Goal: Task Accomplishment & Management: Use online tool/utility

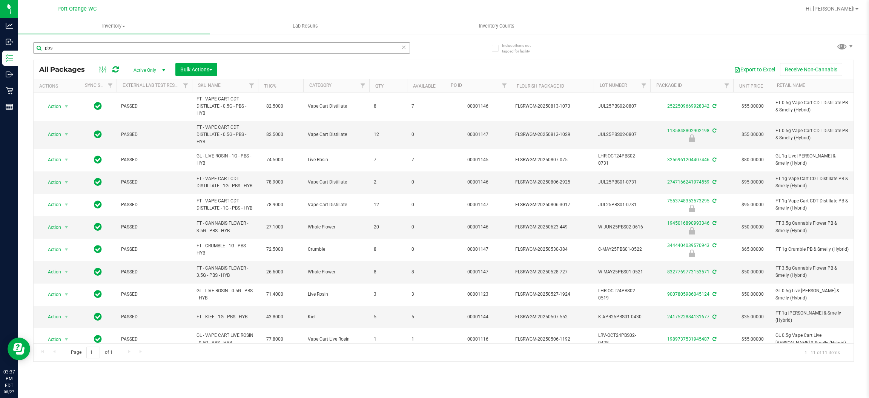
click at [98, 45] on input "pbs" at bounding box center [221, 47] width 377 height 11
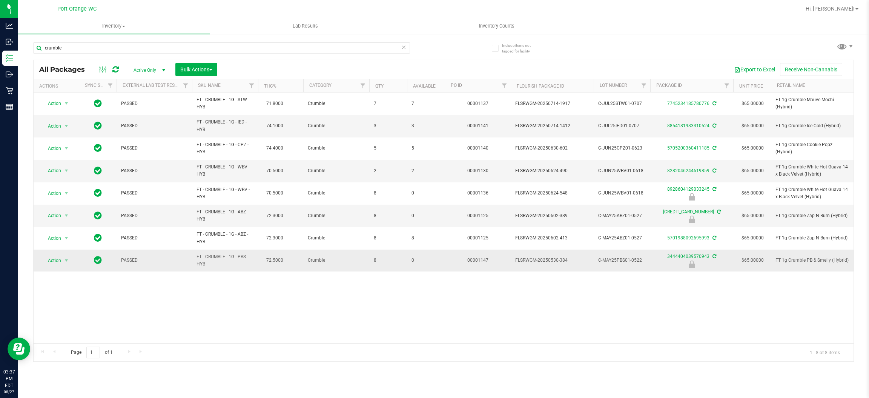
type input "crumble"
click at [226, 253] on span "FT - CRUMBLE - 1G - PBS - HYB" at bounding box center [225, 260] width 57 height 14
copy td "FT - CRUMBLE - 1G - PBS - HYB"
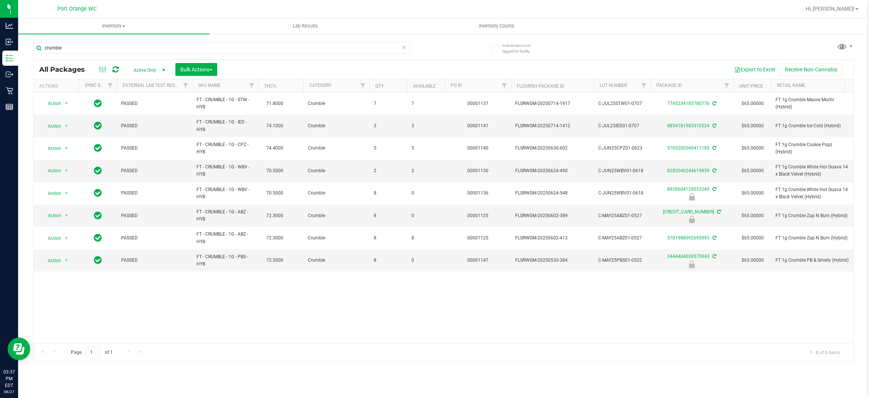
drag, startPoint x: 343, startPoint y: 293, endPoint x: 331, endPoint y: 298, distance: 13.2
click at [341, 294] on div "Action Action Adjust qty Create package Edit attributes Global inventory Locate…" at bounding box center [444, 217] width 820 height 250
click at [504, 24] on span "Inventory Counts" at bounding box center [497, 26] width 56 height 7
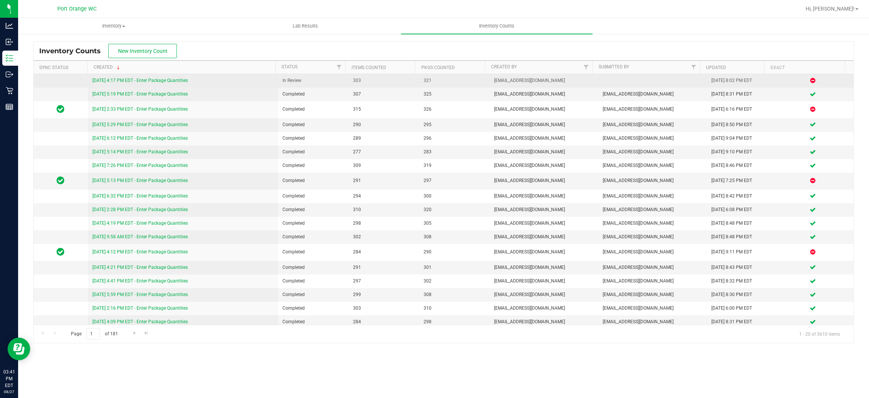
click at [169, 81] on link "[DATE] 4:17 PM EDT - Enter Package Quantities" at bounding box center [139, 80] width 95 height 5
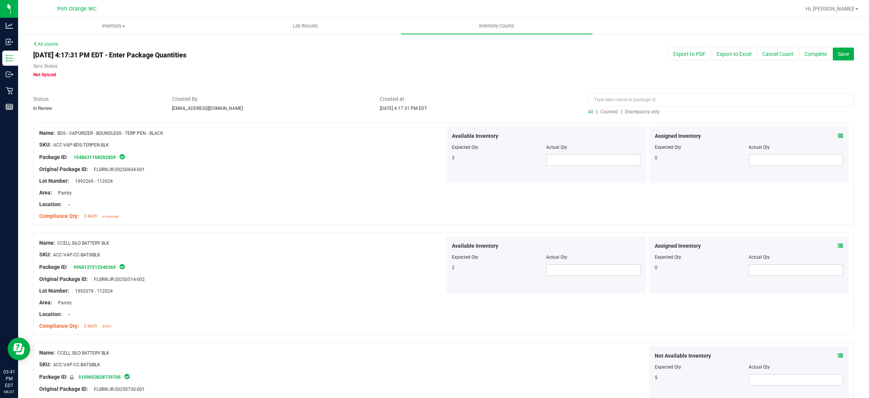
click at [642, 109] on span "Discrepancy only" at bounding box center [642, 111] width 35 height 5
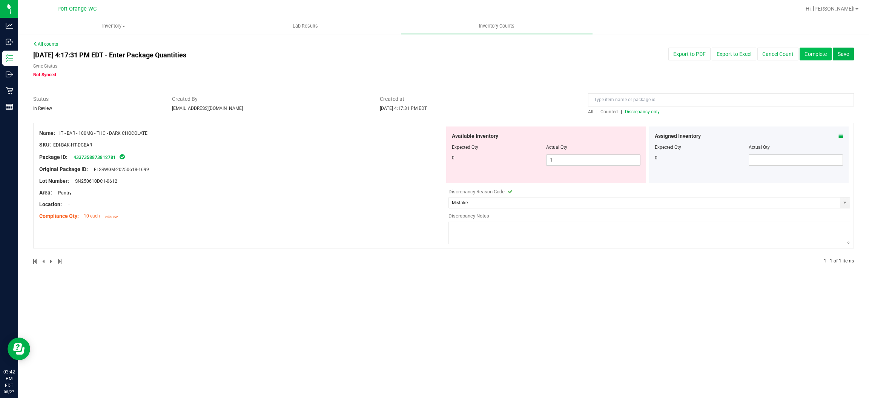
click at [811, 52] on button "Complete" at bounding box center [816, 54] width 32 height 13
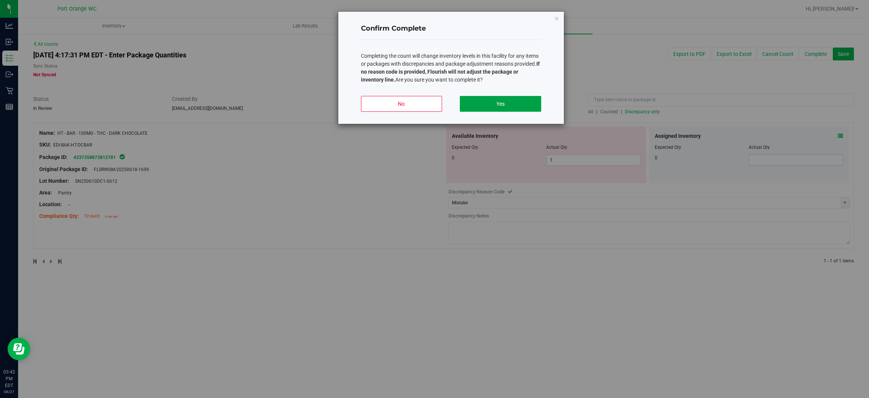
click at [521, 97] on button "Yes" at bounding box center [500, 104] width 81 height 16
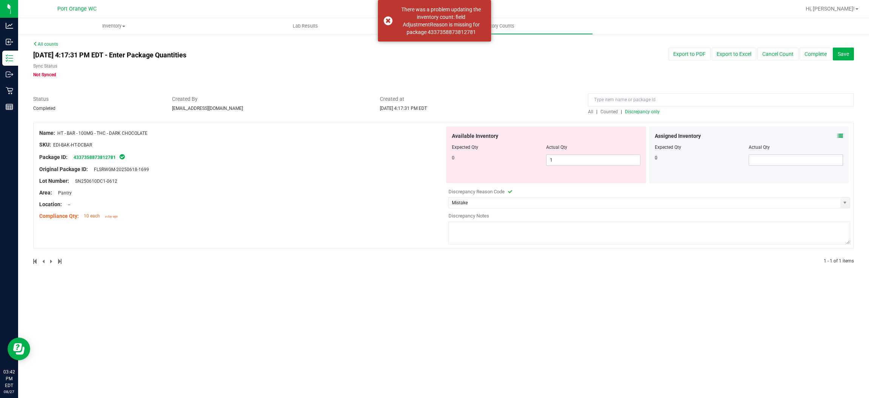
click at [487, 232] on textarea at bounding box center [650, 232] width 402 height 23
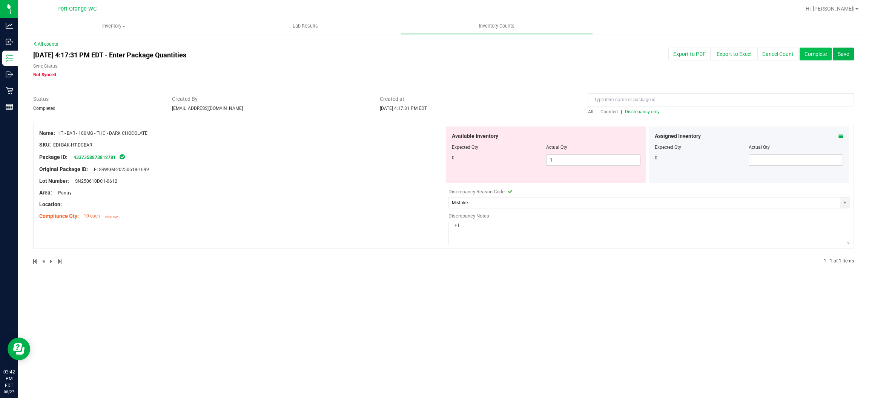
type textarea "+1"
click at [827, 54] on button "Complete" at bounding box center [816, 54] width 32 height 13
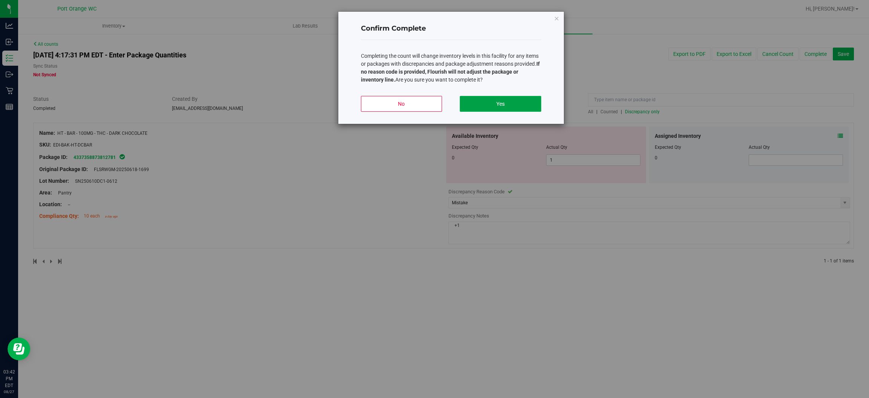
click at [526, 97] on button "Yes" at bounding box center [500, 104] width 81 height 16
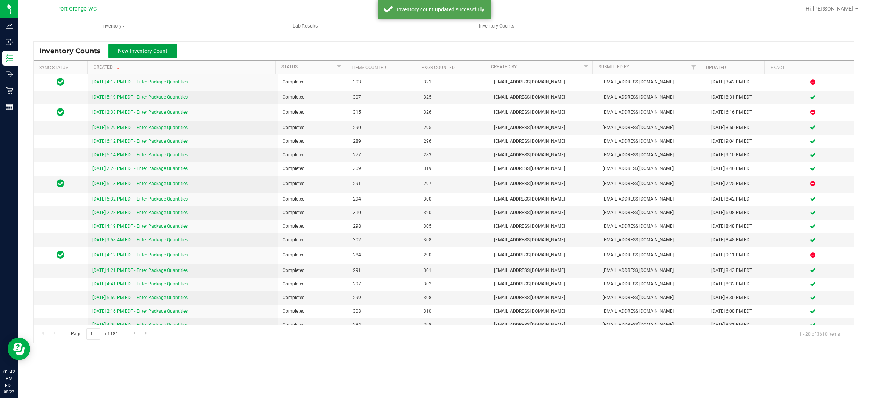
click at [150, 54] on button "New Inventory Count" at bounding box center [142, 51] width 69 height 14
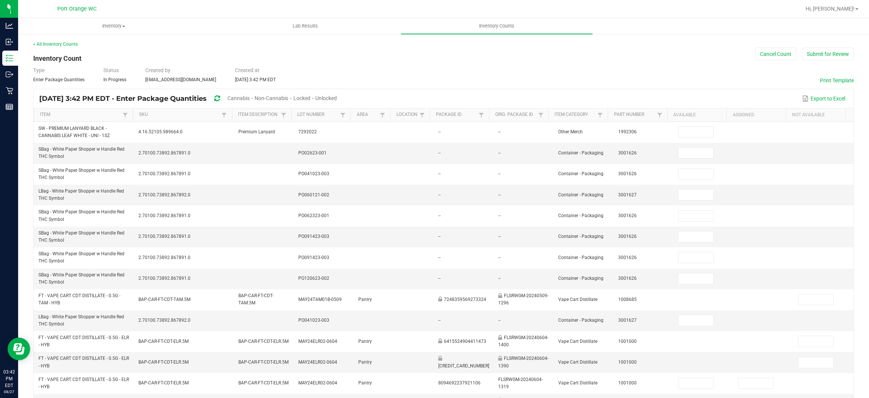
click at [337, 95] on div "Unlocked" at bounding box center [326, 99] width 22 height 14
click at [337, 97] on span "Unlocked" at bounding box center [326, 98] width 22 height 6
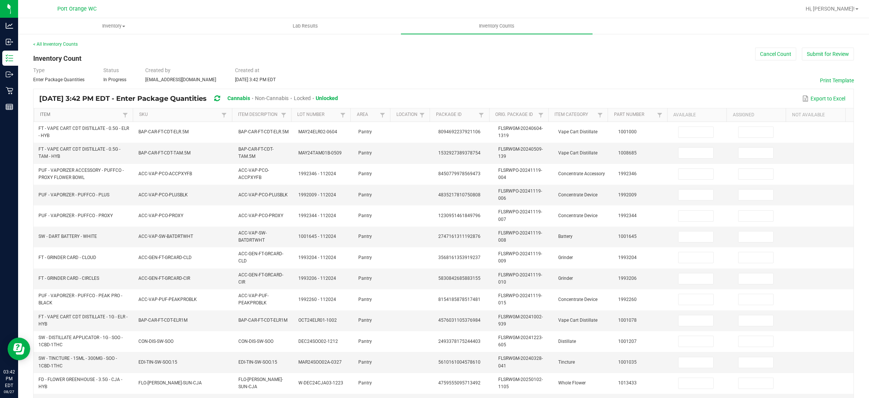
click at [104, 115] on link "Item" at bounding box center [80, 115] width 81 height 6
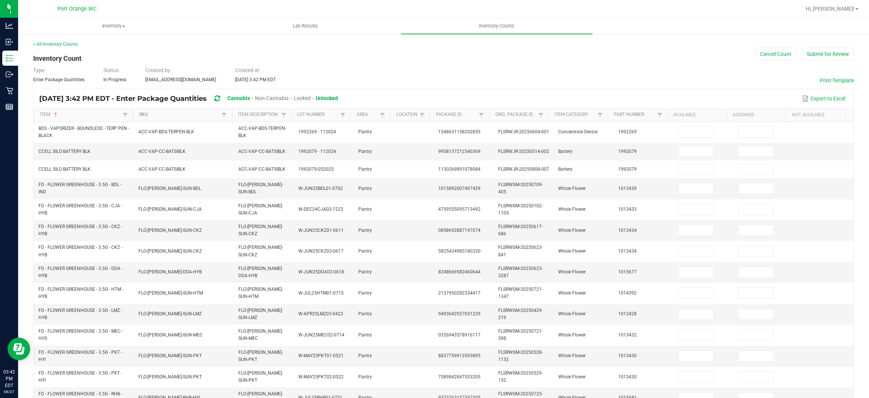
click at [169, 117] on link "SKU" at bounding box center [179, 115] width 81 height 6
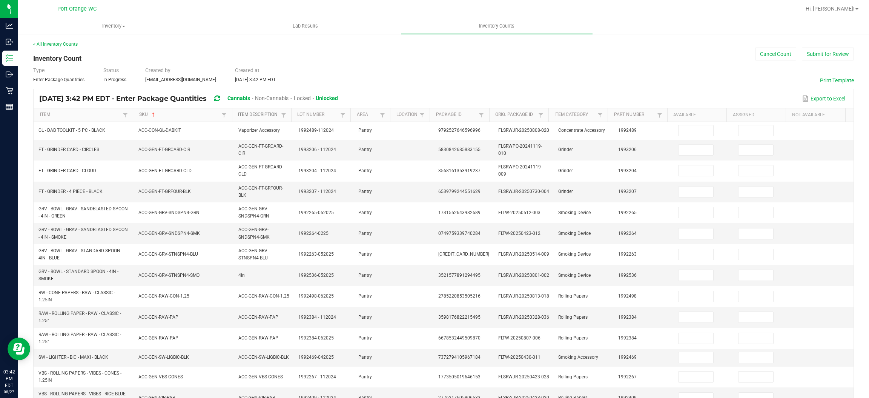
click at [256, 115] on link "Item Description" at bounding box center [258, 115] width 41 height 6
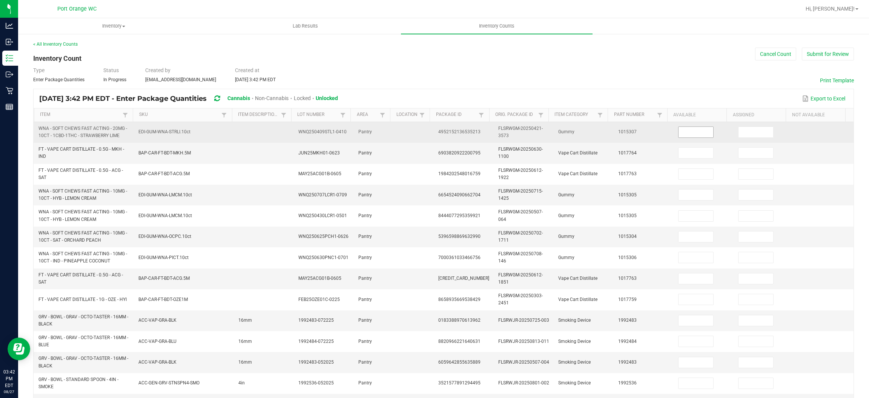
click at [679, 137] on input at bounding box center [696, 132] width 35 height 11
type input "1"
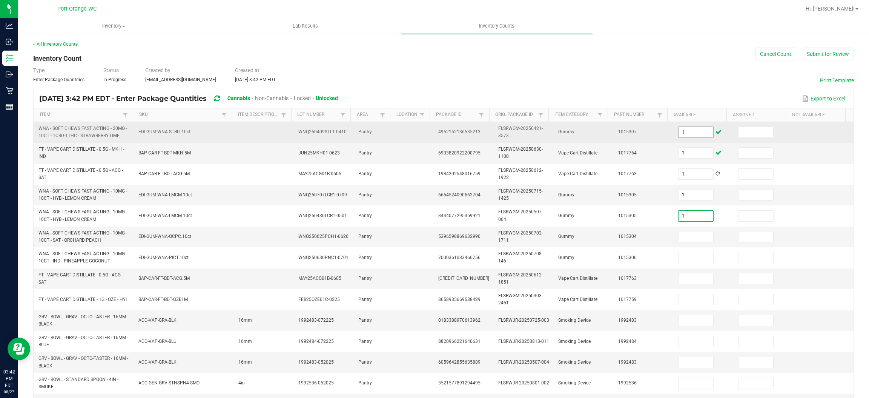
type input "1"
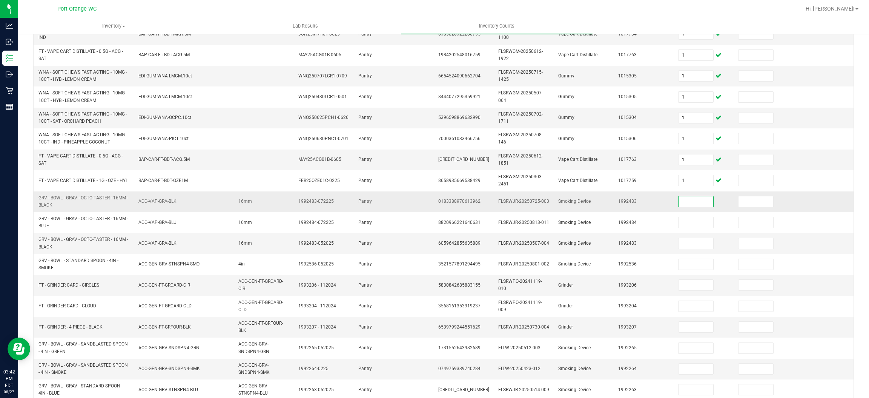
scroll to position [171, 0]
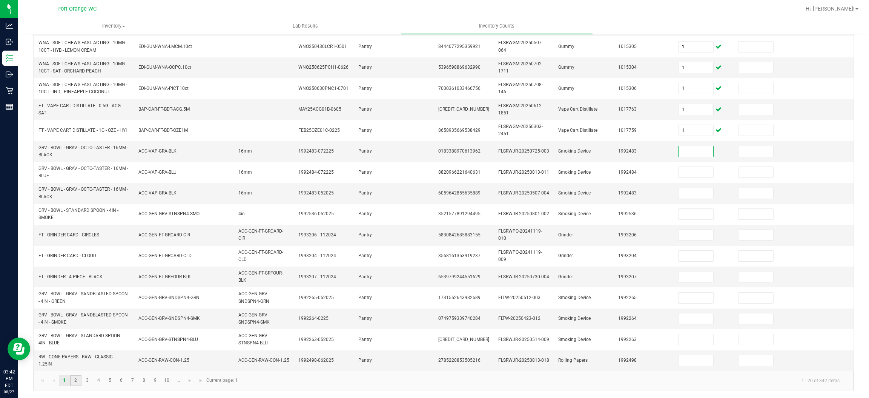
click at [73, 381] on link "2" at bounding box center [75, 380] width 11 height 11
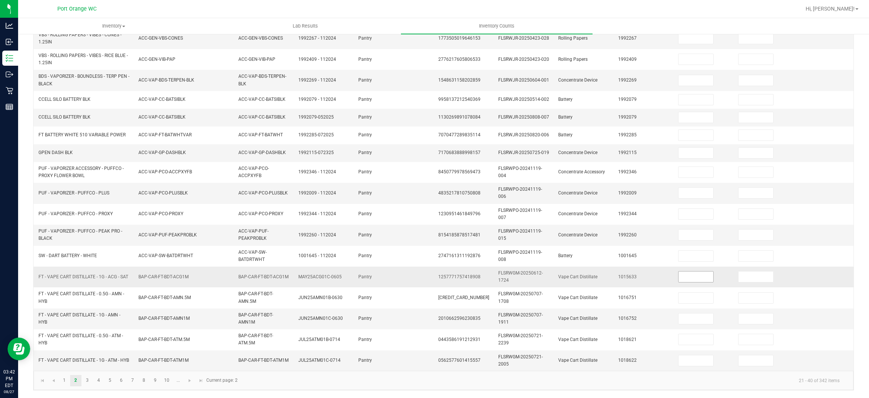
click at [679, 278] on input at bounding box center [696, 276] width 35 height 11
type input "1"
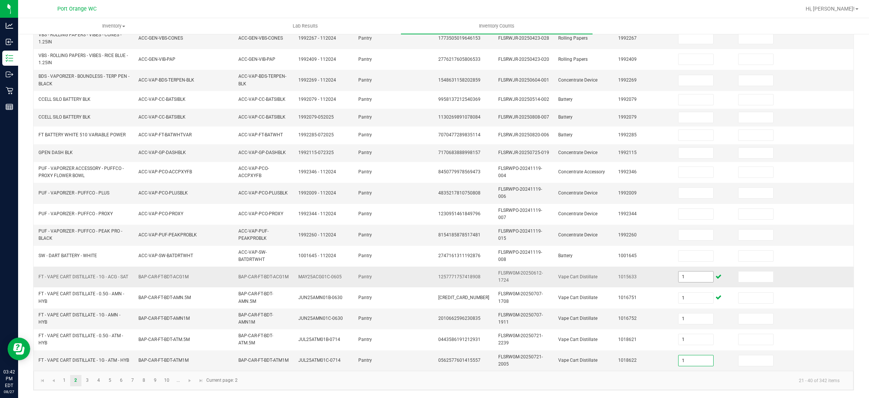
type input "1"
click at [88, 375] on link "3" at bounding box center [87, 380] width 11 height 11
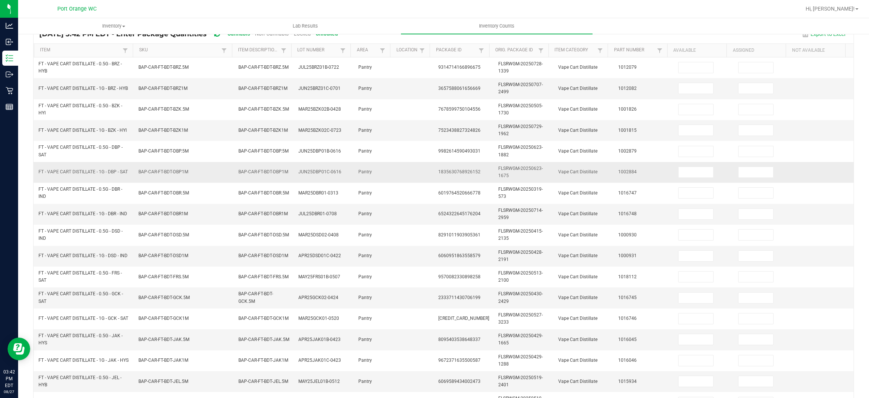
scroll to position [57, 0]
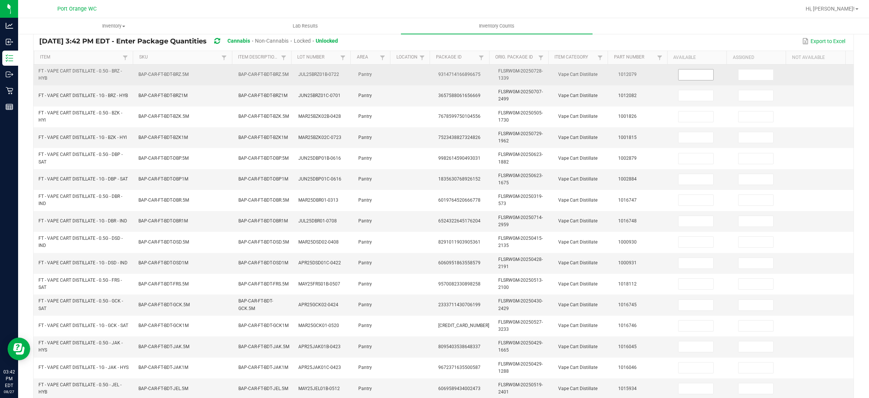
click at [691, 78] on input at bounding box center [696, 74] width 35 height 11
type input "1"
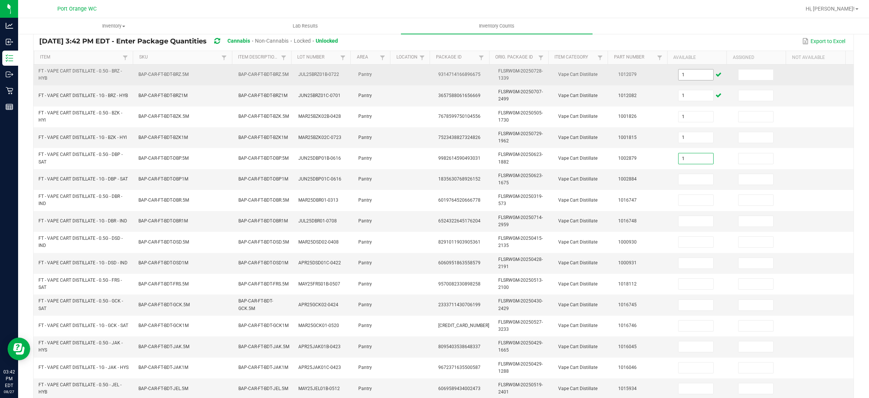
type input "1"
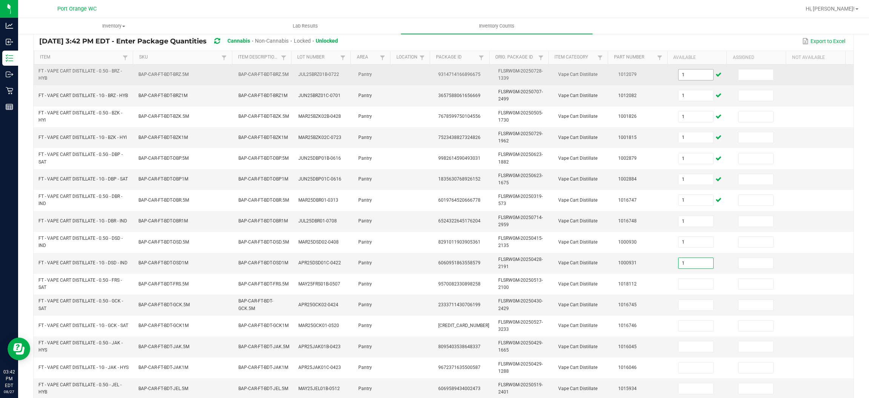
type input "1"
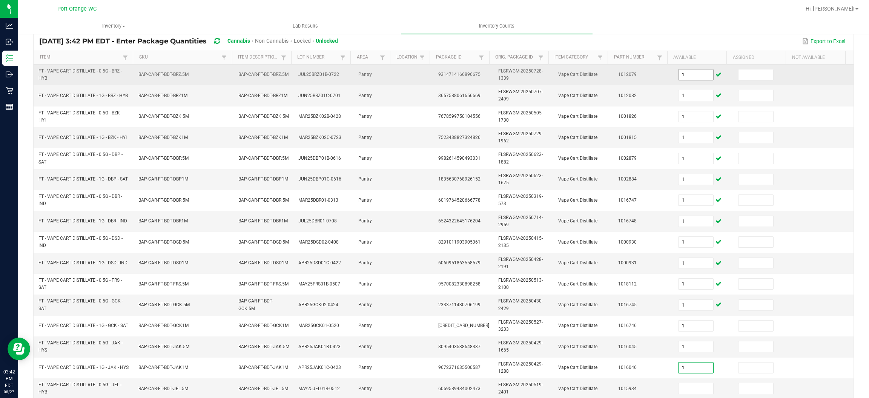
type input "1"
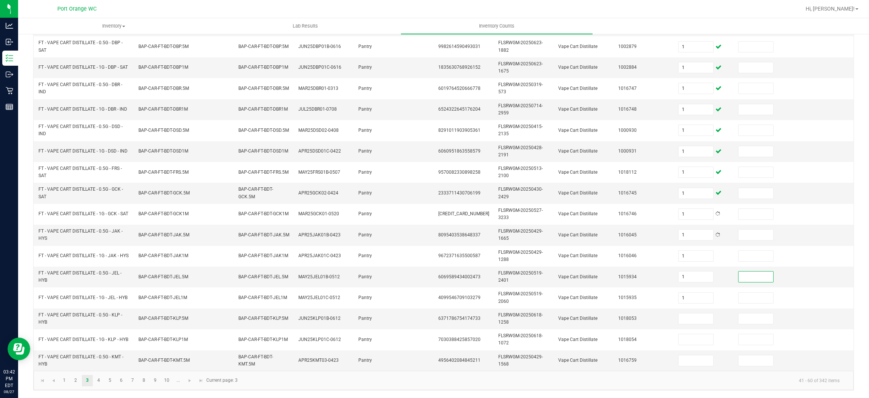
type input "1"
click at [100, 379] on link "4" at bounding box center [98, 380] width 11 height 11
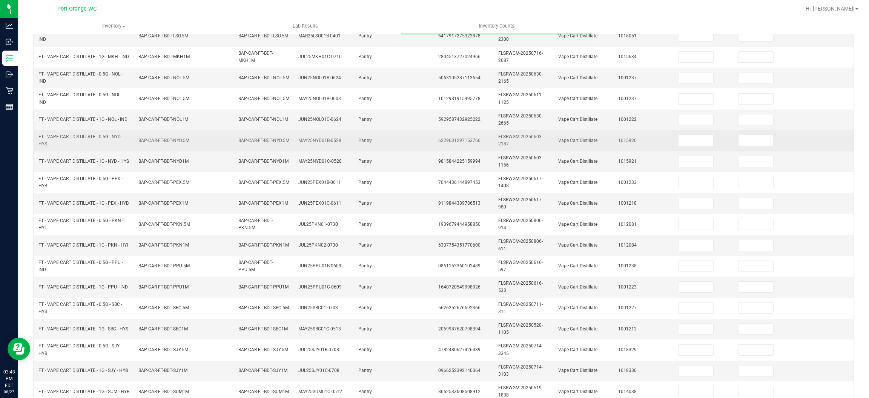
scroll to position [57, 0]
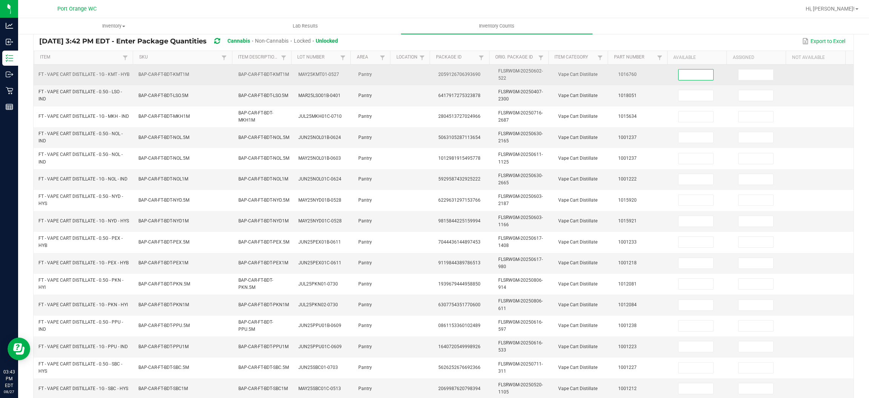
click at [698, 74] on input at bounding box center [696, 74] width 35 height 11
type input "1"
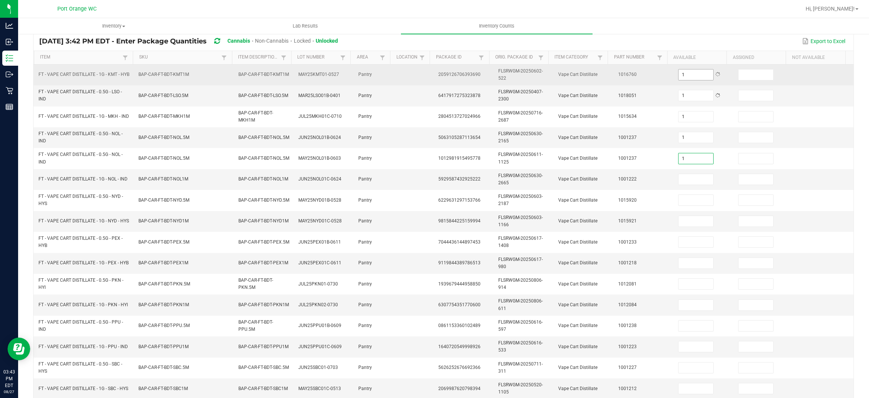
type input "1"
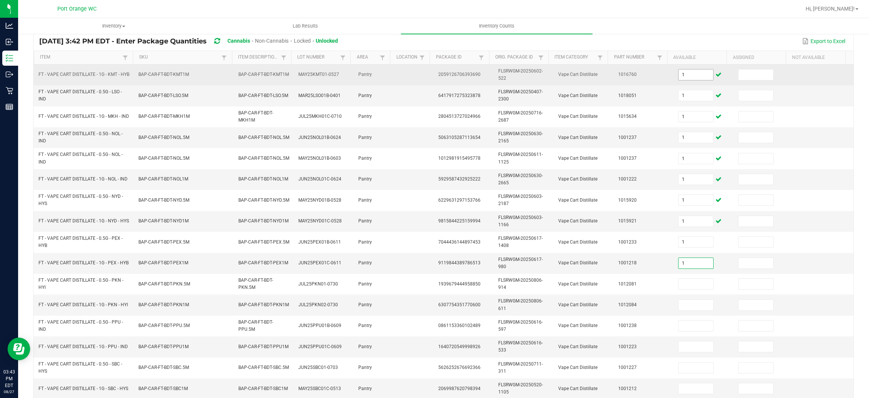
type input "1"
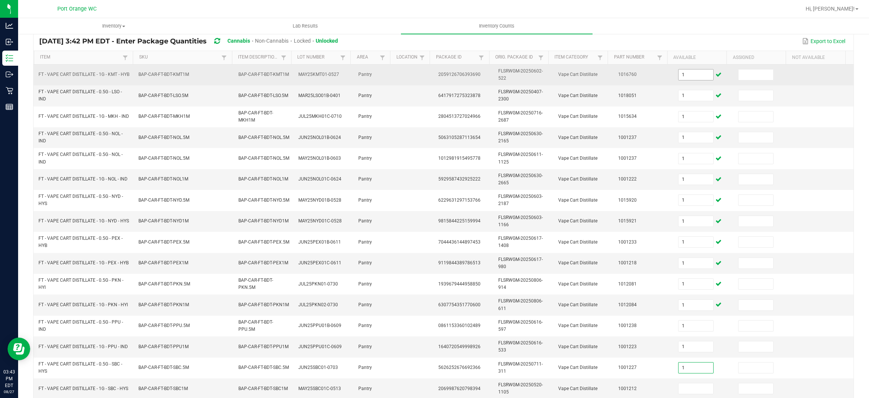
type input "1"
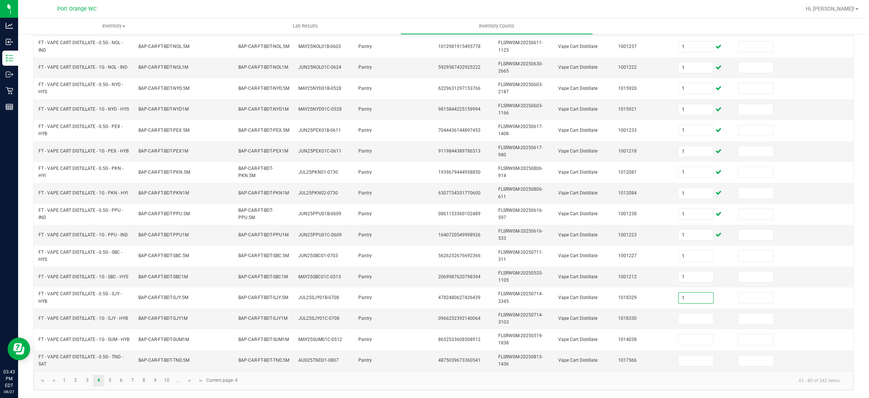
type input "1"
click at [114, 379] on link "5" at bounding box center [109, 380] width 11 height 11
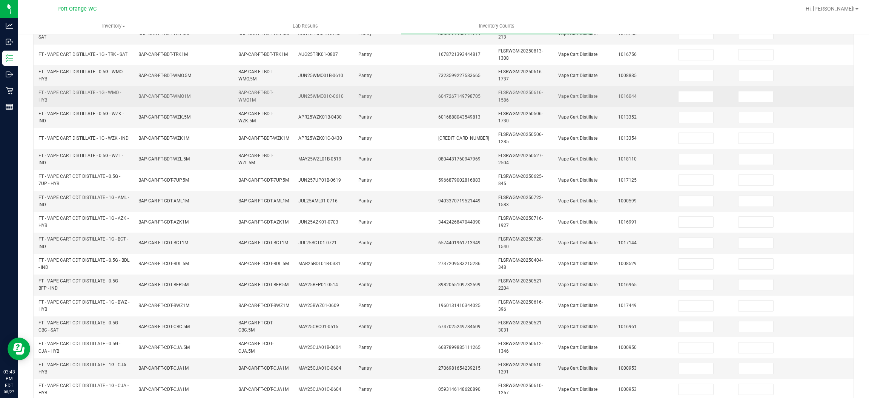
scroll to position [57, 0]
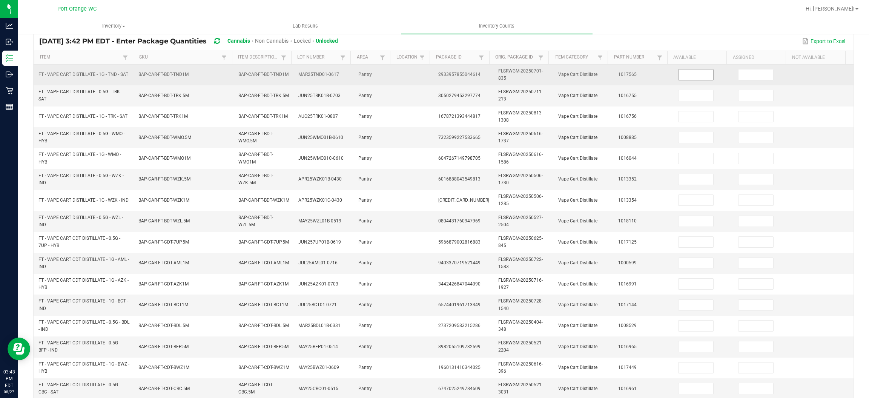
click at [679, 69] on input at bounding box center [696, 74] width 35 height 11
type input "1"
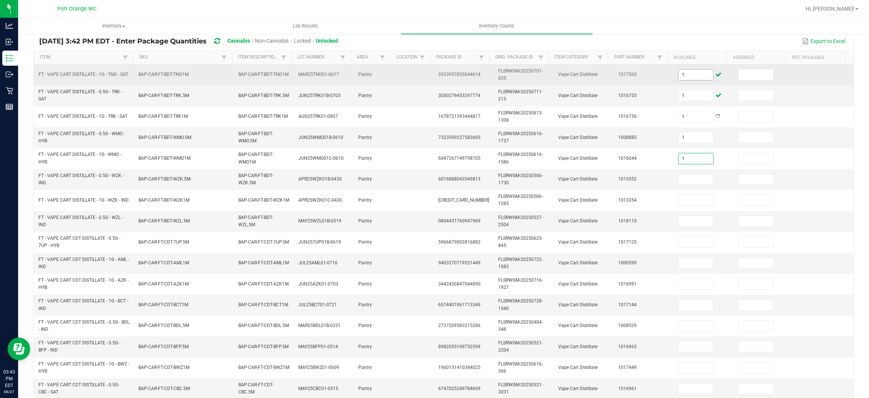
type input "1"
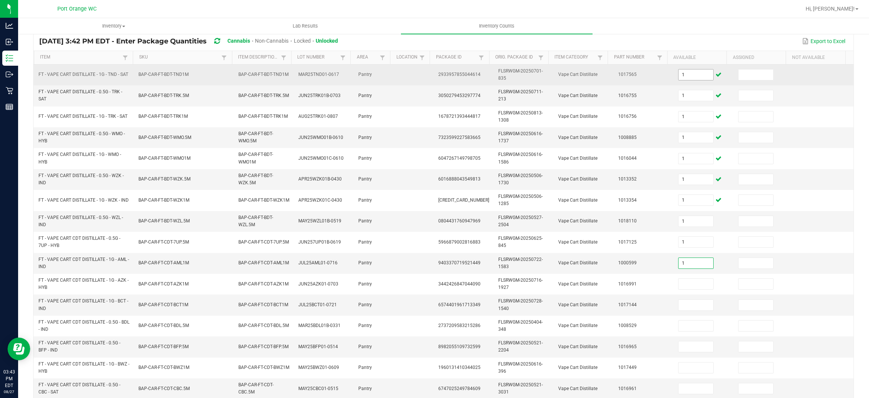
type input "1"
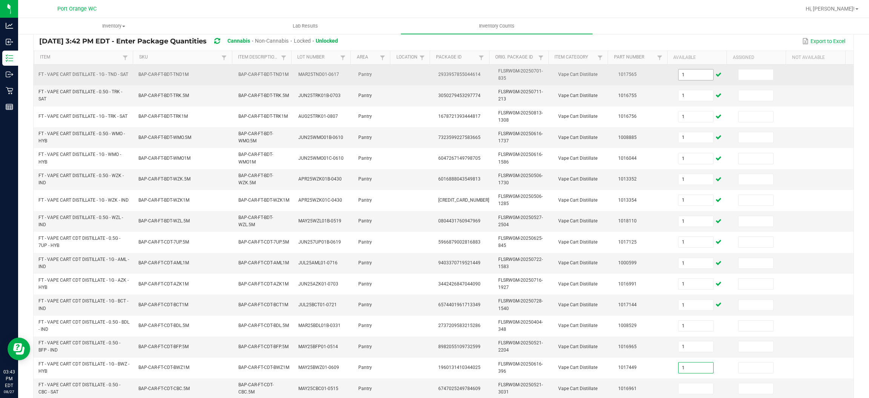
type input "1"
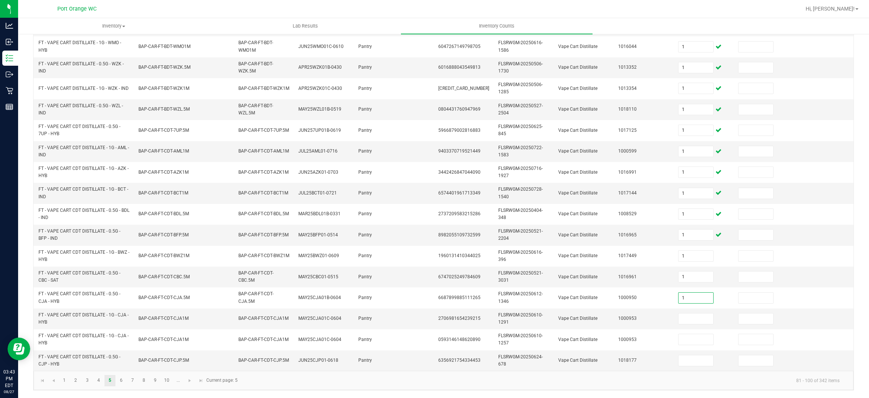
type input "1"
click at [125, 375] on link "6" at bounding box center [121, 380] width 11 height 11
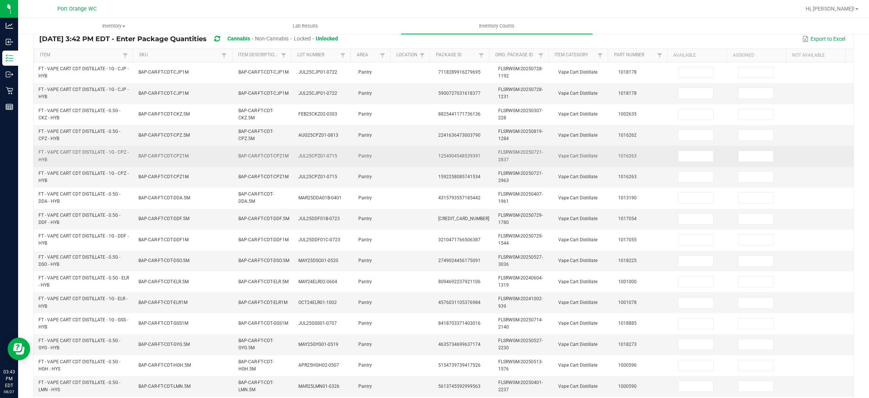
scroll to position [57, 0]
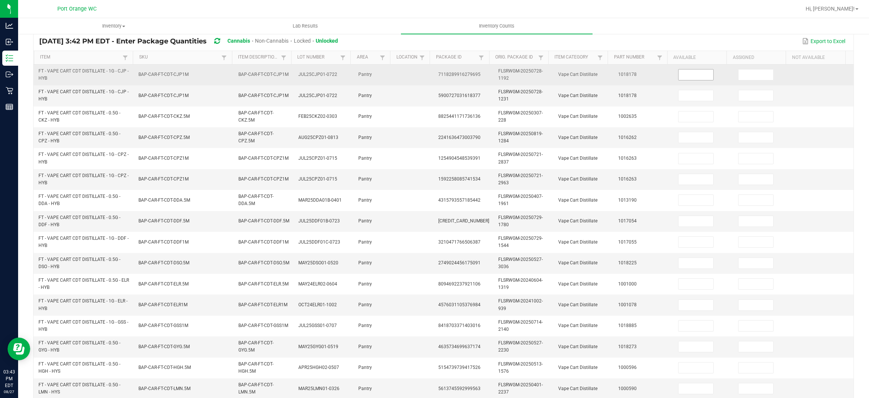
click at [679, 78] on input at bounding box center [696, 74] width 35 height 11
type input "1"
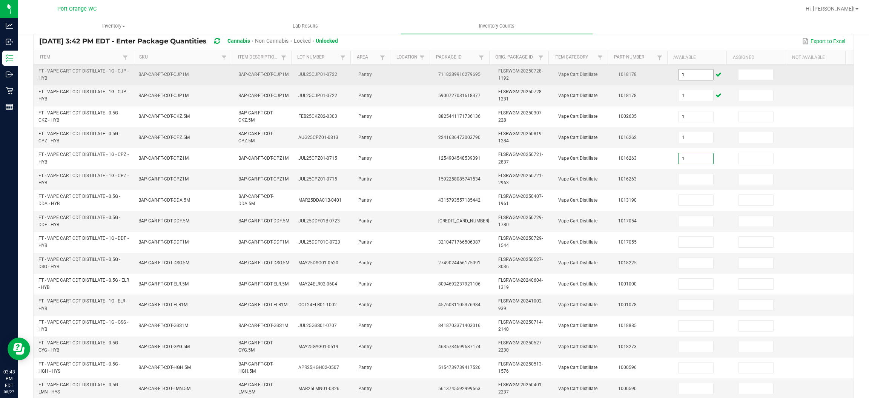
type input "1"
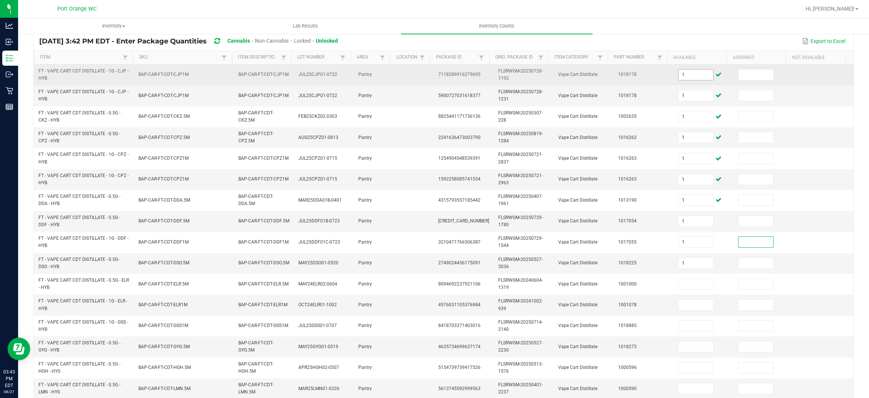
type input "1"
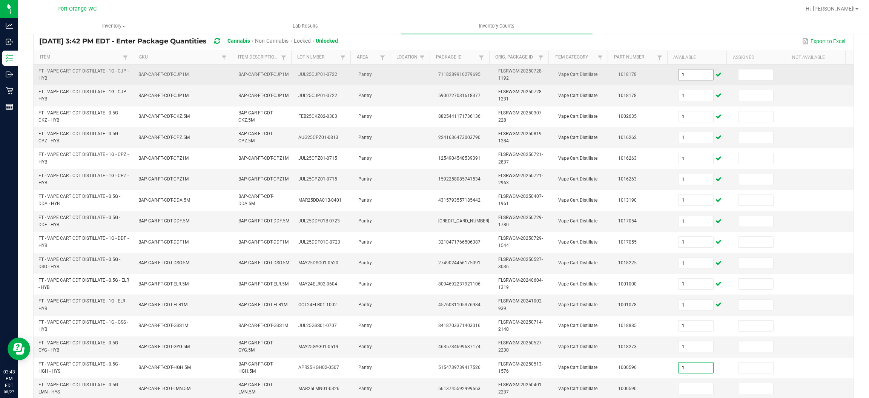
type input "1"
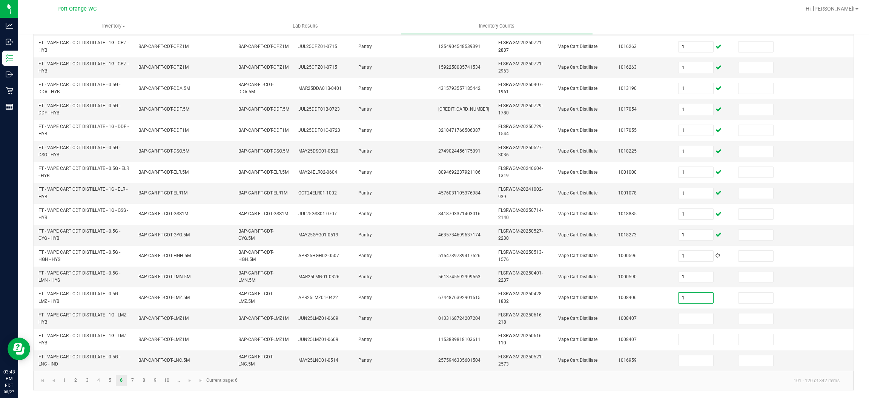
type input "1"
click at [129, 384] on link "7" at bounding box center [132, 380] width 11 height 11
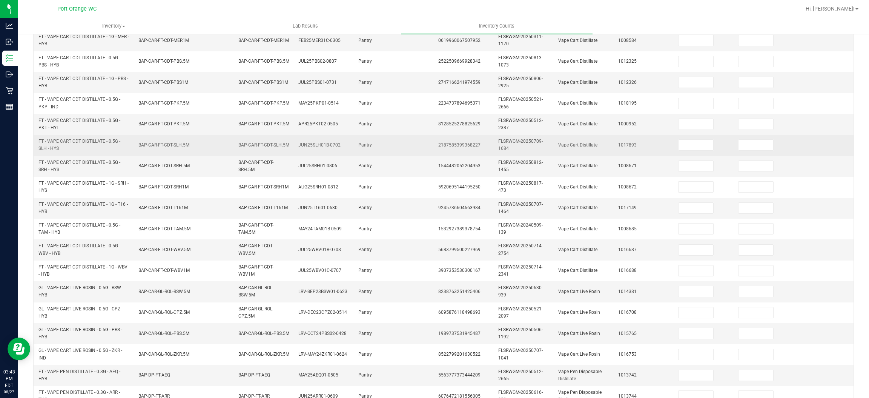
scroll to position [57, 0]
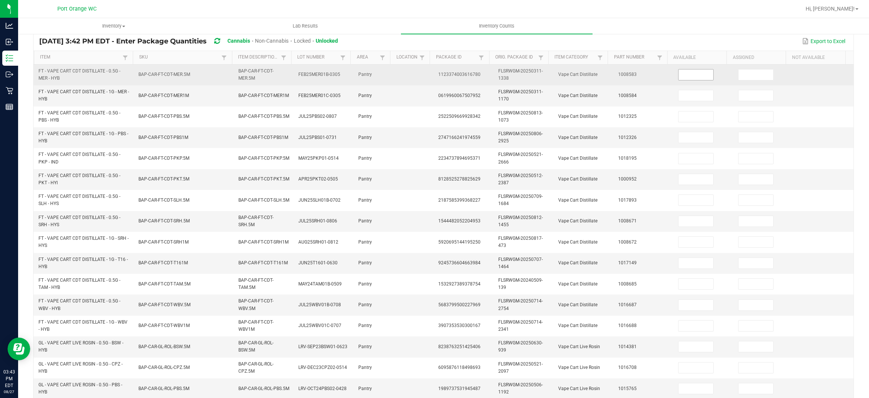
click at [679, 75] on input at bounding box center [696, 74] width 35 height 11
type input "1"
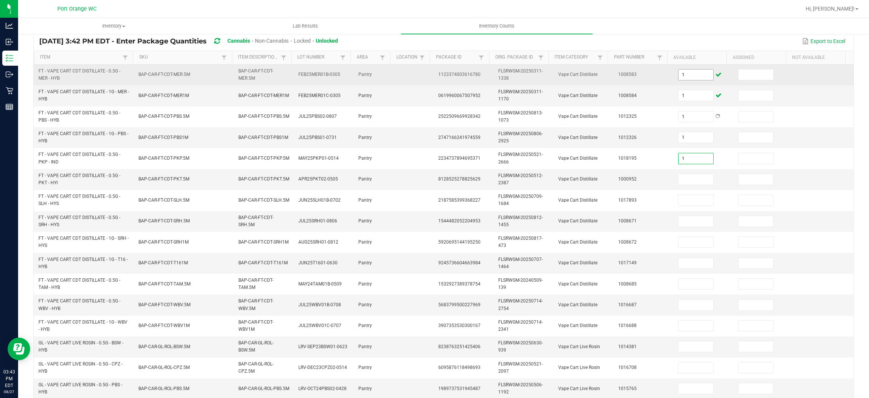
type input "1"
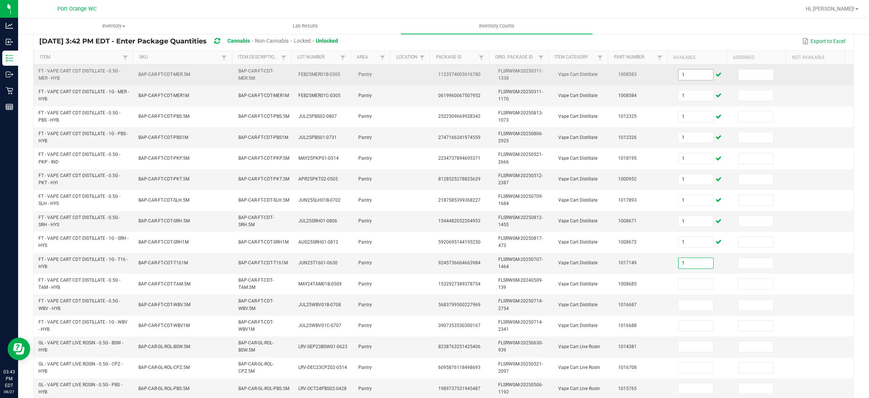
type input "1"
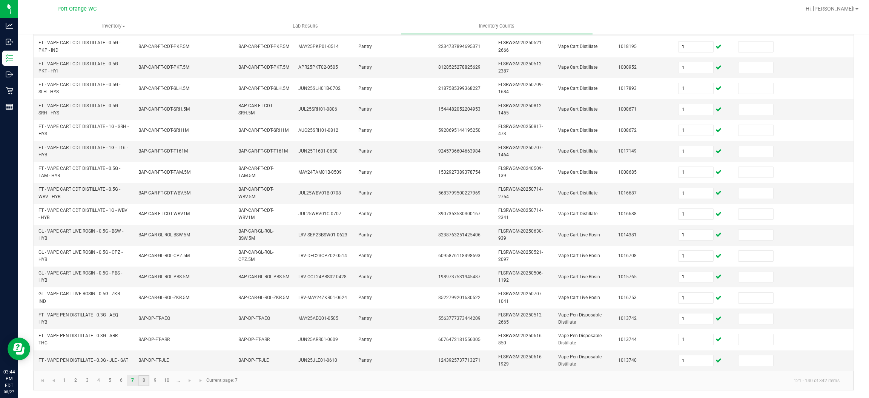
click at [141, 379] on link "8" at bounding box center [143, 380] width 11 height 11
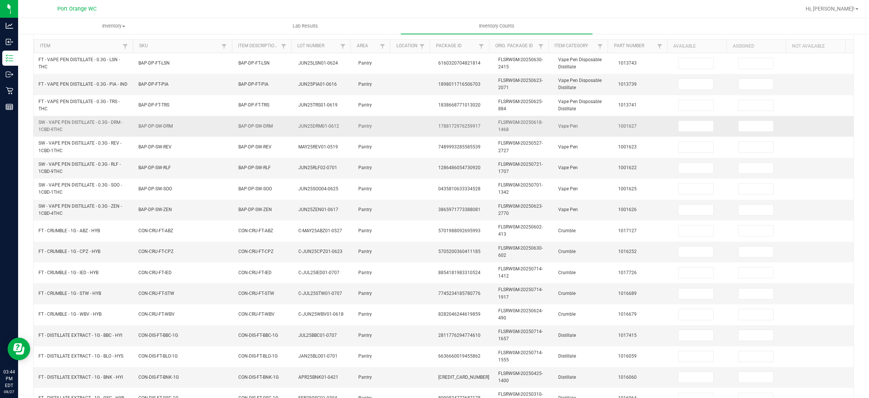
scroll to position [1, 0]
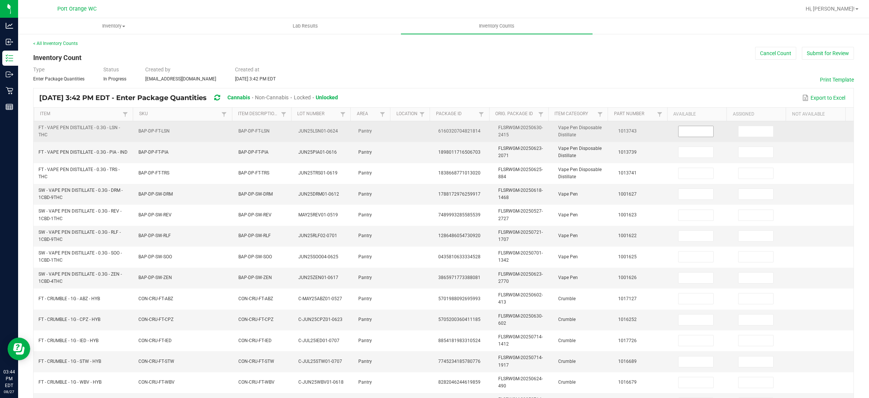
click at [679, 134] on input at bounding box center [696, 131] width 35 height 11
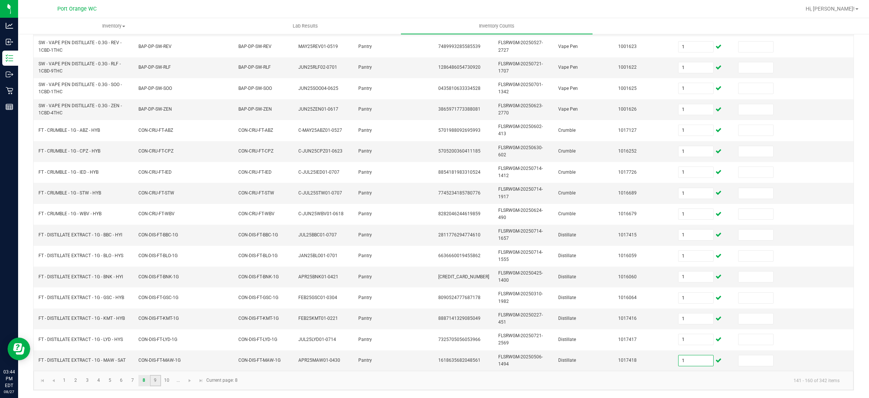
click at [159, 375] on link "9" at bounding box center [155, 380] width 11 height 11
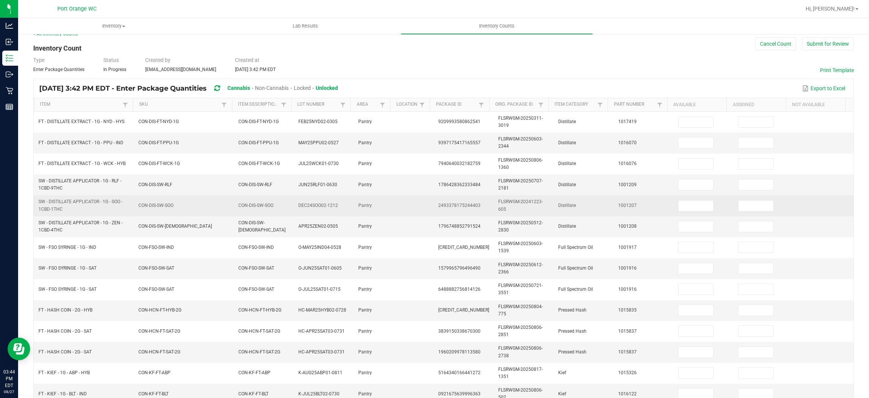
scroll to position [1, 0]
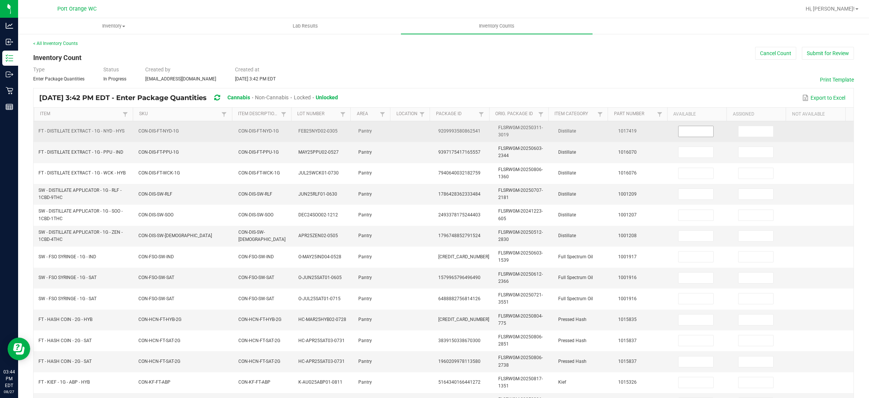
click at [687, 128] on input at bounding box center [696, 131] width 35 height 11
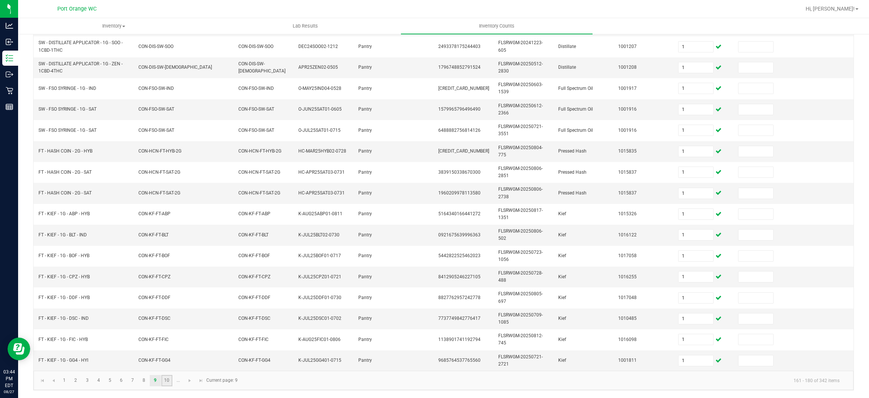
click at [169, 382] on link "10" at bounding box center [166, 380] width 11 height 11
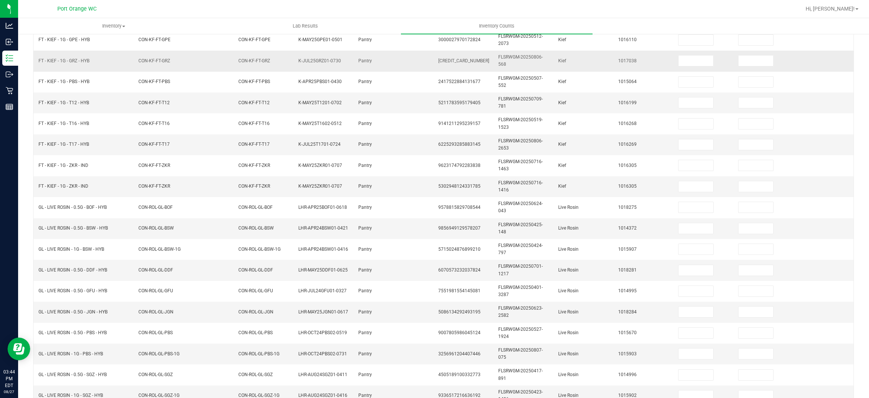
scroll to position [1, 0]
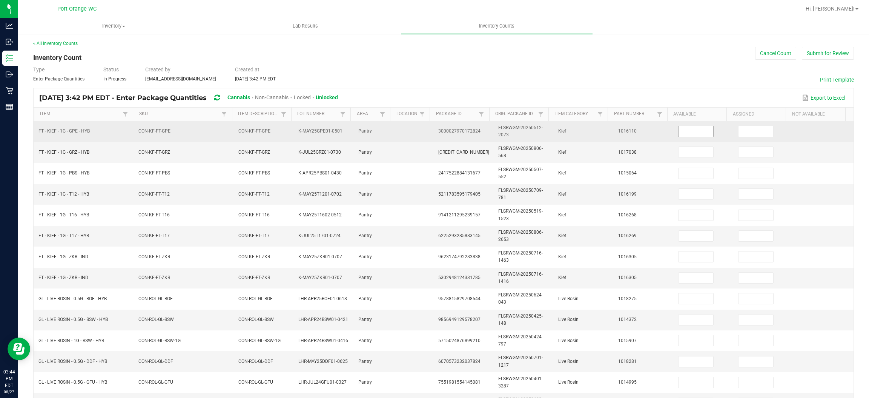
click at [687, 131] on input at bounding box center [696, 131] width 35 height 11
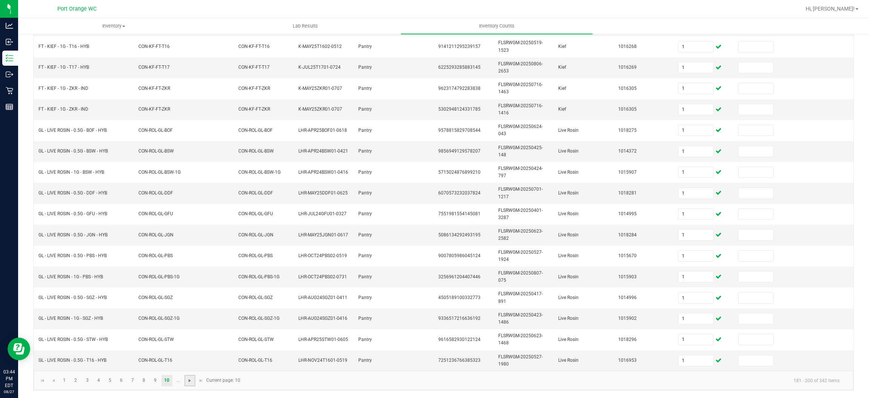
click at [188, 380] on span "Go to the next page" at bounding box center [190, 380] width 6 height 6
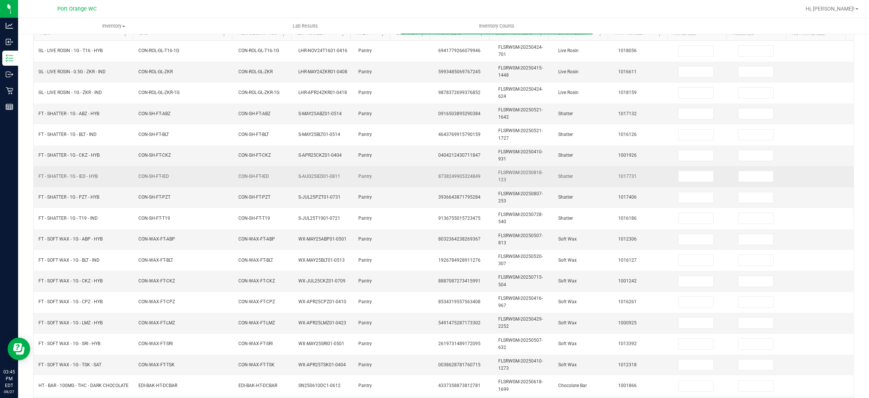
scroll to position [0, 0]
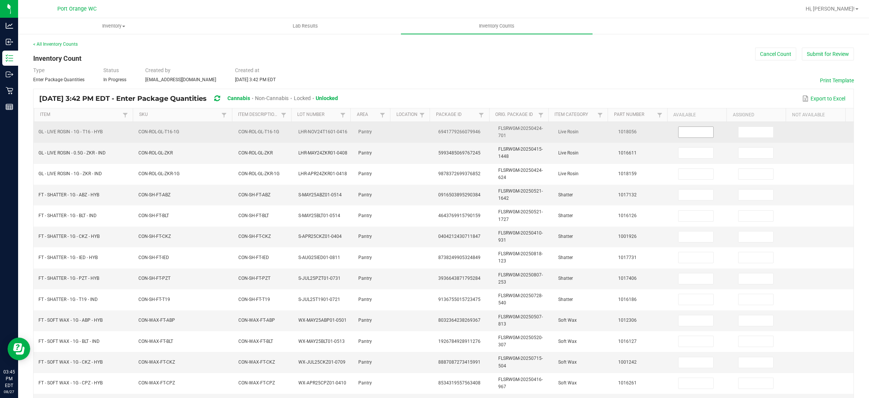
click at [679, 129] on input at bounding box center [696, 132] width 35 height 11
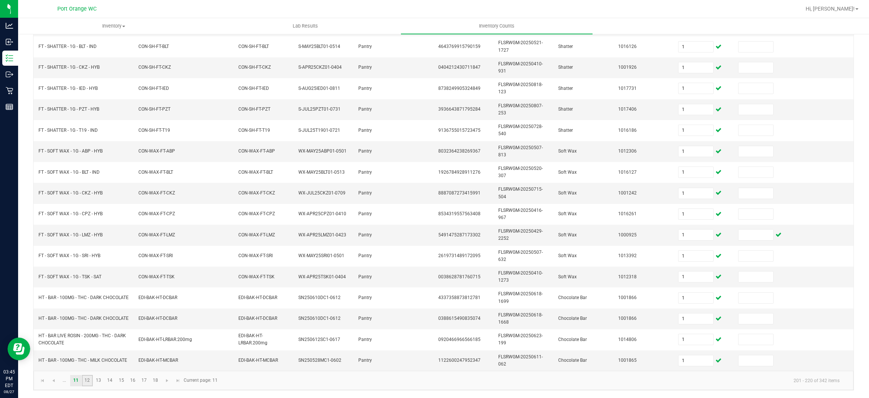
click at [90, 378] on link "12" at bounding box center [87, 380] width 11 height 11
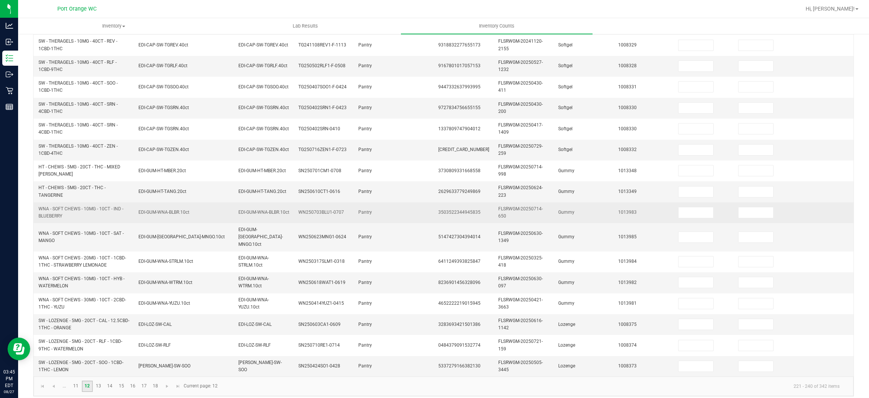
scroll to position [57, 0]
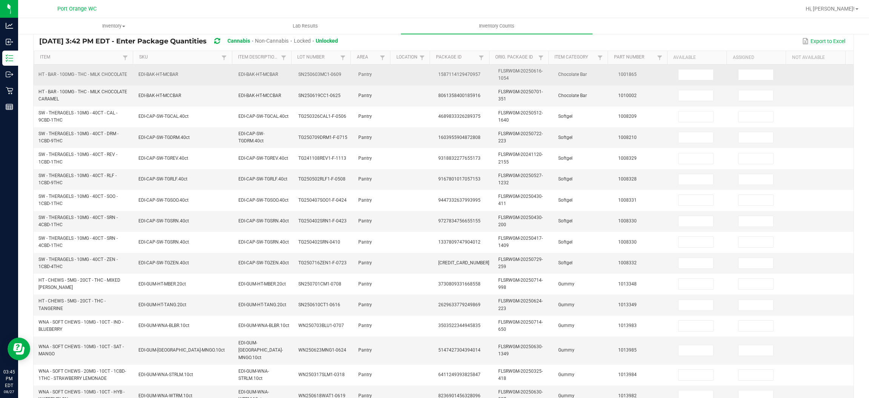
click at [676, 82] on td at bounding box center [704, 75] width 60 height 21
click at [679, 74] on input at bounding box center [696, 74] width 35 height 11
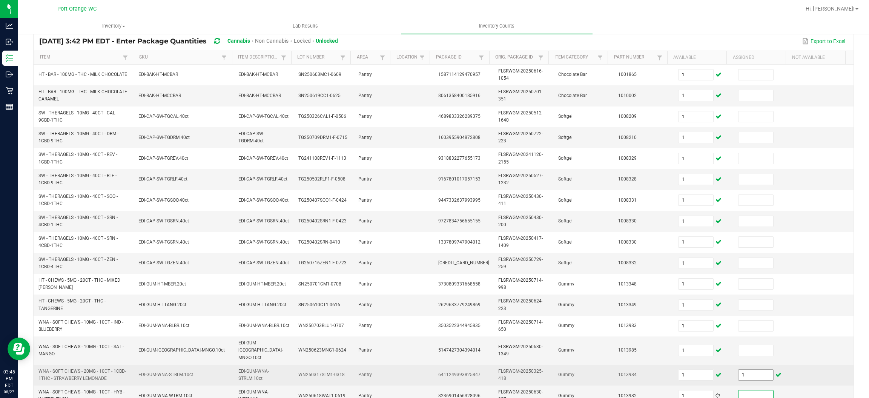
click at [744, 369] on input "1" at bounding box center [756, 374] width 35 height 11
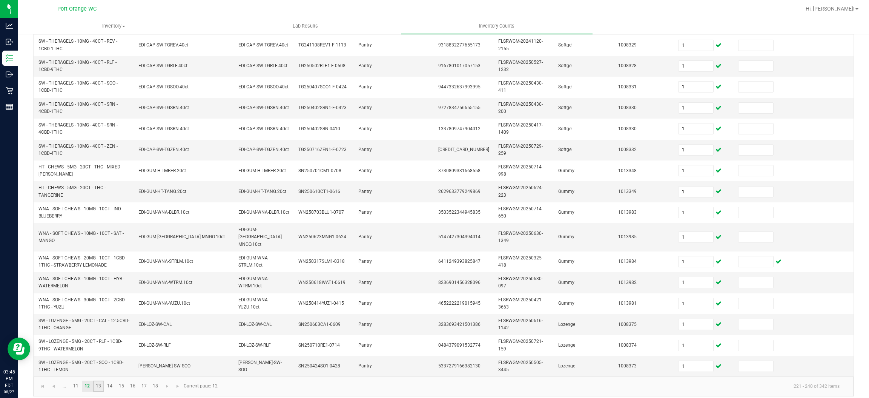
click at [101, 381] on link "13" at bounding box center [98, 385] width 11 height 11
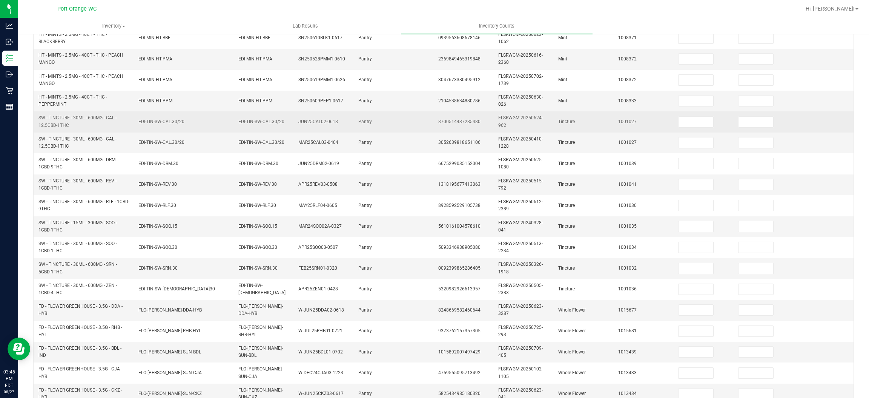
scroll to position [1, 0]
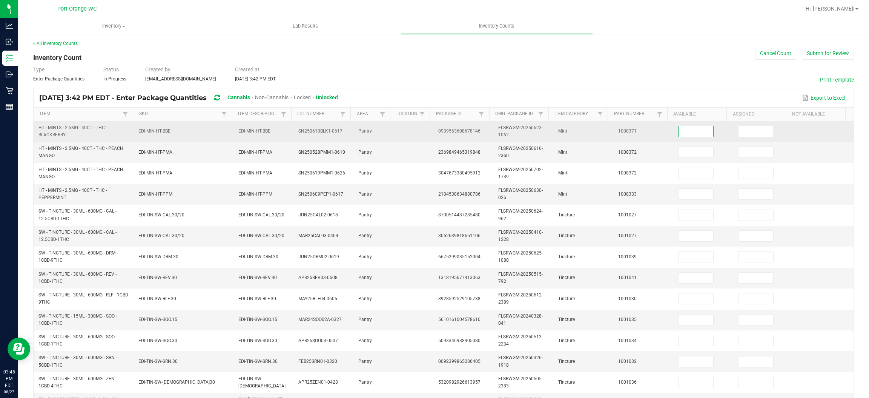
click at [688, 130] on input at bounding box center [696, 131] width 35 height 11
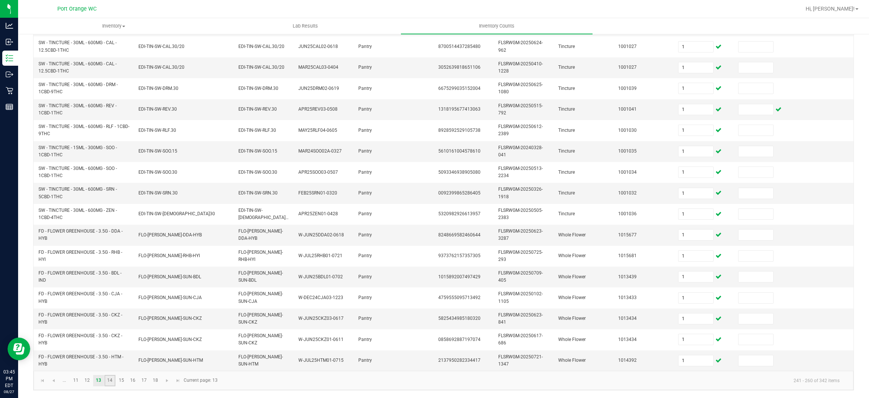
click at [107, 383] on link "14" at bounding box center [109, 380] width 11 height 11
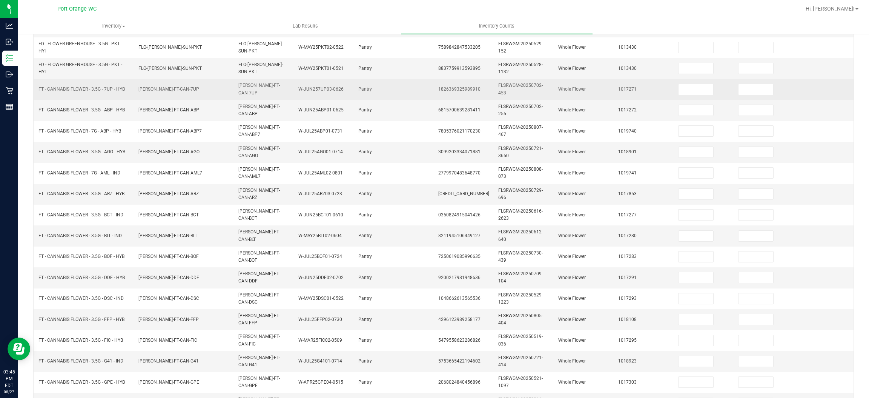
scroll to position [57, 0]
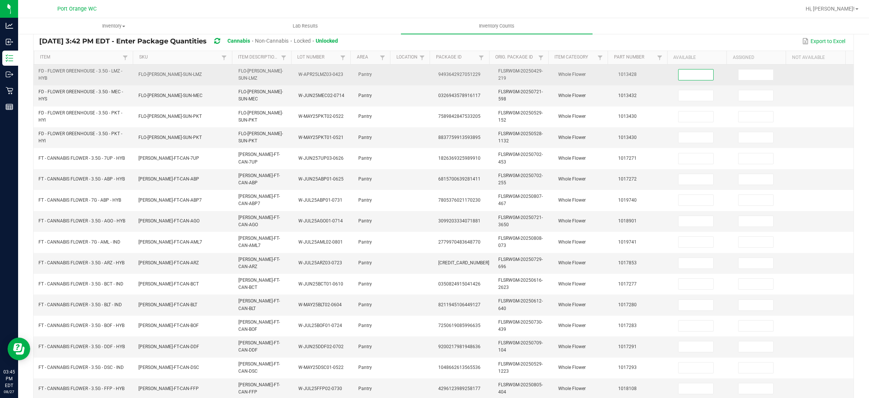
click at [689, 74] on input at bounding box center [696, 74] width 35 height 11
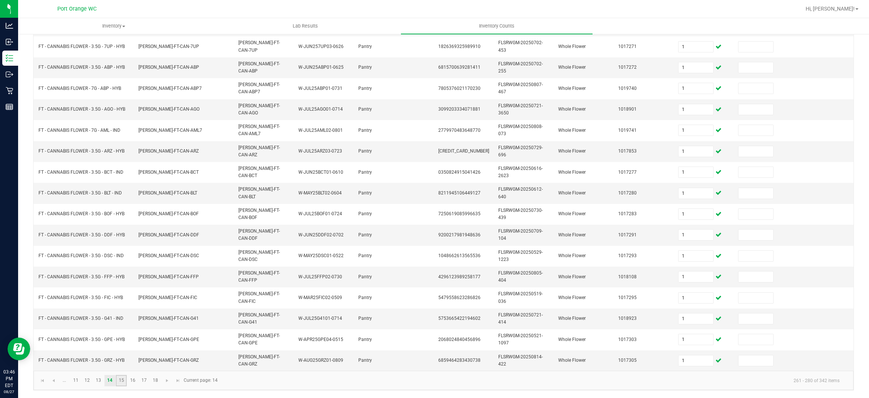
click at [121, 380] on link "15" at bounding box center [121, 380] width 11 height 11
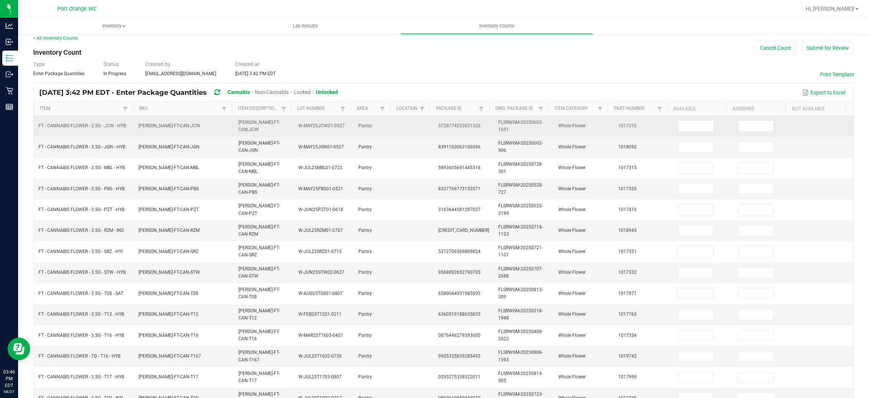
scroll to position [1, 0]
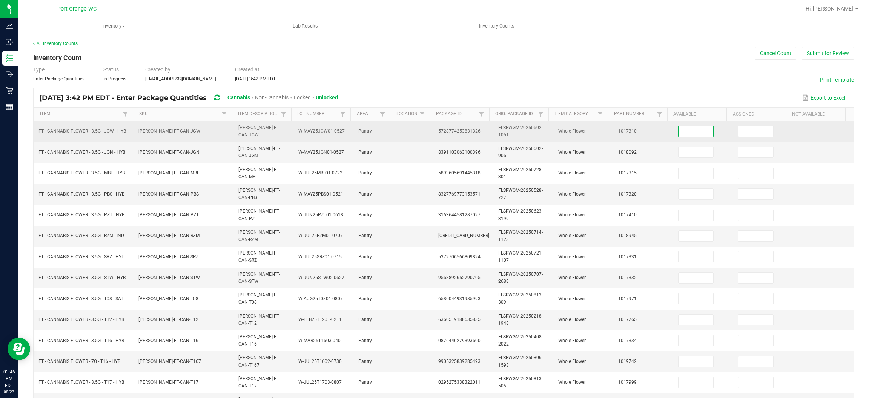
click at [694, 129] on input at bounding box center [696, 131] width 35 height 11
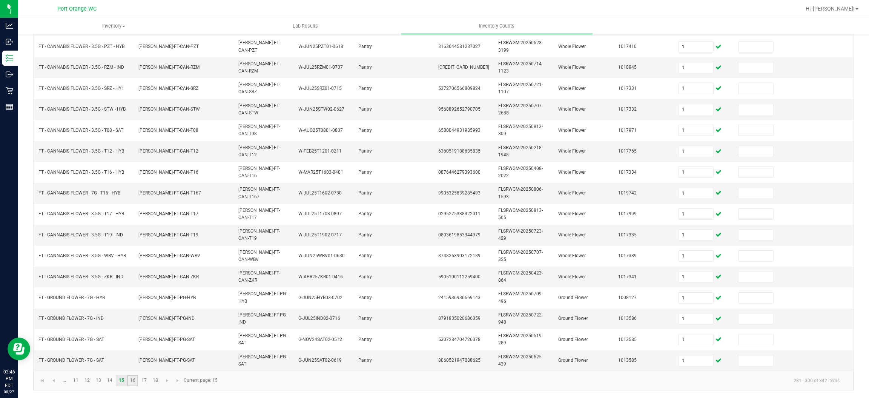
click at [132, 379] on link "16" at bounding box center [132, 380] width 11 height 11
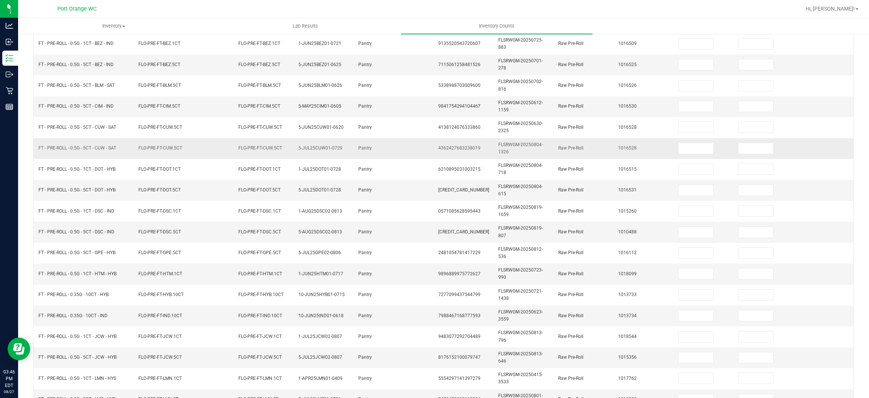
scroll to position [57, 0]
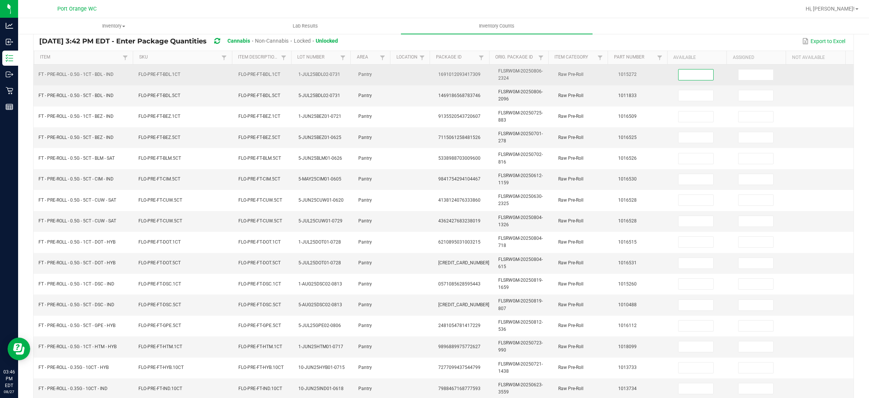
click at [687, 78] on input at bounding box center [696, 74] width 35 height 11
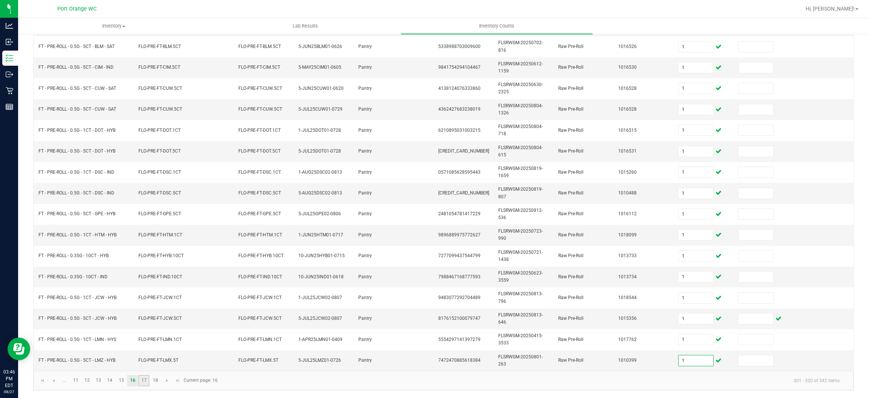
click at [140, 379] on link "17" at bounding box center [143, 380] width 11 height 11
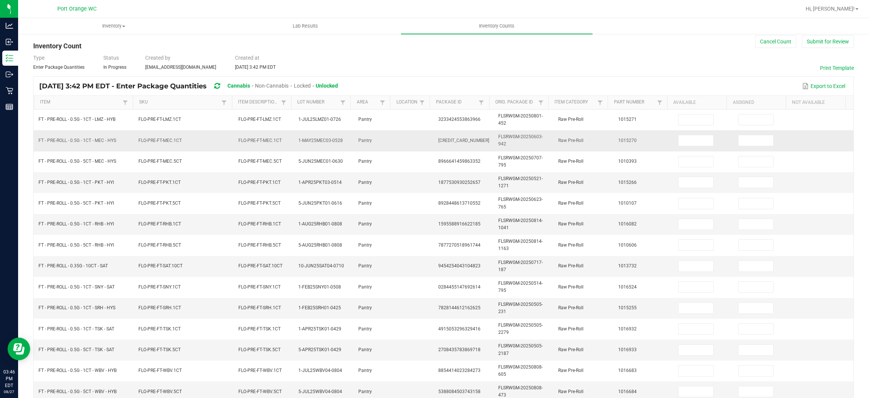
scroll to position [1, 0]
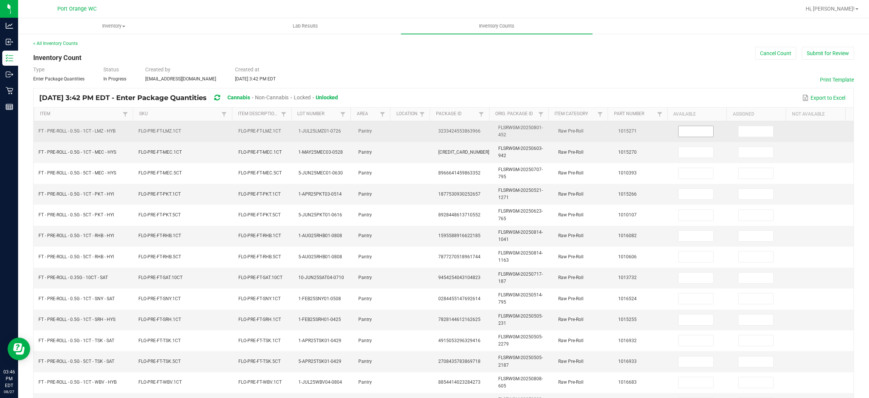
click at [691, 131] on input at bounding box center [696, 131] width 35 height 11
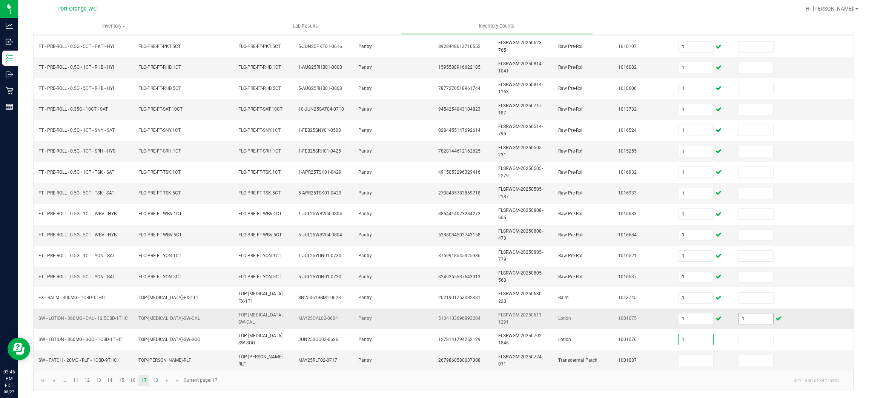
click at [739, 318] on input "1" at bounding box center [756, 318] width 35 height 11
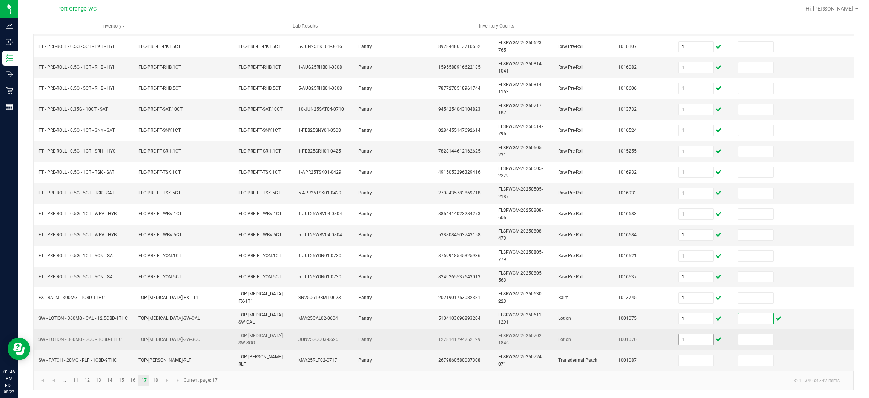
click at [679, 339] on input "1" at bounding box center [696, 339] width 35 height 11
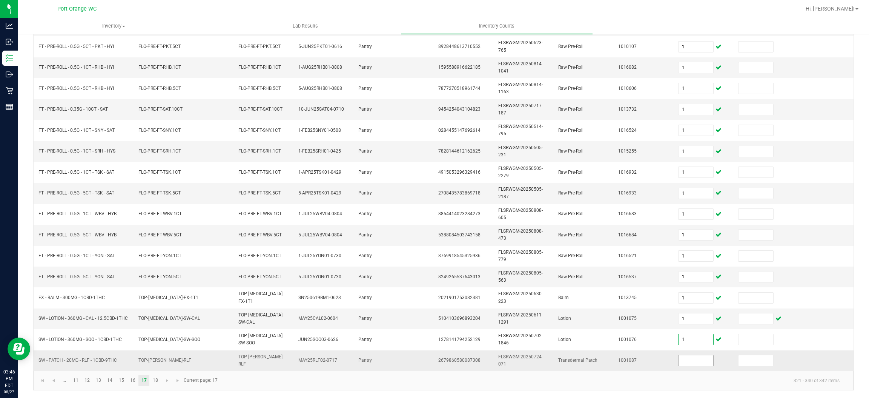
click at [679, 360] on input at bounding box center [696, 360] width 35 height 11
click at [152, 383] on link "18" at bounding box center [155, 380] width 11 height 11
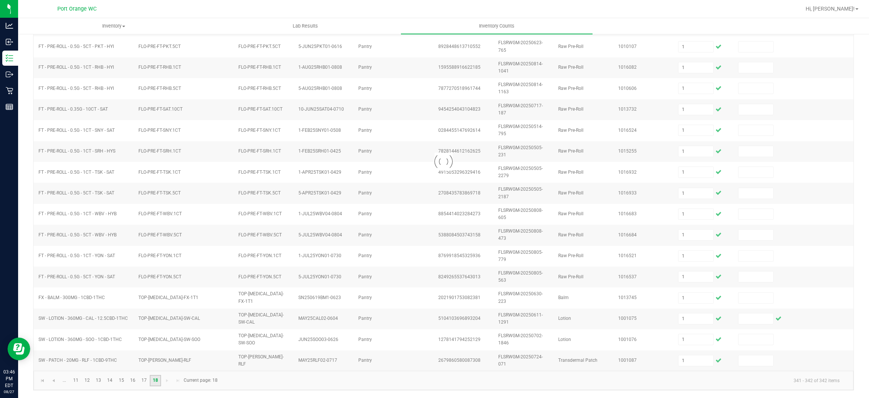
scroll to position [0, 0]
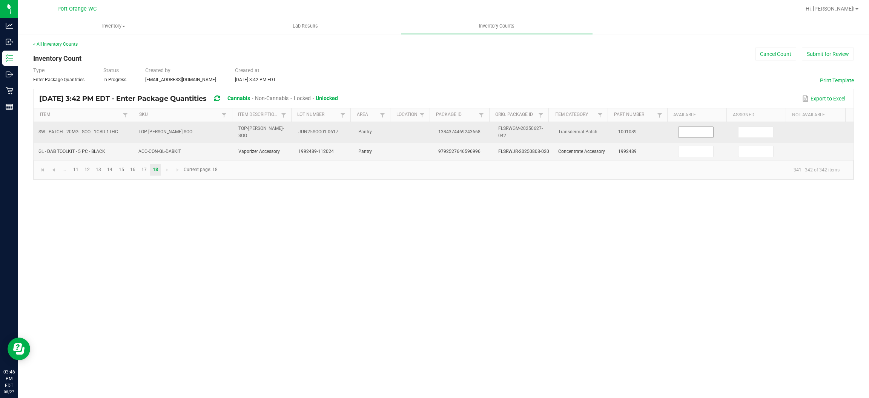
click at [693, 133] on input at bounding box center [696, 132] width 35 height 11
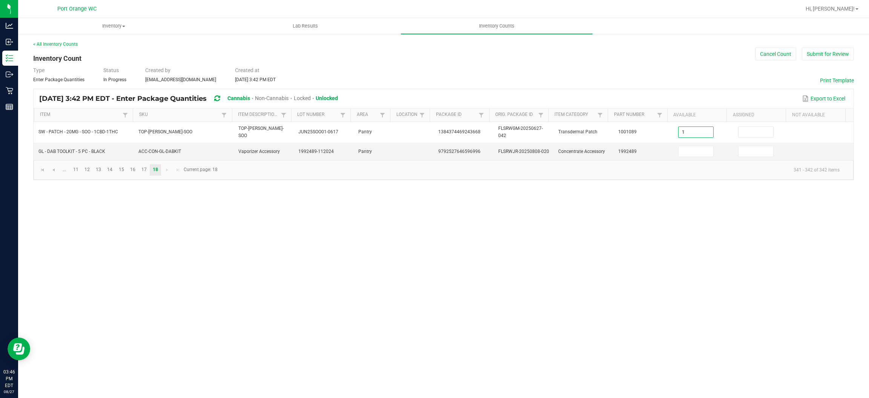
drag, startPoint x: 625, startPoint y: 279, endPoint x: 619, endPoint y: 274, distance: 8.0
click at [624, 279] on div "Inventory All packages All inventory Waste log Create inventory Lab Results Inv…" at bounding box center [443, 207] width 851 height 379
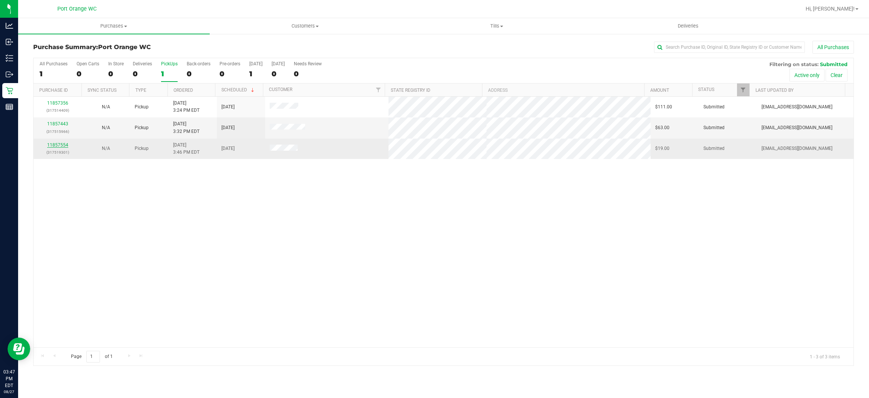
click at [65, 146] on link "11857554" at bounding box center [57, 144] width 21 height 5
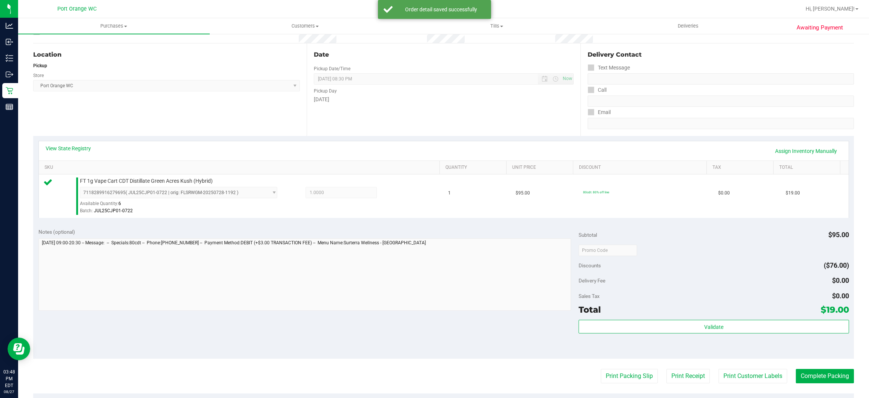
scroll to position [169, 0]
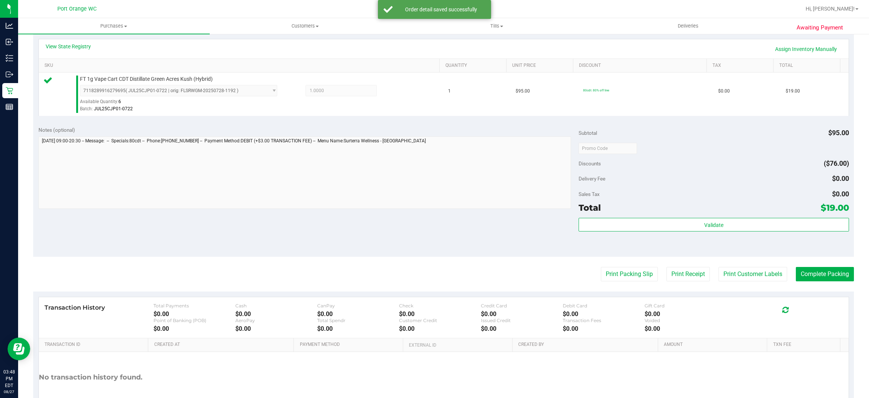
click at [601, 210] on div "Total $19.00" at bounding box center [714, 208] width 270 height 14
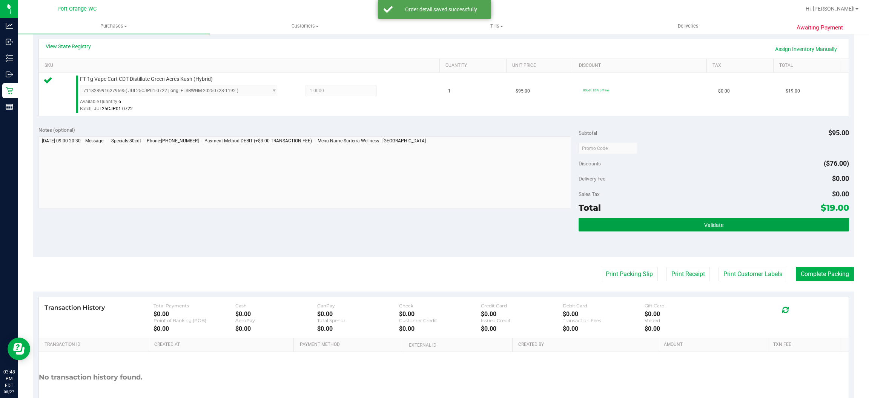
click at [612, 218] on button "Validate" at bounding box center [714, 225] width 270 height 14
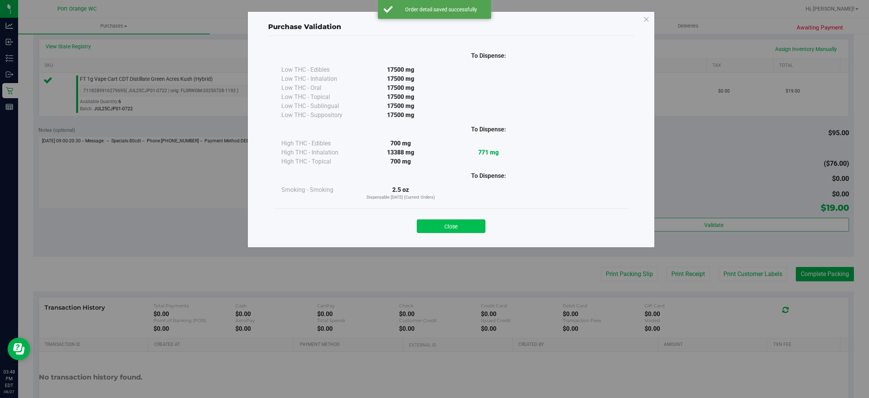
click at [462, 220] on button "Close" at bounding box center [451, 226] width 69 height 14
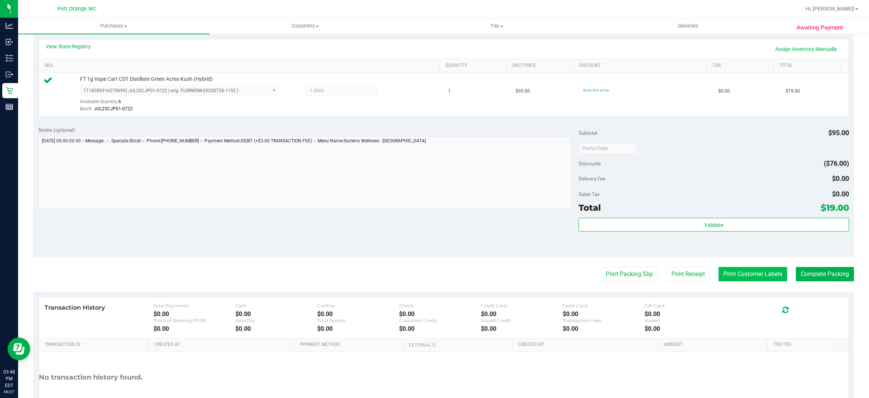
click at [719, 273] on button "Print Customer Labels" at bounding box center [753, 274] width 69 height 14
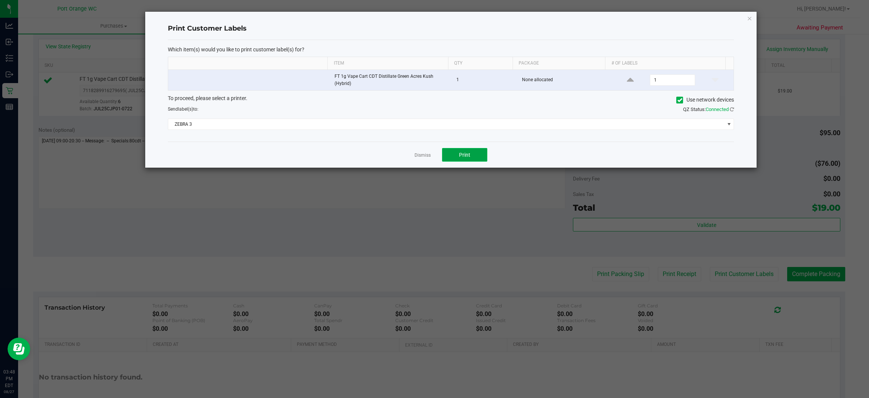
click at [479, 156] on button "Print" at bounding box center [464, 155] width 45 height 14
click at [423, 158] on link "Dismiss" at bounding box center [423, 155] width 16 height 6
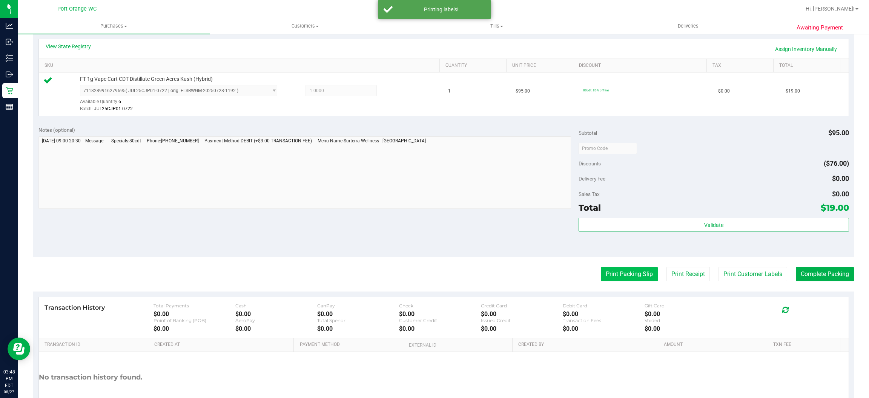
click at [601, 277] on button "Print Packing Slip" at bounding box center [629, 274] width 57 height 14
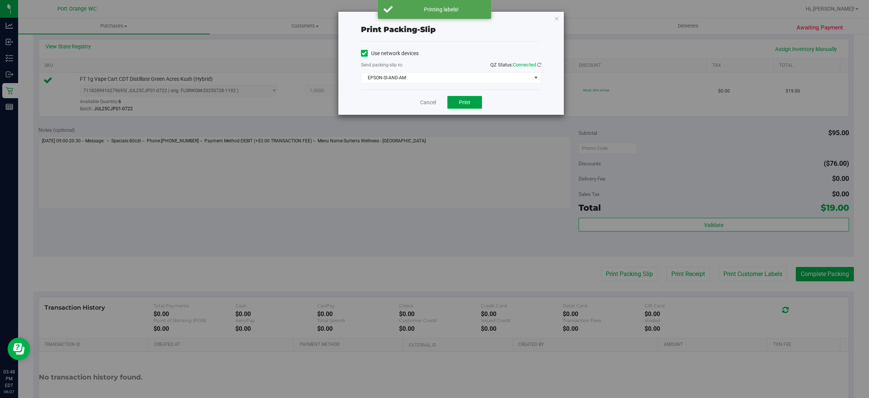
click at [454, 100] on button "Print" at bounding box center [464, 102] width 35 height 13
click at [421, 101] on link "Cancel" at bounding box center [428, 102] width 16 height 8
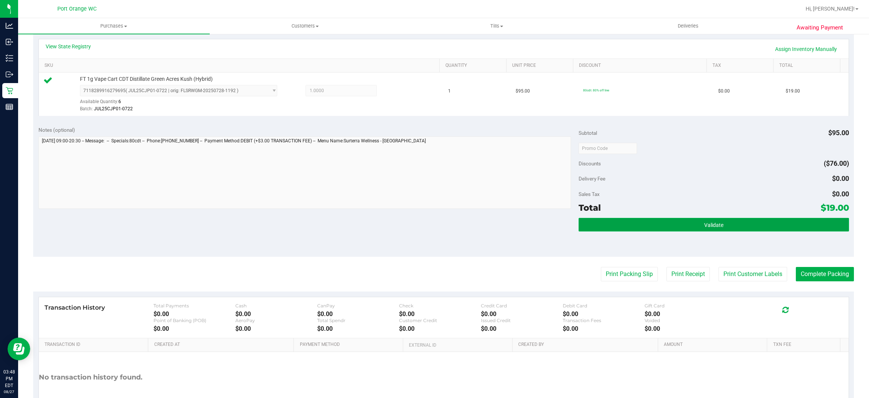
click at [628, 224] on button "Validate" at bounding box center [714, 225] width 270 height 14
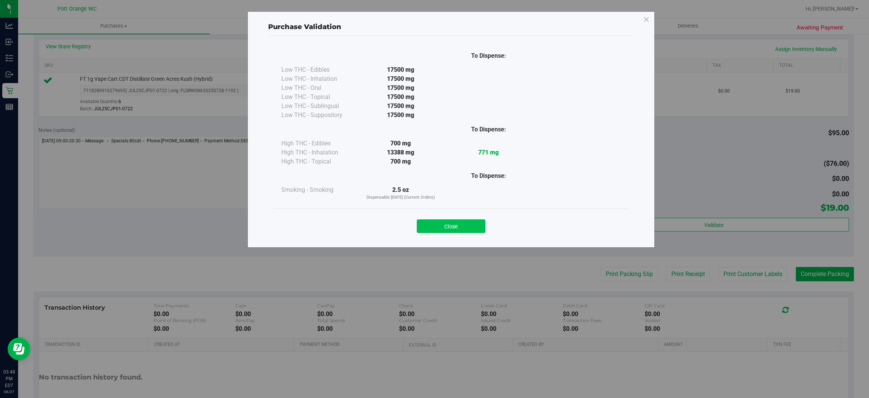
click at [461, 229] on button "Close" at bounding box center [451, 226] width 69 height 14
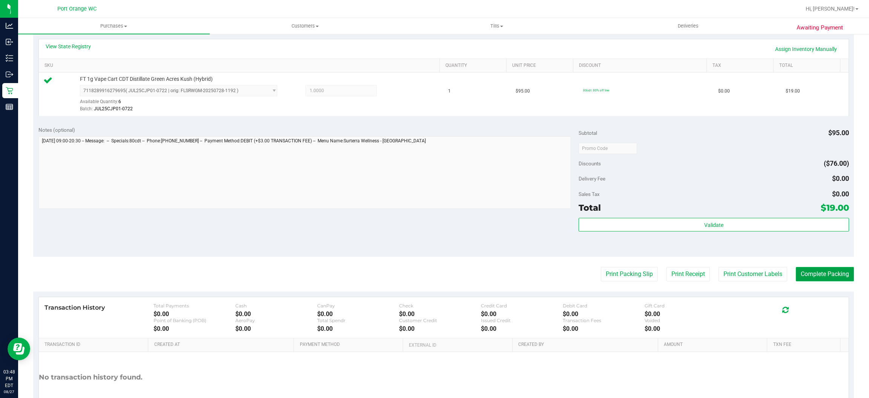
click at [803, 275] on button "Complete Packing" at bounding box center [825, 274] width 58 height 14
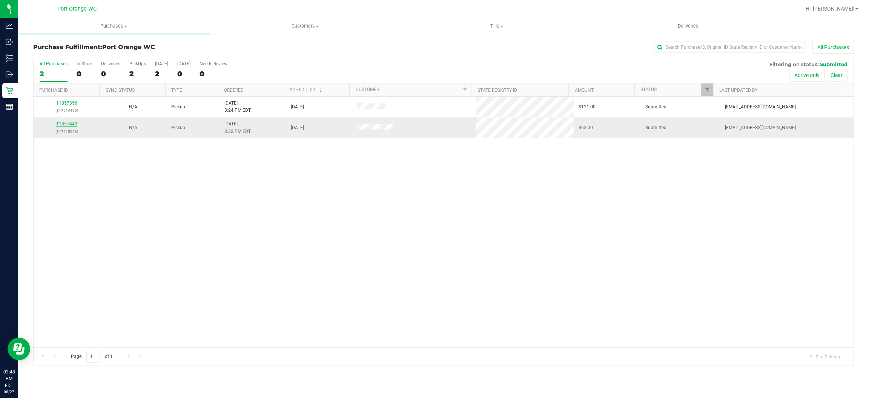
click at [69, 124] on link "11857443" at bounding box center [66, 123] width 21 height 5
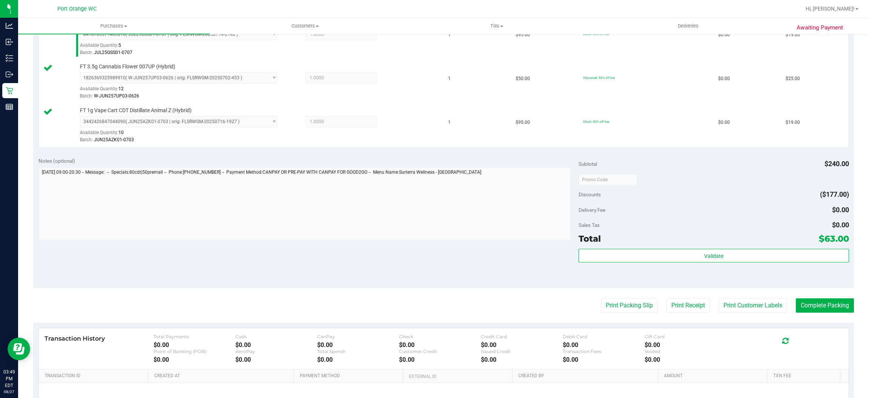
scroll to position [226, 0]
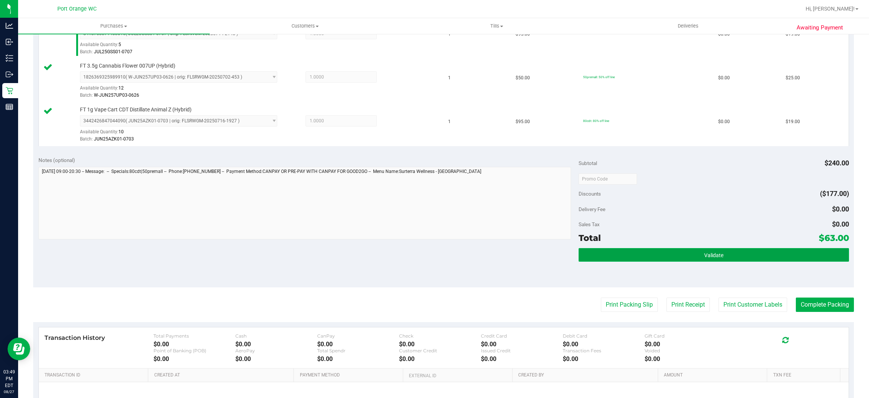
click at [712, 258] on span "Validate" at bounding box center [713, 255] width 19 height 6
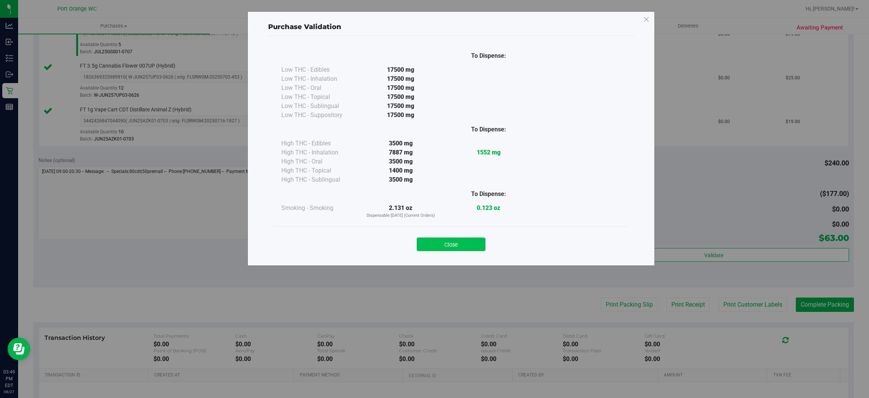
click at [461, 247] on button "Close" at bounding box center [451, 244] width 69 height 14
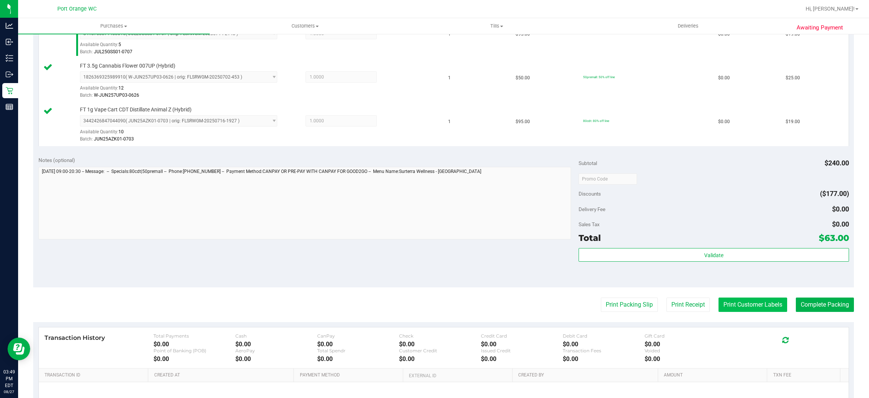
click at [747, 307] on button "Print Customer Labels" at bounding box center [753, 304] width 69 height 14
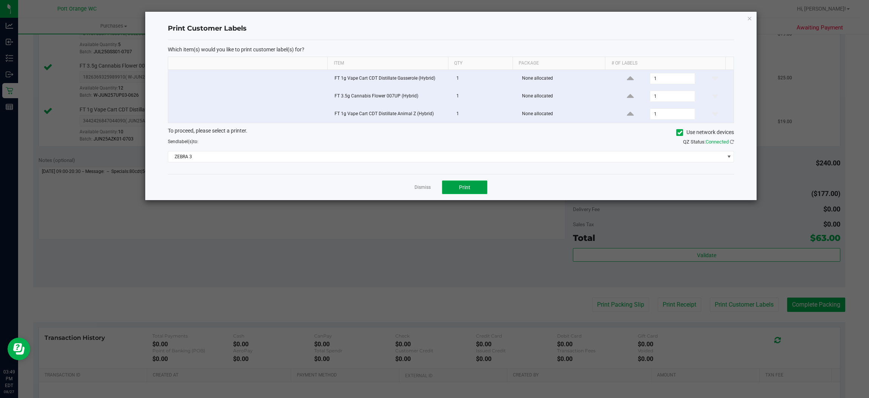
click at [471, 191] on button "Print" at bounding box center [464, 187] width 45 height 14
click at [418, 189] on link "Dismiss" at bounding box center [423, 187] width 16 height 6
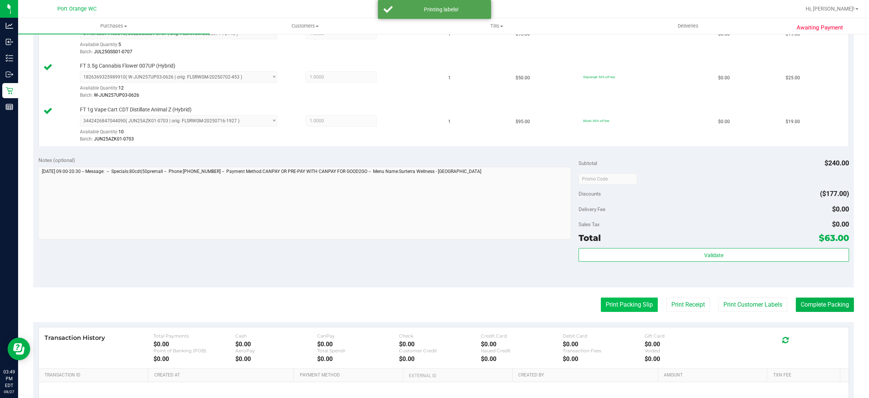
click at [614, 298] on button "Print Packing Slip" at bounding box center [629, 304] width 57 height 14
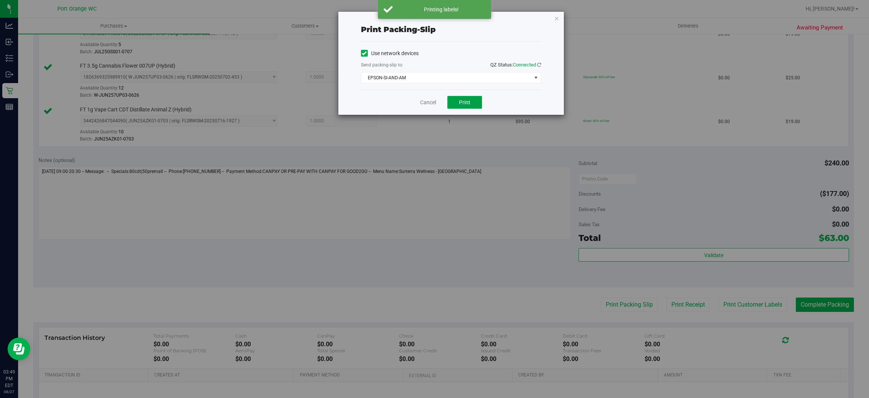
click at [470, 101] on button "Print" at bounding box center [464, 102] width 35 height 13
click at [422, 103] on link "Cancel" at bounding box center [428, 102] width 16 height 8
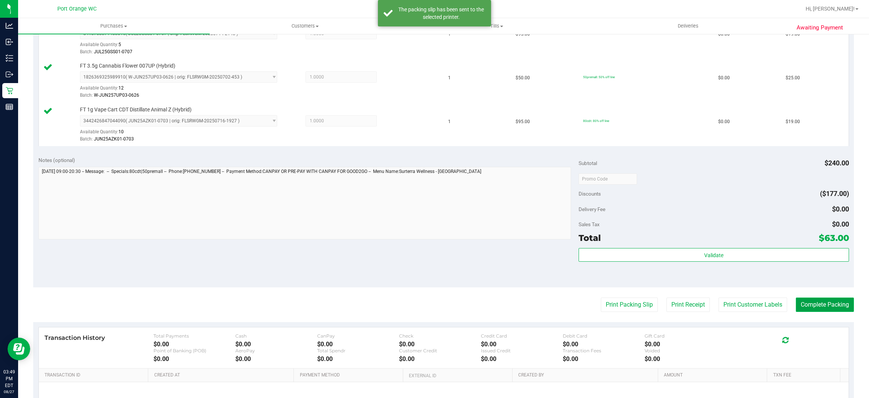
click at [813, 306] on button "Complete Packing" at bounding box center [825, 304] width 58 height 14
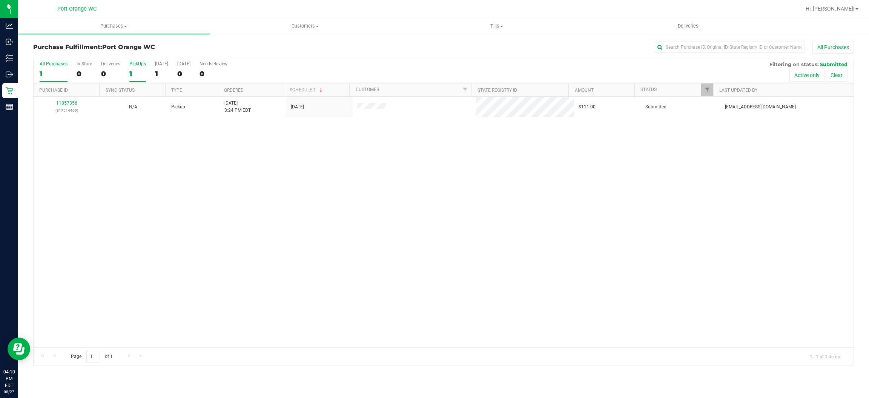
click at [141, 73] on div "1" at bounding box center [137, 73] width 17 height 9
click at [0, 0] on input "PickUps 1" at bounding box center [0, 0] width 0 height 0
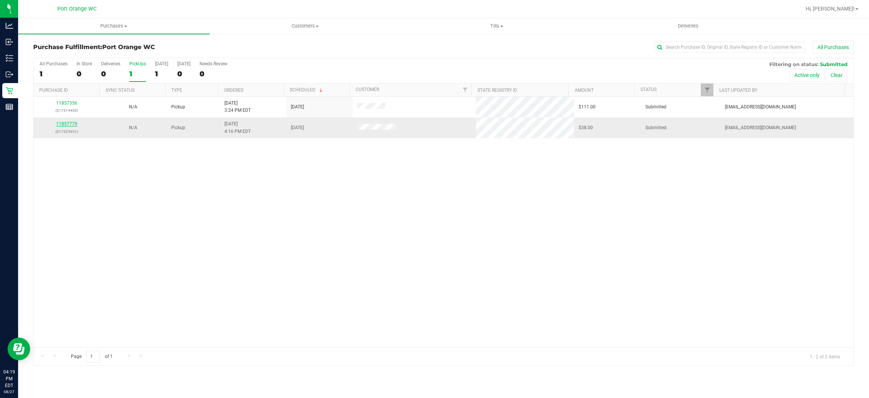
click at [71, 121] on link "11857779" at bounding box center [66, 123] width 21 height 5
click at [65, 126] on link "11857779" at bounding box center [66, 123] width 21 height 5
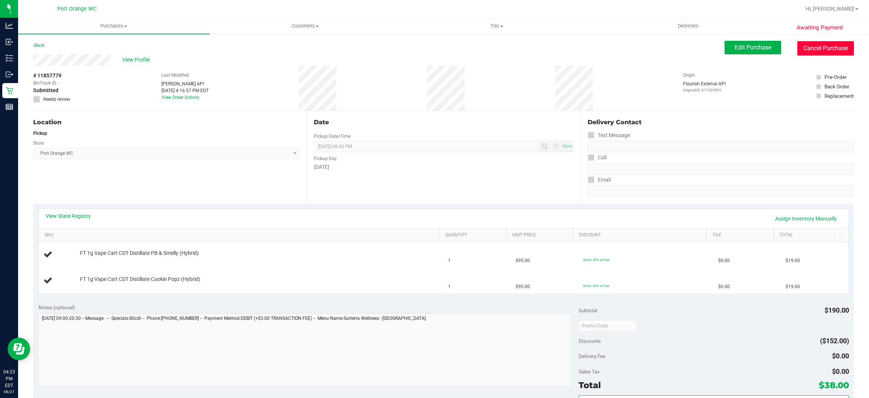
click at [818, 49] on button "Cancel Purchase" at bounding box center [825, 48] width 57 height 14
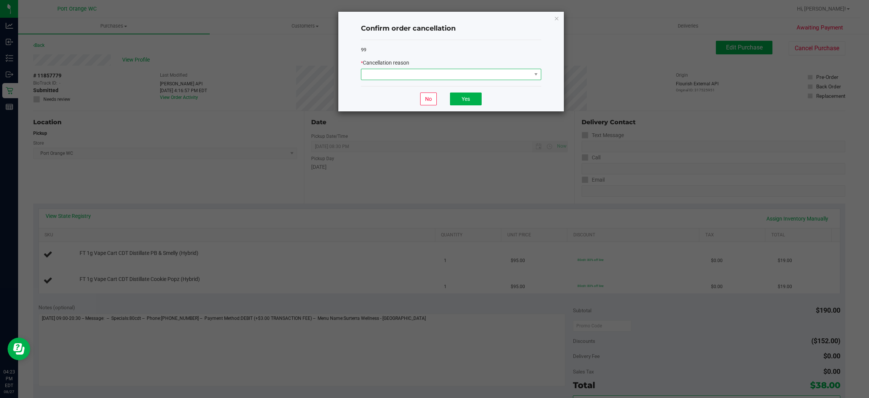
click at [468, 76] on span at bounding box center [446, 74] width 170 height 11
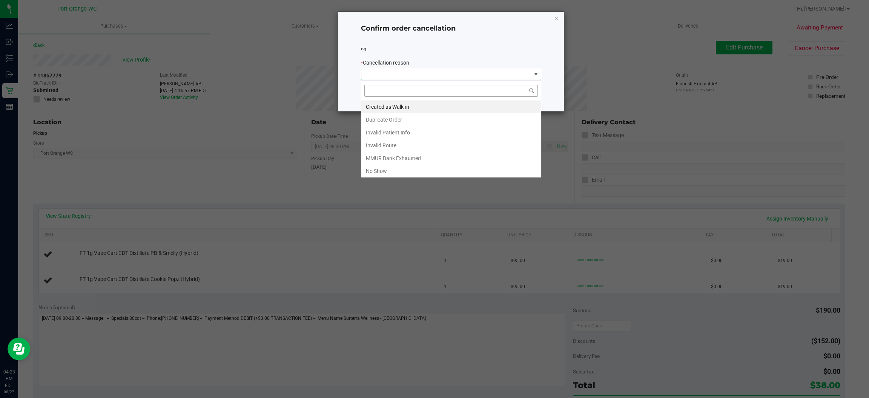
scroll to position [12, 180]
click at [429, 119] on li "Duplicate Order" at bounding box center [451, 119] width 180 height 13
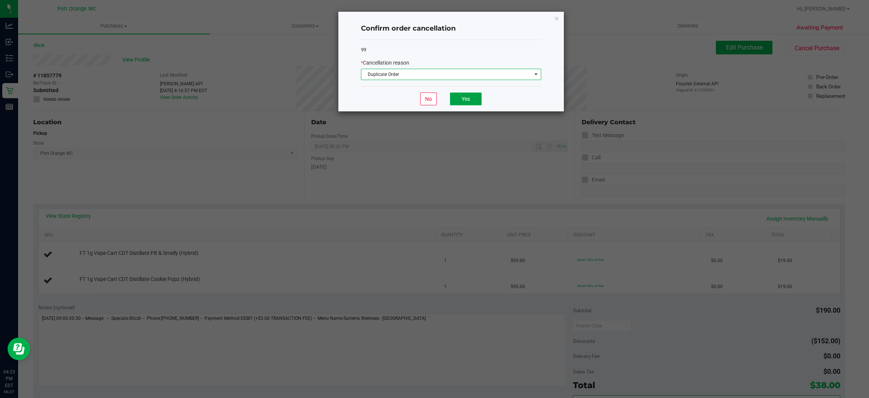
click at [469, 99] on button "Yes" at bounding box center [466, 98] width 32 height 13
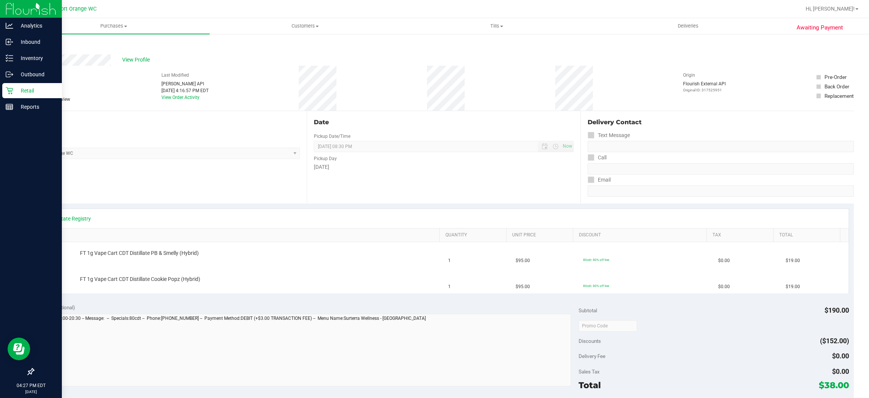
click at [8, 90] on icon at bounding box center [9, 90] width 7 height 7
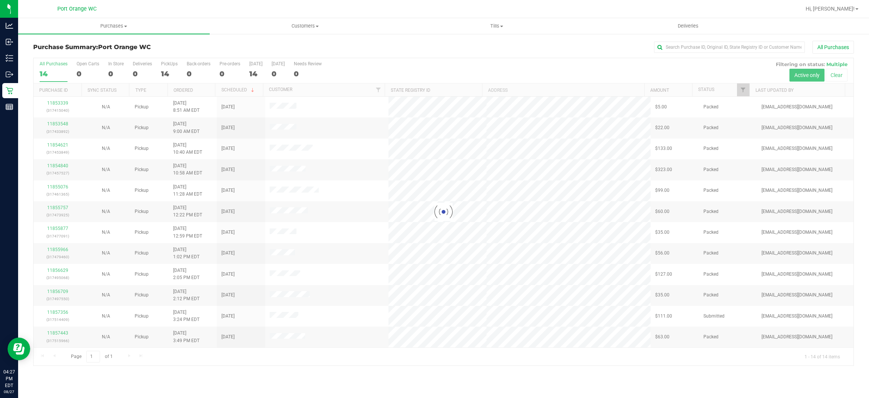
click at [735, 88] on div at bounding box center [444, 211] width 820 height 307
click at [743, 94] on div at bounding box center [444, 211] width 820 height 307
click at [740, 90] on span "Filter" at bounding box center [743, 90] width 6 height 6
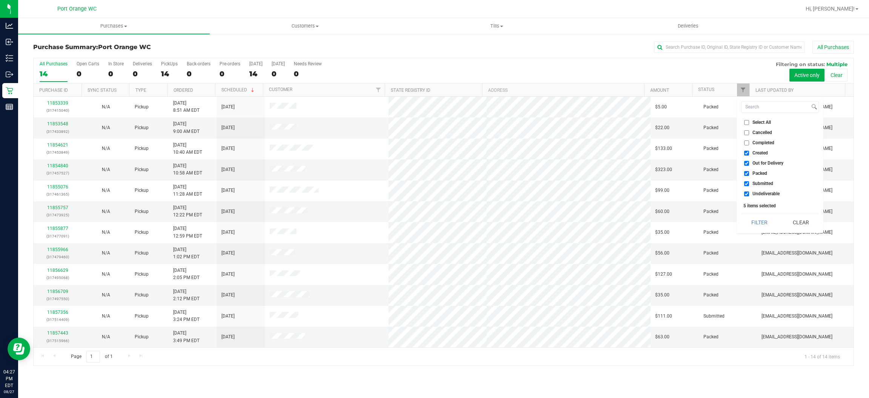
click at [762, 151] on span "Created" at bounding box center [760, 153] width 15 height 5
click at [749, 151] on input "Created" at bounding box center [746, 153] width 5 height 5
checkbox input "false"
click at [775, 163] on span "Out for Delivery" at bounding box center [768, 163] width 31 height 5
click at [749, 163] on input "Out for Delivery" at bounding box center [746, 163] width 5 height 5
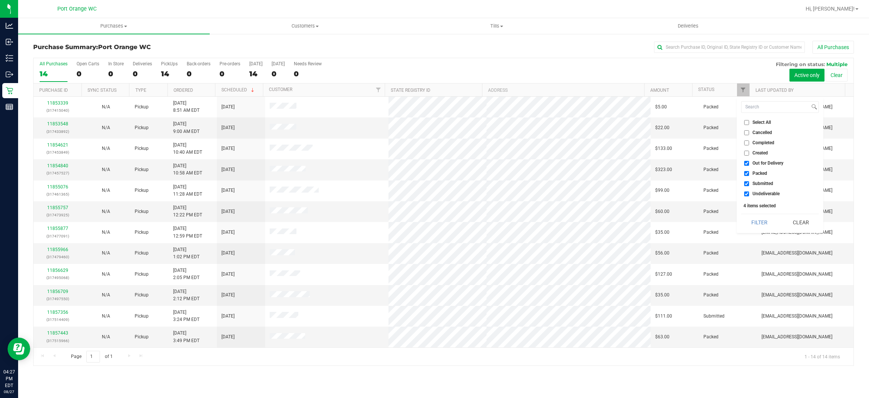
checkbox input "false"
click at [761, 175] on span "Packed" at bounding box center [760, 173] width 15 height 5
click at [749, 175] on input "Packed" at bounding box center [746, 173] width 5 height 5
checkbox input "false"
click at [772, 193] on span "Undeliverable" at bounding box center [766, 193] width 27 height 5
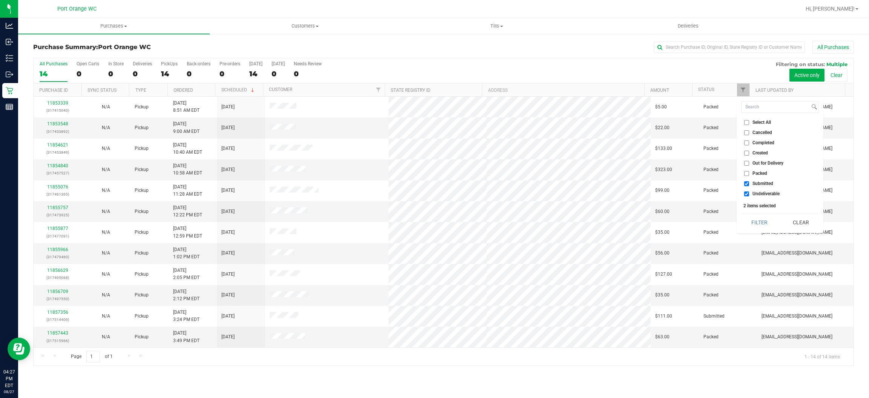
click at [749, 193] on input "Undeliverable" at bounding box center [746, 193] width 5 height 5
checkbox input "false"
click at [762, 225] on button "Filter" at bounding box center [759, 222] width 36 height 17
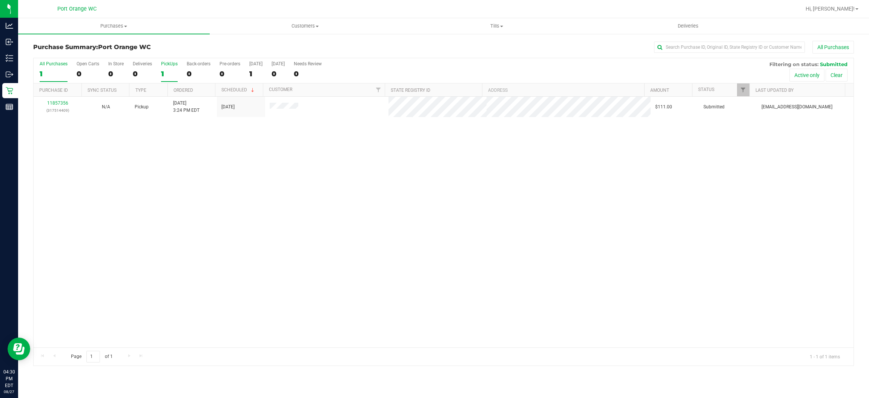
click at [167, 78] on div "1" at bounding box center [169, 73] width 17 height 9
click at [0, 0] on input "PickUps 1" at bounding box center [0, 0] width 0 height 0
click at [167, 78] on div at bounding box center [444, 211] width 820 height 307
click at [167, 78] on div "1" at bounding box center [169, 73] width 17 height 9
click at [0, 0] on input "PickUps 1" at bounding box center [0, 0] width 0 height 0
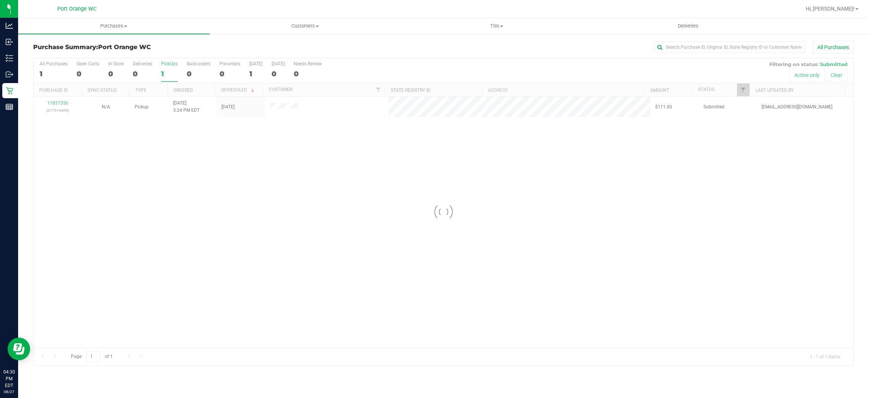
click at [167, 78] on div at bounding box center [444, 211] width 820 height 307
click at [167, 78] on div "1" at bounding box center [169, 73] width 17 height 9
click at [0, 0] on input "PickUps 1" at bounding box center [0, 0] width 0 height 0
click at [161, 76] on div "1" at bounding box center [169, 73] width 17 height 9
click at [0, 0] on input "PickUps 1" at bounding box center [0, 0] width 0 height 0
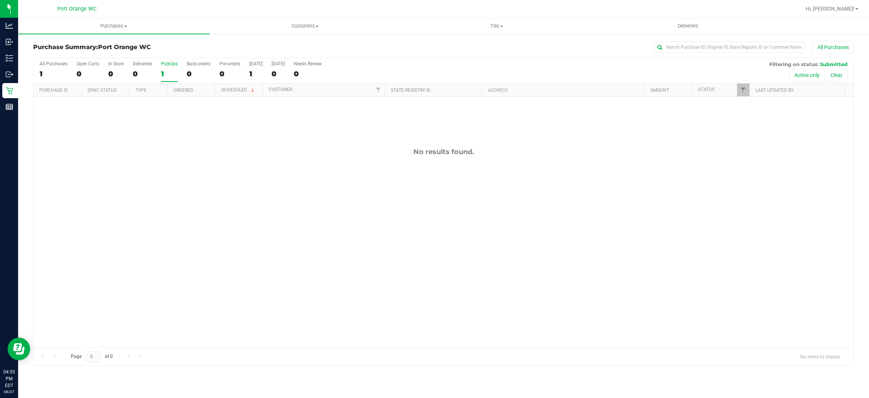
click at [161, 76] on div "1" at bounding box center [169, 73] width 17 height 9
click at [0, 0] on input "PickUps 1" at bounding box center [0, 0] width 0 height 0
click at [306, 215] on div "No results found." at bounding box center [444, 247] width 820 height 301
click at [744, 91] on span "Filter" at bounding box center [743, 90] width 6 height 6
click at [765, 171] on span "Packed" at bounding box center [760, 173] width 15 height 5
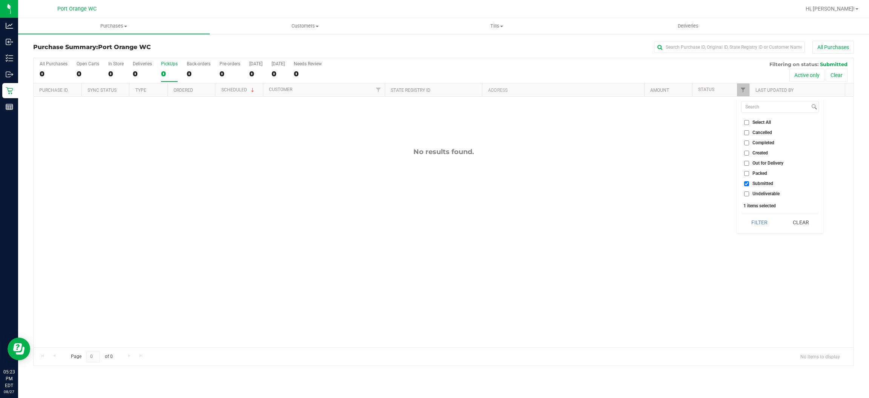
click at [749, 171] on input "Packed" at bounding box center [746, 173] width 5 height 5
checkbox input "true"
click at [770, 227] on button "Filter" at bounding box center [759, 222] width 36 height 17
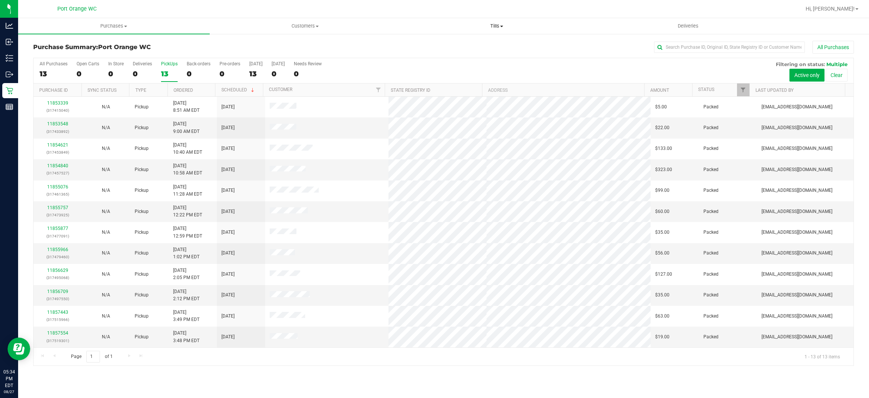
click at [506, 29] on span "Tills" at bounding box center [496, 26] width 191 height 7
click at [485, 45] on li "Manage tills" at bounding box center [497, 45] width 192 height 9
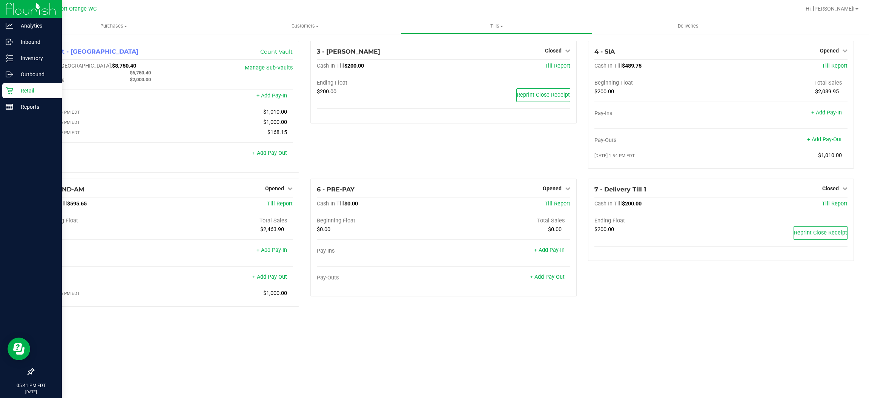
click at [8, 90] on icon at bounding box center [9, 90] width 7 height 7
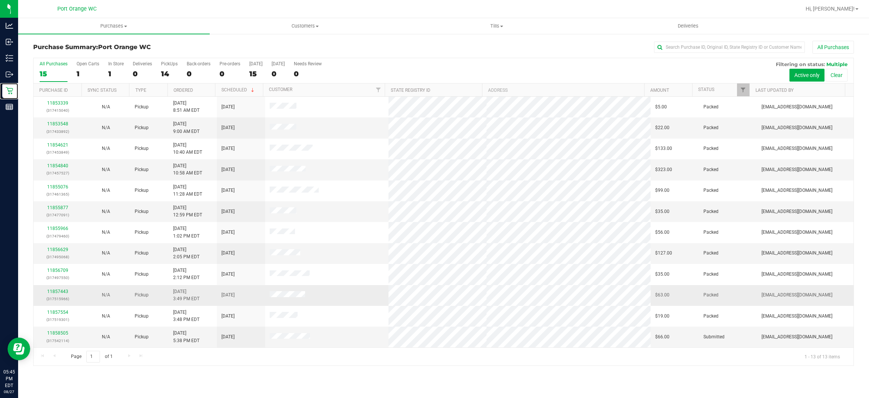
scroll to position [21, 0]
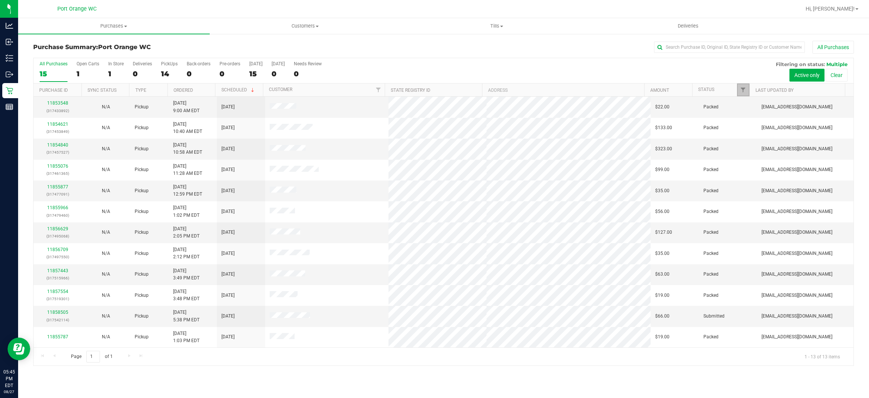
click at [739, 88] on link "Filter" at bounding box center [743, 89] width 12 height 13
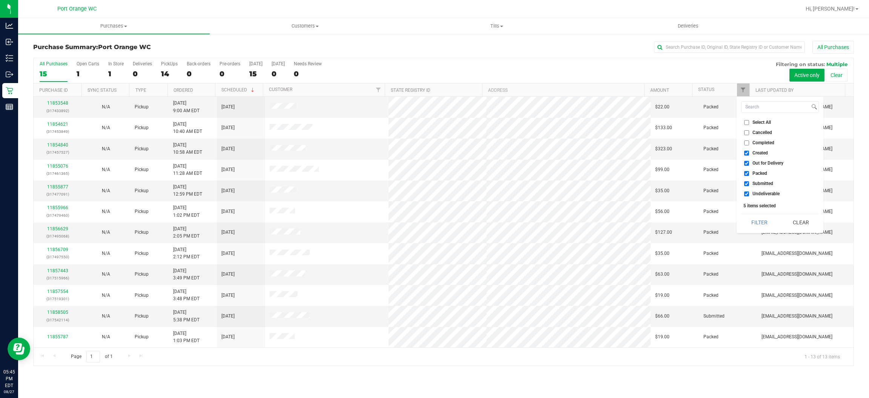
click at [762, 153] on span "Created" at bounding box center [760, 153] width 15 height 5
click at [749, 153] on input "Created" at bounding box center [746, 153] width 5 height 5
checkbox input "false"
click at [764, 163] on span "Out for Delivery" at bounding box center [768, 163] width 31 height 5
click at [749, 163] on input "Out for Delivery" at bounding box center [746, 163] width 5 height 5
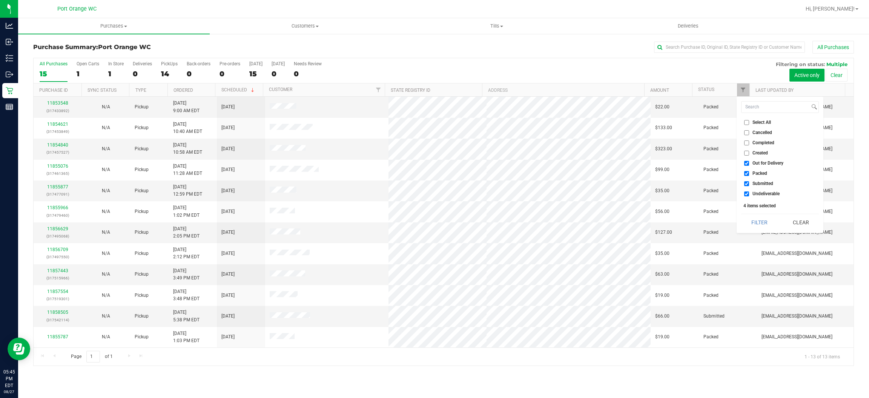
checkbox input "false"
click at [763, 177] on li "Packed" at bounding box center [780, 173] width 78 height 8
click at [762, 175] on span "Packed" at bounding box center [760, 173] width 15 height 5
click at [749, 176] on input "Packed" at bounding box center [746, 173] width 5 height 5
checkbox input "false"
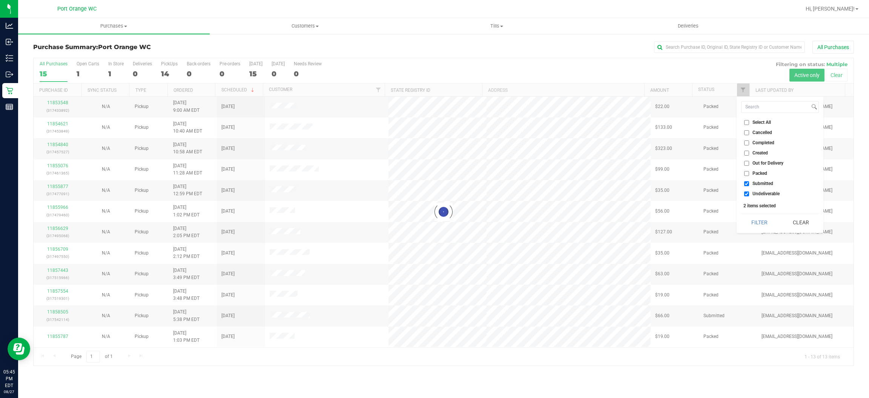
click at [767, 191] on span "Undeliverable" at bounding box center [766, 193] width 27 height 5
click at [749, 191] on input "Undeliverable" at bounding box center [746, 193] width 5 height 5
checkbox input "false"
checkbox input "true"
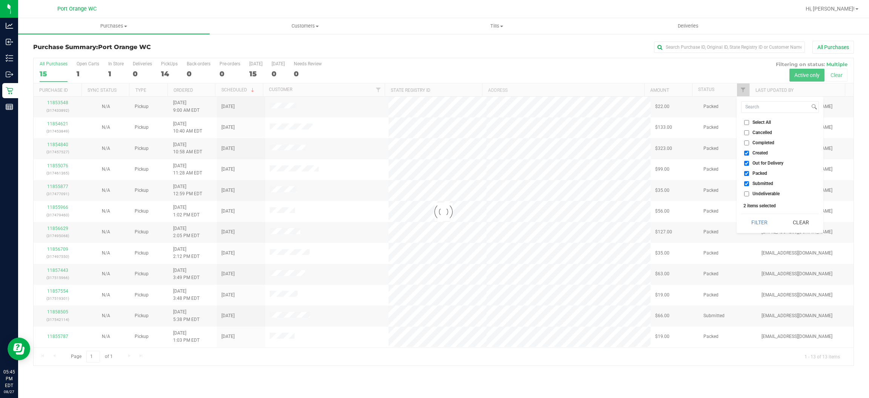
checkbox input "true"
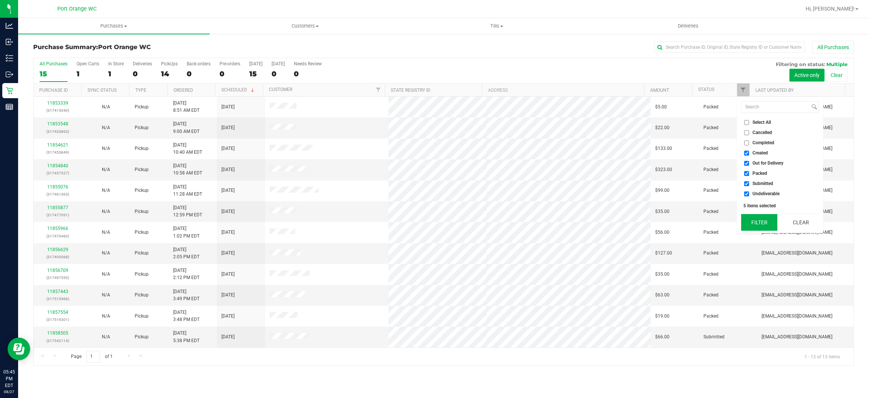
click at [757, 221] on button "Filter" at bounding box center [759, 222] width 36 height 17
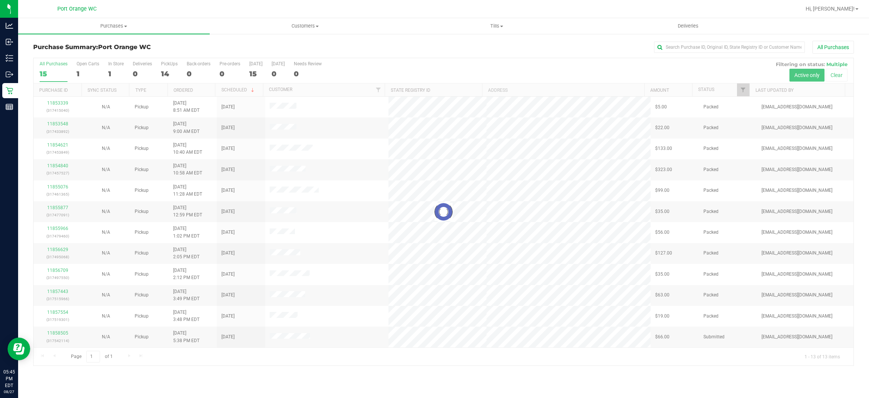
click at [745, 91] on div at bounding box center [444, 211] width 820 height 307
checkbox input "true"
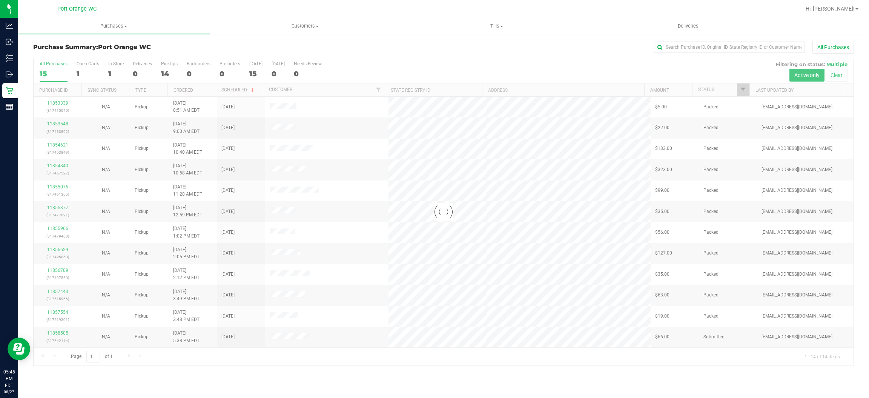
checkbox input "true"
click at [744, 93] on span "Filter" at bounding box center [743, 90] width 6 height 6
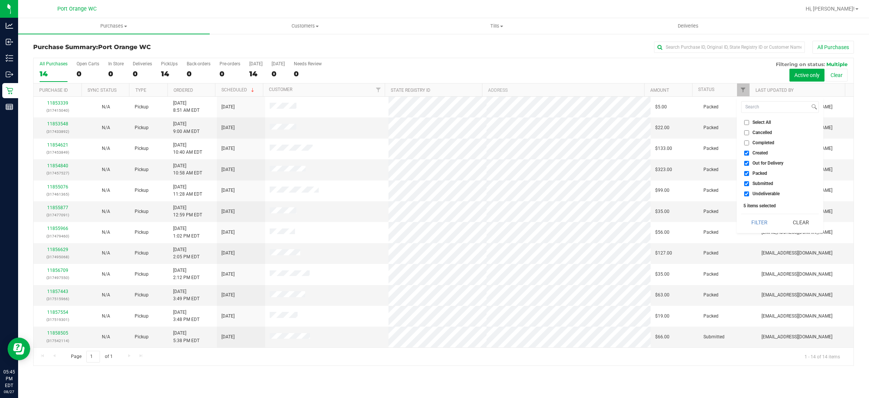
click at [760, 151] on span "Created" at bounding box center [760, 153] width 15 height 5
click at [749, 151] on input "Created" at bounding box center [746, 153] width 5 height 5
checkbox input "false"
click at [762, 162] on span "Out for Delivery" at bounding box center [768, 163] width 31 height 5
click at [749, 162] on input "Out for Delivery" at bounding box center [746, 163] width 5 height 5
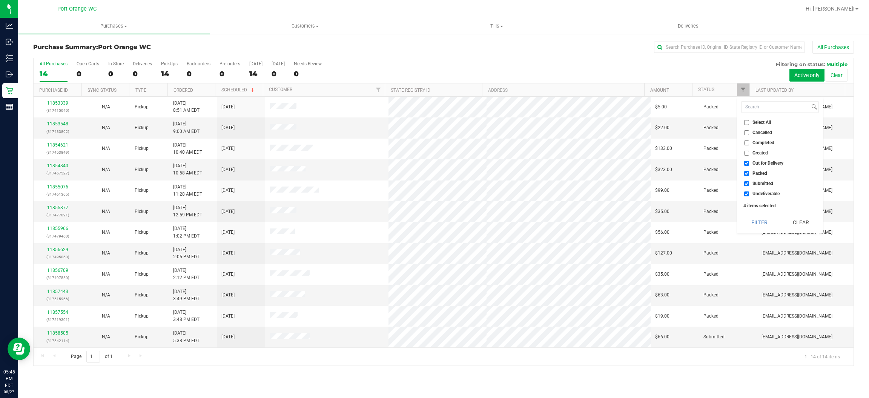
checkbox input "false"
click at [761, 174] on span "Packed" at bounding box center [760, 173] width 15 height 5
click at [749, 174] on input "Packed" at bounding box center [746, 173] width 5 height 5
checkbox input "false"
click at [770, 194] on span "Undeliverable" at bounding box center [766, 193] width 27 height 5
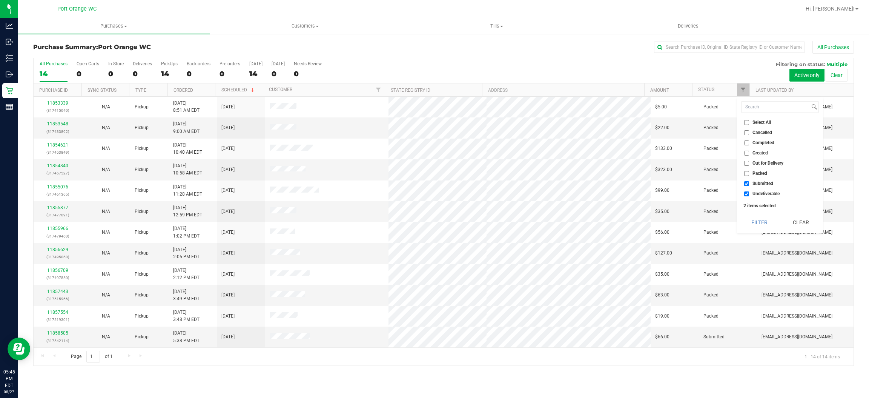
click at [749, 194] on input "Undeliverable" at bounding box center [746, 193] width 5 height 5
checkbox input "false"
click at [753, 227] on button "Filter" at bounding box center [759, 222] width 36 height 17
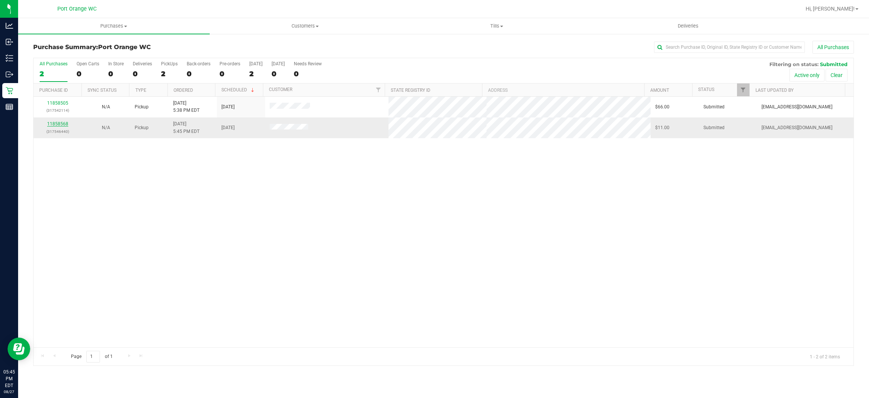
click at [65, 123] on link "11858568" at bounding box center [57, 123] width 21 height 5
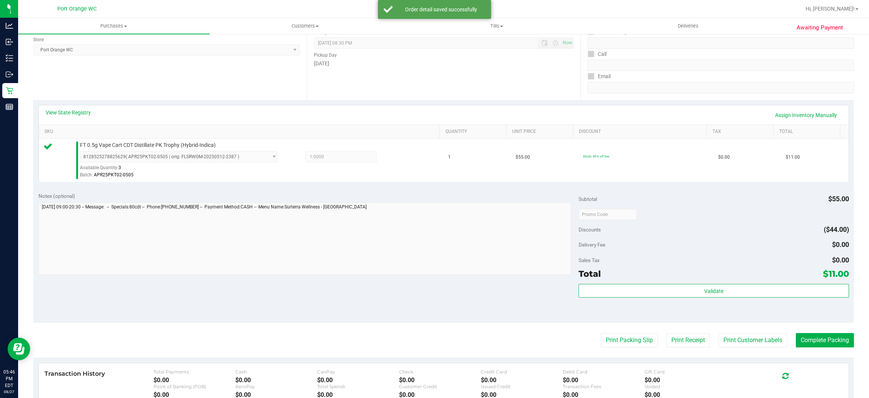
scroll to position [169, 0]
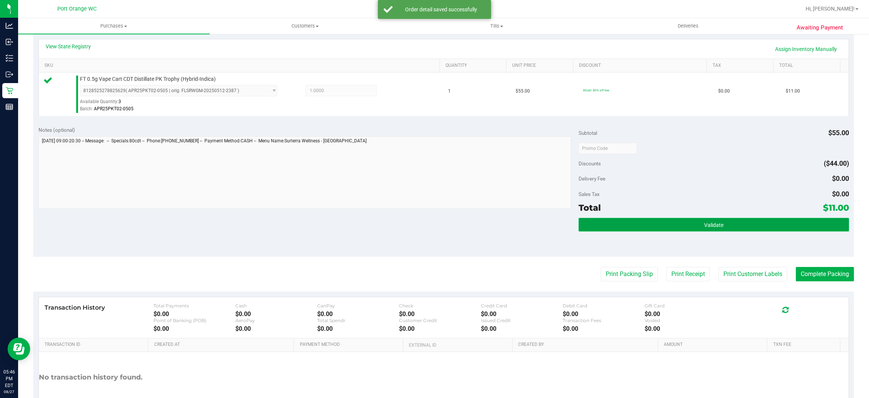
click at [674, 223] on button "Validate" at bounding box center [714, 225] width 270 height 14
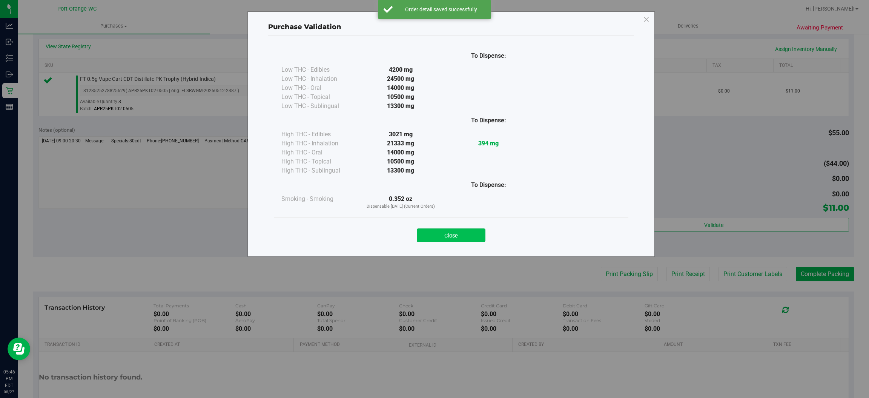
click at [440, 239] on button "Close" at bounding box center [451, 235] width 69 height 14
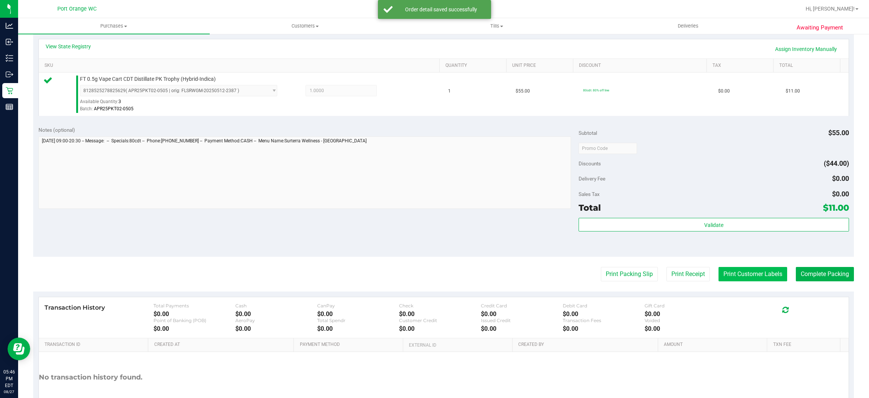
click at [759, 278] on button "Print Customer Labels" at bounding box center [753, 274] width 69 height 14
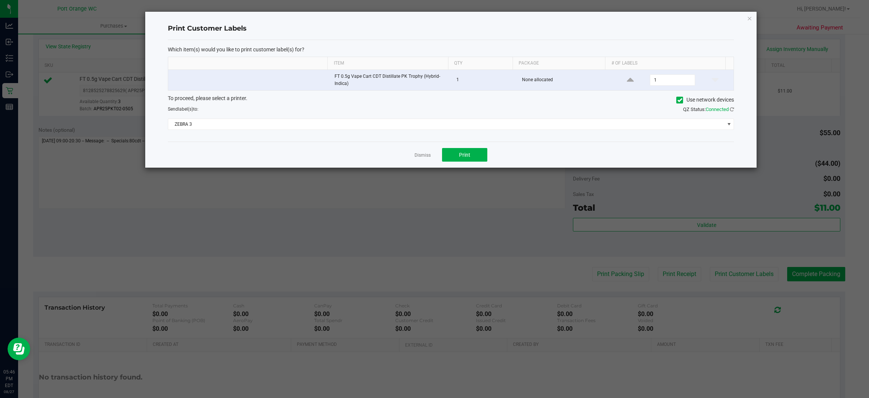
click at [477, 165] on div "Dismiss Print" at bounding box center [451, 154] width 566 height 26
click at [477, 159] on button "Print" at bounding box center [464, 155] width 45 height 14
drag, startPoint x: 426, startPoint y: 159, endPoint x: 567, endPoint y: 206, distance: 149.0
click at [427, 158] on link "Dismiss" at bounding box center [423, 155] width 16 height 6
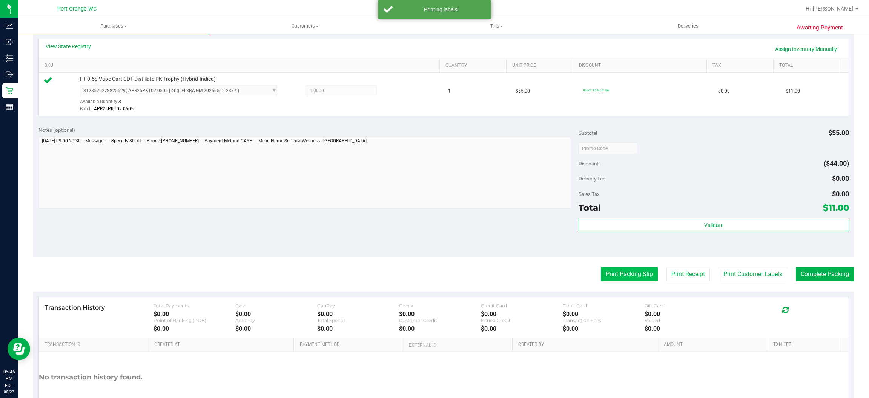
click at [611, 273] on button "Print Packing Slip" at bounding box center [629, 274] width 57 height 14
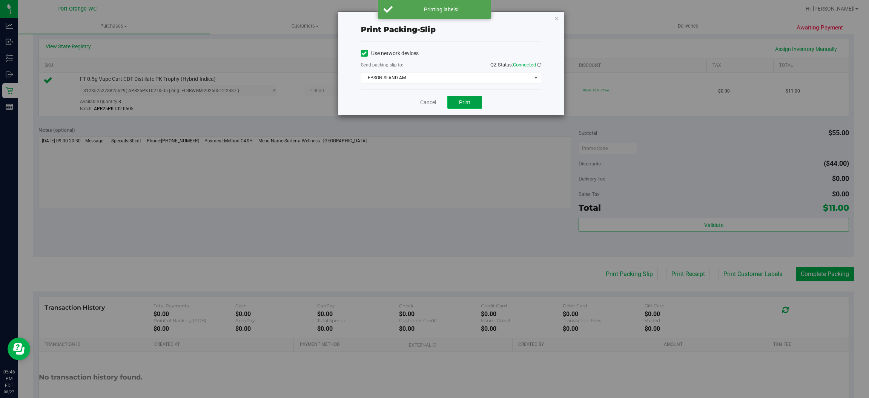
click at [466, 101] on span "Print" at bounding box center [464, 102] width 11 height 6
click at [424, 81] on span "EPSON-SI-AND-AM" at bounding box center [446, 77] width 170 height 11
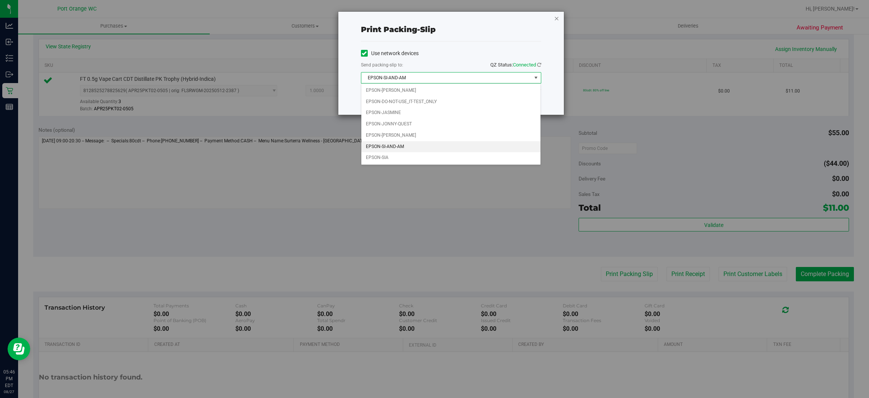
click at [558, 17] on icon "button" at bounding box center [556, 18] width 5 height 9
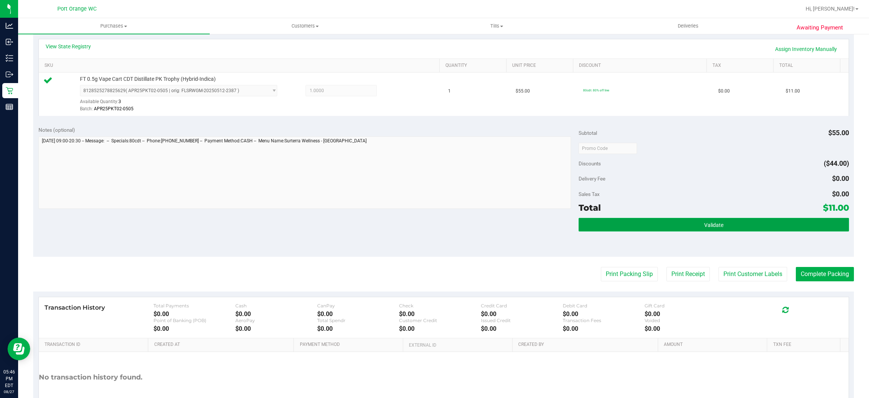
click at [710, 226] on span "Validate" at bounding box center [713, 225] width 19 height 6
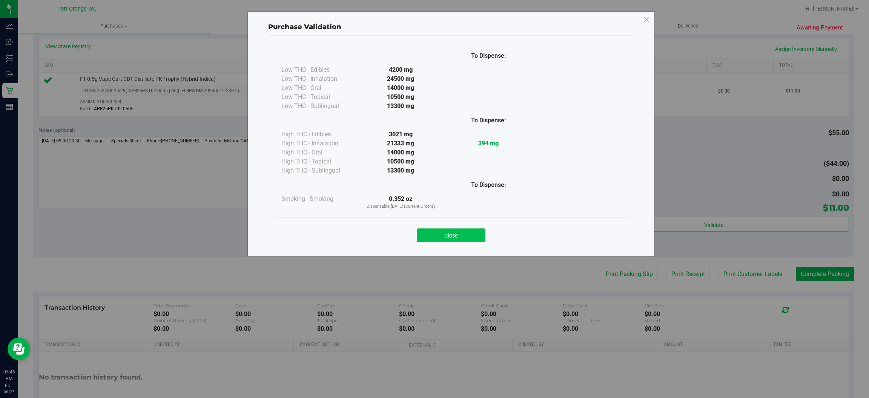
click at [470, 237] on button "Close" at bounding box center [451, 235] width 69 height 14
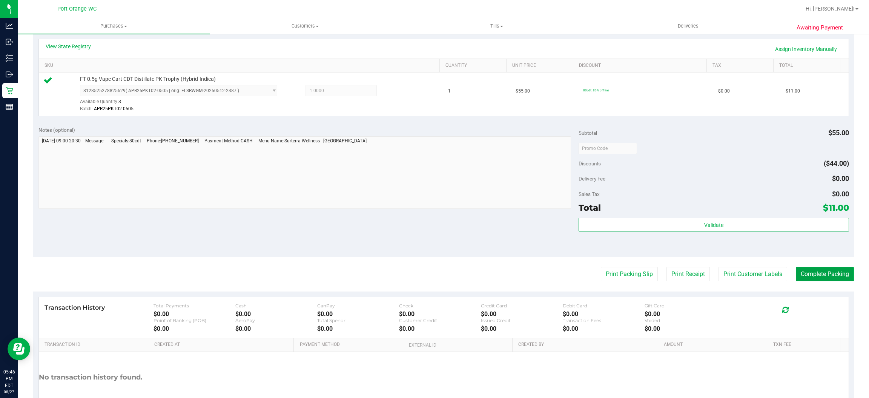
click at [800, 273] on button "Complete Packing" at bounding box center [825, 274] width 58 height 14
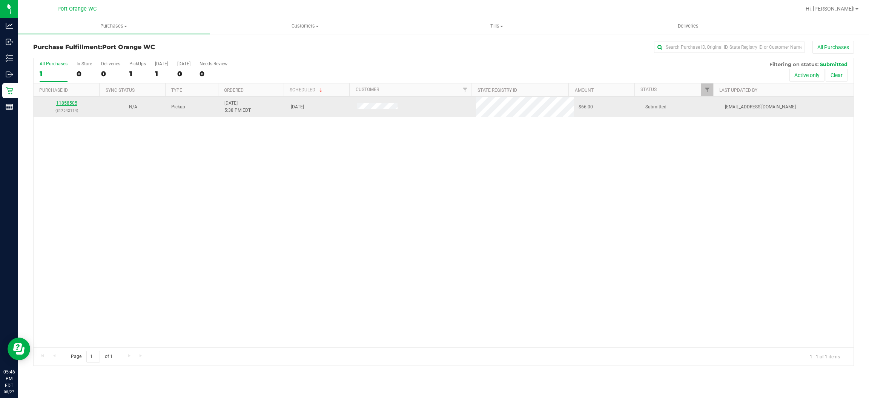
click at [67, 103] on link "11858505" at bounding box center [66, 102] width 21 height 5
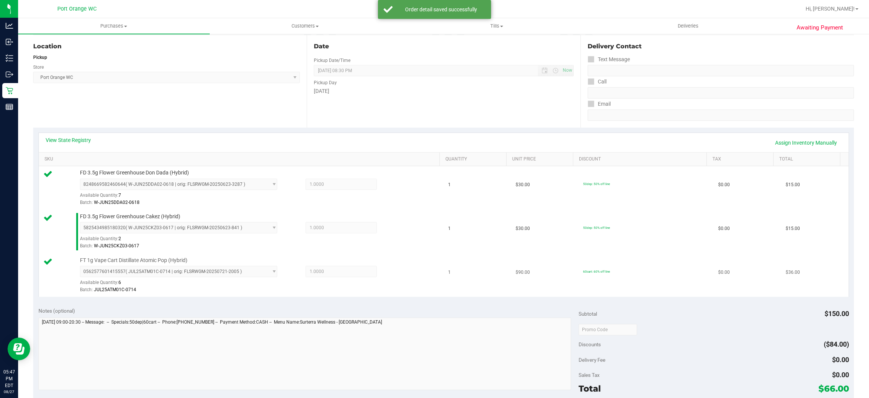
scroll to position [169, 0]
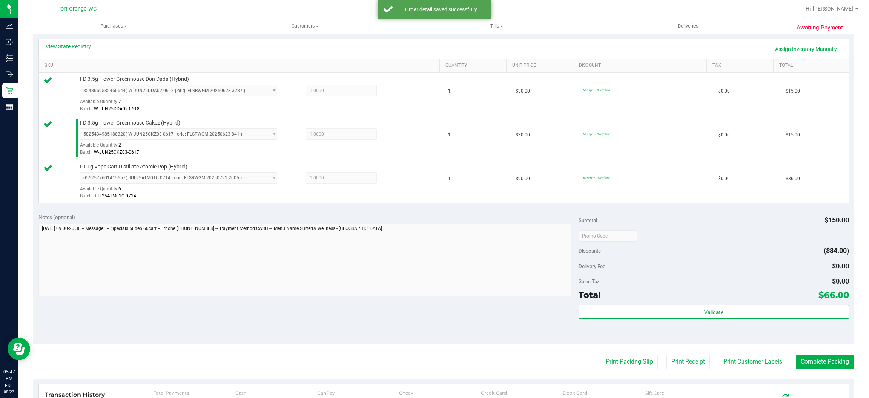
drag, startPoint x: 672, startPoint y: 342, endPoint x: 669, endPoint y: 323, distance: 18.7
click at [673, 332] on div "Notes (optional) Subtotal $150.00 Discounts ($84.00) Delivery Fee $0.00 Sales T…" at bounding box center [443, 276] width 821 height 136
click at [669, 323] on div "Validate" at bounding box center [714, 322] width 270 height 34
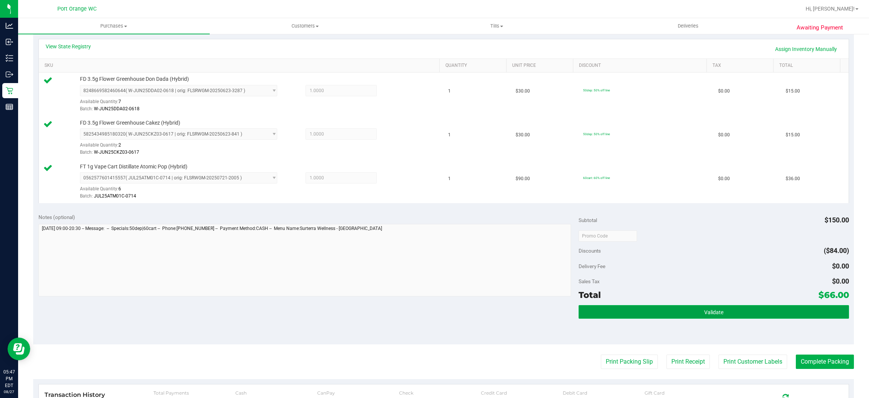
click at [666, 316] on button "Validate" at bounding box center [714, 312] width 270 height 14
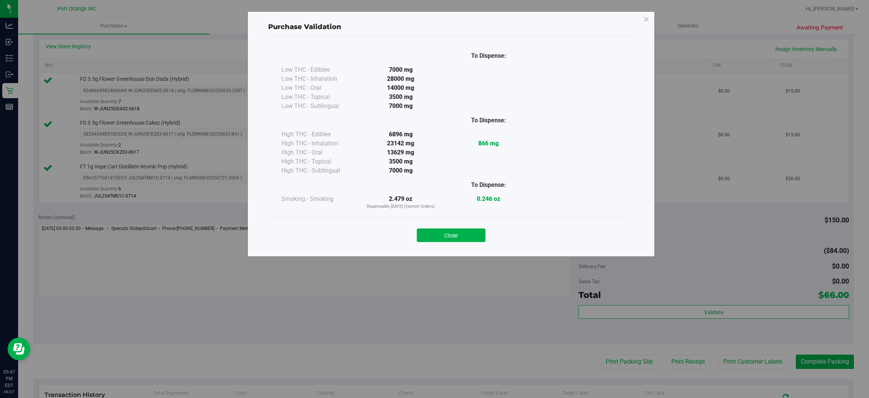
drag, startPoint x: 445, startPoint y: 234, endPoint x: 508, endPoint y: 263, distance: 68.7
click at [451, 232] on button "Close" at bounding box center [451, 235] width 69 height 14
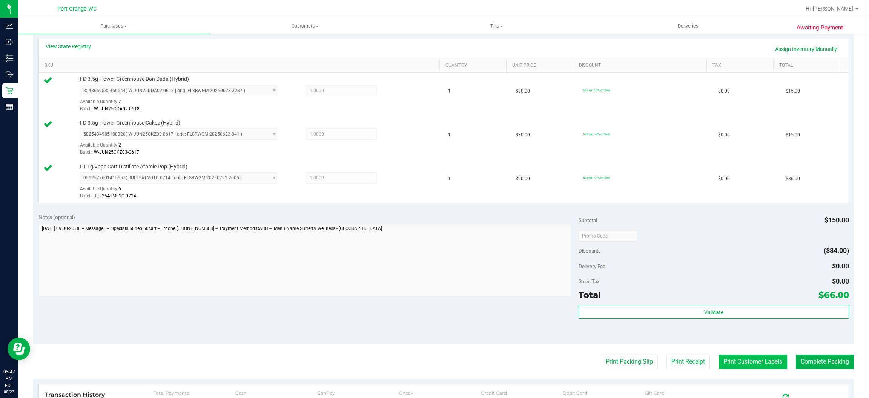
click at [744, 362] on button "Print Customer Labels" at bounding box center [753, 361] width 69 height 14
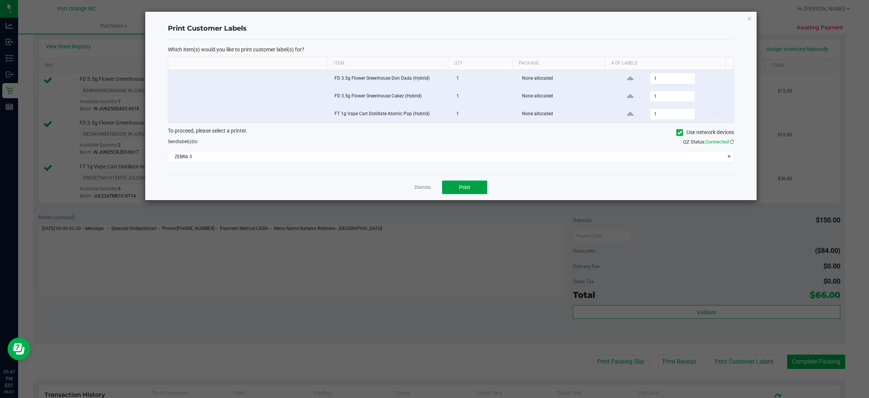
click at [470, 188] on button "Print" at bounding box center [464, 187] width 45 height 14
click at [426, 190] on link "Dismiss" at bounding box center [423, 187] width 16 height 6
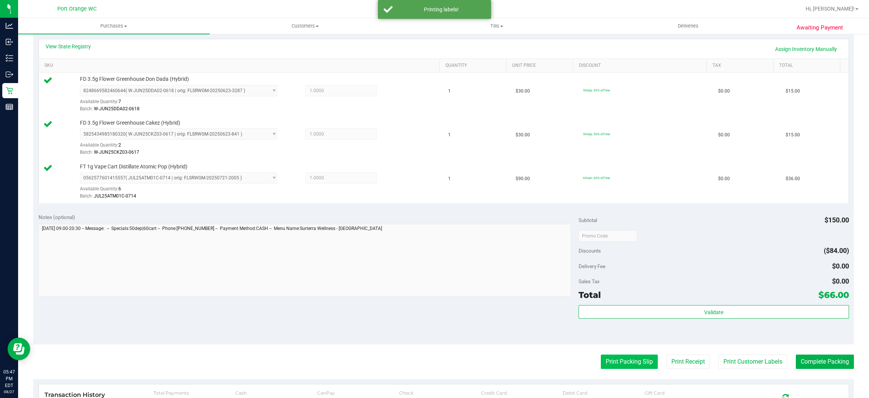
click at [609, 359] on button "Print Packing Slip" at bounding box center [629, 361] width 57 height 14
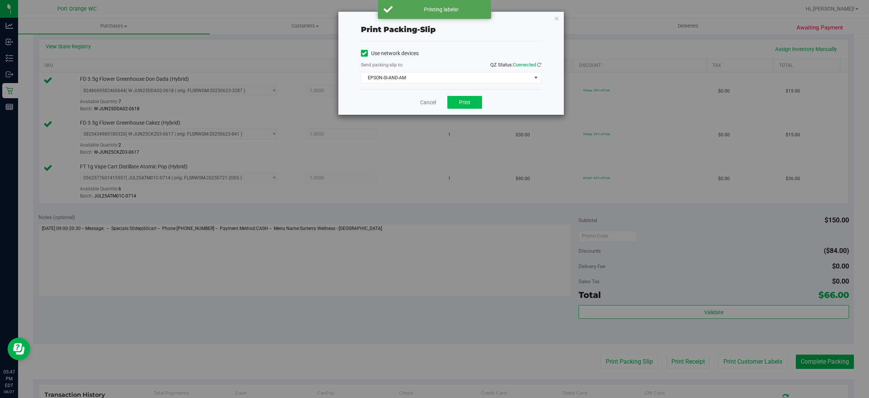
drag, startPoint x: 461, startPoint y: 94, endPoint x: 460, endPoint y: 99, distance: 5.0
click at [461, 94] on div "Cancel Print" at bounding box center [451, 101] width 180 height 25
click at [458, 103] on button "Print" at bounding box center [464, 102] width 35 height 13
click at [425, 100] on link "Cancel" at bounding box center [428, 102] width 16 height 8
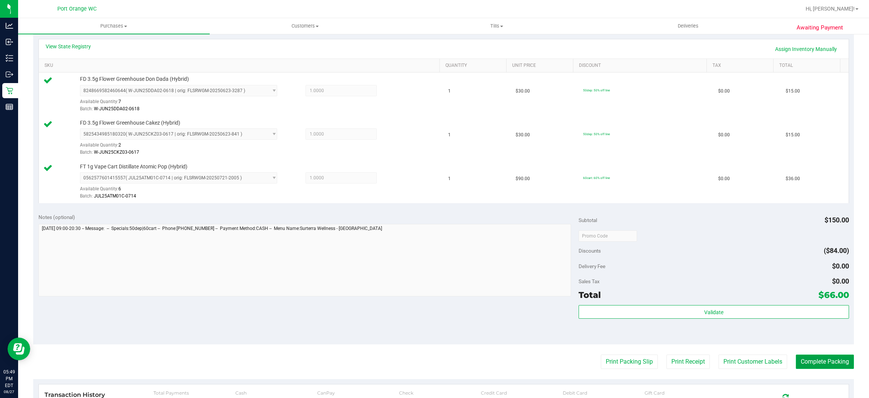
click at [811, 365] on button "Complete Packing" at bounding box center [825, 361] width 58 height 14
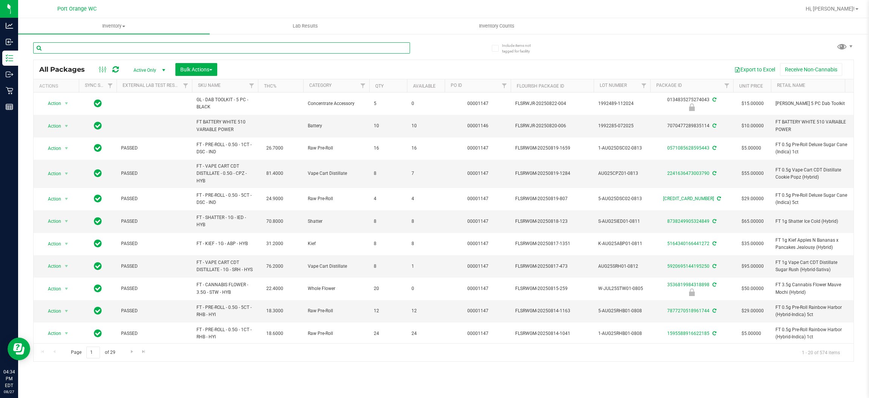
click at [92, 49] on input "text" at bounding box center [221, 47] width 377 height 11
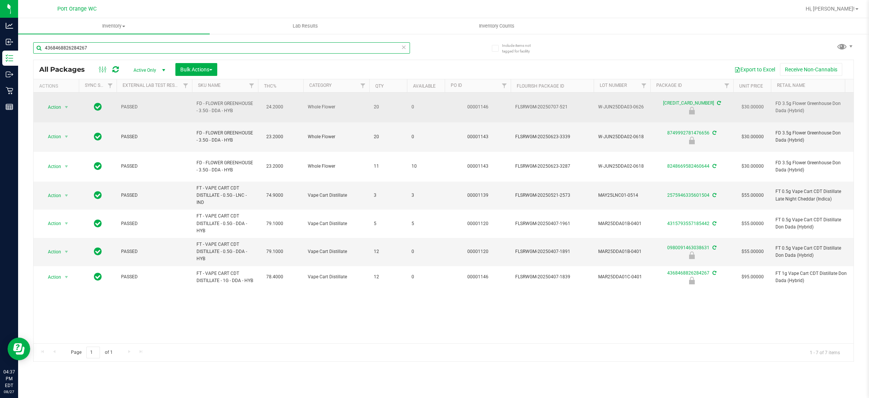
type input "4368468826284267"
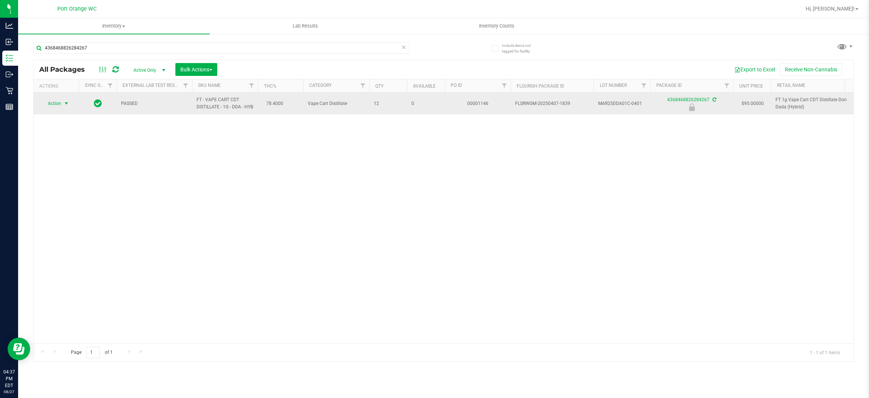
click at [57, 106] on span "Action" at bounding box center [51, 103] width 20 height 11
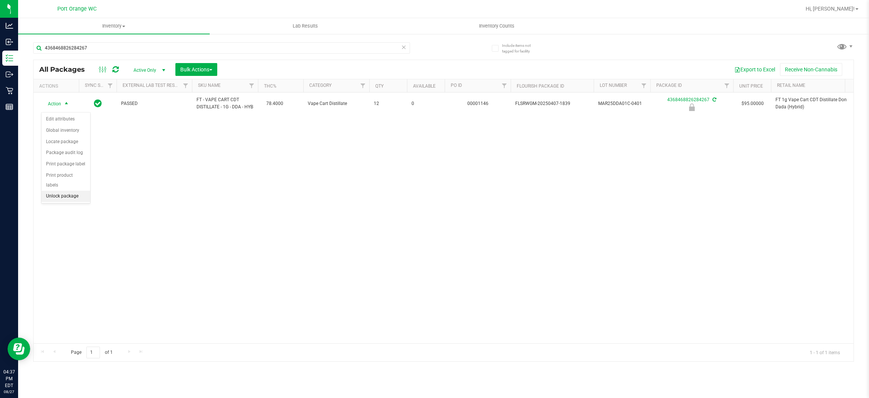
click at [75, 190] on li "Unlock package" at bounding box center [65, 195] width 49 height 11
click at [117, 55] on div "4368468826284267" at bounding box center [221, 50] width 377 height 17
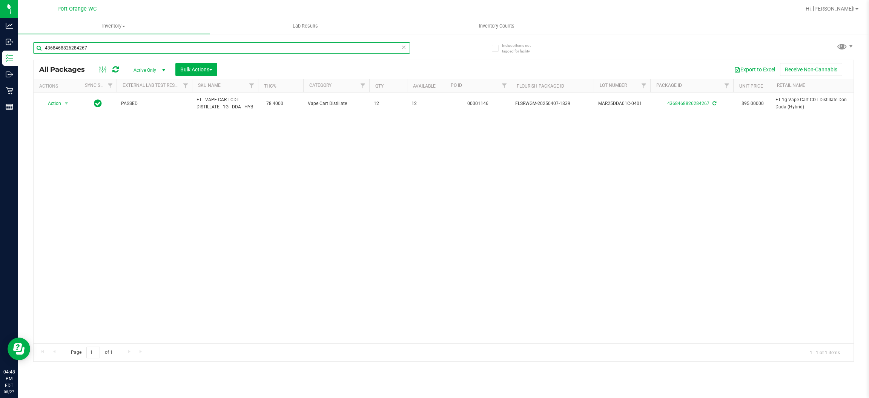
click at [112, 48] on input "4368468826284267" at bounding box center [221, 47] width 377 height 11
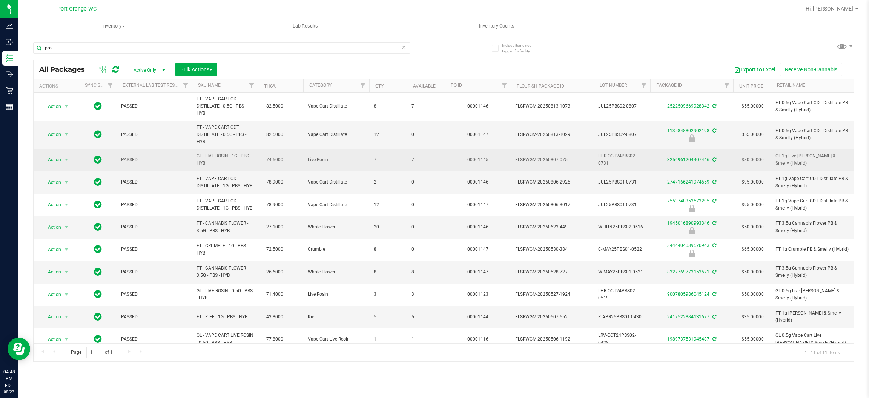
click at [232, 158] on span "GL - LIVE ROSIN - 1G - PBS - HYB" at bounding box center [225, 159] width 57 height 14
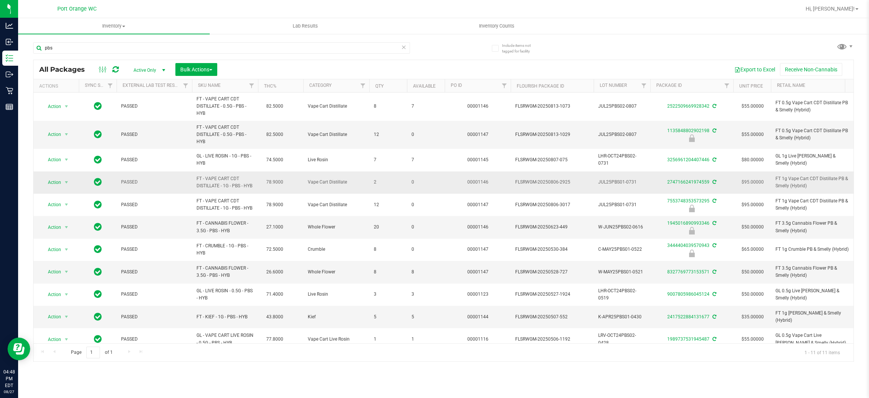
click at [224, 187] on span "FT - VAPE CART CDT DISTILLATE - 1G - PBS - HYB" at bounding box center [225, 182] width 57 height 14
copy td "FT - VAPE CART CDT DISTILLATE - 1G - PBS - HYB"
click at [194, 45] on input "pbs" at bounding box center [221, 47] width 377 height 11
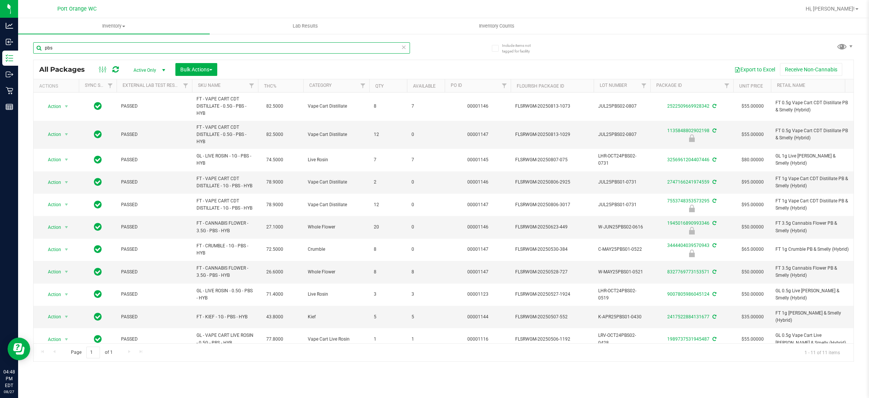
click at [194, 45] on input "pbs" at bounding box center [221, 47] width 377 height 11
paste input "FT - VAPE CART CDT DISTILLATE - 1G - PBS - HYB"
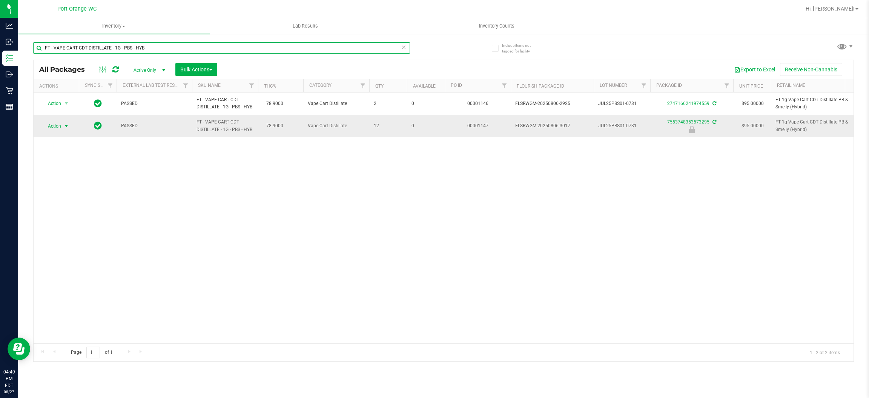
type input "FT - VAPE CART CDT DISTILLATE - 1G - PBS - HYB"
click at [60, 128] on span "Action" at bounding box center [51, 126] width 20 height 11
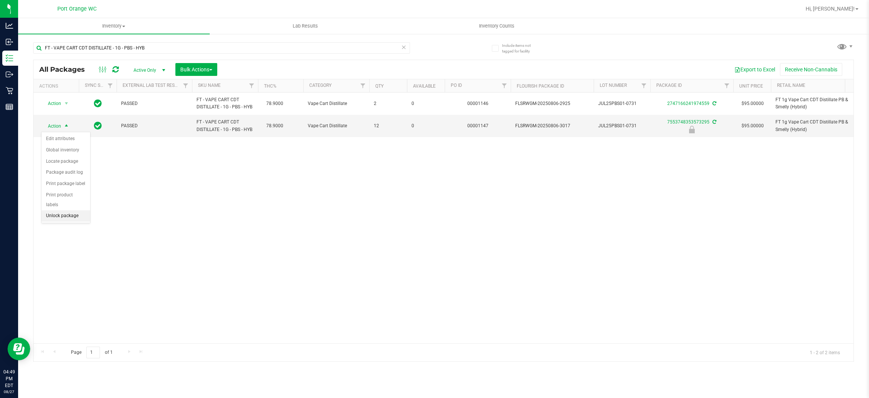
drag, startPoint x: 65, startPoint y: 207, endPoint x: 303, endPoint y: 3, distance: 313.0
click at [66, 210] on li "Unlock package" at bounding box center [65, 215] width 49 height 11
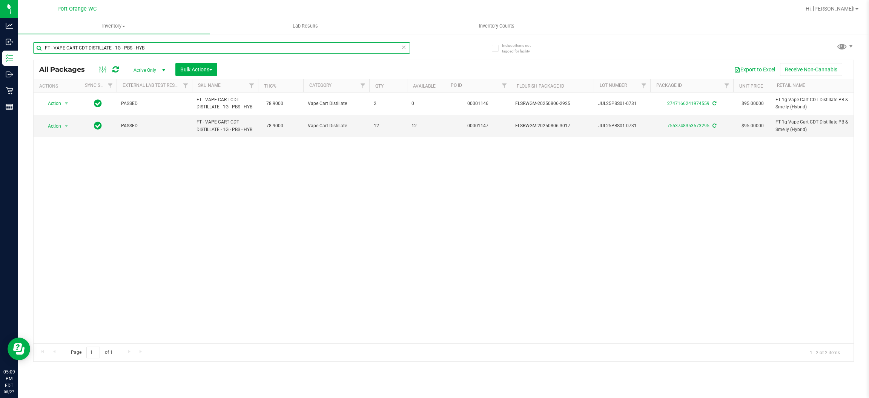
click at [190, 45] on input "FT - VAPE CART CDT DISTILLATE - 1G - PBS - HYB" at bounding box center [221, 47] width 377 height 11
paste input "1g Vape Cart CDT Distillate Animal Larry (Indica)"
type input "FT 1g Vape Cart CDT Distillate Animal Larry (Indica)"
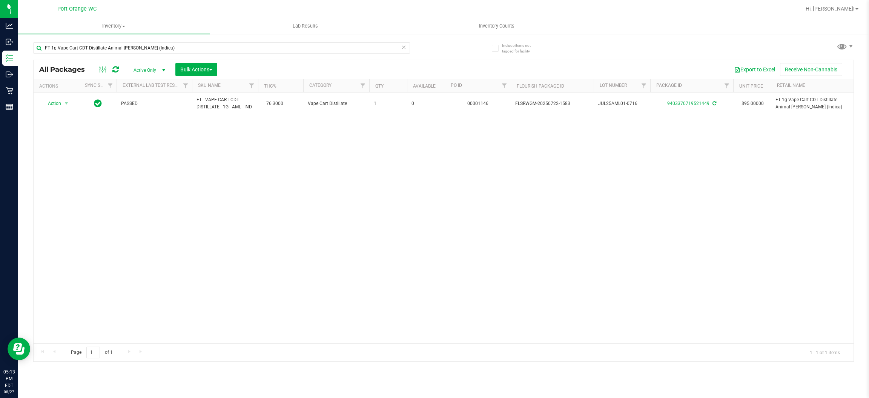
click at [227, 210] on div "Action Action Adjust qty Create package Edit attributes Global inventory Locate…" at bounding box center [444, 217] width 820 height 250
click at [402, 51] on icon at bounding box center [403, 46] width 5 height 9
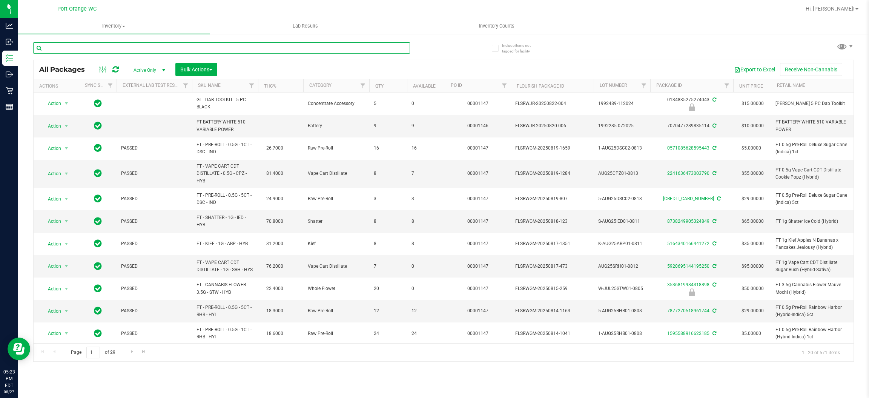
click at [117, 44] on input "text" at bounding box center [221, 47] width 377 height 11
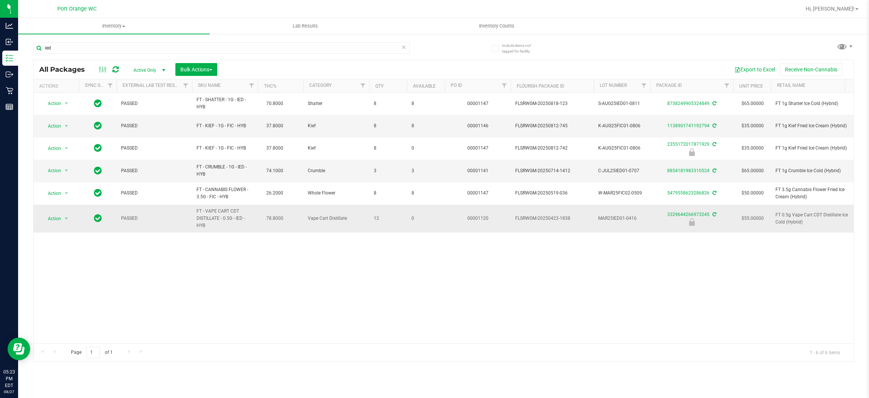
click at [215, 218] on span "FT - VAPE CART CDT DISTILLATE - 0.5G - IED - HYB" at bounding box center [225, 218] width 57 height 22
copy td "FT - VAPE CART CDT DISTILLATE - 0.5G - IED - HYB"
click at [138, 45] on input "ied" at bounding box center [221, 47] width 377 height 11
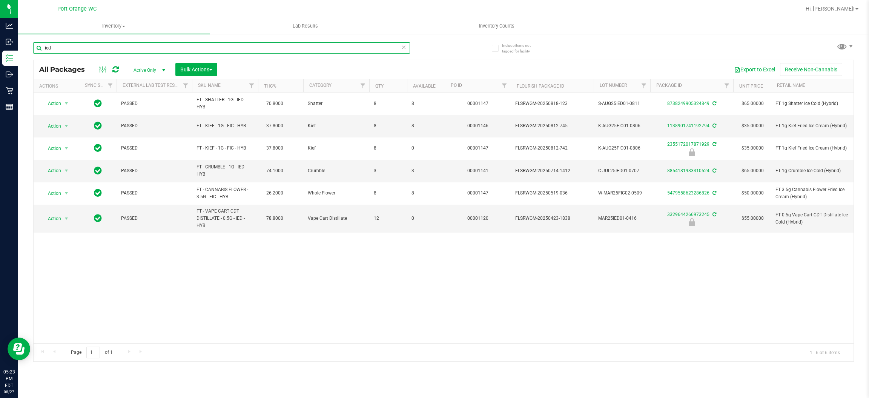
click at [138, 45] on input "ied" at bounding box center [221, 47] width 377 height 11
paste input "FT - VAPE CART CDT DISTILLATE - 0.5G - IED - HYB"
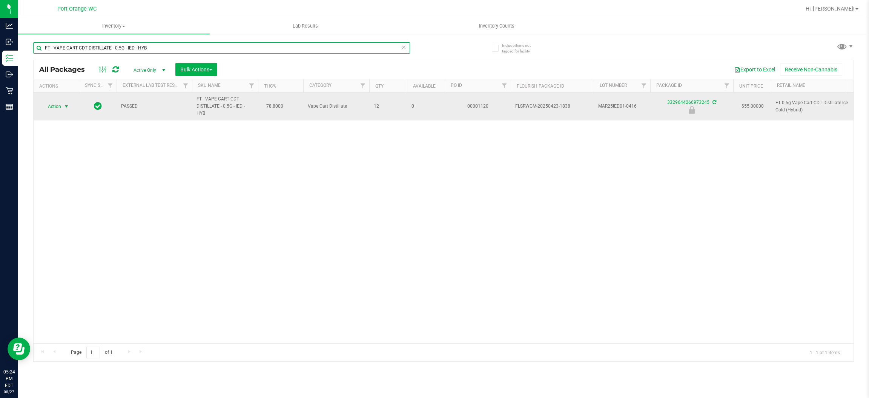
type input "FT - VAPE CART CDT DISTILLATE - 0.5G - IED - HYB"
click at [63, 106] on span "select" at bounding box center [66, 106] width 9 height 11
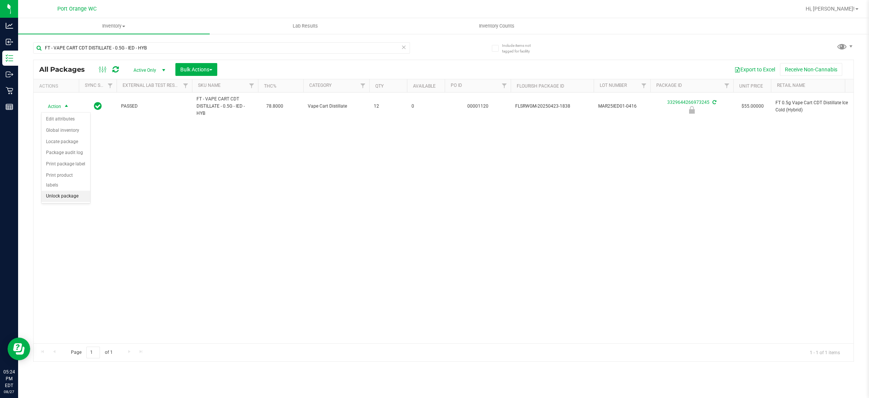
click at [65, 190] on li "Unlock package" at bounding box center [65, 195] width 49 height 11
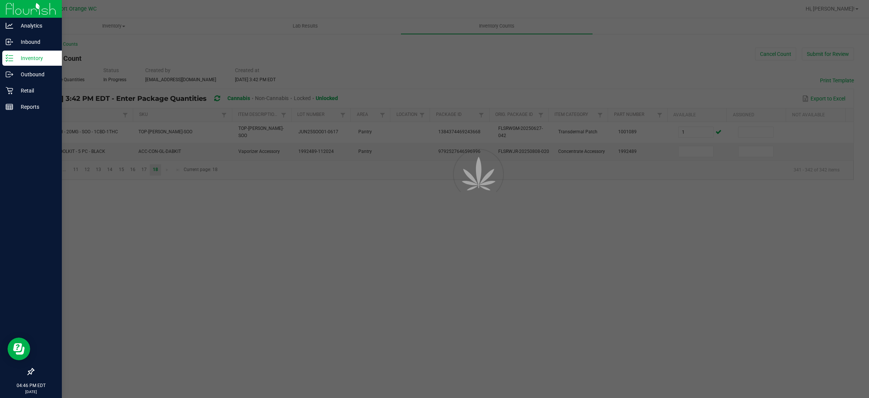
click at [46, 57] on p "Inventory" at bounding box center [35, 58] width 45 height 9
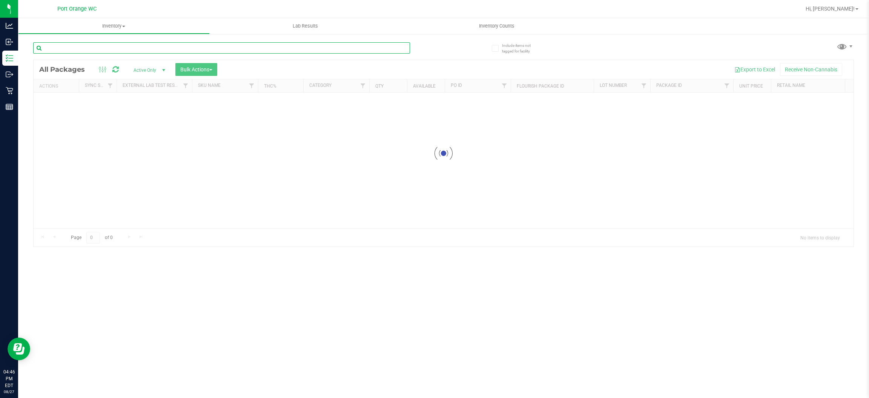
click at [151, 48] on input "text" at bounding box center [221, 47] width 377 height 11
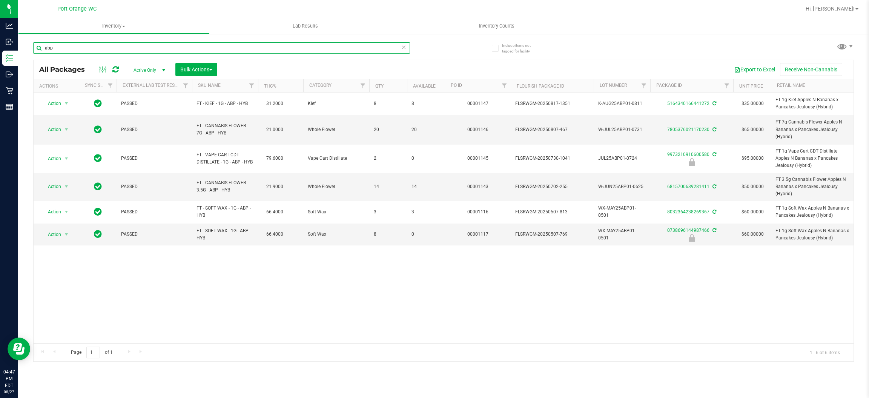
type input "abp"
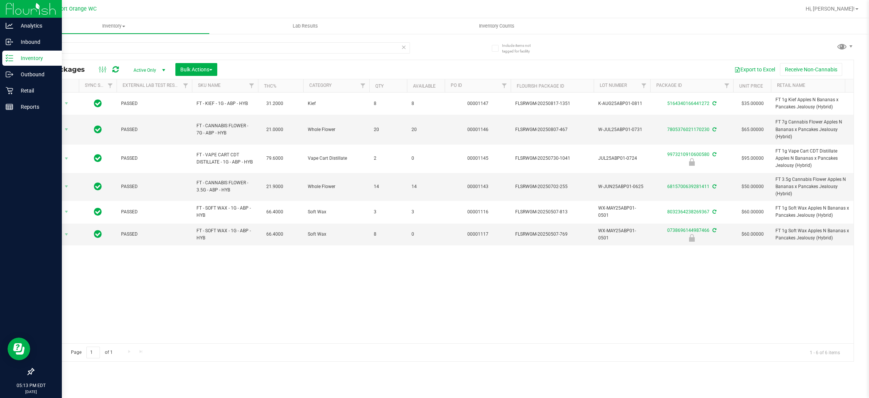
drag, startPoint x: 8, startPoint y: 56, endPoint x: 114, endPoint y: 1, distance: 119.6
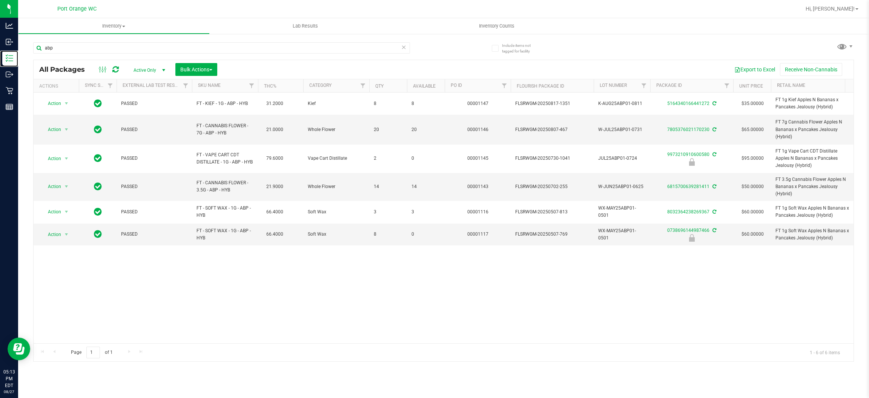
click at [9, 56] on icon at bounding box center [10, 58] width 8 height 8
click at [501, 27] on span "Inventory Counts" at bounding box center [497, 26] width 56 height 7
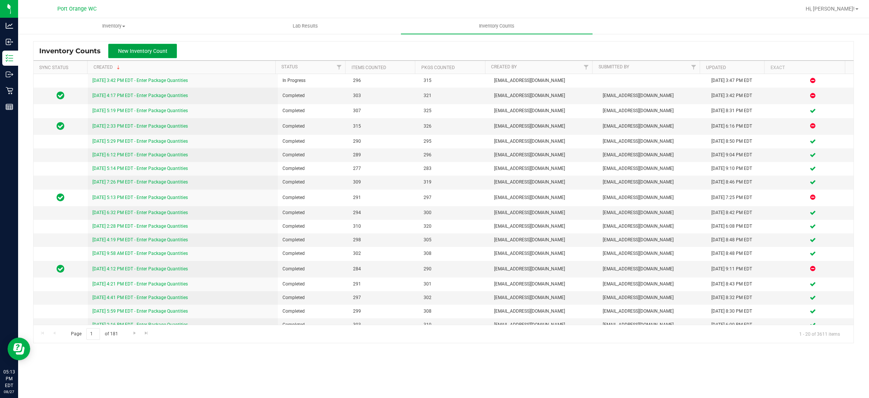
click at [160, 54] on button "New Inventory Count" at bounding box center [142, 51] width 69 height 14
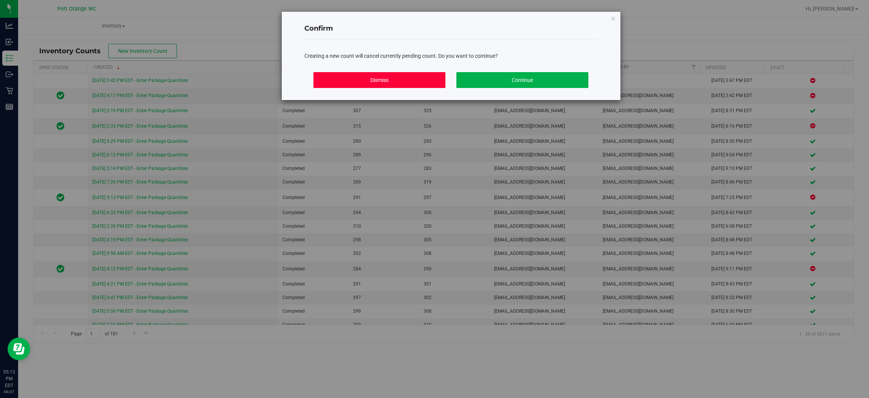
click at [356, 81] on button "Dismiss" at bounding box center [379, 80] width 132 height 16
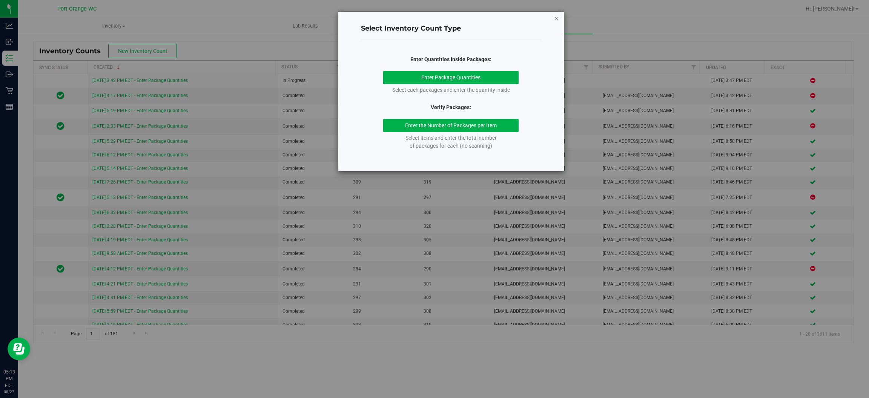
click at [558, 17] on icon "button" at bounding box center [556, 18] width 5 height 9
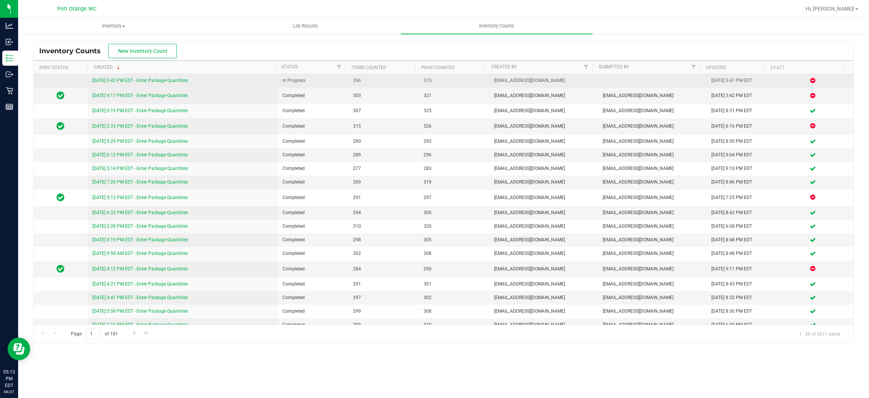
click at [182, 80] on link "[DATE] 3:42 PM EDT - Enter Package Quantities" at bounding box center [139, 80] width 95 height 5
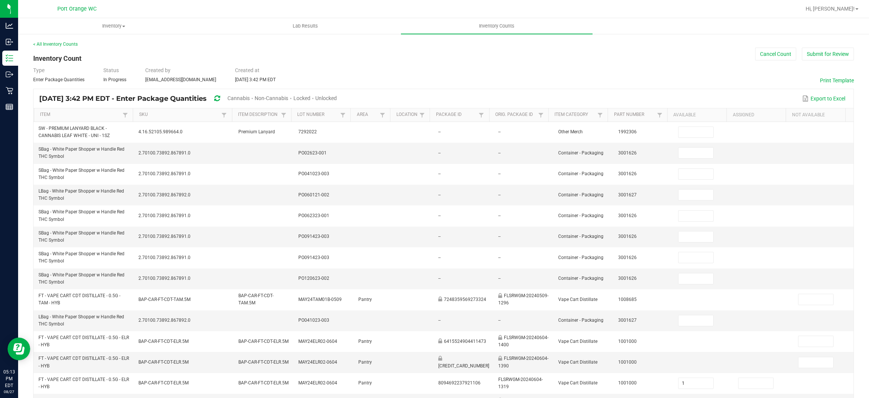
click at [337, 100] on span "Unlocked" at bounding box center [326, 98] width 22 height 6
type input "1"
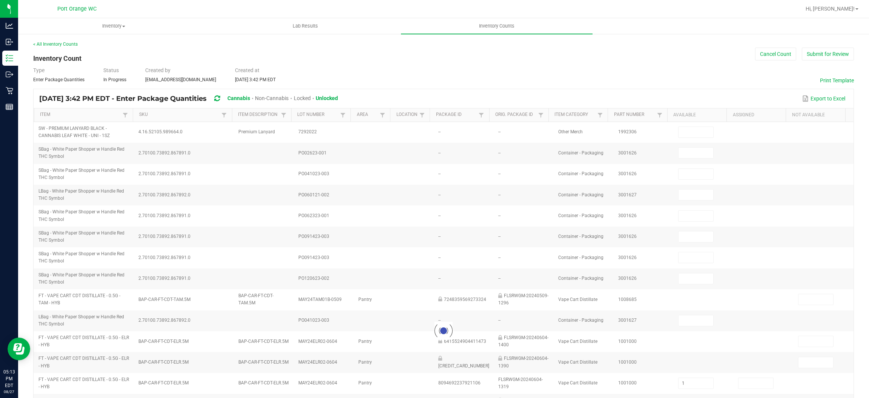
type input "1"
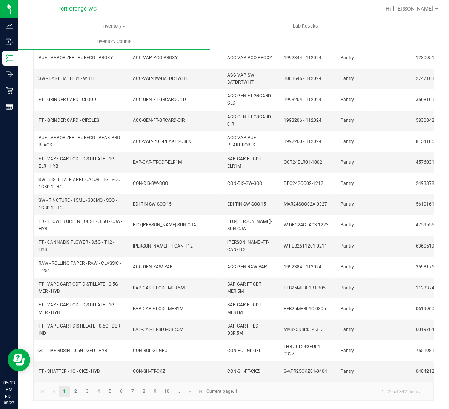
scroll to position [168, 0]
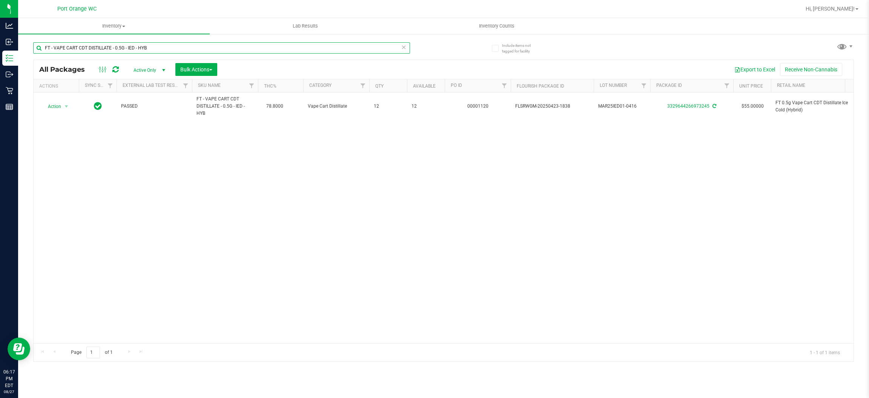
click at [183, 51] on input "FT - VAPE CART CDT DISTILLATE - 0.5G - IED - HYB" at bounding box center [221, 47] width 377 height 11
click at [183, 50] on input "FT - VAPE CART CDT DISTILLATE - 0.5G - IED - HYB" at bounding box center [221, 47] width 377 height 11
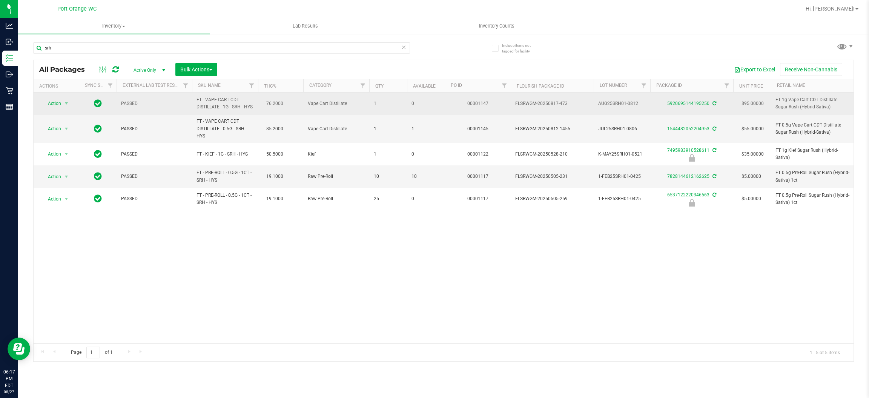
click at [210, 105] on span "FT - VAPE CART CDT DISTILLATE - 1G - SRH - HYS" at bounding box center [225, 103] width 57 height 14
click at [210, 104] on span "FT - VAPE CART CDT DISTILLATE - 1G - SRH - HYS" at bounding box center [225, 103] width 57 height 14
copy td "FT - VAPE CART CDT DISTILLATE - 1G - SRH - HYS"
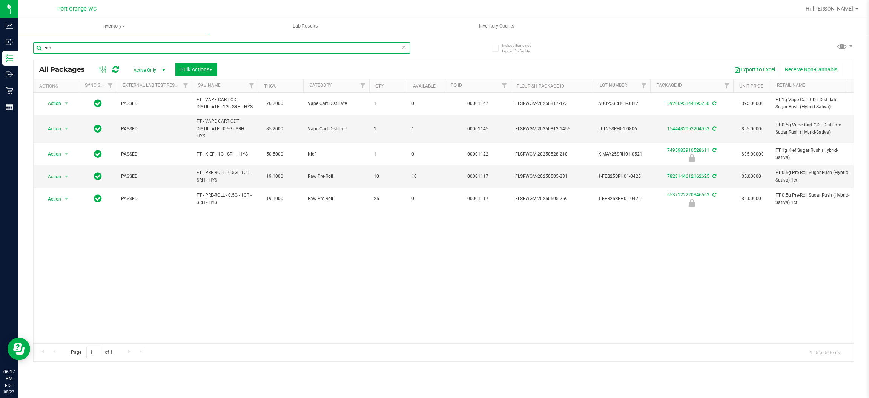
click at [221, 47] on input "srh" at bounding box center [221, 47] width 377 height 11
paste input "FT - VAPE CART CDT DISTILLATE - 1G - SRH - HYS"
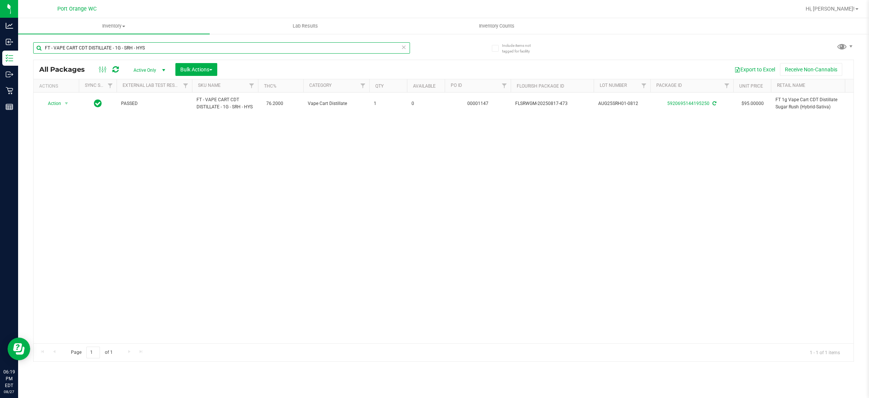
click at [157, 48] on input "FT - VAPE CART CDT DISTILLATE - 1G - SRH - HYS" at bounding box center [221, 47] width 377 height 11
click at [157, 47] on input "FT - VAPE CART CDT DISTILLATE - 1G - SRH - HYS" at bounding box center [221, 47] width 377 height 11
paste input "0.5g Vape Cart CDT Distillate Hangover Haze (Hybrid-Sativa)"
type input "FT 0.5g Vape Cart CDT Distillate Hangover Haze (Hybrid-Sativa)"
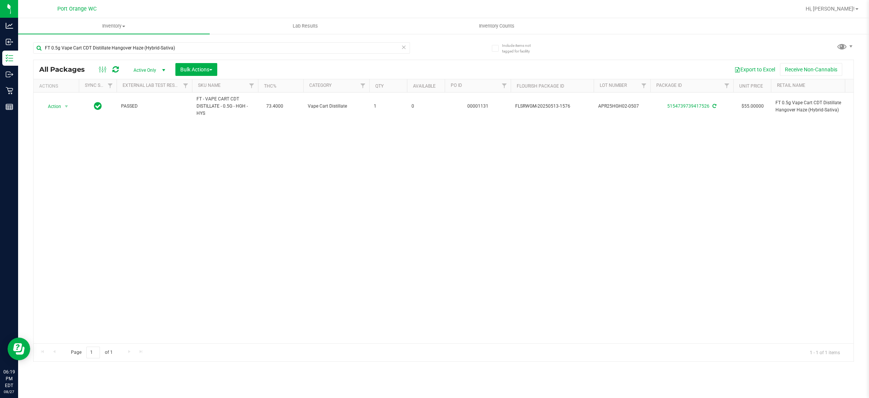
click at [152, 40] on div "FT 0.5g Vape Cart CDT Distillate Hangover Haze (Hybrid-Sativa)" at bounding box center [238, 47] width 410 height 24
click at [155, 49] on input "FT 0.5g Vape Cart CDT Distillate Hangover Haze (Hybrid-Sativa)" at bounding box center [221, 47] width 377 height 11
click at [322, 248] on div "Action Action Adjust qty Create package Edit attributes Global inventory Locate…" at bounding box center [444, 217] width 820 height 250
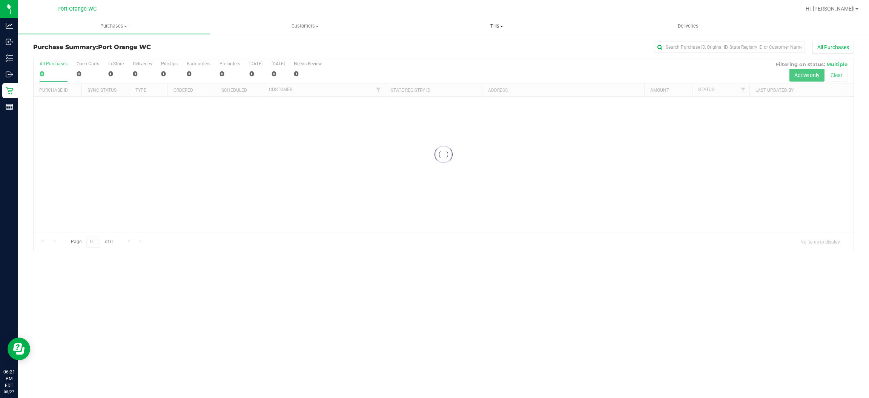
click at [496, 26] on span "Tills" at bounding box center [496, 26] width 191 height 7
click at [475, 45] on li "Manage tills" at bounding box center [497, 45] width 192 height 9
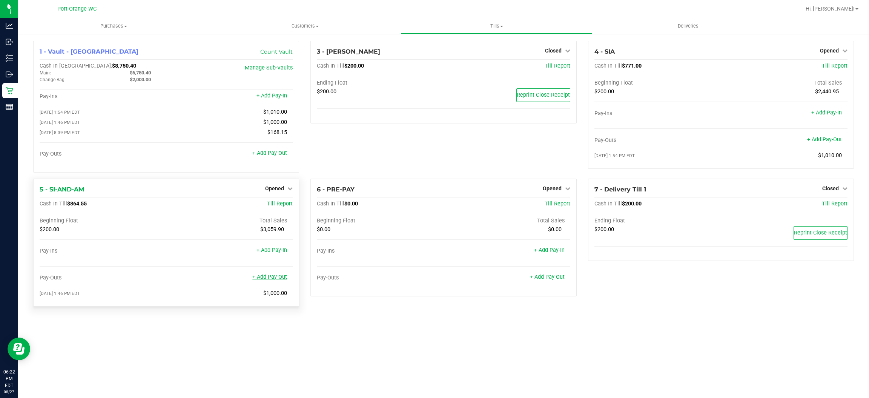
click at [278, 275] on link "+ Add Pay-Out" at bounding box center [269, 276] width 35 height 6
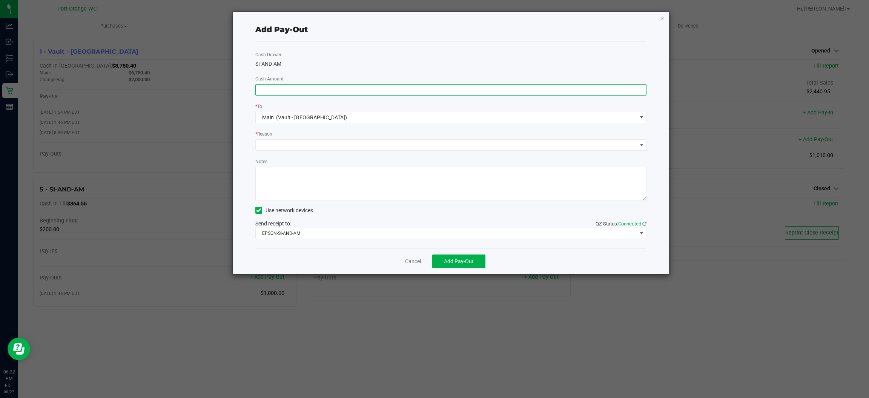
click at [569, 92] on input at bounding box center [451, 89] width 391 height 11
type input "$650.00"
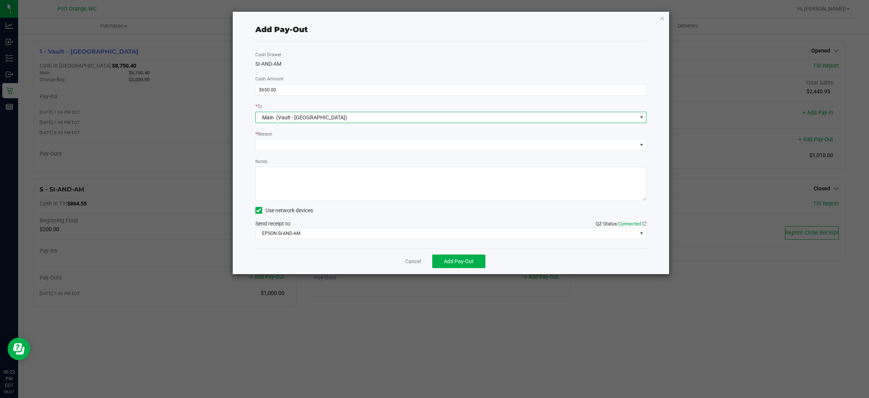
click at [448, 115] on span "Main (Vault - [GEOGRAPHIC_DATA])" at bounding box center [446, 117] width 381 height 11
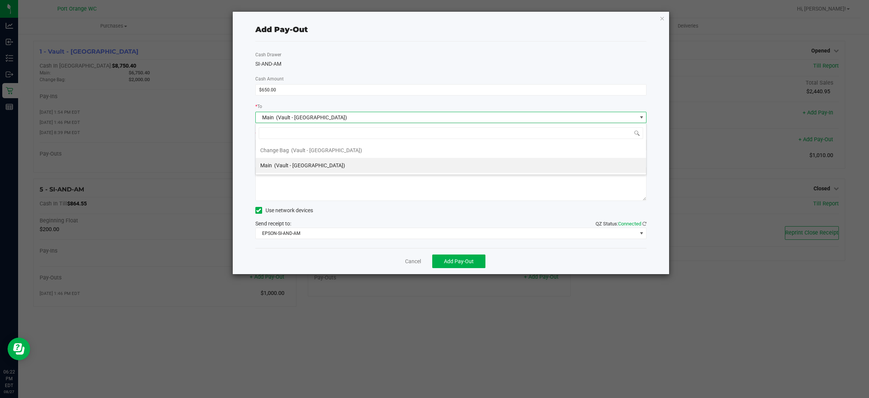
scroll to position [12, 392]
click at [406, 168] on li "Main (Vault - [GEOGRAPHIC_DATA])" at bounding box center [451, 165] width 390 height 15
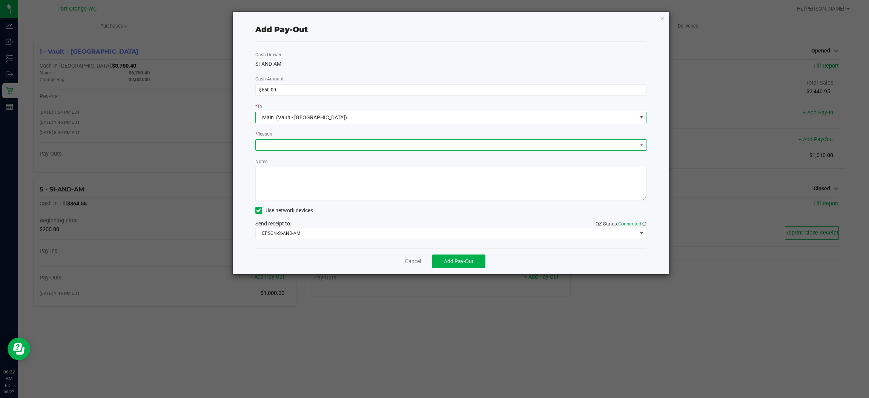
click at [370, 144] on span at bounding box center [446, 145] width 381 height 11
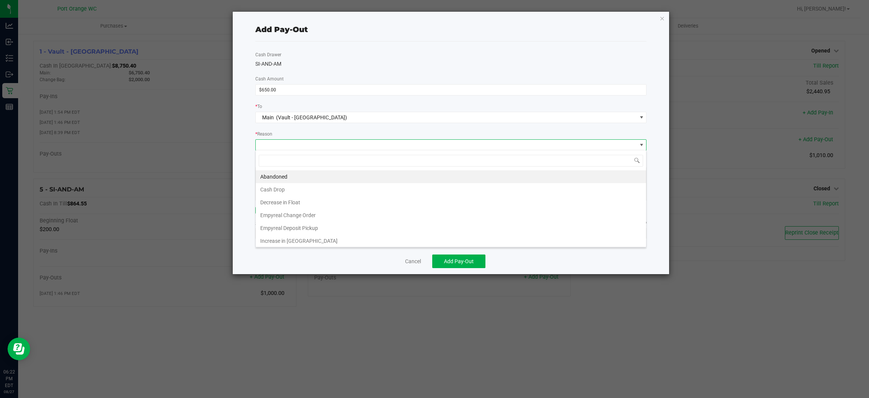
drag, startPoint x: 352, startPoint y: 192, endPoint x: 347, endPoint y: 182, distance: 11.1
click at [352, 191] on li "Cash Drop" at bounding box center [451, 189] width 390 height 13
click at [347, 182] on textarea "Notes" at bounding box center [451, 184] width 392 height 34
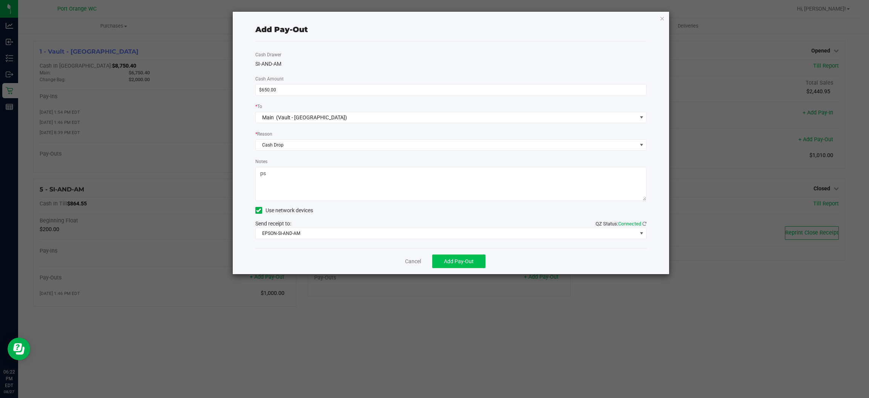
type textarea "ps"
click at [442, 261] on button "Add Pay-Out" at bounding box center [458, 261] width 53 height 14
click at [413, 260] on link "Dismiss" at bounding box center [410, 261] width 18 height 8
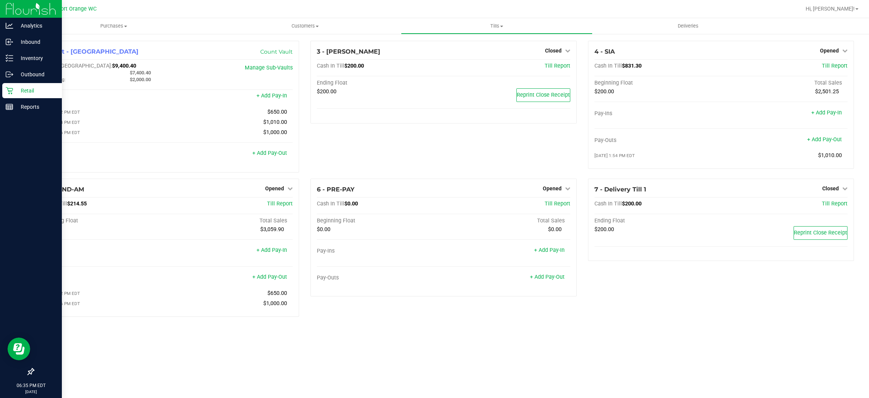
click at [25, 88] on p "Retail" at bounding box center [35, 90] width 45 height 9
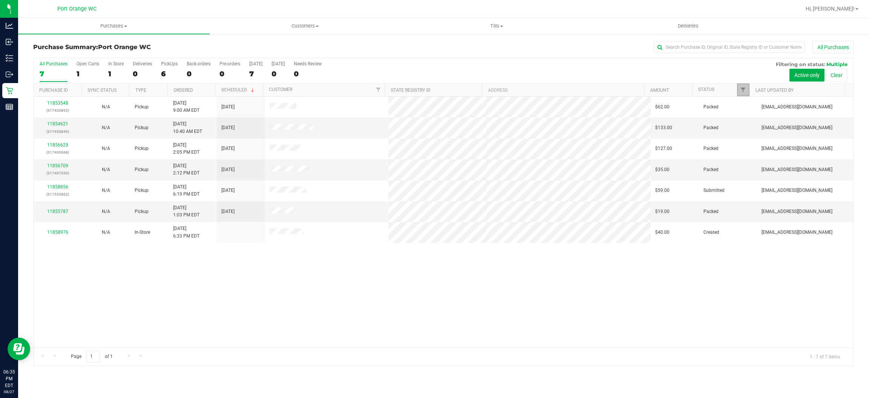
click at [745, 85] on link "Filter" at bounding box center [743, 89] width 12 height 13
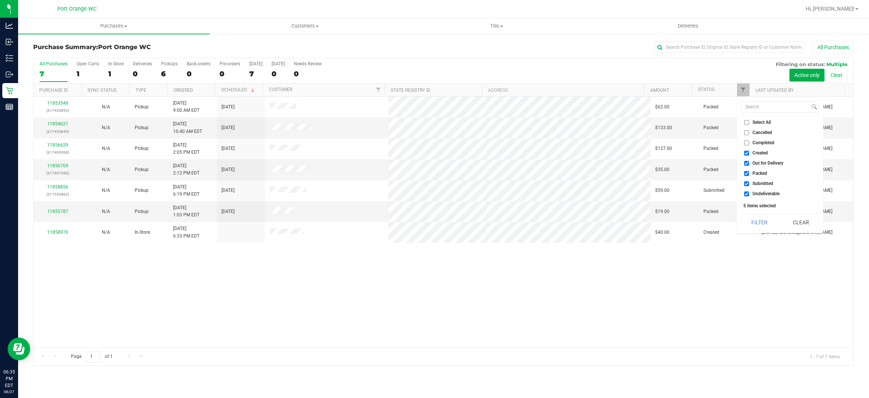
click at [762, 151] on span "Created" at bounding box center [760, 153] width 15 height 5
click at [749, 151] on input "Created" at bounding box center [746, 153] width 5 height 5
checkbox input "false"
click at [766, 161] on span "Out for Delivery" at bounding box center [768, 163] width 31 height 5
click at [749, 161] on input "Out for Delivery" at bounding box center [746, 163] width 5 height 5
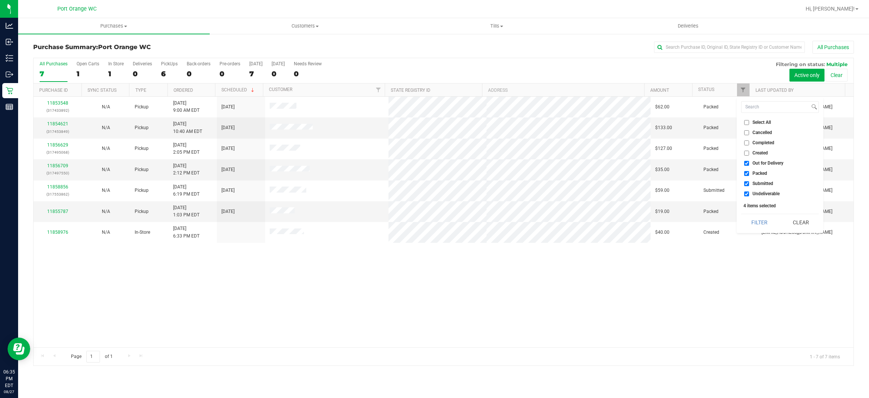
checkbox input "false"
click at [761, 175] on span "Packed" at bounding box center [760, 173] width 15 height 5
click at [749, 175] on input "Packed" at bounding box center [746, 173] width 5 height 5
checkbox input "false"
click at [760, 191] on span "Undeliverable" at bounding box center [766, 193] width 27 height 5
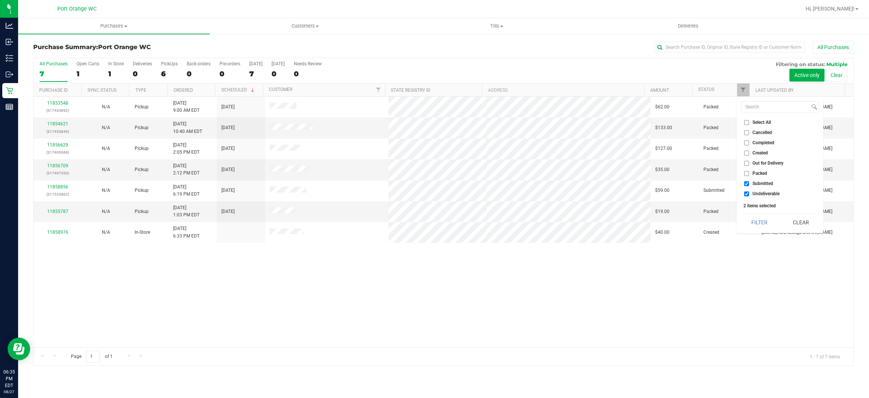
click at [749, 191] on input "Undeliverable" at bounding box center [746, 193] width 5 height 5
checkbox input "false"
click at [766, 222] on button "Filter" at bounding box center [759, 222] width 36 height 17
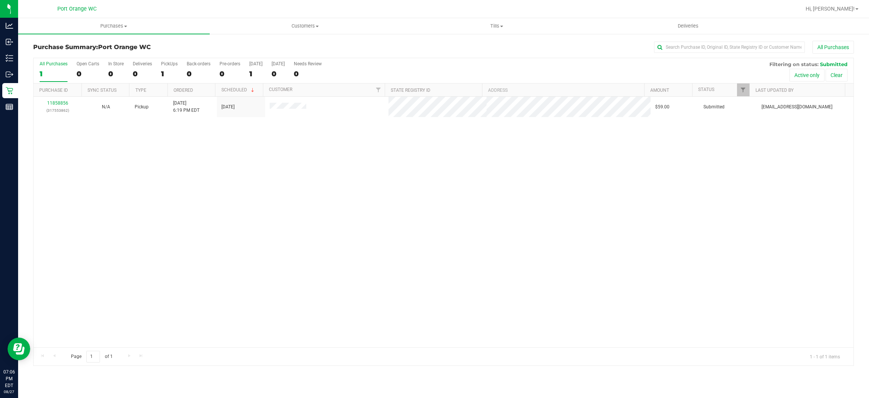
click at [346, 193] on div "11858856 (317553862) N/A Pickup 8/27/2025 6:19 PM EDT 8/27/2025 $59.00 Submitte…" at bounding box center [444, 222] width 820 height 250
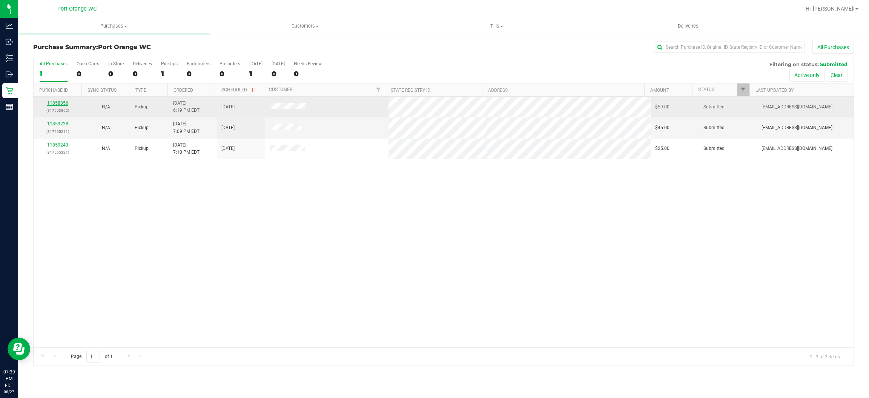
click at [64, 101] on link "11858856" at bounding box center [57, 102] width 21 height 5
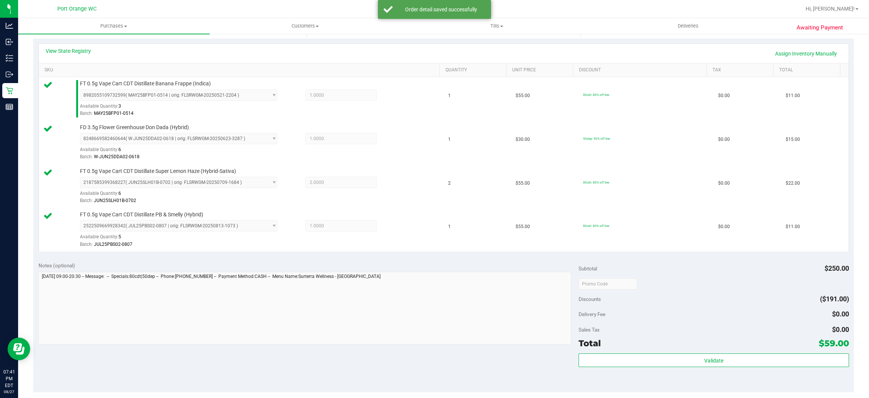
scroll to position [226, 0]
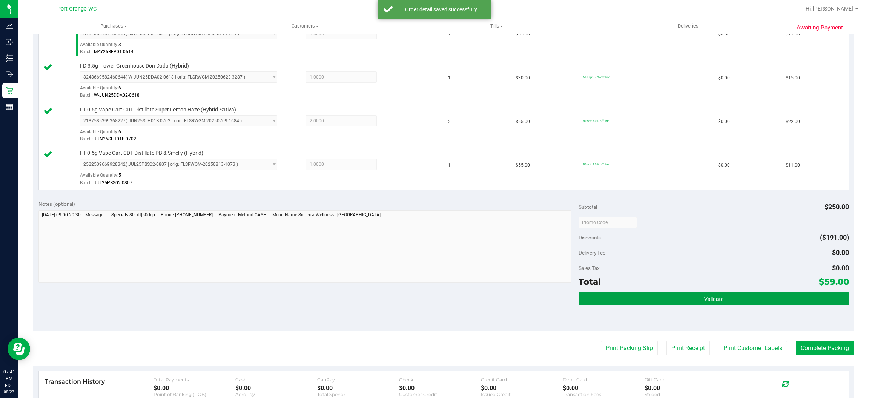
click at [617, 305] on button "Validate" at bounding box center [714, 299] width 270 height 14
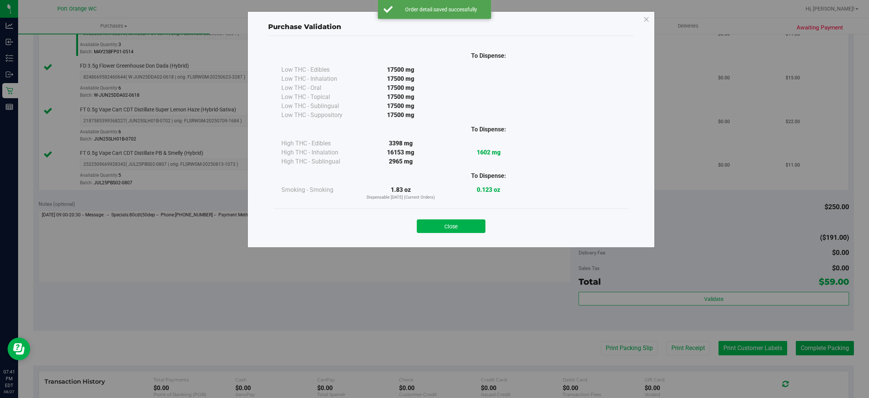
drag, startPoint x: 442, startPoint y: 226, endPoint x: 728, endPoint y: 346, distance: 309.7
click at [456, 224] on button "Close" at bounding box center [451, 226] width 69 height 14
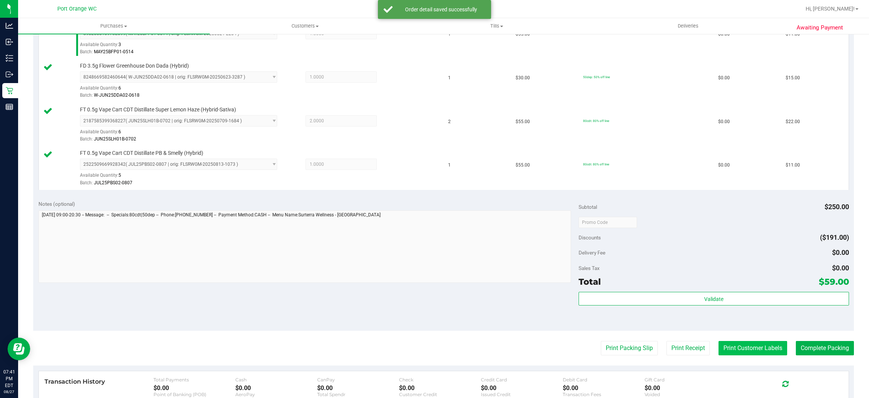
click at [764, 355] on button "Print Customer Labels" at bounding box center [753, 348] width 69 height 14
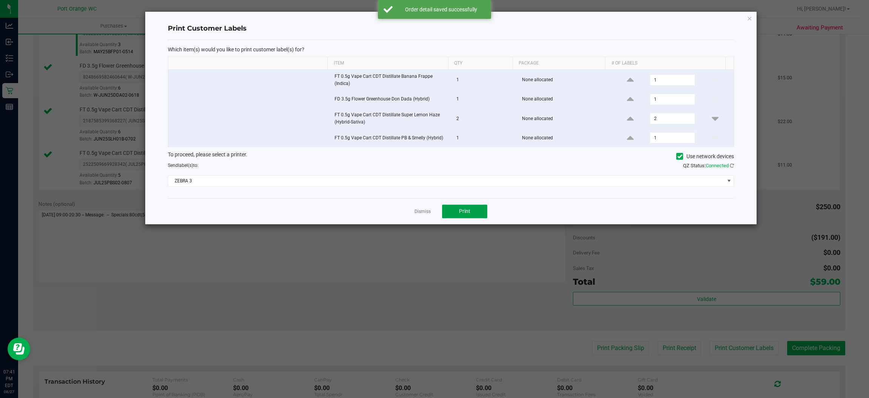
click at [462, 212] on span "Print" at bounding box center [464, 211] width 11 height 6
drag, startPoint x: 422, startPoint y: 215, endPoint x: 713, endPoint y: 282, distance: 298.9
click at [423, 214] on link "Dismiss" at bounding box center [423, 211] width 16 height 6
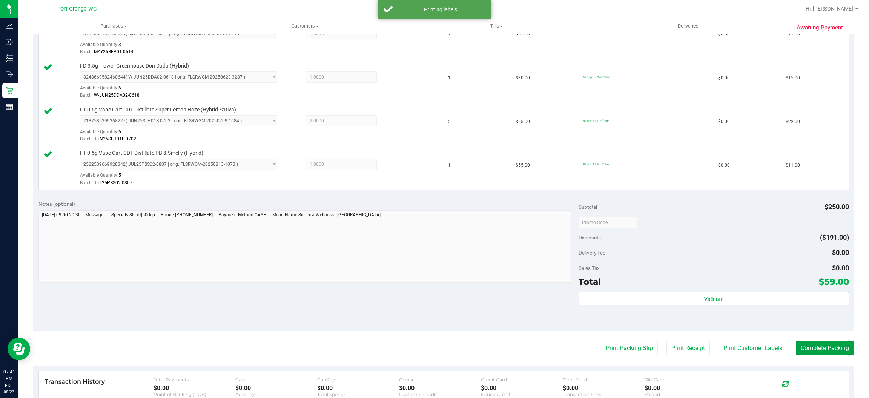
click at [819, 346] on button "Complete Packing" at bounding box center [825, 348] width 58 height 14
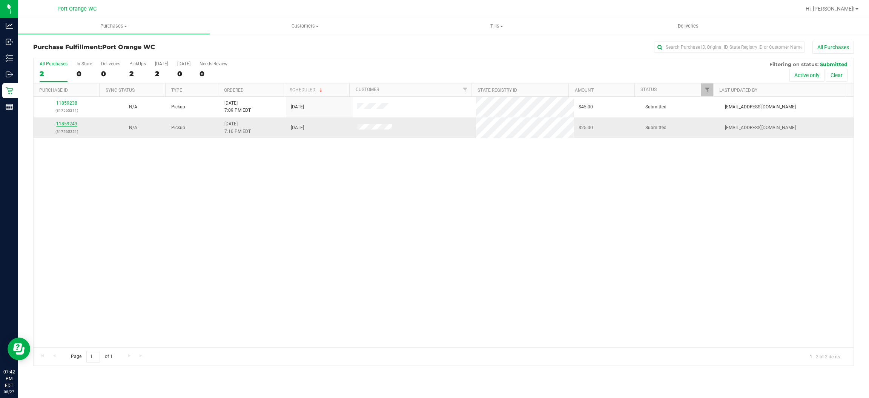
click at [69, 126] on link "11859243" at bounding box center [66, 123] width 21 height 5
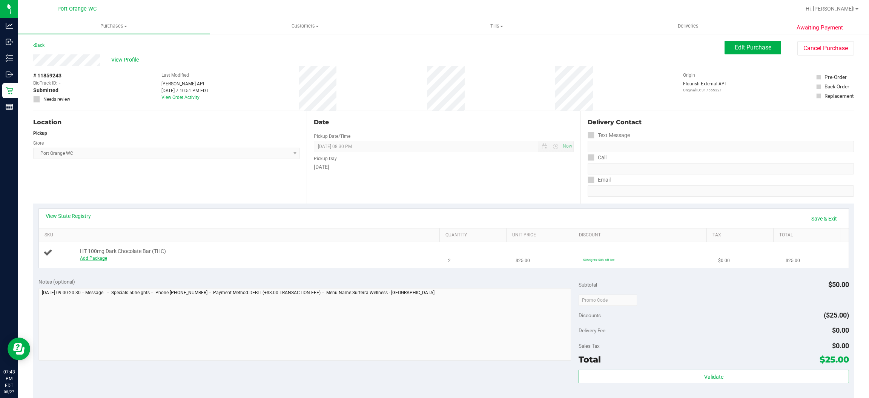
click at [99, 260] on link "Add Package" at bounding box center [93, 257] width 27 height 5
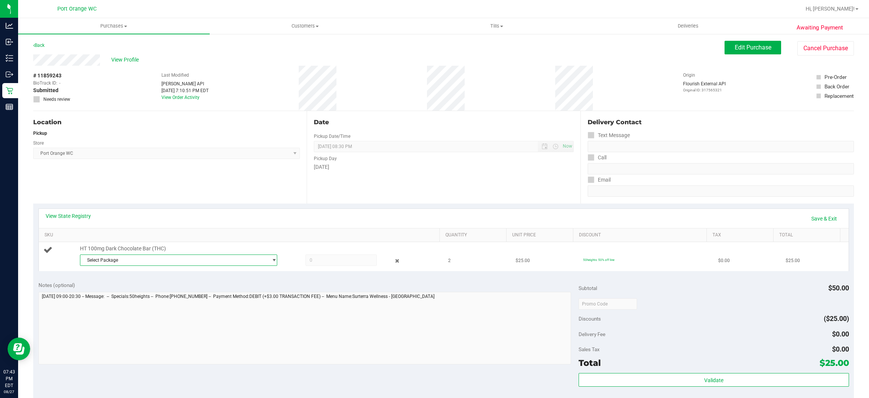
click at [123, 259] on span "Select Package" at bounding box center [173, 260] width 187 height 11
click at [163, 295] on li "0388615490835074 ( SN250610DC1-0612 | orig: FLSRWGM-20250618-1668 )" at bounding box center [176, 291] width 192 height 11
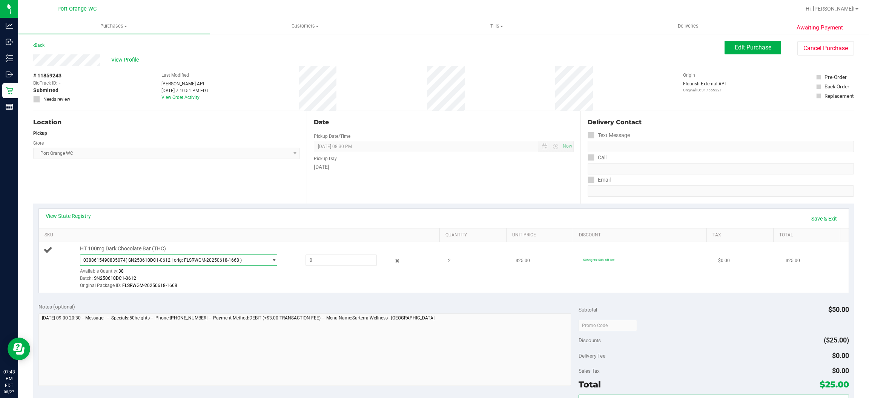
click at [178, 263] on span "( SN250610DC1-0612 | orig: FLSRWGM-20250618-1668 )" at bounding box center [184, 259] width 116 height 5
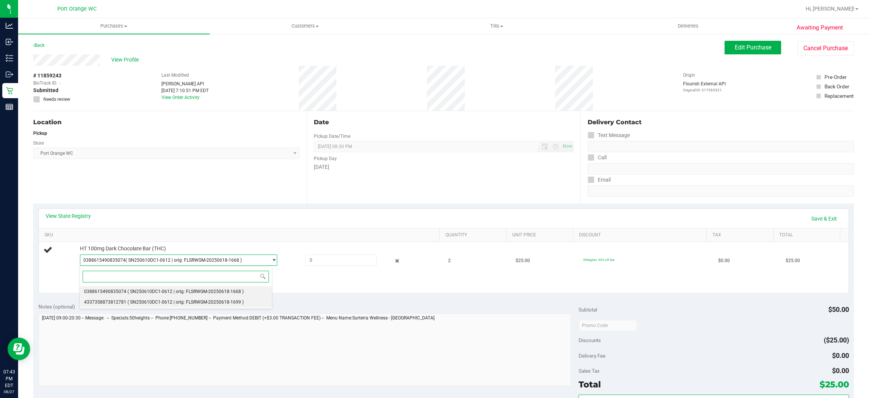
click at [186, 298] on li "4337358873812781 ( SN250610DC1-0612 | orig: FLSRWGM-20250618-1699 )" at bounding box center [176, 301] width 192 height 11
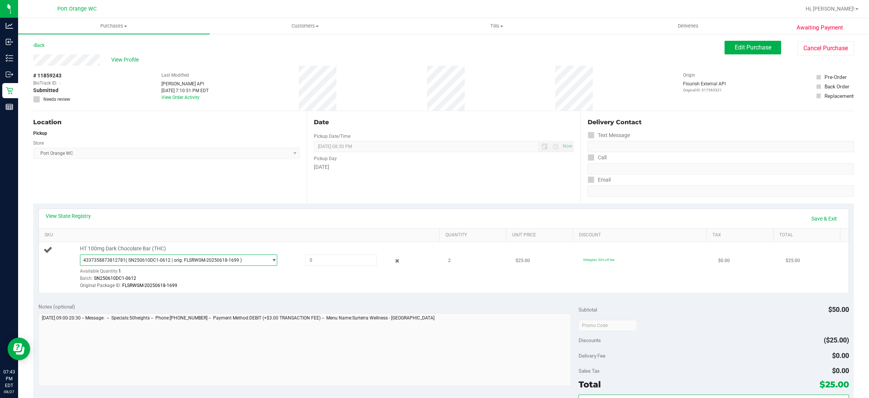
click at [329, 253] on div "HT 100mg Dark Chocolate Bar (THC) 4337358873812781 ( SN250610DC1-0612 | orig: F…" at bounding box center [256, 267] width 360 height 45
click at [332, 258] on span at bounding box center [341, 259] width 71 height 11
type input "1"
type input "1.0000"
click at [347, 280] on div "Batch: SN250610DC1-0612" at bounding box center [258, 278] width 356 height 7
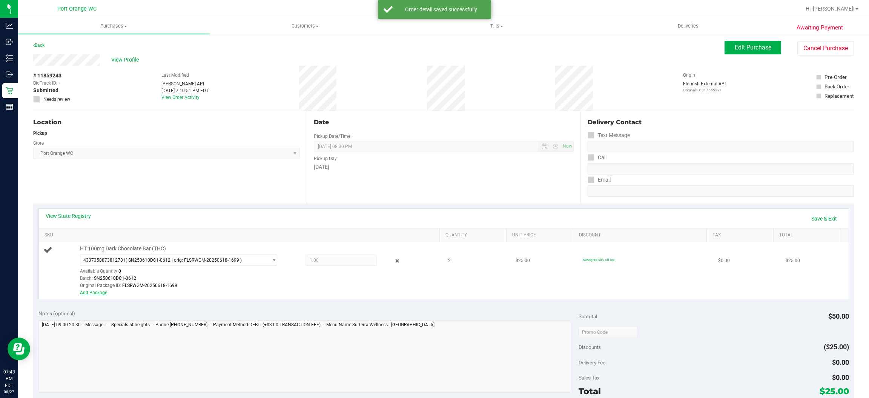
click at [105, 291] on link "Add Package" at bounding box center [93, 292] width 27 height 5
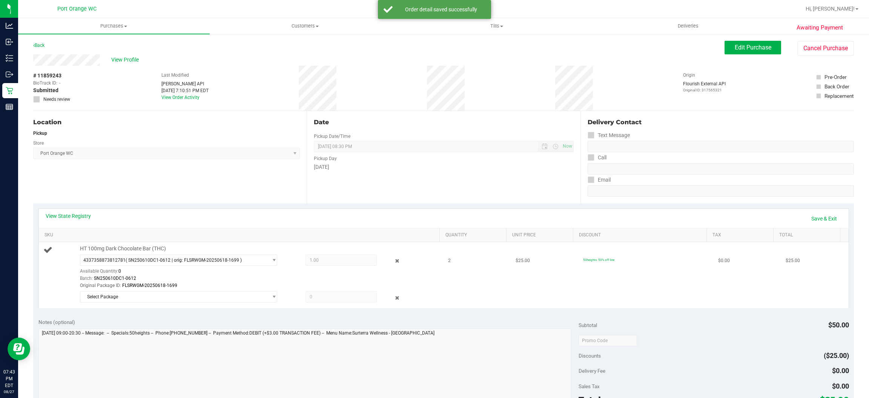
click at [166, 291] on div "Select Package 0388615490835074" at bounding box center [184, 296] width 208 height 11
click at [171, 294] on span "Select Package" at bounding box center [173, 296] width 187 height 11
click at [203, 330] on span "( SN250610DC1-0612 | orig: FLSRWGM-20250618-1668 )" at bounding box center [186, 328] width 116 height 5
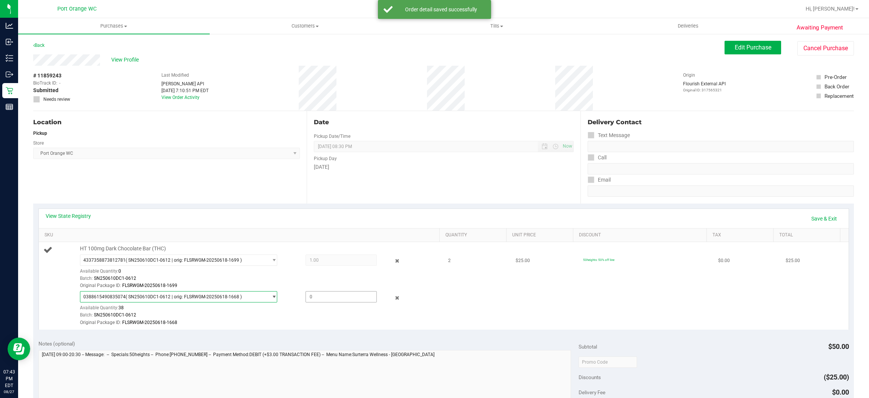
click at [335, 293] on span at bounding box center [341, 296] width 71 height 11
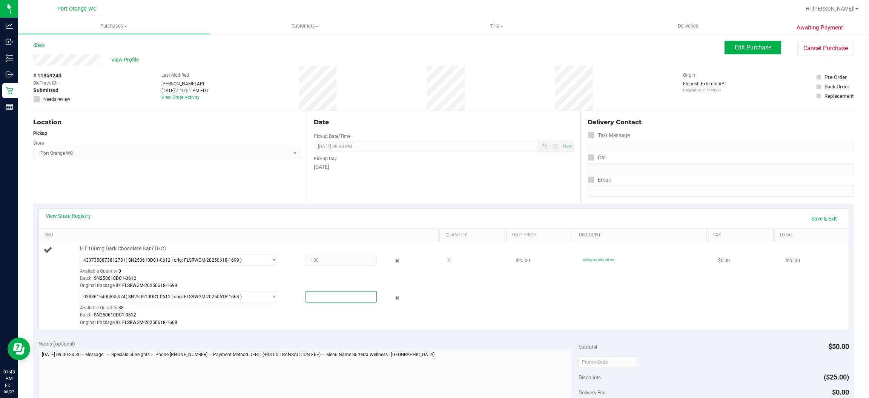
type input "1"
type input "1.0000"
click at [336, 321] on div "Original Package ID: FLSRWGM-20250618-1668" at bounding box center [258, 322] width 356 height 7
click at [826, 215] on link "Save & Exit" at bounding box center [823, 218] width 35 height 13
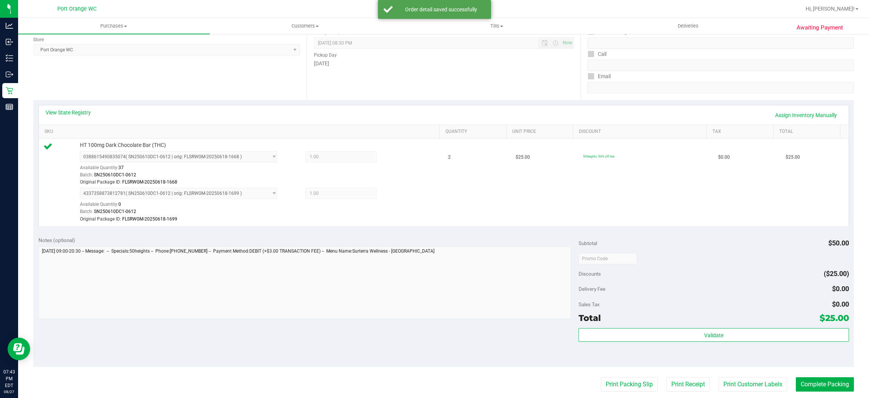
scroll to position [226, 0]
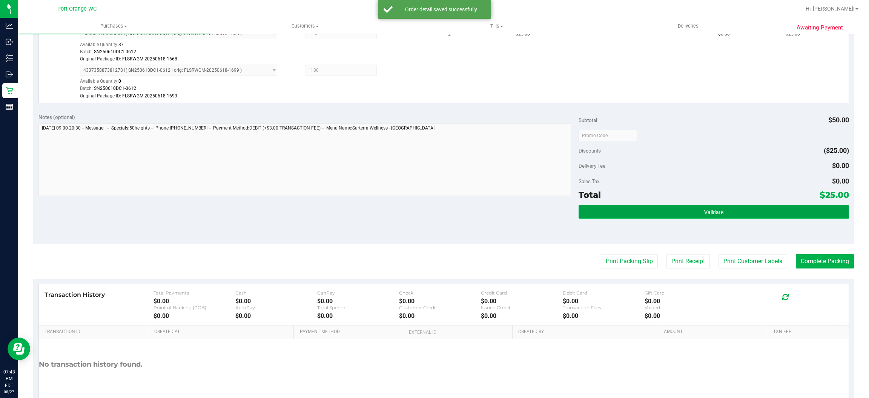
click at [704, 214] on span "Validate" at bounding box center [713, 212] width 19 height 6
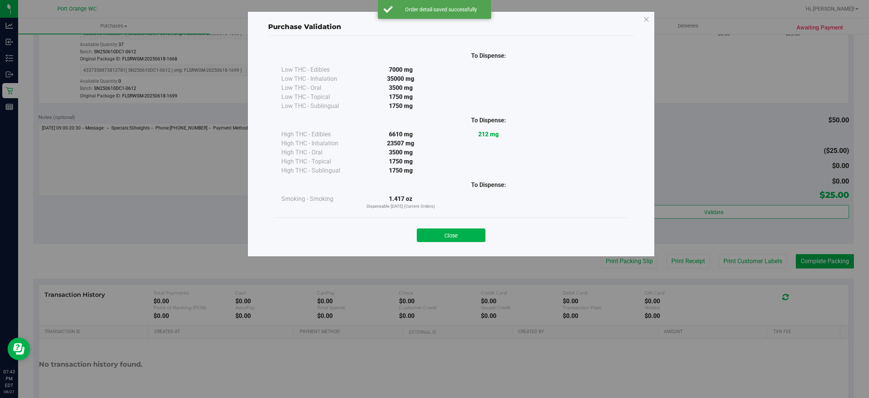
drag, startPoint x: 467, startPoint y: 237, endPoint x: 708, endPoint y: 279, distance: 244.8
click at [481, 230] on button "Close" at bounding box center [451, 235] width 69 height 14
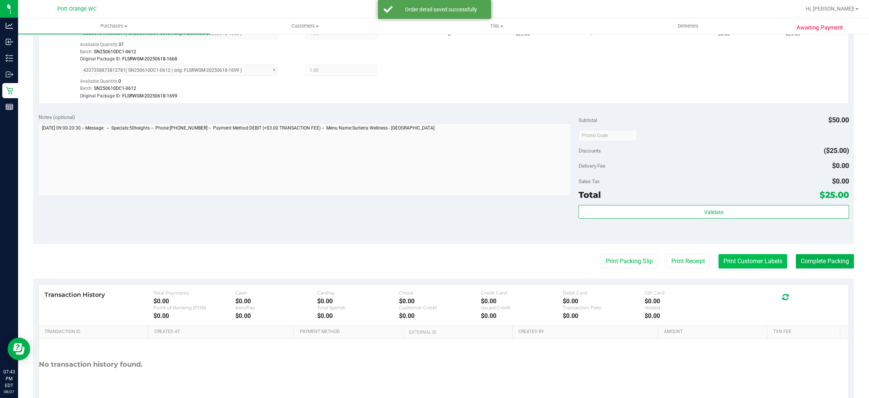
click at [747, 260] on button "Print Customer Labels" at bounding box center [753, 261] width 69 height 14
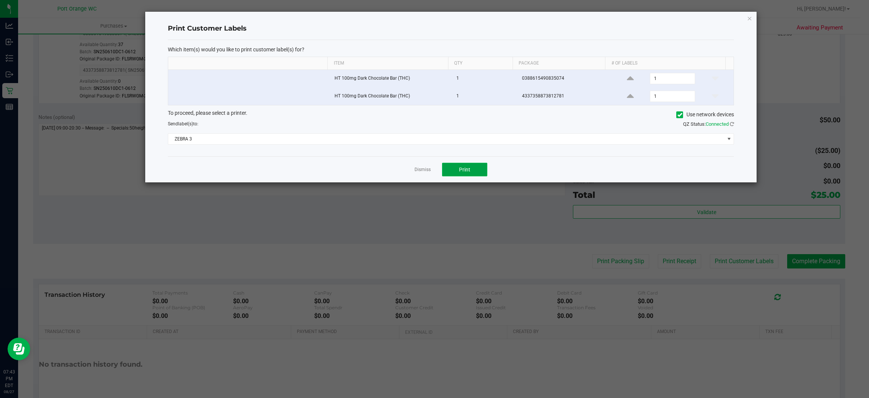
click at [475, 176] on button "Print" at bounding box center [464, 170] width 45 height 14
click at [427, 169] on link "Dismiss" at bounding box center [423, 169] width 16 height 6
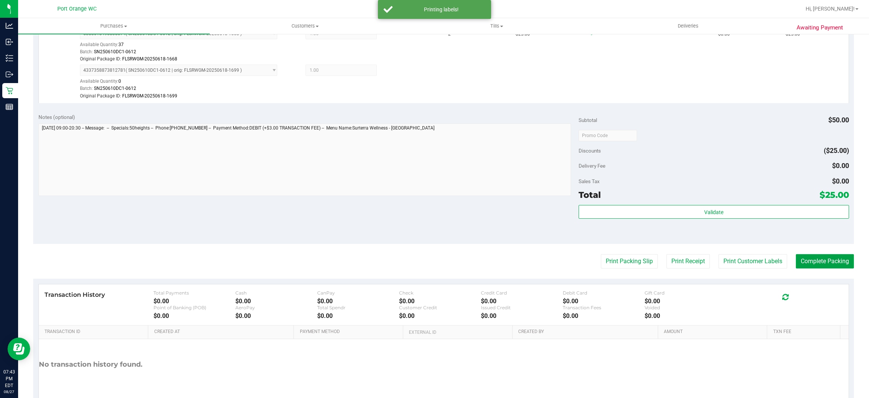
click at [808, 257] on button "Complete Packing" at bounding box center [825, 261] width 58 height 14
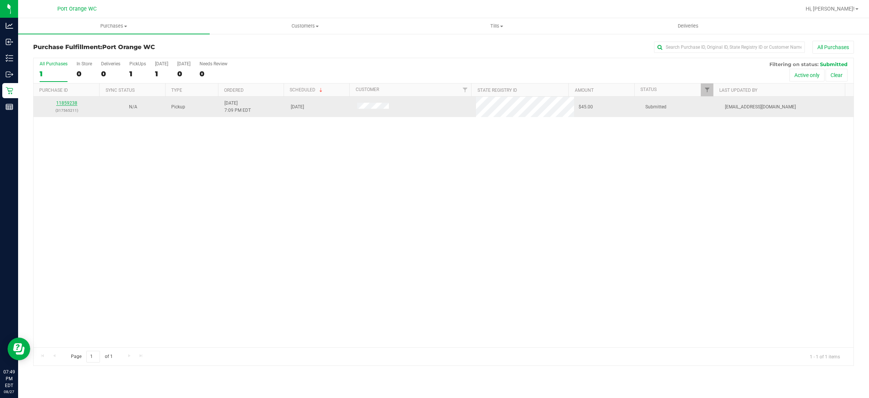
click at [68, 103] on link "11859238" at bounding box center [66, 102] width 21 height 5
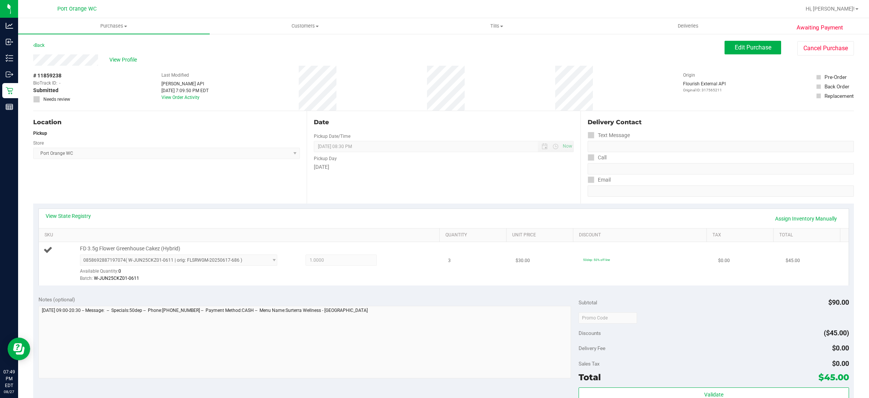
click at [388, 282] on div at bounding box center [258, 282] width 356 height 0
click at [792, 212] on link "Assign Inventory Manually" at bounding box center [806, 218] width 72 height 13
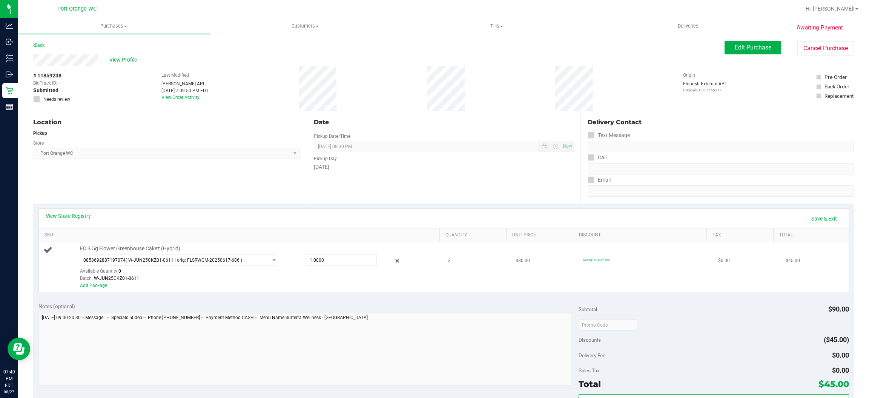
click at [90, 284] on link "Add Package" at bounding box center [93, 285] width 27 height 5
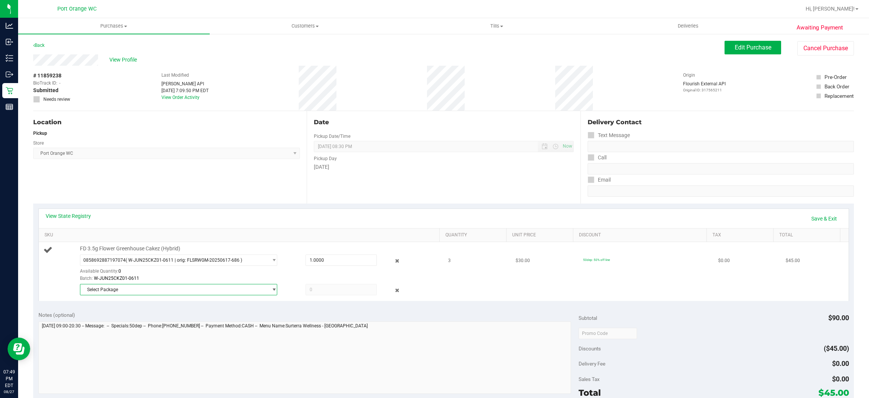
click at [155, 286] on span "Select Package" at bounding box center [173, 289] width 187 height 11
click at [198, 324] on span "( W-JUN25CKZ03-0617 | orig: FLSRWGM-20250623-841 )" at bounding box center [186, 320] width 117 height 5
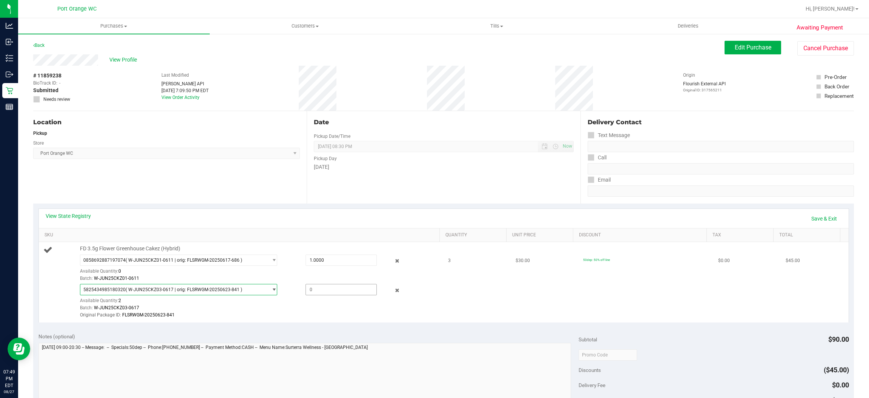
click at [309, 287] on span at bounding box center [341, 289] width 71 height 11
type input "2"
type input "2.0000"
click at [289, 274] on div "0858692887197074 ( W-JUN25CKZ01-0611 | orig: FLSRWGM-20250617-686 ) 08586928871…" at bounding box center [258, 268] width 356 height 28
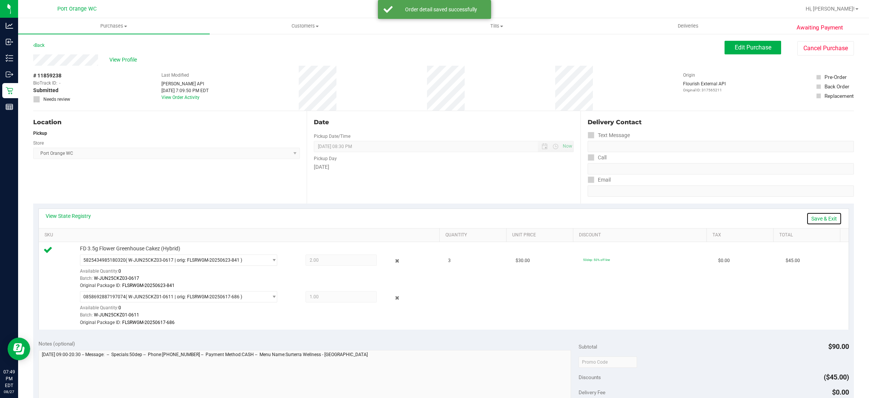
click at [806, 218] on link "Save & Exit" at bounding box center [823, 218] width 35 height 13
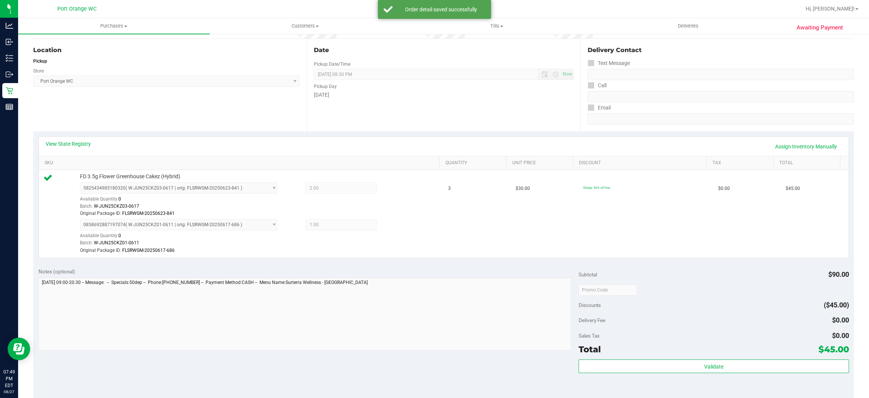
scroll to position [264, 0]
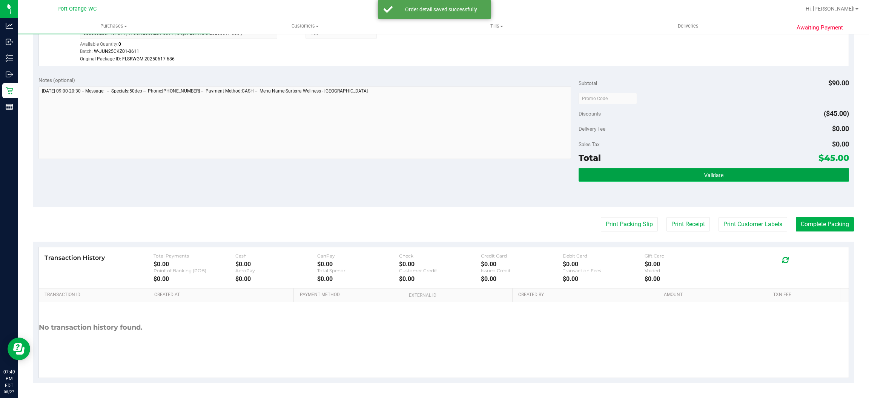
click at [733, 178] on button "Validate" at bounding box center [714, 175] width 270 height 14
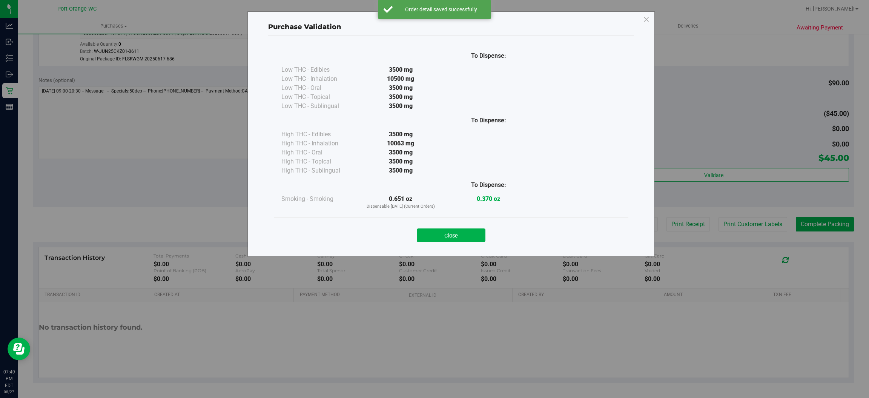
drag, startPoint x: 456, startPoint y: 234, endPoint x: 700, endPoint y: 241, distance: 244.2
click at [469, 229] on button "Close" at bounding box center [451, 235] width 69 height 14
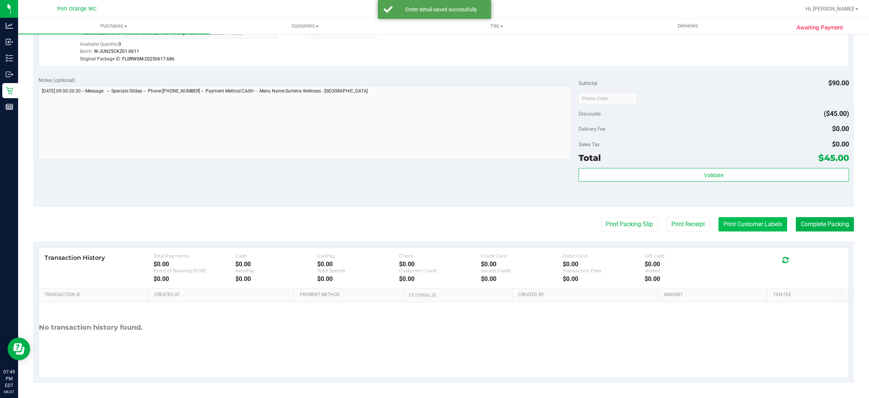
click at [732, 226] on button "Print Customer Labels" at bounding box center [753, 224] width 69 height 14
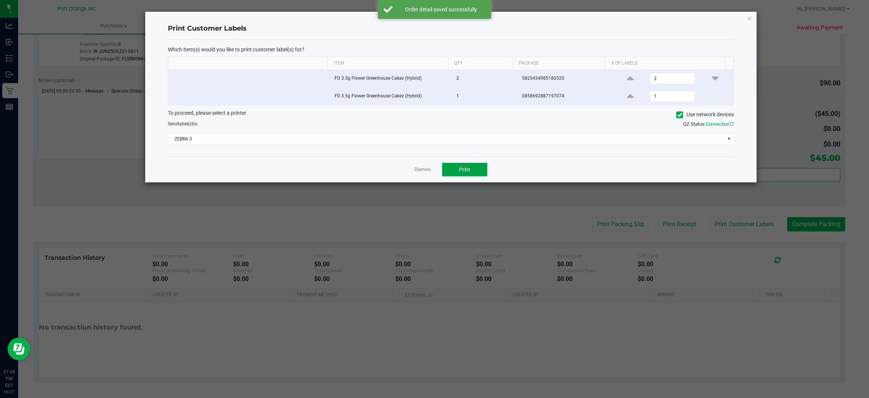
click at [472, 169] on button "Print" at bounding box center [464, 170] width 45 height 14
drag, startPoint x: 472, startPoint y: 169, endPoint x: 429, endPoint y: 171, distance: 43.8
click at [429, 171] on div "Dismiss Print" at bounding box center [451, 169] width 566 height 26
drag, startPoint x: 426, startPoint y: 172, endPoint x: 523, endPoint y: 175, distance: 97.4
click at [426, 172] on link "Dismiss" at bounding box center [423, 169] width 16 height 6
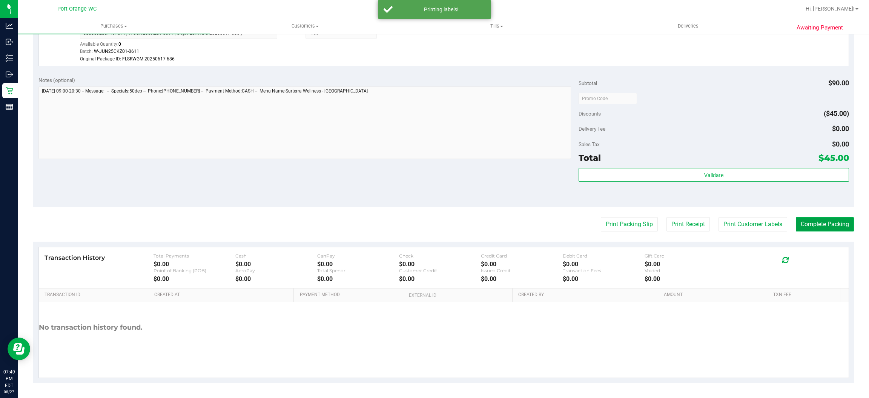
click at [810, 219] on button "Complete Packing" at bounding box center [825, 224] width 58 height 14
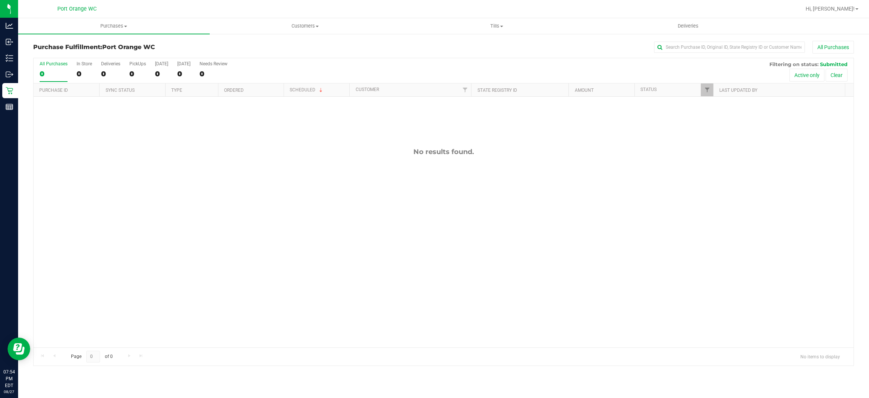
click at [700, 89] on th "Status" at bounding box center [673, 89] width 79 height 13
click at [708, 90] on span "Filter" at bounding box center [707, 90] width 6 height 6
click at [728, 171] on span "Packed" at bounding box center [724, 173] width 15 height 5
click at [713, 171] on input "Packed" at bounding box center [710, 173] width 5 height 5
checkbox input "true"
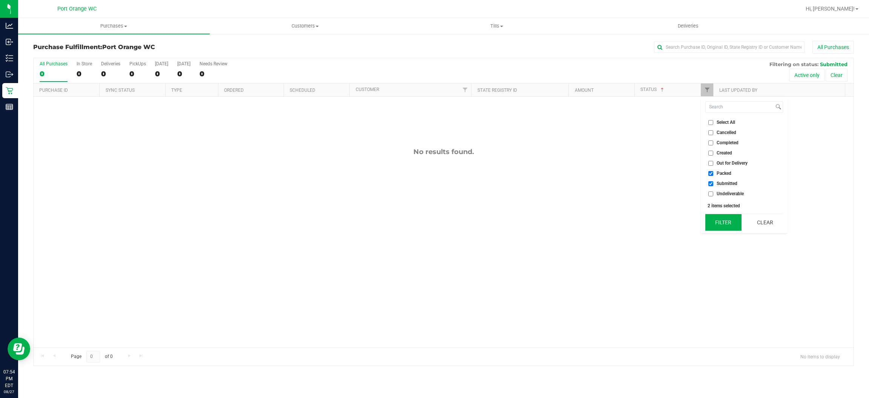
click at [732, 221] on button "Filter" at bounding box center [723, 222] width 36 height 17
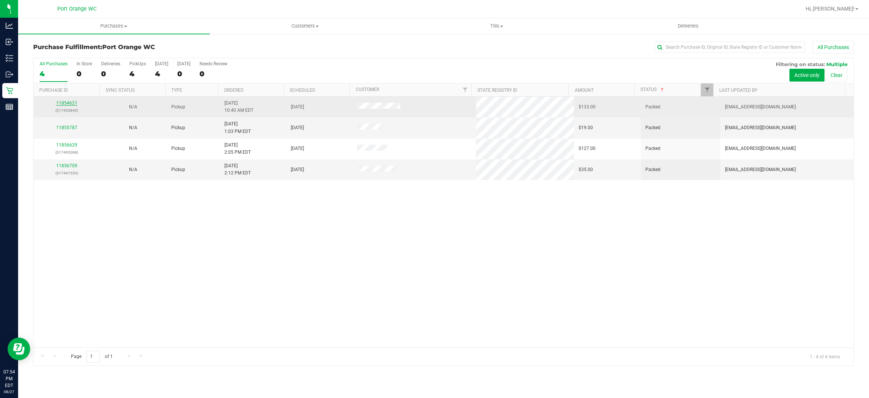
click at [71, 105] on link "11854621" at bounding box center [66, 102] width 21 height 5
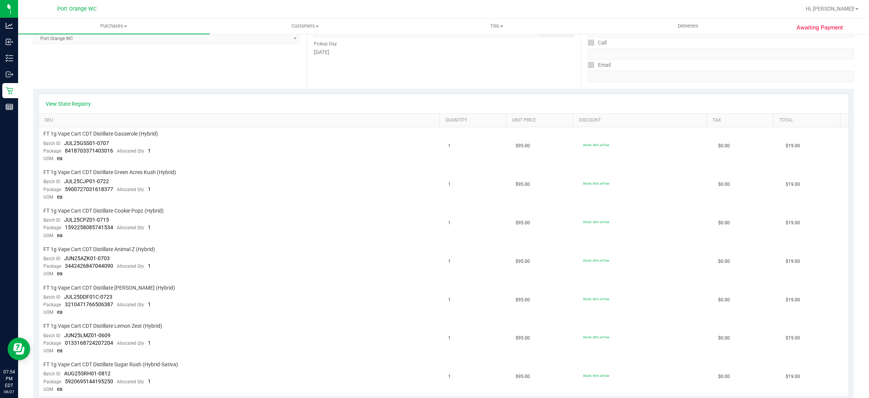
scroll to position [113, 0]
click at [83, 108] on link "View State Registry" at bounding box center [68, 105] width 45 height 8
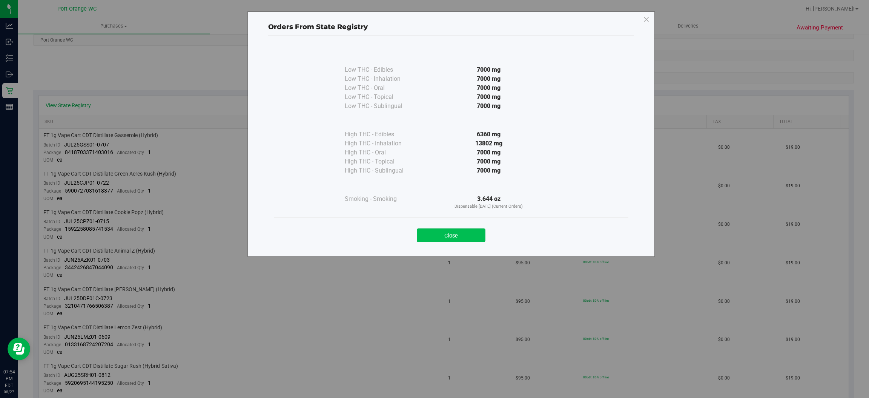
click at [447, 237] on button "Close" at bounding box center [451, 235] width 69 height 14
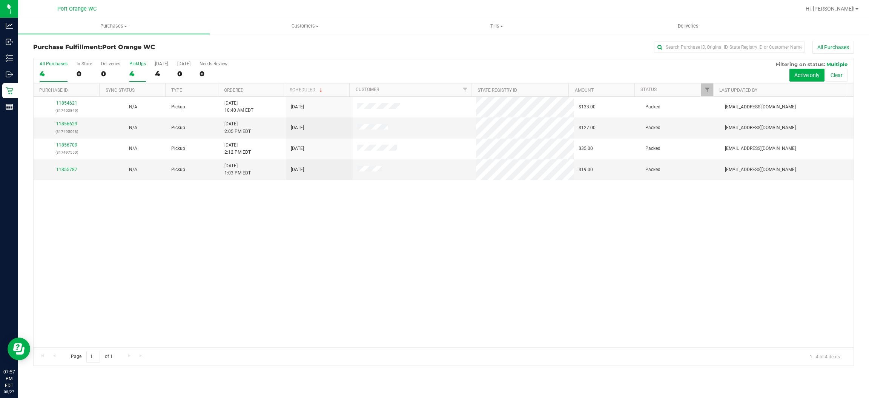
click at [143, 66] on div "PickUps" at bounding box center [137, 63] width 17 height 5
click at [0, 0] on input "PickUps 4" at bounding box center [0, 0] width 0 height 0
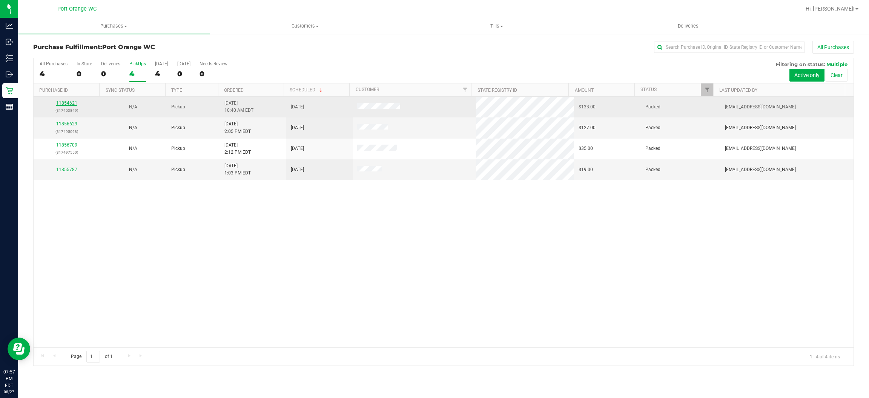
click at [69, 105] on link "11854621" at bounding box center [66, 102] width 21 height 5
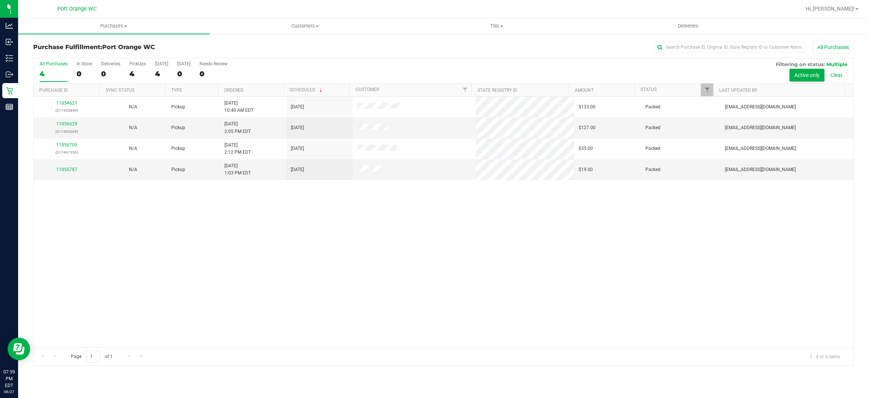
click at [276, 290] on div "11854621 (317453849) N/A Pickup 8/27/2025 10:40 AM EDT 8/27/2025 $133.00 Packed…" at bounding box center [444, 222] width 820 height 250
click at [574, 267] on div "11854621 (317453849) N/A Pickup 8/27/2025 10:40 AM EDT 8/27/2025 $133.00 Packed…" at bounding box center [444, 222] width 820 height 250
drag, startPoint x: 308, startPoint y: 243, endPoint x: 334, endPoint y: 233, distance: 27.8
click at [309, 243] on div "11854621 (317453849) N/A Pickup 8/27/2025 10:40 AM EDT 8/27/2025 $133.00 Packed…" at bounding box center [444, 222] width 820 height 250
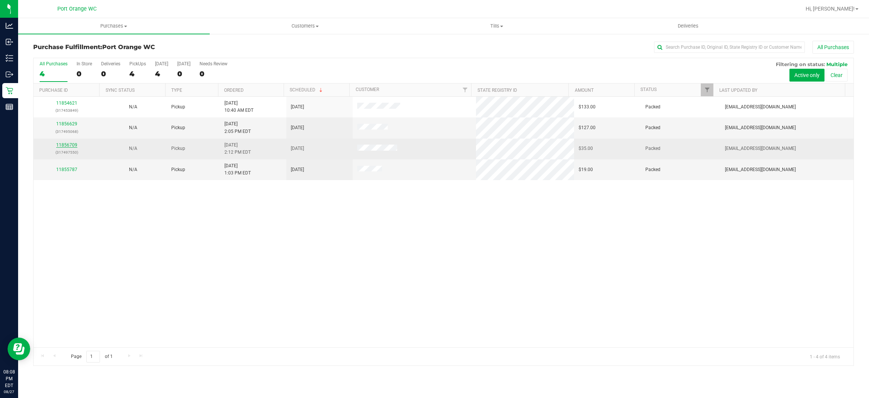
click at [67, 144] on link "11856709" at bounding box center [66, 144] width 21 height 5
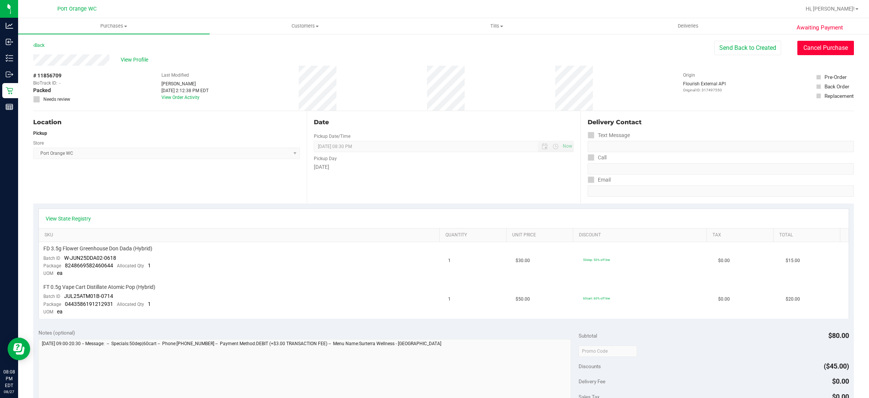
click at [834, 48] on button "Cancel Purchase" at bounding box center [825, 48] width 57 height 14
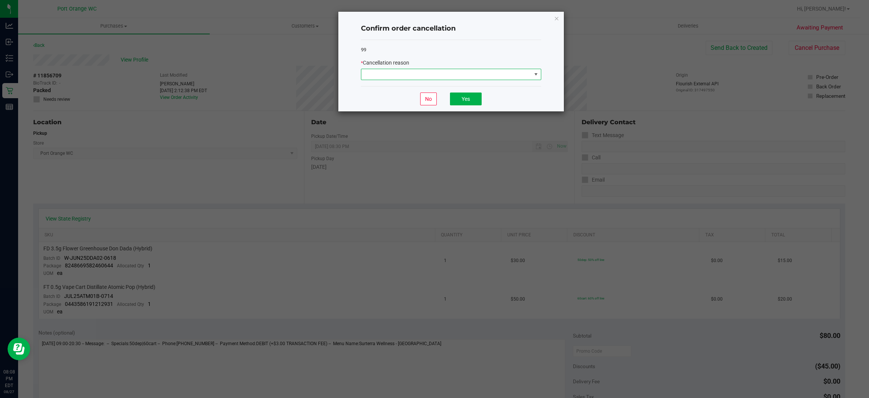
click at [513, 76] on span at bounding box center [446, 74] width 170 height 11
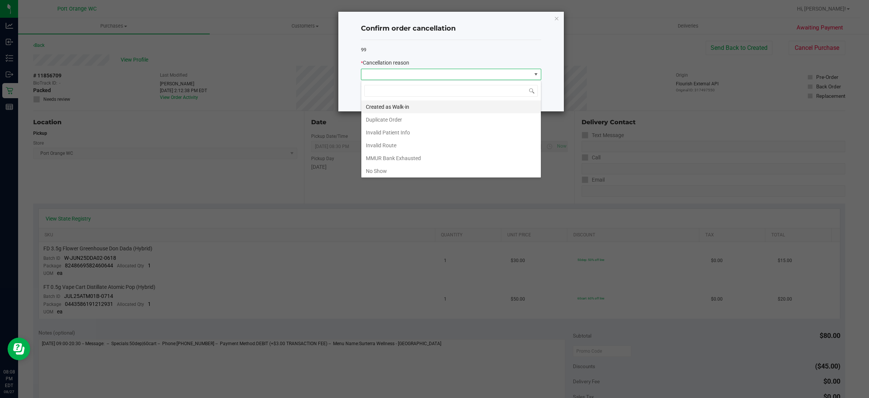
scroll to position [12, 180]
drag, startPoint x: 449, startPoint y: 169, endPoint x: 472, endPoint y: 101, distance: 71.6
click at [450, 165] on ul "Created as Walk-in Duplicate Order Invalid Patient Info Invalid Route MMUR Bank…" at bounding box center [451, 157] width 180 height 115
click at [427, 173] on li "No Show" at bounding box center [451, 170] width 180 height 13
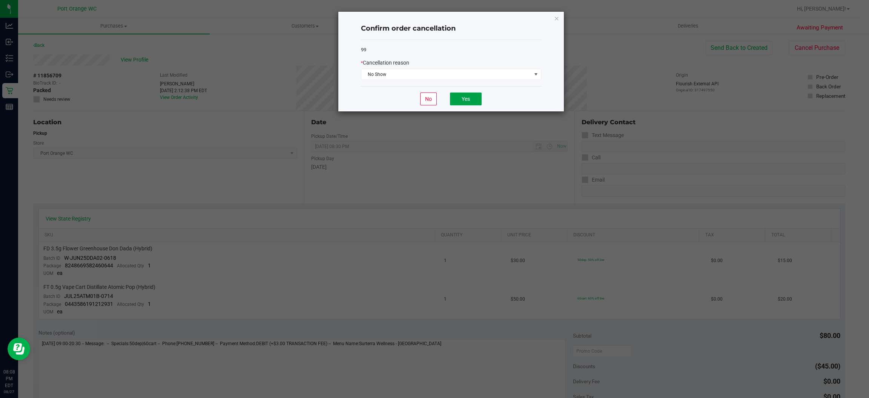
click at [462, 101] on button "Yes" at bounding box center [466, 98] width 32 height 13
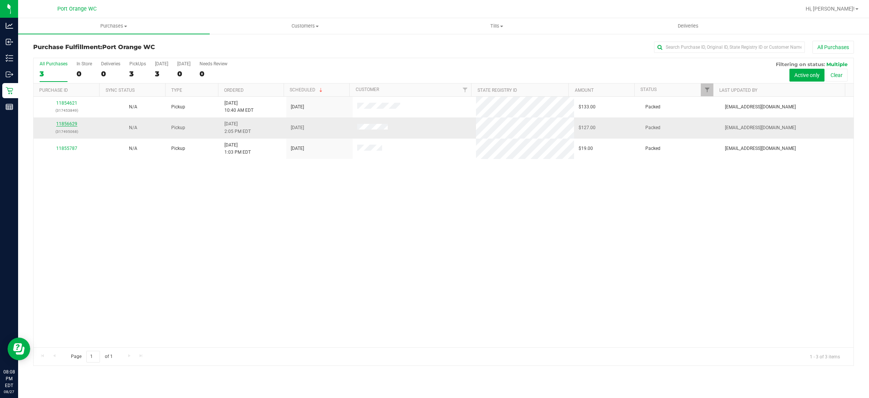
click at [71, 125] on link "11856629" at bounding box center [66, 123] width 21 height 5
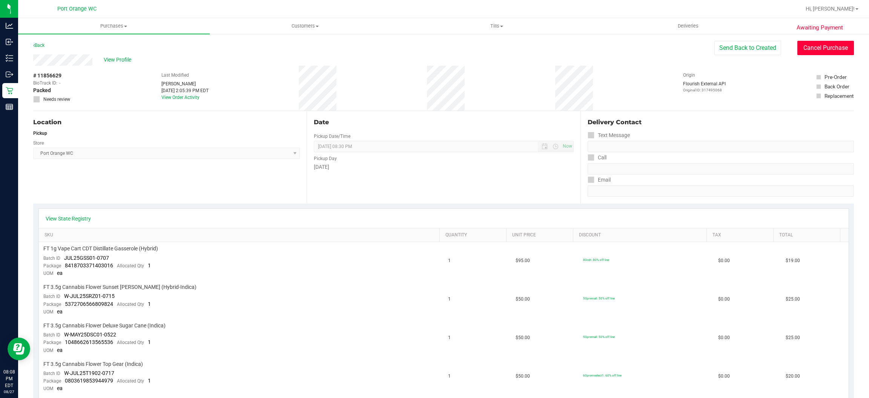
click at [834, 49] on button "Cancel Purchase" at bounding box center [825, 48] width 57 height 14
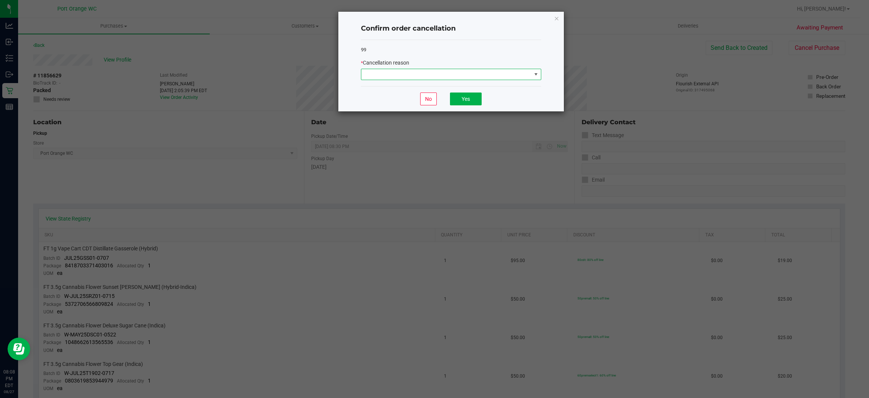
click at [423, 78] on span at bounding box center [446, 74] width 170 height 11
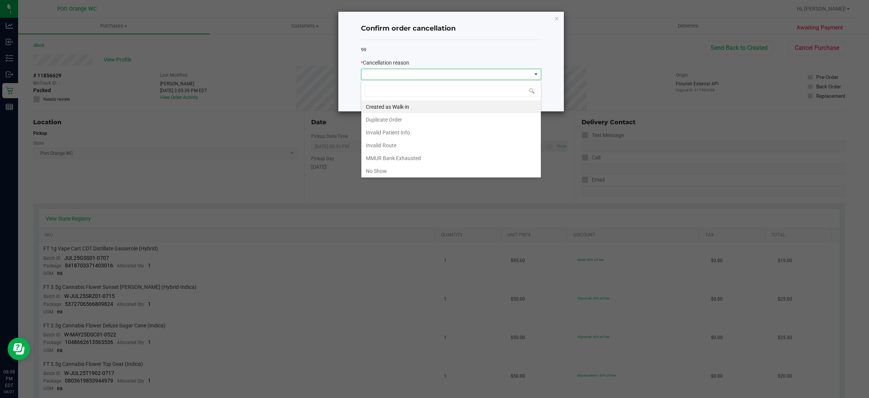
scroll to position [12, 180]
click at [400, 172] on li "No Show" at bounding box center [451, 170] width 180 height 13
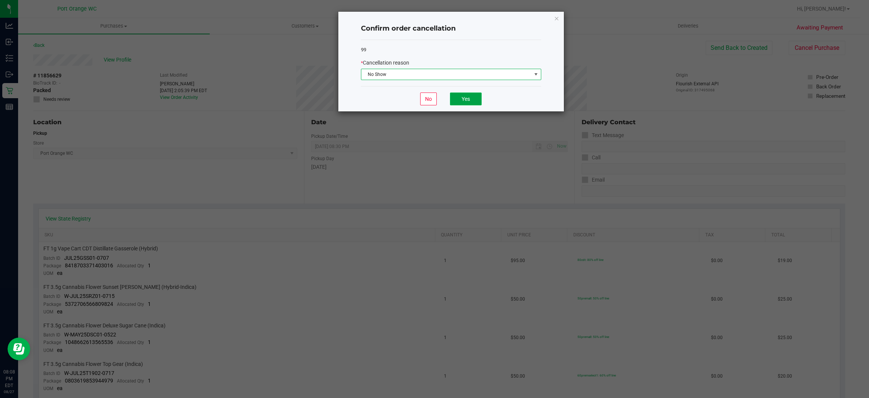
click at [470, 97] on button "Yes" at bounding box center [466, 98] width 32 height 13
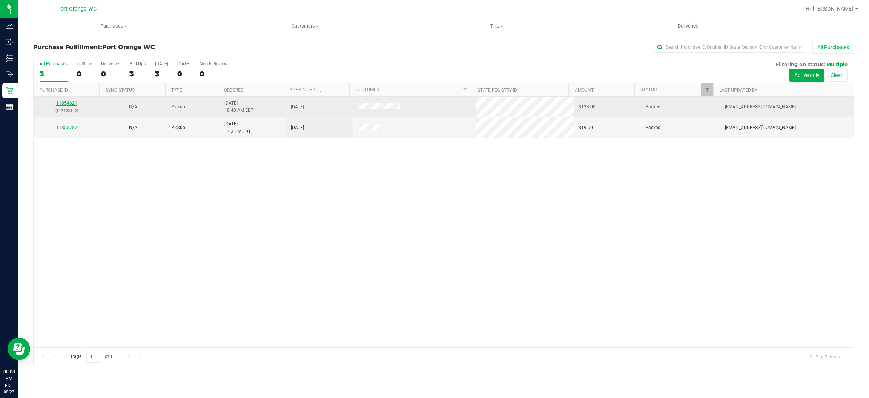
click at [67, 100] on link "11854621" at bounding box center [66, 102] width 21 height 5
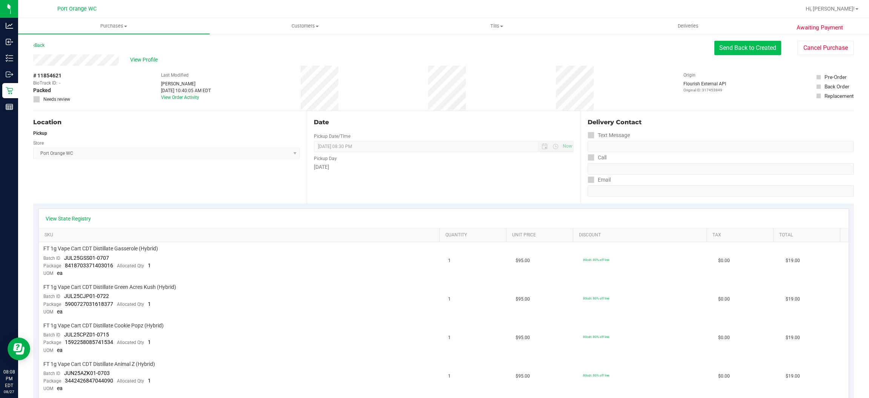
click at [758, 47] on button "Send Back to Created" at bounding box center [747, 48] width 67 height 14
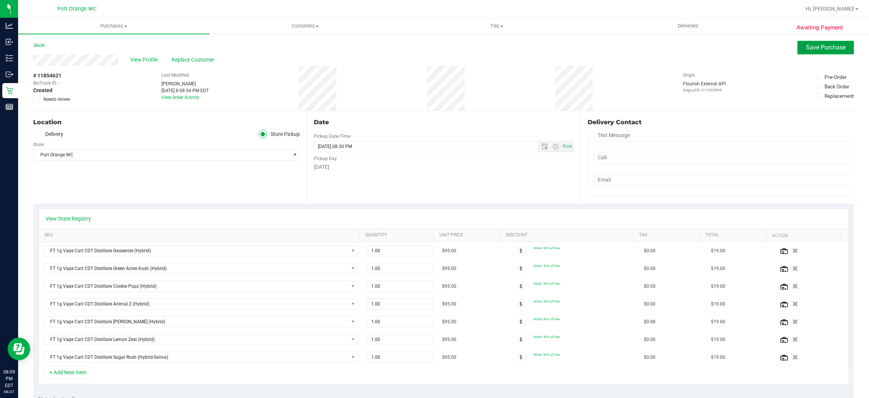
click at [809, 46] on span "Save Purchase" at bounding box center [826, 47] width 40 height 7
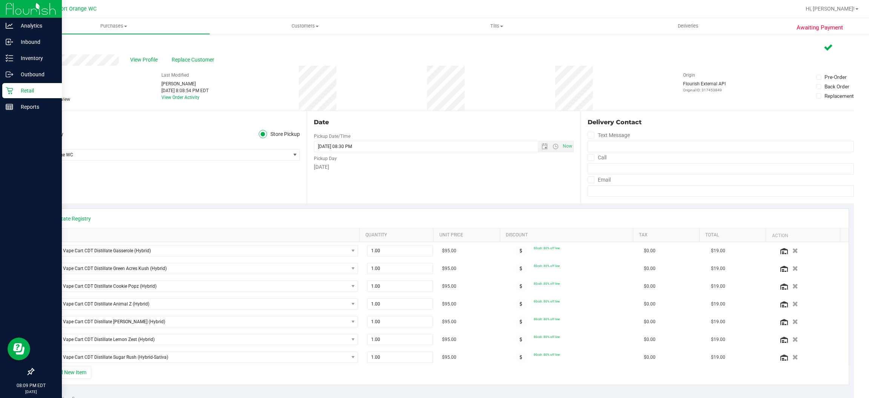
click at [25, 90] on p "Retail" at bounding box center [35, 90] width 45 height 9
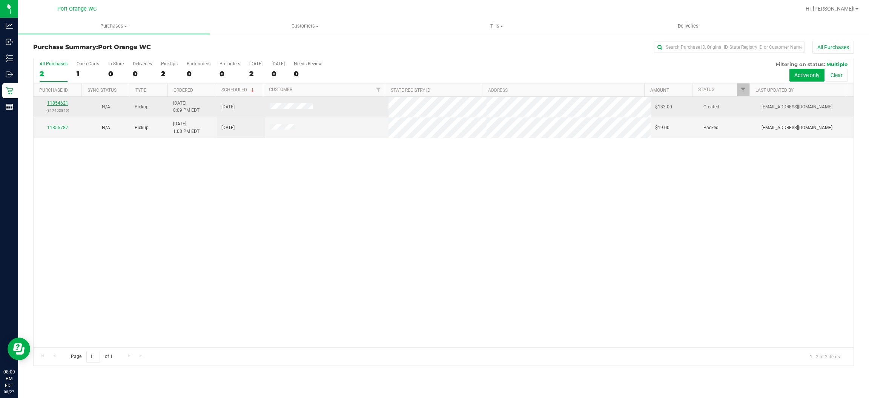
click at [57, 104] on link "11854621" at bounding box center [57, 102] width 21 height 5
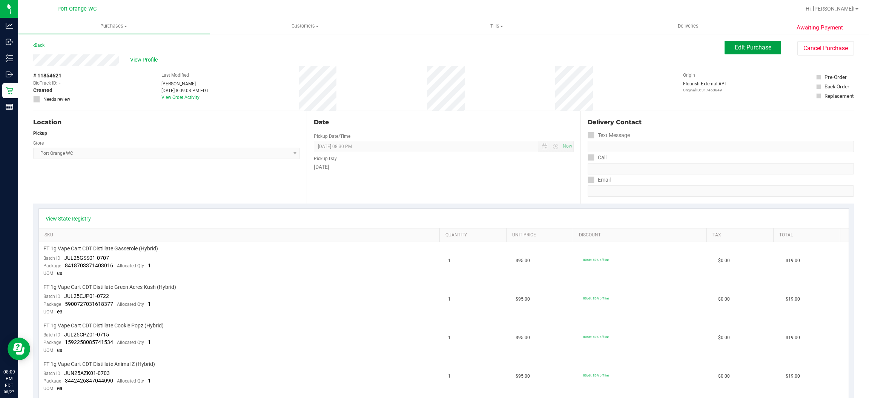
click at [752, 49] on span "Edit Purchase" at bounding box center [753, 47] width 37 height 7
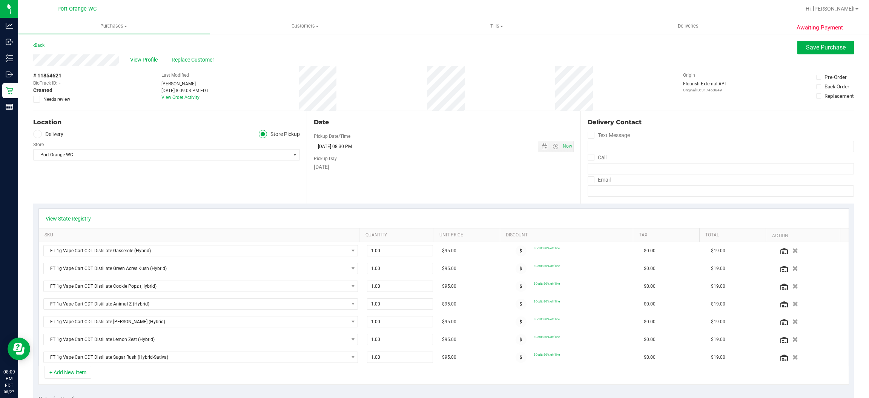
drag, startPoint x: 821, startPoint y: 59, endPoint x: 821, endPoint y: 54, distance: 4.5
click at [821, 58] on div "View Profile Replace Customer" at bounding box center [443, 59] width 821 height 11
click at [821, 52] on button "Save Purchase" at bounding box center [825, 48] width 57 height 14
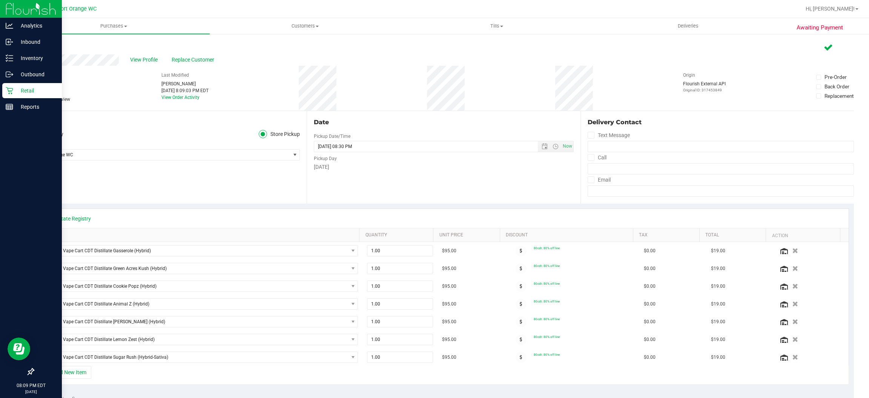
click at [20, 88] on p "Retail" at bounding box center [35, 90] width 45 height 9
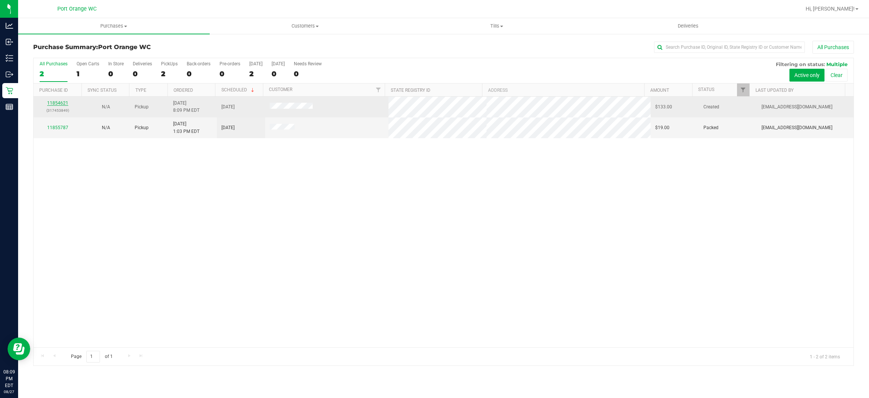
click at [57, 103] on link "11854621" at bounding box center [57, 102] width 21 height 5
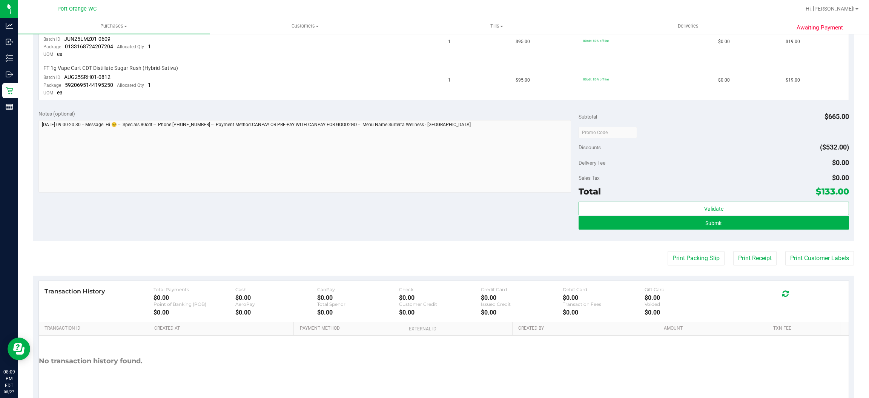
scroll to position [447, 0]
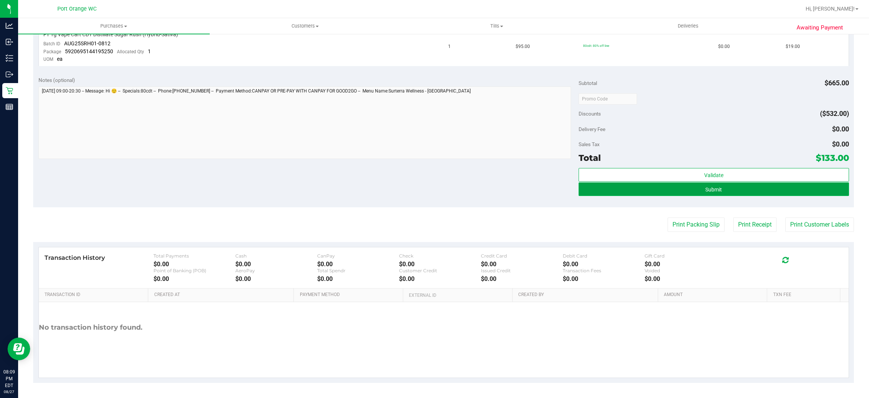
click at [718, 190] on button "Submit" at bounding box center [714, 189] width 270 height 14
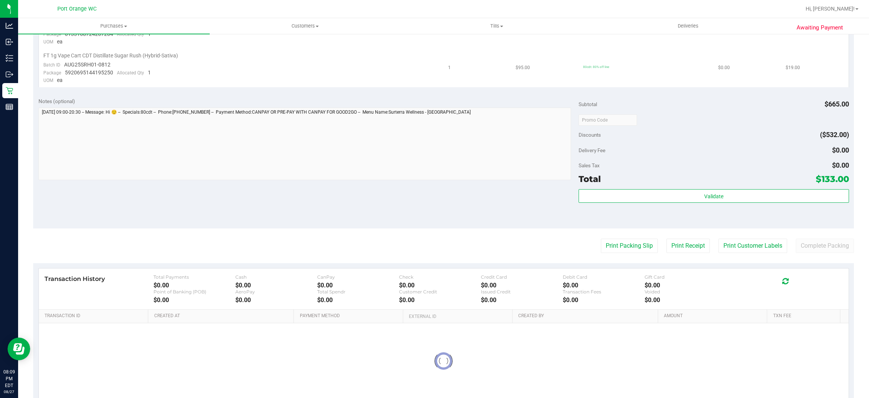
scroll to position [0, 0]
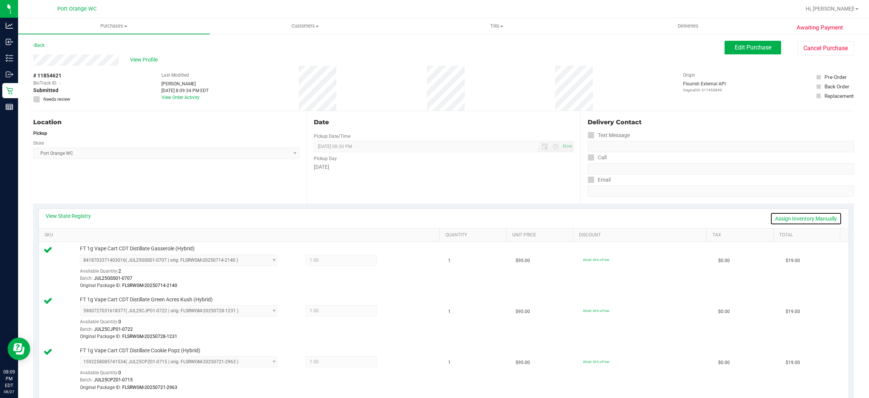
click at [787, 216] on link "Assign Inventory Manually" at bounding box center [806, 218] width 72 height 13
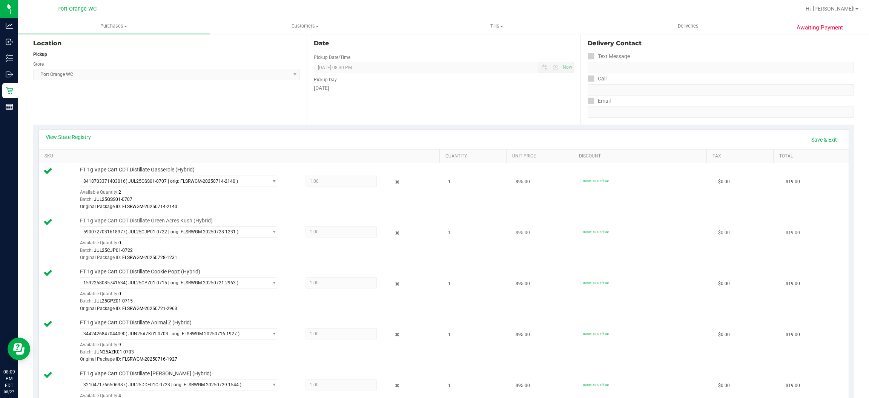
scroll to position [113, 0]
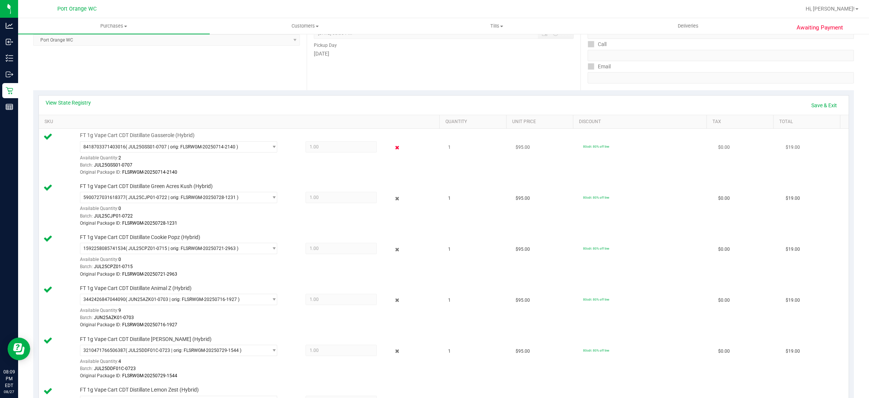
click at [393, 149] on icon at bounding box center [397, 147] width 8 height 9
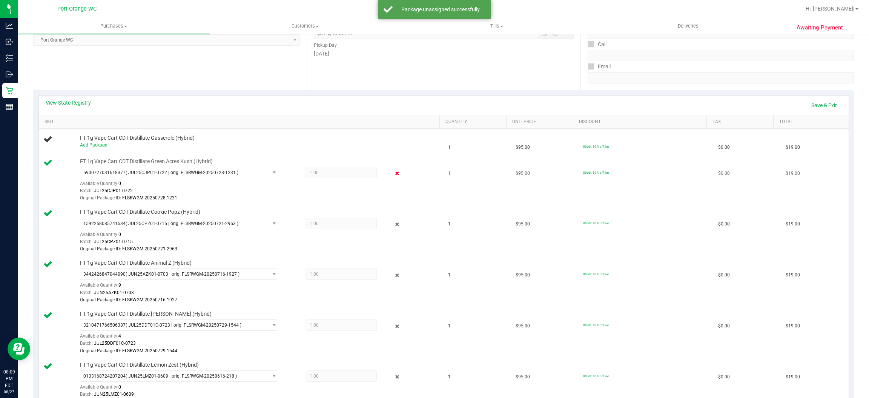
click at [393, 177] on icon at bounding box center [397, 173] width 8 height 9
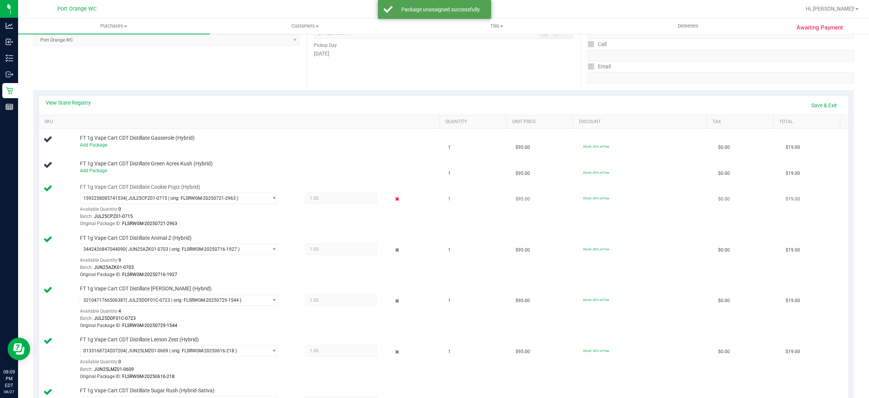
click at [393, 198] on icon at bounding box center [397, 199] width 8 height 9
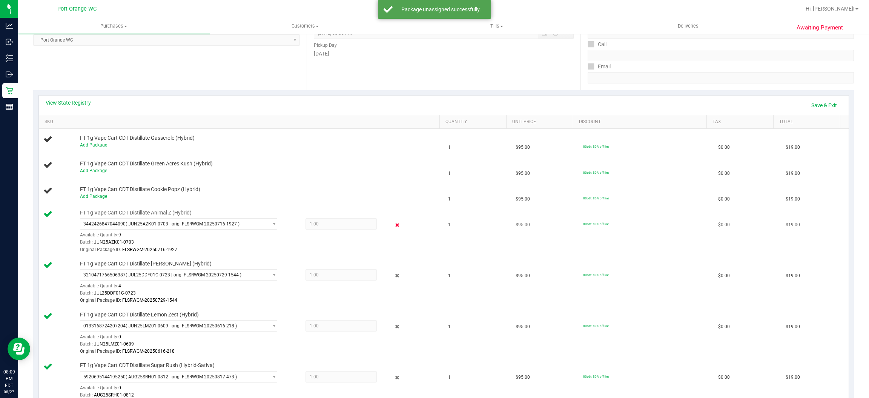
click at [393, 228] on icon at bounding box center [397, 224] width 8 height 9
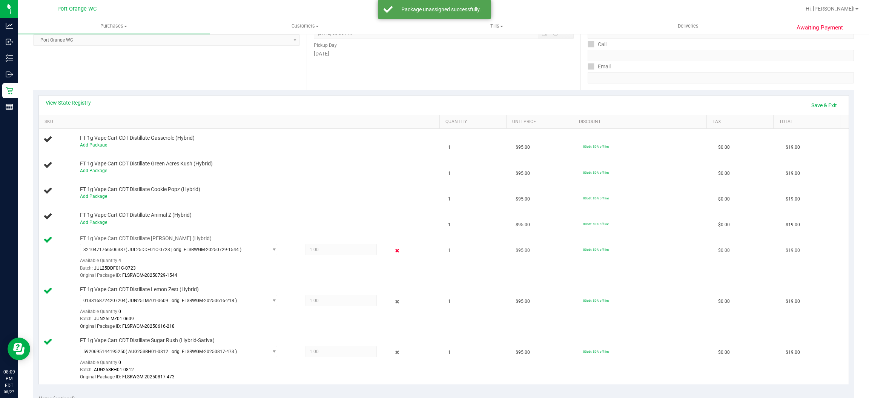
click at [393, 250] on icon at bounding box center [397, 250] width 8 height 9
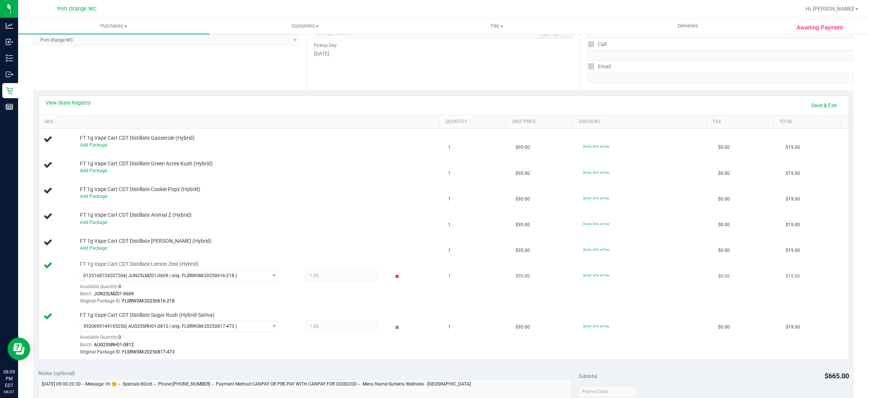
click at [393, 279] on icon at bounding box center [397, 276] width 8 height 9
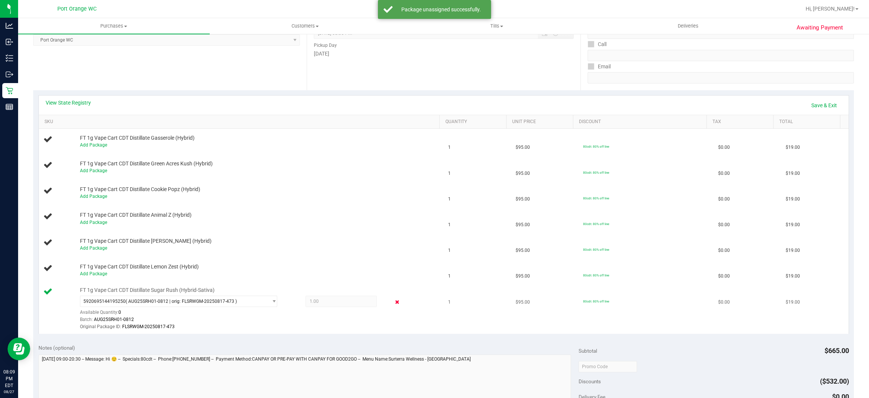
click at [393, 305] on icon at bounding box center [397, 302] width 8 height 9
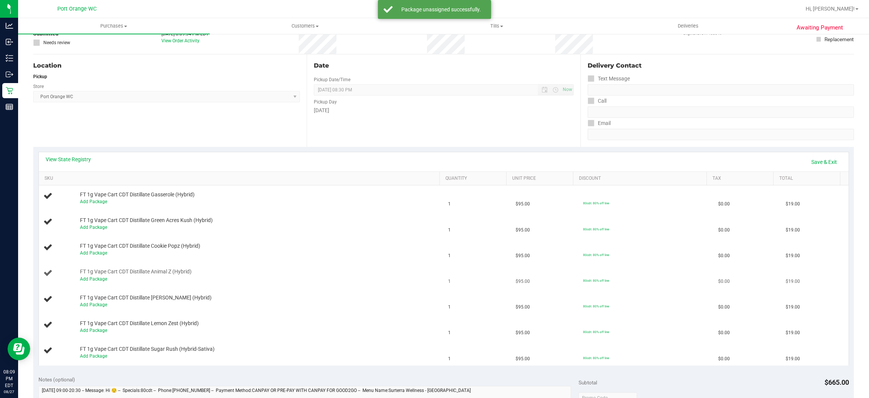
scroll to position [0, 0]
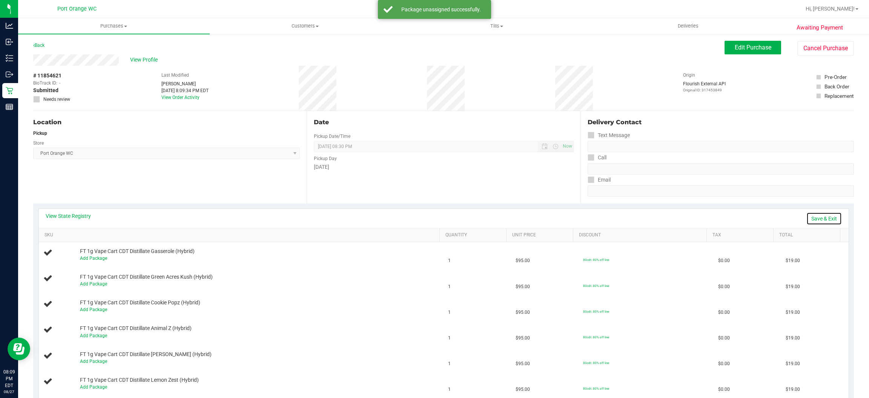
click at [819, 213] on link "Save & Exit" at bounding box center [823, 218] width 35 height 13
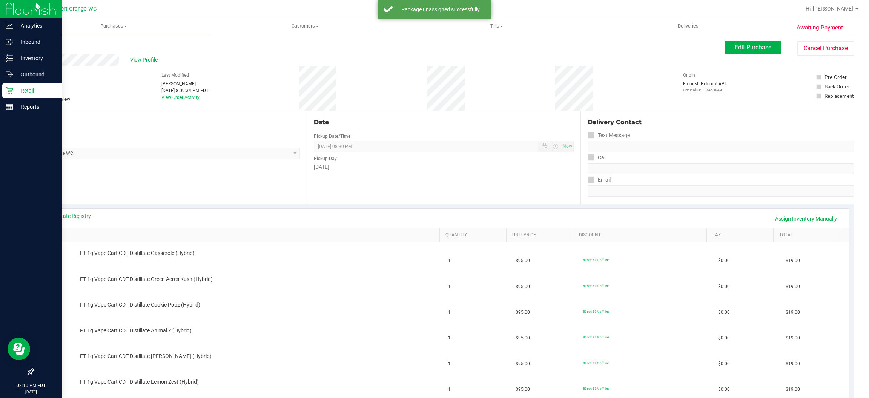
click at [9, 94] on div "Retail" at bounding box center [32, 90] width 60 height 15
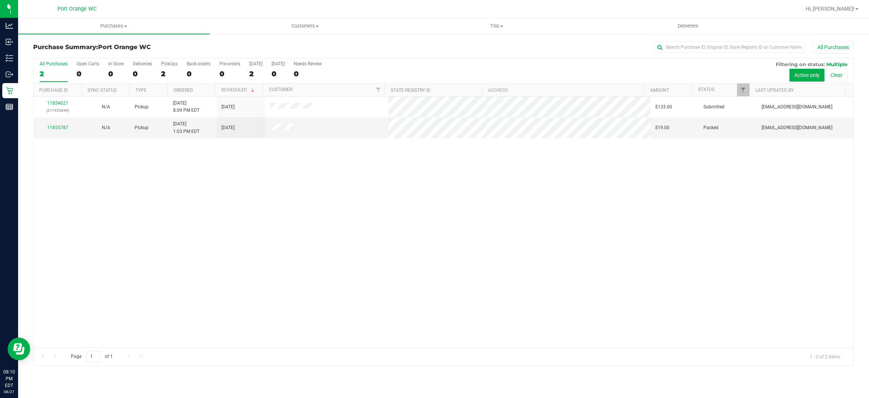
drag, startPoint x: 296, startPoint y: 304, endPoint x: 302, endPoint y: 301, distance: 6.9
click at [298, 302] on div "11854621 (317453849) N/A Pickup 8/27/2025 8:09 PM EDT 8/27/2025 $133.00 Submitt…" at bounding box center [444, 222] width 820 height 250
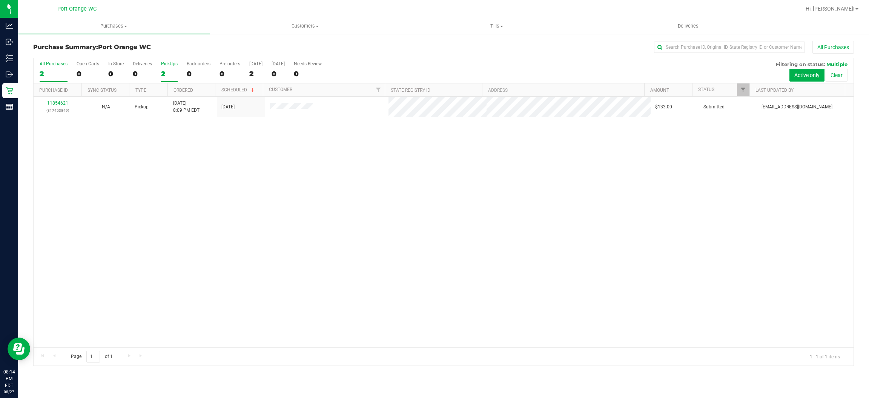
click at [168, 70] on div "2" at bounding box center [169, 73] width 17 height 9
click at [0, 0] on input "PickUps 2" at bounding box center [0, 0] width 0 height 0
click at [169, 69] on div at bounding box center [444, 211] width 820 height 307
click at [169, 71] on div at bounding box center [444, 211] width 820 height 307
click at [171, 71] on div at bounding box center [444, 211] width 820 height 307
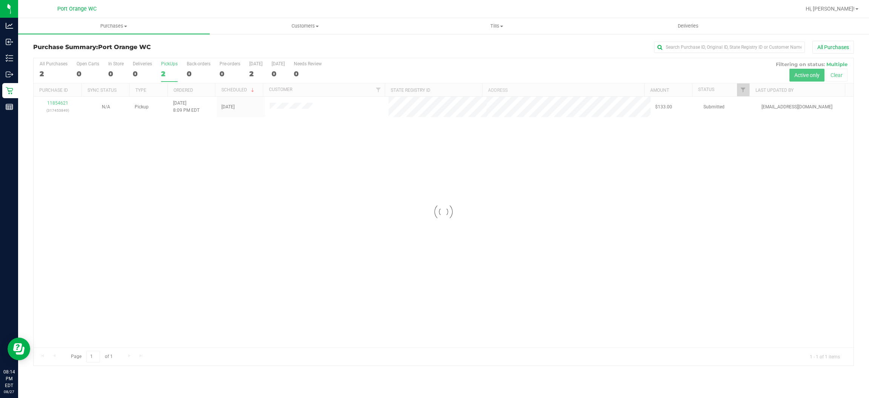
click at [175, 71] on div at bounding box center [444, 211] width 820 height 307
click at [502, 22] on uib-tab-heading "Tills Manage tills Reconcile e-payments" at bounding box center [496, 25] width 191 height 15
click at [469, 45] on li "Manage tills" at bounding box center [497, 45] width 192 height 9
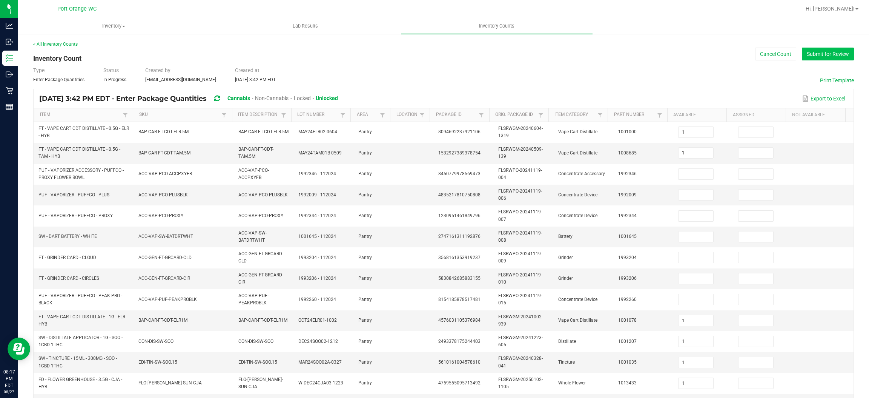
click at [449, 49] on button "Submit for Review" at bounding box center [828, 54] width 52 height 13
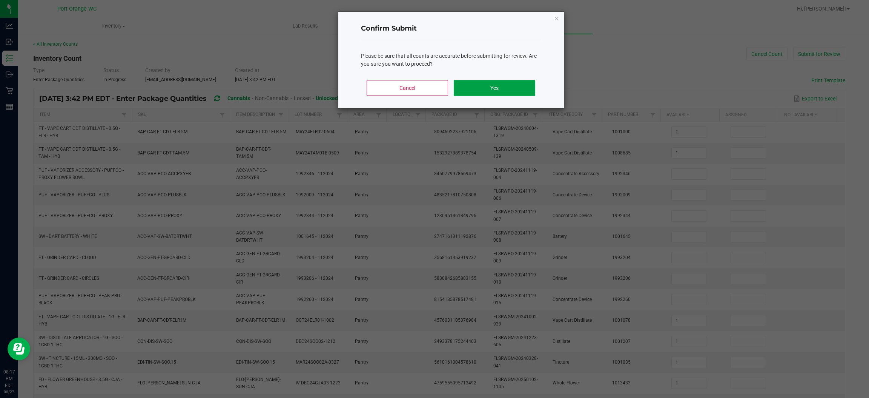
click at [449, 91] on button "Yes" at bounding box center [494, 88] width 81 height 16
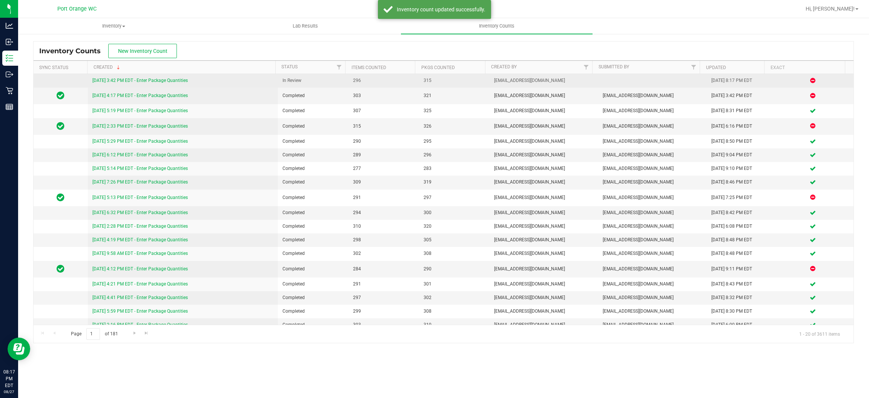
click at [169, 82] on link "[DATE] 3:42 PM EDT - Enter Package Quantities" at bounding box center [139, 80] width 95 height 5
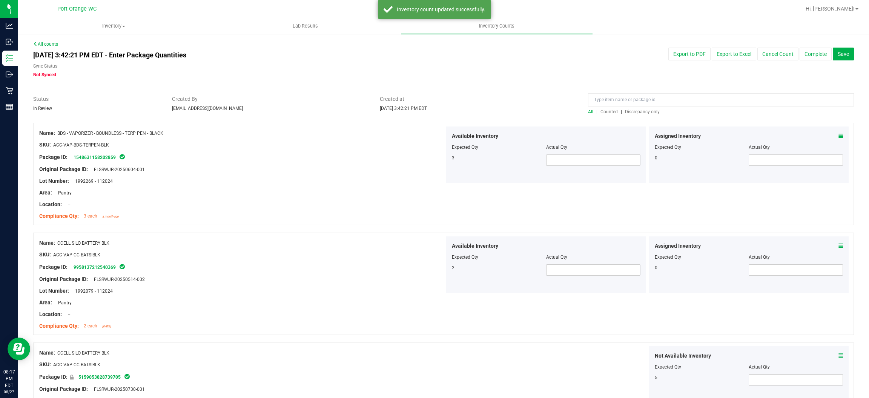
click at [449, 112] on span "Discrepancy only" at bounding box center [642, 111] width 35 height 5
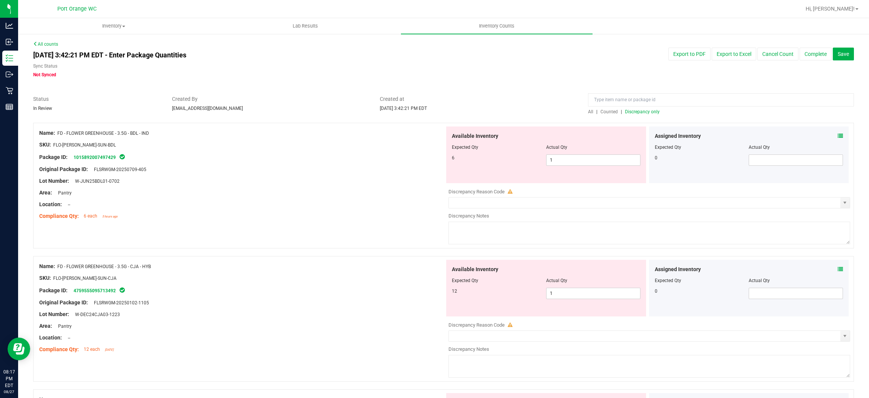
click at [449, 135] on div "Assigned Inventory Expected Qty Actual Qty 0" at bounding box center [749, 154] width 200 height 57
click at [449, 135] on icon at bounding box center [840, 135] width 5 height 5
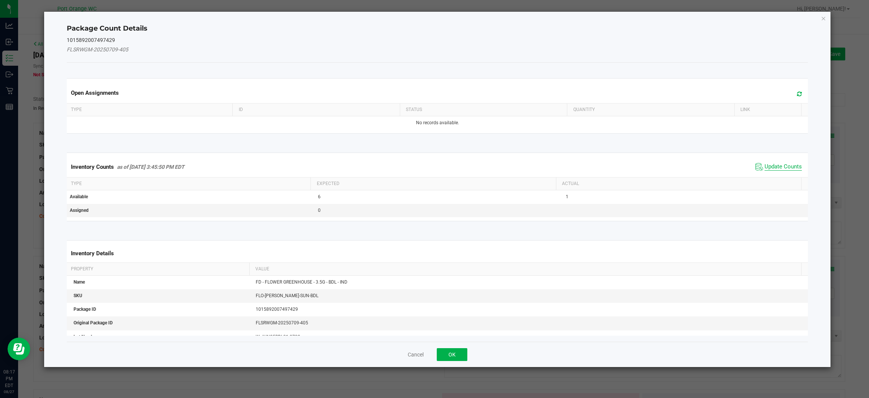
click at [449, 164] on span "Update Counts" at bounding box center [783, 167] width 37 height 8
click at [449, 164] on div "Inventory Counts as of [DATE] 3:45:50 PM EDT Update Counts" at bounding box center [437, 167] width 744 height 20
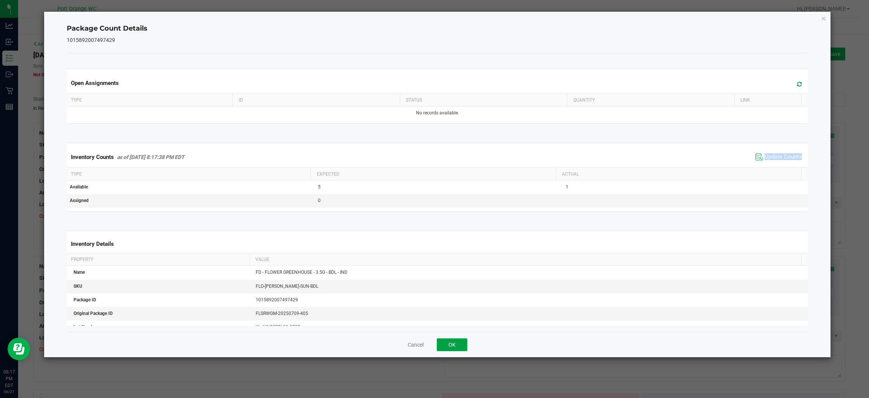
click at [448, 343] on button "OK" at bounding box center [452, 344] width 31 height 13
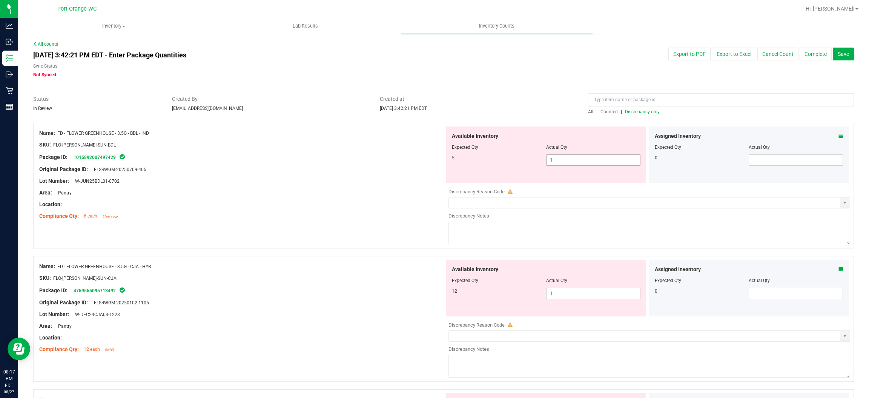
click at [449, 156] on span "1 1" at bounding box center [593, 159] width 94 height 11
click at [449, 156] on input "1" at bounding box center [594, 160] width 94 height 11
type input "5"
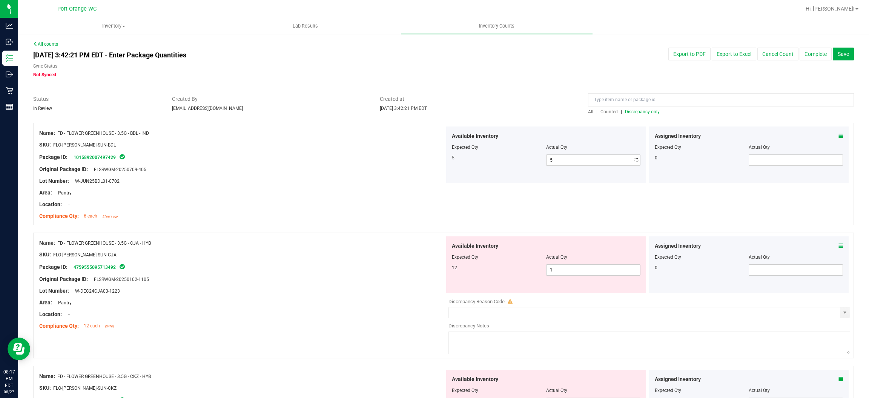
drag, startPoint x: 324, startPoint y: 226, endPoint x: 388, endPoint y: 230, distance: 63.5
click at [330, 224] on div "Name: FD - FLOWER GREENHOUSE - 3.5G - BDL - IND SKU: FLO-[PERSON_NAME]-SUN-BDL …" at bounding box center [443, 174] width 821 height 102
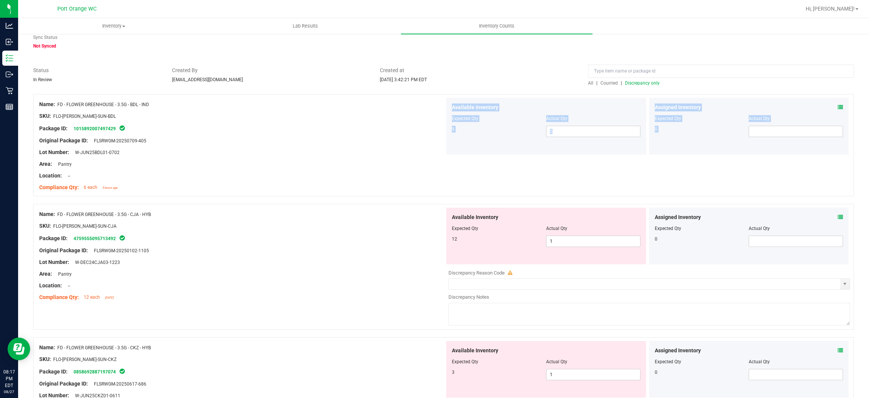
scroll to position [57, 0]
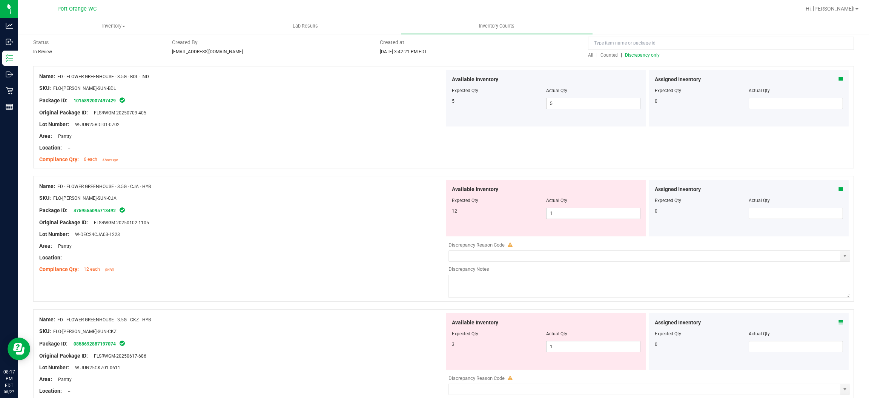
click at [449, 189] on icon at bounding box center [840, 188] width 5 height 5
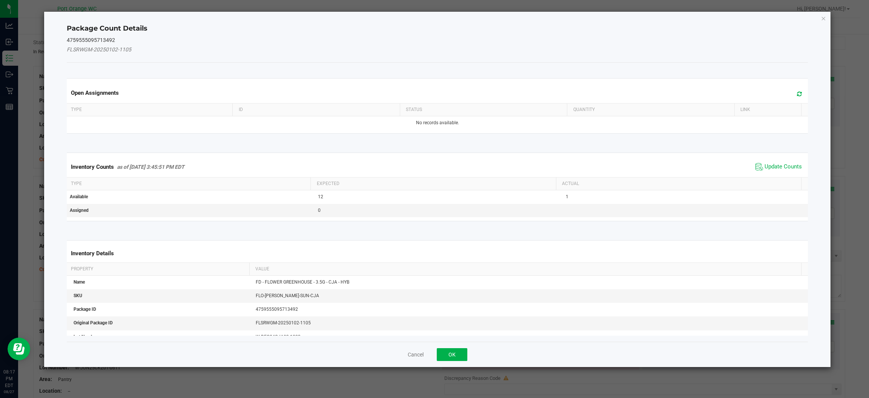
click at [449, 161] on span "Update Counts" at bounding box center [779, 166] width 50 height 11
click at [449, 161] on span "Update Counts" at bounding box center [780, 166] width 48 height 11
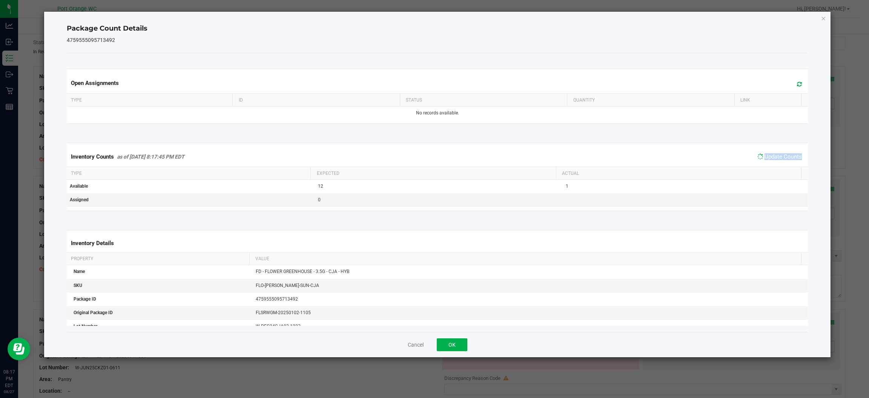
click at [449, 161] on span "Update Counts" at bounding box center [780, 156] width 48 height 11
click at [449, 161] on span "Update Counts" at bounding box center [779, 156] width 50 height 11
click at [444, 345] on button "OK" at bounding box center [452, 344] width 31 height 13
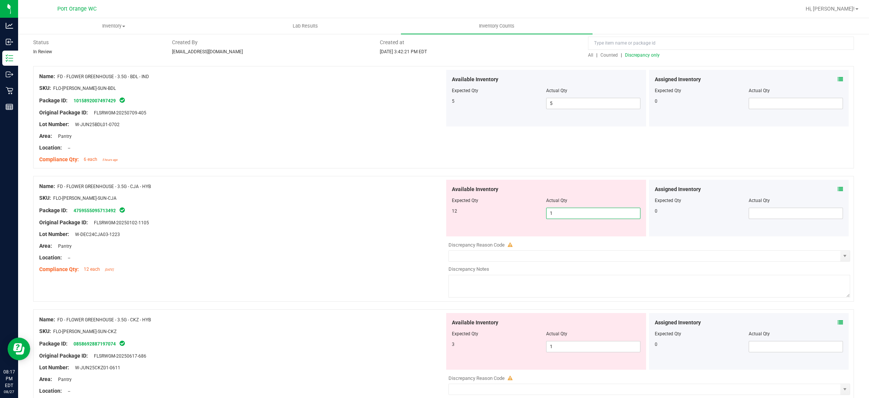
click at [449, 209] on span "1 1" at bounding box center [593, 212] width 94 height 11
type input "12"
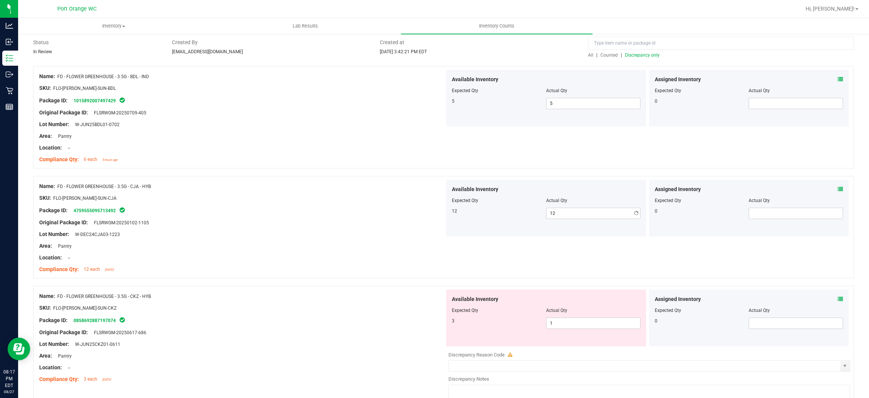
drag, startPoint x: 309, startPoint y: 283, endPoint x: 338, endPoint y: 272, distance: 31.2
click at [314, 280] on div "Name: FD - FLOWER GREENHOUSE - 3.5G - CJA - HYB SKU: FLO-[PERSON_NAME]-SUN-CJA …" at bounding box center [443, 231] width 821 height 110
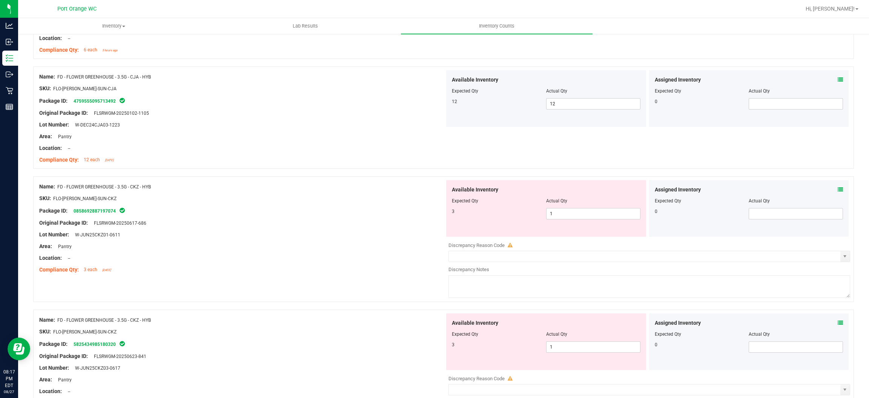
scroll to position [169, 0]
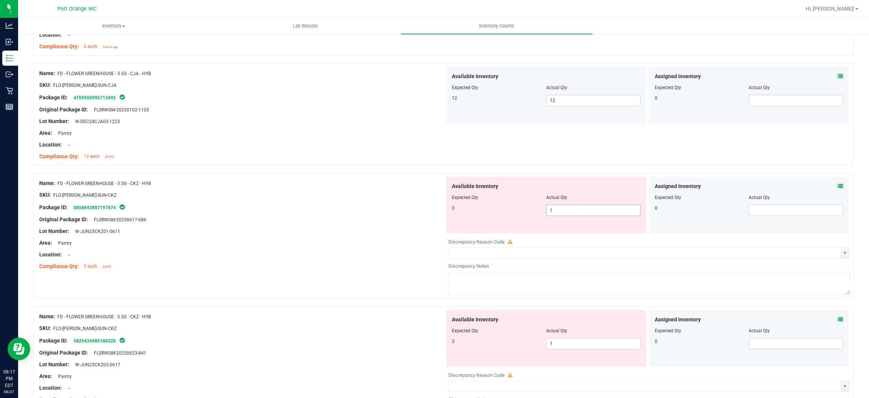
click at [449, 215] on span "1 1" at bounding box center [593, 209] width 94 height 11
click at [449, 215] on input "1" at bounding box center [594, 210] width 94 height 11
type input "3"
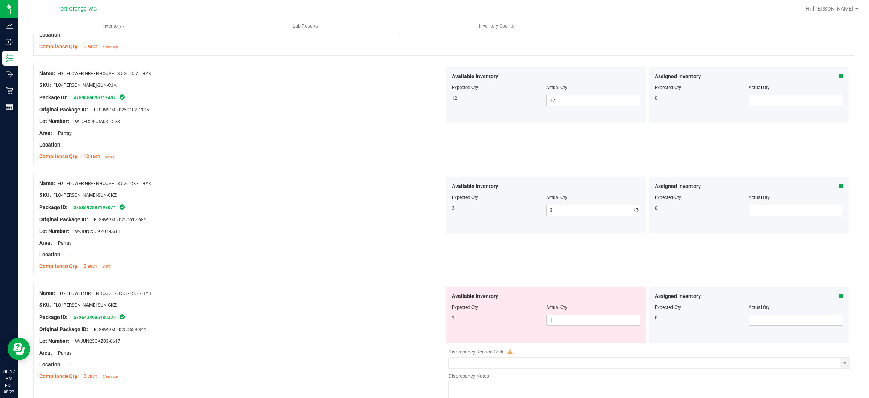
drag, startPoint x: 333, startPoint y: 233, endPoint x: 416, endPoint y: 246, distance: 83.5
click at [337, 234] on div "Lot Number: W-JUN25CKZ01-0611" at bounding box center [242, 231] width 406 height 8
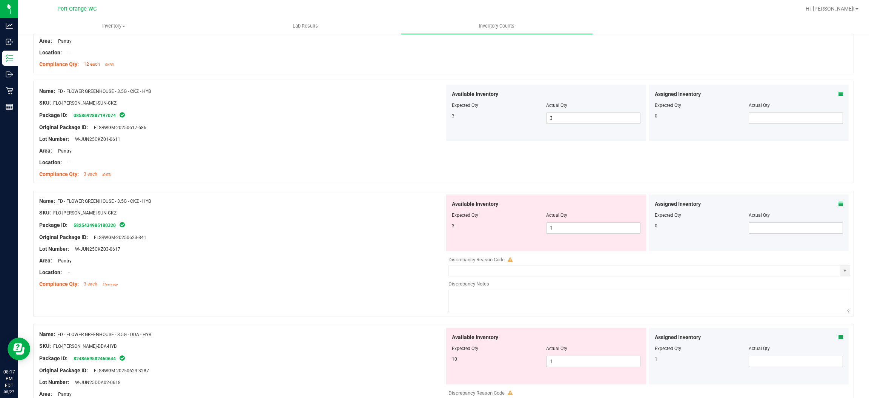
scroll to position [283, 0]
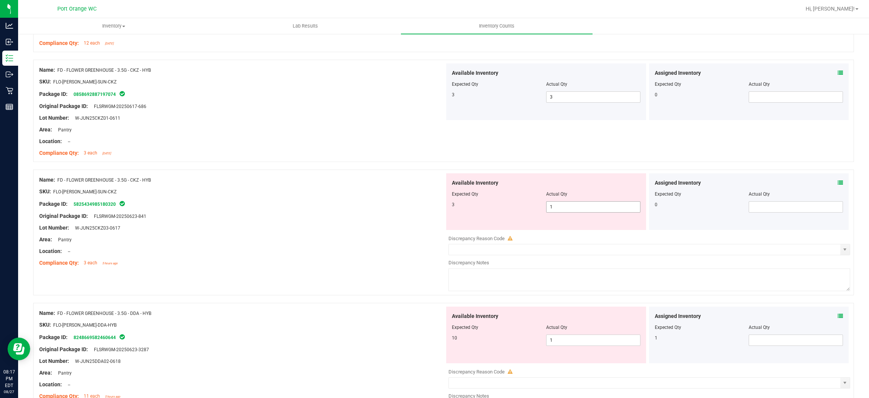
click at [449, 208] on span "1 1" at bounding box center [593, 206] width 94 height 11
click at [449, 208] on input "1" at bounding box center [594, 206] width 94 height 11
type input "3"
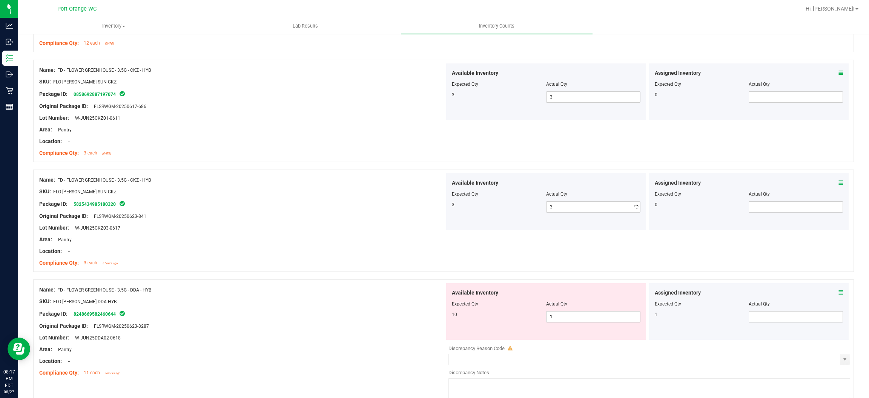
drag, startPoint x: 289, startPoint y: 248, endPoint x: 400, endPoint y: 223, distance: 114.4
click at [295, 245] on div "Name: FD - FLOWER GREENHOUSE - 3.5G - CKZ - HYB SKU: FLO-[PERSON_NAME]-SUN-CKZ …" at bounding box center [242, 221] width 406 height 96
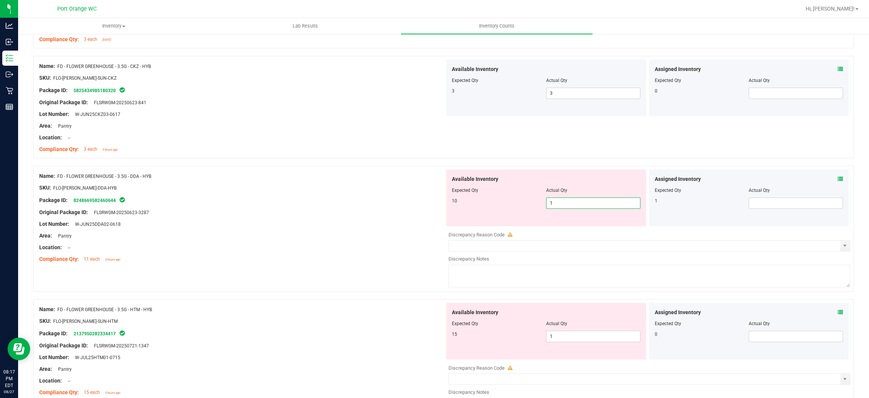
click at [449, 205] on span "1 1" at bounding box center [593, 202] width 94 height 11
click at [449, 176] on icon at bounding box center [840, 178] width 5 height 5
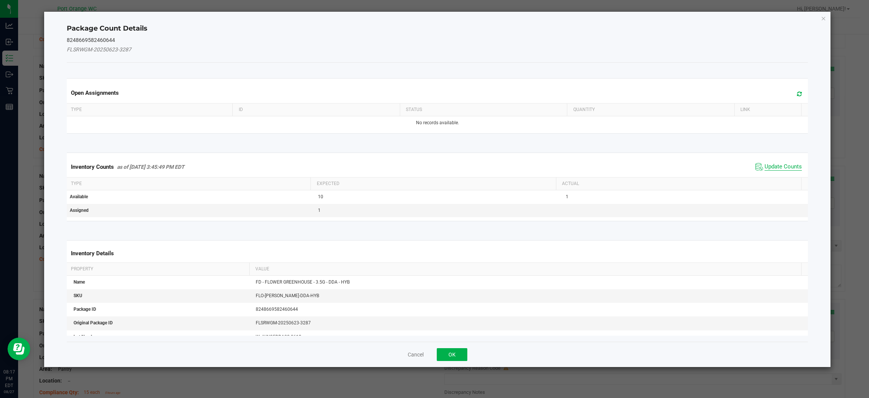
click at [449, 164] on span "Update Counts" at bounding box center [783, 167] width 37 height 8
click at [449, 164] on div "Inventory Counts as of [DATE] 3:45:49 PM EDT Update Counts" at bounding box center [437, 167] width 744 height 20
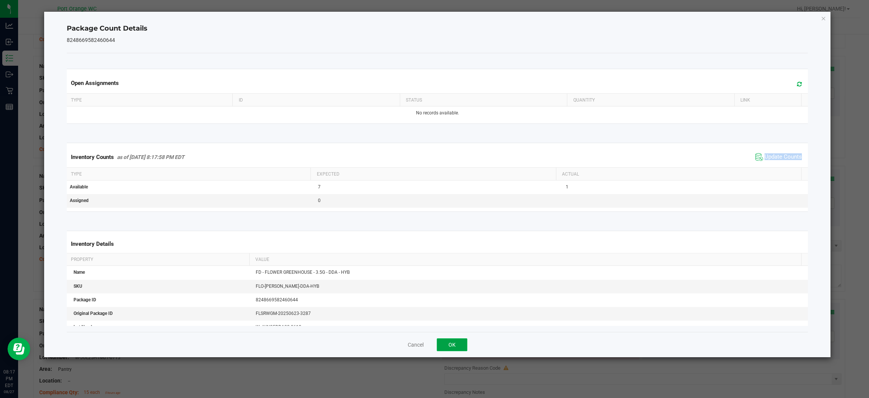
click at [449, 342] on button "OK" at bounding box center [452, 344] width 31 height 13
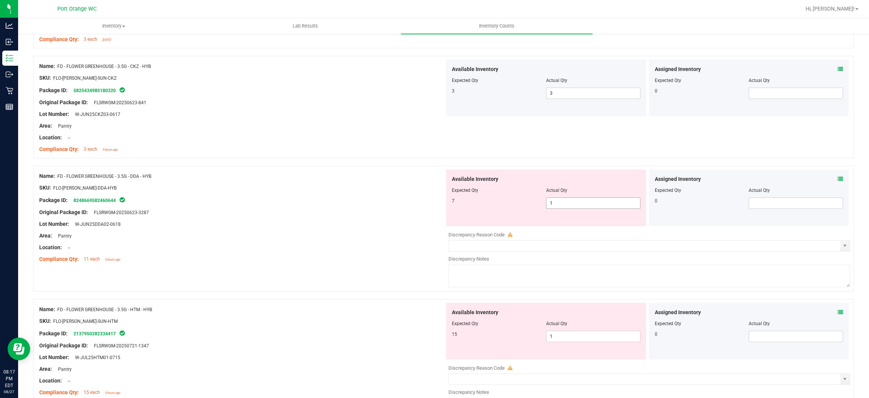
click at [449, 208] on span "1 1" at bounding box center [593, 202] width 94 height 11
click at [449, 207] on input "1" at bounding box center [594, 203] width 94 height 11
type input "7"
drag, startPoint x: 427, startPoint y: 196, endPoint x: 433, endPoint y: 201, distance: 8.2
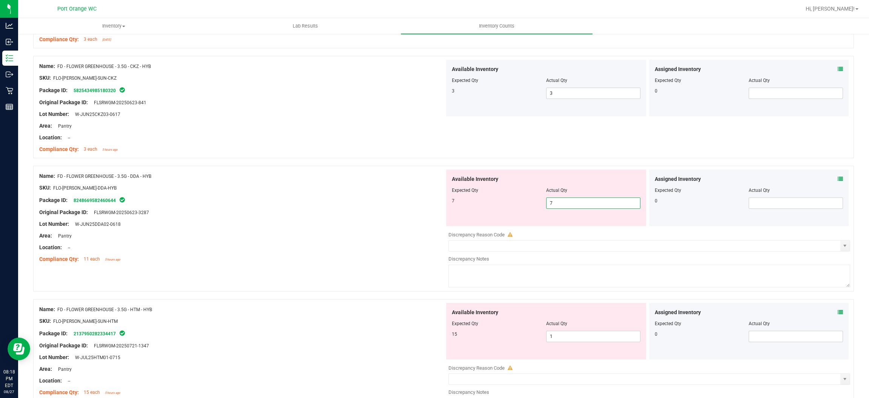
click at [429, 196] on div "Package ID: 8248669582460644" at bounding box center [242, 199] width 406 height 9
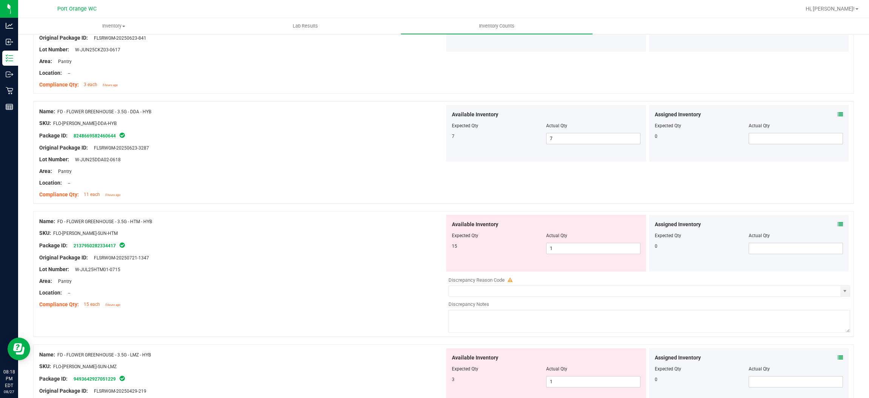
scroll to position [509, 0]
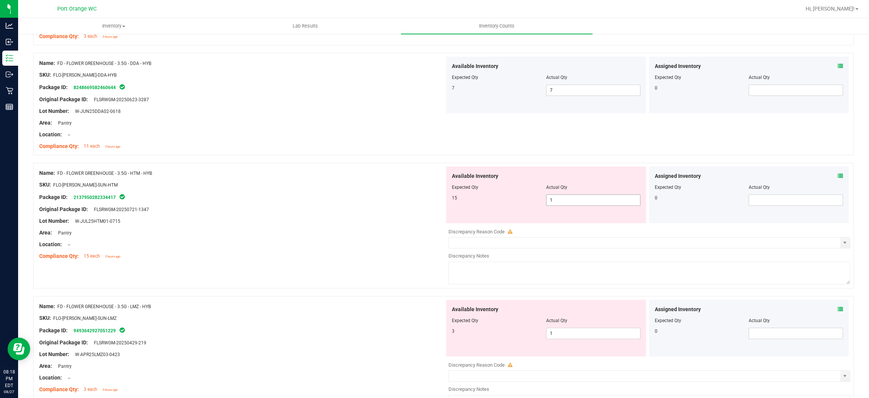
click at [449, 203] on span "1 1" at bounding box center [593, 199] width 94 height 11
type input "15"
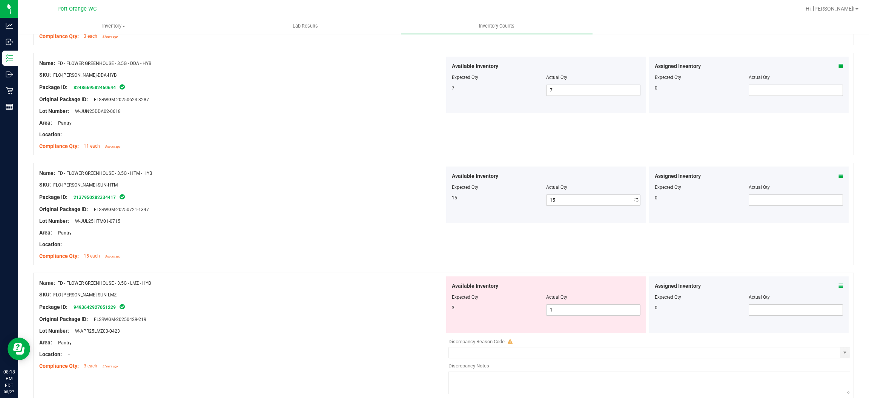
drag, startPoint x: 289, startPoint y: 252, endPoint x: 430, endPoint y: 229, distance: 143.3
click at [307, 246] on div "Name: FD - FLOWER GREENHOUSE - 3.5G - HTM - HYB SKU: FLO-[PERSON_NAME]-SUN-HTM …" at bounding box center [242, 214] width 406 height 96
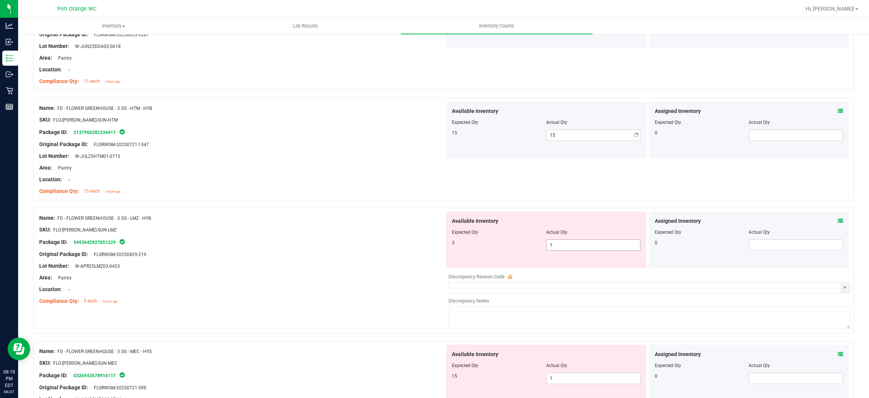
scroll to position [622, 0]
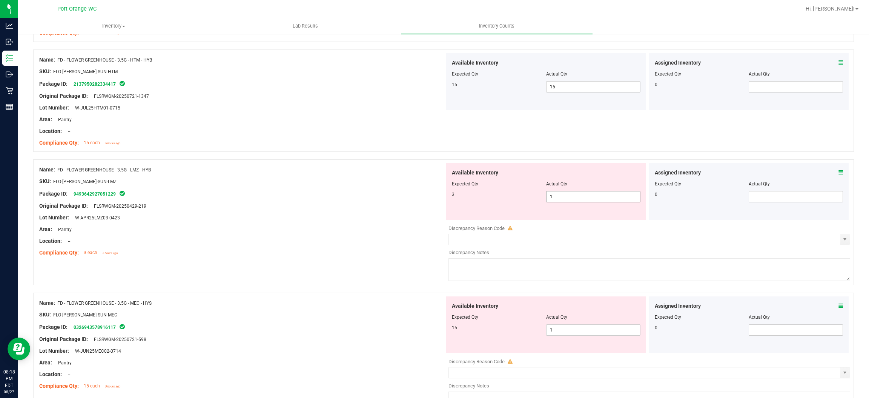
click at [449, 199] on span "1 1" at bounding box center [593, 196] width 94 height 11
click at [449, 199] on input "1" at bounding box center [594, 196] width 94 height 11
type input "3"
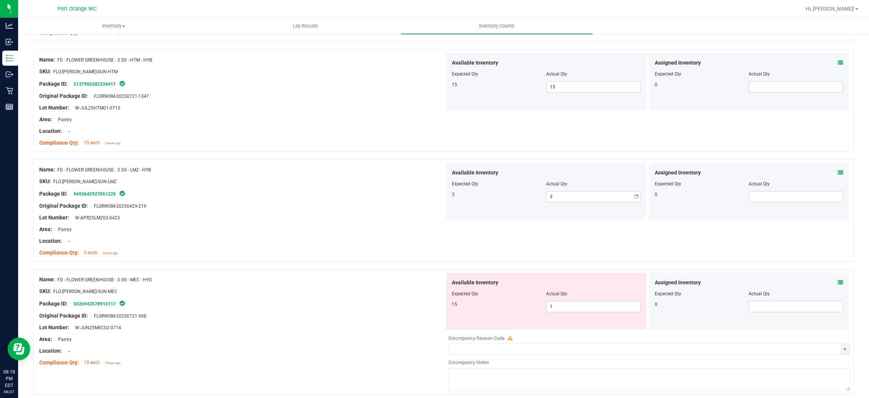
drag, startPoint x: 316, startPoint y: 236, endPoint x: 375, endPoint y: 234, distance: 59.3
click at [320, 234] on div at bounding box center [242, 235] width 406 height 4
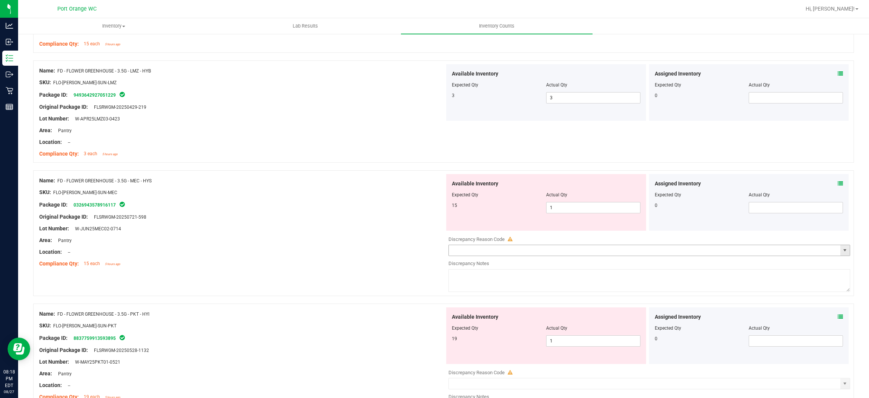
scroll to position [735, 0]
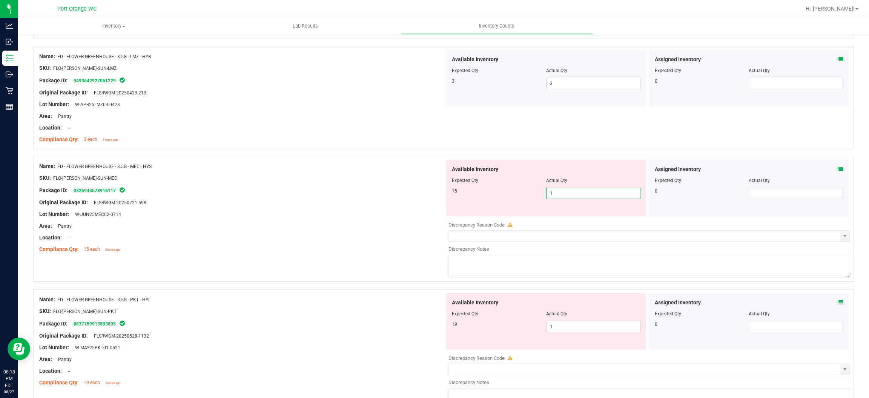
click at [449, 192] on span "1 1" at bounding box center [593, 192] width 94 height 11
type input "15"
drag, startPoint x: 240, startPoint y: 233, endPoint x: 252, endPoint y: 230, distance: 12.5
click at [247, 230] on div "Name: FD - FLOWER GREENHOUSE - 3.5G - MEC - HYS SKU: FLO-[PERSON_NAME]-SUN-MEC …" at bounding box center [242, 208] width 406 height 96
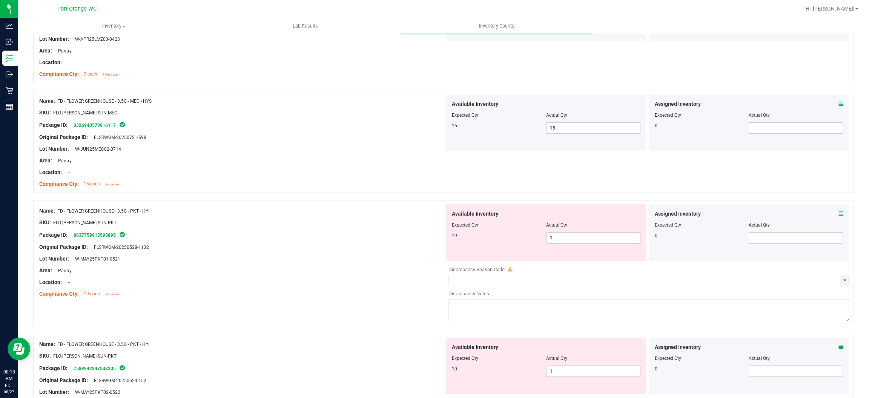
scroll to position [849, 0]
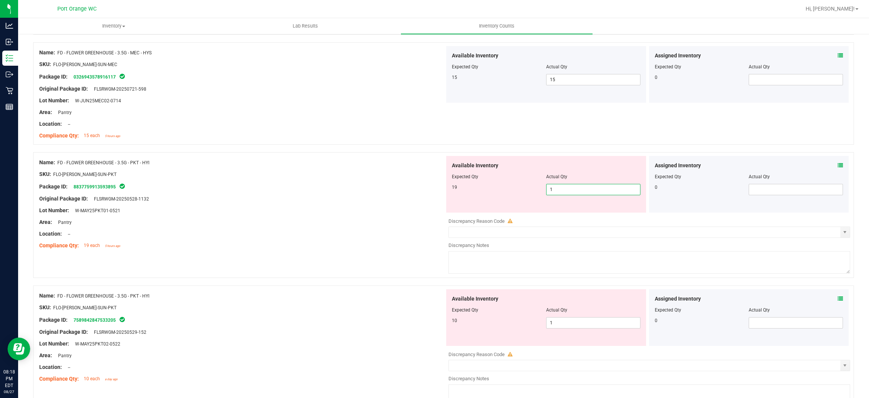
click at [449, 192] on span "1 1" at bounding box center [593, 189] width 94 height 11
type input "19"
drag, startPoint x: 254, startPoint y: 200, endPoint x: 332, endPoint y: 205, distance: 77.5
click at [262, 197] on div "Original Package ID: FLSRWGM-20250528-1132" at bounding box center [242, 199] width 406 height 8
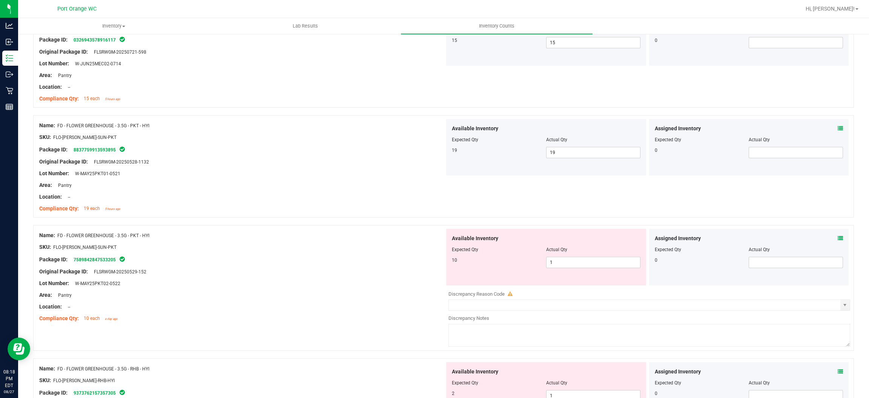
scroll to position [962, 0]
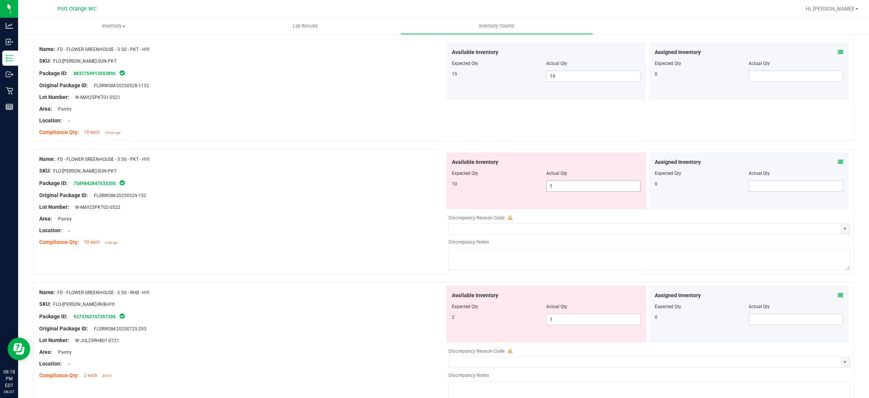
click at [449, 187] on span "1 1" at bounding box center [593, 185] width 94 height 11
type input "10"
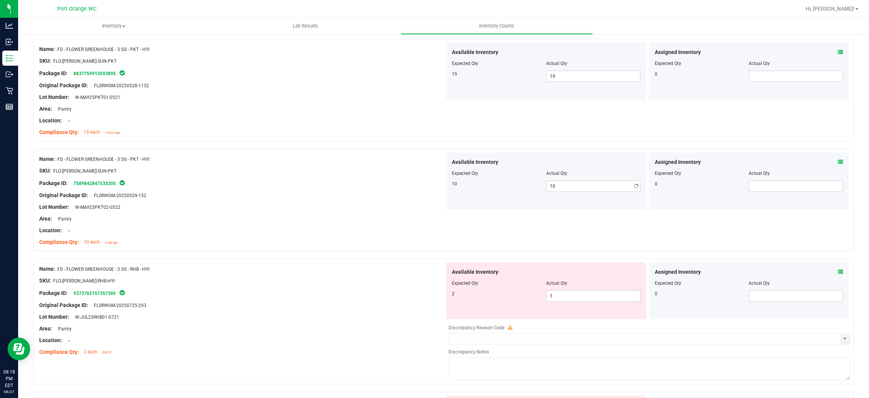
drag, startPoint x: 238, startPoint y: 233, endPoint x: 365, endPoint y: 208, distance: 129.5
click at [249, 229] on div "Name: FD - FLOWER GREENHOUSE - 3.5G - PKT - HYI SKU: FLO-[PERSON_NAME]-SUN-PKT …" at bounding box center [242, 200] width 406 height 96
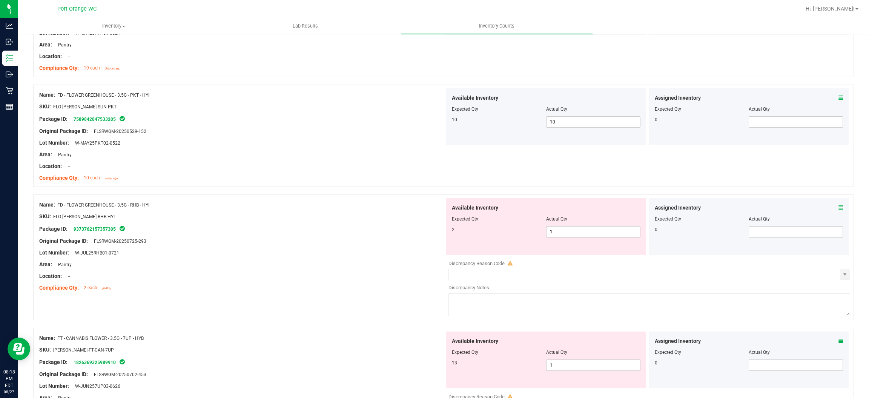
scroll to position [1075, 0]
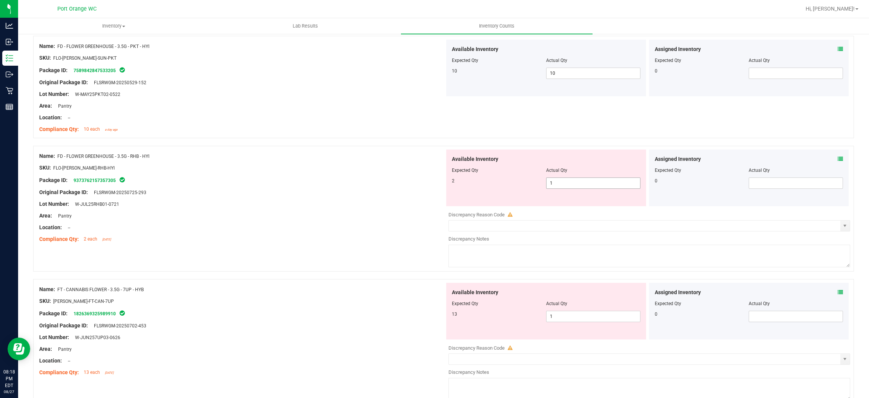
click at [449, 182] on span "1 1" at bounding box center [593, 182] width 94 height 11
click at [449, 182] on input "1" at bounding box center [594, 183] width 94 height 11
click at [449, 155] on span at bounding box center [840, 159] width 5 height 8
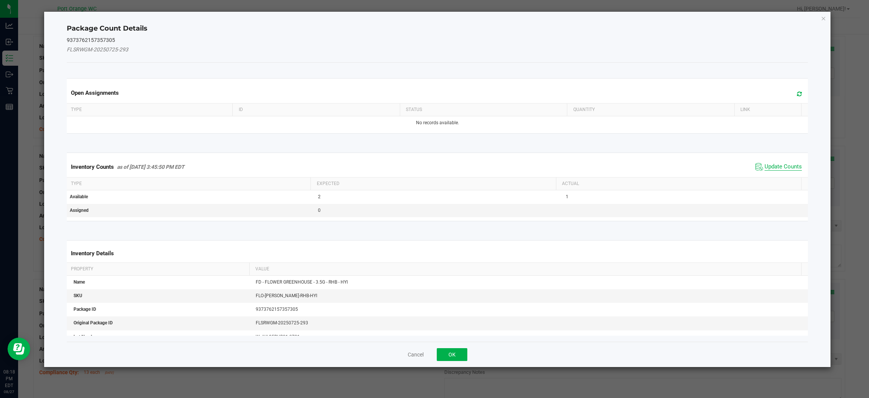
click at [449, 167] on span "Update Counts" at bounding box center [783, 167] width 37 height 8
click at [449, 167] on div "Inventory Counts as of [DATE] 3:45:50 PM EDT Update Counts" at bounding box center [437, 167] width 744 height 20
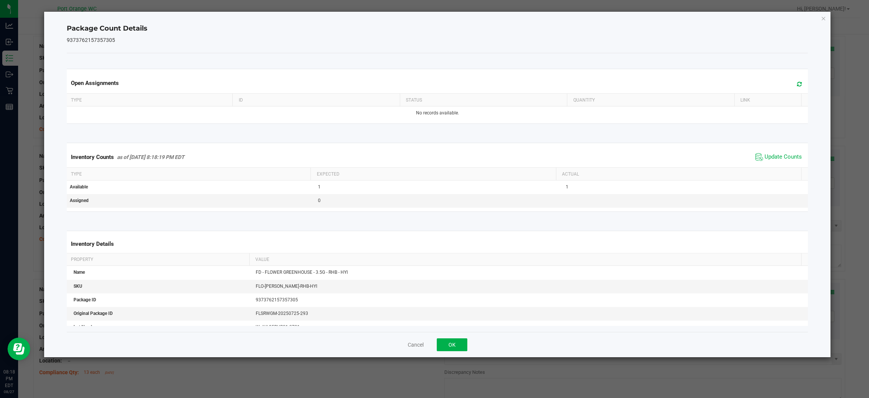
click at [449, 338] on div "Cancel OK" at bounding box center [437, 344] width 741 height 25
drag, startPoint x: 455, startPoint y: 340, endPoint x: 508, endPoint y: 280, distance: 80.2
click at [449, 341] on button "OK" at bounding box center [452, 344] width 31 height 13
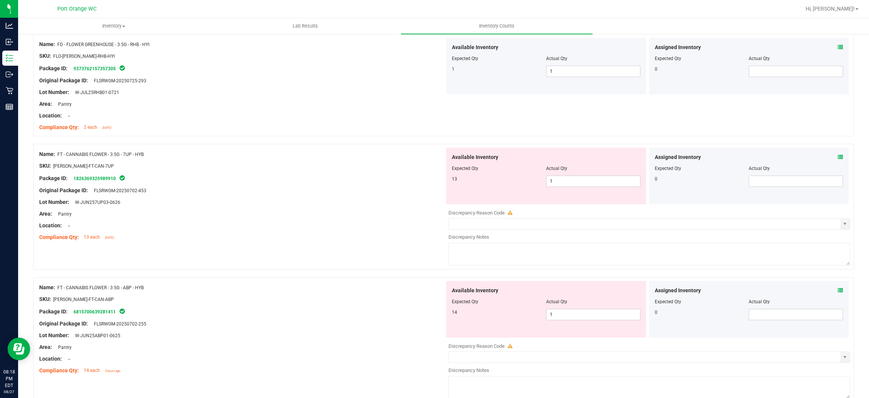
scroll to position [1188, 0]
click at [449, 158] on div "Assigned Inventory" at bounding box center [749, 156] width 189 height 8
click at [449, 156] on icon at bounding box center [840, 155] width 5 height 5
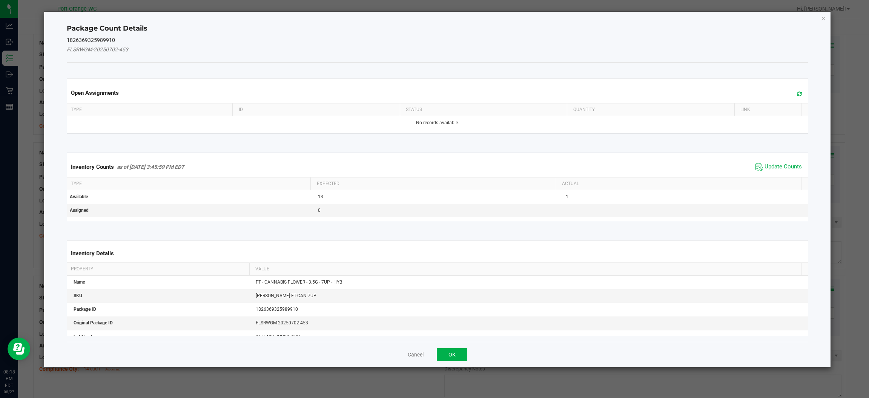
click at [449, 158] on div "Inventory Counts as of [DATE] 3:45:59 PM EDT Update Counts" at bounding box center [437, 167] width 744 height 20
click at [449, 161] on div "Inventory Counts as of [DATE] 3:45:59 PM EDT Update Counts" at bounding box center [437, 167] width 744 height 20
click at [449, 164] on span "Update Counts" at bounding box center [779, 166] width 50 height 11
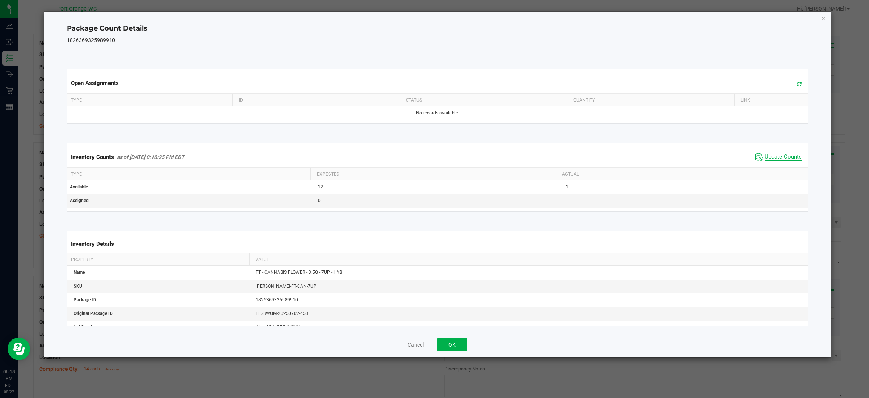
click at [449, 164] on div "Inventory Counts as of [DATE] 8:18:25 PM EDT Update Counts" at bounding box center [437, 157] width 744 height 20
click at [449, 163] on span "Update Counts" at bounding box center [779, 156] width 50 height 11
click at [449, 342] on button "OK" at bounding box center [452, 344] width 31 height 13
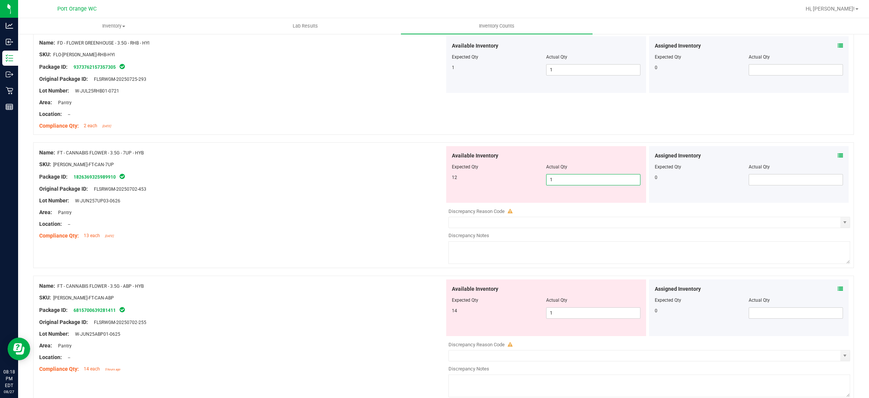
click at [449, 182] on span "1 1" at bounding box center [593, 179] width 94 height 11
type input "12"
drag, startPoint x: 273, startPoint y: 295, endPoint x: 284, endPoint y: 293, distance: 10.4
click at [277, 294] on div "Name: FT - CANNABIS FLOWER - 3.5G - ABP - HYB SKU: [PERSON_NAME]-FT-CAN-ABP Pac…" at bounding box center [242, 327] width 406 height 96
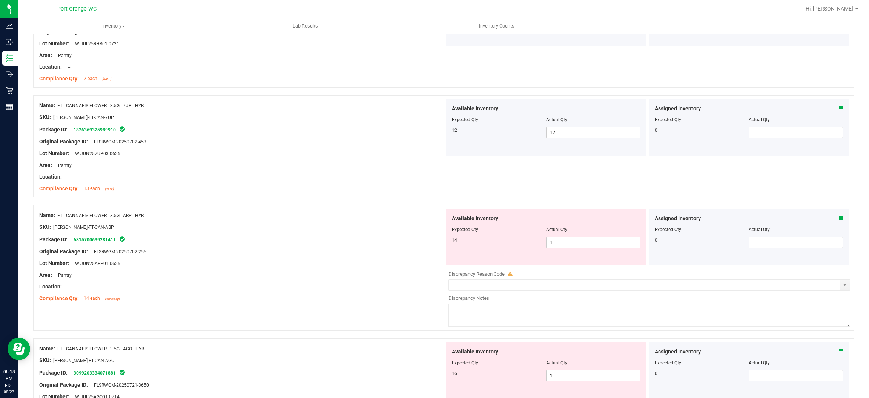
scroll to position [1301, 0]
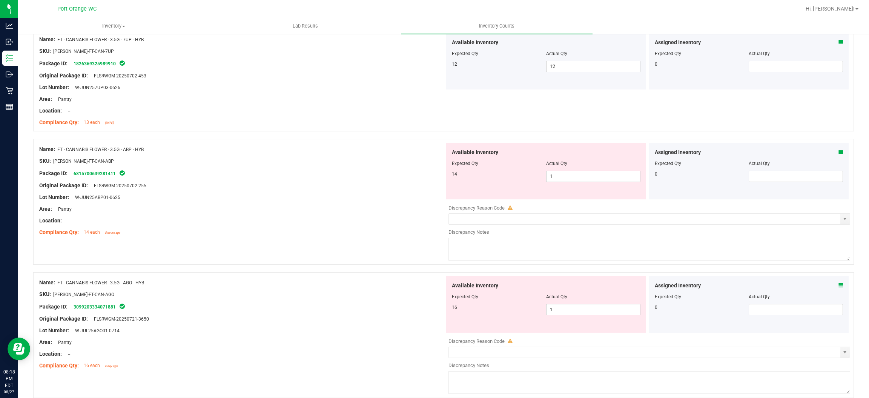
click at [449, 151] on icon at bounding box center [840, 151] width 5 height 5
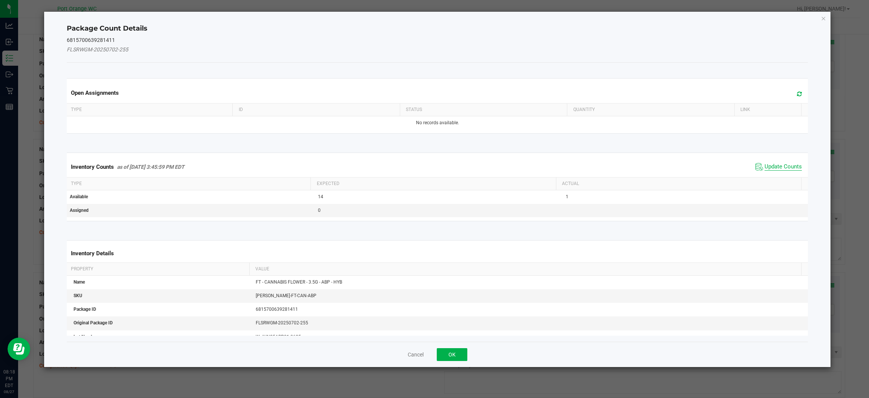
click at [449, 169] on span "Update Counts" at bounding box center [783, 167] width 37 height 8
click at [449, 168] on kendo-grid "Inventory Counts as of [DATE] 3:45:59 PM EDT Update Counts Type Expected Actual…" at bounding box center [437, 186] width 753 height 69
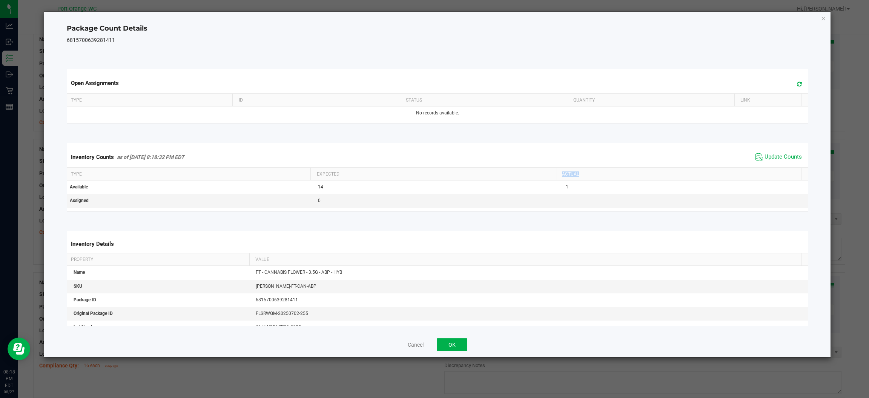
click at [449, 168] on th "Actual" at bounding box center [678, 173] width 245 height 13
drag, startPoint x: 456, startPoint y: 341, endPoint x: 526, endPoint y: 266, distance: 103.3
click at [449, 338] on div "Cancel OK" at bounding box center [437, 344] width 741 height 25
drag, startPoint x: 451, startPoint y: 348, endPoint x: 461, endPoint y: 326, distance: 25.0
click at [449, 347] on button "OK" at bounding box center [452, 344] width 31 height 13
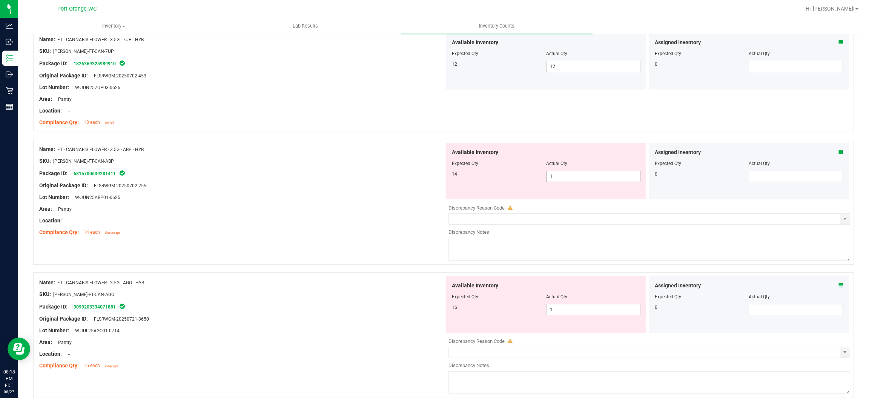
click at [449, 177] on span "1 1" at bounding box center [593, 176] width 94 height 11
type input "14"
drag, startPoint x: 409, startPoint y: 237, endPoint x: 421, endPoint y: 250, distance: 17.9
click at [410, 237] on div "Name: FT - CANNABIS FLOWER - 3.5G - ABP - HYB SKU: FLO-BUD-FT-CAN-ABP Package I…" at bounding box center [242, 191] width 406 height 96
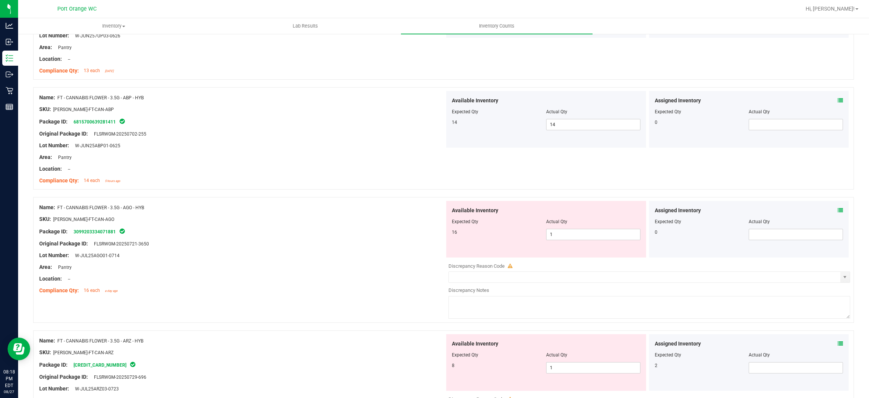
scroll to position [1414, 0]
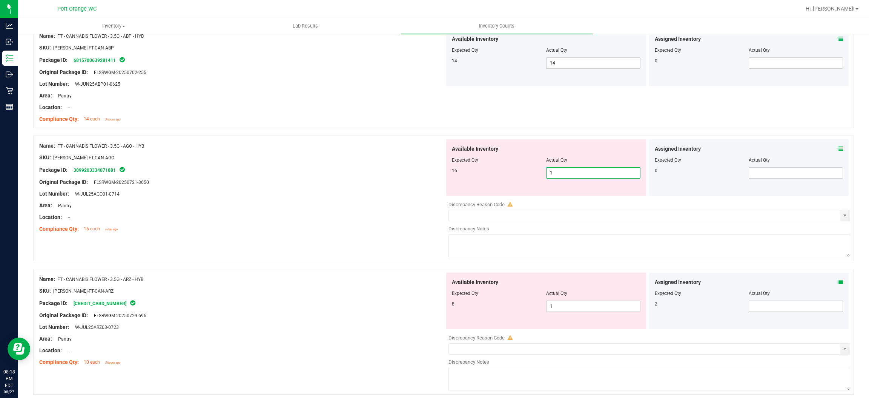
click at [449, 171] on span "1 1" at bounding box center [593, 172] width 94 height 11
type input "16"
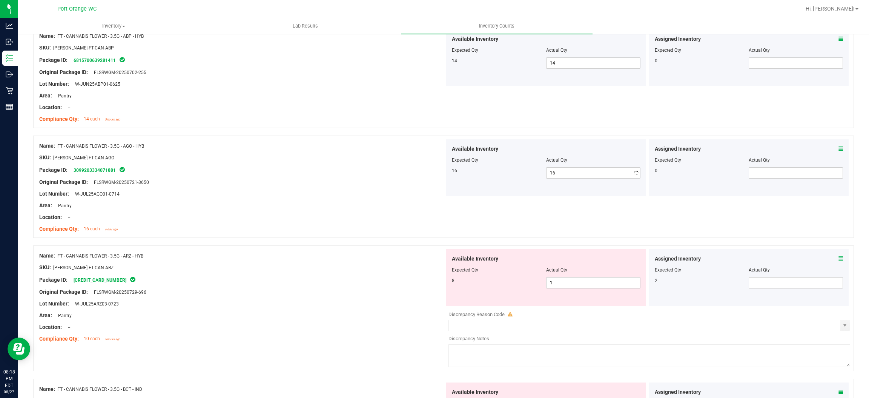
click at [440, 207] on div "Area: Pantry" at bounding box center [242, 205] width 406 height 8
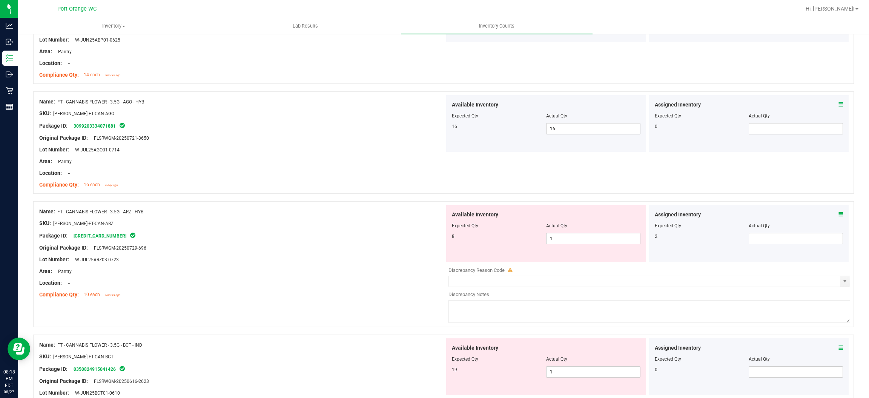
scroll to position [1527, 0]
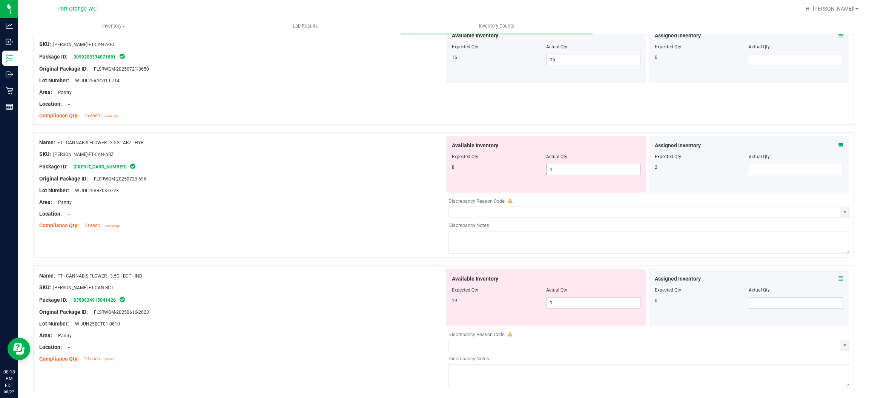
click at [449, 173] on span "1 1" at bounding box center [593, 169] width 94 height 11
click at [449, 172] on input "1" at bounding box center [594, 169] width 94 height 11
type input "8"
click at [354, 226] on div "Compliance Qty: 10 each 5 hours ago" at bounding box center [242, 225] width 406 height 8
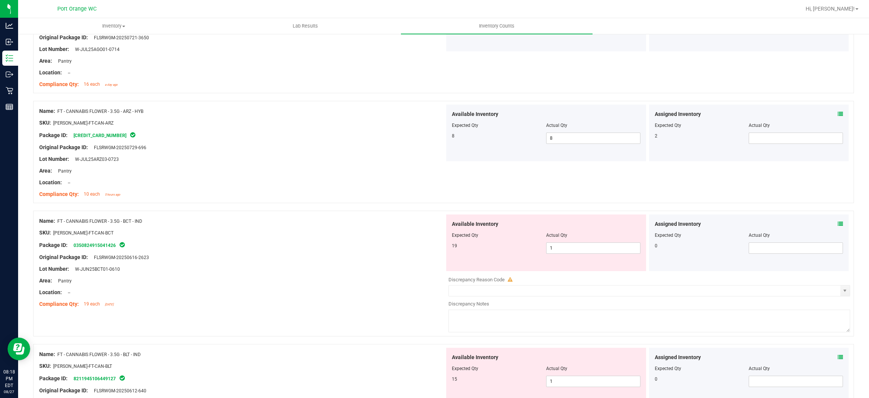
scroll to position [1584, 0]
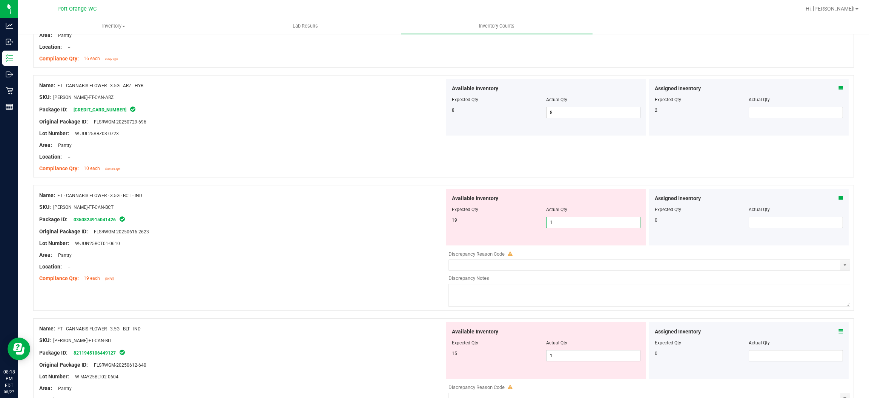
click at [449, 223] on span "1 1" at bounding box center [593, 222] width 94 height 11
type input "19"
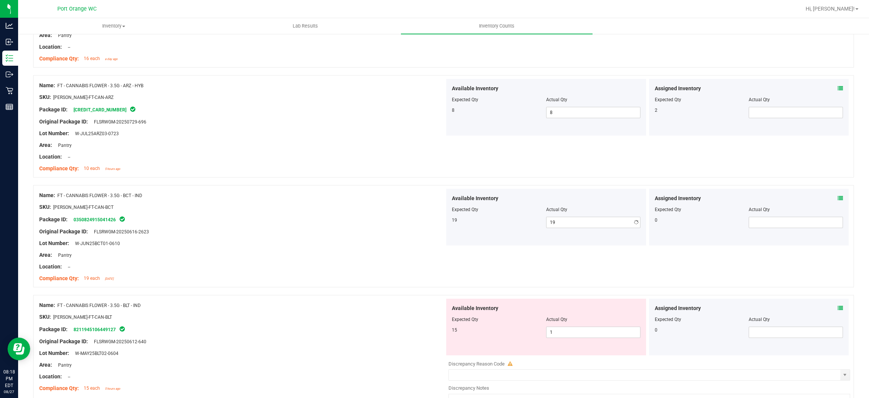
drag, startPoint x: 318, startPoint y: 312, endPoint x: 386, endPoint y: 294, distance: 69.9
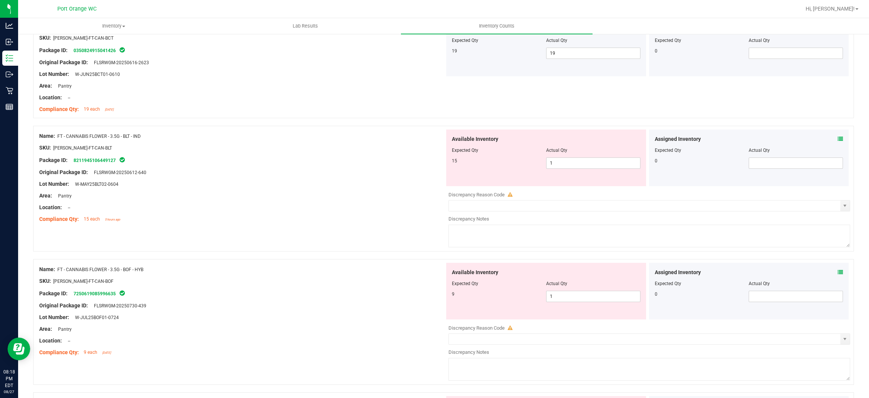
scroll to position [1754, 0]
click at [449, 168] on span "1 1" at bounding box center [593, 162] width 94 height 11
type input "15"
click at [392, 222] on div "Compliance Qty: 15 each 5 hours ago" at bounding box center [242, 218] width 406 height 8
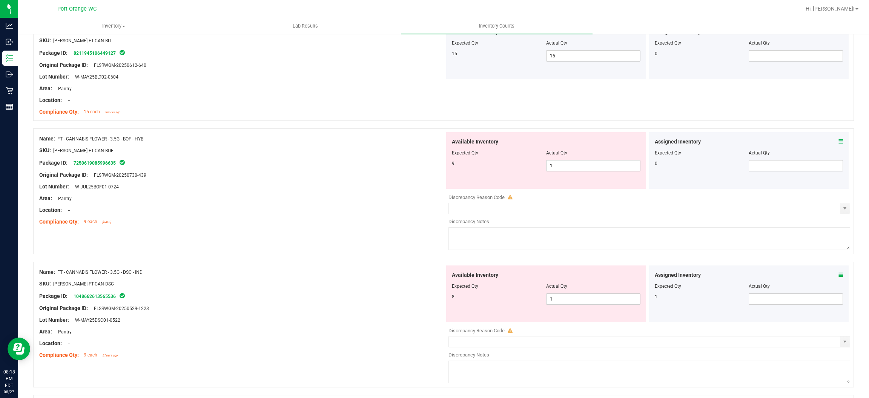
scroll to position [1867, 0]
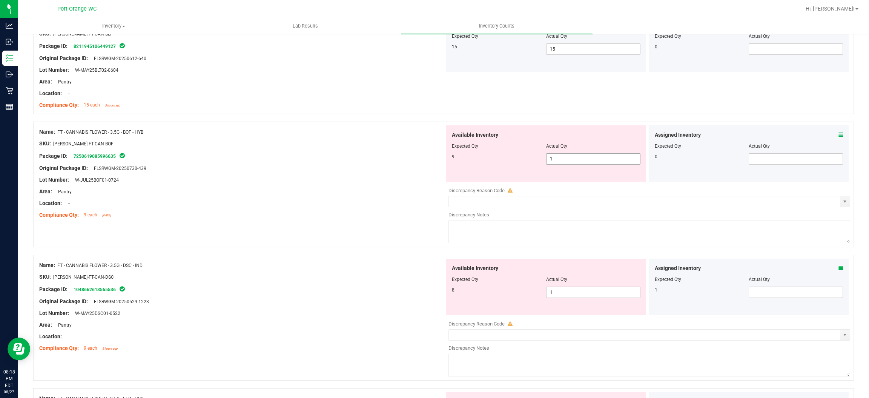
click at [449, 157] on span "1 1" at bounding box center [593, 158] width 94 height 11
click at [449, 157] on input "1" at bounding box center [594, 159] width 94 height 11
type input "9"
drag, startPoint x: 273, startPoint y: 242, endPoint x: 308, endPoint y: 232, distance: 36.2
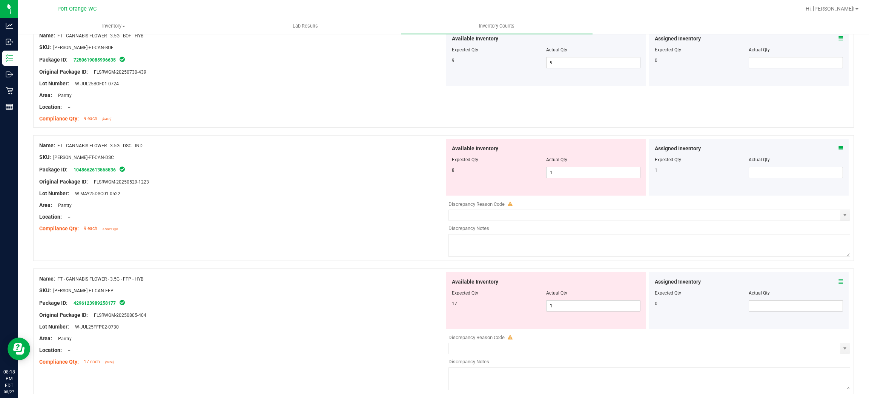
scroll to position [1980, 0]
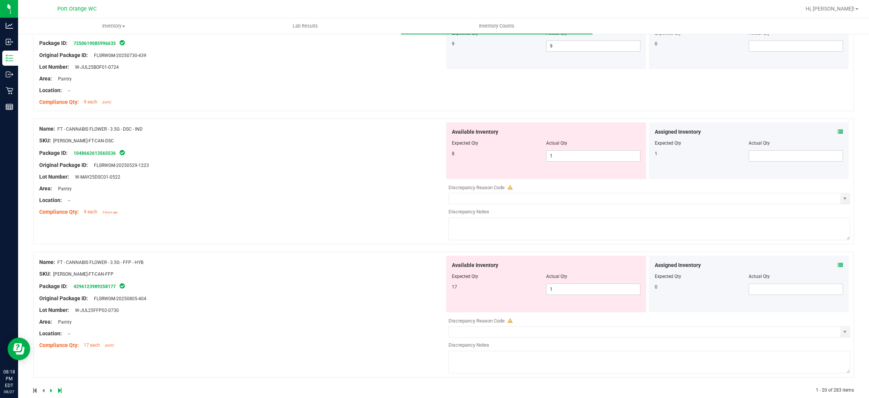
click at [449, 131] on icon at bounding box center [840, 131] width 5 height 5
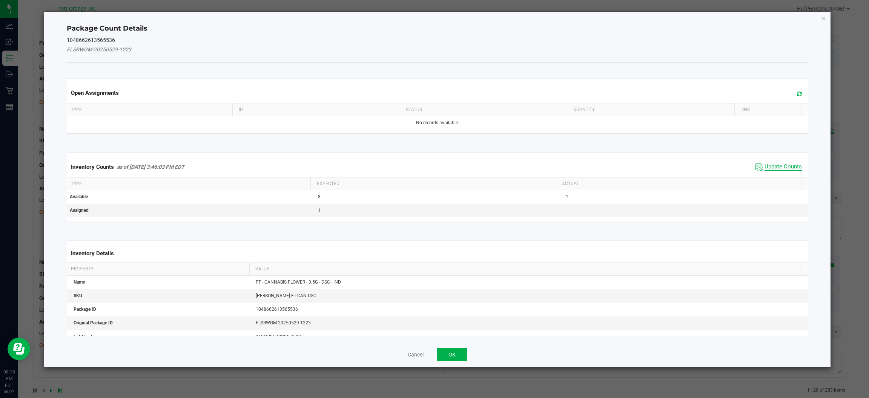
click at [449, 167] on span "Update Counts" at bounding box center [783, 167] width 37 height 8
click at [449, 167] on div "Inventory Counts as of Aug 27, 2025 3:46:03 PM EDT Update Counts" at bounding box center [437, 167] width 744 height 20
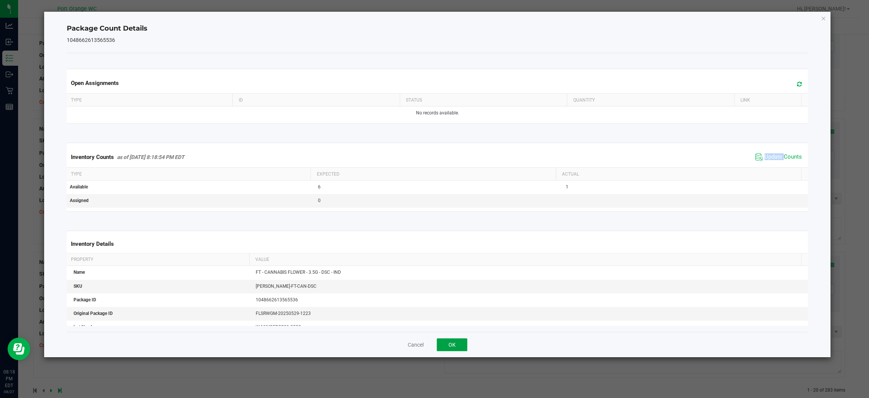
drag, startPoint x: 445, startPoint y: 344, endPoint x: 465, endPoint y: 300, distance: 48.3
click at [445, 343] on button "OK" at bounding box center [452, 344] width 31 height 13
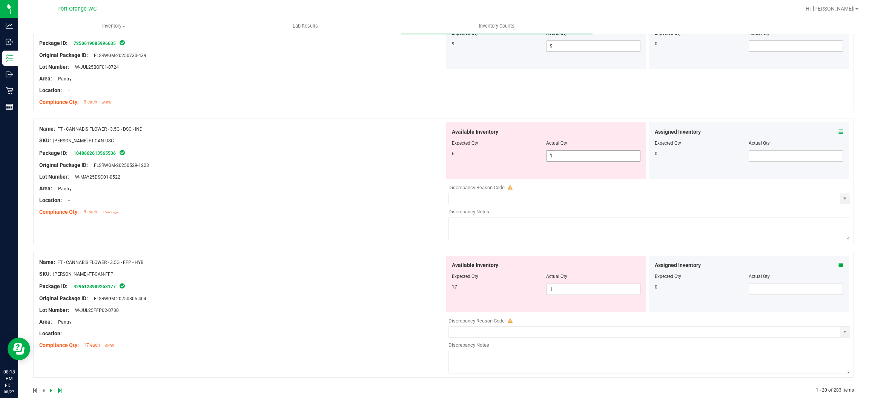
click at [449, 160] on span "1 1" at bounding box center [593, 155] width 94 height 11
click at [449, 160] on input "1" at bounding box center [594, 156] width 94 height 11
type input "6"
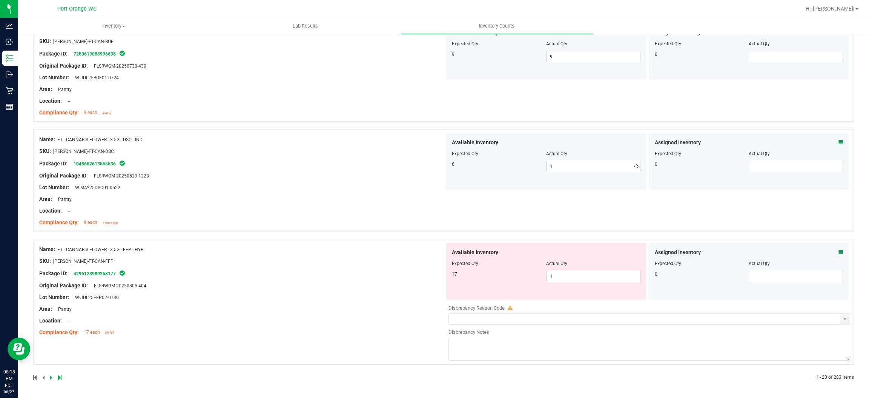
type input "6"
click at [355, 217] on ng-container "Compliance Qty: 9 each 5 hours ago" at bounding box center [242, 221] width 406 height 12
click at [449, 276] on span "1 1" at bounding box center [593, 275] width 94 height 11
type input "17"
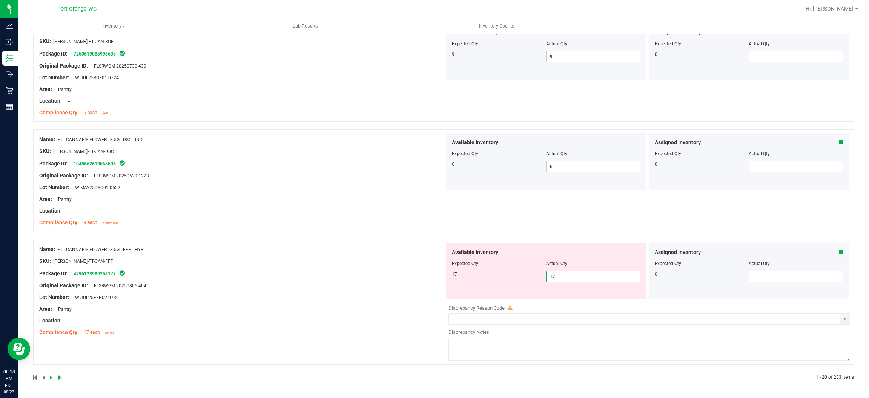
type input "17"
click at [300, 296] on div "Name: FT - CANNABIS FLOWER - 3.5G - FFP - HYB SKU: FLO-BUD-FT-CAN-FFP Package I…" at bounding box center [242, 291] width 406 height 96
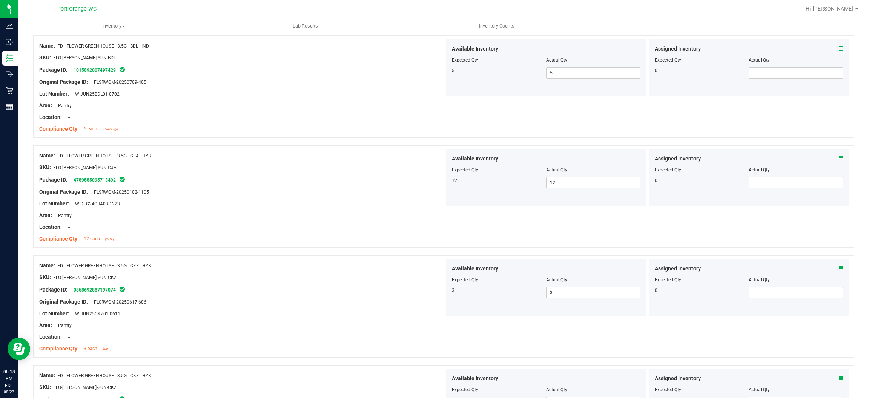
scroll to position [0, 0]
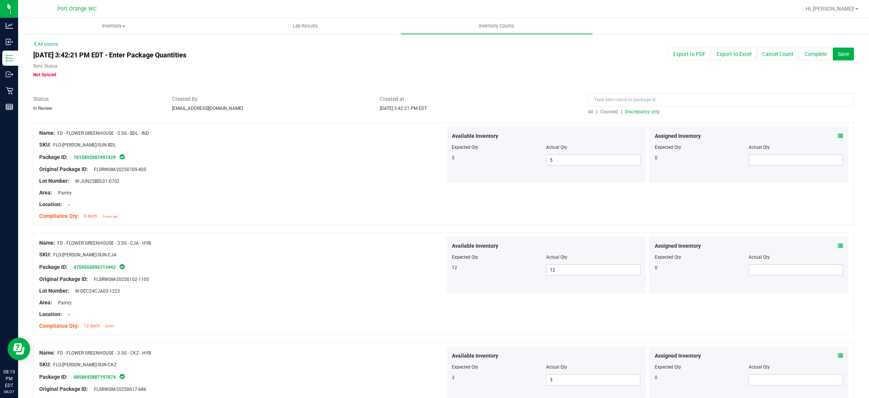
click at [449, 111] on span "Discrepancy only" at bounding box center [642, 111] width 35 height 5
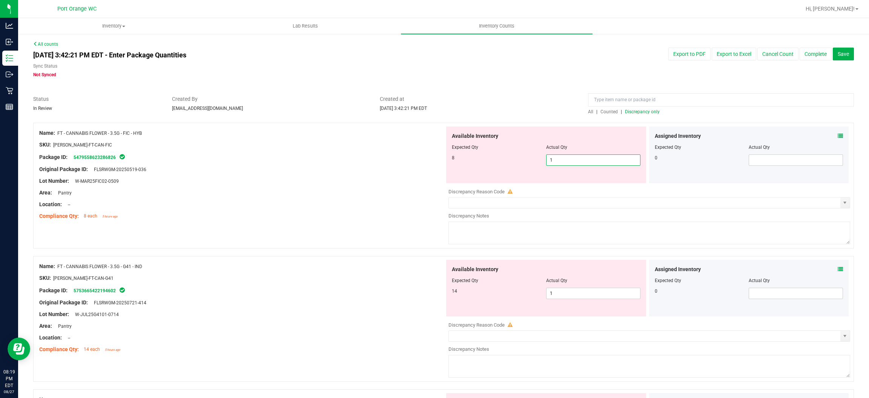
click at [449, 160] on span "1 1" at bounding box center [593, 159] width 94 height 11
click at [449, 160] on input "1" at bounding box center [594, 160] width 94 height 11
type input "8"
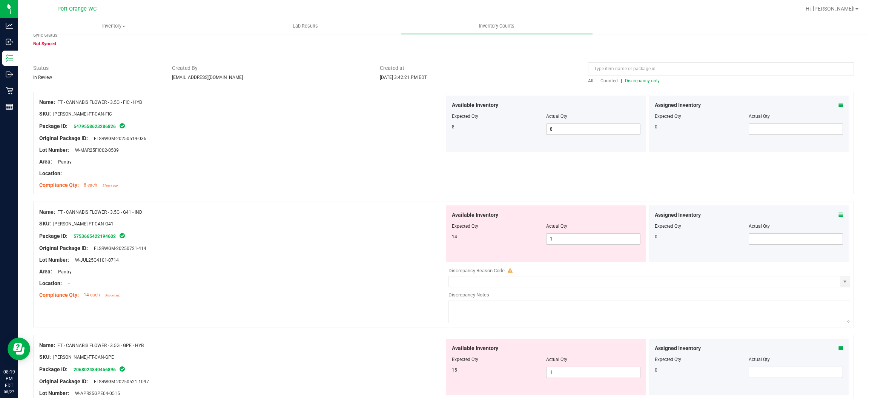
scroll to position [57, 0]
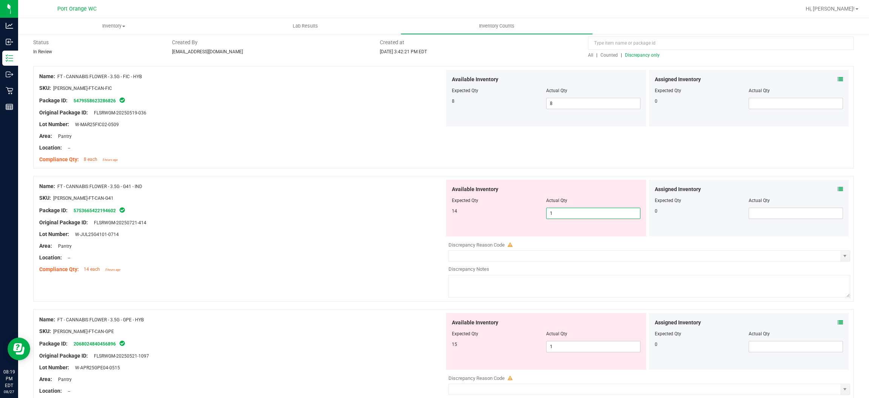
click at [449, 214] on span "1 1" at bounding box center [593, 212] width 94 height 11
type input "14"
click at [427, 246] on div "Area: Pantry" at bounding box center [242, 246] width 406 height 8
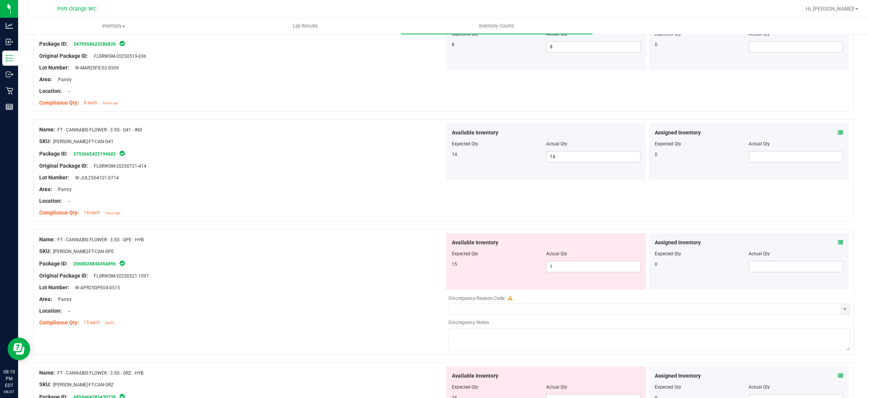
scroll to position [226, 0]
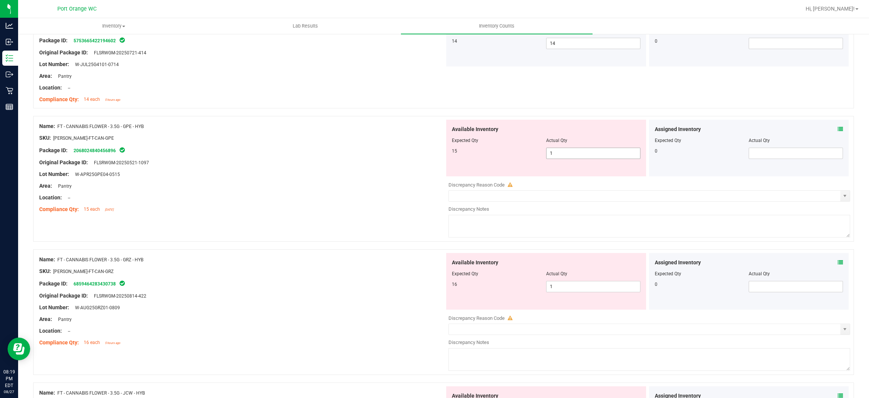
click at [449, 151] on span "1 1" at bounding box center [593, 152] width 94 height 11
type input "15"
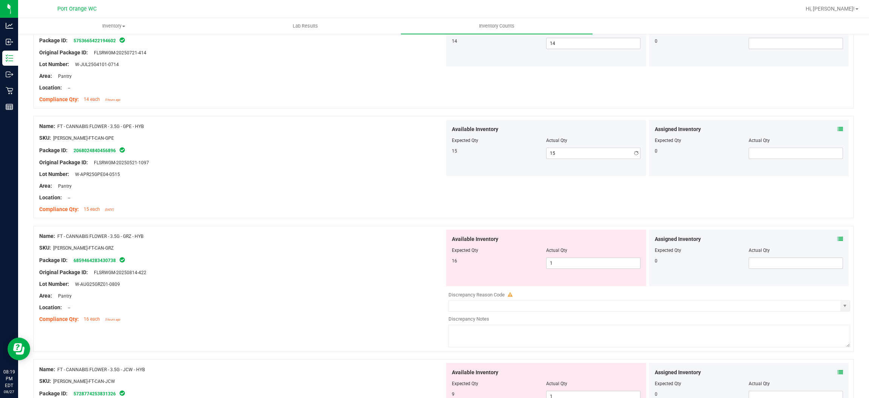
drag, startPoint x: 246, startPoint y: 244, endPoint x: 313, endPoint y: 232, distance: 67.9
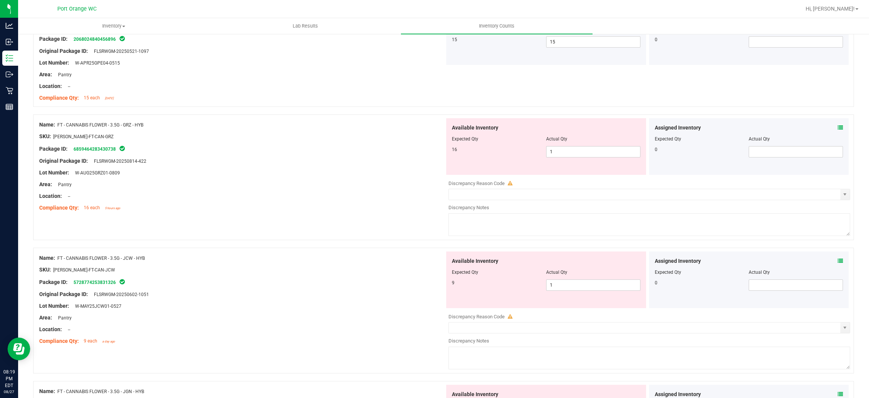
scroll to position [339, 0]
click at [449, 147] on span "1 1" at bounding box center [593, 149] width 94 height 11
type input "16"
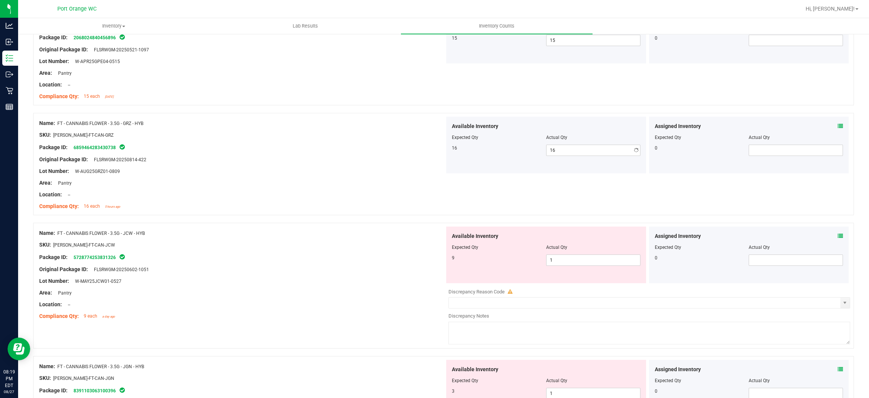
click at [370, 214] on div "Name: FT - CANNABIS FLOWER - 3.5G - GRZ - HYB SKU: FLO-BUD-FT-CAN-GRZ Package I…" at bounding box center [443, 164] width 821 height 102
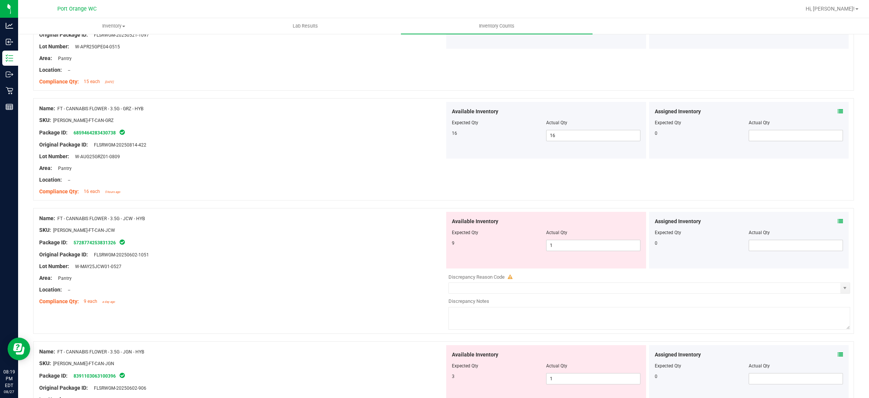
scroll to position [396, 0]
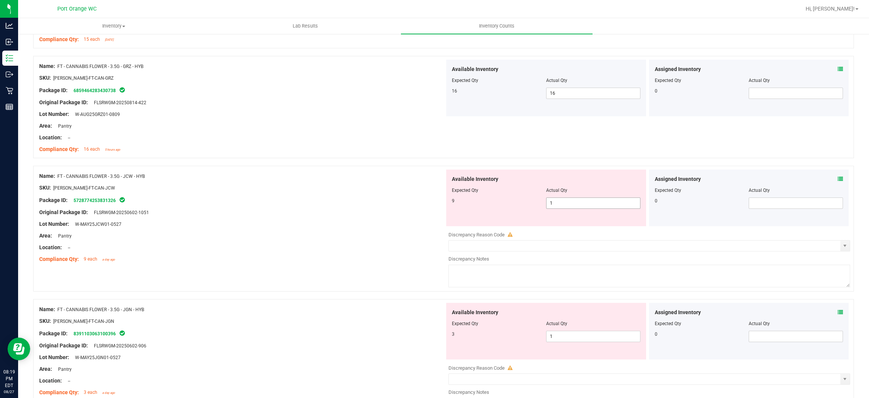
click at [449, 203] on span "1 1" at bounding box center [593, 202] width 94 height 11
click at [449, 203] on input "1" at bounding box center [594, 203] width 94 height 11
type input "8"
type input "9"
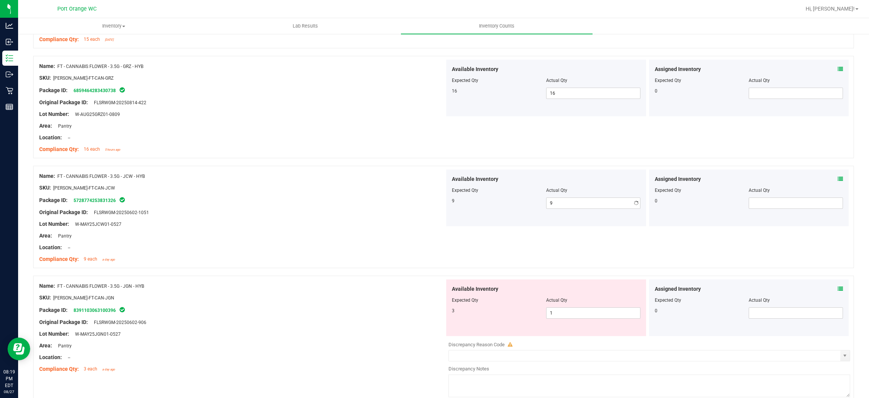
drag, startPoint x: 371, startPoint y: 223, endPoint x: 436, endPoint y: 215, distance: 66.1
click at [380, 221] on div "Lot Number: W-MAY25JCW01-0527" at bounding box center [242, 224] width 406 height 8
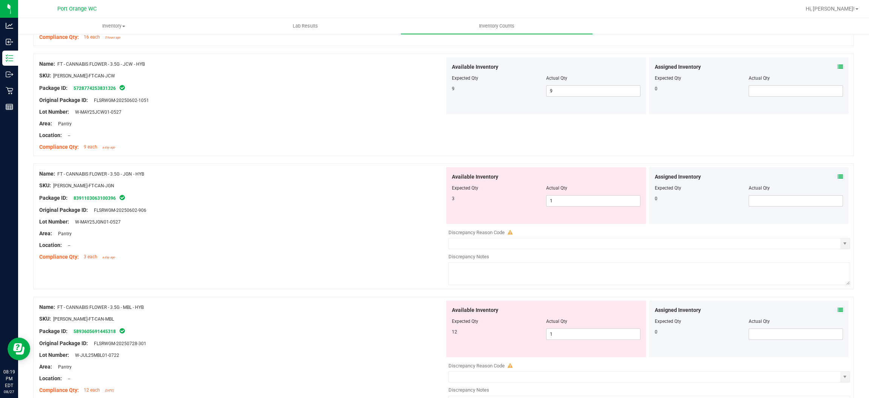
scroll to position [565, 0]
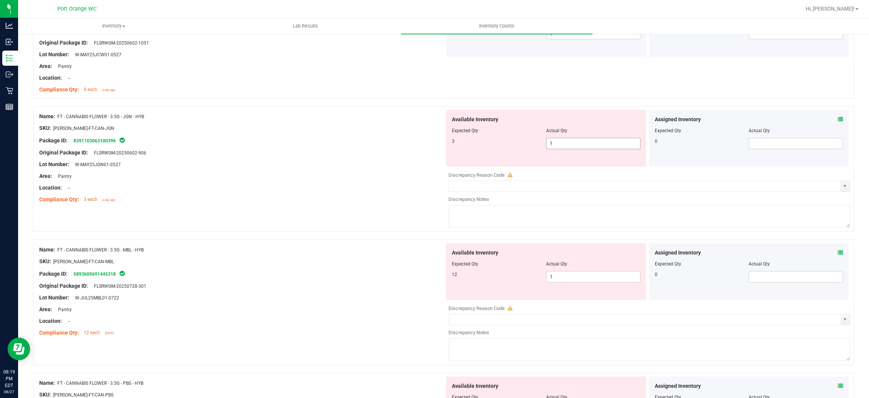
click at [449, 147] on span "1 1" at bounding box center [593, 143] width 94 height 11
click at [449, 146] on input "1" at bounding box center [594, 143] width 94 height 11
type input "3"
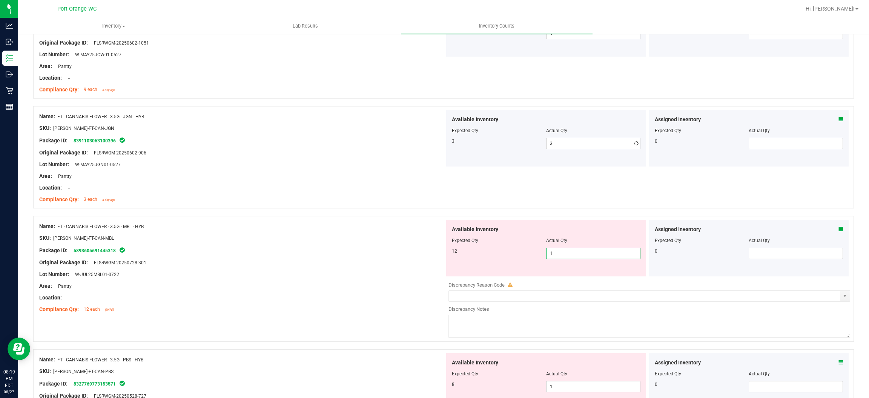
click at [449, 278] on div "Available Inventory Expected Qty Actual Qty 12 1 1" at bounding box center [648, 280] width 406 height 120
click at [449, 278] on div at bounding box center [650, 279] width 402 height 4
click at [449, 250] on span "1 1" at bounding box center [593, 252] width 94 height 11
type input "12"
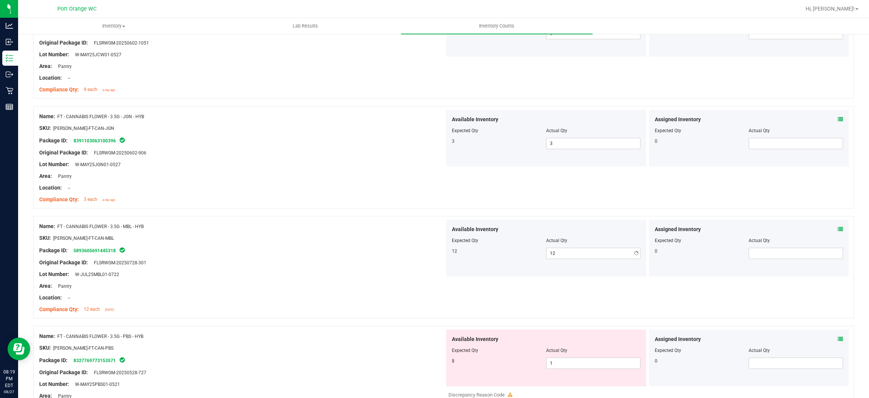
drag, startPoint x: 372, startPoint y: 268, endPoint x: 409, endPoint y: 253, distance: 39.8
click at [381, 264] on div "Name: FT - CANNABIS FLOWER - 3.5G - MBL - HYB SKU: FLO-BUD-FT-CAN-MBL Package I…" at bounding box center [242, 268] width 406 height 96
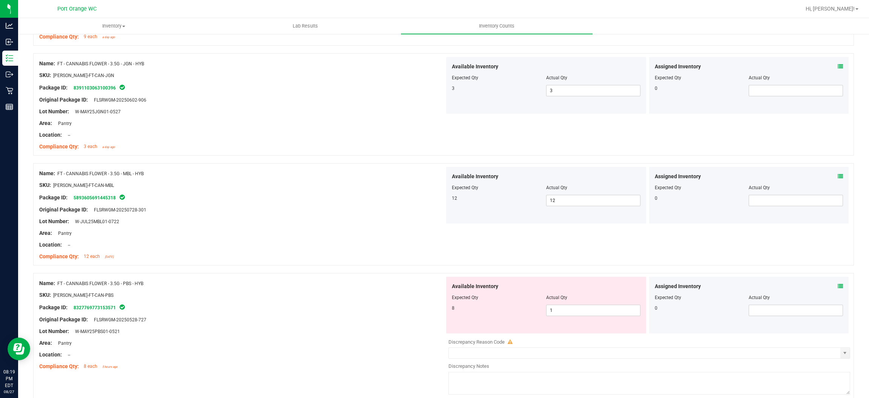
scroll to position [735, 0]
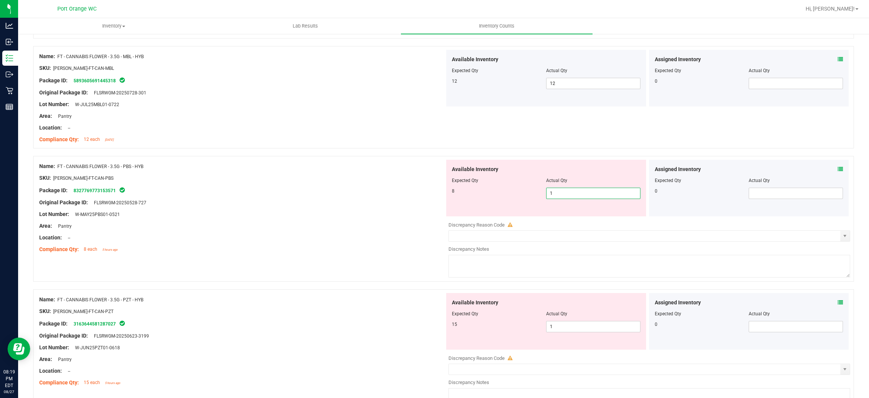
click at [449, 191] on span "1 1" at bounding box center [593, 192] width 94 height 11
click at [449, 191] on input "1" at bounding box center [594, 193] width 94 height 11
type input "8"
drag, startPoint x: 350, startPoint y: 246, endPoint x: 356, endPoint y: 242, distance: 6.6
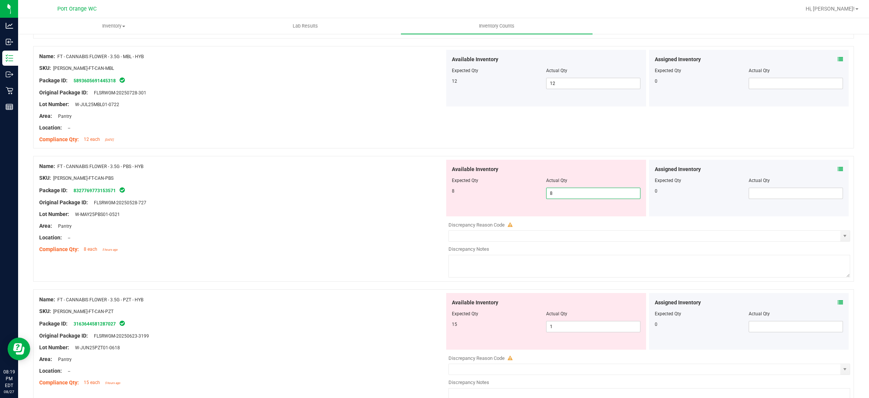
click at [352, 244] on ng-container "Compliance Qty: 8 each 5 hours ago" at bounding box center [242, 247] width 406 height 12
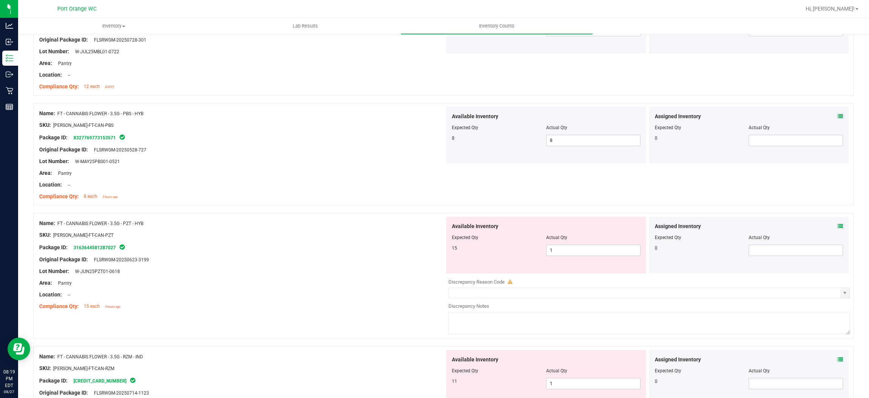
scroll to position [849, 0]
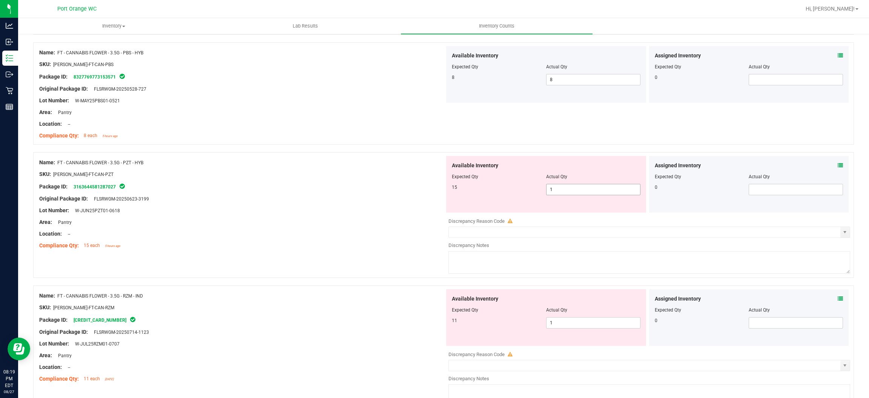
click at [449, 189] on span "1 1" at bounding box center [593, 189] width 94 height 11
type input "15"
drag, startPoint x: 280, startPoint y: 229, endPoint x: 296, endPoint y: 223, distance: 16.8
click at [292, 224] on div "Name: FT - CANNABIS FLOWER - 3.5G - PZT - HYB SKU: FLO-BUD-FT-CAN-PZT Package I…" at bounding box center [242, 204] width 406 height 96
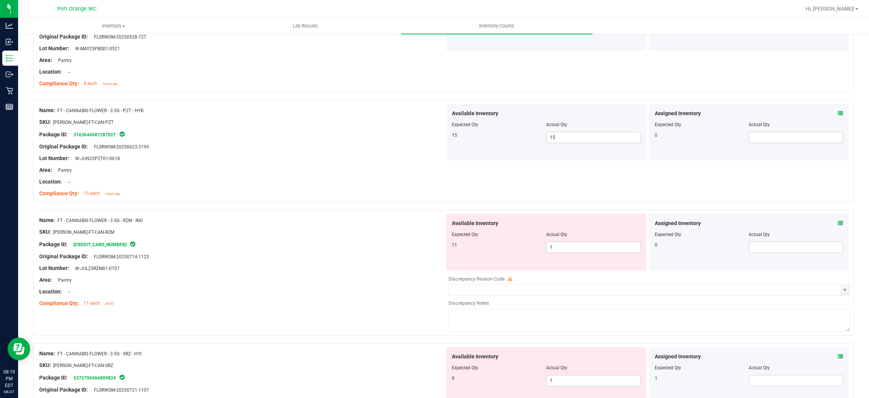
scroll to position [962, 0]
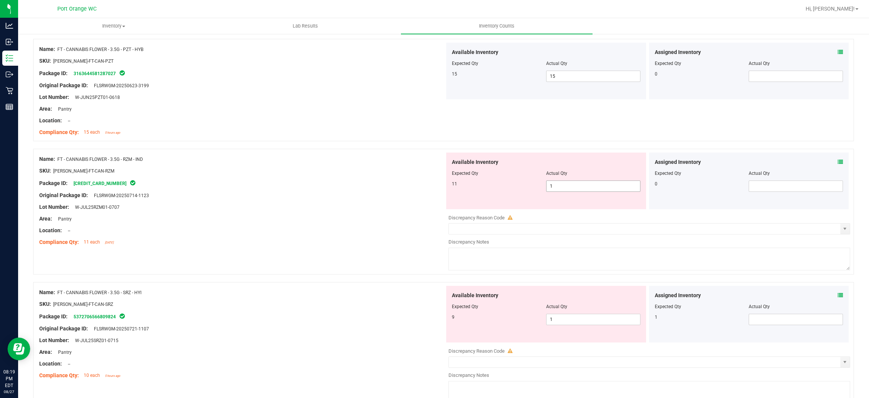
click at [449, 183] on span "1 1" at bounding box center [593, 185] width 94 height 11
type input "11"
drag, startPoint x: 368, startPoint y: 205, endPoint x: 379, endPoint y: 200, distance: 12.2
click at [379, 200] on div "Name: FT - CANNABIS FLOWER - 3.5G - RZM - IND SKU: FLO-BUD-FT-CAN-RZM Package I…" at bounding box center [242, 200] width 406 height 96
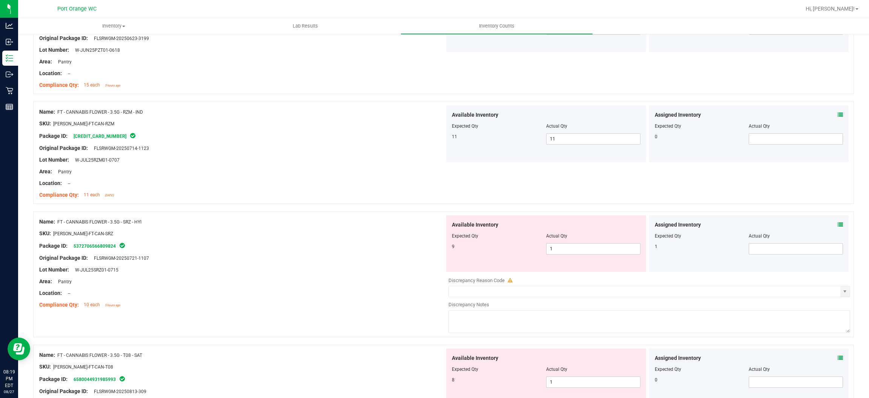
scroll to position [1075, 0]
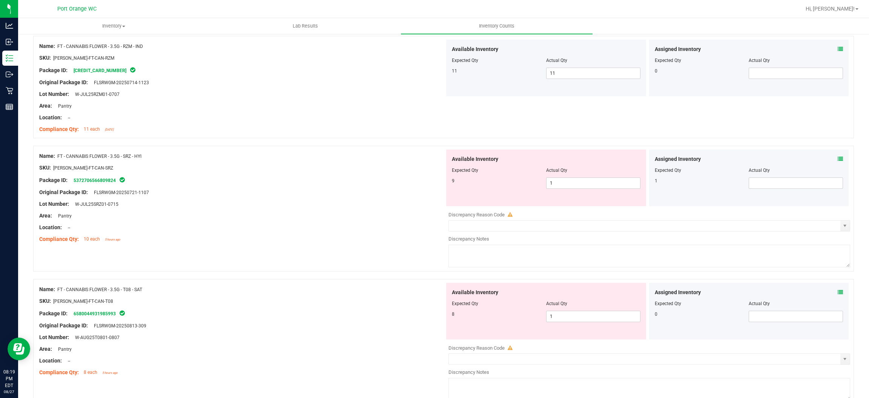
click at [449, 160] on icon at bounding box center [840, 158] width 5 height 5
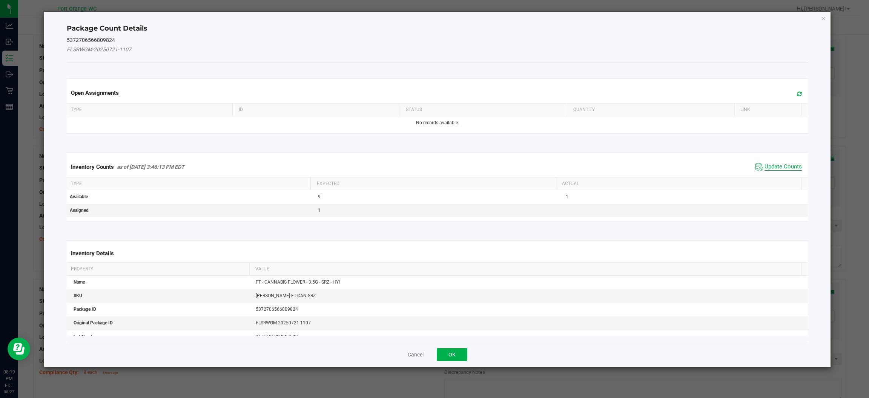
click at [449, 169] on span "Update Counts" at bounding box center [783, 167] width 37 height 8
click at [449, 169] on kendo-grid "Inventory Counts as of Aug 27, 2025 3:46:13 PM EDT Update Counts Type Expected …" at bounding box center [437, 186] width 753 height 69
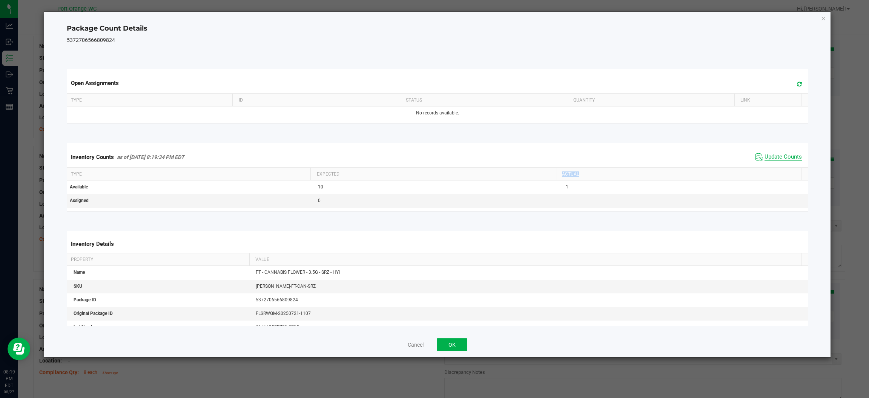
click at [449, 169] on th "Actual" at bounding box center [678, 173] width 245 height 13
click at [449, 339] on button "OK" at bounding box center [452, 344] width 31 height 13
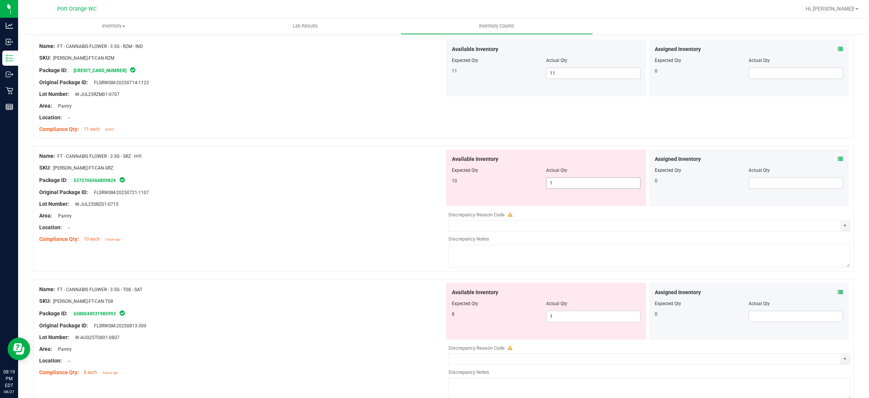
click at [449, 185] on span "1 1" at bounding box center [593, 182] width 94 height 11
type input "10"
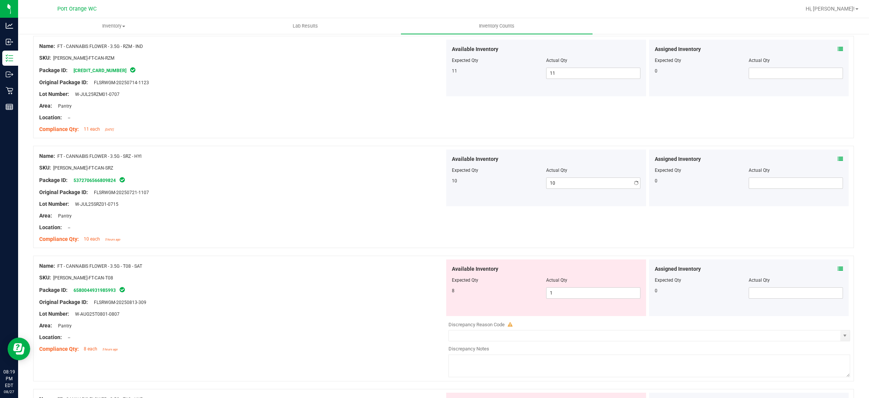
click at [381, 213] on div "Area: Pantry" at bounding box center [242, 216] width 406 height 8
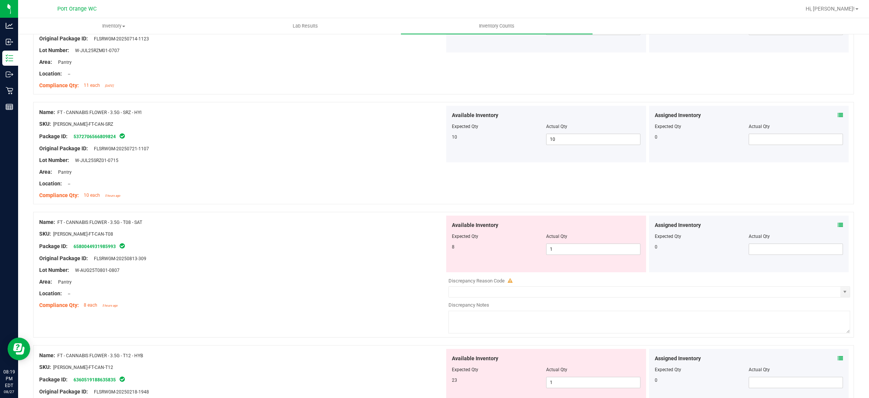
scroll to position [1188, 0]
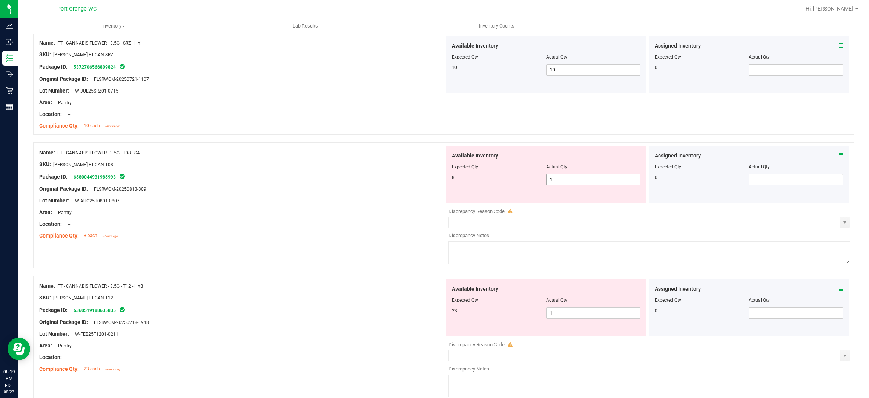
click at [449, 179] on span "1 1" at bounding box center [593, 179] width 94 height 11
click at [449, 179] on input "1" at bounding box center [594, 179] width 94 height 11
type input "8"
drag, startPoint x: 325, startPoint y: 220, endPoint x: 339, endPoint y: 218, distance: 14.1
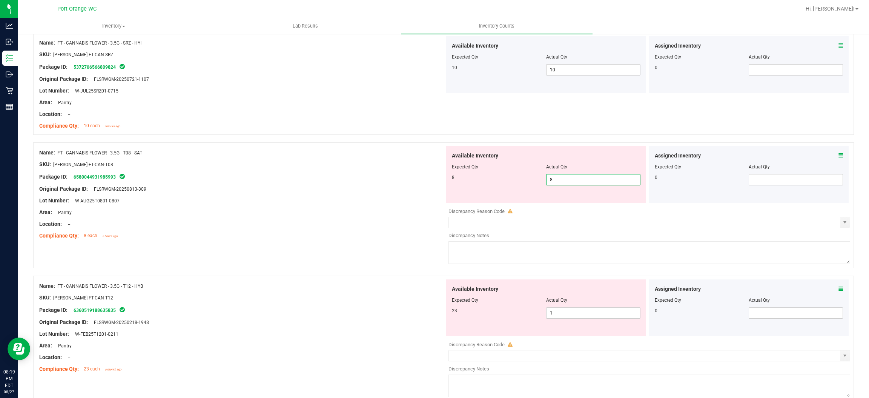
click at [330, 219] on div "Name: FT - CANNABIS FLOWER - 3.5G - T08 - SAT SKU: FLO-BUD-FT-CAN-T08 Package I…" at bounding box center [242, 194] width 406 height 96
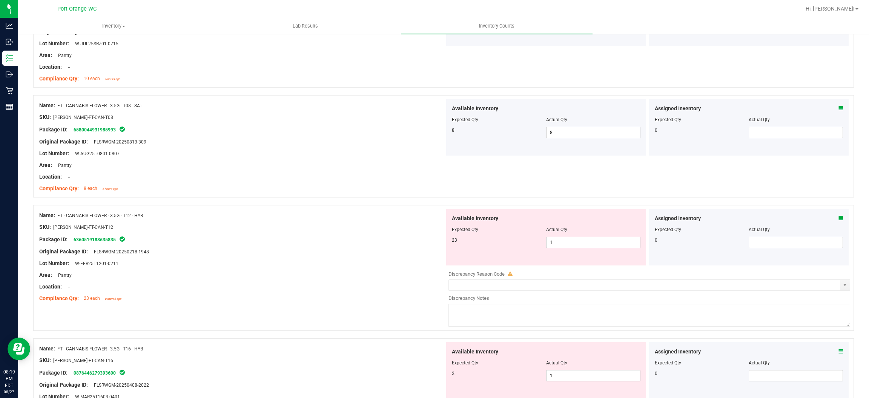
scroll to position [1301, 0]
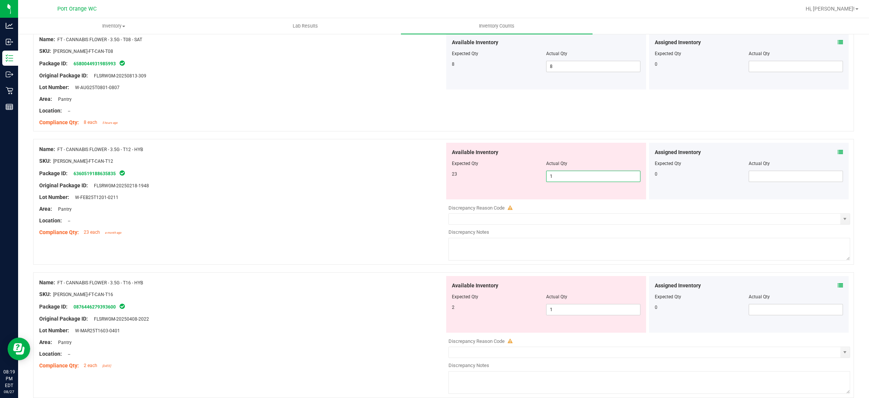
click at [449, 174] on span "1 1" at bounding box center [593, 176] width 94 height 11
click at [449, 174] on input "1" at bounding box center [594, 176] width 94 height 11
type input "23"
click at [379, 217] on div "Location: --" at bounding box center [242, 221] width 406 height 8
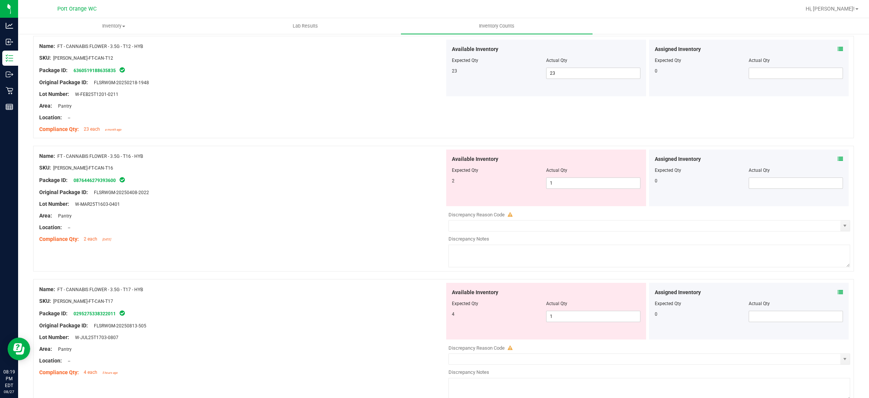
scroll to position [1414, 0]
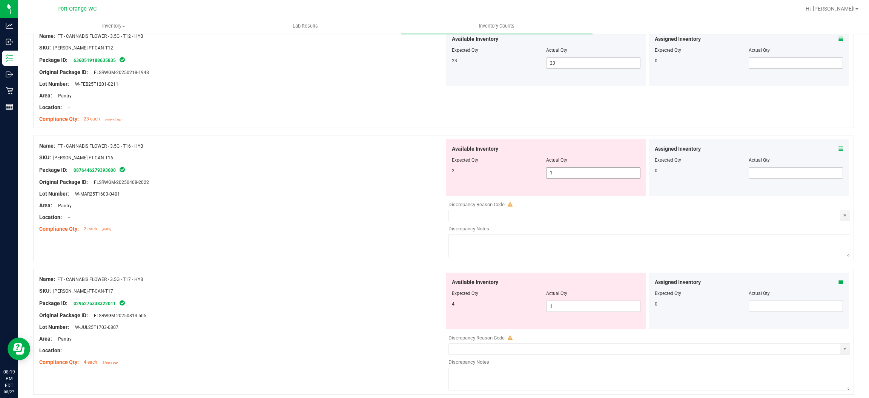
click at [449, 175] on span "1 1" at bounding box center [593, 172] width 94 height 11
click at [449, 175] on input "1" at bounding box center [594, 172] width 94 height 11
type input "2"
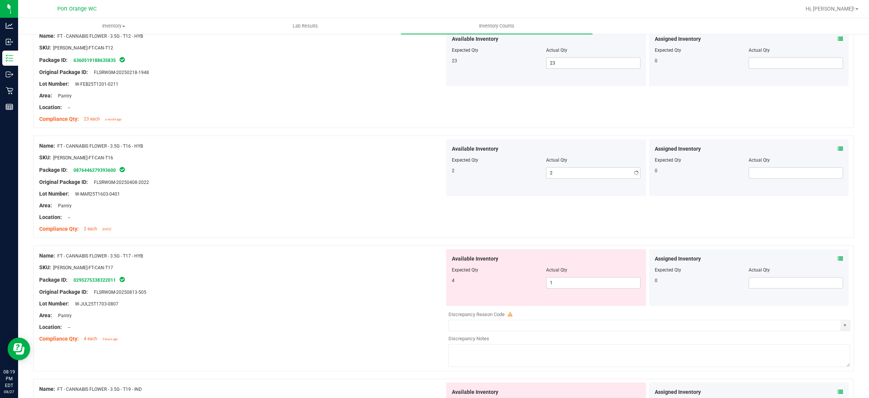
drag, startPoint x: 346, startPoint y: 227, endPoint x: 384, endPoint y: 207, distance: 43.0
click at [353, 223] on ng-container "Compliance Qty: 2 each 14 days ago" at bounding box center [242, 227] width 406 height 12
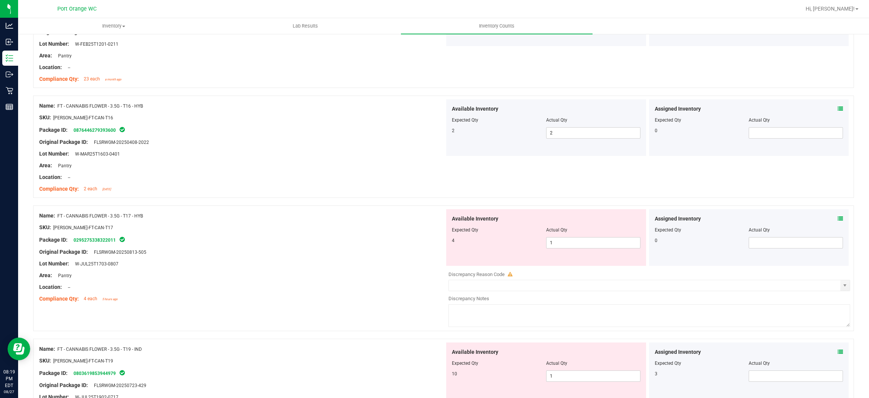
scroll to position [1527, 0]
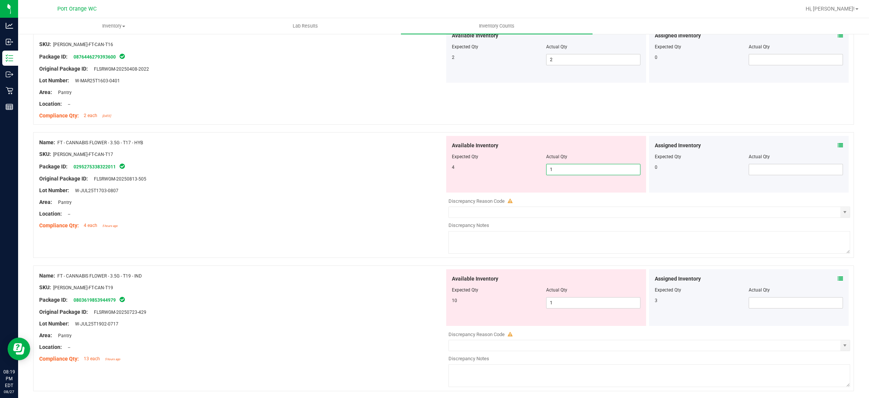
click at [449, 169] on span "1 1" at bounding box center [593, 169] width 94 height 11
click at [449, 169] on input "1" at bounding box center [594, 169] width 94 height 11
type input "4"
drag, startPoint x: 356, startPoint y: 204, endPoint x: 375, endPoint y: 198, distance: 19.6
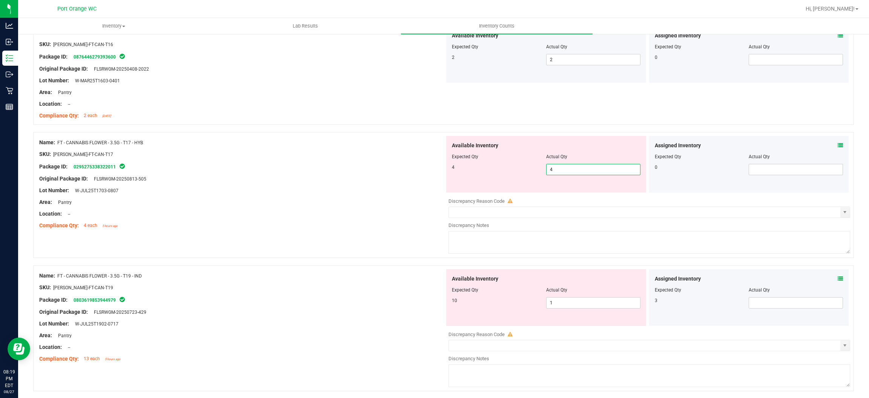
click at [372, 200] on div "Area: Pantry" at bounding box center [242, 202] width 406 height 8
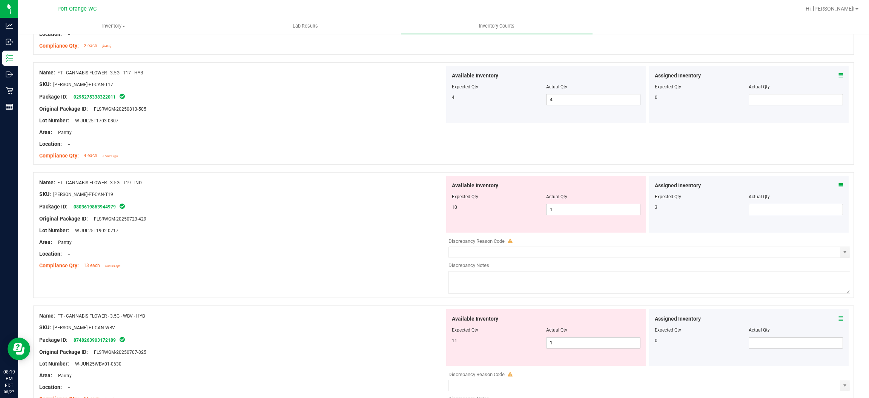
scroll to position [1641, 0]
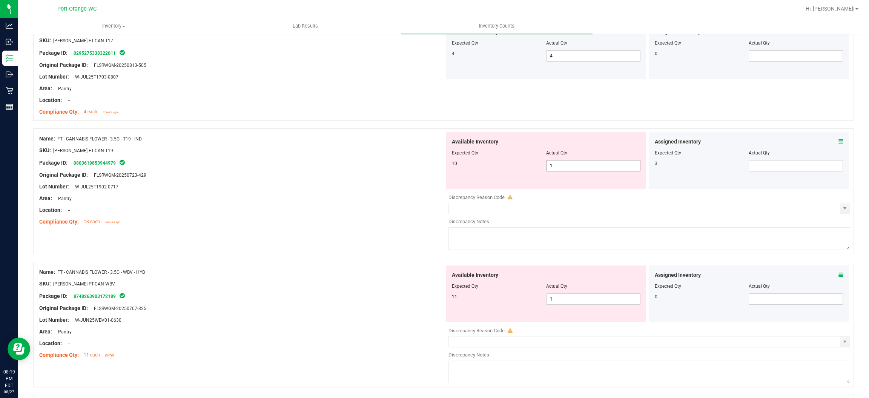
click at [449, 168] on span "1 1" at bounding box center [593, 165] width 94 height 11
type input "10"
click at [449, 140] on icon at bounding box center [840, 141] width 5 height 5
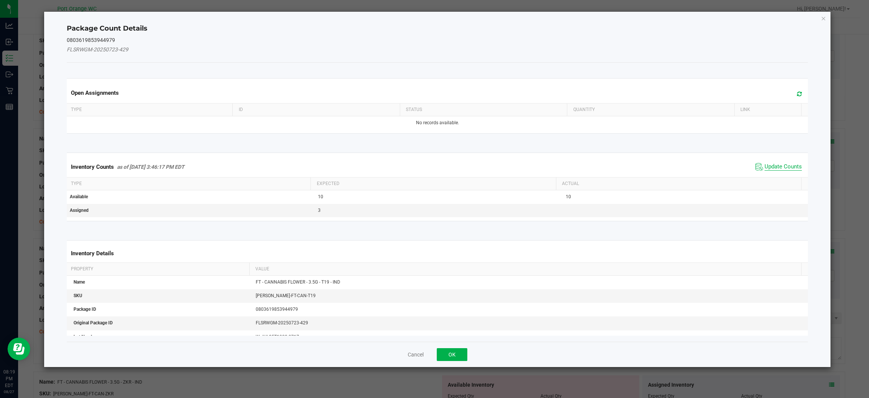
click at [449, 164] on span "Update Counts" at bounding box center [783, 167] width 37 height 8
click at [449, 164] on div "Inventory Counts as of Aug 27, 2025 3:46:17 PM EDT Update Counts" at bounding box center [437, 167] width 744 height 20
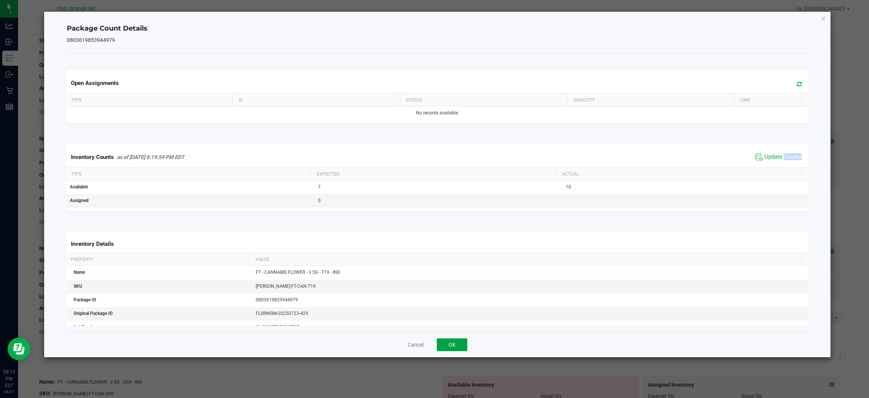
click at [449, 349] on button "OK" at bounding box center [452, 344] width 31 height 13
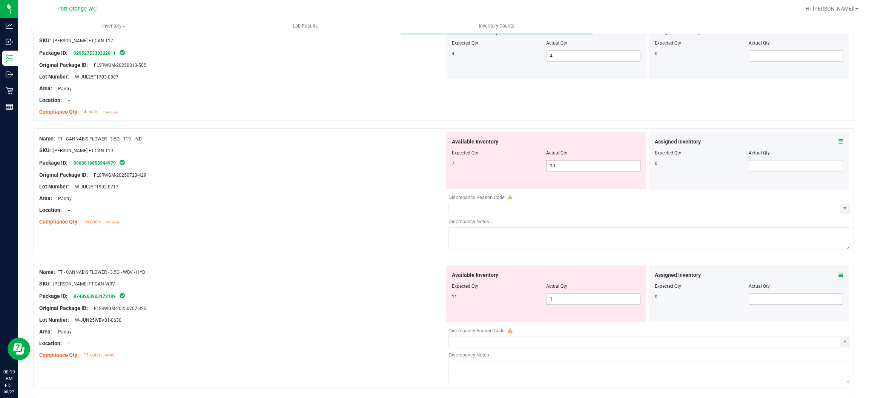
click at [449, 165] on span "10 10" at bounding box center [593, 165] width 94 height 11
click at [449, 165] on input "10" at bounding box center [594, 165] width 94 height 11
type input "7"
drag, startPoint x: 329, startPoint y: 214, endPoint x: 336, endPoint y: 210, distance: 8.8
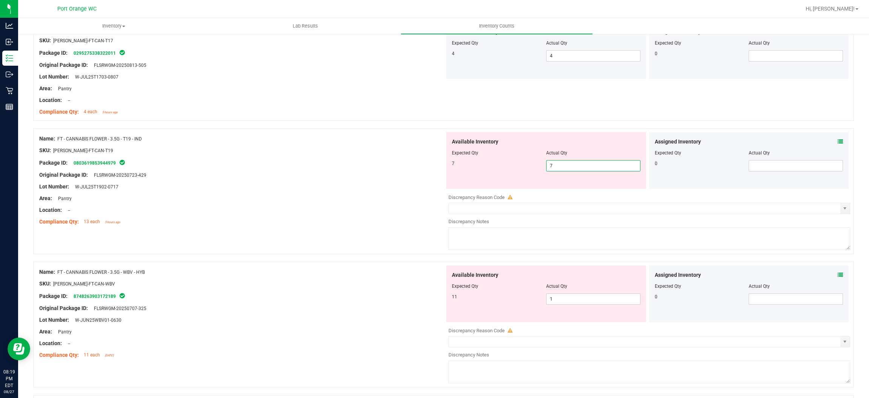
click at [329, 214] on div "Location: --" at bounding box center [242, 210] width 406 height 8
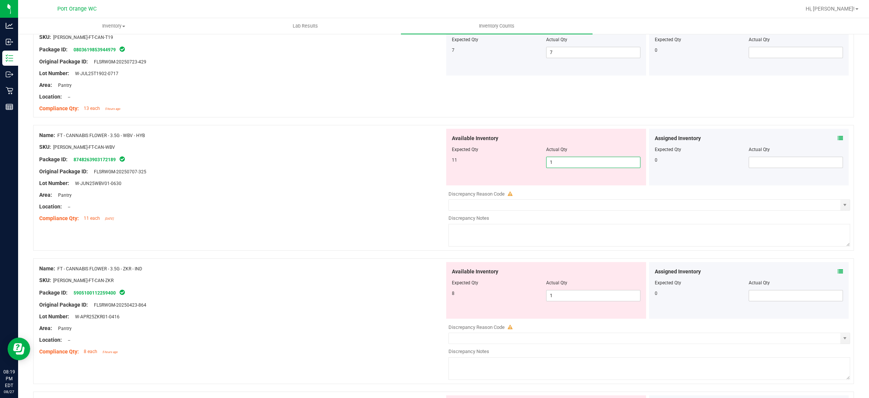
click at [449, 168] on span "1 1" at bounding box center [593, 162] width 94 height 11
type input "11"
click at [417, 199] on div "Area: Pantry" at bounding box center [242, 195] width 406 height 8
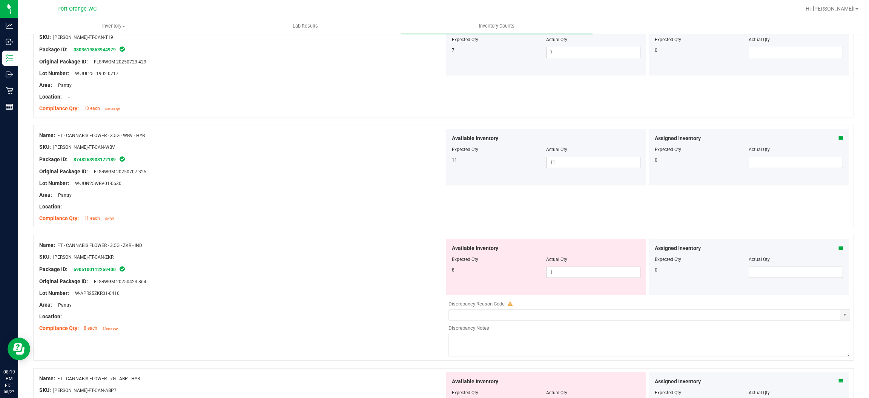
scroll to position [1867, 0]
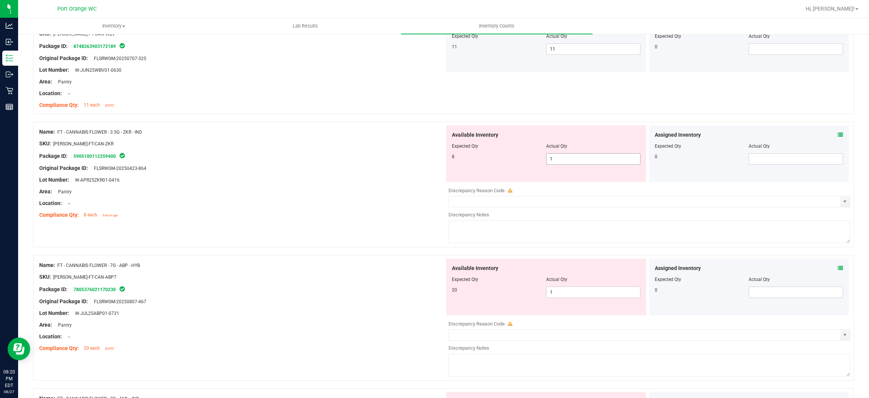
click at [449, 158] on span "1 1" at bounding box center [593, 158] width 94 height 11
click at [449, 158] on input "1" at bounding box center [594, 159] width 94 height 11
type input "8"
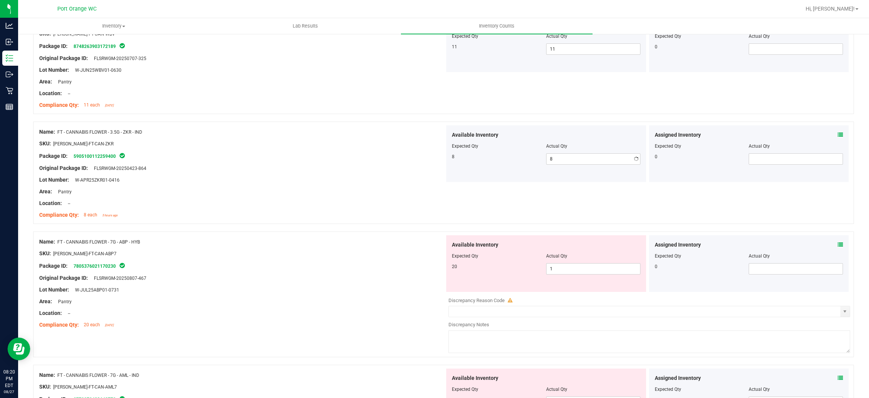
click at [381, 194] on div "Area: Pantry" at bounding box center [242, 191] width 406 height 8
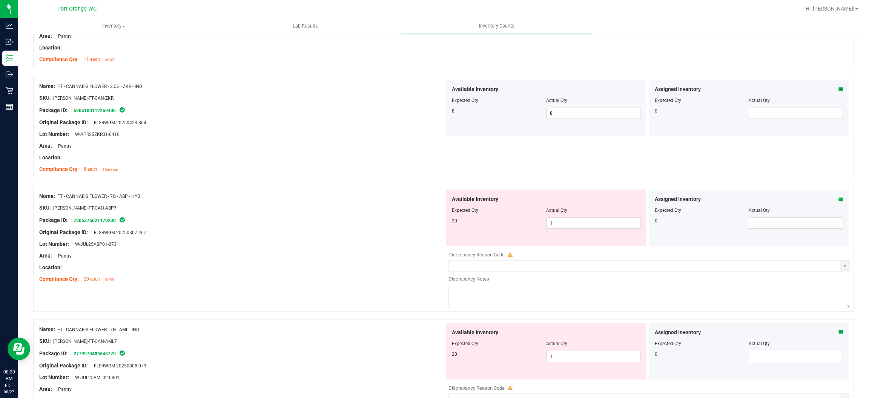
scroll to position [1980, 0]
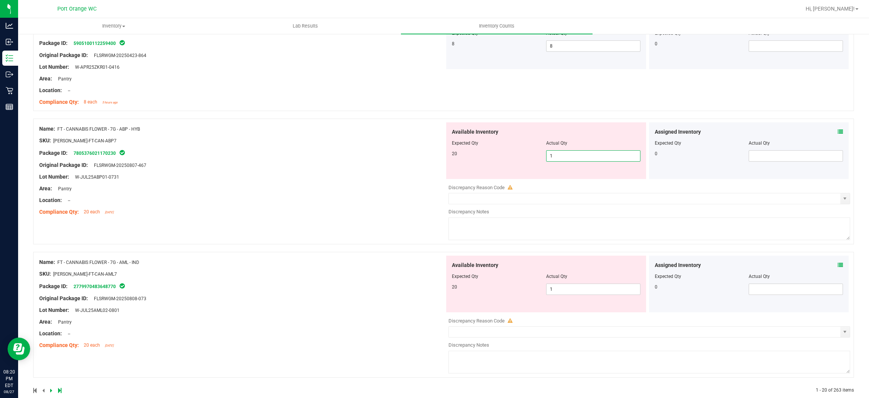
click at [449, 157] on span "1 1" at bounding box center [593, 155] width 94 height 11
click at [449, 157] on input "1" at bounding box center [594, 156] width 94 height 11
type input "20"
click at [336, 204] on div "Name: FT - CANNABIS FLOWER - 7G - ABP - HYB SKU: FLO-BUD-FT-CAN-ABP7 Package ID…" at bounding box center [242, 170] width 406 height 96
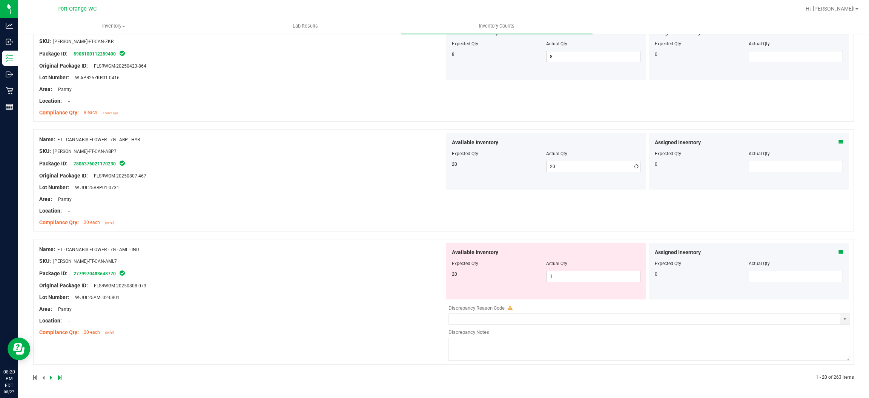
scroll to position [1971, 0]
click at [449, 275] on span "1 1" at bounding box center [593, 275] width 94 height 11
click at [449, 275] on input "1" at bounding box center [594, 276] width 94 height 11
type input "20"
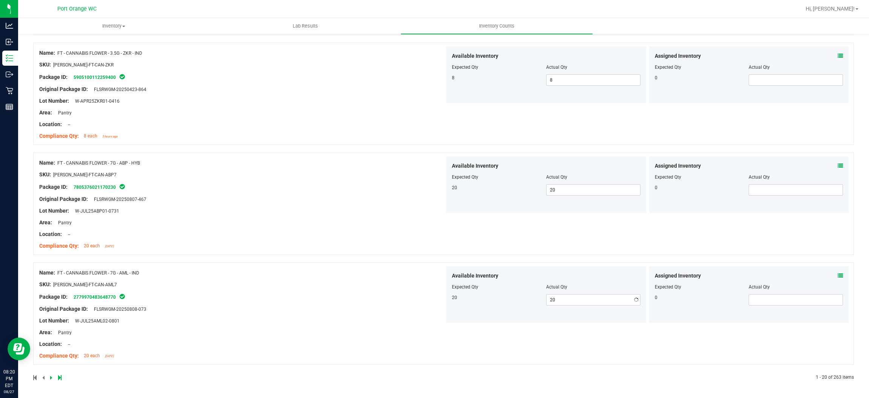
scroll to position [1948, 0]
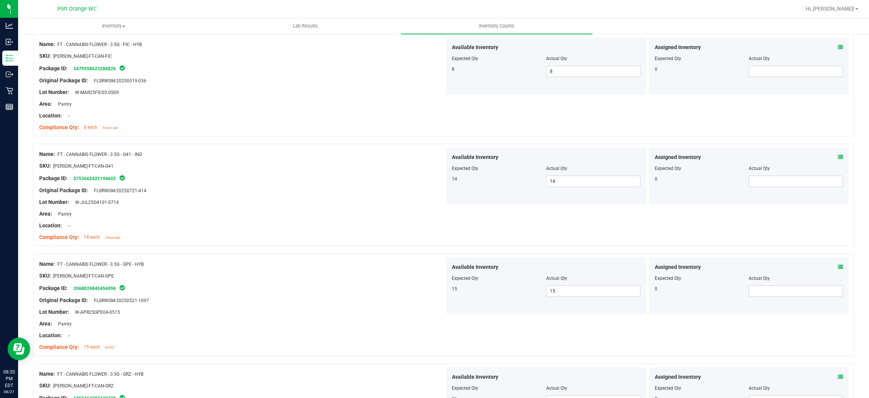
scroll to position [0, 0]
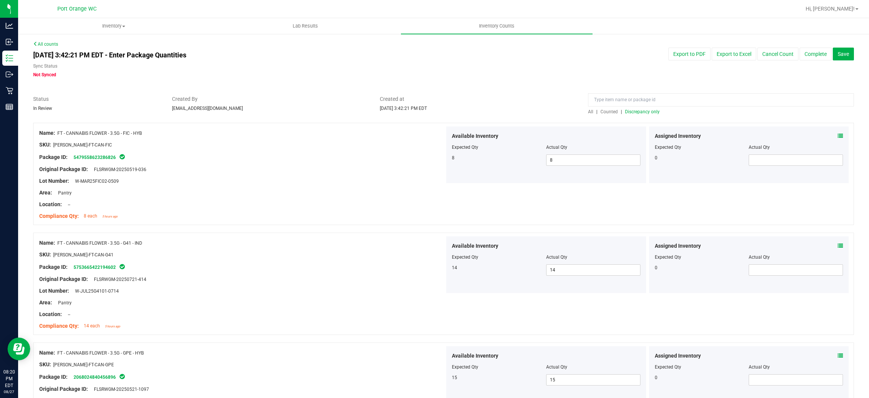
click at [449, 111] on span "Discrepancy only" at bounding box center [642, 111] width 35 height 5
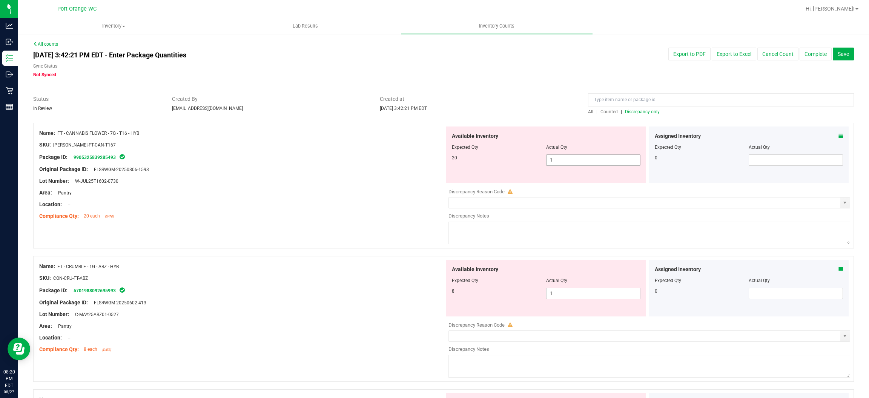
click at [449, 158] on span "1 1" at bounding box center [593, 159] width 94 height 11
click at [449, 158] on input "1" at bounding box center [594, 160] width 94 height 11
type input "20"
click at [332, 218] on div "Compliance Qty: 20 each 5 days ago" at bounding box center [242, 216] width 406 height 8
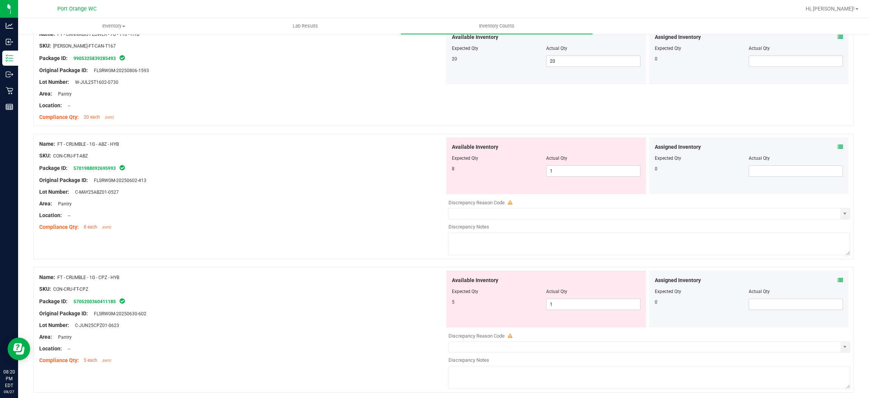
scroll to position [113, 0]
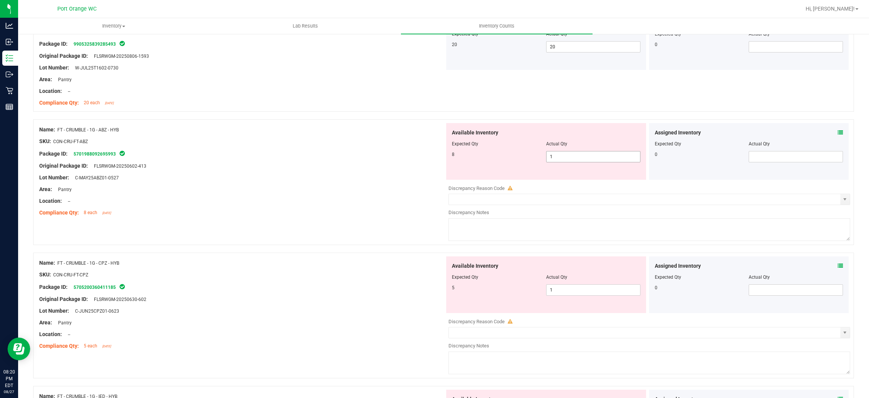
click at [449, 158] on span "1 1" at bounding box center [593, 156] width 94 height 11
click at [449, 158] on input "1" at bounding box center [594, 156] width 94 height 11
type input "8"
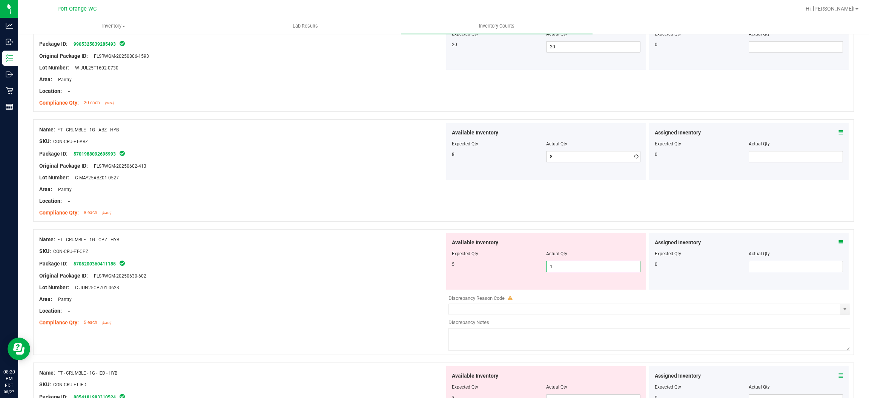
click at [449, 285] on div "Available Inventory Expected Qty Actual Qty 5 1 1" at bounding box center [546, 261] width 200 height 57
click at [449, 262] on span "1 1" at bounding box center [593, 266] width 94 height 11
drag, startPoint x: 562, startPoint y: 262, endPoint x: 528, endPoint y: 269, distance: 35.1
click at [449, 262] on input "1" at bounding box center [594, 266] width 94 height 11
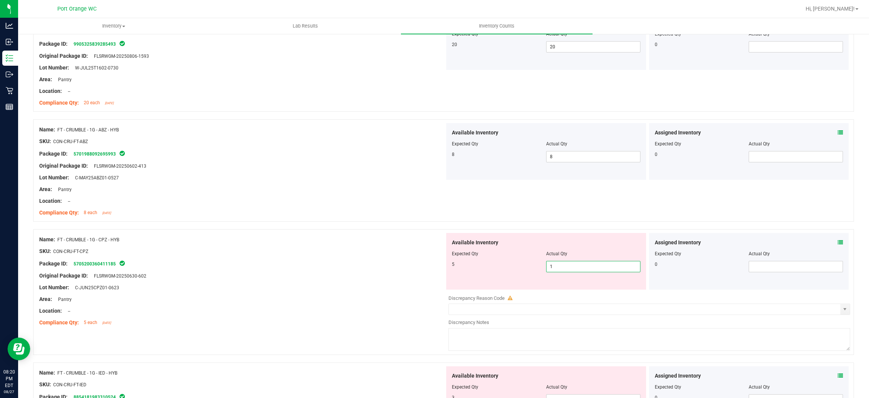
type input "5"
drag, startPoint x: 377, startPoint y: 290, endPoint x: 382, endPoint y: 288, distance: 4.8
click at [381, 289] on div "Lot Number: C-JUN25CPZ01-0623" at bounding box center [242, 287] width 406 height 8
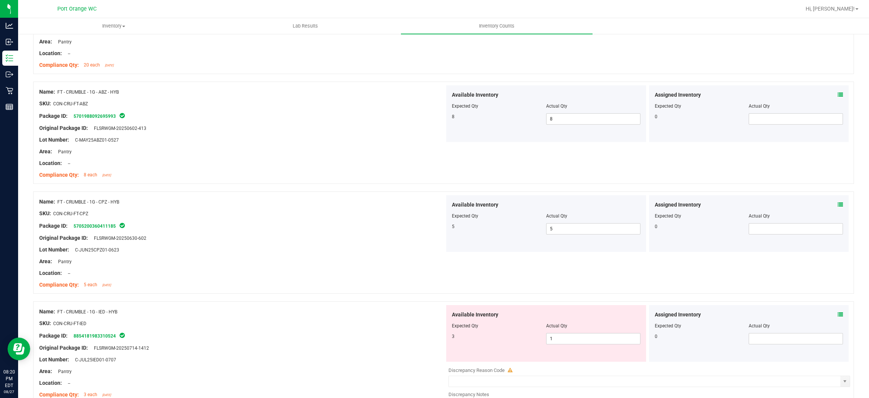
scroll to position [226, 0]
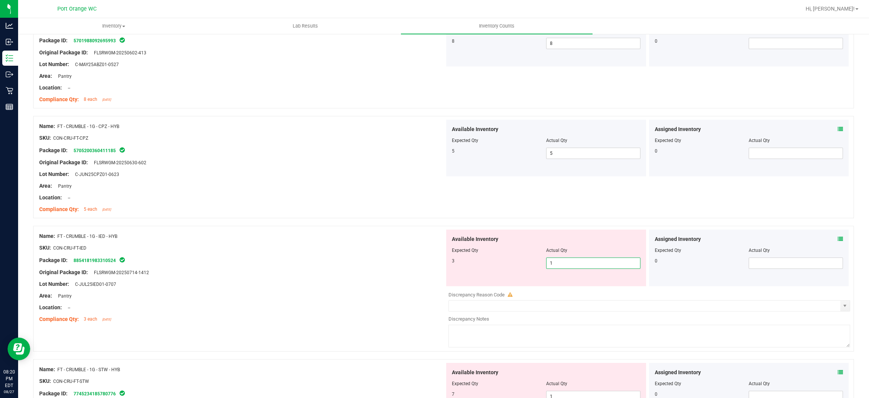
click at [449, 266] on span "1 1" at bounding box center [593, 262] width 94 height 11
click at [449, 266] on input "1" at bounding box center [594, 263] width 94 height 11
type input "3"
click at [335, 246] on div "SKU: CON-CRU-FT-IED" at bounding box center [242, 248] width 406 height 8
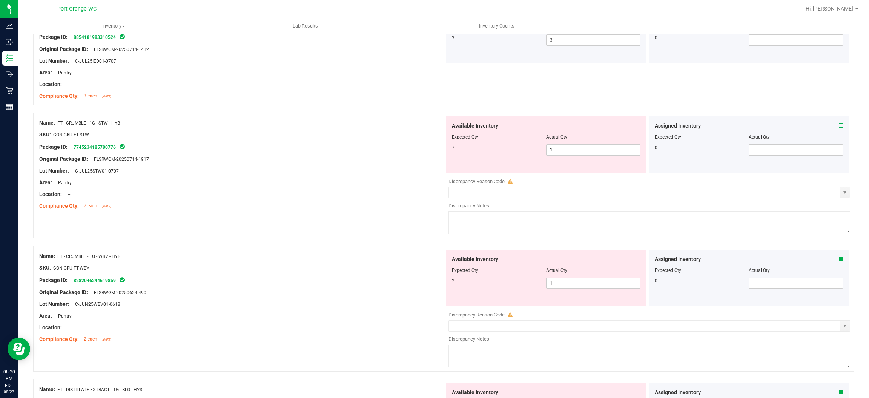
scroll to position [453, 0]
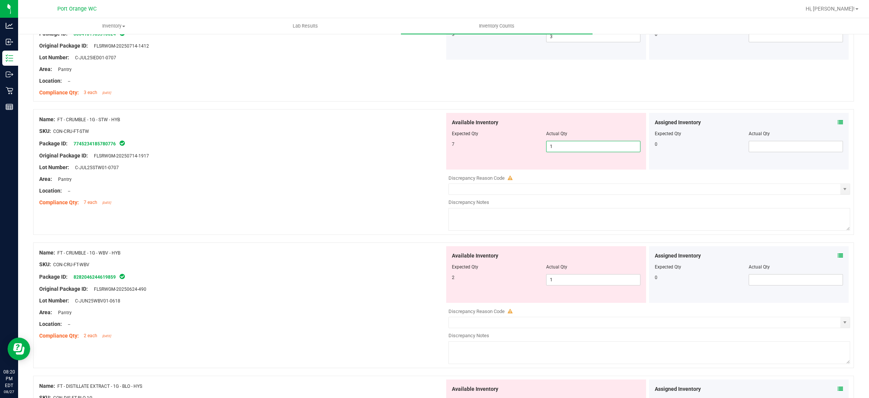
click at [449, 146] on span "1 1" at bounding box center [593, 146] width 94 height 11
click at [449, 146] on input "1" at bounding box center [594, 146] width 94 height 11
type input "7"
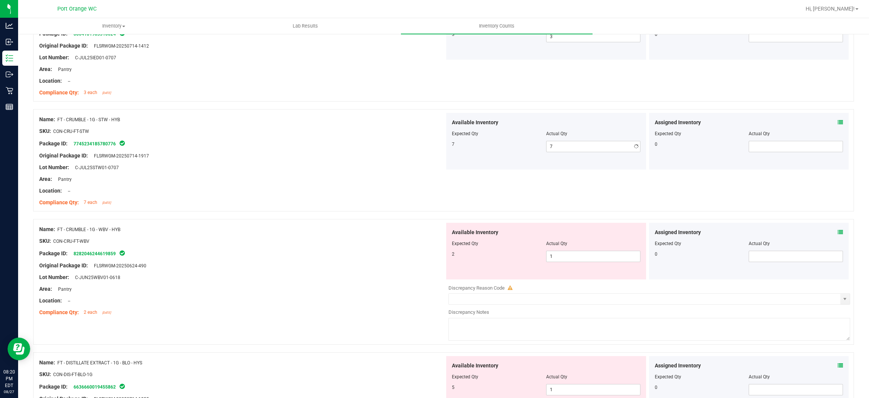
drag, startPoint x: 391, startPoint y: 190, endPoint x: 413, endPoint y: 185, distance: 22.8
click at [396, 188] on div "Location: --" at bounding box center [242, 191] width 406 height 8
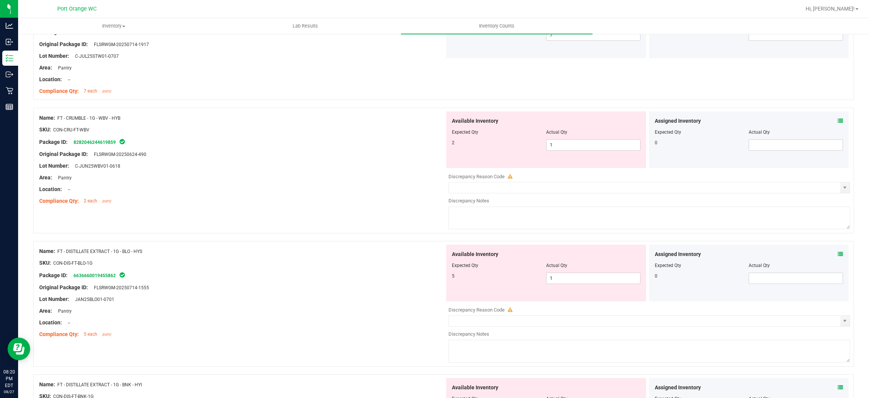
scroll to position [565, 0]
click at [449, 145] on span "1 1" at bounding box center [593, 143] width 94 height 11
click at [449, 144] on input "1" at bounding box center [594, 143] width 94 height 11
type input "2"
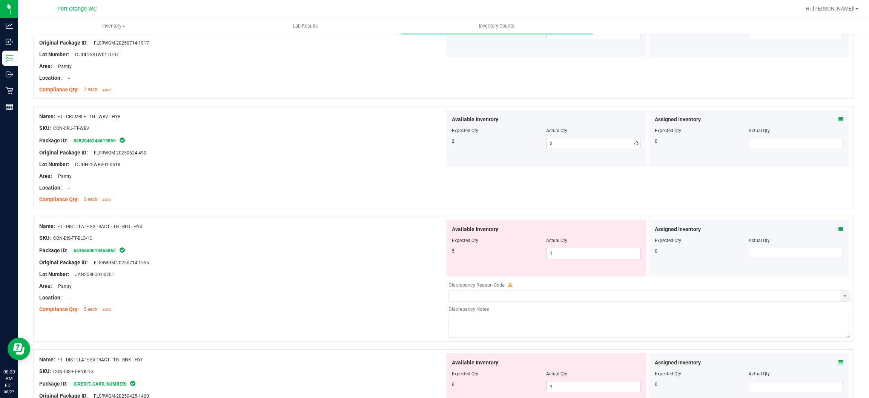
click at [411, 163] on div "Lot Number: C-JUN25WBV01-0618" at bounding box center [242, 164] width 406 height 8
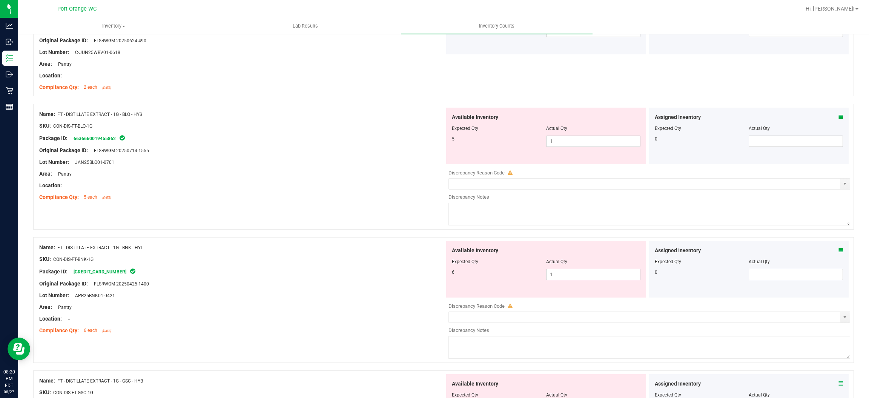
scroll to position [679, 0]
click at [449, 141] on span "1 1" at bounding box center [593, 139] width 94 height 11
click at [449, 140] on input "1" at bounding box center [594, 140] width 94 height 11
type input "5"
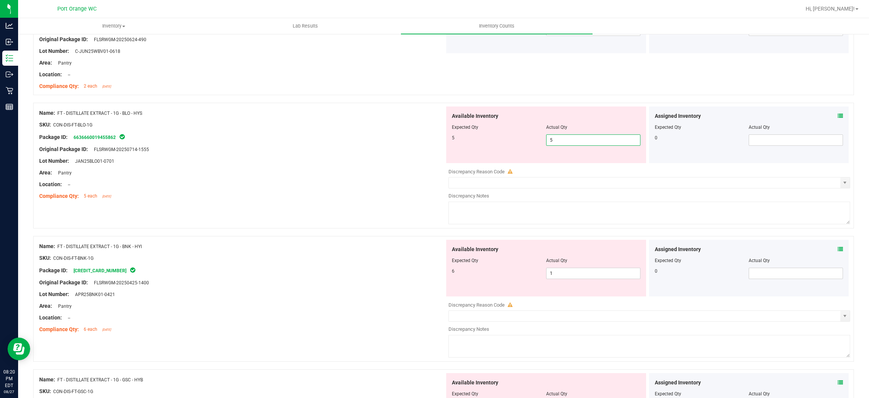
drag, startPoint x: 352, startPoint y: 206, endPoint x: 357, endPoint y: 201, distance: 6.4
click at [356, 203] on div "Name: FT - DISTILLATE EXTRACT - 1G - BLO - HYS SKU: CON-DIS-FT-BLO-1G Package I…" at bounding box center [443, 166] width 821 height 126
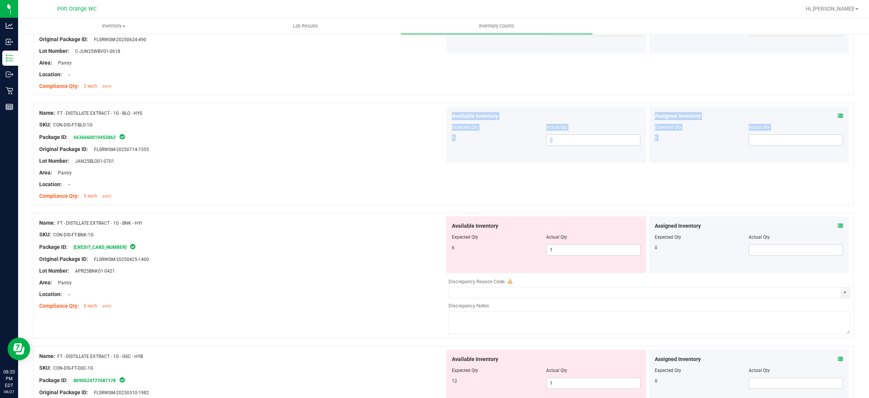
scroll to position [792, 0]
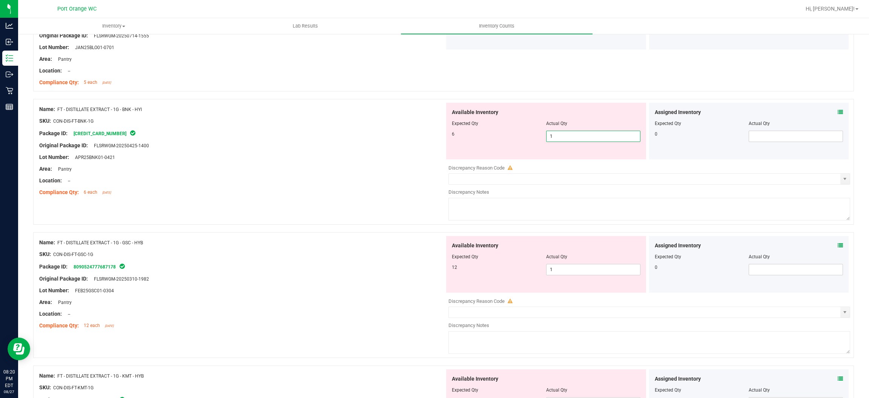
click at [449, 135] on span "1 1" at bounding box center [593, 136] width 94 height 11
click at [449, 135] on input "1" at bounding box center [594, 136] width 94 height 11
type input "6"
drag, startPoint x: 359, startPoint y: 184, endPoint x: 367, endPoint y: 181, distance: 9.1
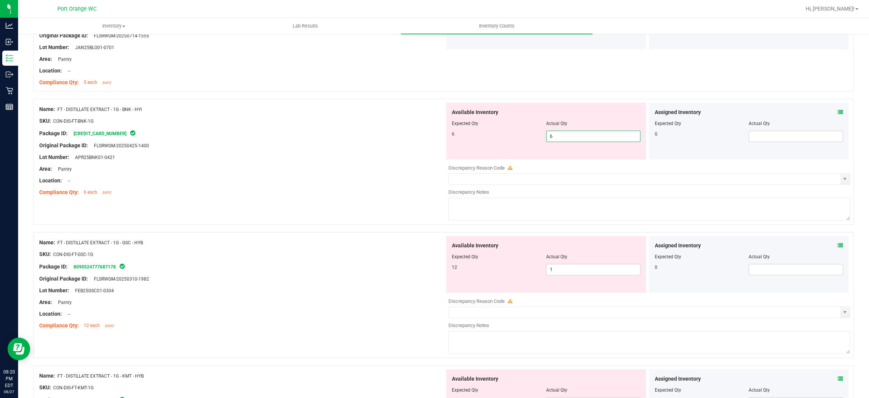
click at [363, 183] on div "Location: --" at bounding box center [242, 181] width 406 height 8
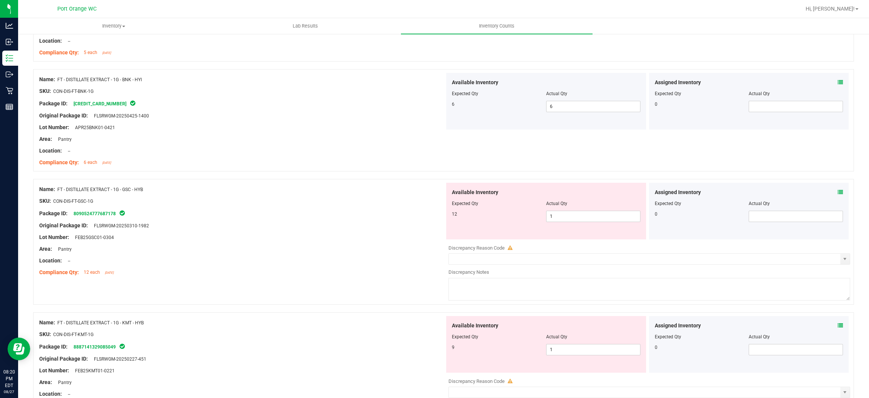
scroll to position [849, 0]
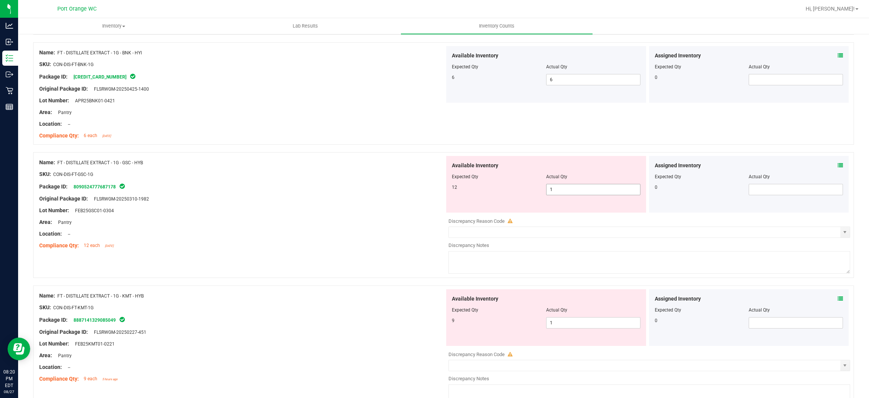
click at [449, 186] on span "1 1" at bounding box center [593, 189] width 94 height 11
type input "12"
click at [415, 199] on div "Original Package ID: FLSRWGM-20250310-1982" at bounding box center [242, 199] width 406 height 8
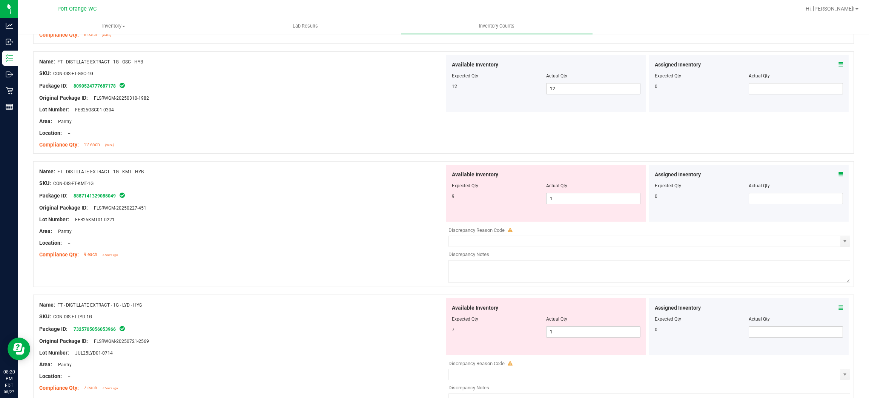
scroll to position [962, 0]
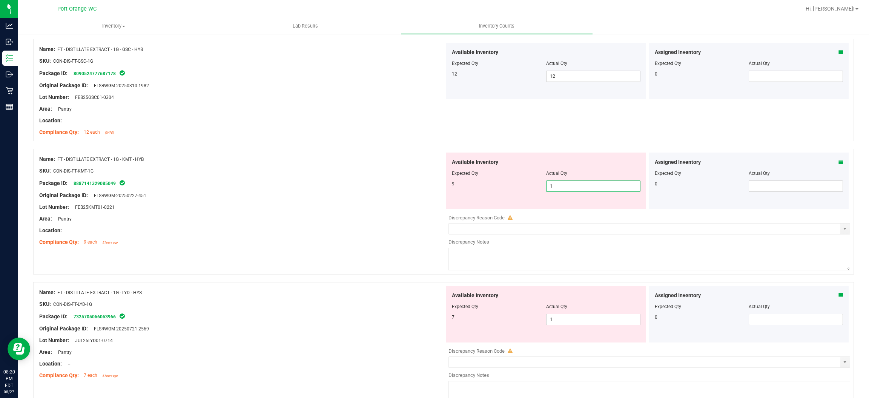
click at [449, 190] on span "1 1" at bounding box center [593, 185] width 94 height 11
click at [449, 190] on input "1" at bounding box center [594, 186] width 94 height 11
type input "9"
click at [381, 205] on div "Lot Number: FEB25KMT01-0221" at bounding box center [242, 207] width 406 height 8
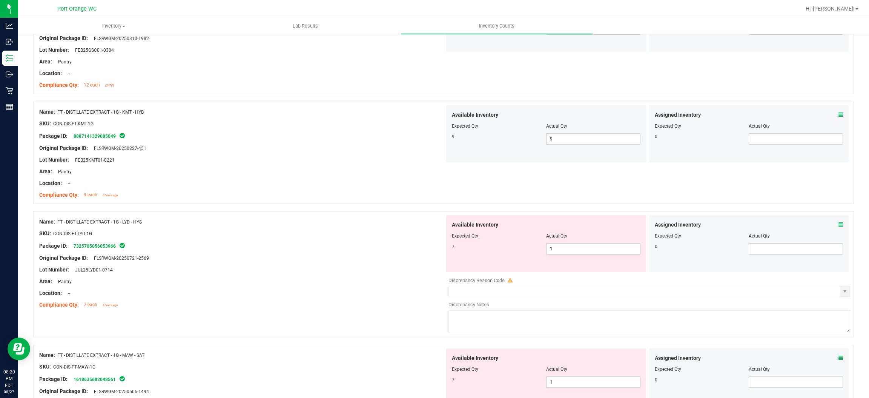
scroll to position [1075, 0]
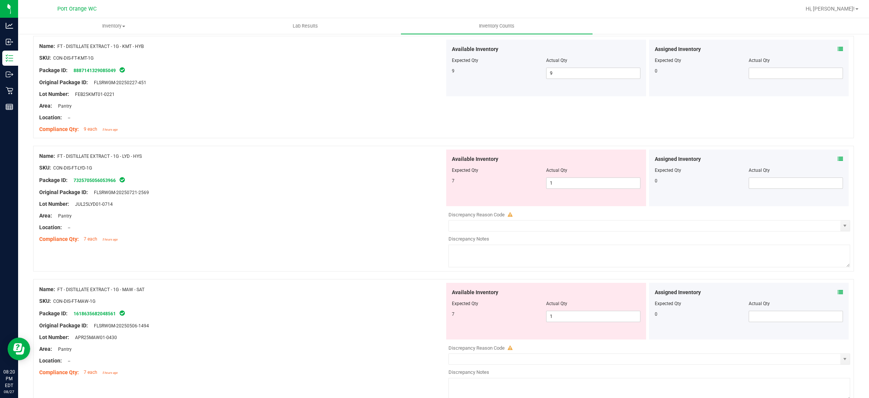
click at [449, 189] on div "Available Inventory Expected Qty Actual Qty 7 1 1" at bounding box center [546, 177] width 200 height 57
click at [449, 184] on span "1 1" at bounding box center [593, 182] width 94 height 11
click at [449, 184] on input "1" at bounding box center [594, 183] width 94 height 11
type input "7"
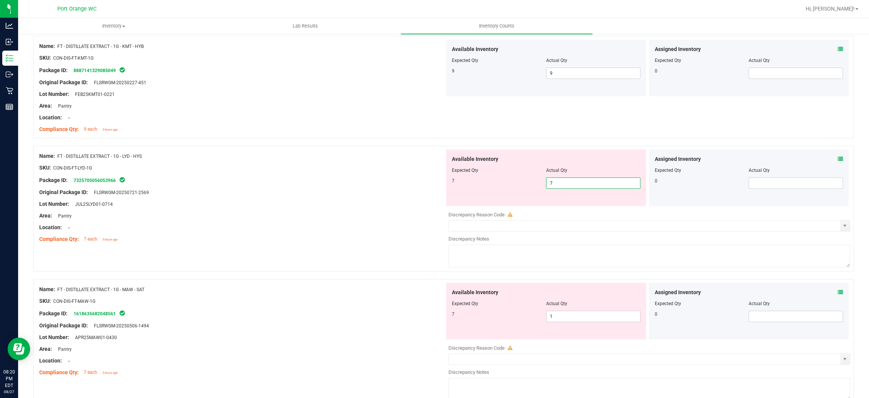
type input "7"
click at [423, 189] on div "Original Package ID: FLSRWGM-20250721-2569" at bounding box center [242, 192] width 406 height 8
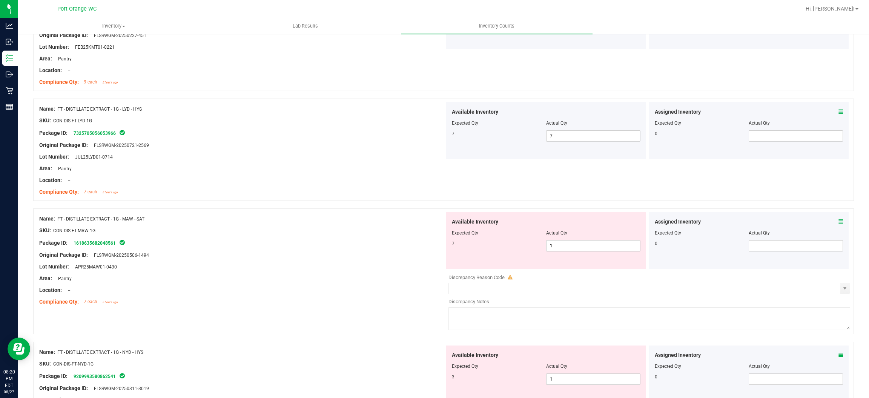
scroll to position [1244, 0]
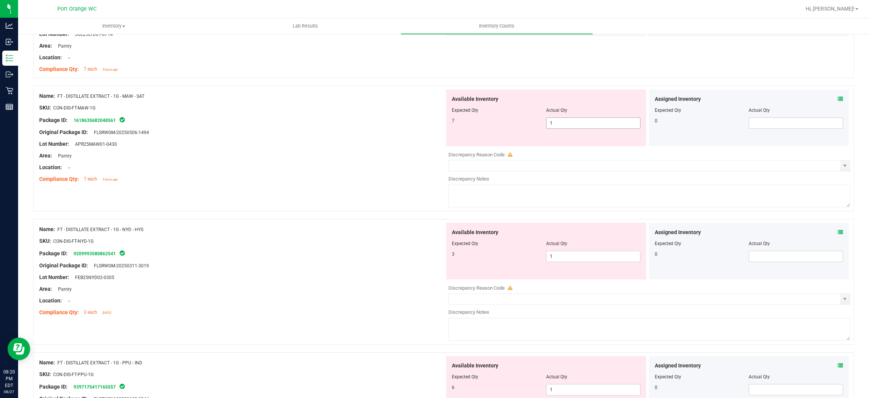
click at [449, 129] on span "1 1" at bounding box center [593, 122] width 94 height 11
click at [449, 128] on input "1" at bounding box center [594, 123] width 94 height 11
type input "7"
click at [396, 152] on div "Name: FT - DISTILLATE EXTRACT - 1G - MAW - SAT SKU: CON-DIS-FT-MAW-1G Package I…" at bounding box center [242, 137] width 406 height 96
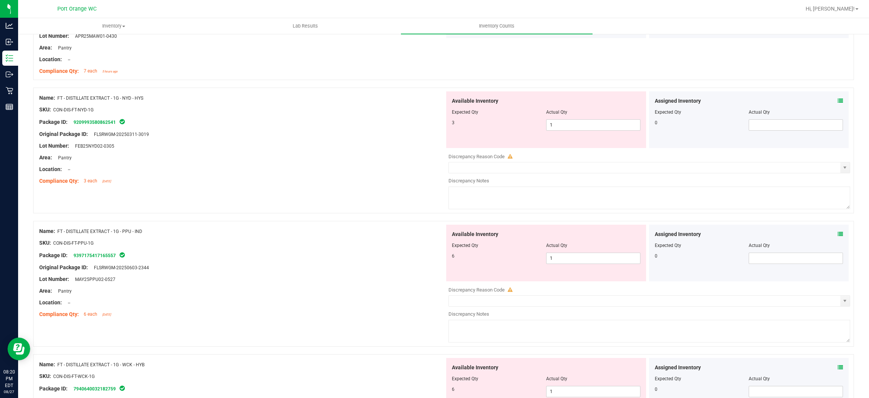
scroll to position [1358, 0]
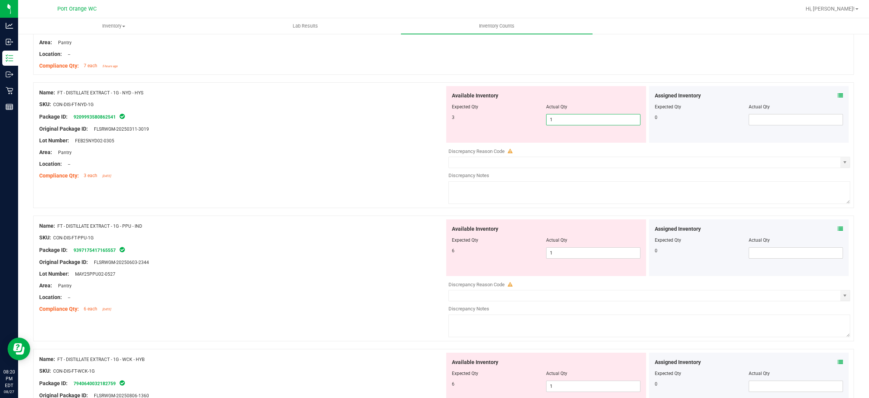
click at [449, 124] on span "1 1" at bounding box center [593, 119] width 94 height 11
click at [449, 124] on input "1" at bounding box center [594, 119] width 94 height 11
type input "3"
click at [356, 174] on div "Compliance Qty: 3 each 3 days ago" at bounding box center [242, 176] width 406 height 8
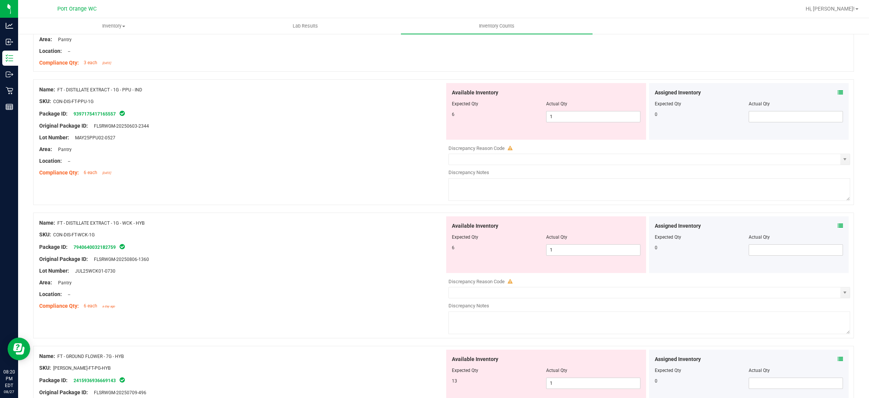
scroll to position [1471, 0]
click at [449, 120] on span "1 1" at bounding box center [593, 116] width 94 height 11
click at [449, 120] on input "1" at bounding box center [594, 116] width 94 height 11
type input "6"
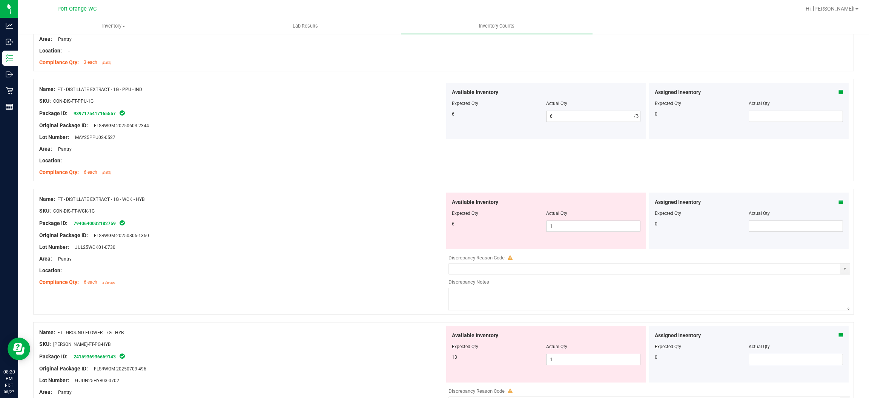
click at [375, 176] on div "Compliance Qty: 6 each 5 days ago" at bounding box center [242, 172] width 406 height 8
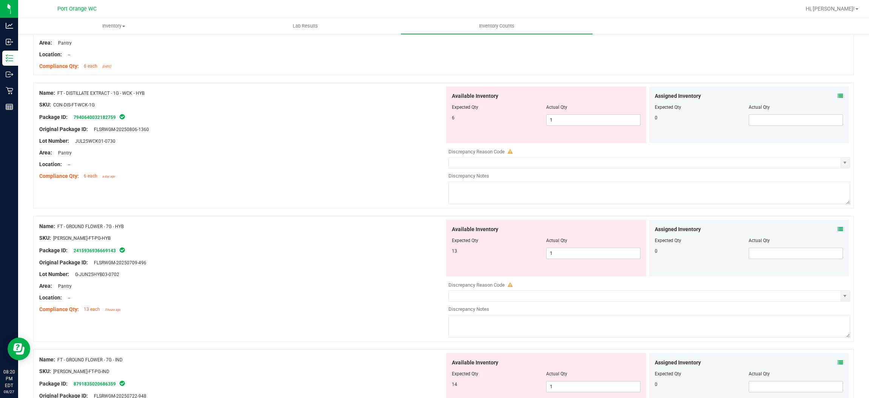
scroll to position [1584, 0]
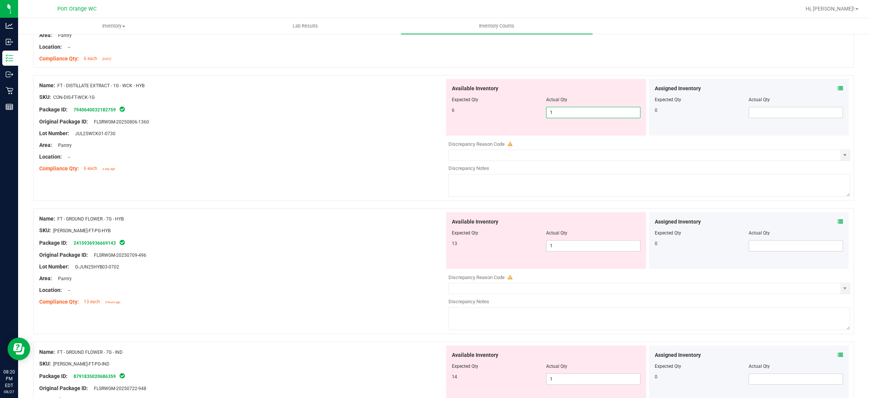
click at [449, 117] on span "1 1" at bounding box center [593, 112] width 94 height 11
click at [449, 117] on input "1" at bounding box center [594, 112] width 94 height 11
type input "6"
drag, startPoint x: 435, startPoint y: 138, endPoint x: 453, endPoint y: 138, distance: 18.5
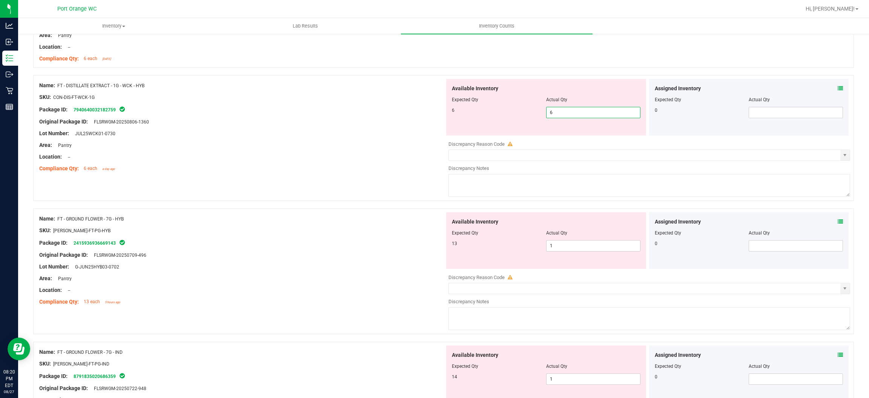
click at [436, 137] on div "Lot Number: JUL25WCK01-0730" at bounding box center [242, 133] width 406 height 8
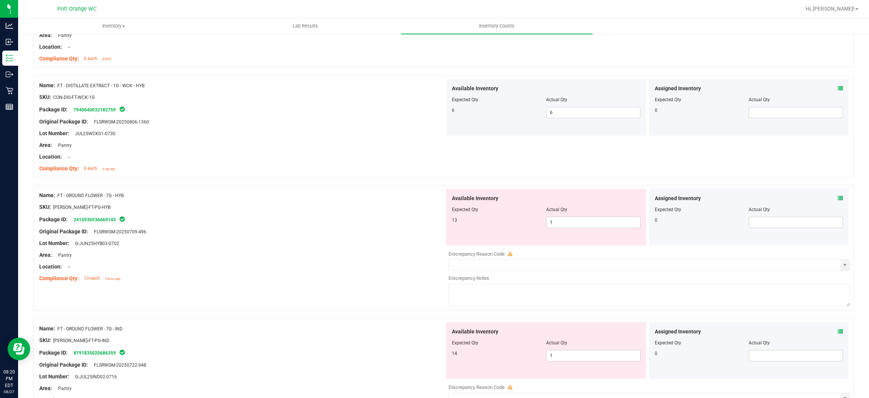
scroll to position [1641, 0]
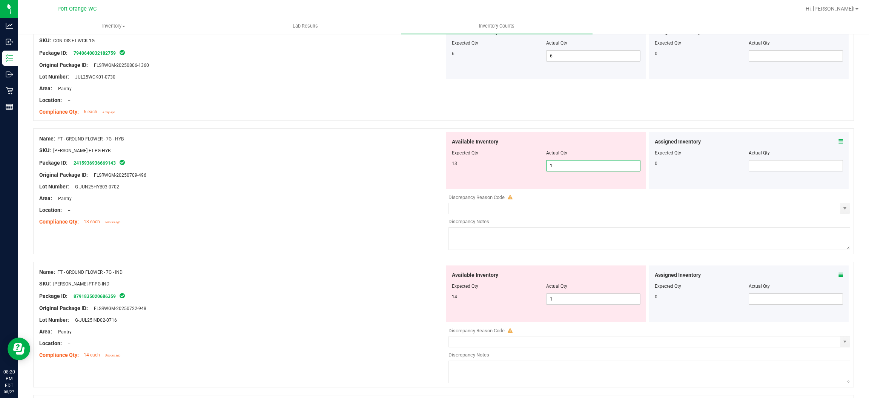
click at [449, 166] on span "1 1" at bounding box center [593, 165] width 94 height 11
click at [449, 166] on input "1" at bounding box center [594, 165] width 94 height 11
type input "13"
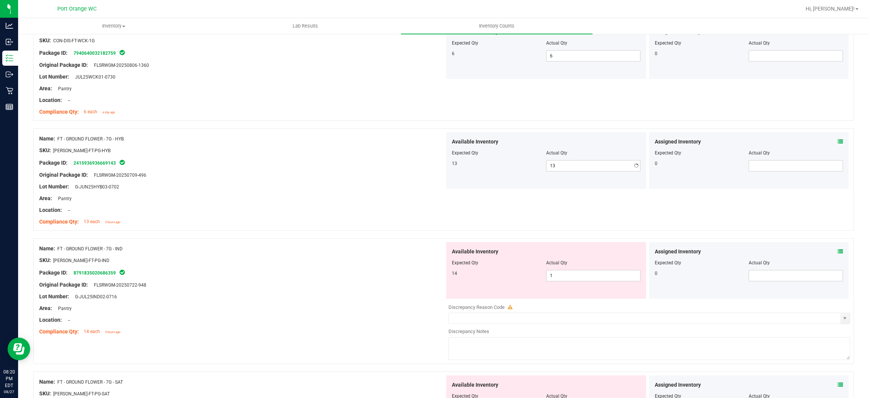
click at [390, 183] on div at bounding box center [242, 181] width 406 height 4
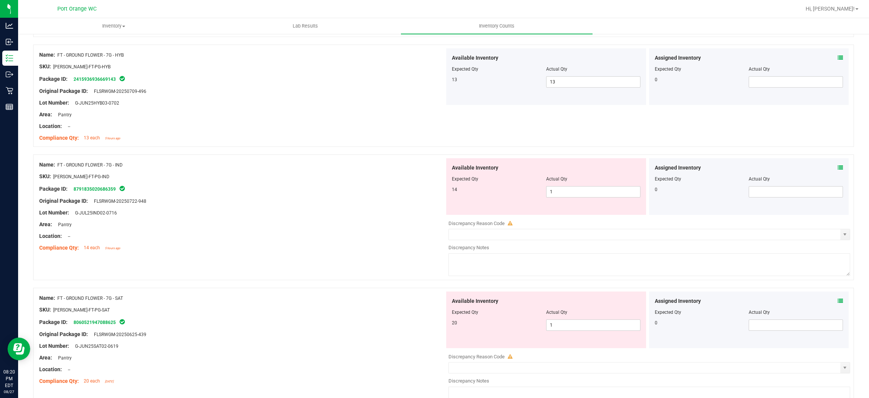
scroll to position [1754, 0]
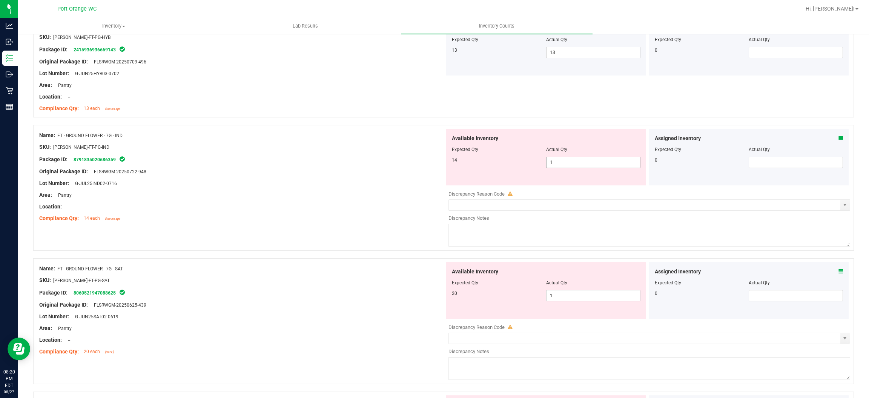
click at [449, 167] on span "1 1" at bounding box center [593, 162] width 94 height 11
type input "14"
drag, startPoint x: 400, startPoint y: 174, endPoint x: 405, endPoint y: 172, distance: 5.4
click at [402, 173] on div "Original Package ID: FLSRWGM-20250722-948" at bounding box center [242, 171] width 406 height 8
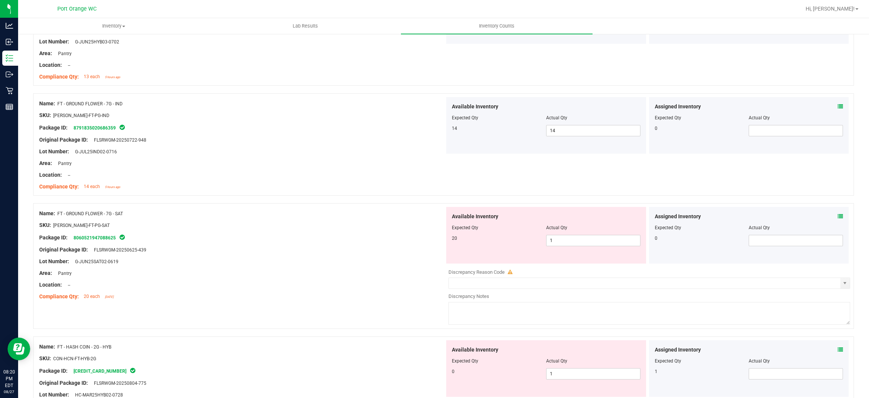
scroll to position [1867, 0]
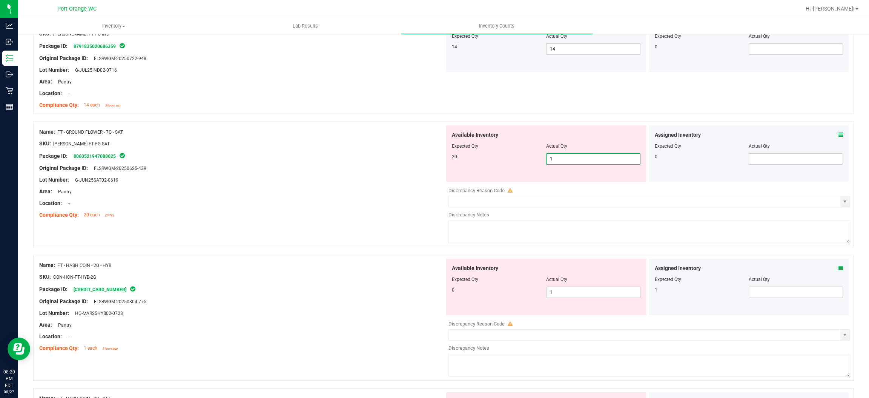
click at [449, 164] on span "1 1" at bounding box center [593, 158] width 94 height 11
click at [449, 164] on input "1" at bounding box center [594, 159] width 94 height 11
type input "20"
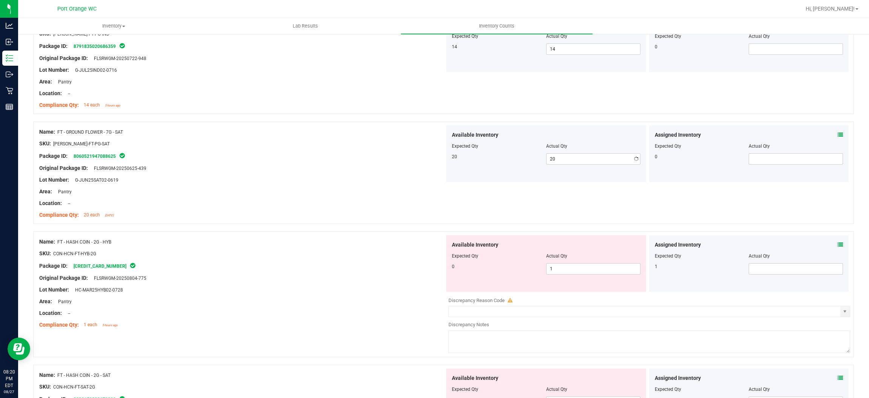
drag, startPoint x: 341, startPoint y: 194, endPoint x: 343, endPoint y: 200, distance: 6.3
click at [342, 195] on div "Area: Pantry" at bounding box center [242, 191] width 406 height 8
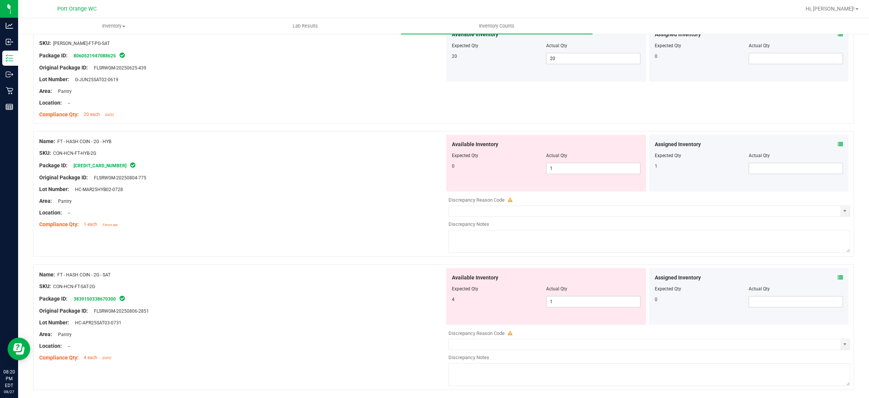
scroll to position [1980, 0]
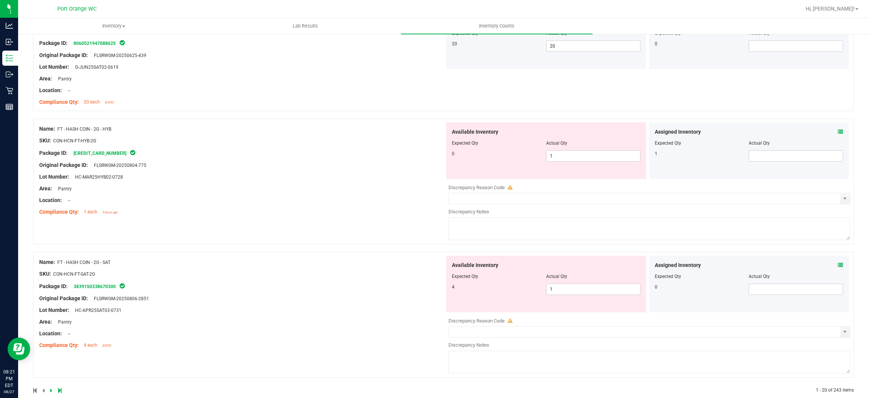
click at [449, 132] on icon at bounding box center [840, 131] width 5 height 5
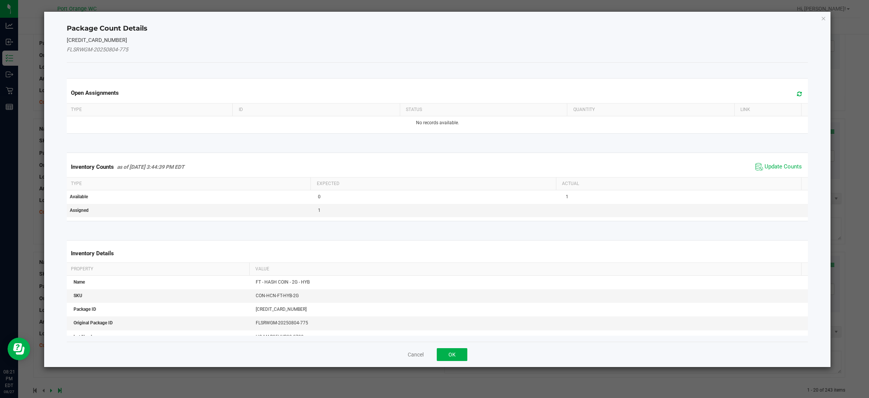
click at [449, 159] on div "Inventory Counts as of Aug 27, 2025 3:44:39 PM EDT Update Counts" at bounding box center [437, 167] width 744 height 20
click at [449, 167] on span "Update Counts" at bounding box center [783, 167] width 37 height 8
click at [449, 167] on div "Inventory Counts as of Aug 27, 2025 3:44:39 PM EDT Update Counts" at bounding box center [437, 167] width 744 height 20
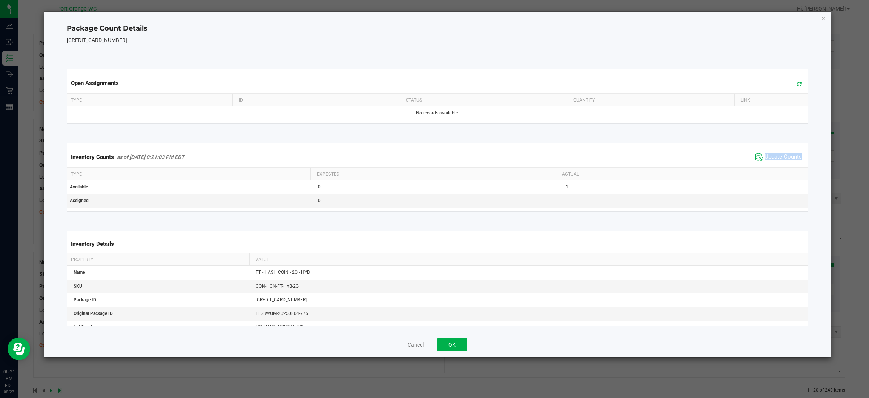
click at [449, 166] on div "Inventory Counts as of Aug 27, 2025 8:21:03 PM EDT Update Counts" at bounding box center [437, 157] width 744 height 20
click at [449, 163] on span "Update Counts" at bounding box center [779, 156] width 50 height 11
click at [449, 163] on div "Inventory Counts as of Aug 27, 2025 8:21:03 PM EDT Update Counts" at bounding box center [437, 157] width 744 height 20
click at [449, 163] on span "Update Counts" at bounding box center [779, 156] width 50 height 11
drag, startPoint x: 467, startPoint y: 342, endPoint x: 452, endPoint y: 349, distance: 16.5
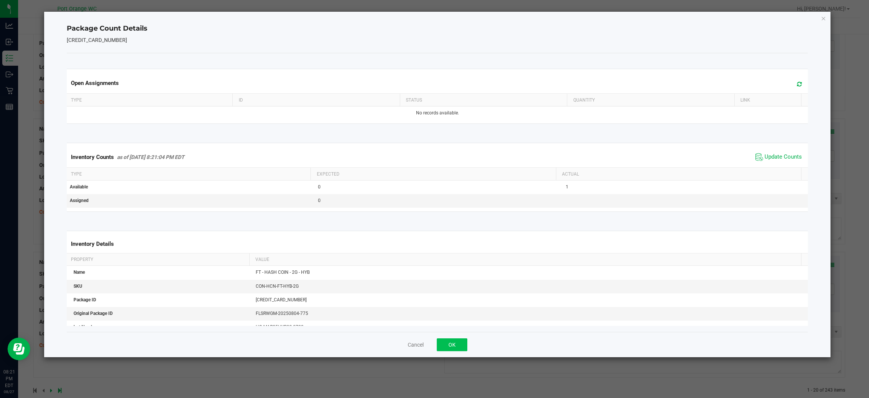
click at [449, 349] on div "Cancel OK" at bounding box center [437, 344] width 741 height 25
drag, startPoint x: 452, startPoint y: 349, endPoint x: 468, endPoint y: 328, distance: 25.8
click at [449, 348] on button "OK" at bounding box center [452, 344] width 31 height 13
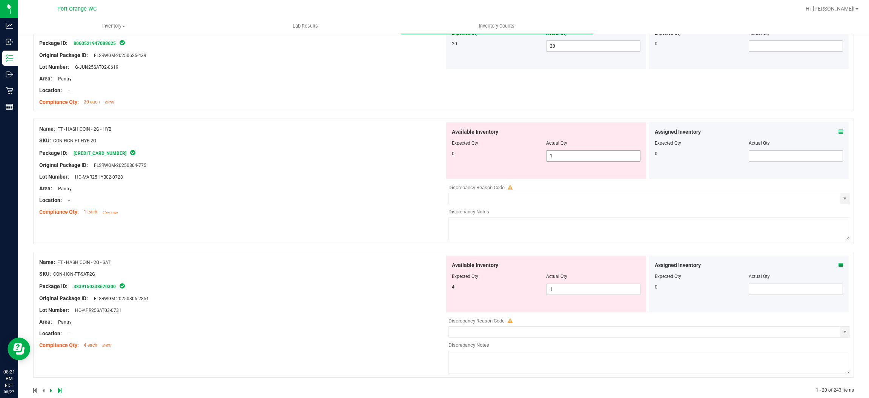
click at [449, 160] on span "1 1" at bounding box center [593, 155] width 94 height 11
click at [449, 160] on input "1" at bounding box center [594, 156] width 94 height 11
type input "0"
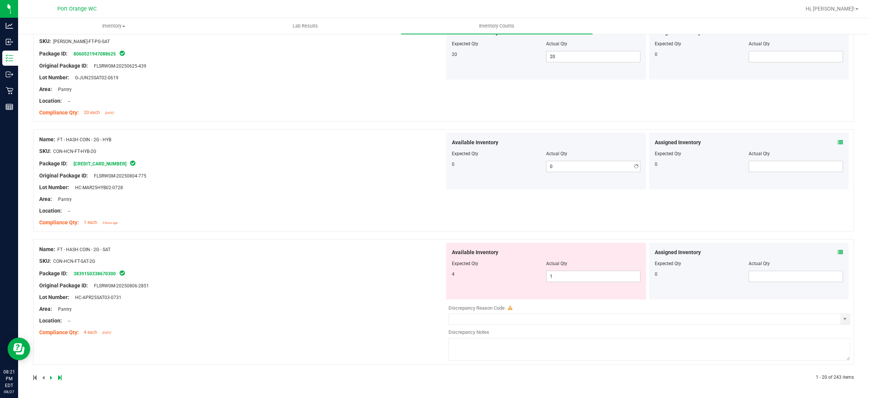
click at [396, 189] on div "Name: FT - HASH COIN - 2G - HYB SKU: CON-HCN-FT-HYB-2G Package ID: 640030768151…" at bounding box center [242, 181] width 406 height 96
click at [449, 276] on span "1 1" at bounding box center [593, 275] width 94 height 11
click at [449, 275] on input "1" at bounding box center [594, 276] width 94 height 11
type input "4"
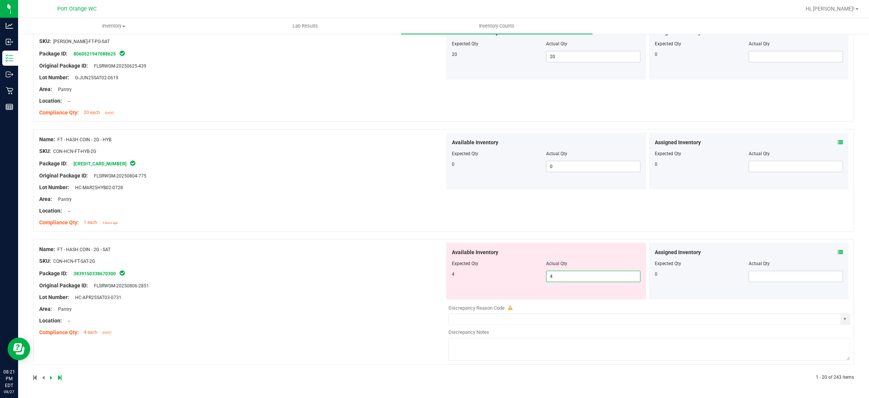
type input "4"
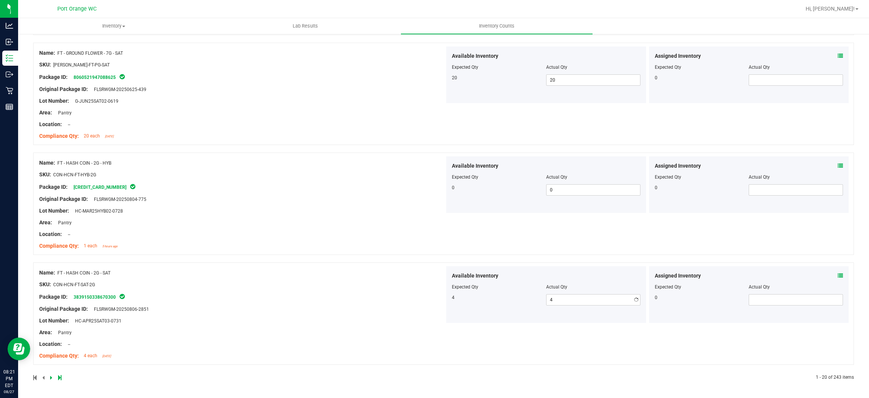
click at [323, 269] on div "Name: FT - HASH COIN - 2G - SAT SKU: CON-HCN-FT-SAT-2G Package ID: 383915033867…" at bounding box center [242, 314] width 406 height 96
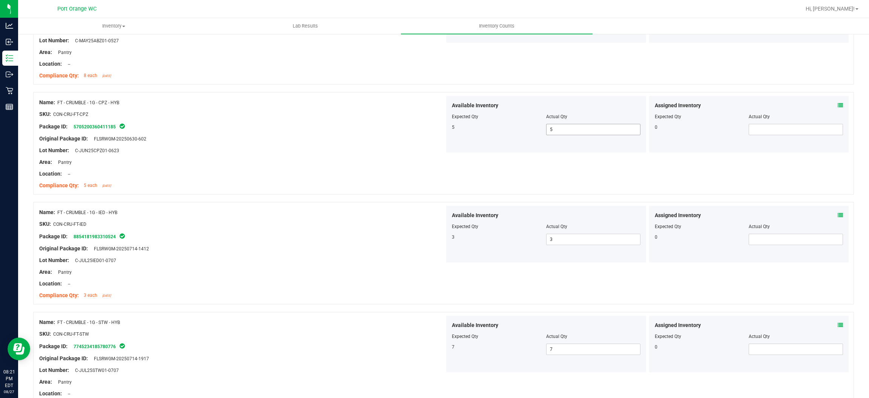
scroll to position [0, 0]
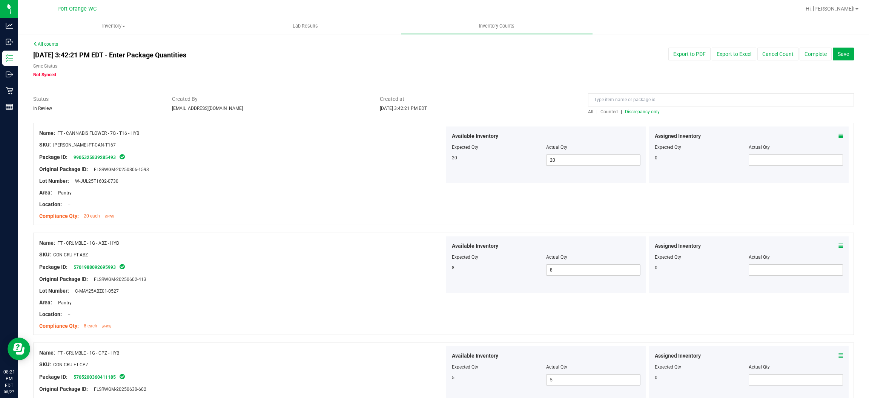
click at [449, 109] on span "Discrepancy only" at bounding box center [642, 111] width 35 height 5
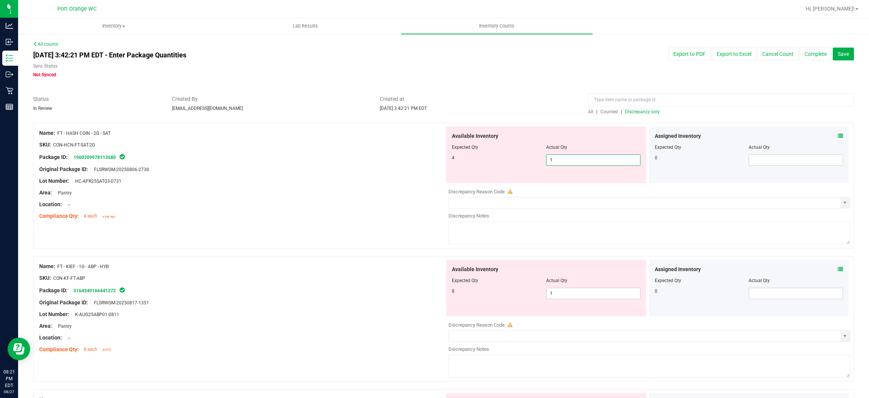
click at [449, 160] on span "1 1" at bounding box center [593, 159] width 94 height 11
click at [449, 159] on input "1" at bounding box center [594, 160] width 94 height 11
type input "4"
drag, startPoint x: 350, startPoint y: 198, endPoint x: 361, endPoint y: 193, distance: 12.0
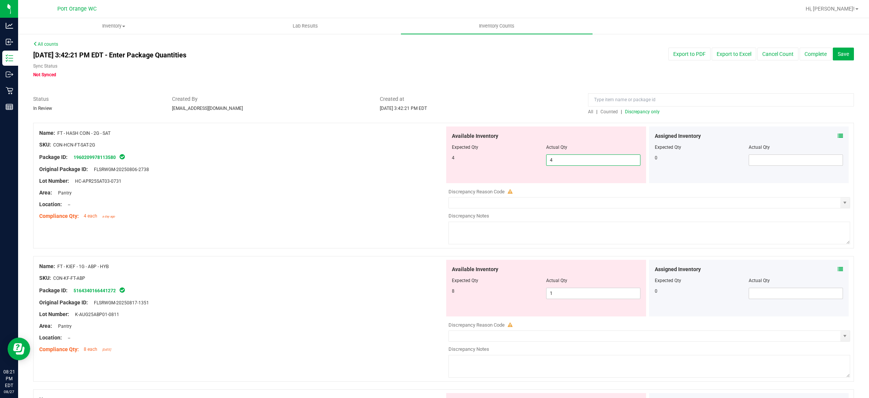
click at [356, 195] on div "Name: FT - HASH COIN - 2G - SAT SKU: CON-HCN-FT-SAT-2G Package ID: 196020997811…" at bounding box center [242, 174] width 406 height 96
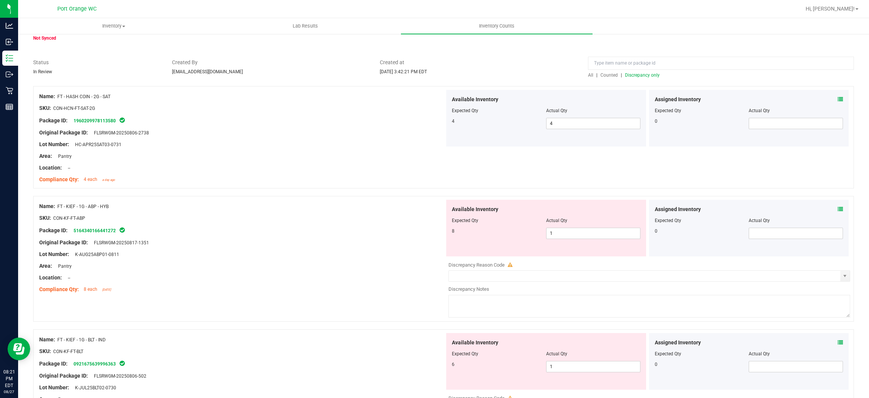
scroll to position [57, 0]
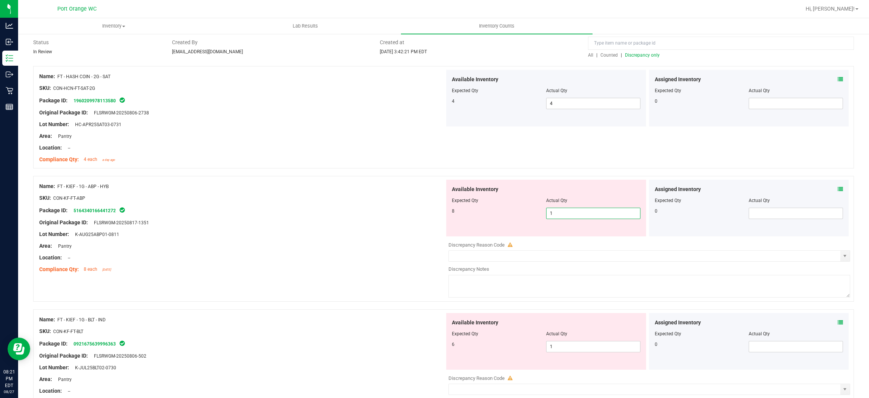
click at [449, 210] on span "1 1" at bounding box center [593, 212] width 94 height 11
click at [449, 210] on input "1" at bounding box center [594, 213] width 94 height 11
type input "8"
drag, startPoint x: 366, startPoint y: 215, endPoint x: 372, endPoint y: 213, distance: 6.0
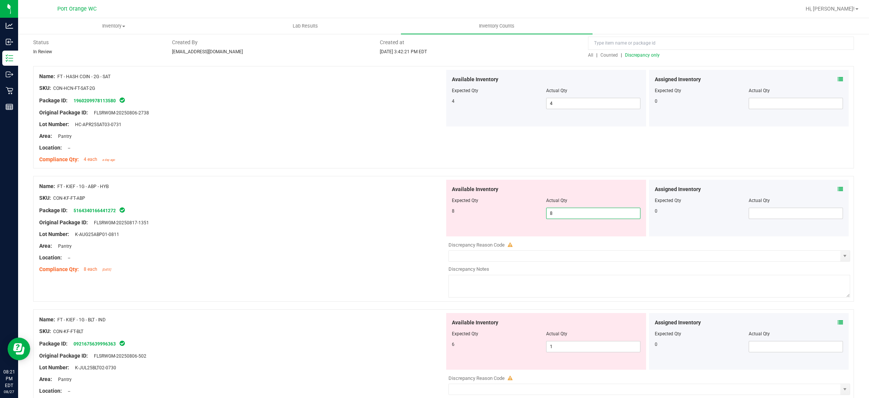
click at [370, 214] on div "Name: FT - KIEF - 1G - ABP - HYB SKU: CON-KF-FT-ABP Package ID: 516434016644127…" at bounding box center [242, 228] width 406 height 96
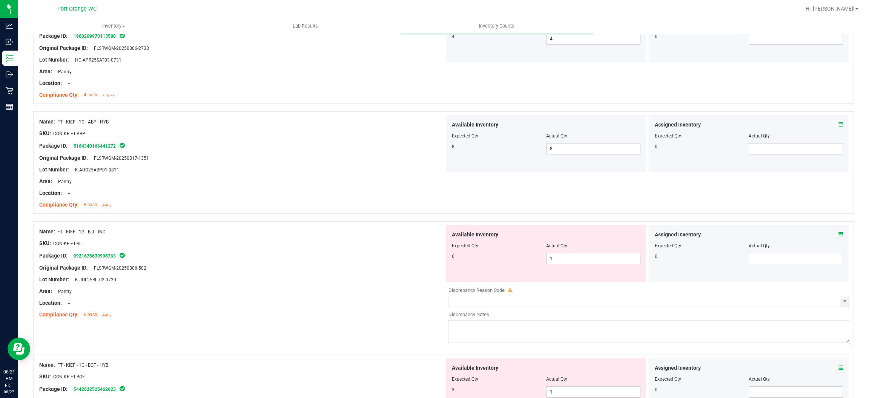
scroll to position [169, 0]
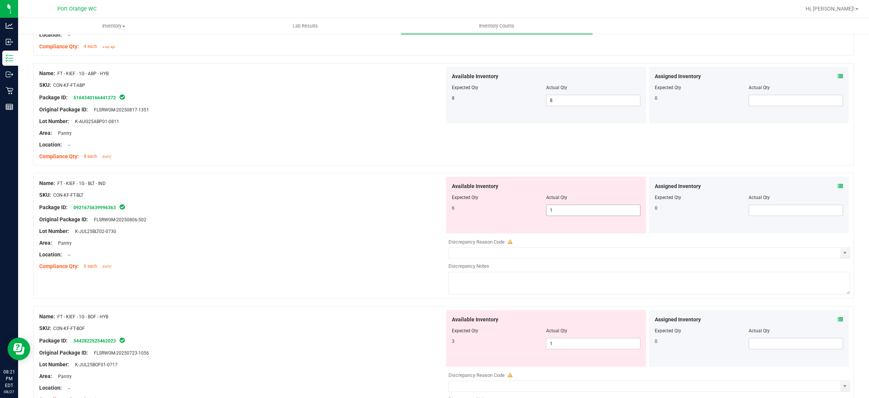
click at [449, 210] on span "1 1" at bounding box center [593, 209] width 94 height 11
click at [449, 210] on input "1" at bounding box center [594, 210] width 94 height 11
type input "6"
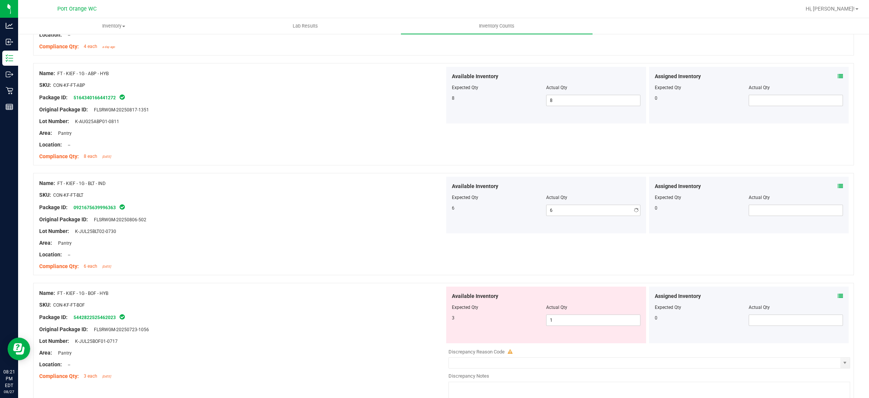
drag, startPoint x: 320, startPoint y: 246, endPoint x: 364, endPoint y: 241, distance: 44.5
click at [326, 244] on div "Name: FT - KIEF - 1G - BLT - IND SKU: CON-KF-FT-BLT Package ID: 092167563999636…" at bounding box center [242, 225] width 406 height 96
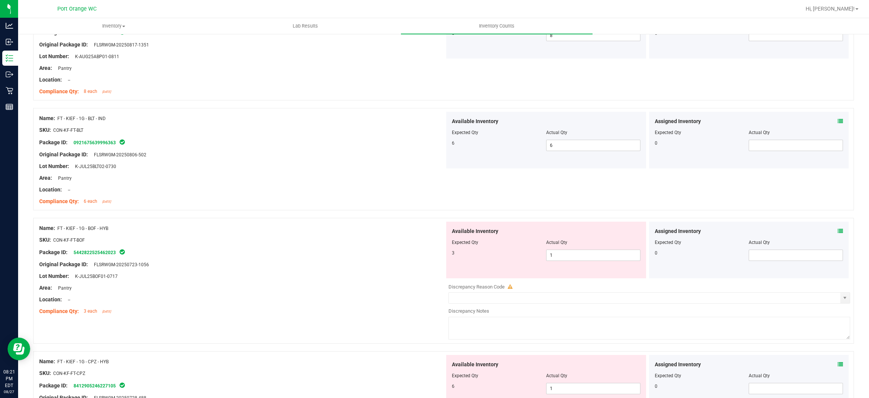
scroll to position [339, 0]
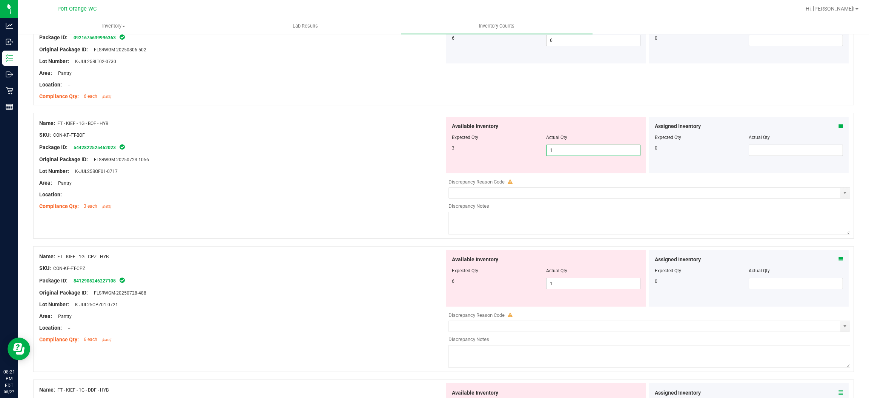
click at [449, 147] on span "1 1" at bounding box center [593, 149] width 94 height 11
click at [449, 147] on input "1" at bounding box center [594, 150] width 94 height 11
type input "3"
click at [449, 281] on div "Available Inventory Expected Qty Actual Qty 6 1 1" at bounding box center [546, 278] width 200 height 57
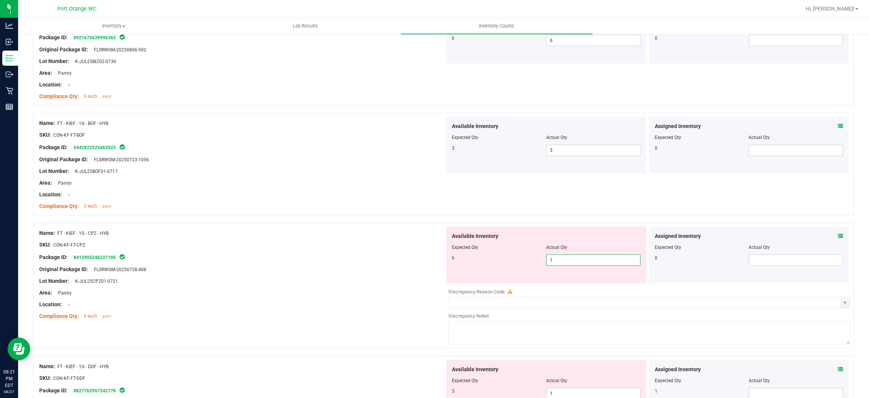
click at [449, 281] on div "Available Inventory Expected Qty Actual Qty 6 1 1" at bounding box center [546, 254] width 200 height 57
click at [449, 261] on span "1 1" at bounding box center [593, 259] width 94 height 11
click at [449, 261] on input "1" at bounding box center [594, 260] width 94 height 11
type input "6"
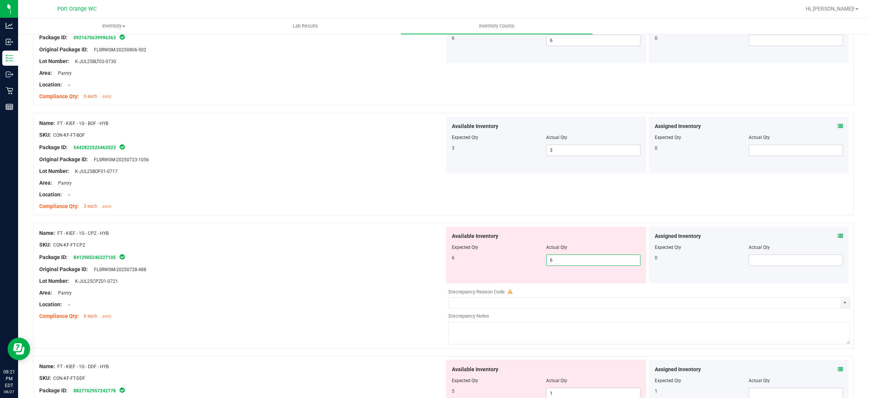
drag, startPoint x: 320, startPoint y: 271, endPoint x: 327, endPoint y: 268, distance: 8.1
click at [326, 268] on div "Original Package ID: FLSRWGM-20250728-488" at bounding box center [242, 269] width 406 height 8
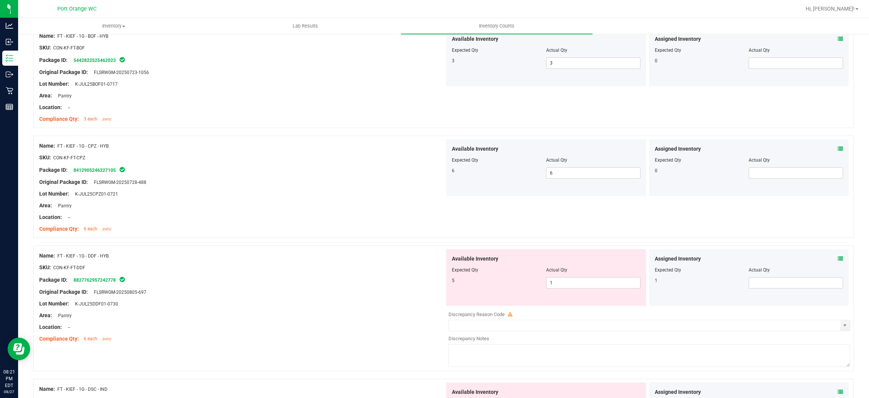
scroll to position [509, 0]
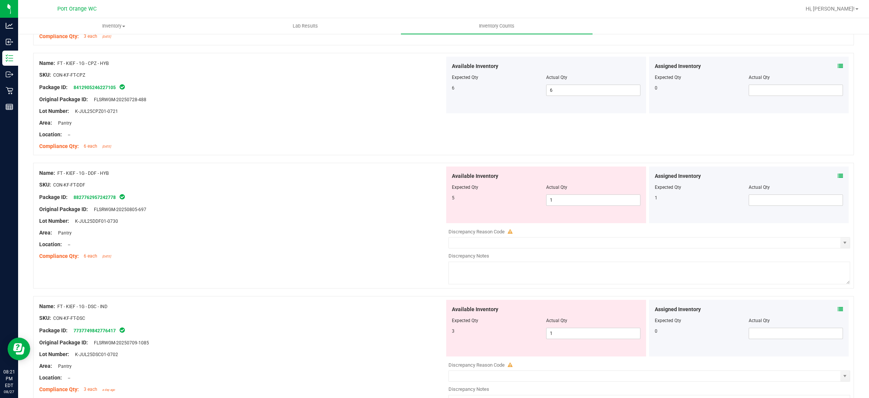
click at [449, 176] on icon at bounding box center [840, 175] width 5 height 5
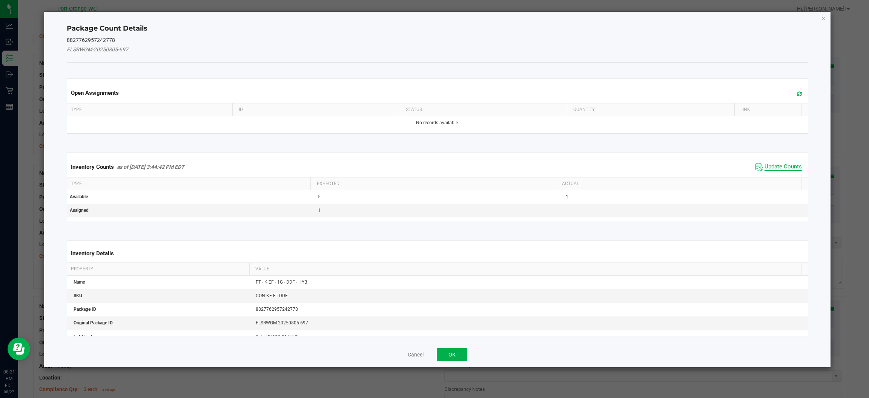
click at [449, 165] on span "Update Counts" at bounding box center [783, 167] width 37 height 8
click at [449, 165] on div "Inventory Counts as of Aug 27, 2025 3:44:42 PM EDT Update Counts" at bounding box center [437, 167] width 744 height 20
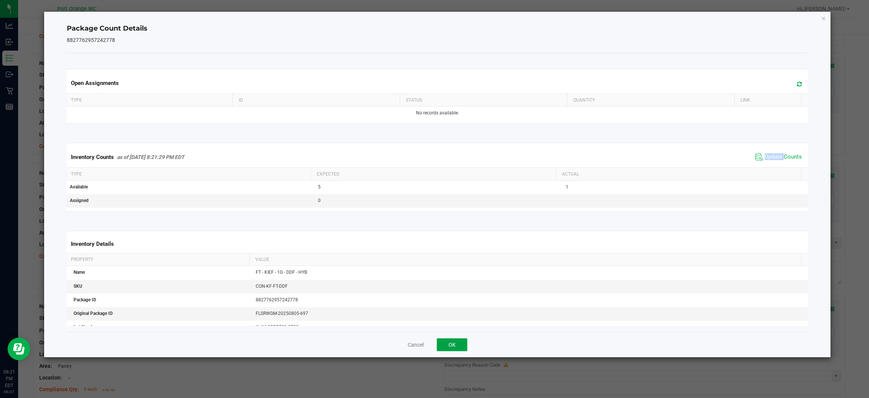
drag, startPoint x: 441, startPoint y: 347, endPoint x: 528, endPoint y: 255, distance: 127.3
click at [445, 345] on button "OK" at bounding box center [452, 344] width 31 height 13
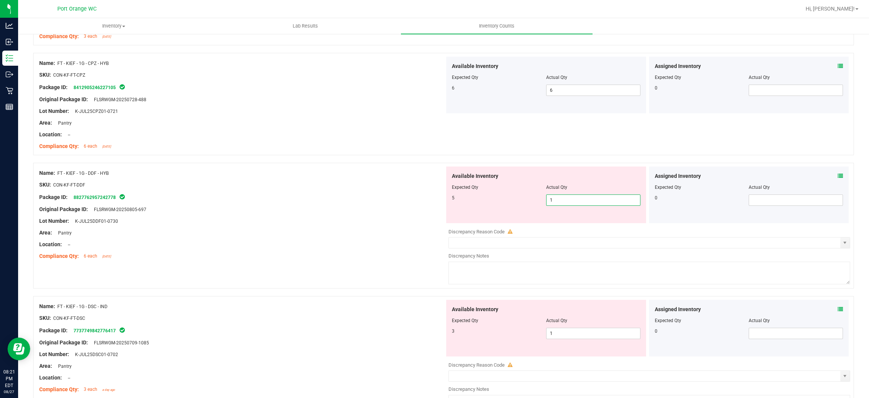
click at [449, 198] on span "1 1" at bounding box center [593, 199] width 94 height 11
click at [449, 198] on input "1" at bounding box center [594, 200] width 94 height 11
type input "5"
click at [215, 300] on div "Name: FT - KIEF - 1G - DSC - IND SKU: CON-KF-FT-DSC Package ID: 773774984277641…" at bounding box center [242, 348] width 406 height 96
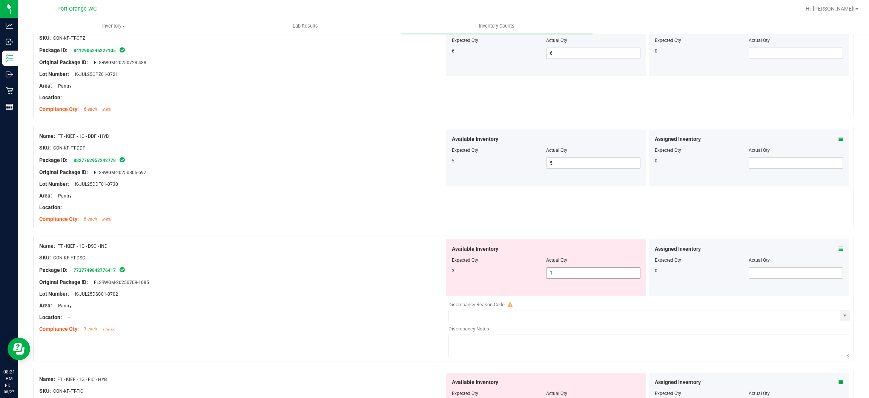
scroll to position [565, 0]
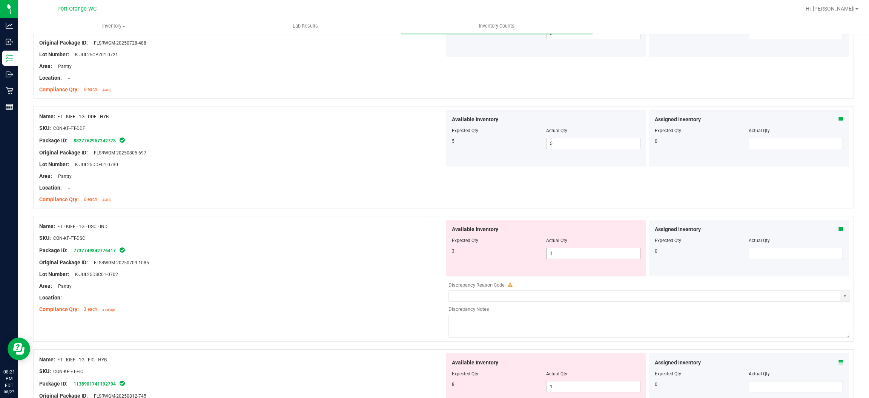
click at [449, 253] on span "1 1" at bounding box center [593, 252] width 94 height 11
click at [449, 253] on input "1" at bounding box center [594, 253] width 94 height 11
type input "3"
drag, startPoint x: 284, startPoint y: 287, endPoint x: 300, endPoint y: 280, distance: 17.0
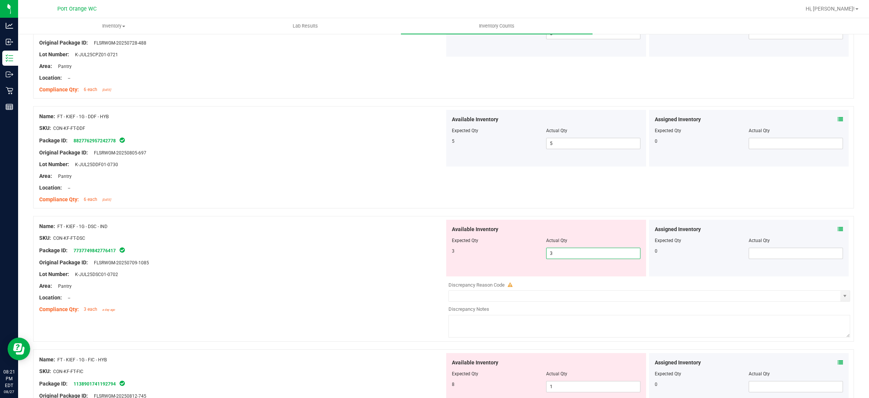
click at [289, 284] on div "Area: Pantry" at bounding box center [242, 286] width 406 height 8
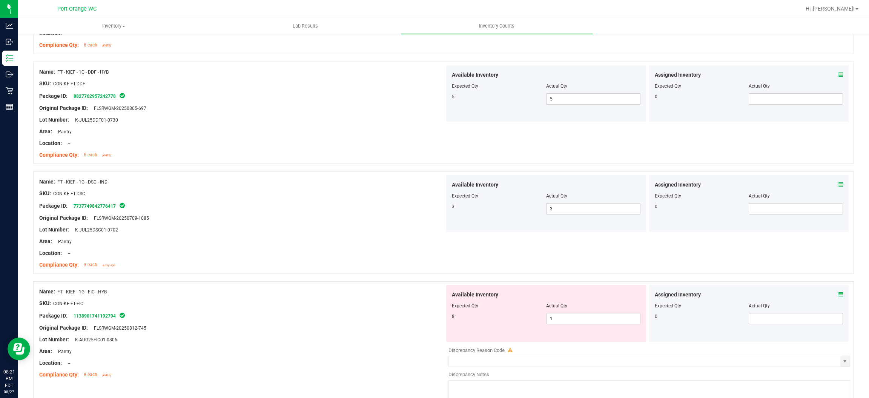
scroll to position [679, 0]
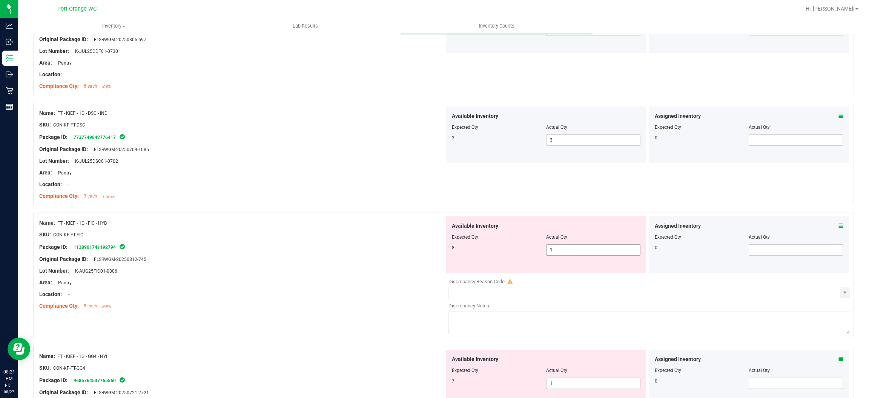
click at [449, 247] on span "1 1" at bounding box center [593, 249] width 94 height 11
click at [449, 247] on input "1" at bounding box center [594, 249] width 94 height 11
type input "8"
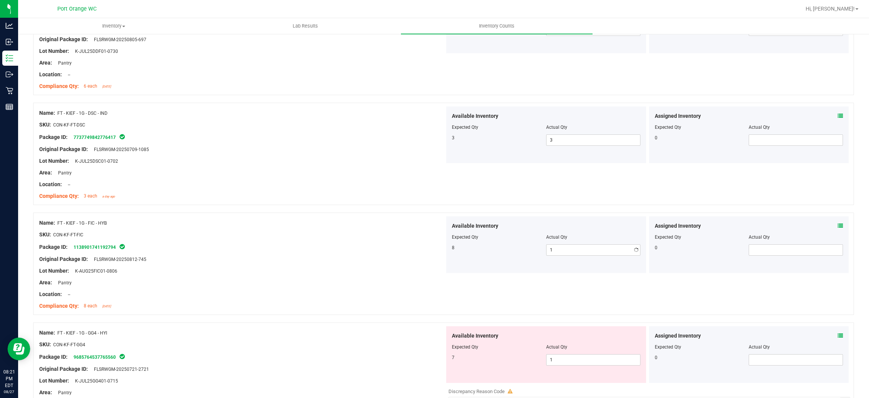
type input "8"
drag, startPoint x: 386, startPoint y: 257, endPoint x: 424, endPoint y: 243, distance: 40.0
click at [390, 255] on div "Original Package ID: FLSRWGM-20250812-745" at bounding box center [242, 259] width 406 height 8
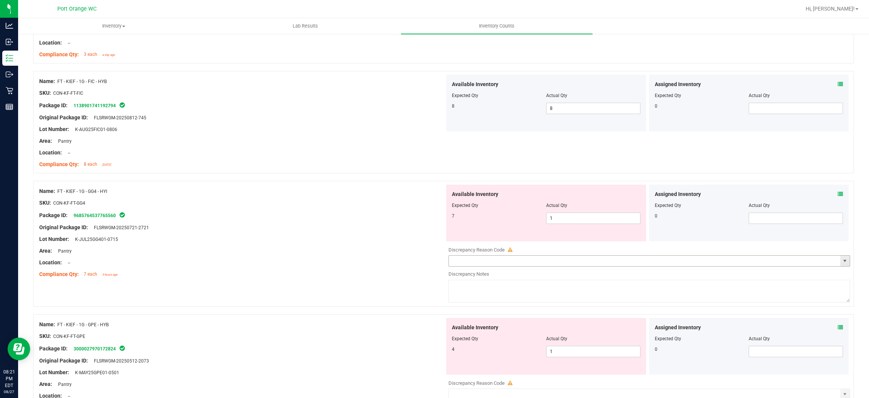
scroll to position [849, 0]
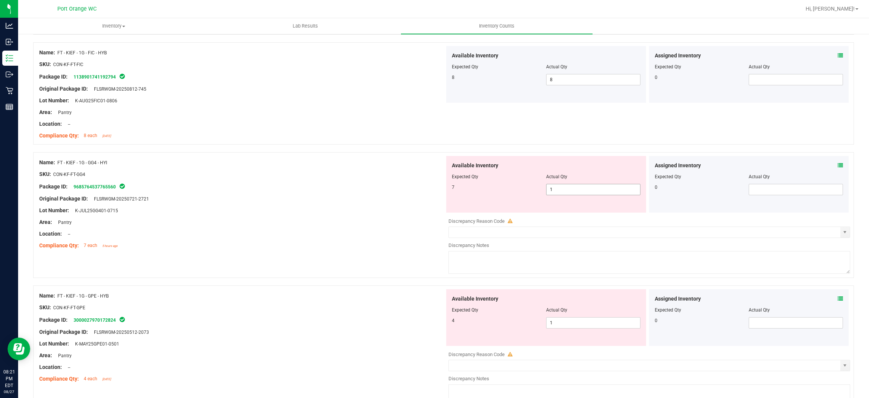
click at [449, 194] on span "1 1" at bounding box center [593, 189] width 94 height 11
click at [449, 194] on input "1" at bounding box center [594, 189] width 94 height 11
type input "7"
drag, startPoint x: 390, startPoint y: 232, endPoint x: 442, endPoint y: 215, distance: 54.9
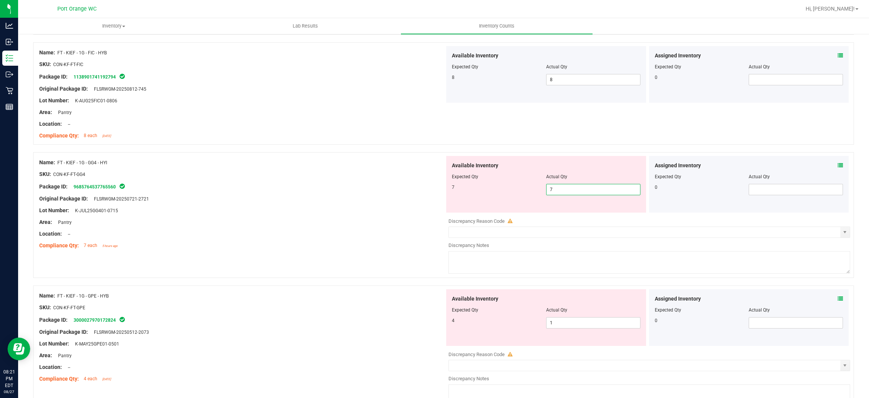
click at [401, 228] on div "Name: FT - KIEF - 1G - GG4 - HYI SKU: CON-KF-FT-GG4 Package ID: 968576453776556…" at bounding box center [242, 204] width 406 height 96
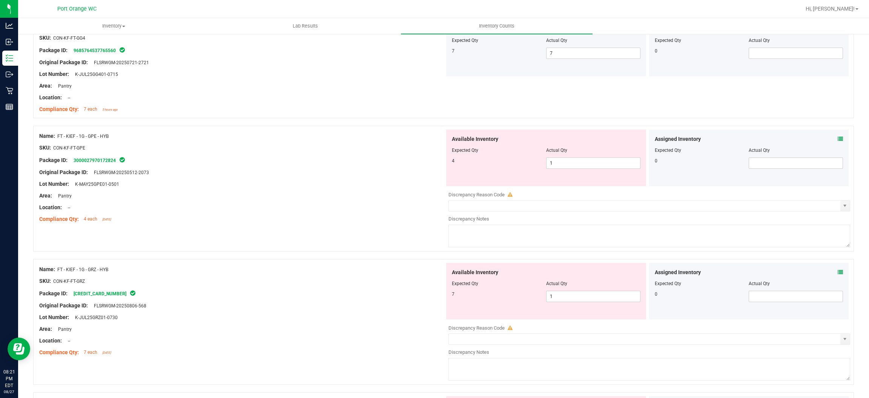
scroll to position [962, 0]
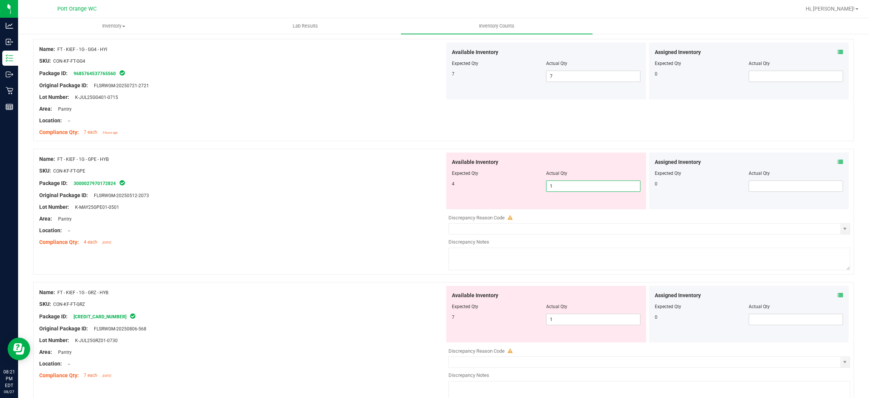
click at [449, 187] on span "1 1" at bounding box center [593, 185] width 94 height 11
click at [449, 187] on input "1" at bounding box center [594, 186] width 94 height 11
type input "4"
drag, startPoint x: 335, startPoint y: 222, endPoint x: 384, endPoint y: 209, distance: 51.4
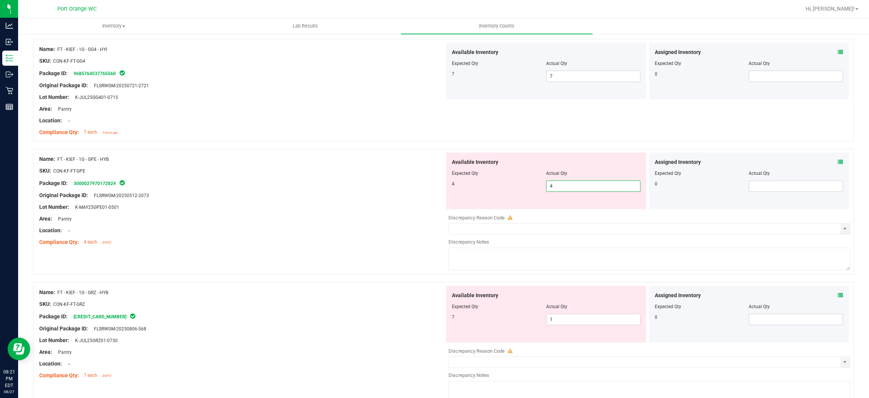
click at [347, 218] on div "Area: Pantry" at bounding box center [242, 219] width 406 height 8
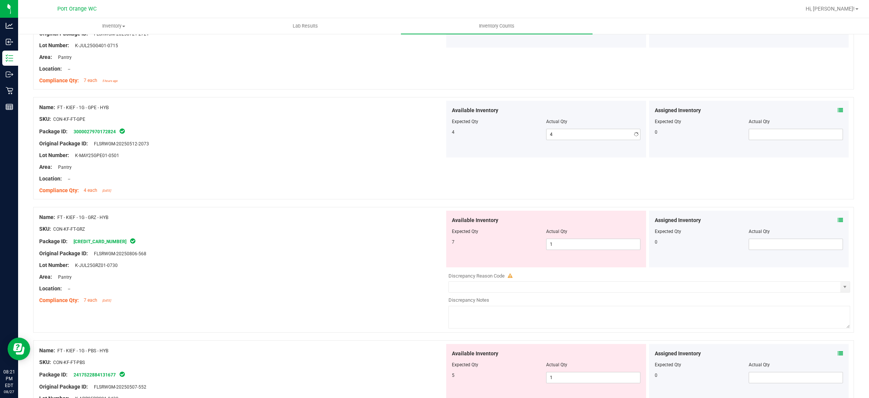
scroll to position [1075, 0]
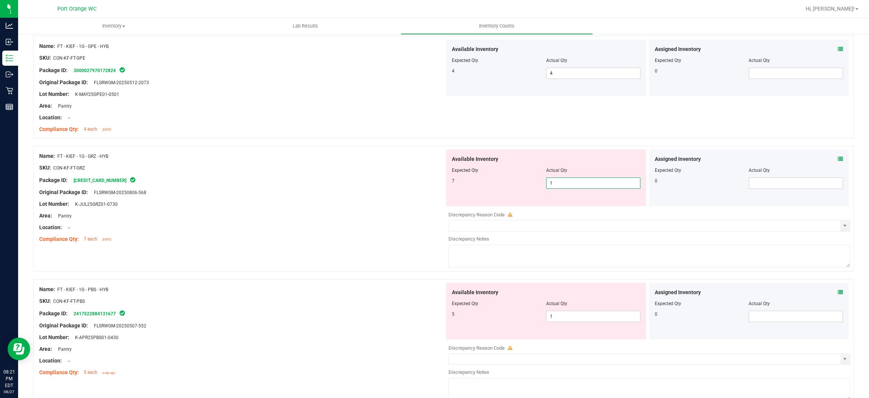
click at [449, 186] on span "1 1" at bounding box center [593, 182] width 94 height 11
click at [449, 186] on input "1" at bounding box center [594, 183] width 94 height 11
type input "7"
drag, startPoint x: 333, startPoint y: 203, endPoint x: 349, endPoint y: 195, distance: 17.7
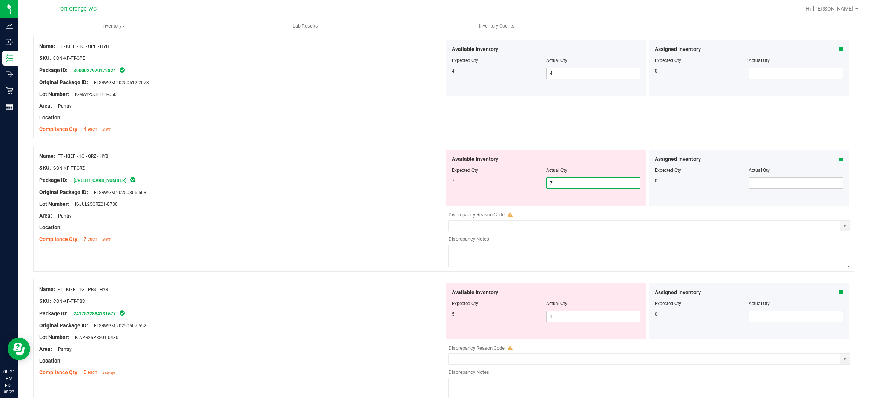
click at [337, 200] on div "Name: FT - KIEF - 1G - GRZ - HYB SKU: CON-KF-FT-GRZ Package ID: 240073916535072…" at bounding box center [242, 197] width 406 height 96
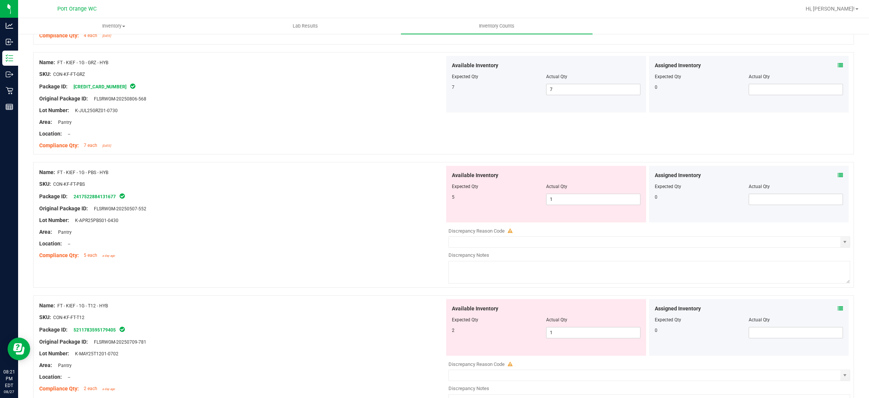
scroll to position [1188, 0]
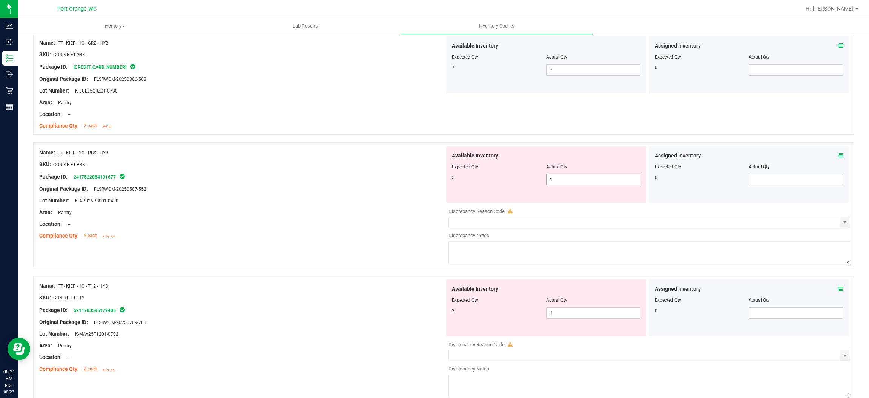
click at [449, 180] on span "1 1" at bounding box center [593, 179] width 94 height 11
click at [449, 180] on input "1" at bounding box center [594, 179] width 94 height 11
type input "5"
drag, startPoint x: 343, startPoint y: 189, endPoint x: 356, endPoint y: 189, distance: 13.6
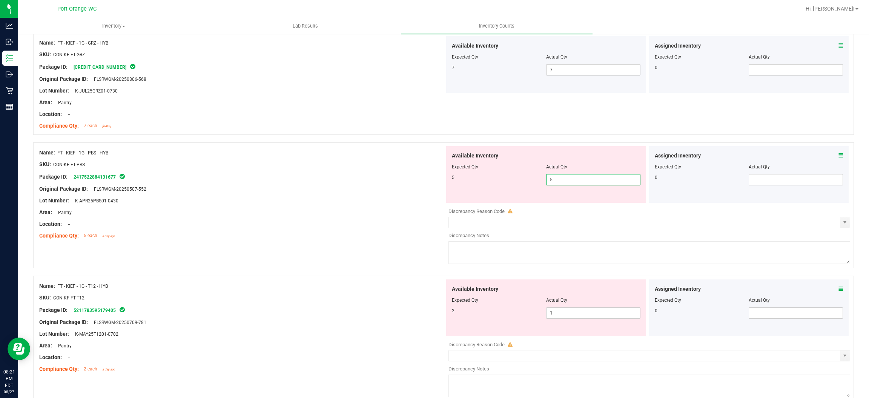
click at [347, 187] on div "Original Package ID: FLSRWGM-20250507-552" at bounding box center [242, 189] width 406 height 8
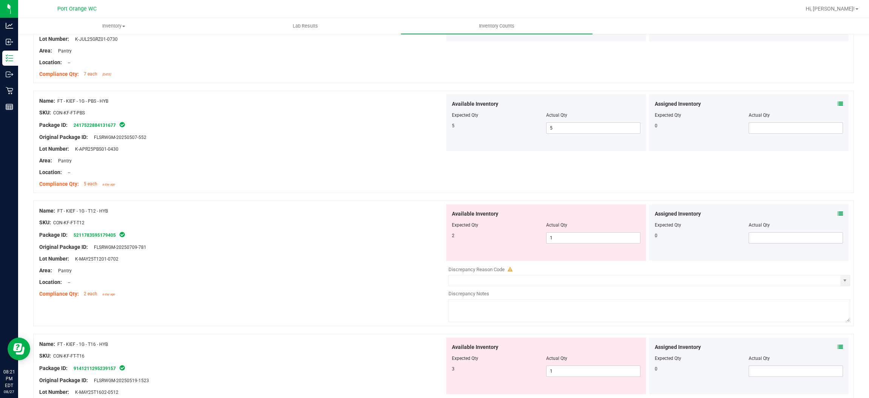
scroll to position [1301, 0]
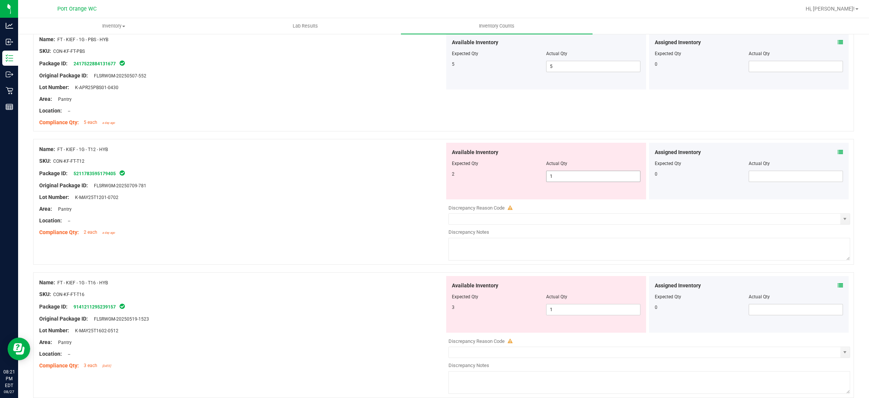
click at [449, 174] on span "1 1" at bounding box center [593, 176] width 94 height 11
click at [449, 174] on input "1" at bounding box center [594, 176] width 94 height 11
type input "2"
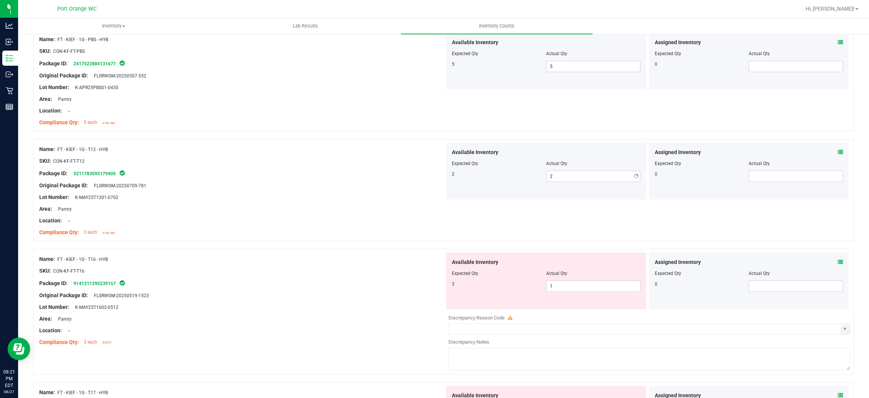
click at [320, 198] on div "Lot Number: K-MAY25T1201-0702" at bounding box center [242, 197] width 406 height 8
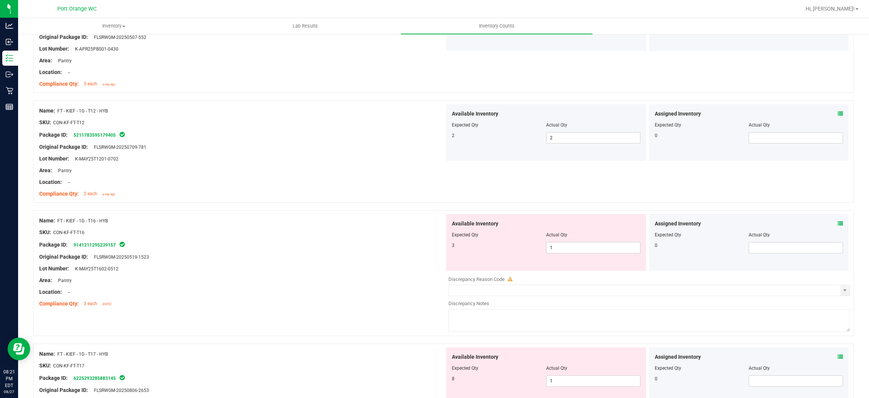
scroll to position [1358, 0]
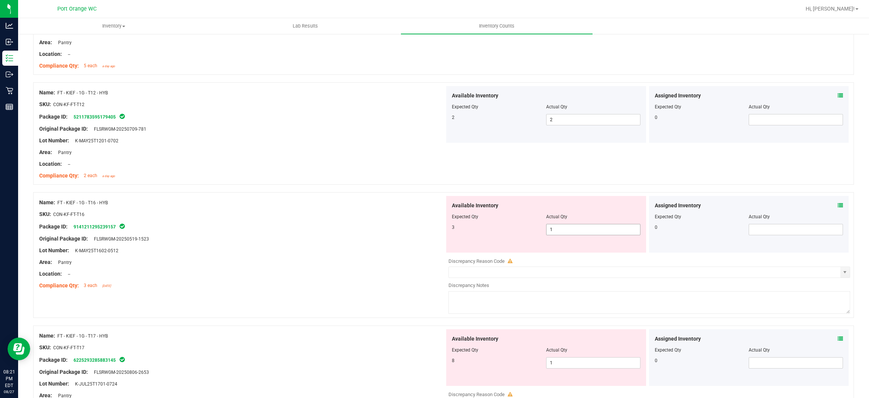
click at [449, 232] on span "1 1" at bounding box center [593, 229] width 94 height 11
click at [449, 232] on input "1" at bounding box center [594, 229] width 94 height 11
type input "3"
click at [318, 241] on div "Original Package ID: FLSRWGM-20250519-1523" at bounding box center [242, 239] width 406 height 8
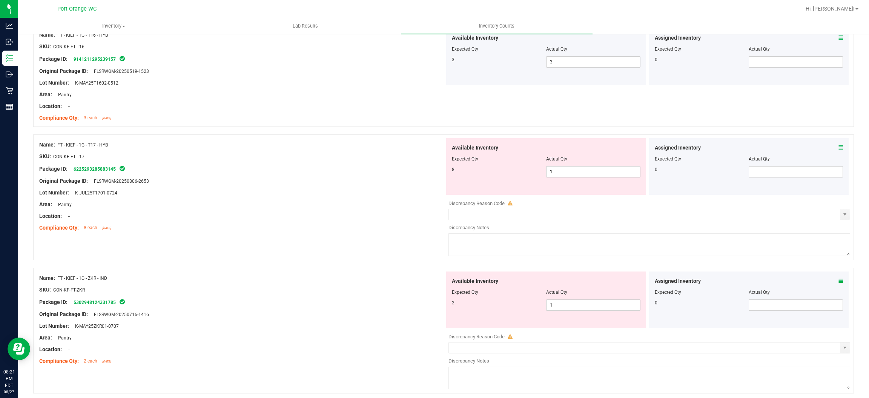
scroll to position [1527, 0]
click at [449, 170] on span "1 1" at bounding box center [593, 169] width 94 height 11
click at [449, 170] on input "1" at bounding box center [594, 169] width 94 height 11
type input "8"
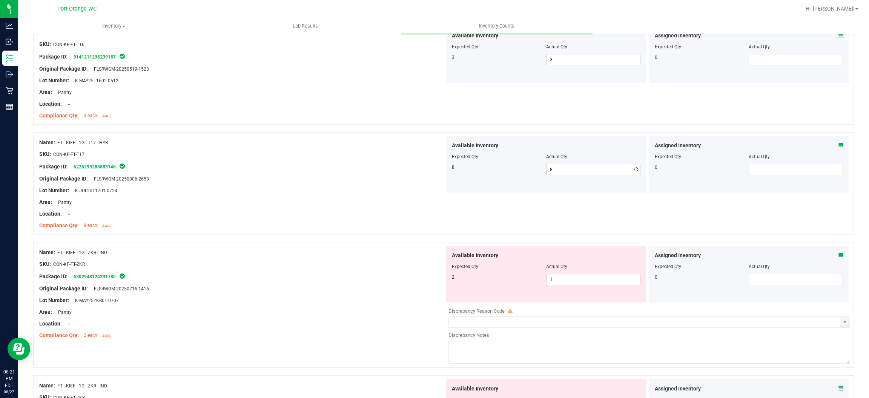
drag, startPoint x: 280, startPoint y: 210, endPoint x: 349, endPoint y: 203, distance: 70.2
click at [300, 206] on div "Name: FT - KIEF - 1G - T17 - HYB SKU: CON-KF-FT-T17 Package ID: 622529328588314…" at bounding box center [242, 184] width 406 height 96
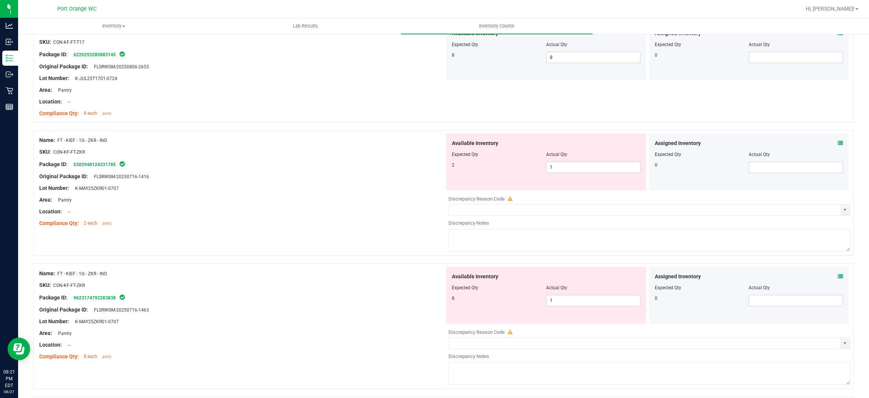
scroll to position [1641, 0]
click at [449, 169] on span "1 1" at bounding box center [593, 165] width 94 height 11
click at [449, 169] on input "1" at bounding box center [594, 165] width 94 height 11
type input "2"
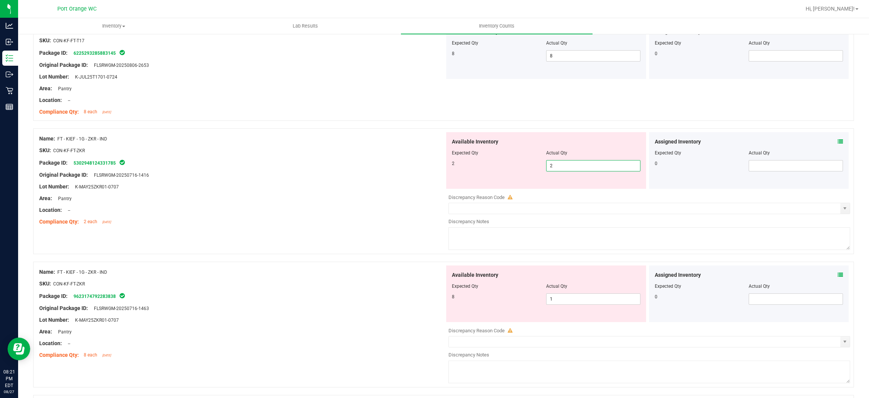
drag, startPoint x: 279, startPoint y: 210, endPoint x: 358, endPoint y: 196, distance: 80.4
click at [285, 209] on div "Location: --" at bounding box center [242, 210] width 406 height 8
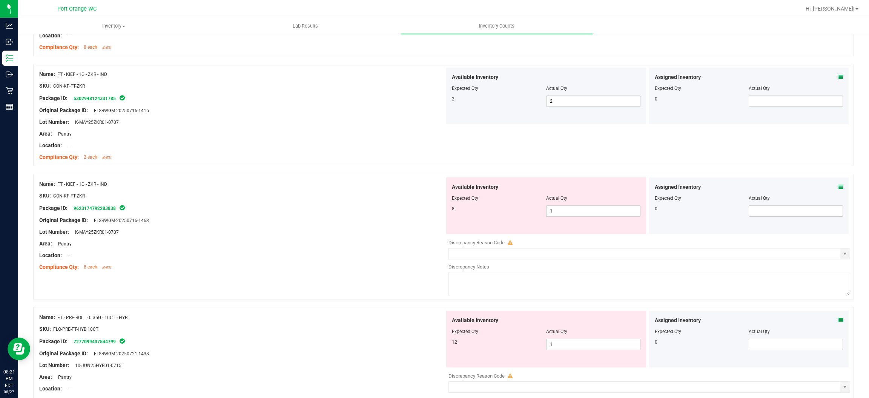
scroll to position [1754, 0]
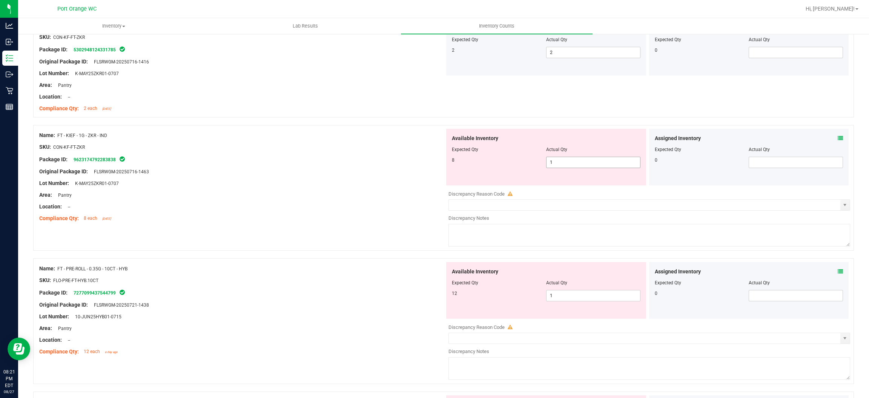
click at [449, 168] on span "1 1" at bounding box center [593, 162] width 94 height 11
click at [449, 167] on input "1" at bounding box center [594, 162] width 94 height 11
type input "8"
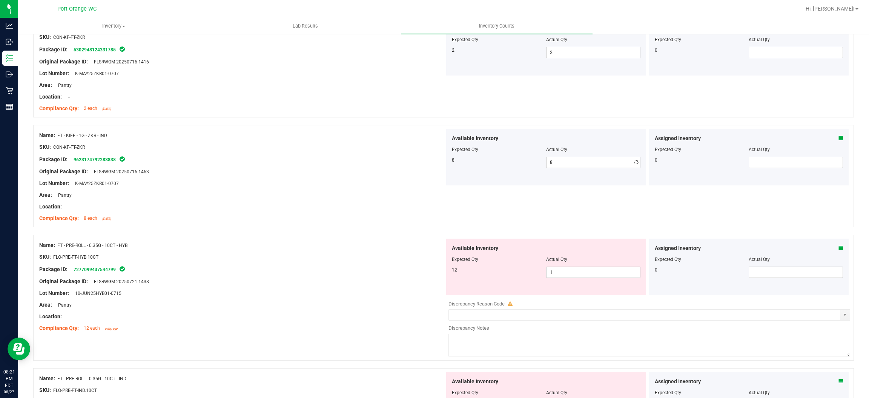
click at [299, 179] on div at bounding box center [242, 177] width 406 height 4
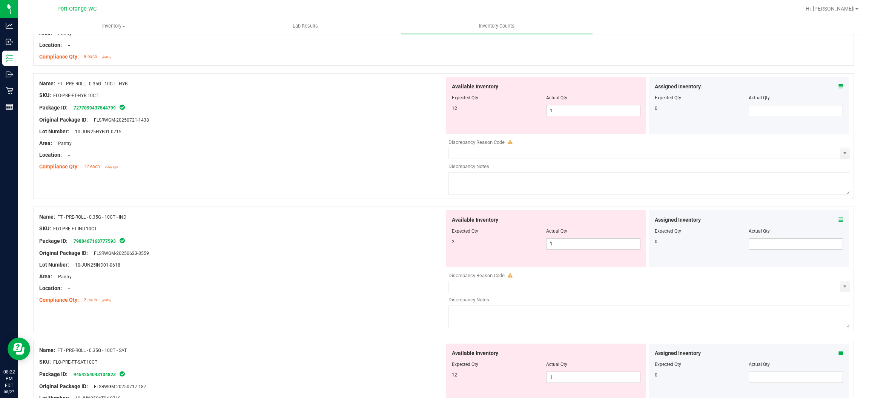
scroll to position [1924, 0]
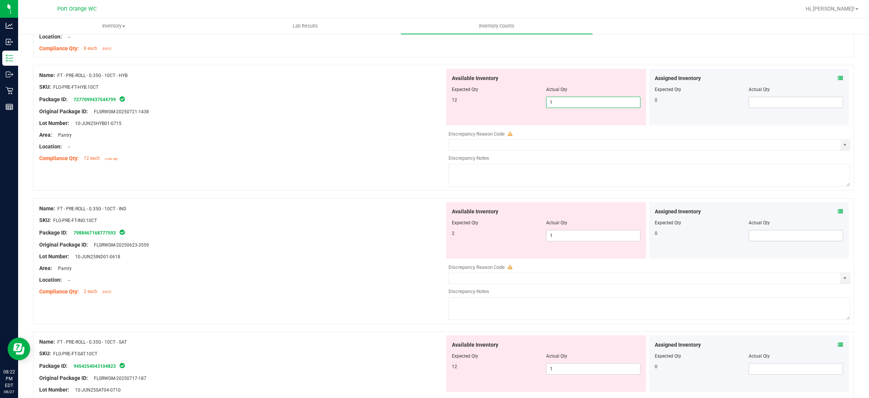
click at [449, 108] on span "1 1" at bounding box center [593, 102] width 94 height 11
type input "12"
click at [449, 236] on div "Available Inventory Expected Qty Actual Qty 2 1 1" at bounding box center [546, 230] width 200 height 57
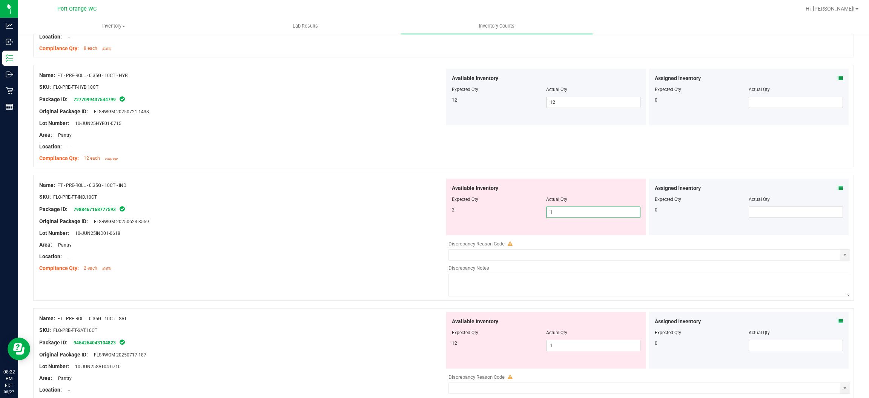
click at [449, 235] on div "Available Inventory Expected Qty Actual Qty 2 1 1" at bounding box center [546, 206] width 200 height 57
click at [449, 210] on span "1 1" at bounding box center [593, 211] width 94 height 11
click at [449, 210] on input "1" at bounding box center [594, 212] width 94 height 11
type input "2"
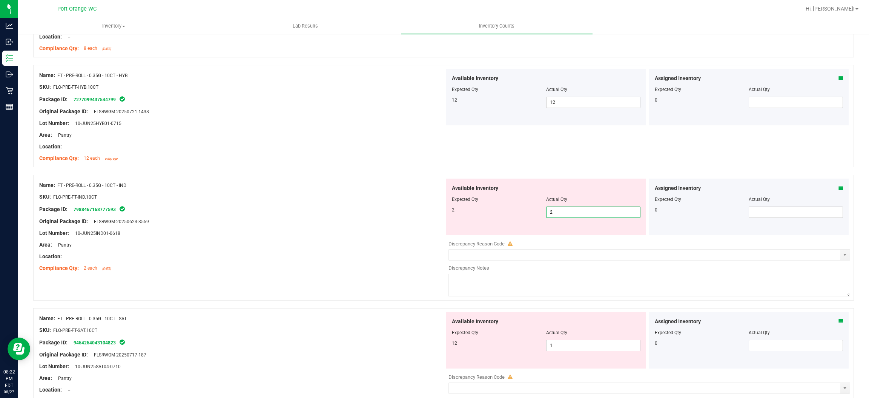
drag, startPoint x: 374, startPoint y: 242, endPoint x: 382, endPoint y: 239, distance: 8.8
click at [379, 241] on div "Name: FT - PRE-ROLL - 0.35G - 10CT - IND SKU: FLO-PRE-FT-IND.10CT Package ID: 7…" at bounding box center [242, 226] width 406 height 96
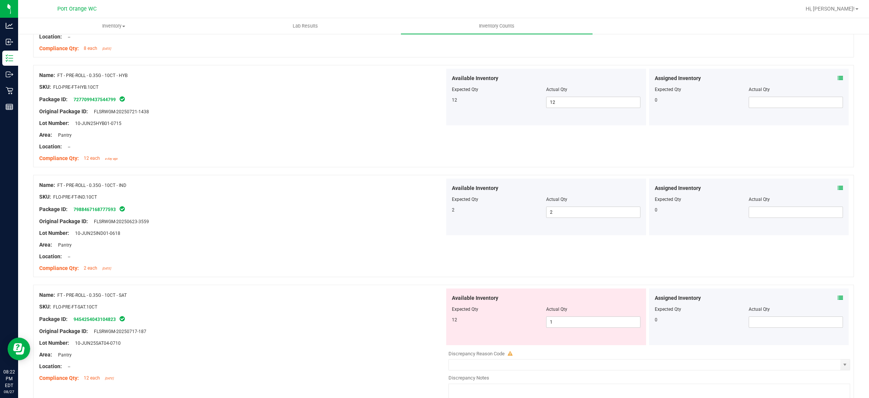
scroll to position [1971, 0]
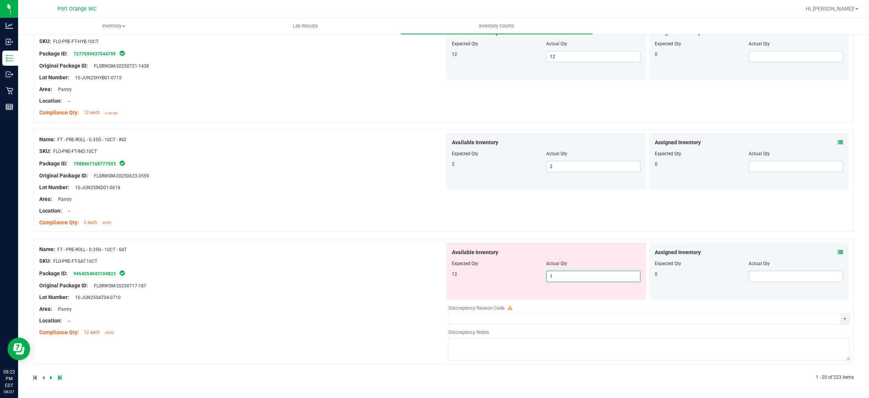
click at [449, 278] on span "1 1" at bounding box center [593, 275] width 94 height 11
type input "12"
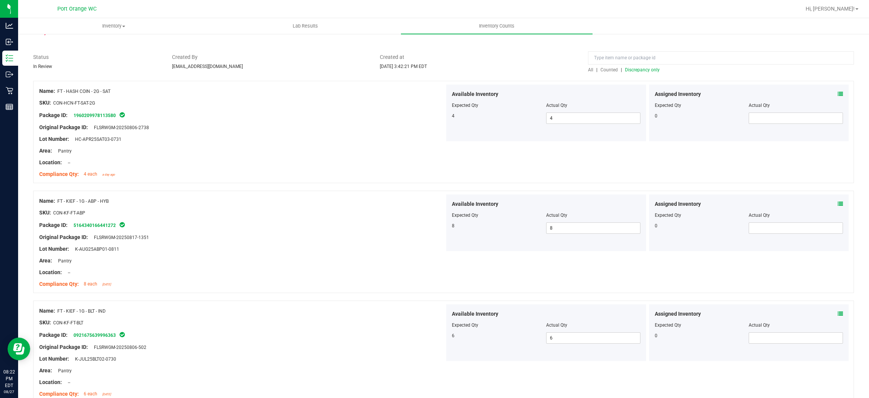
scroll to position [0, 0]
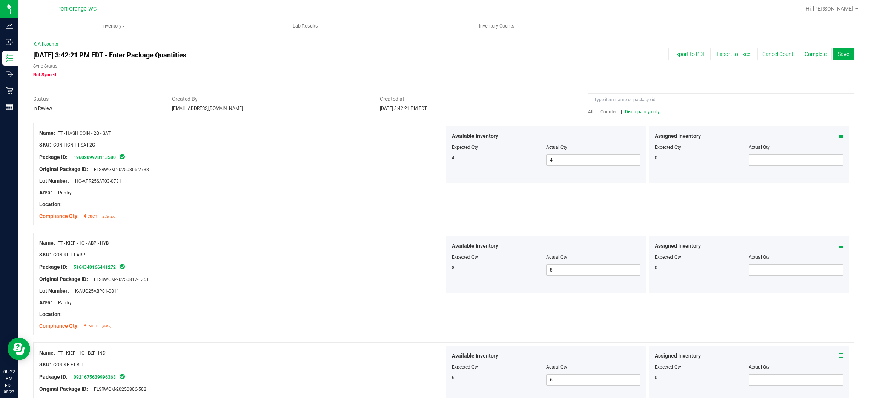
type input "12"
click at [449, 112] on span "Discrepancy only" at bounding box center [642, 111] width 35 height 5
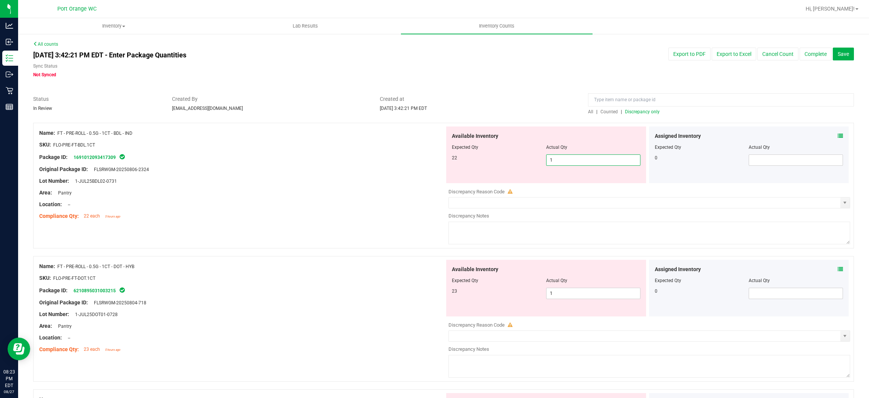
click at [449, 161] on span "1 1" at bounding box center [593, 159] width 94 height 11
click at [449, 161] on input "1" at bounding box center [594, 160] width 94 height 11
type input "22"
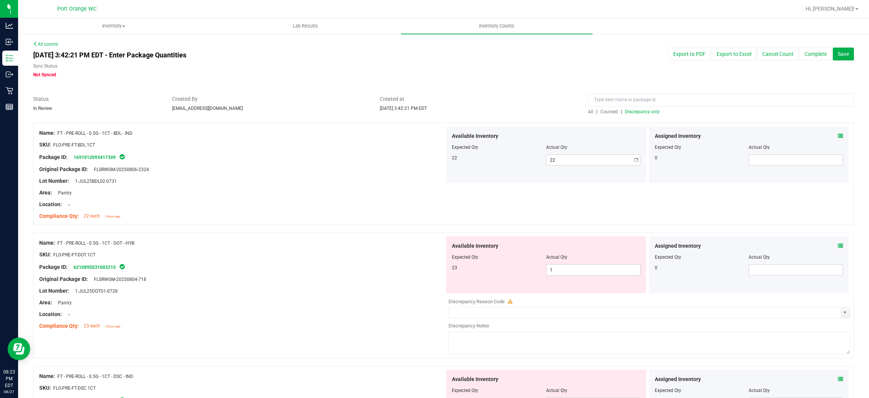
click at [390, 216] on div "Compliance Qty: 22 each 5 hours ago" at bounding box center [242, 216] width 406 height 8
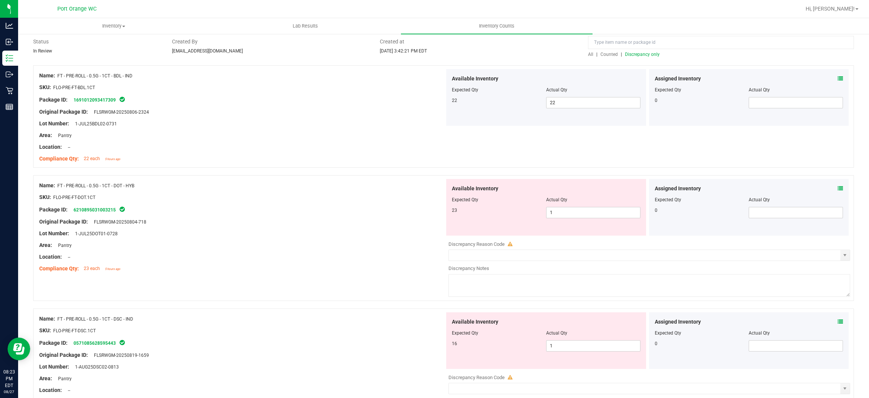
scroll to position [113, 0]
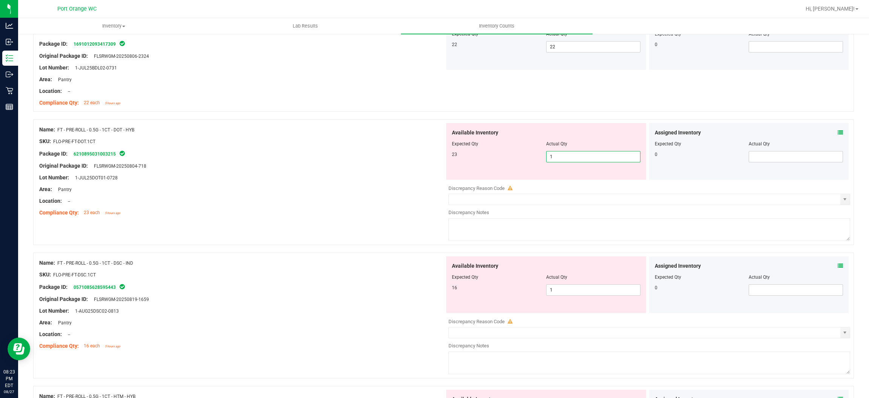
click at [449, 160] on span "1 1" at bounding box center [593, 156] width 94 height 11
click at [449, 160] on input "1" at bounding box center [594, 156] width 94 height 11
type input "23"
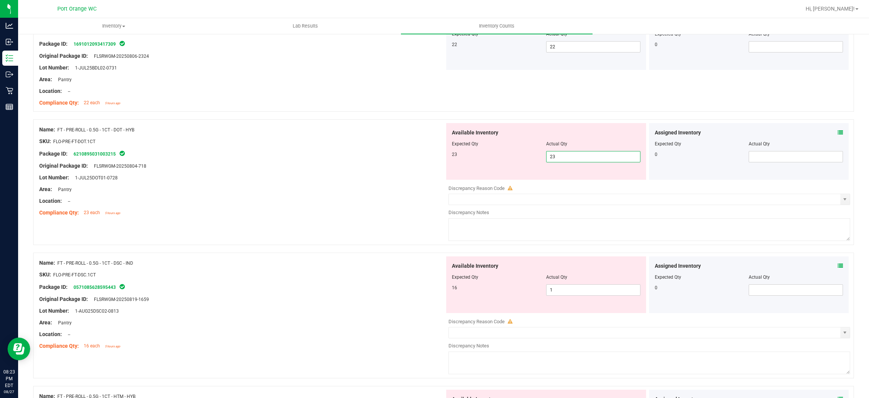
type input "23"
click at [348, 203] on div "Location: --" at bounding box center [242, 201] width 406 height 8
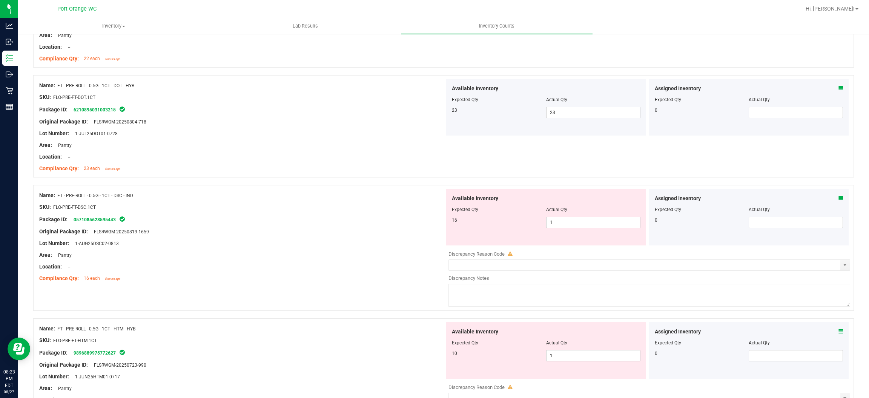
scroll to position [226, 0]
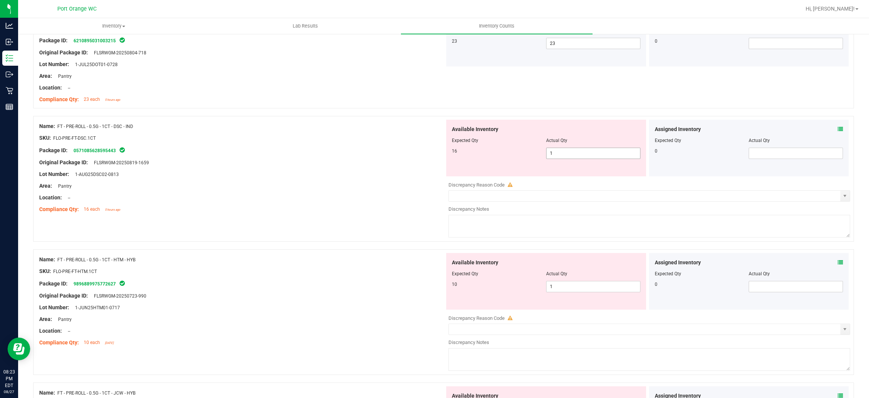
click at [449, 154] on span "1 1" at bounding box center [593, 152] width 94 height 11
type input "16"
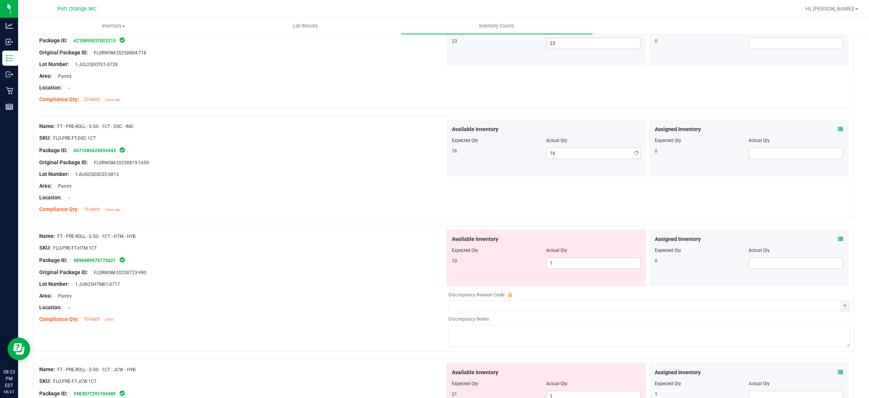
click at [258, 217] on div "Name: FT - PRE-ROLL - 0.5G - 1CT - DSC - IND SKU: FLO-PRE-FT-DSC.1CT Package ID…" at bounding box center [443, 167] width 821 height 102
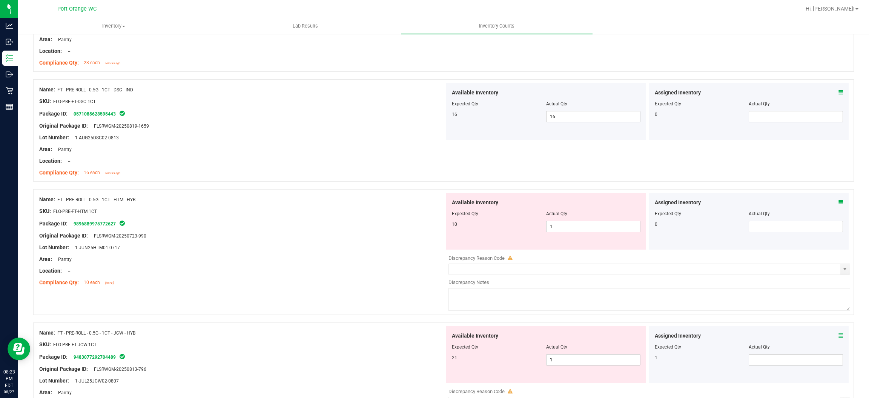
scroll to position [283, 0]
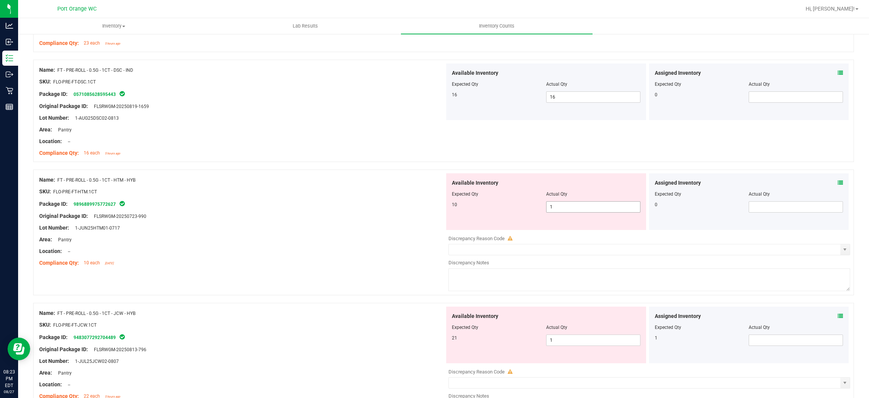
click at [449, 207] on span "1 1" at bounding box center [593, 206] width 94 height 11
type input "10"
drag, startPoint x: 316, startPoint y: 250, endPoint x: 325, endPoint y: 248, distance: 8.9
click at [323, 248] on div "Location: --" at bounding box center [242, 251] width 406 height 8
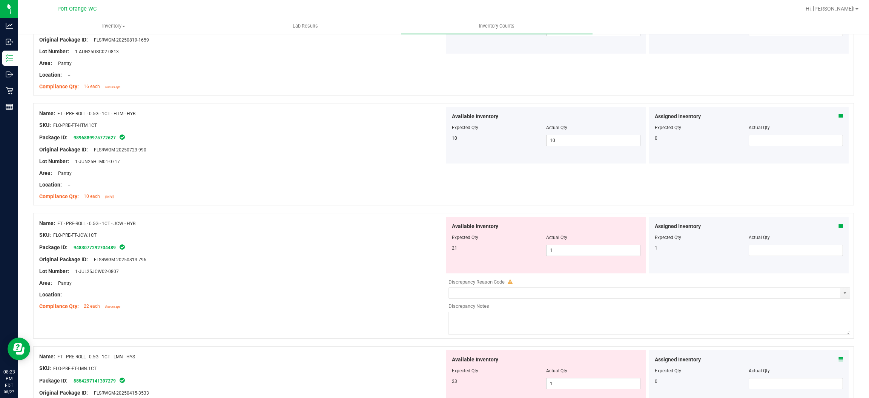
scroll to position [453, 0]
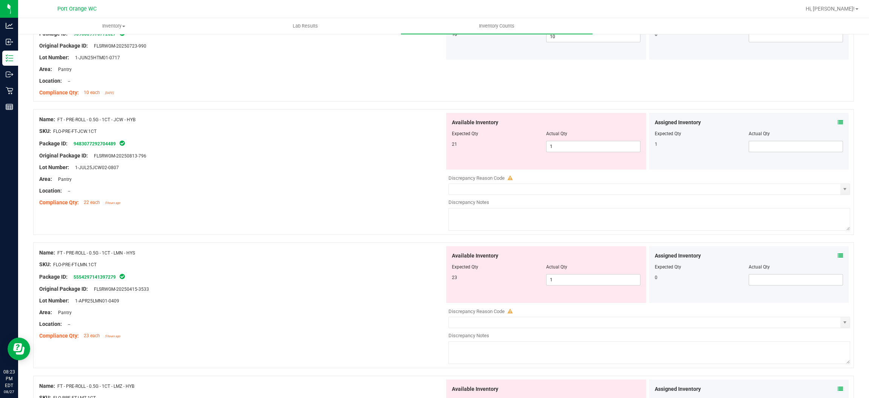
click at [449, 121] on icon at bounding box center [840, 122] width 5 height 5
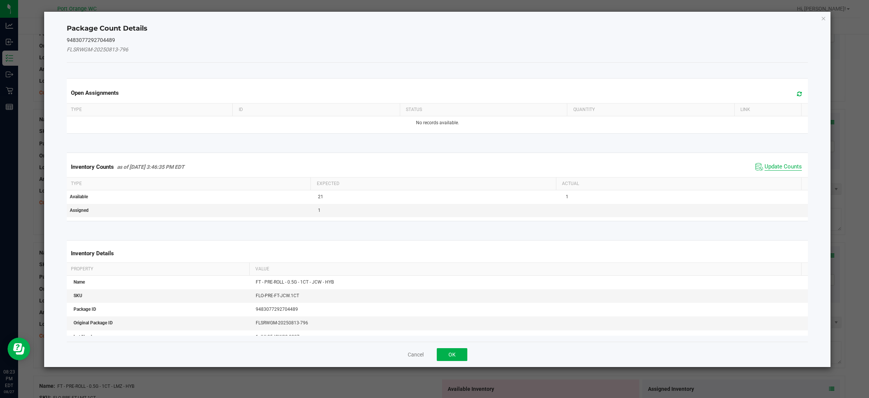
click at [449, 165] on span "Update Counts" at bounding box center [783, 167] width 37 height 8
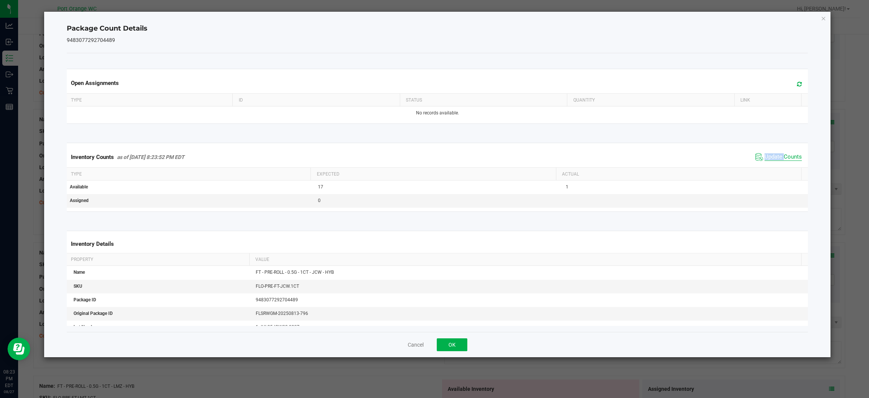
click at [449, 165] on div "Inventory Counts as of Aug 27, 2025 8:23:52 PM EDT Update Counts" at bounding box center [437, 157] width 744 height 20
click at [449, 339] on button "OK" at bounding box center [452, 344] width 31 height 13
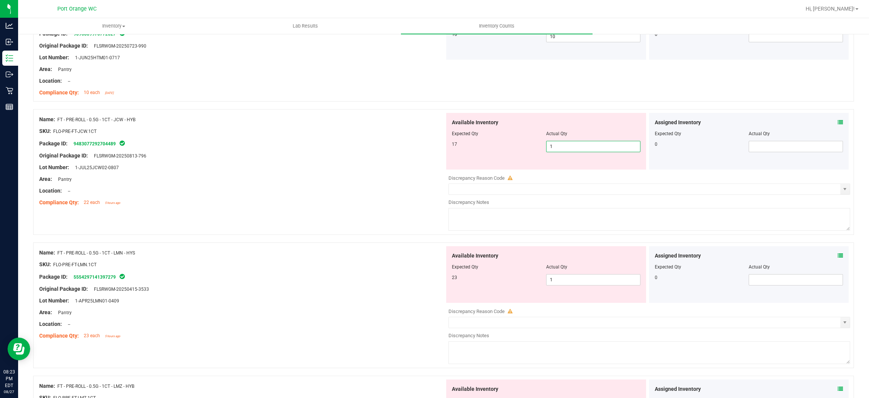
click at [449, 144] on span "1 1" at bounding box center [593, 146] width 94 height 11
type input "17"
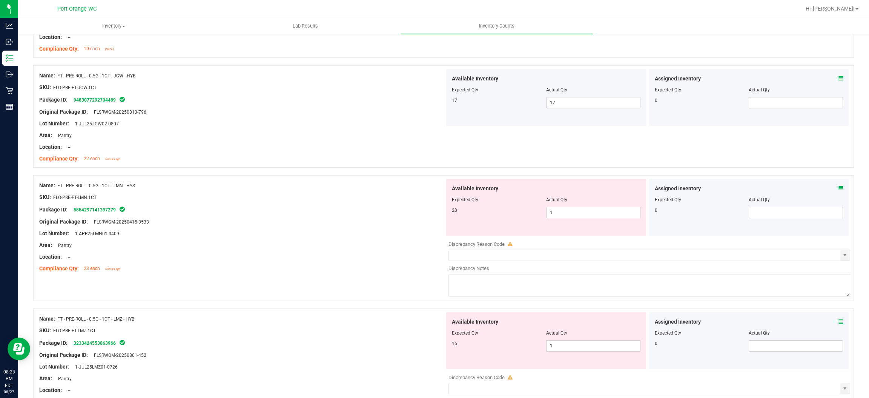
scroll to position [565, 0]
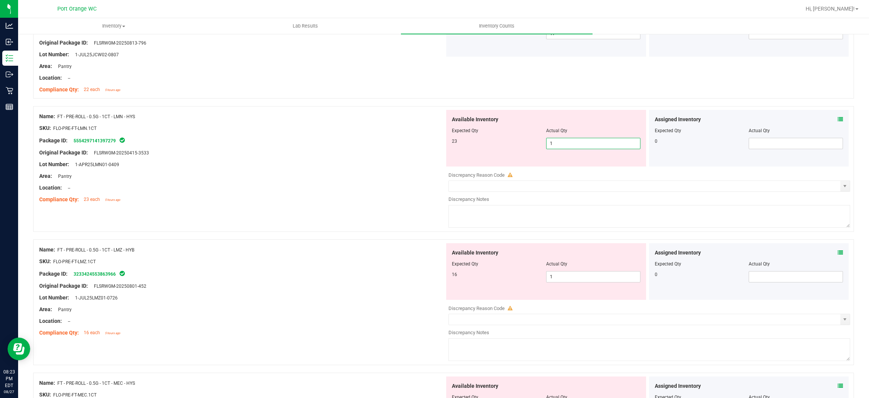
click at [449, 144] on span "1 1" at bounding box center [593, 143] width 94 height 11
click at [449, 144] on input "1" at bounding box center [594, 143] width 94 height 11
type input "23"
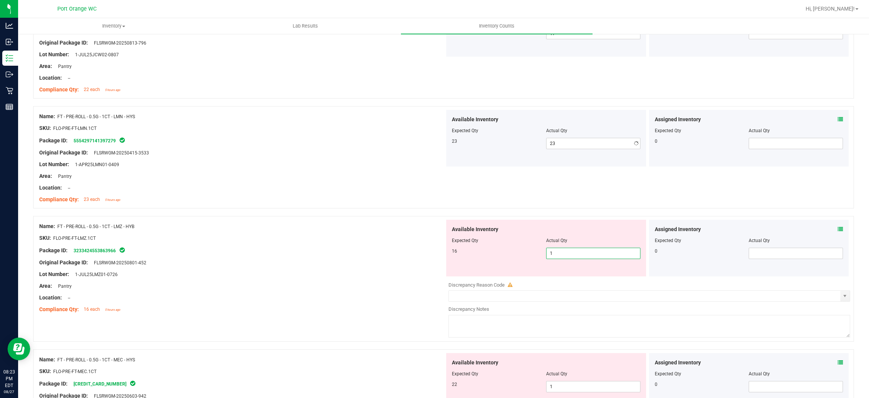
click at [449, 276] on div "Available Inventory Expected Qty Actual Qty 16 1 1" at bounding box center [546, 248] width 200 height 57
click at [449, 252] on span "1 1" at bounding box center [593, 252] width 94 height 11
type input "16"
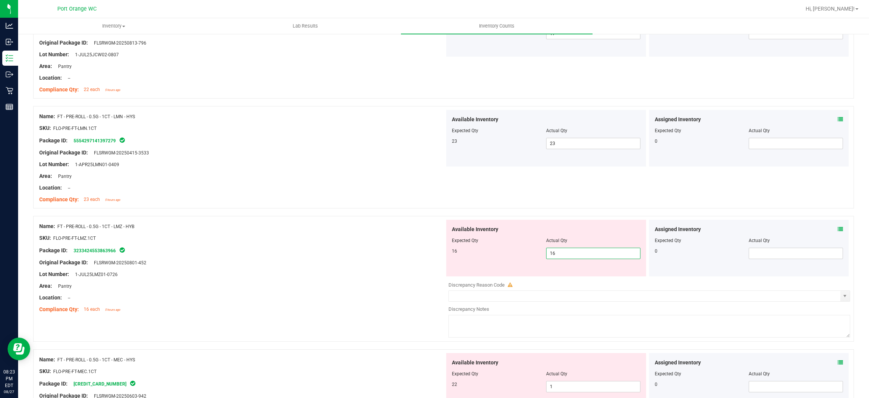
drag, startPoint x: 326, startPoint y: 306, endPoint x: 332, endPoint y: 303, distance: 5.7
click at [329, 304] on ng-container "Compliance Qty: 16 each 5 hours ago" at bounding box center [242, 307] width 406 height 12
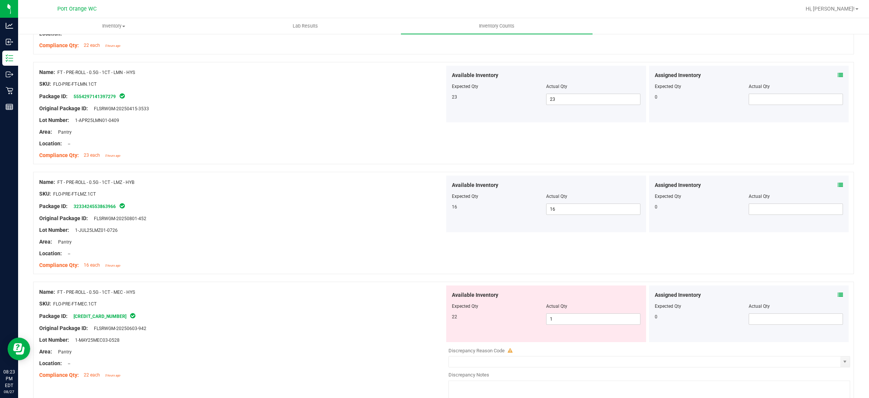
scroll to position [679, 0]
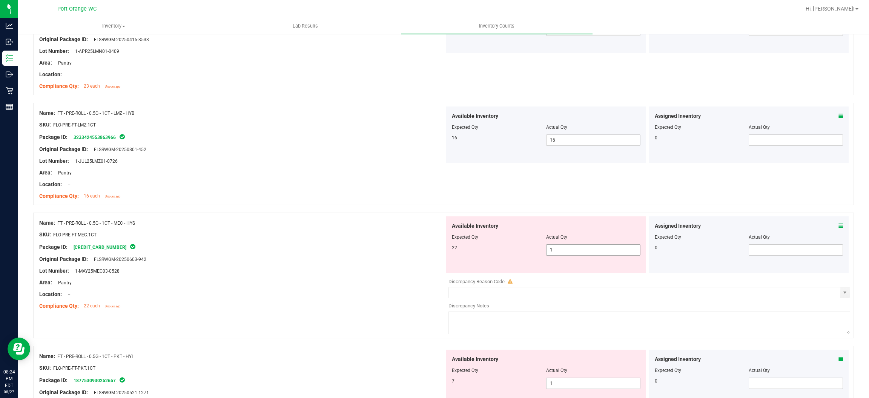
click at [449, 250] on span "1 1" at bounding box center [593, 249] width 94 height 11
click at [449, 250] on input "1" at bounding box center [594, 249] width 94 height 11
type input "22"
drag, startPoint x: 363, startPoint y: 276, endPoint x: 396, endPoint y: 266, distance: 33.8
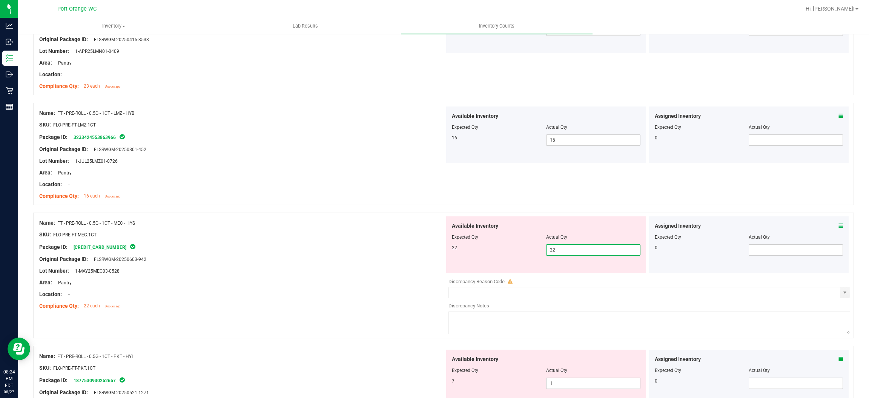
click at [369, 273] on div "Name: FT - PRE-ROLL - 0.5G - 1CT - MEC - HYS SKU: FLO-PRE-FT-MEC.1CT Package ID…" at bounding box center [242, 264] width 406 height 96
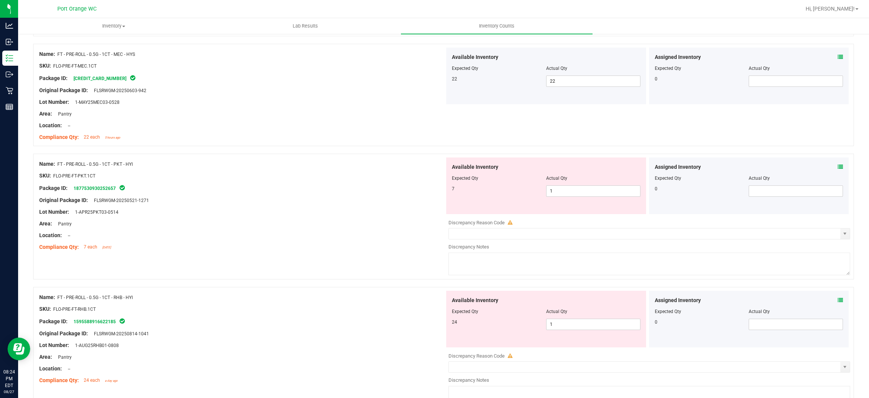
scroll to position [849, 0]
click at [449, 190] on span "1 1" at bounding box center [593, 189] width 94 height 11
click at [449, 190] on input "1" at bounding box center [594, 189] width 94 height 11
type input "7"
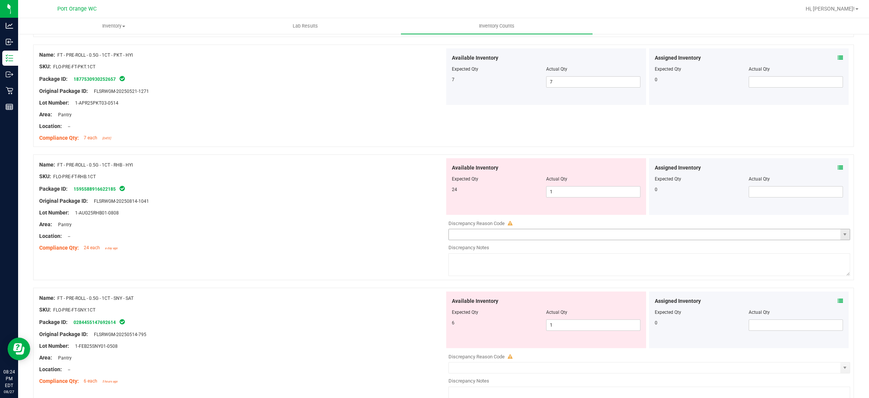
scroll to position [962, 0]
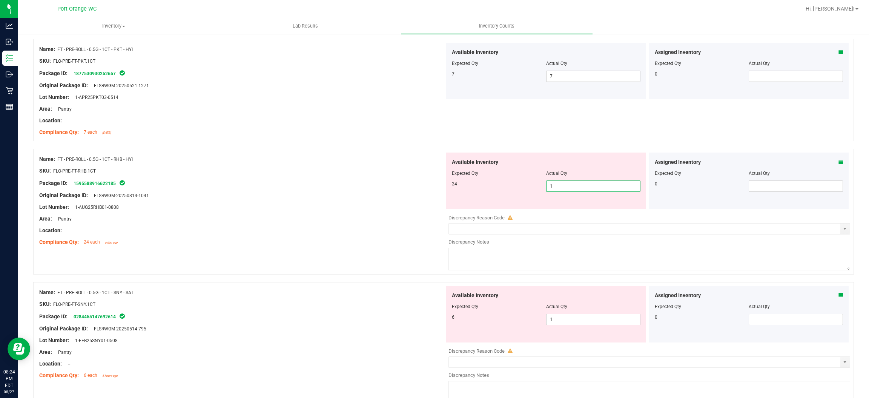
click at [449, 187] on span "1 1" at bounding box center [593, 185] width 94 height 11
click at [449, 187] on input "1" at bounding box center [594, 186] width 94 height 11
type input "24"
click at [403, 237] on div at bounding box center [242, 236] width 406 height 4
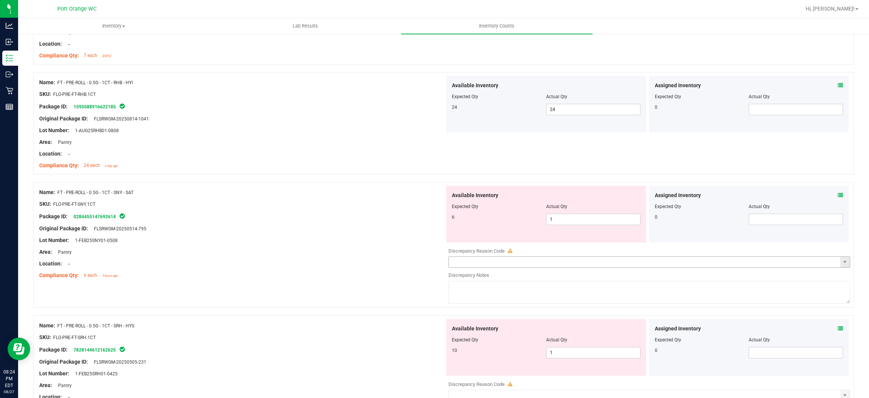
scroll to position [1075, 0]
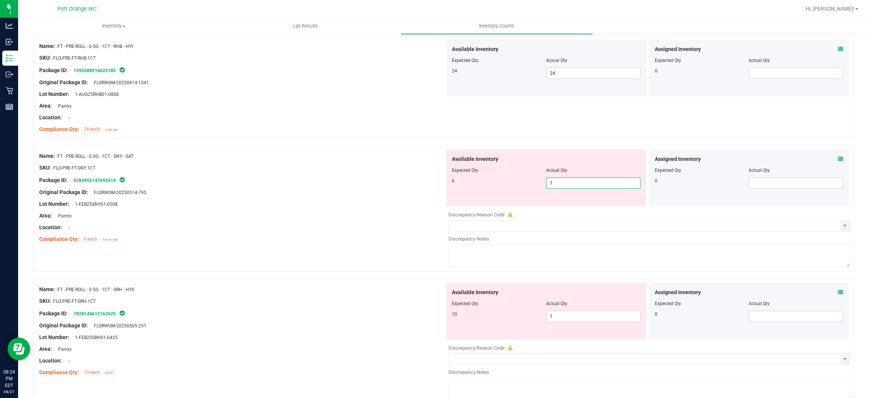
click at [449, 181] on span "1 1" at bounding box center [593, 182] width 94 height 11
click at [449, 181] on input "1" at bounding box center [594, 183] width 94 height 11
type input "6"
drag, startPoint x: 363, startPoint y: 214, endPoint x: 387, endPoint y: 208, distance: 24.8
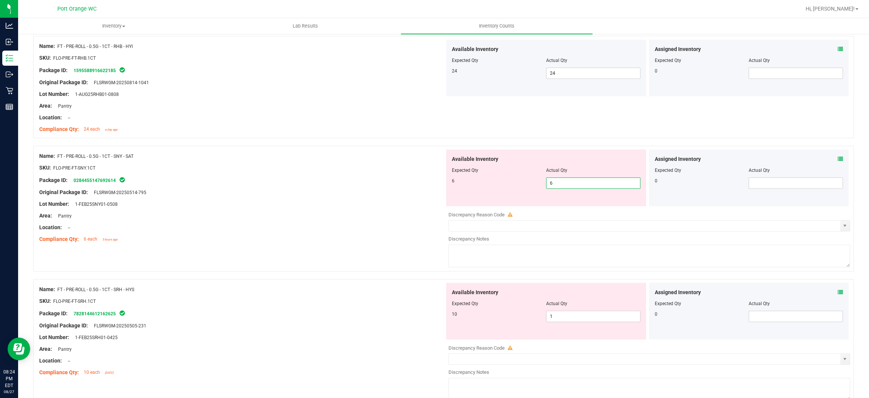
click at [363, 213] on div "Area: Pantry" at bounding box center [242, 216] width 406 height 8
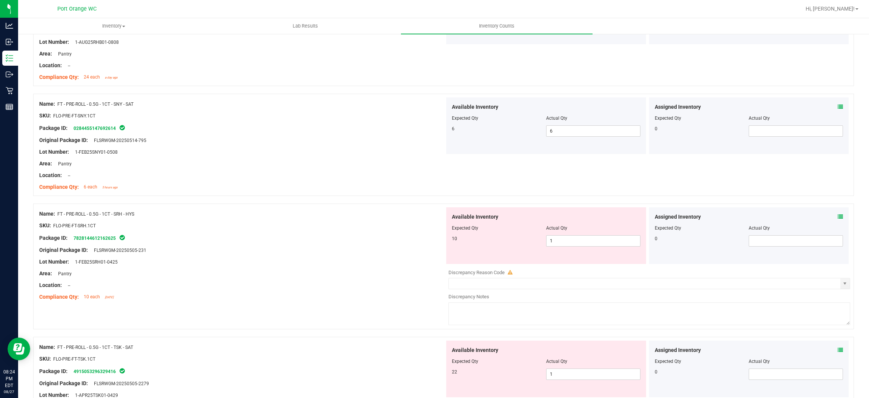
scroll to position [1188, 0]
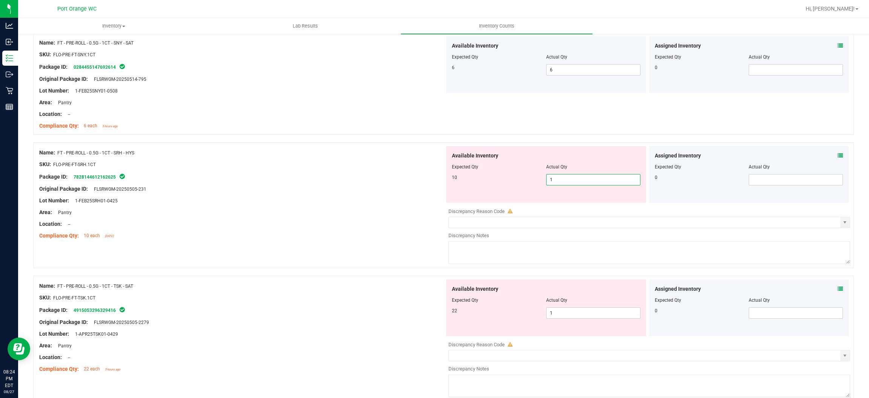
click at [449, 181] on span "1 1" at bounding box center [593, 179] width 94 height 11
type input "10"
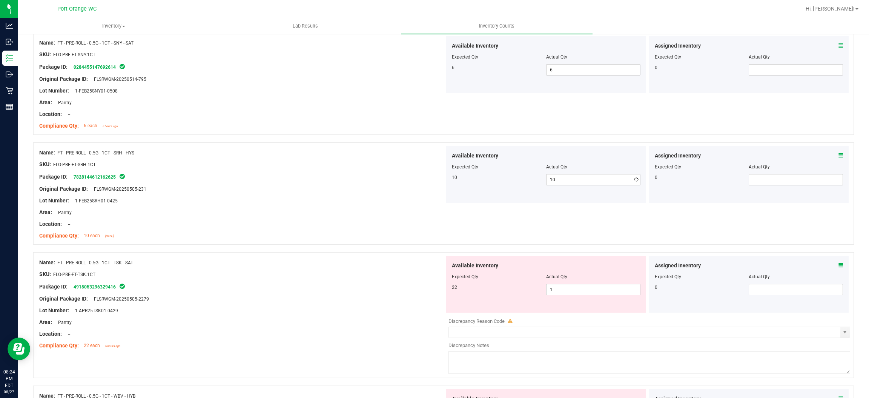
click at [377, 201] on div "Lot Number: 1-FEB25SRH01-0425" at bounding box center [242, 201] width 406 height 8
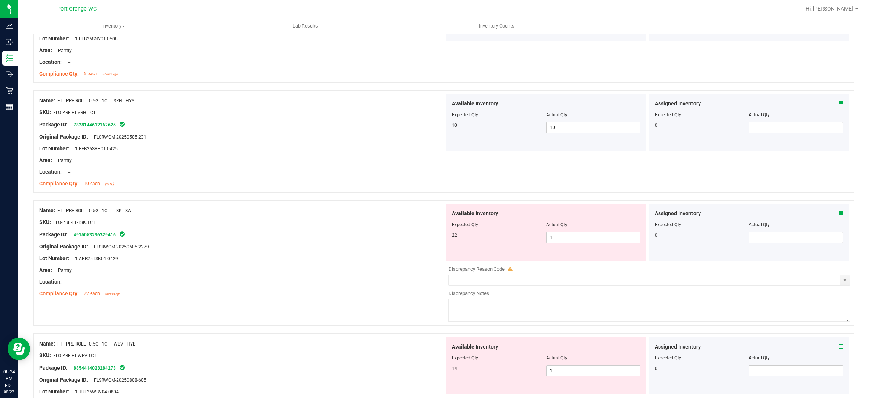
scroll to position [1301, 0]
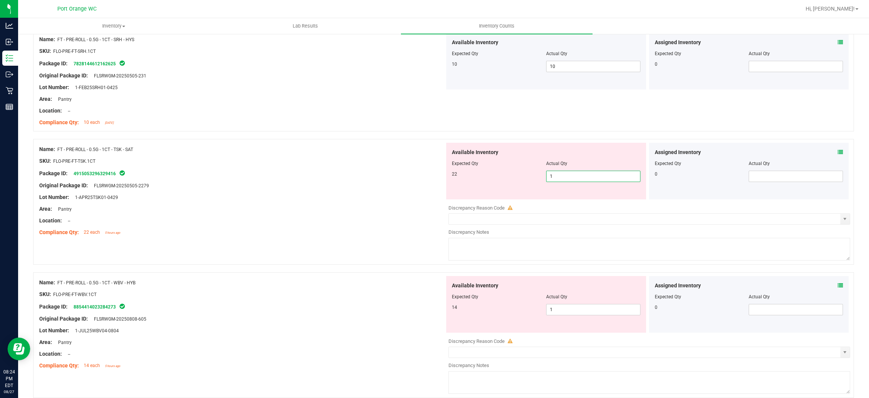
click at [449, 176] on span "1 1" at bounding box center [593, 176] width 94 height 11
click at [449, 176] on input "1" at bounding box center [594, 176] width 94 height 11
type input "22"
click at [355, 226] on div at bounding box center [242, 226] width 406 height 4
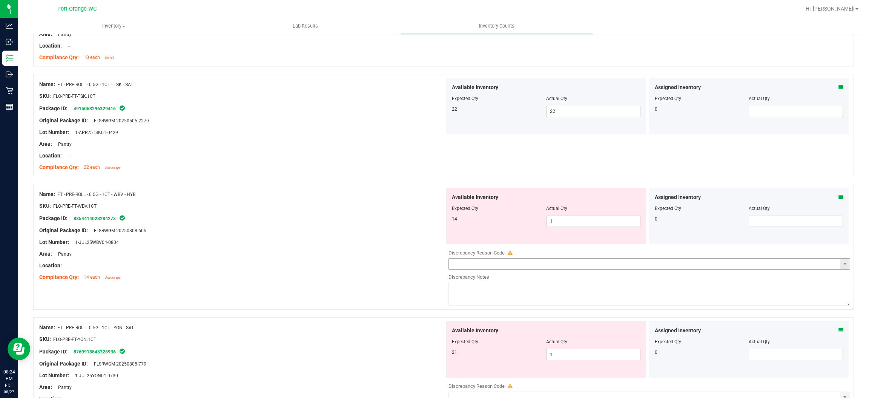
scroll to position [1414, 0]
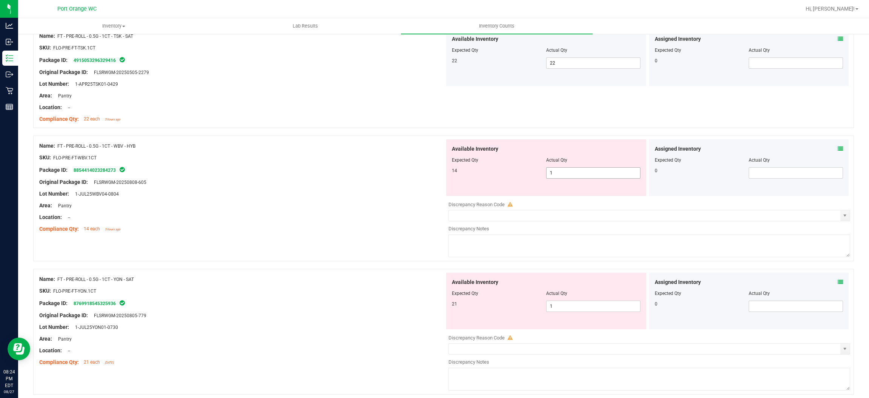
click at [449, 175] on span "1 1" at bounding box center [593, 172] width 94 height 11
type input "14"
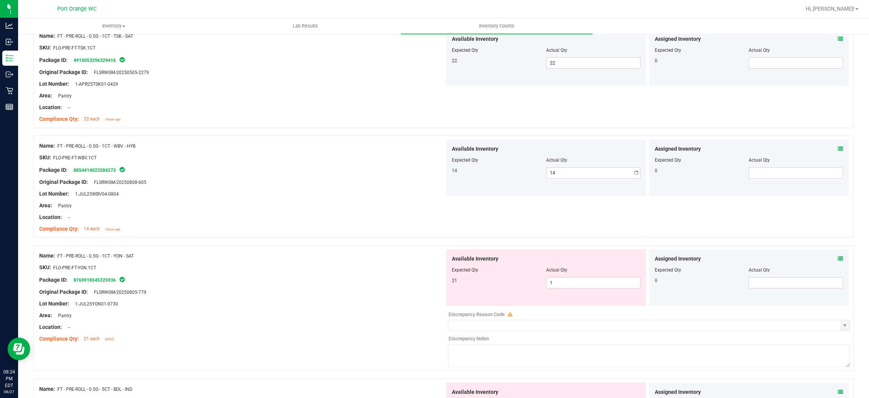
drag, startPoint x: 318, startPoint y: 233, endPoint x: 333, endPoint y: 226, distance: 16.0
click at [322, 230] on div "Compliance Qty: 14 each 5 hours ago" at bounding box center [242, 229] width 406 height 8
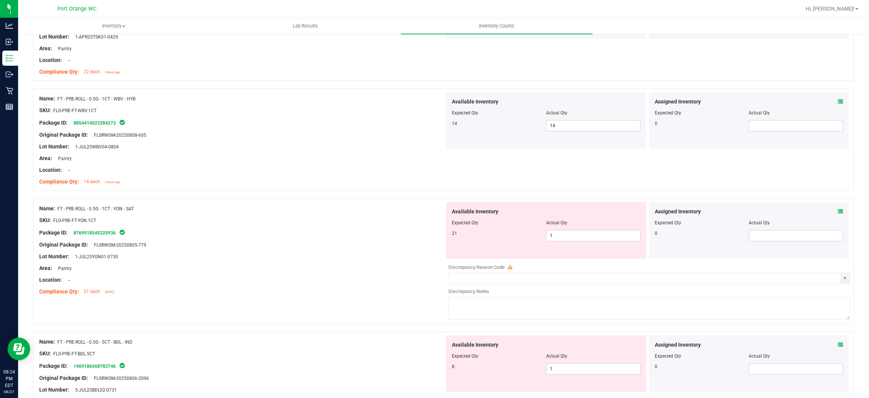
scroll to position [1527, 0]
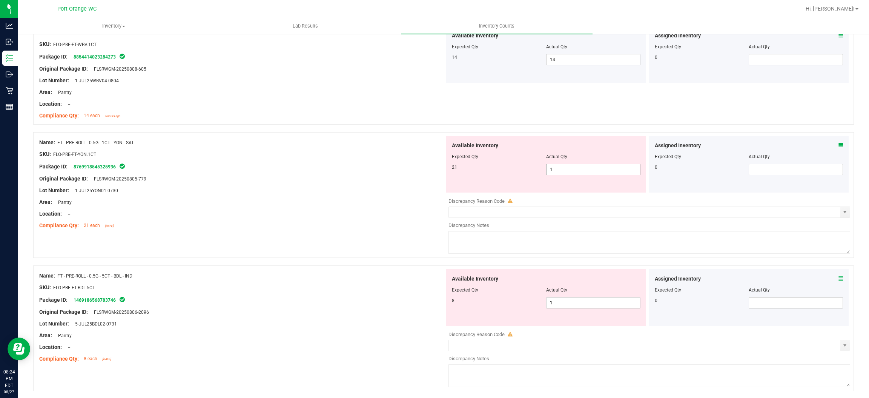
click at [449, 166] on span "1 1" at bounding box center [593, 169] width 94 height 11
click at [449, 166] on input "1" at bounding box center [594, 169] width 94 height 11
type input "21"
click at [362, 192] on div "Lot Number: 1-JUL25YON01-0730" at bounding box center [242, 190] width 406 height 8
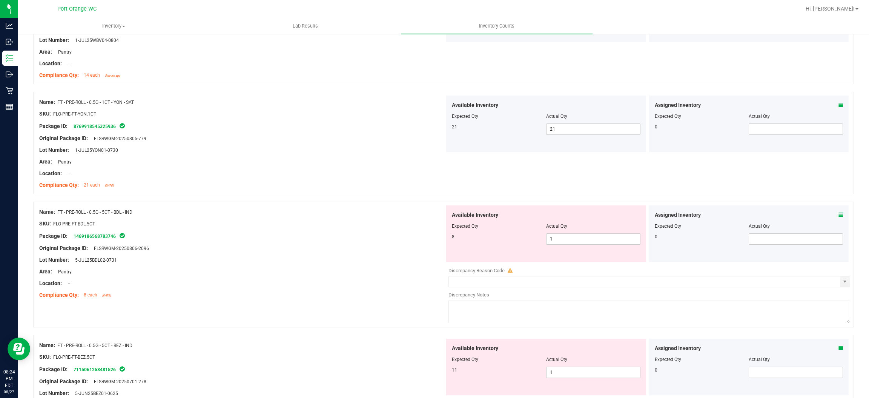
scroll to position [1641, 0]
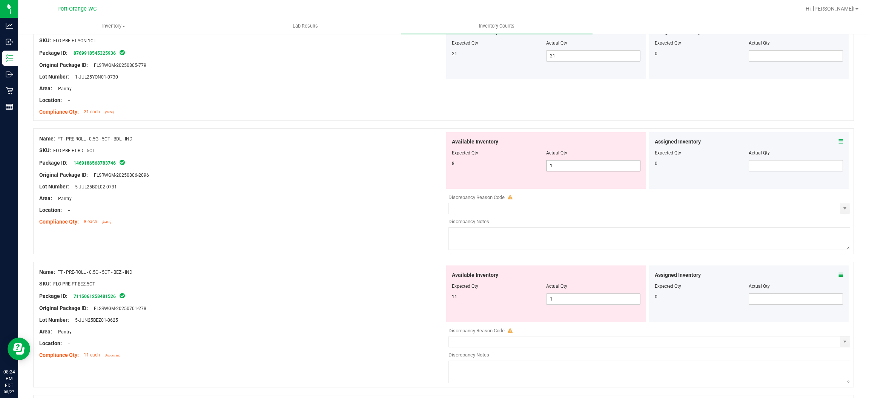
click at [449, 166] on span "1 1" at bounding box center [593, 165] width 94 height 11
click at [449, 165] on input "1" at bounding box center [594, 165] width 94 height 11
type input "8"
click at [276, 197] on div "Area: Pantry" at bounding box center [242, 198] width 406 height 8
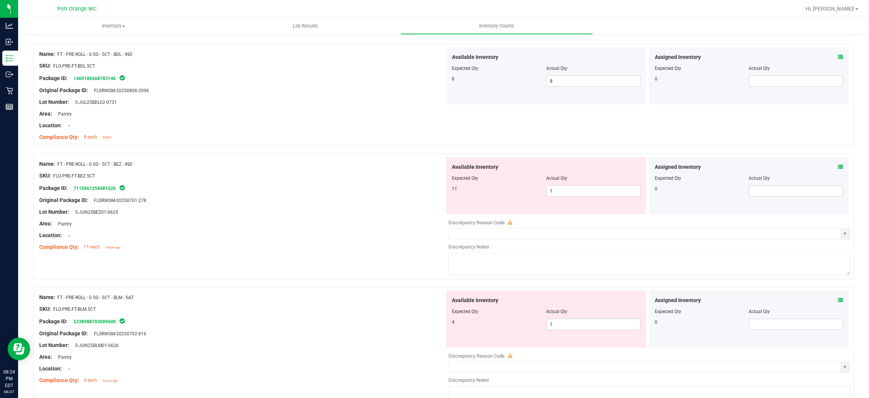
scroll to position [1754, 0]
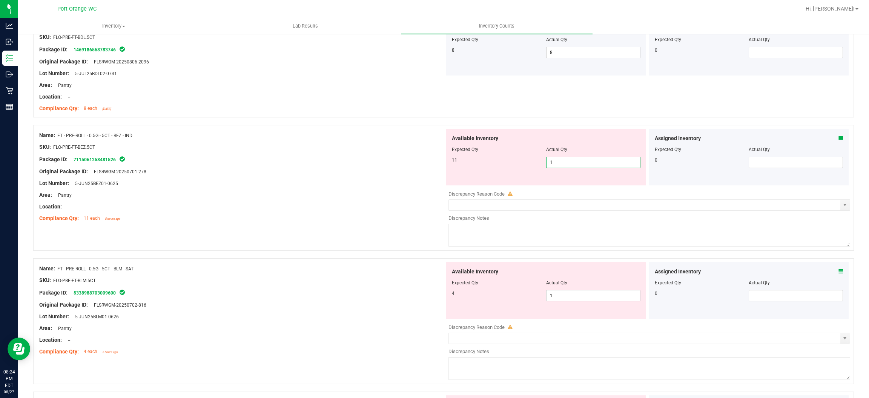
type input "11"
click at [449, 163] on span "1 11" at bounding box center [593, 162] width 94 height 11
type input "11"
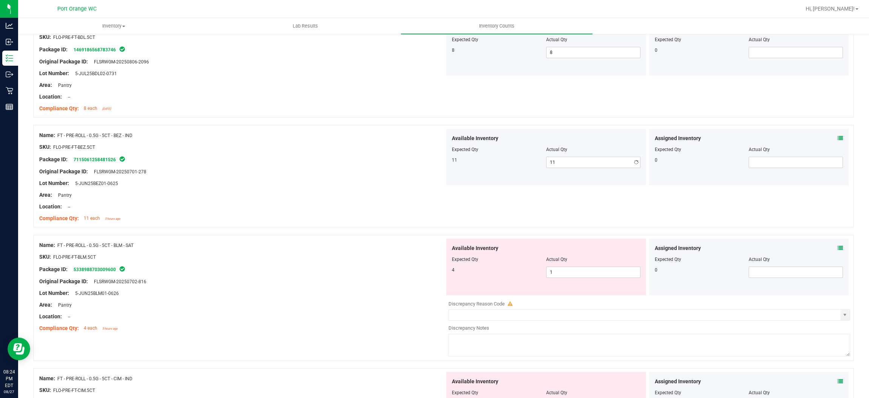
drag, startPoint x: 294, startPoint y: 245, endPoint x: 301, endPoint y: 241, distance: 8.8
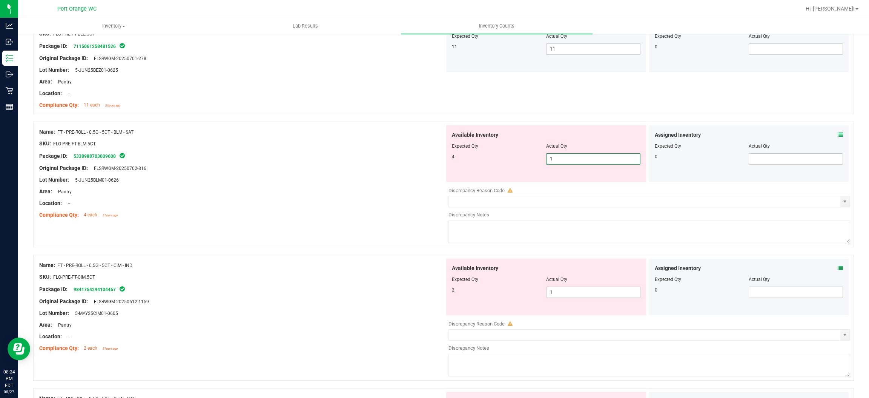
click at [449, 162] on span "1 1" at bounding box center [593, 158] width 94 height 11
click at [449, 162] on input "1" at bounding box center [594, 159] width 94 height 11
type input "4"
click at [267, 214] on div "Compliance Qty: 4 each 5 hours ago" at bounding box center [242, 215] width 406 height 8
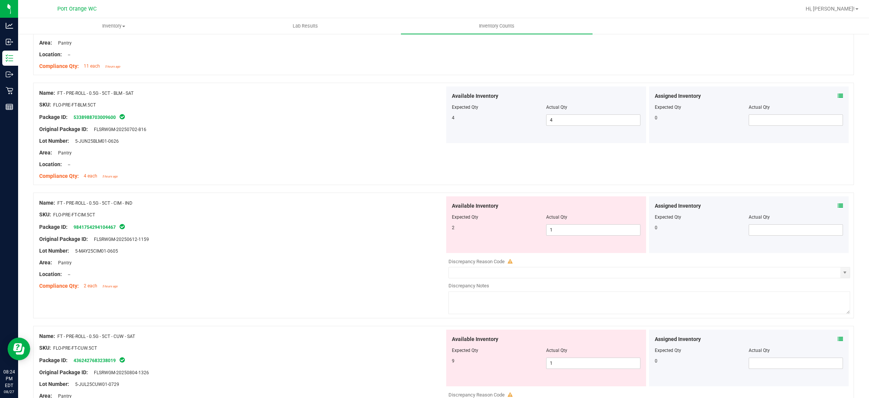
scroll to position [1924, 0]
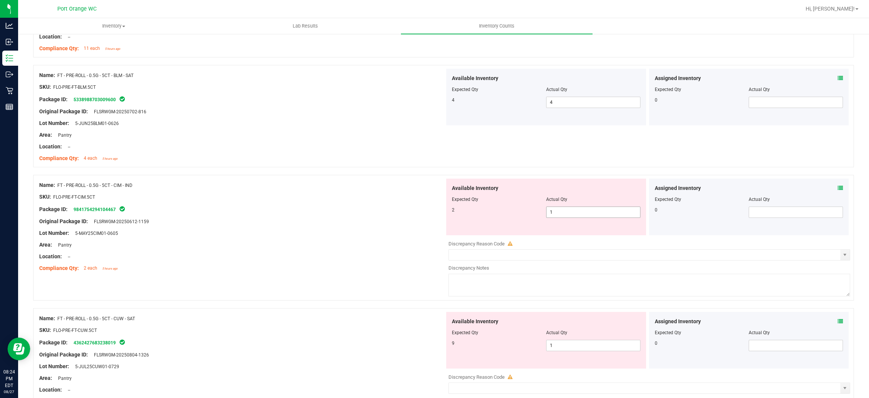
click at [449, 212] on span "1 1" at bounding box center [593, 211] width 94 height 11
click at [449, 212] on input "1" at bounding box center [594, 212] width 94 height 11
type input "3"
click at [278, 252] on div at bounding box center [242, 251] width 406 height 4
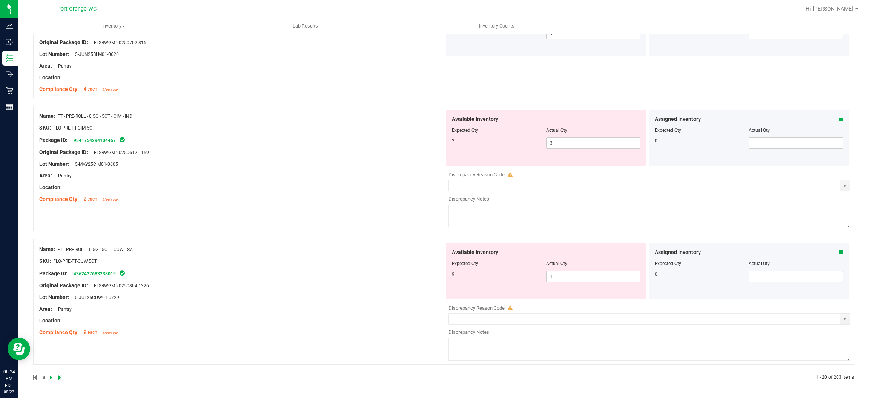
scroll to position [1995, 0]
click at [449, 280] on span "1 1" at bounding box center [593, 275] width 94 height 11
click at [449, 280] on input "1" at bounding box center [594, 276] width 94 height 11
type input "9"
drag, startPoint x: 375, startPoint y: 245, endPoint x: 535, endPoint y: 236, distance: 160.2
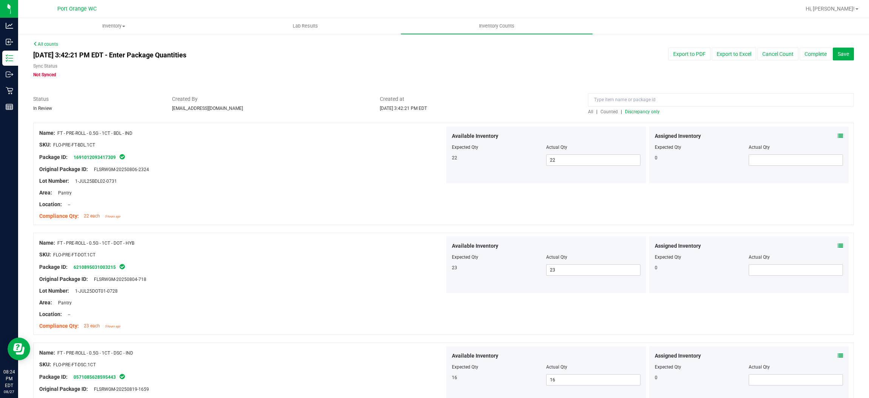
scroll to position [7, 0]
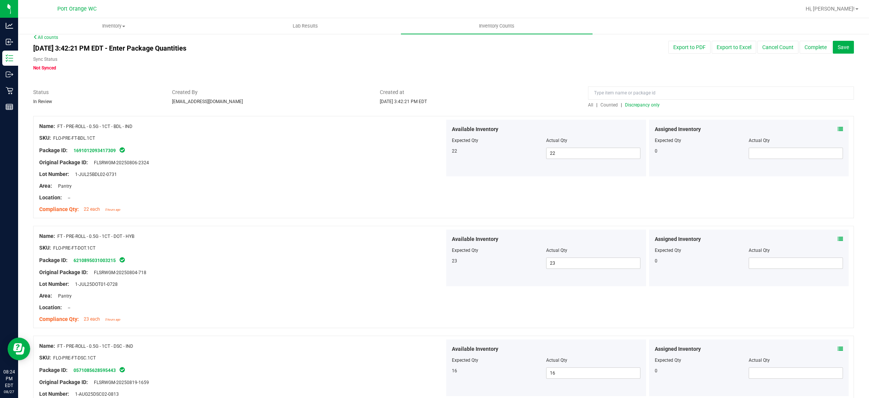
click at [449, 100] on div at bounding box center [721, 94] width 266 height 13
click at [449, 103] on span "Discrepancy only" at bounding box center [642, 104] width 35 height 5
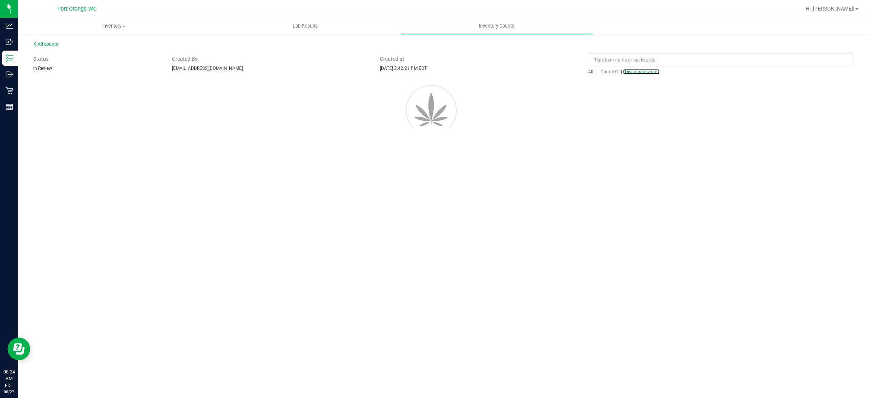
scroll to position [0, 0]
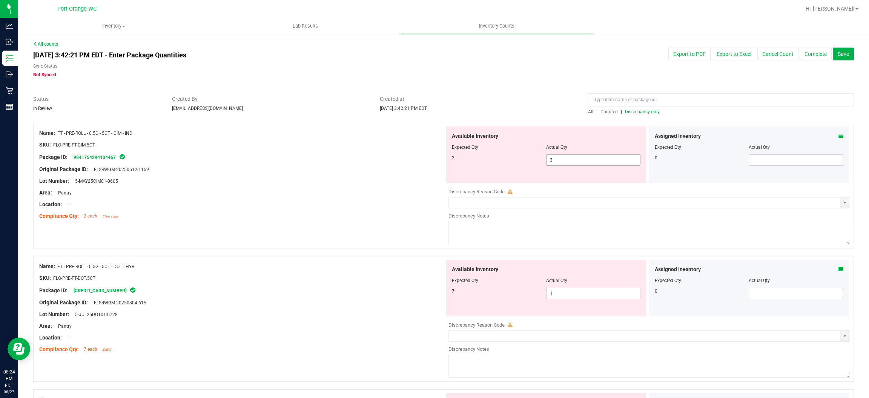
click at [449, 162] on span "3 3" at bounding box center [593, 159] width 94 height 11
click at [449, 161] on input "3" at bounding box center [594, 160] width 94 height 11
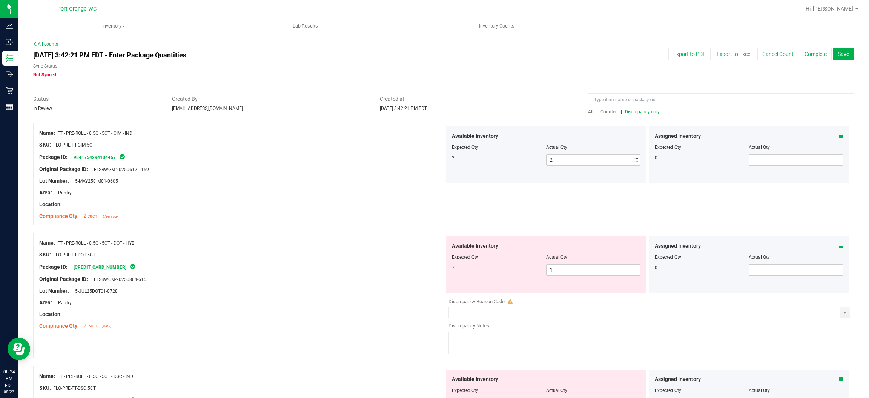
click at [293, 210] on div at bounding box center [242, 210] width 406 height 4
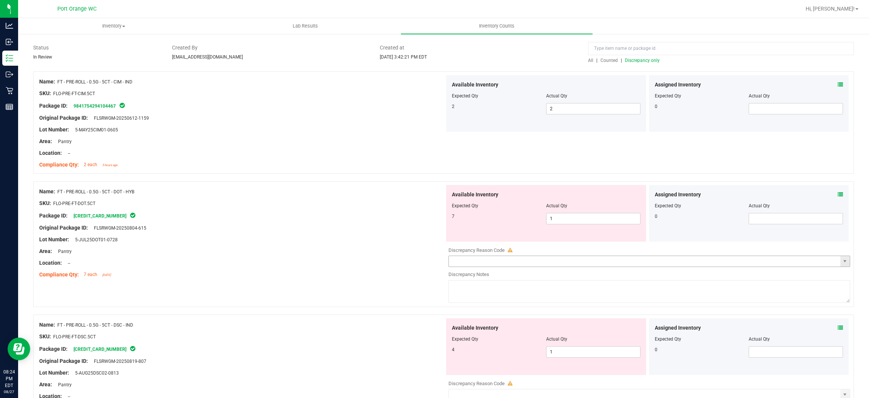
scroll to position [113, 0]
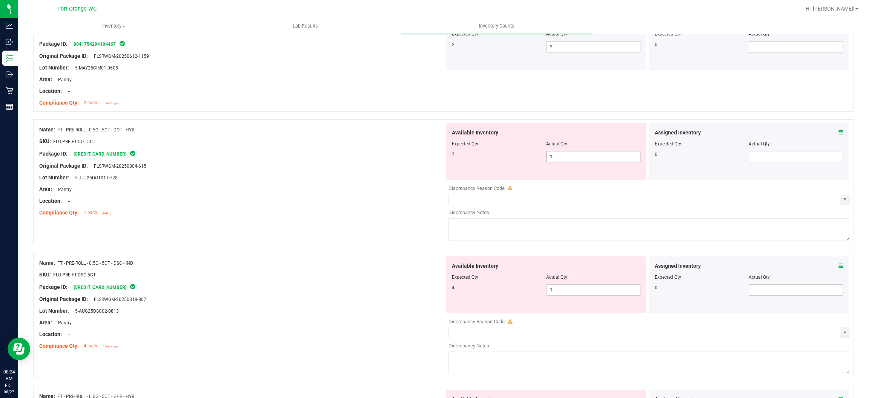
click at [449, 157] on span "1 1" at bounding box center [593, 156] width 94 height 11
click at [449, 157] on input "1" at bounding box center [594, 156] width 94 height 11
click at [259, 170] on div at bounding box center [242, 172] width 406 height 4
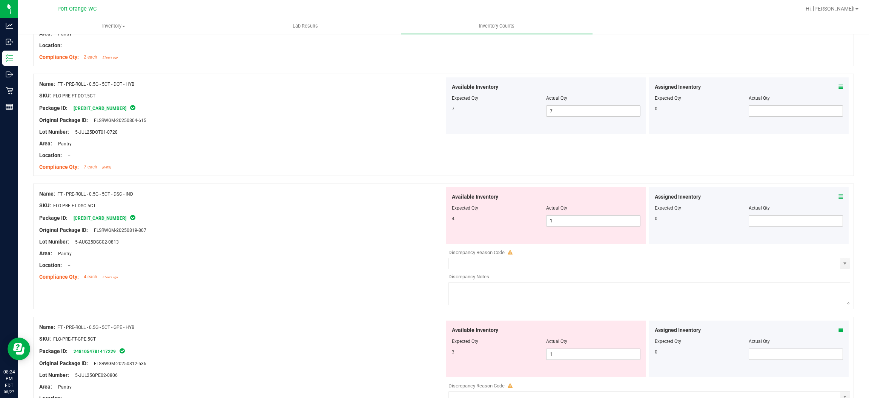
scroll to position [226, 0]
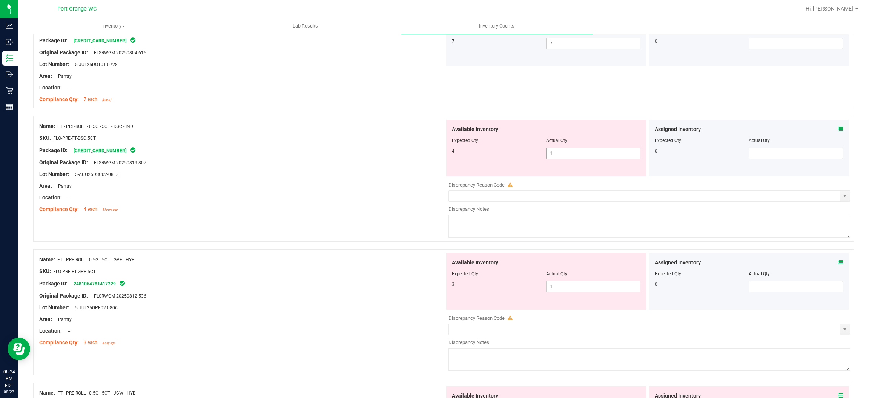
click at [449, 154] on span "1 1" at bounding box center [593, 152] width 94 height 11
click at [449, 154] on input "1" at bounding box center [594, 153] width 94 height 11
click at [299, 198] on div "Location: --" at bounding box center [242, 198] width 406 height 8
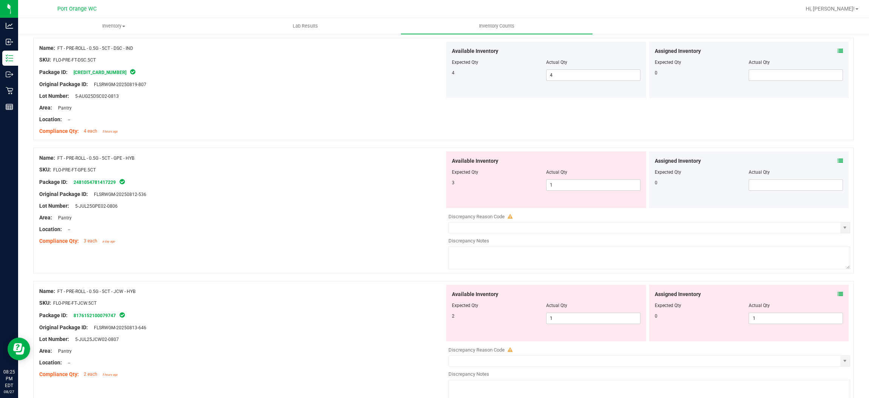
scroll to position [339, 0]
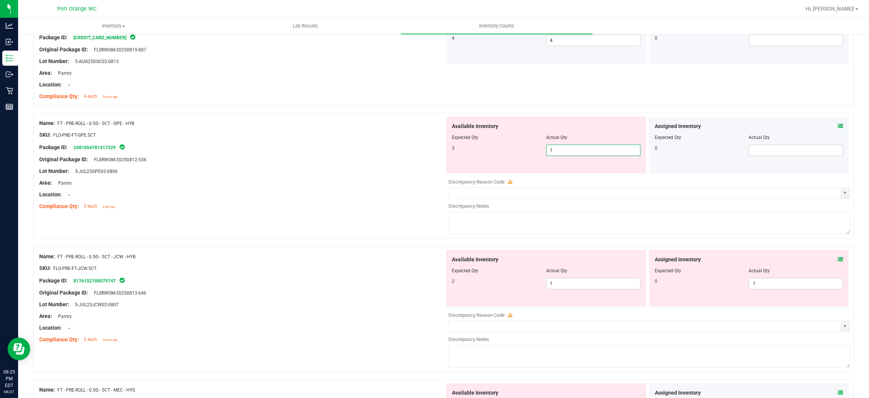
click at [449, 152] on span "1 1" at bounding box center [593, 149] width 94 height 11
click at [449, 152] on input "1" at bounding box center [594, 150] width 94 height 11
click at [319, 199] on div at bounding box center [242, 200] width 406 height 4
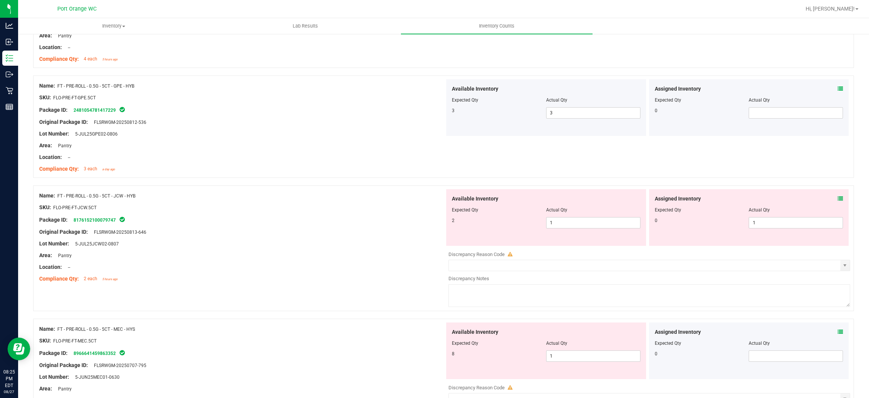
scroll to position [453, 0]
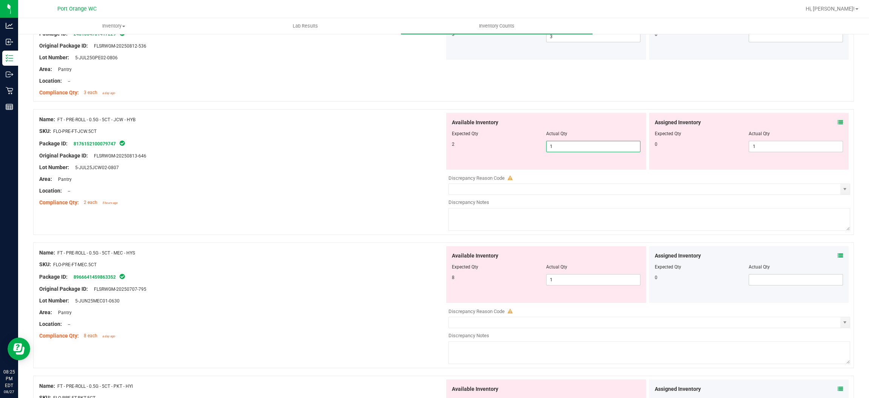
click at [449, 146] on span "1 1" at bounding box center [593, 146] width 94 height 11
click at [449, 146] on input "1" at bounding box center [594, 146] width 94 height 11
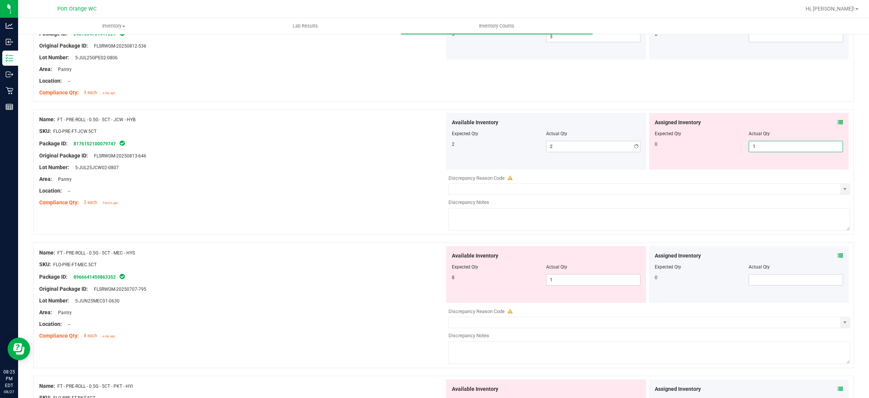
click at [449, 147] on span "1 1" at bounding box center [796, 146] width 94 height 11
click at [449, 147] on input "1" at bounding box center [796, 146] width 94 height 11
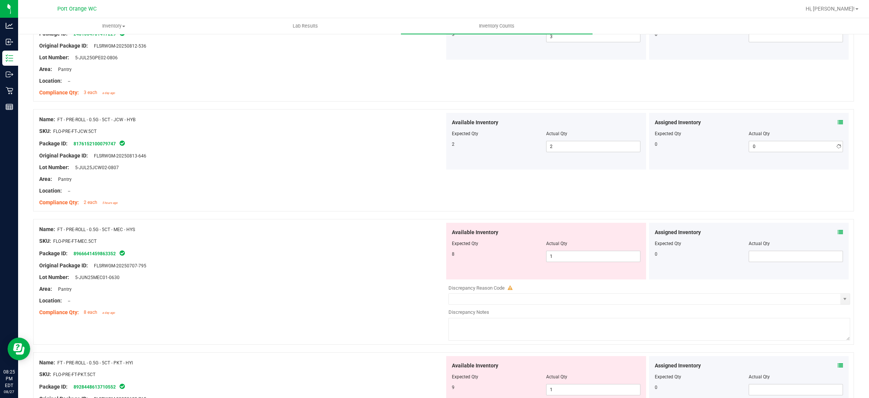
click at [309, 197] on div at bounding box center [242, 197] width 406 height 4
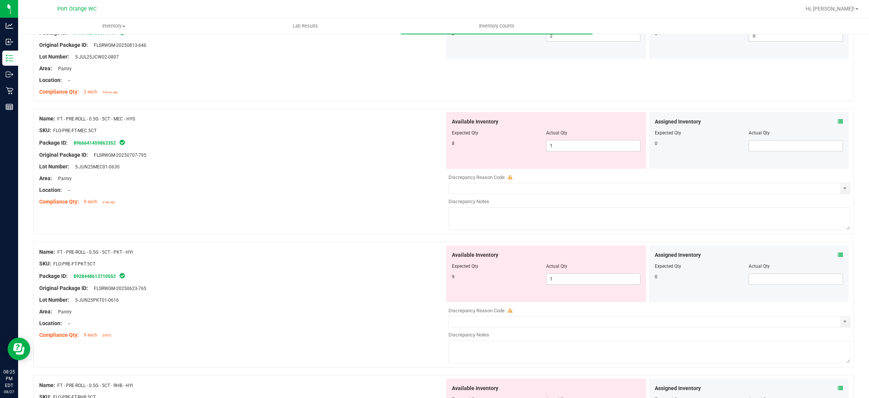
scroll to position [565, 0]
click at [449, 145] on span "1 1" at bounding box center [593, 143] width 94 height 11
click at [449, 145] on input "1" at bounding box center [594, 143] width 94 height 11
click at [335, 196] on div "Compliance Qty: 8 each a day ago" at bounding box center [242, 199] width 406 height 8
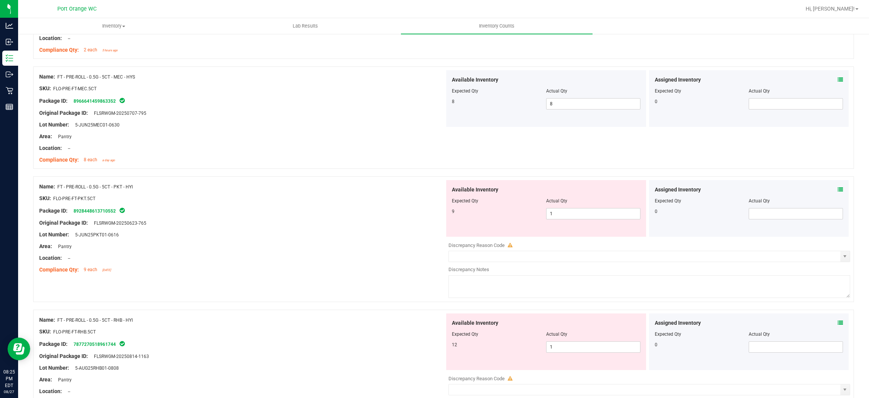
scroll to position [622, 0]
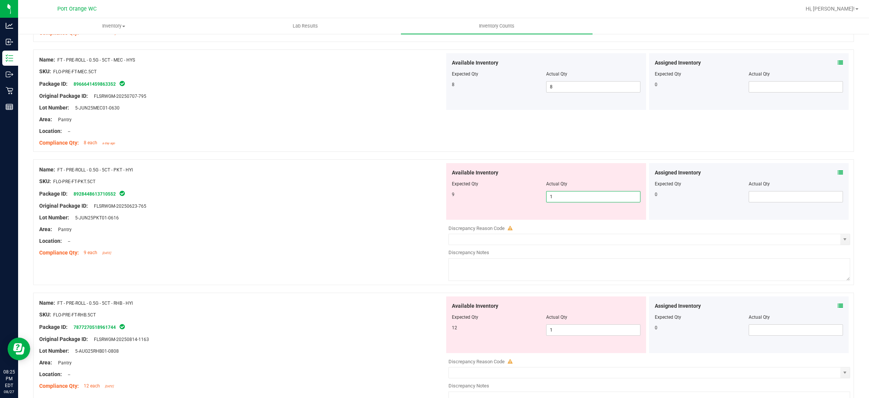
click at [449, 194] on span "1 1" at bounding box center [593, 196] width 94 height 11
click at [449, 194] on input "1" at bounding box center [594, 196] width 94 height 11
click at [299, 259] on div "Name: FT - PRE-ROLL - 0.5G - 5CT - PKT - HYI SKU: FLO-PRE-FT-PKT.5CT Package ID…" at bounding box center [242, 211] width 406 height 96
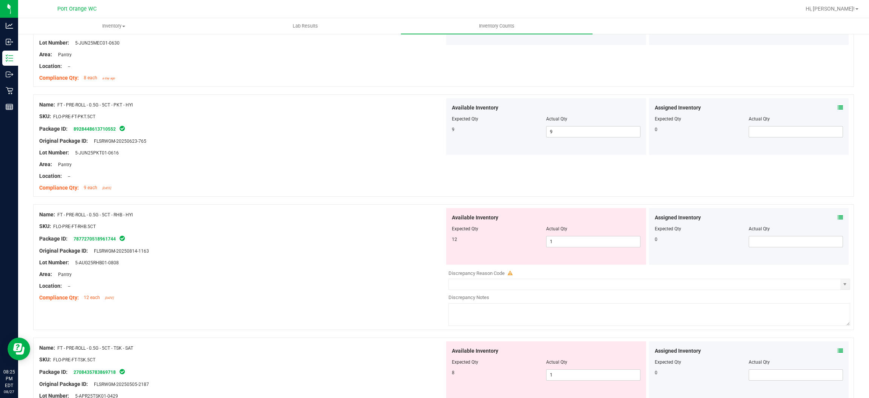
scroll to position [735, 0]
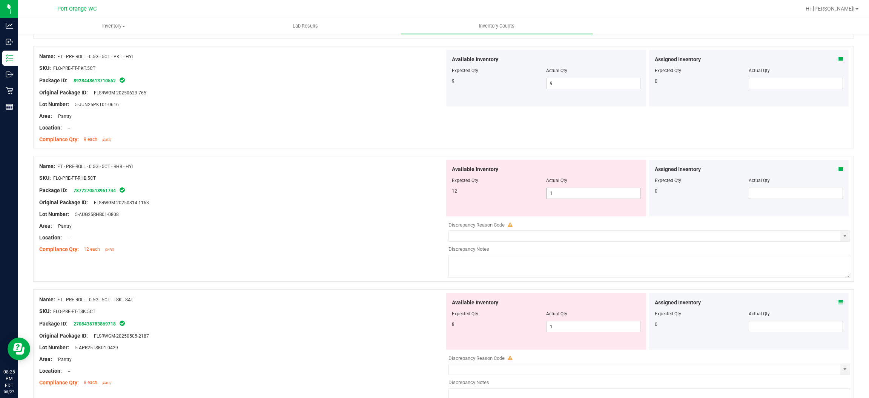
click at [449, 198] on span "1 1" at bounding box center [593, 192] width 94 height 11
drag, startPoint x: 240, startPoint y: 269, endPoint x: 306, endPoint y: 248, distance: 68.8
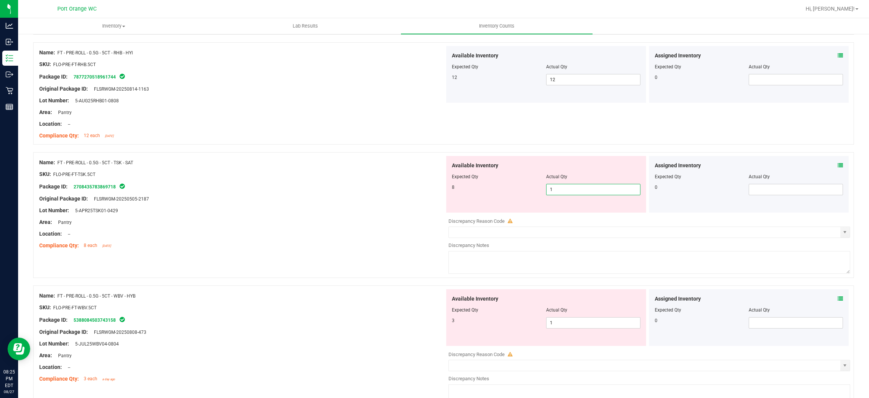
click at [449, 187] on span "1 1" at bounding box center [593, 189] width 94 height 11
click at [449, 187] on input "1" at bounding box center [594, 189] width 94 height 11
click at [345, 227] on div at bounding box center [242, 228] width 406 height 4
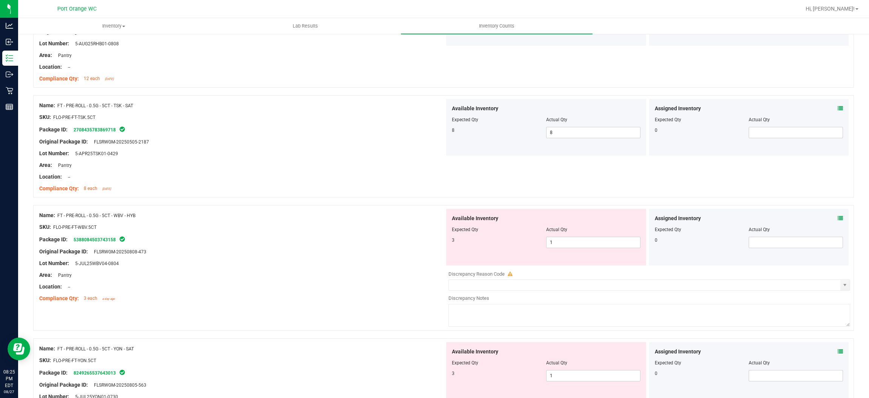
scroll to position [962, 0]
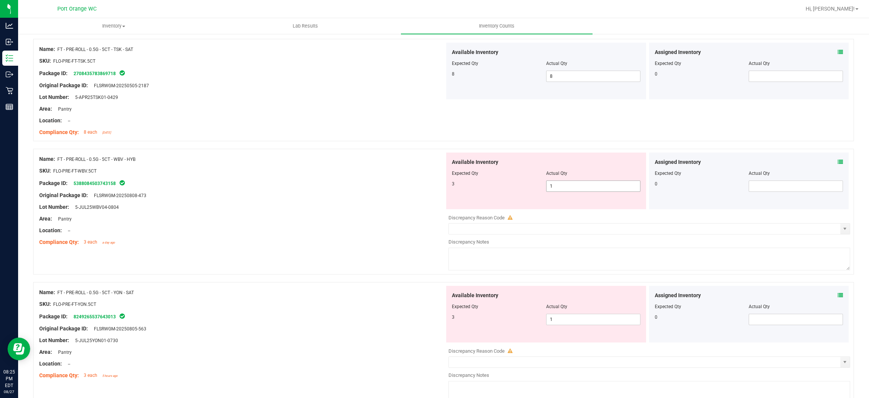
click at [449, 187] on span "1 1" at bounding box center [593, 185] width 94 height 11
click at [449, 187] on input "1" at bounding box center [594, 186] width 94 height 11
drag, startPoint x: 306, startPoint y: 226, endPoint x: 321, endPoint y: 219, distance: 16.4
click at [316, 221] on div "Name: FT - PRE-ROLL - 0.5G - 5CT - WBV - HYB SKU: FLO-PRE-FT-WBV.5CT Package ID…" at bounding box center [242, 200] width 406 height 96
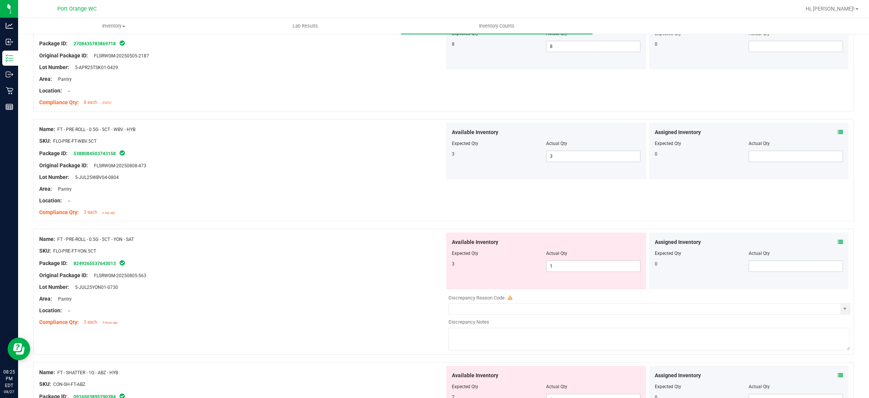
scroll to position [1075, 0]
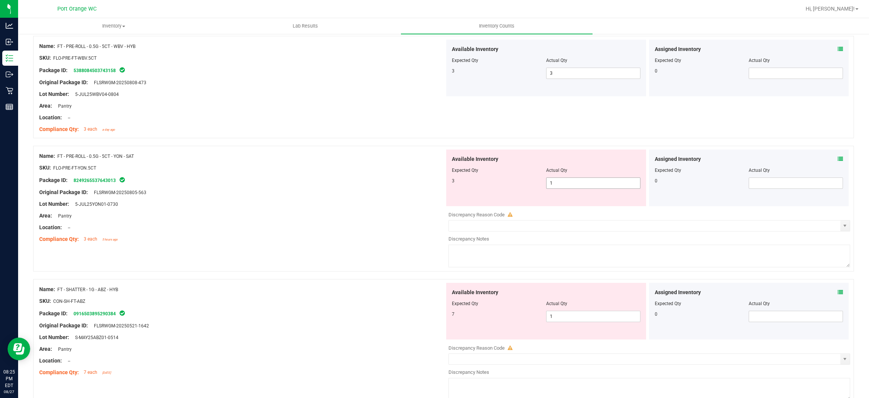
click at [449, 183] on span "1 1" at bounding box center [593, 182] width 94 height 11
click at [449, 183] on input "1" at bounding box center [594, 183] width 94 height 11
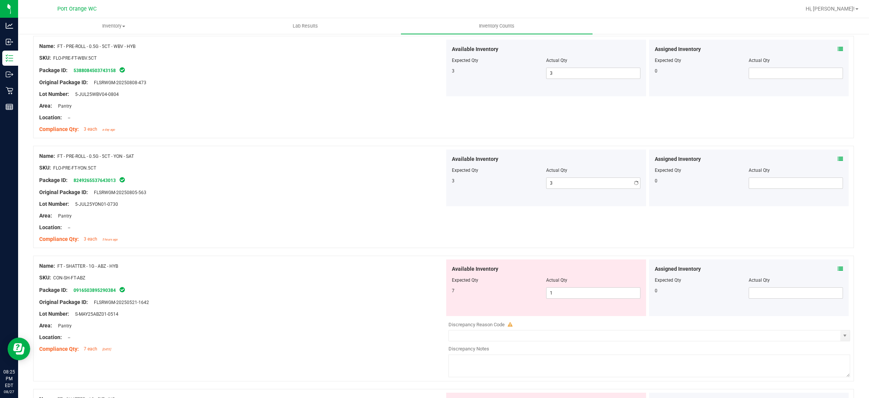
drag, startPoint x: 274, startPoint y: 244, endPoint x: 370, endPoint y: 214, distance: 100.2
click at [286, 237] on div "Name: FT - PRE-ROLL - 0.5G - 5CT - YON - SAT SKU: FLO-PRE-FT-YON.5CT Package ID…" at bounding box center [242, 197] width 406 height 96
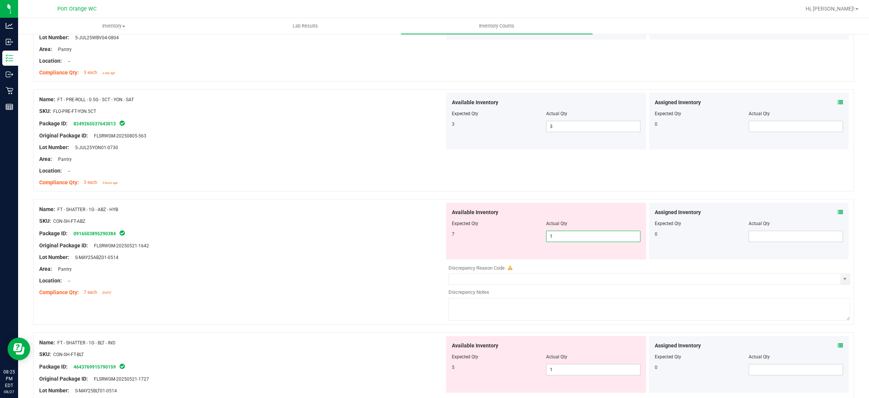
click at [449, 239] on span "1 1" at bounding box center [593, 235] width 94 height 11
click at [449, 239] on input "1" at bounding box center [594, 236] width 94 height 11
drag, startPoint x: 316, startPoint y: 269, endPoint x: 383, endPoint y: 253, distance: 68.6
click at [327, 263] on div "Name: FT - SHATTER - 1G - ABZ - HYB SKU: CON-SH-FT-ABZ Package ID: 091650389529…" at bounding box center [242, 251] width 406 height 96
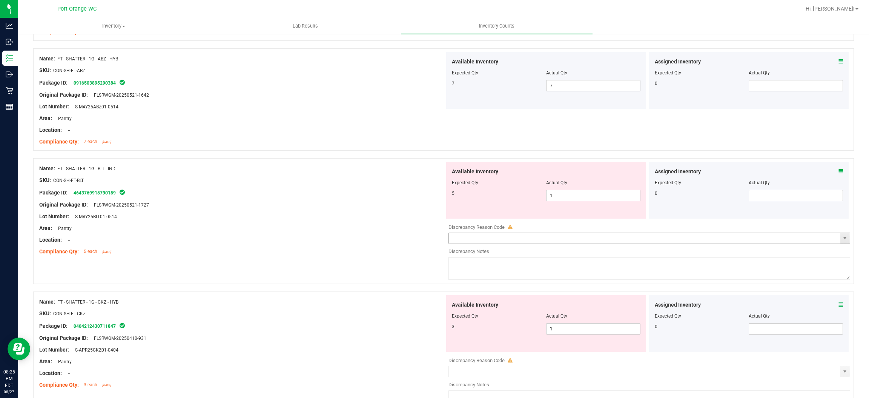
scroll to position [1301, 0]
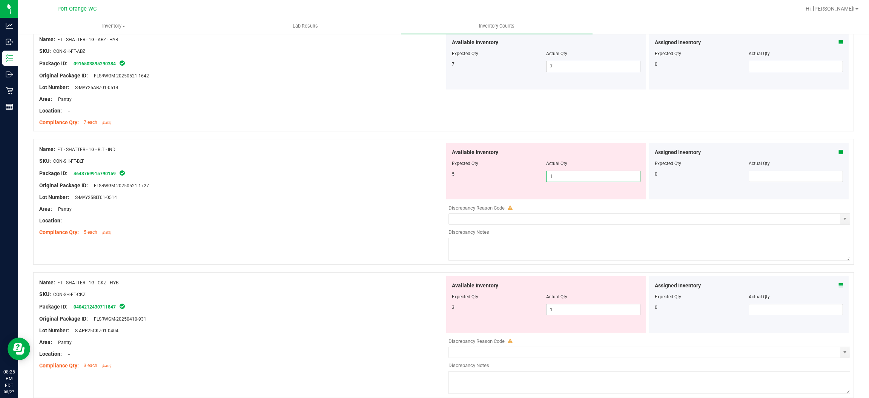
click at [449, 178] on span "1 1" at bounding box center [593, 176] width 94 height 11
click at [449, 178] on input "1" at bounding box center [594, 176] width 94 height 11
drag, startPoint x: 291, startPoint y: 211, endPoint x: 332, endPoint y: 210, distance: 40.7
click at [298, 209] on div "Area: Pantry" at bounding box center [242, 209] width 406 height 8
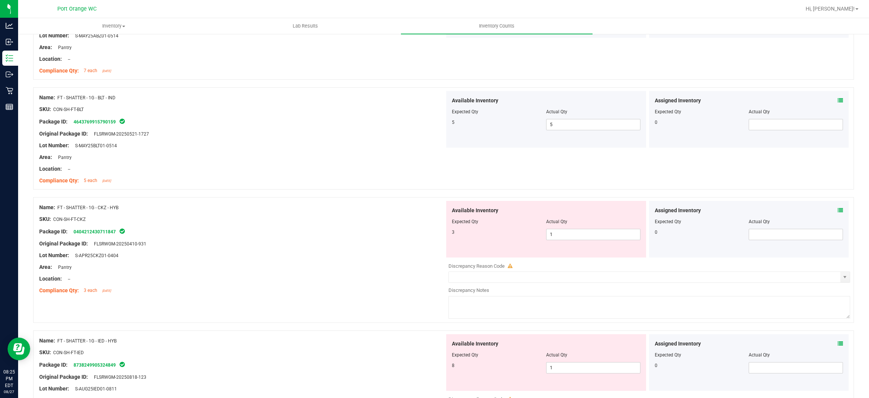
scroll to position [1414, 0]
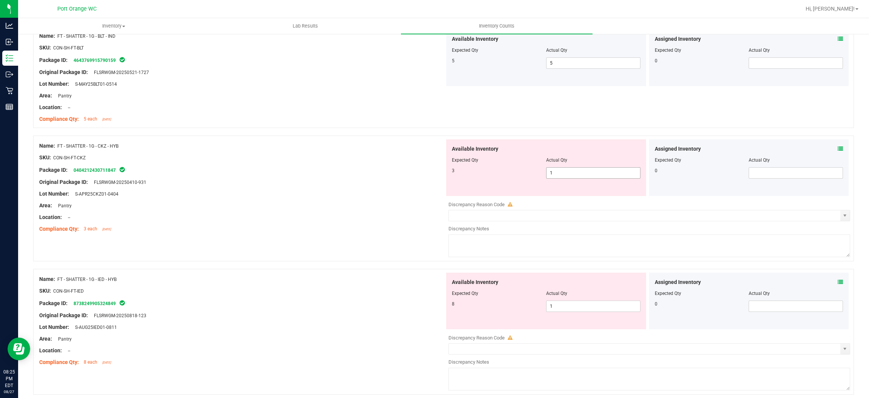
click at [449, 172] on span "1 1" at bounding box center [593, 172] width 94 height 11
click at [449, 172] on input "1" at bounding box center [594, 172] width 94 height 11
drag, startPoint x: 289, startPoint y: 244, endPoint x: 322, endPoint y: 235, distance: 34.4
click at [296, 242] on div "Name: FT - SHATTER - 1G - CKZ - HYB SKU: CON-SH-FT-CKZ Package ID: 040421243071…" at bounding box center [443, 201] width 821 height 133
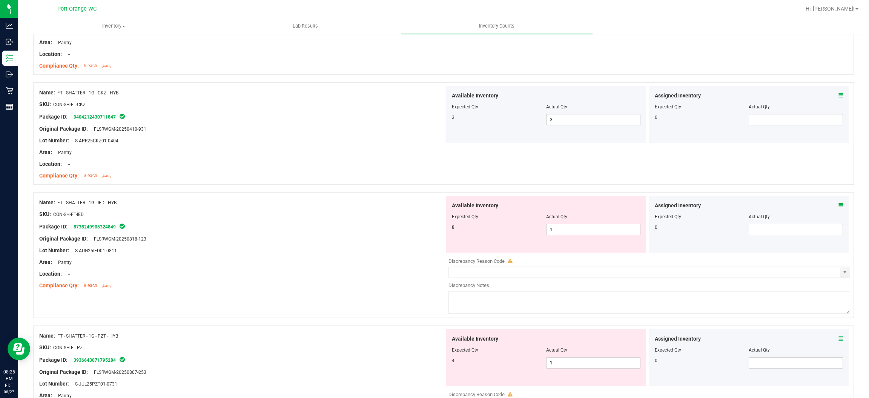
scroll to position [1527, 0]
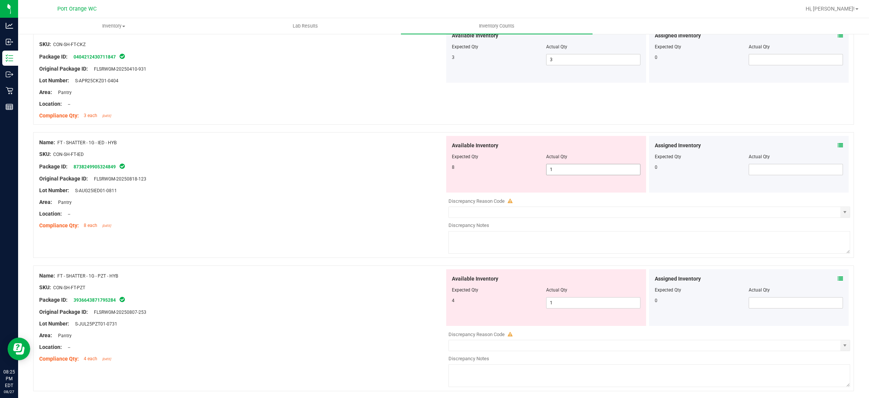
click at [449, 169] on span "1 1" at bounding box center [593, 169] width 94 height 11
click at [449, 169] on input "1" at bounding box center [594, 169] width 94 height 11
click at [381, 194] on div "Name: FT - SHATTER - 1G - IED - HYB SKU: CON-SH-FT-IED Package ID: 873824990532…" at bounding box center [242, 184] width 406 height 96
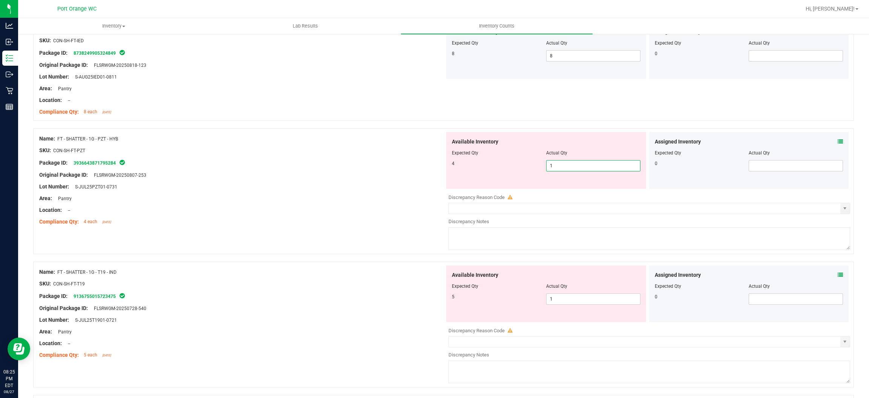
click at [449, 168] on span "1 1" at bounding box center [593, 165] width 94 height 11
click at [449, 168] on input "1" at bounding box center [594, 165] width 94 height 11
click at [285, 224] on div "Compliance Qty: 4 each 2 days ago" at bounding box center [242, 222] width 406 height 8
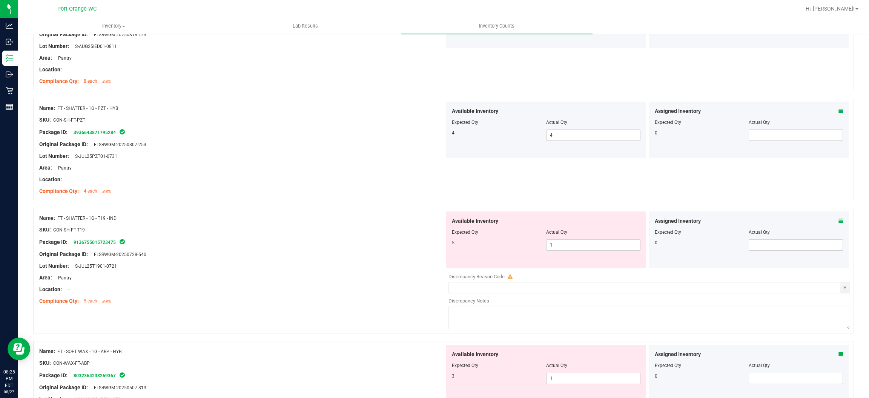
scroll to position [1697, 0]
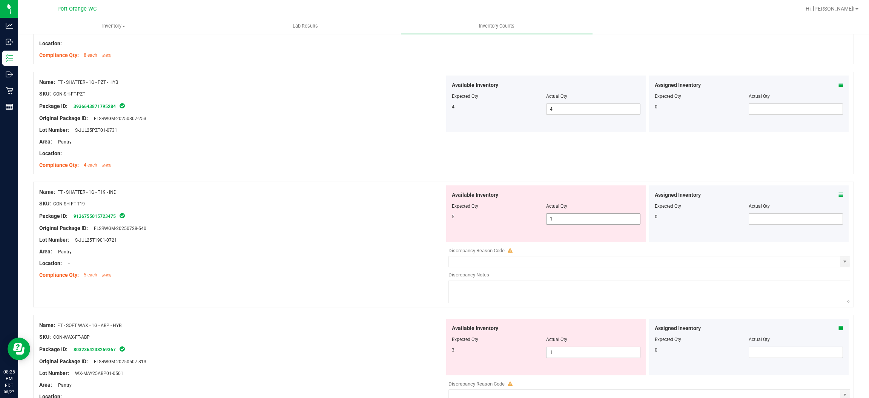
click at [449, 223] on span "1 1" at bounding box center [593, 218] width 94 height 11
click at [449, 223] on input "1" at bounding box center [594, 219] width 94 height 11
click at [273, 235] on div "Name: FT - SHATTER - 1G - T19 - IND SKU: CON-SH-FT-T19 Package ID: 913675501572…" at bounding box center [242, 233] width 406 height 96
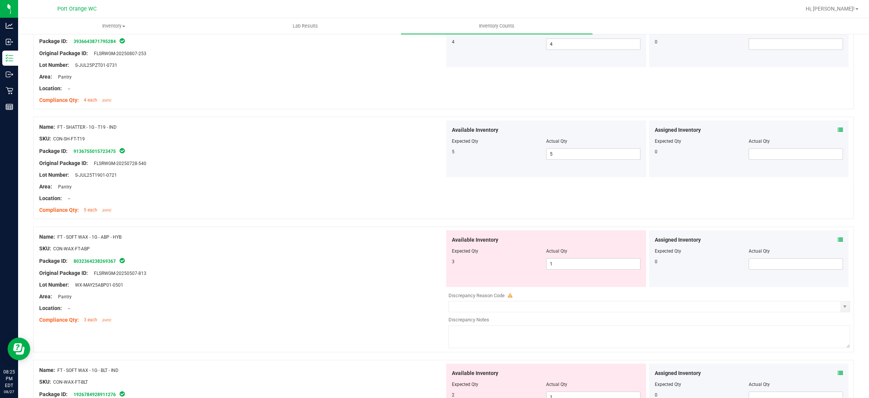
scroll to position [1811, 0]
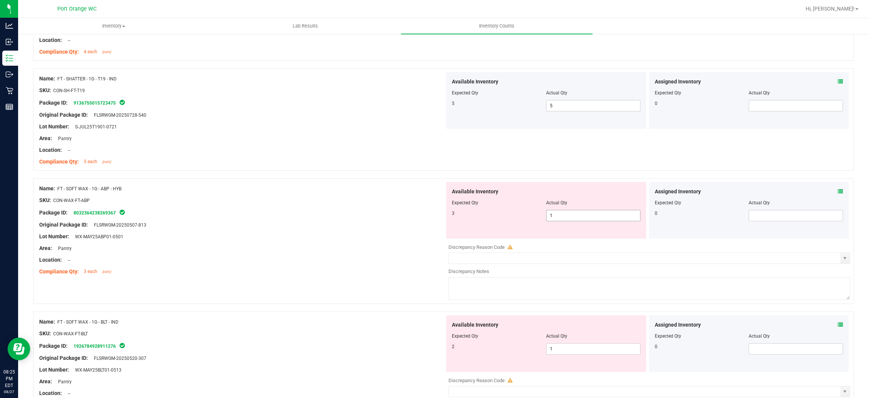
click at [449, 217] on span "1 1" at bounding box center [593, 215] width 94 height 11
click at [449, 217] on input "1" at bounding box center [594, 215] width 94 height 11
click at [364, 232] on div at bounding box center [242, 231] width 406 height 4
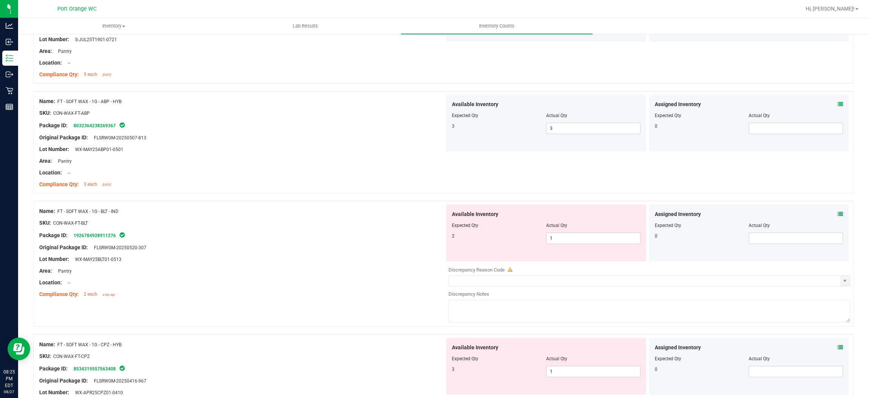
scroll to position [1980, 0]
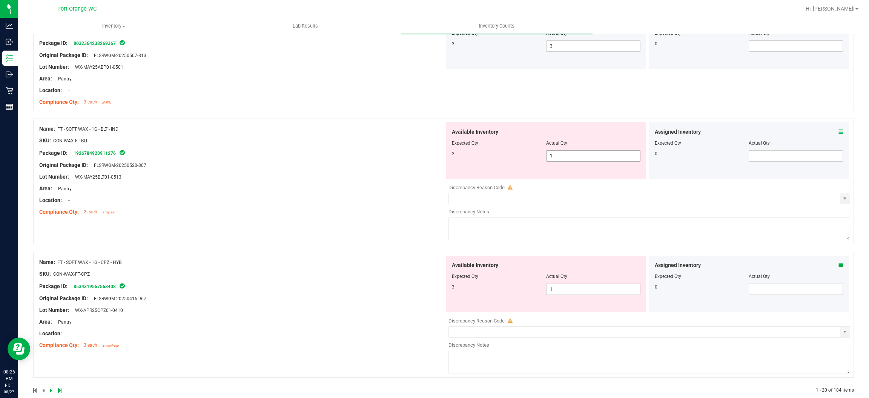
click at [449, 158] on span "1 1" at bounding box center [593, 155] width 94 height 11
click at [449, 158] on input "1" at bounding box center [594, 156] width 94 height 11
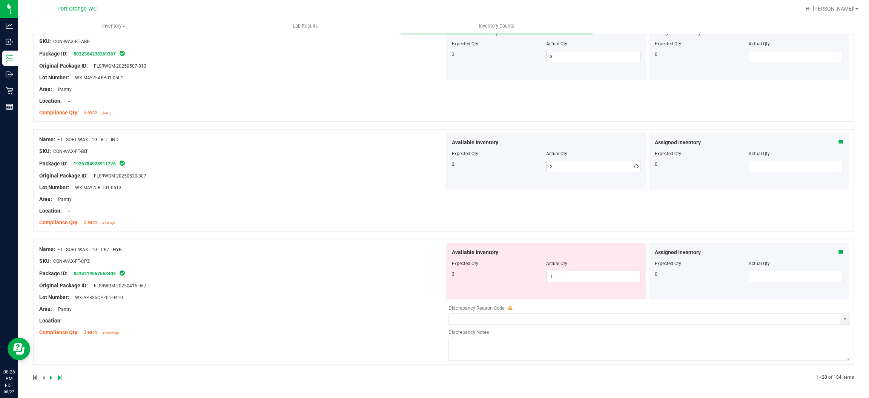
drag, startPoint x: 294, startPoint y: 217, endPoint x: 374, endPoint y: 201, distance: 82.0
click at [305, 213] on div "Name: FT - SOFT WAX - 1G - BLT - IND SKU: CON-WAX-FT-BLT Package ID: 1926784928…" at bounding box center [242, 181] width 406 height 96
click at [449, 273] on span "1 1" at bounding box center [593, 275] width 94 height 11
click at [449, 273] on input "1" at bounding box center [594, 276] width 94 height 11
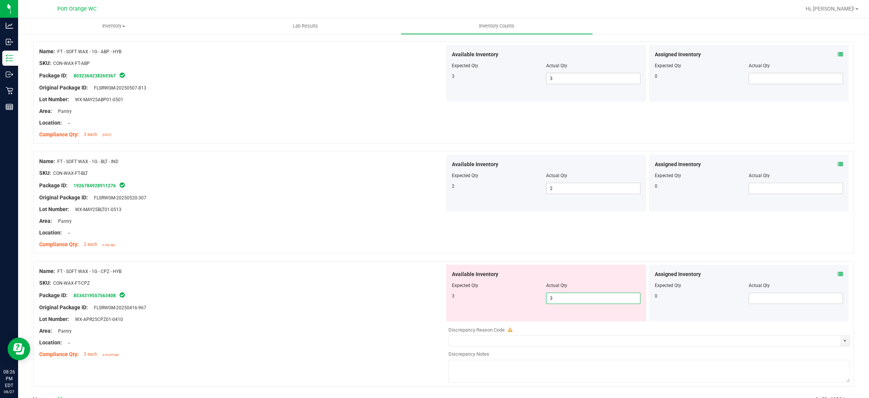
click at [412, 275] on div "Name: FT - SOFT WAX - 1G - CPZ - HYB SKU: CON-WAX-FT-CPZ Package ID: 8534319557…" at bounding box center [242, 312] width 406 height 96
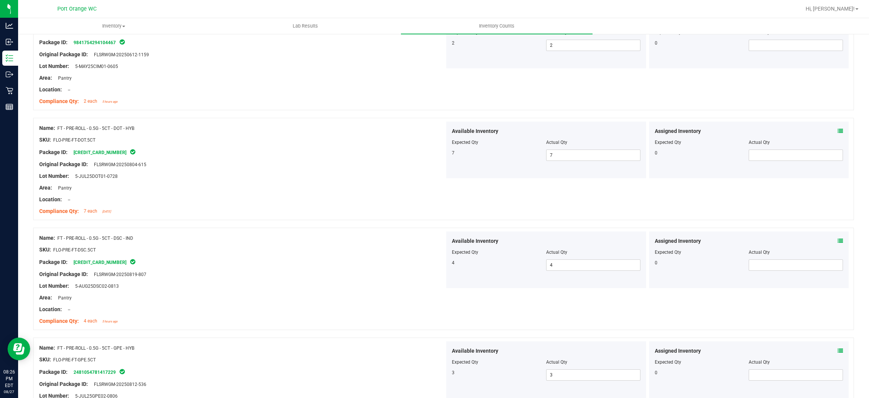
scroll to position [0, 0]
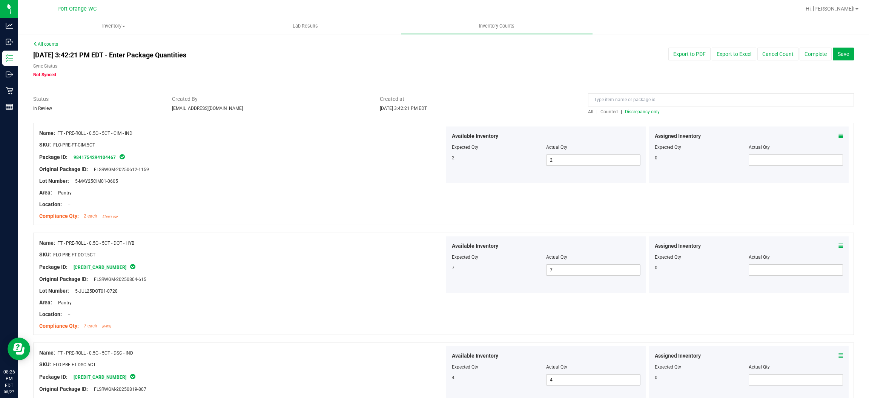
click at [449, 113] on span "Discrepancy only" at bounding box center [642, 111] width 35 height 5
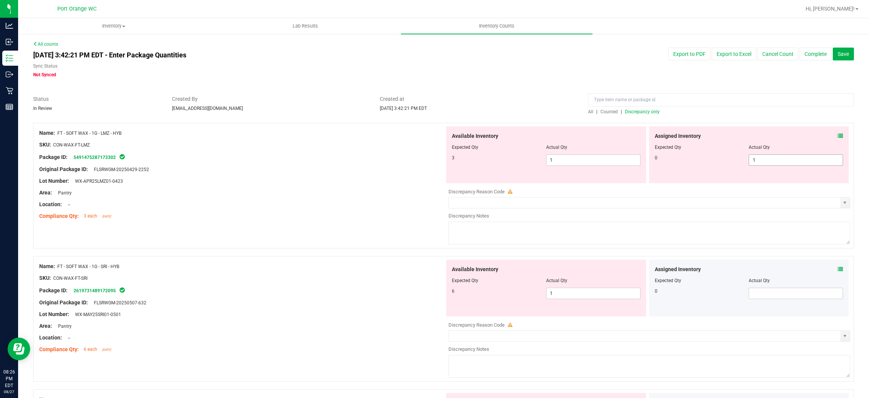
click at [449, 156] on span "1 1" at bounding box center [796, 159] width 94 height 11
click at [449, 156] on input "1" at bounding box center [796, 160] width 94 height 11
click at [449, 163] on span "1 1" at bounding box center [593, 159] width 94 height 11
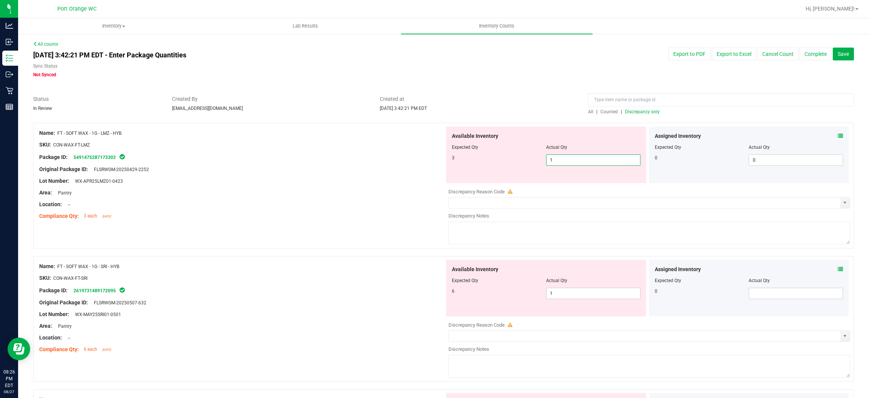
click at [449, 163] on input "1" at bounding box center [594, 160] width 94 height 11
click at [335, 258] on div "Name: FT - SOFT WAX - 1G - SRI - HYB SKU: CON-WAX-FT-SRI Package ID: 2619731489…" at bounding box center [443, 319] width 821 height 126
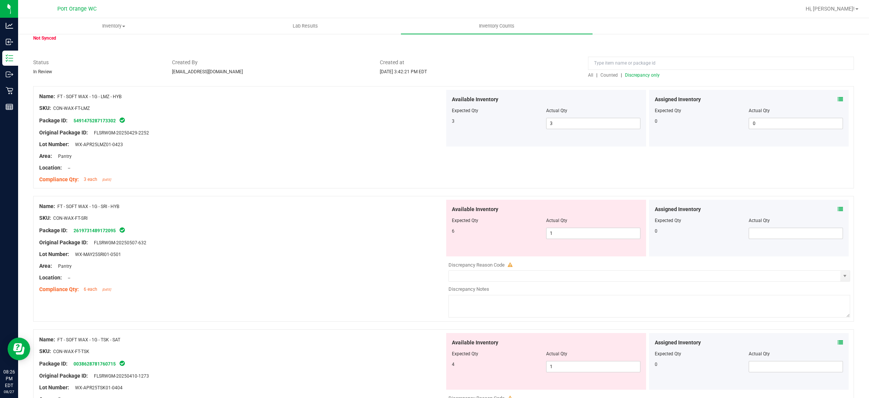
scroll to position [57, 0]
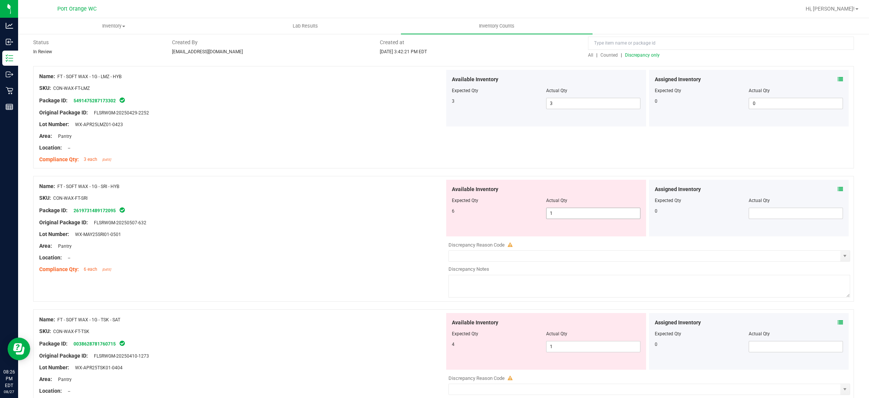
click at [449, 212] on span "1 1" at bounding box center [593, 212] width 94 height 11
click at [449, 212] on input "1" at bounding box center [594, 213] width 94 height 11
drag, startPoint x: 267, startPoint y: 283, endPoint x: 275, endPoint y: 280, distance: 8.3
click at [275, 280] on div "Name: FT - SOFT WAX - 1G - SRI - HYB SKU: CON-WAX-FT-SRI Package ID: 2619731489…" at bounding box center [443, 242] width 821 height 133
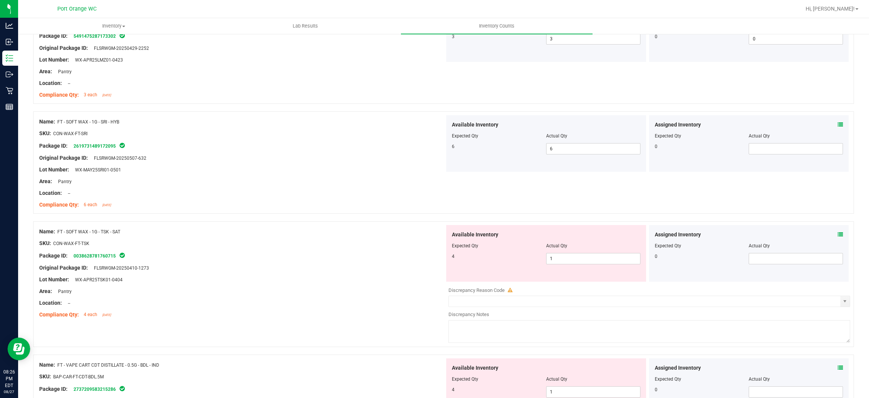
scroll to position [169, 0]
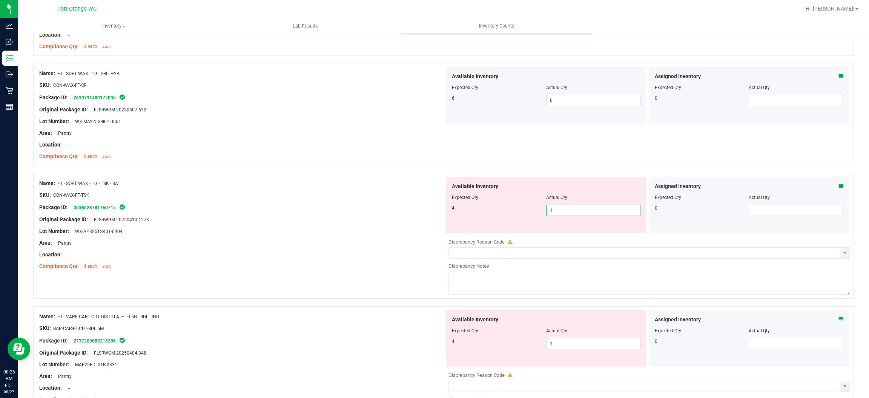
click at [449, 208] on span "1 1" at bounding box center [593, 209] width 94 height 11
click at [449, 207] on input "1" at bounding box center [594, 210] width 94 height 11
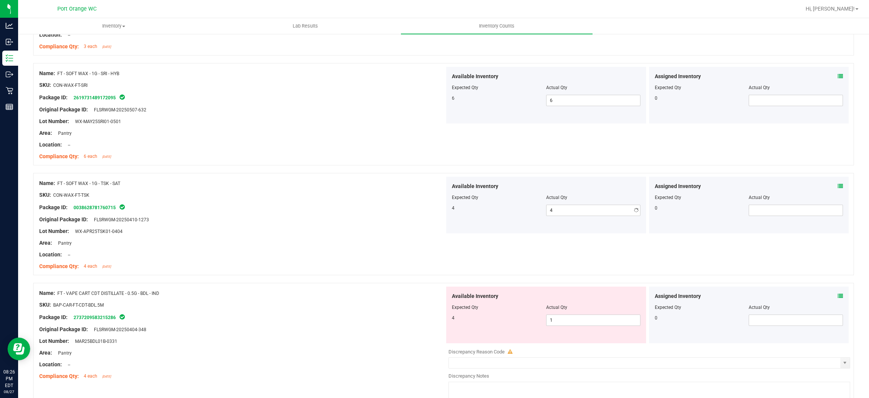
click at [355, 234] on div "Lot Number: WX-APR25TSK01-0404" at bounding box center [242, 231] width 406 height 8
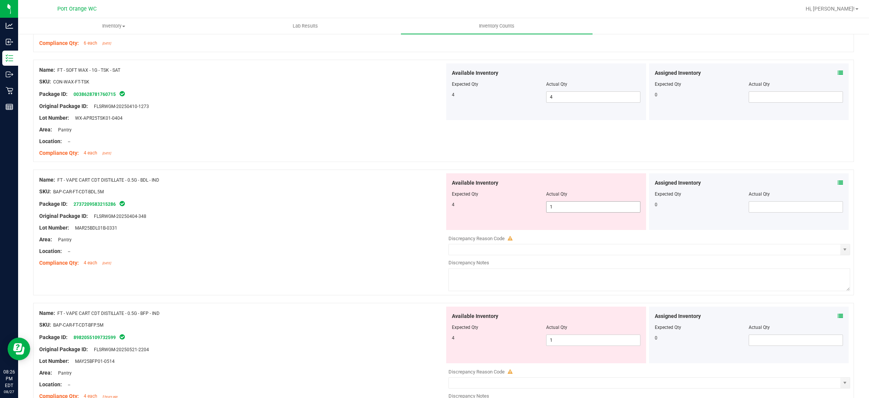
click at [449, 209] on span "1 1" at bounding box center [593, 206] width 94 height 11
click at [449, 209] on input "1" at bounding box center [594, 206] width 94 height 11
click at [358, 250] on div "Location: --" at bounding box center [242, 251] width 406 height 8
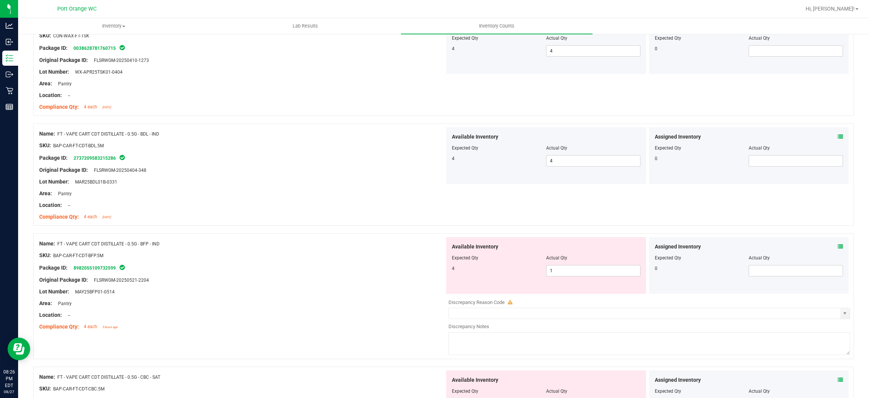
scroll to position [396, 0]
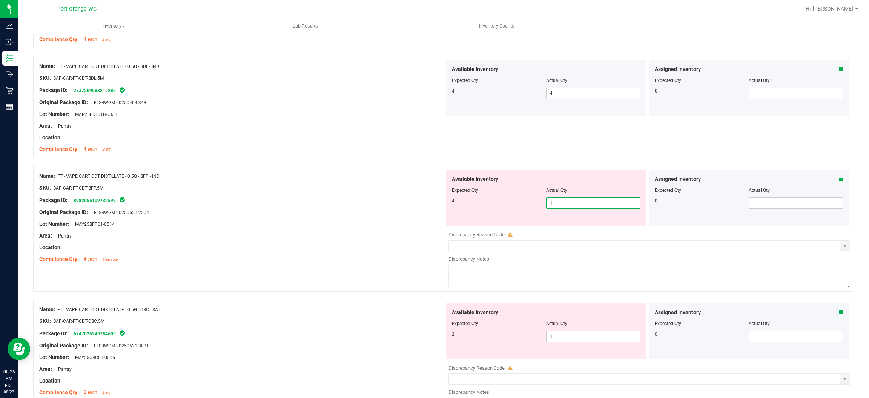
click at [449, 205] on span "1 1" at bounding box center [593, 202] width 94 height 11
click at [449, 204] on input "1" at bounding box center [594, 203] width 94 height 11
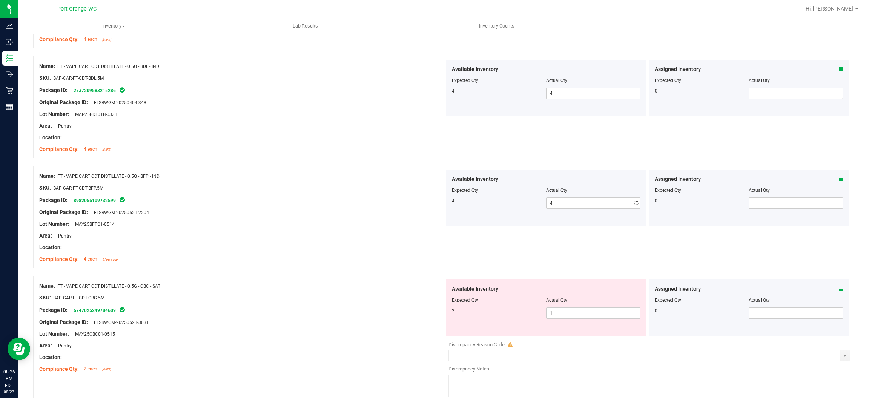
drag, startPoint x: 336, startPoint y: 233, endPoint x: 351, endPoint y: 226, distance: 16.9
click at [336, 232] on div "Area: Pantry" at bounding box center [242, 236] width 406 height 8
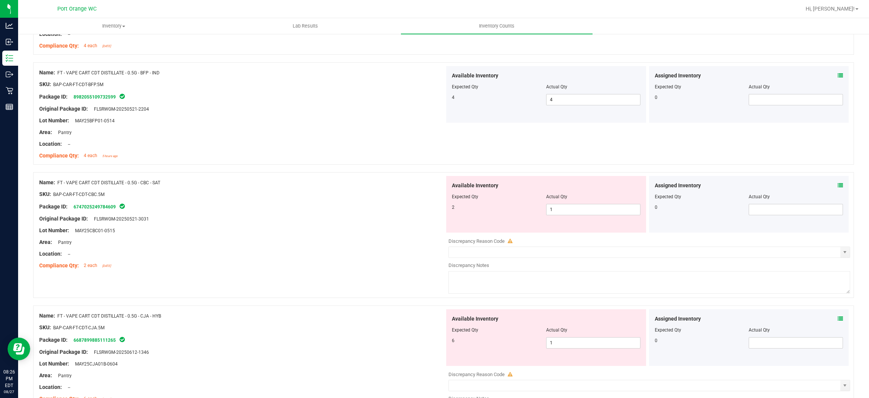
scroll to position [509, 0]
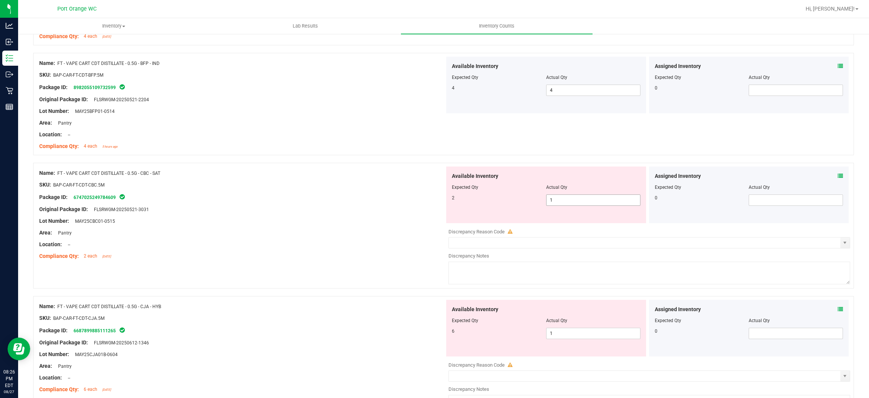
click at [449, 199] on span "1 1" at bounding box center [593, 199] width 94 height 11
click at [449, 199] on input "1" at bounding box center [594, 200] width 94 height 11
click at [313, 221] on div "Lot Number: MAY25CBC01-0515" at bounding box center [242, 221] width 406 height 8
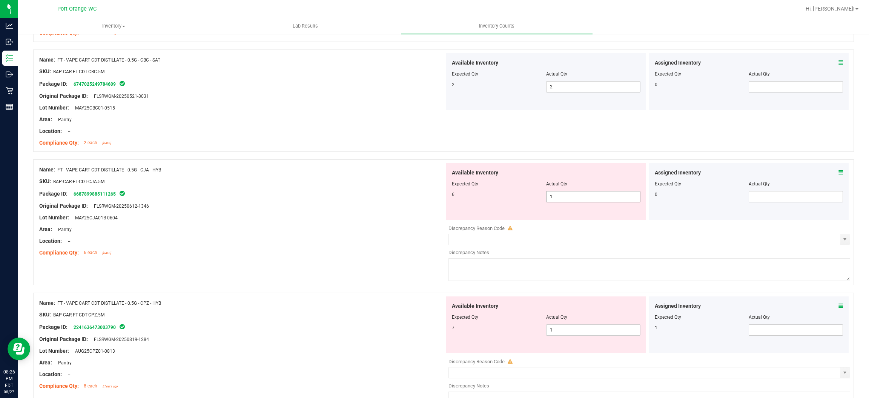
click at [449, 196] on span "1 1" at bounding box center [593, 196] width 94 height 11
click at [449, 196] on input "1" at bounding box center [594, 196] width 94 height 11
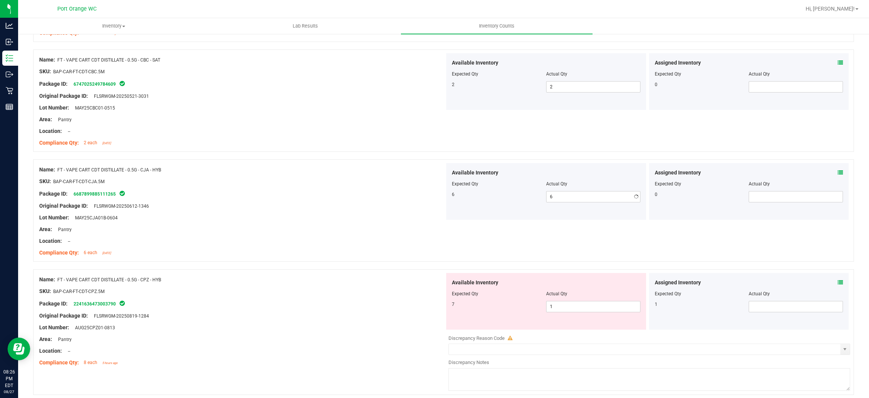
click at [316, 209] on div "Original Package ID: FLSRWGM-20250612-1346" at bounding box center [242, 206] width 406 height 8
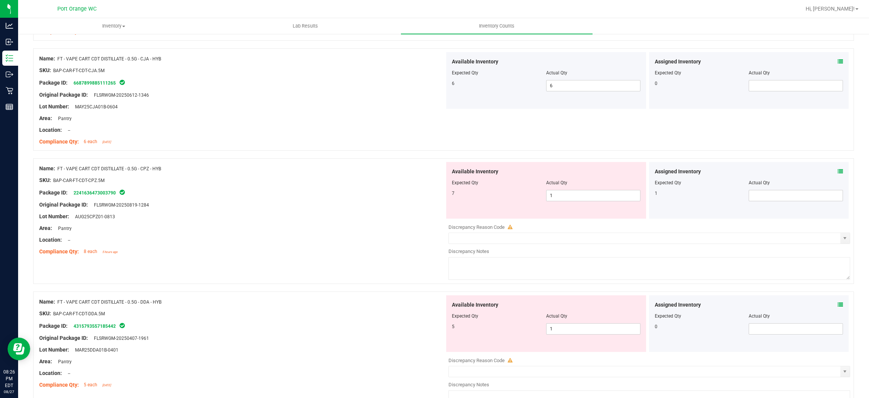
scroll to position [735, 0]
click at [449, 169] on icon at bounding box center [840, 168] width 5 height 5
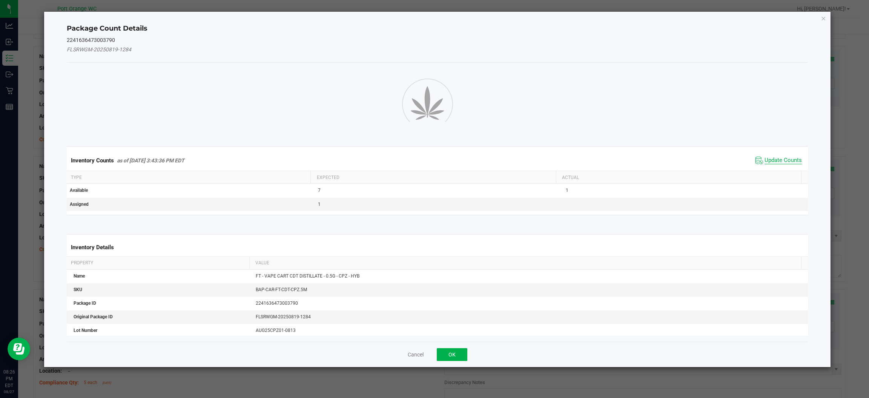
click at [449, 160] on span "Update Counts" at bounding box center [783, 161] width 37 height 8
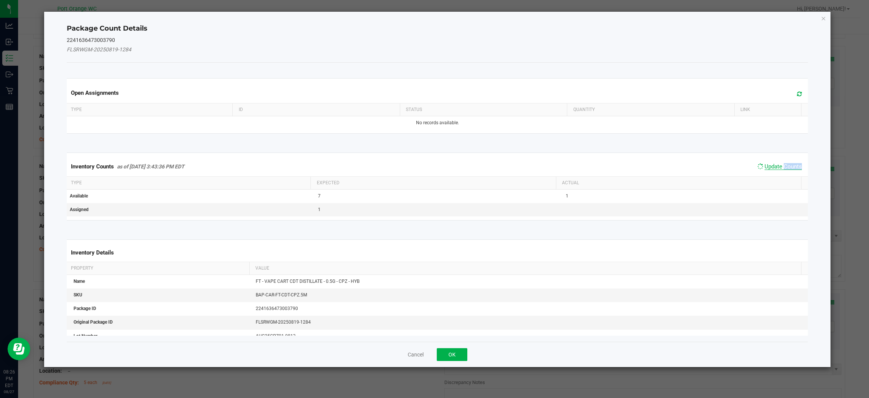
click at [449, 160] on div "Inventory Counts as of Aug 27, 2025 3:43:36 PM EDT Update Counts" at bounding box center [437, 167] width 744 height 20
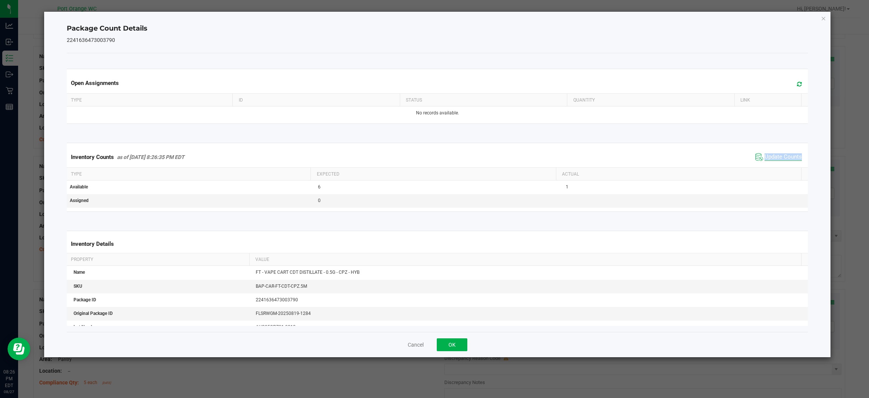
click at [449, 160] on span "Update Counts" at bounding box center [783, 157] width 37 height 8
click at [449, 344] on button "OK" at bounding box center [452, 344] width 31 height 13
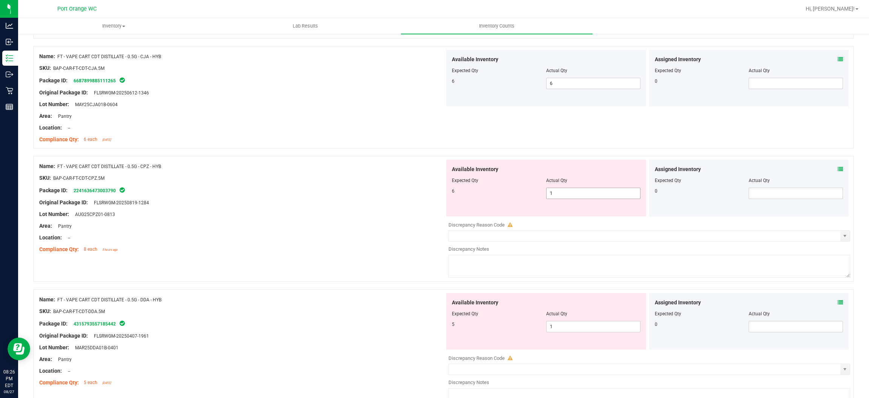
click at [449, 196] on span "1 1" at bounding box center [593, 192] width 94 height 11
click at [449, 196] on input "1" at bounding box center [594, 193] width 94 height 11
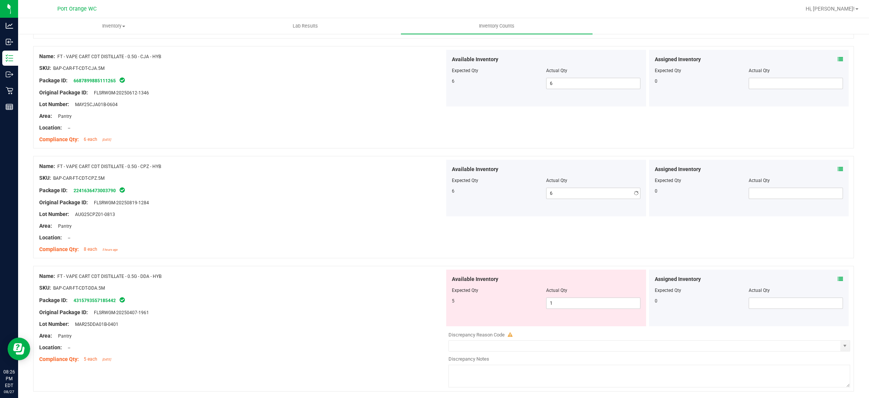
click at [236, 291] on div "Name: FT - VAPE CART CDT DISTILLATE - 0.5G - DDA - HYB SKU: BAP-CAR-FT-CDT-DDA.…" at bounding box center [443, 329] width 821 height 126
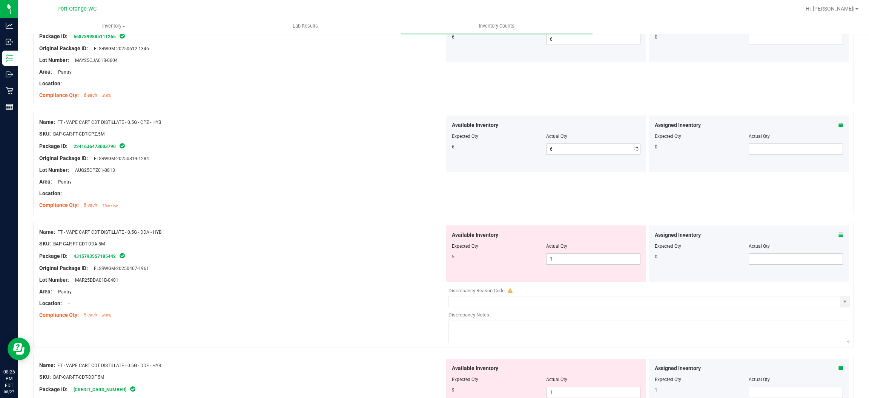
scroll to position [849, 0]
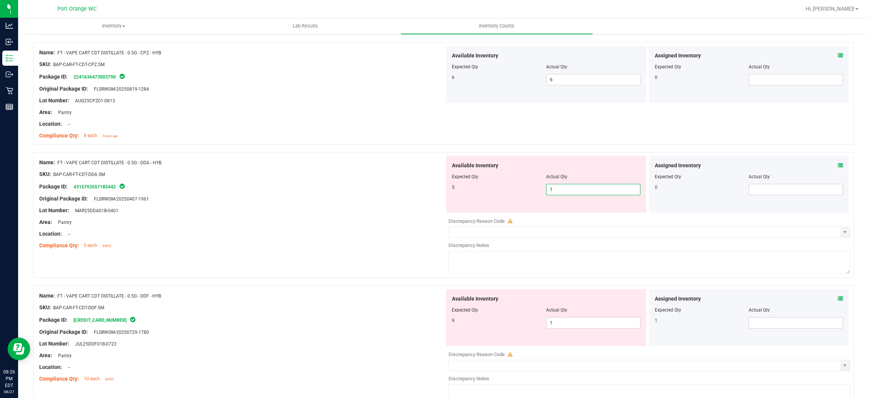
click at [449, 188] on span "1 1" at bounding box center [593, 189] width 94 height 11
click at [449, 187] on input "1" at bounding box center [594, 189] width 94 height 11
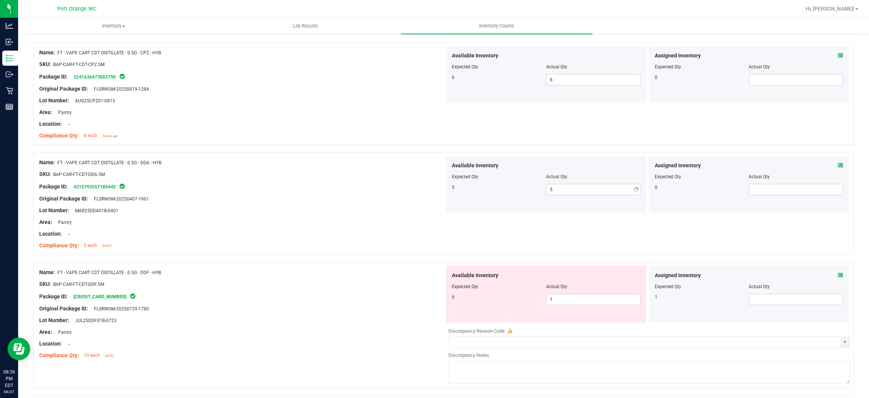
drag, startPoint x: 370, startPoint y: 222, endPoint x: 426, endPoint y: 217, distance: 56.0
click at [370, 223] on div "Area: Pantry" at bounding box center [242, 222] width 406 height 8
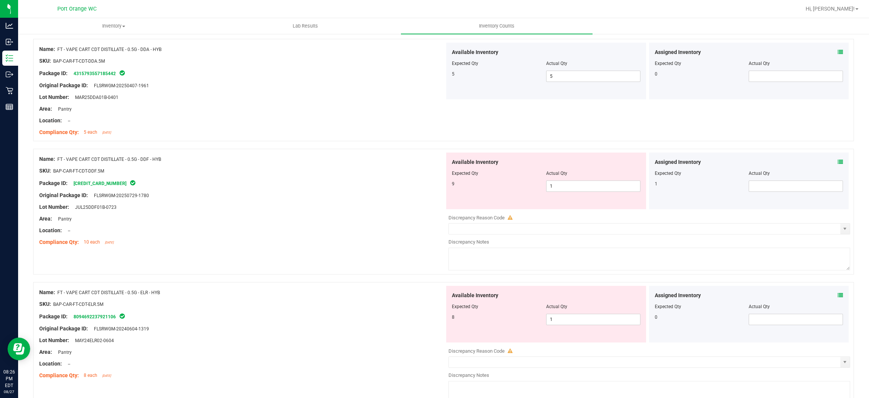
click at [449, 162] on icon at bounding box center [840, 161] width 5 height 5
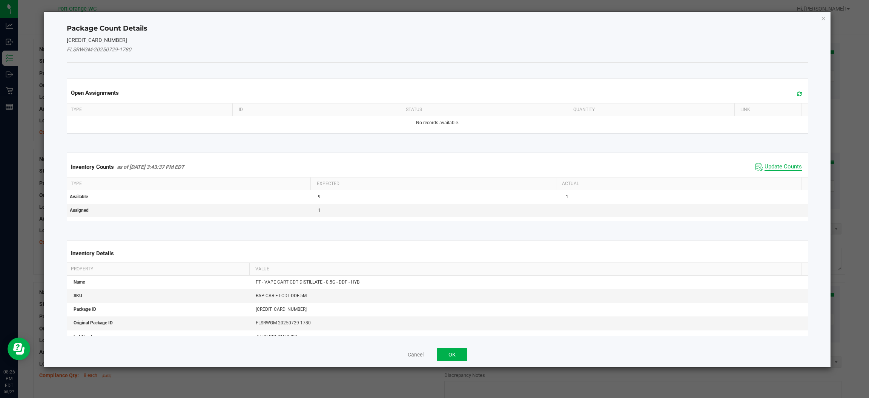
click at [449, 169] on span "Update Counts" at bounding box center [783, 167] width 37 height 8
click at [449, 169] on span "Update Counts" at bounding box center [783, 166] width 37 height 7
click at [449, 169] on kendo-grid "Inventory Counts as of Aug 27, 2025 3:43:37 PM EDT Update Counts Type Expected …" at bounding box center [437, 186] width 753 height 68
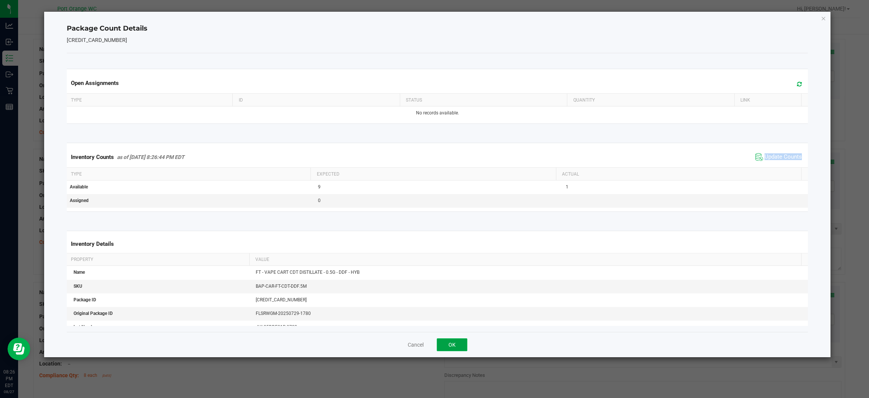
drag, startPoint x: 452, startPoint y: 348, endPoint x: 524, endPoint y: 250, distance: 121.9
click at [449, 347] on button "OK" at bounding box center [452, 344] width 31 height 13
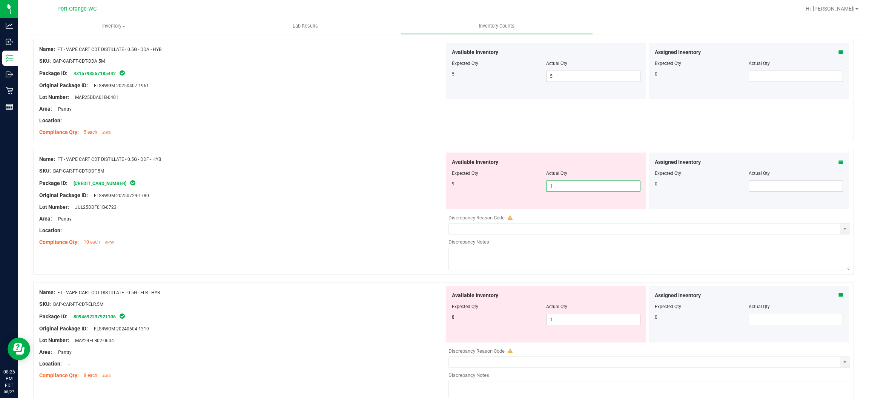
click at [449, 189] on span "1 1" at bounding box center [593, 185] width 94 height 11
click at [449, 188] on input "1" at bounding box center [594, 186] width 94 height 11
click at [388, 253] on div "Name: FT - VAPE CART CDT DISTILLATE - 0.5G - DDF - HYB SKU: BAP-CAR-FT-CDT-DDF.…" at bounding box center [443, 215] width 821 height 133
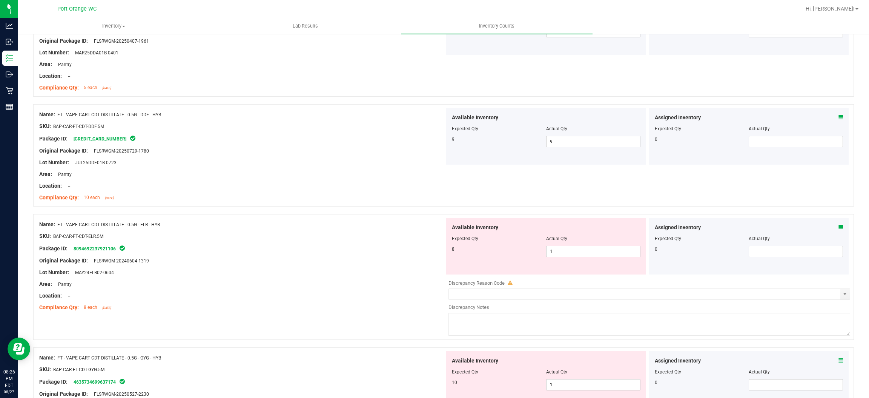
scroll to position [1075, 0]
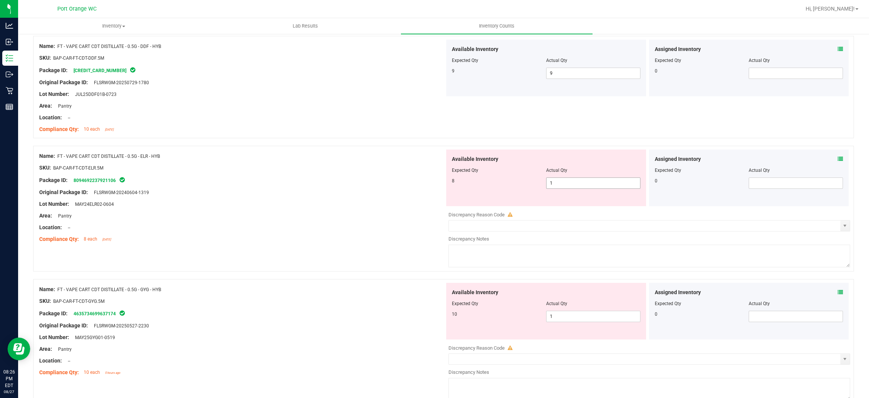
click at [449, 187] on span "1 1" at bounding box center [593, 182] width 94 height 11
click at [449, 187] on input "1" at bounding box center [594, 183] width 94 height 11
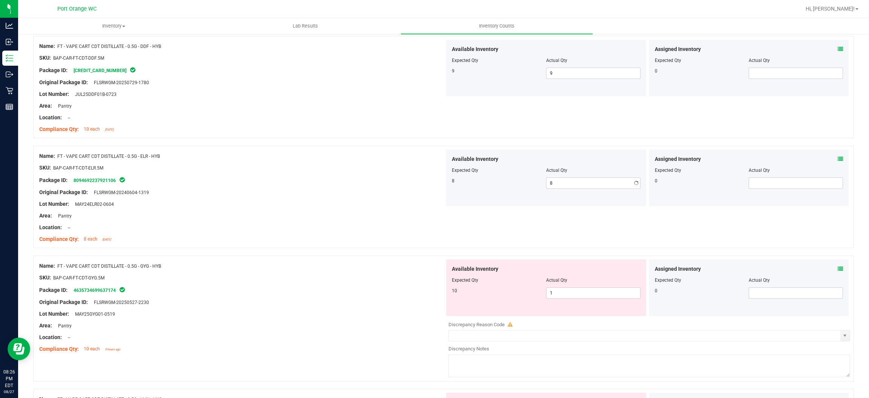
drag, startPoint x: 370, startPoint y: 235, endPoint x: 409, endPoint y: 228, distance: 39.1
click at [371, 235] on ng-container "Compliance Qty: 8 each 3 months ago" at bounding box center [242, 237] width 406 height 12
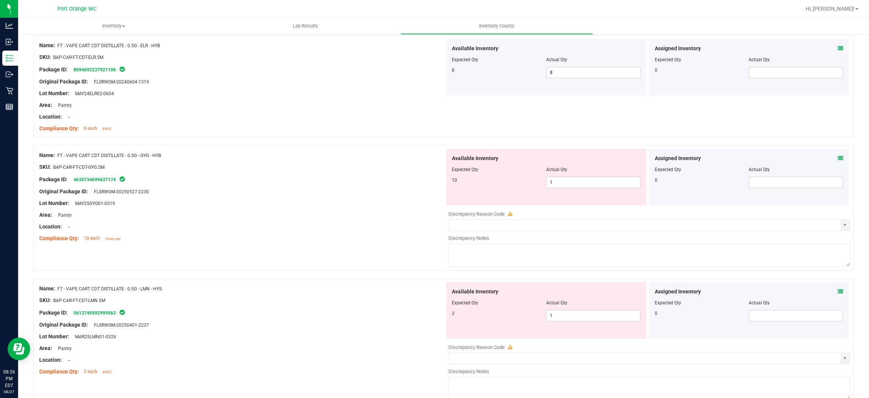
scroll to position [1188, 0]
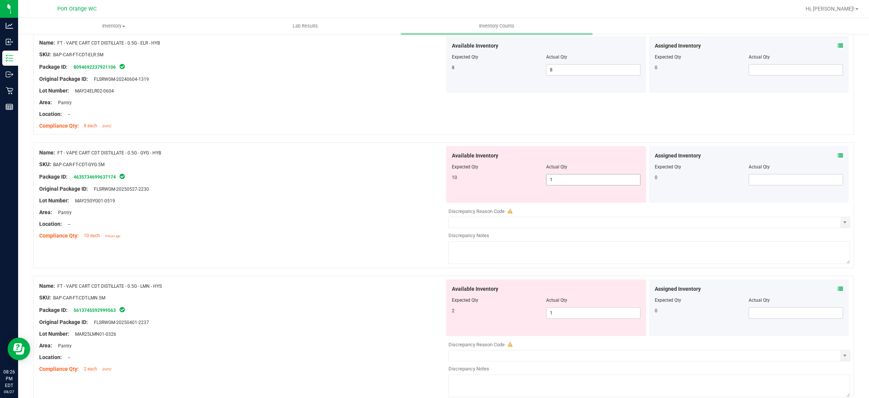
click at [449, 178] on span "1 1" at bounding box center [593, 179] width 94 height 11
drag, startPoint x: 262, startPoint y: 273, endPoint x: 272, endPoint y: 269, distance: 10.6
click at [263, 273] on div "Name: FT - SOFT WAX - 1G - LMZ - HYB SKU: CON-WAX-FT-LMZ Package ID: 5491475287…" at bounding box center [443, 142] width 821 height 2415
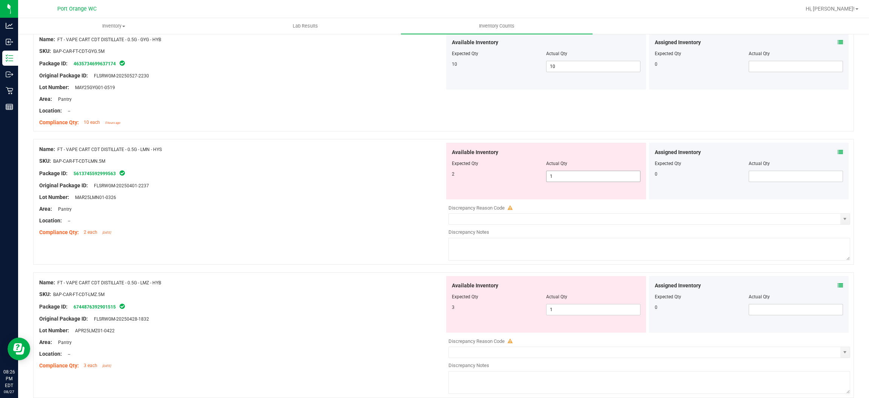
click at [449, 174] on span "1 1" at bounding box center [593, 176] width 94 height 11
click at [449, 174] on input "1" at bounding box center [594, 176] width 94 height 11
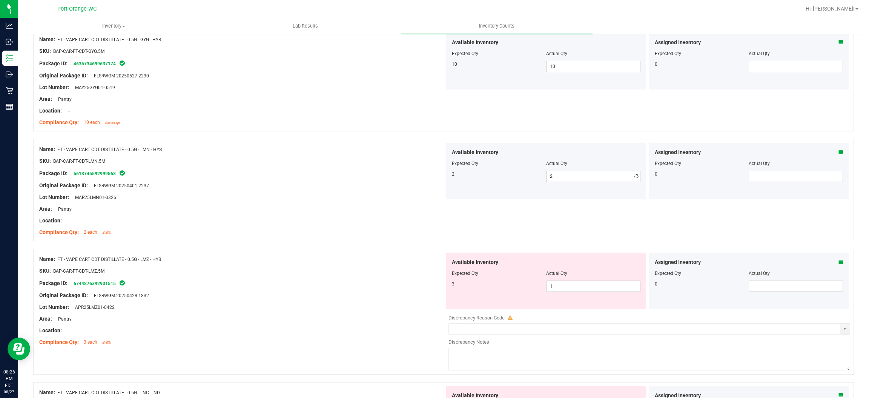
click at [335, 242] on div "Name: FT - VAPE CART CDT DISTILLATE - 0.5G - LMN - HYS SKU: BAP-CAR-FT-CDT-LMN.…" at bounding box center [443, 194] width 821 height 110
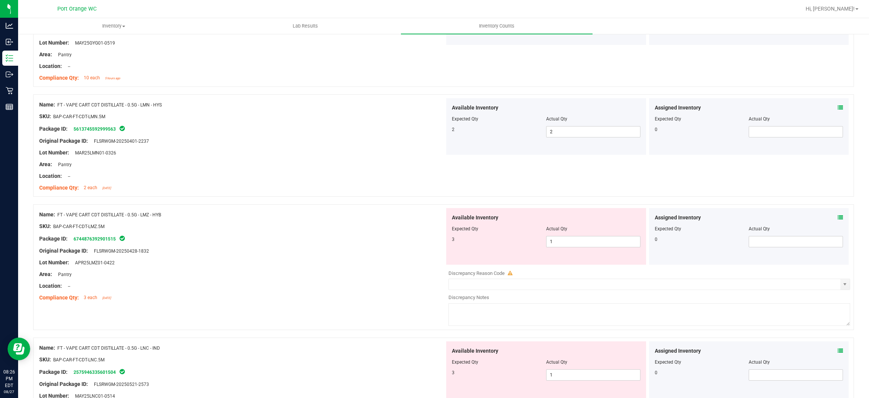
scroll to position [1414, 0]
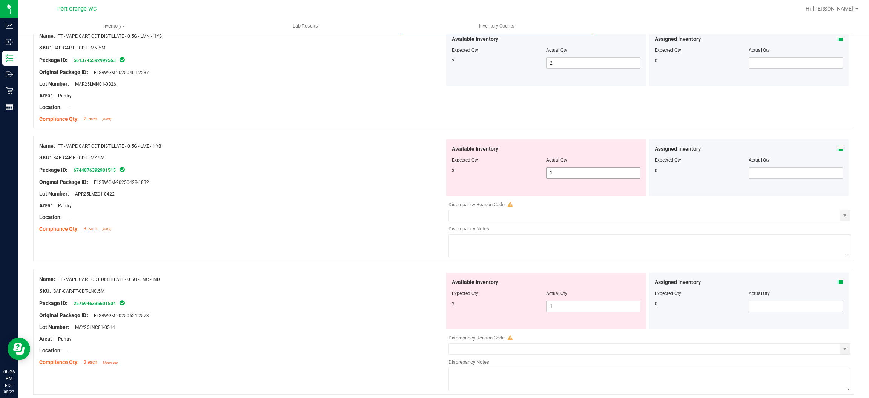
click at [449, 169] on span "1 1" at bounding box center [593, 172] width 94 height 11
click at [449, 169] on input "1" at bounding box center [594, 172] width 94 height 11
click at [355, 235] on div "Name: FT - VAPE CART CDT DISTILLATE - 0.5G - LMZ - HYB SKU: BAP-CAR-FT-CDT-LMZ.…" at bounding box center [242, 187] width 406 height 96
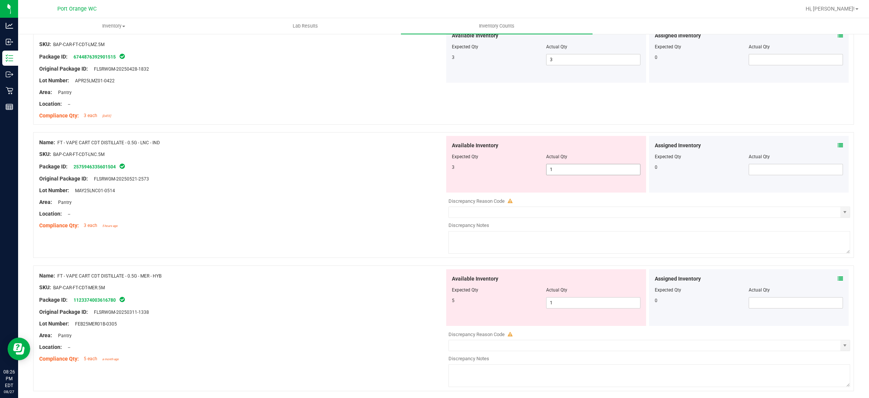
click at [449, 171] on span "1 1" at bounding box center [593, 169] width 94 height 11
click at [449, 171] on input "1" at bounding box center [594, 169] width 94 height 11
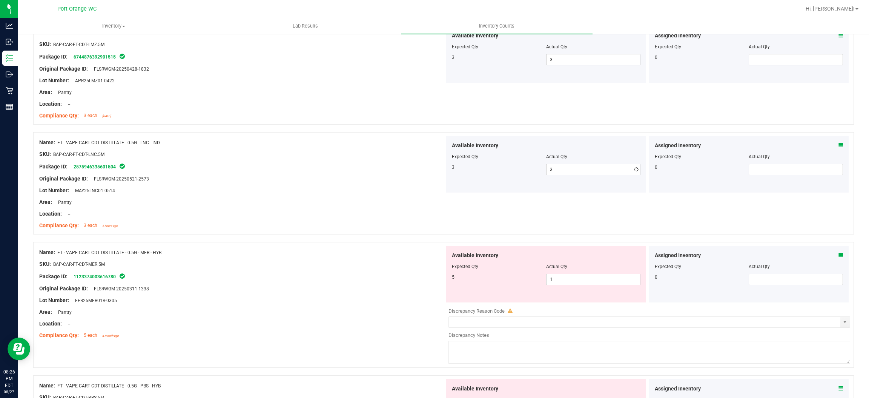
drag, startPoint x: 154, startPoint y: 278, endPoint x: 209, endPoint y: 260, distance: 58.0
click at [163, 275] on div "Name: FT - VAPE CART CDT DISTILLATE - 0.5G - MER - HYB SKU: BAP-CAR-FT-CDT-MER.…" at bounding box center [242, 294] width 406 height 96
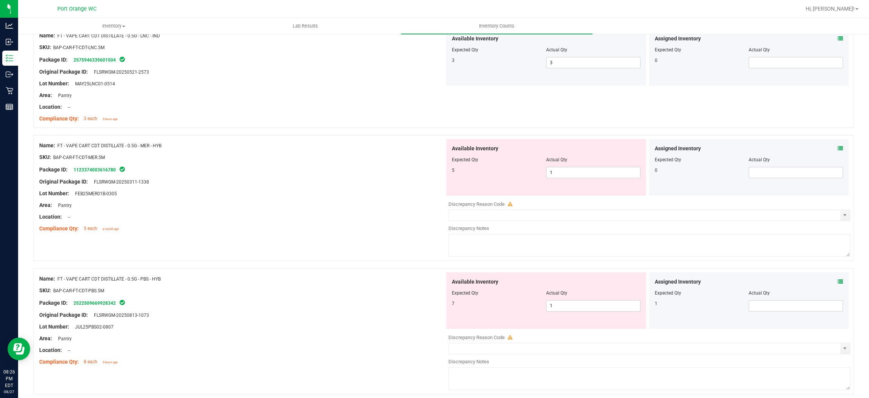
scroll to position [1641, 0]
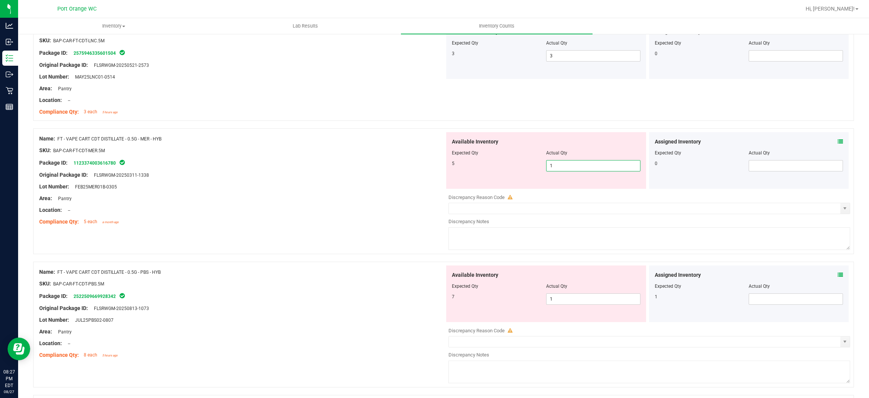
click at [449, 165] on span "1 1" at bounding box center [593, 165] width 94 height 11
click at [449, 165] on input "1" at bounding box center [594, 165] width 94 height 11
click at [359, 211] on div "Location: --" at bounding box center [242, 210] width 406 height 8
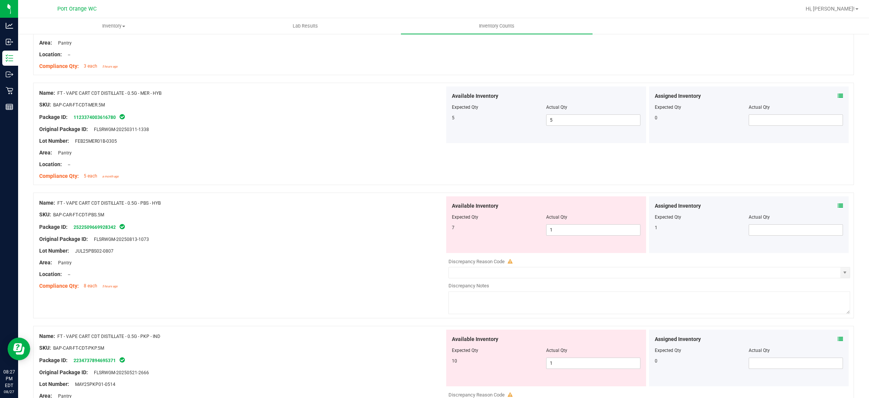
scroll to position [1811, 0]
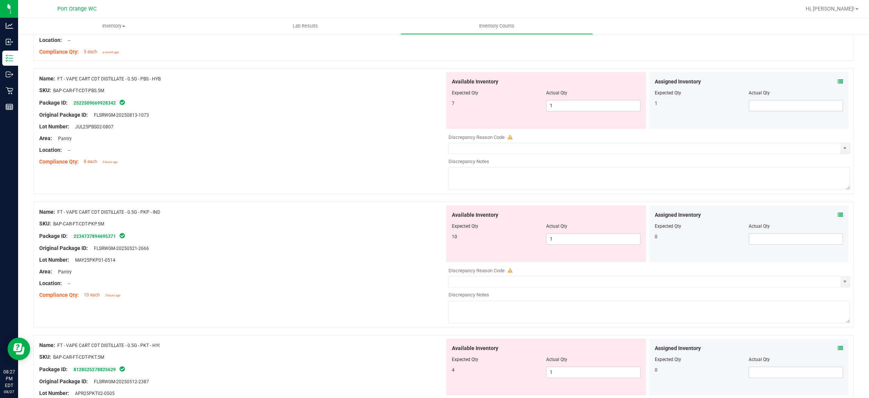
click at [449, 83] on icon at bounding box center [840, 81] width 5 height 5
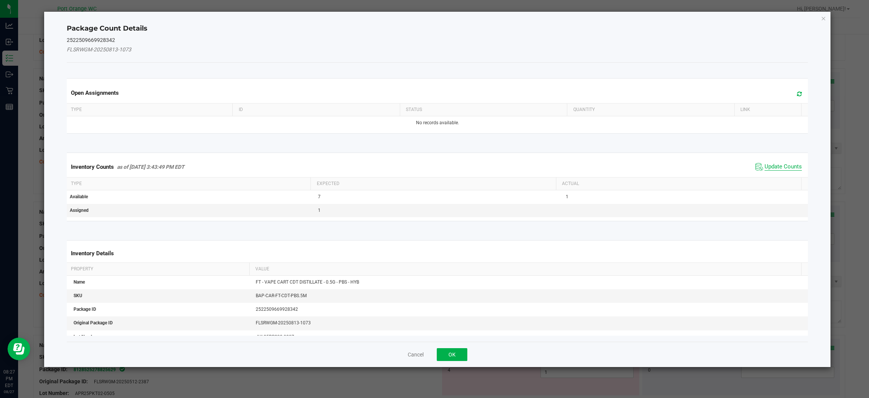
click at [449, 164] on span "Update Counts" at bounding box center [783, 167] width 37 height 8
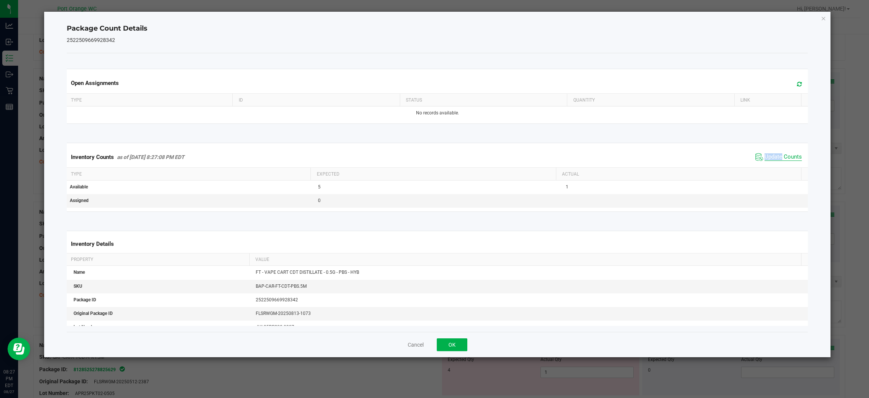
click at [449, 163] on span "Update Counts" at bounding box center [779, 156] width 50 height 11
click at [449, 343] on button "OK" at bounding box center [452, 344] width 31 height 13
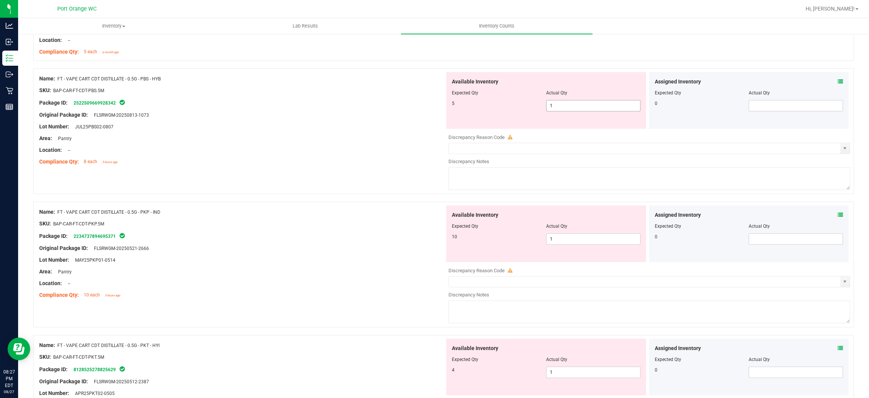
click at [449, 106] on span "1 1" at bounding box center [593, 105] width 94 height 11
click at [449, 106] on input "1" at bounding box center [594, 105] width 94 height 11
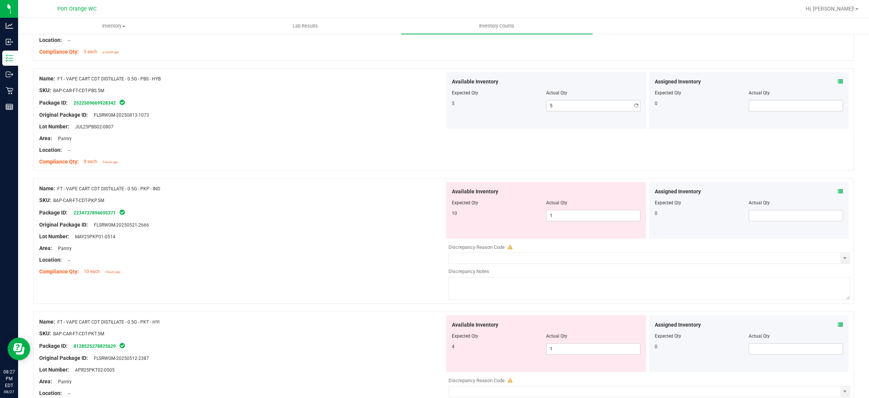
click at [295, 214] on div "Name: FT - VAPE CART CDT DISTILLATE - 0.5G - PKP - IND SKU: BAP-CAR-FT-CDT-PKP.…" at bounding box center [242, 230] width 406 height 96
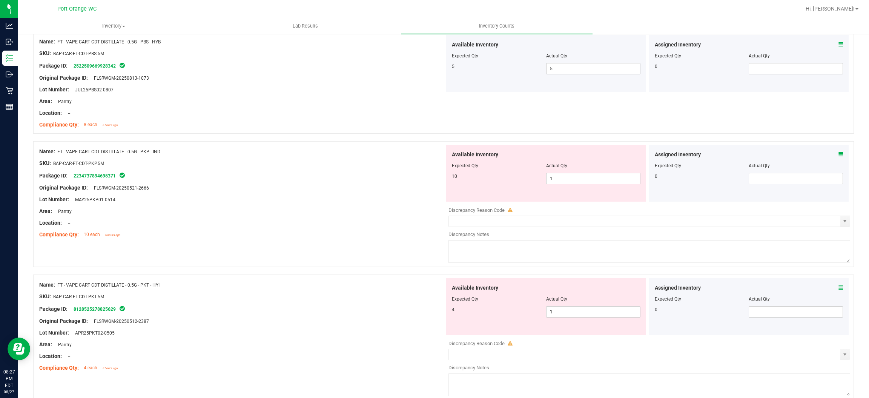
scroll to position [1867, 0]
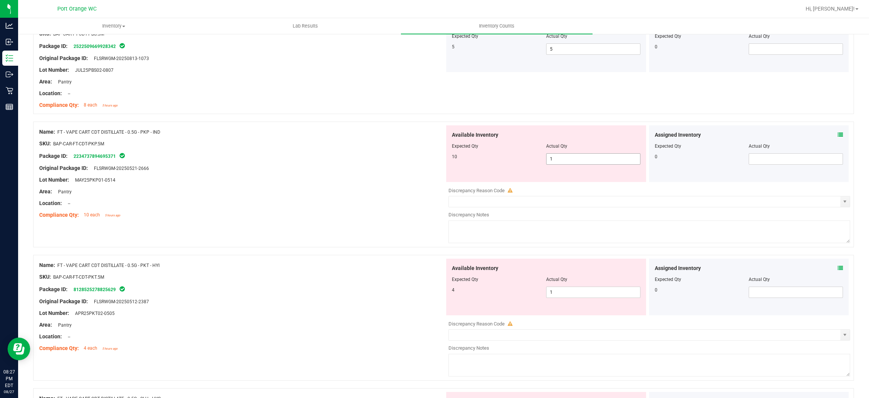
click at [449, 164] on span "1 1" at bounding box center [593, 158] width 94 height 11
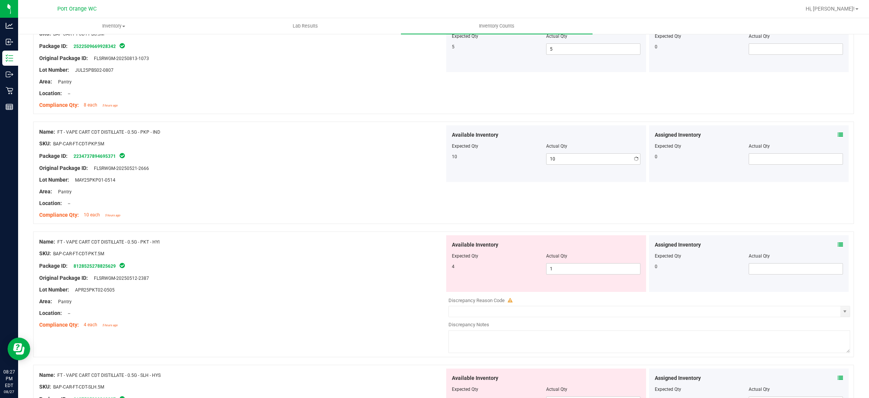
drag, startPoint x: 319, startPoint y: 230, endPoint x: 322, endPoint y: 229, distance: 3.9
click at [320, 230] on div "Name: FT - VAPE CART CDT DISTILLATE - 0.5G - PKP - IND SKU: BAP-CAR-FT-CDT-PKP.…" at bounding box center [443, 176] width 821 height 110
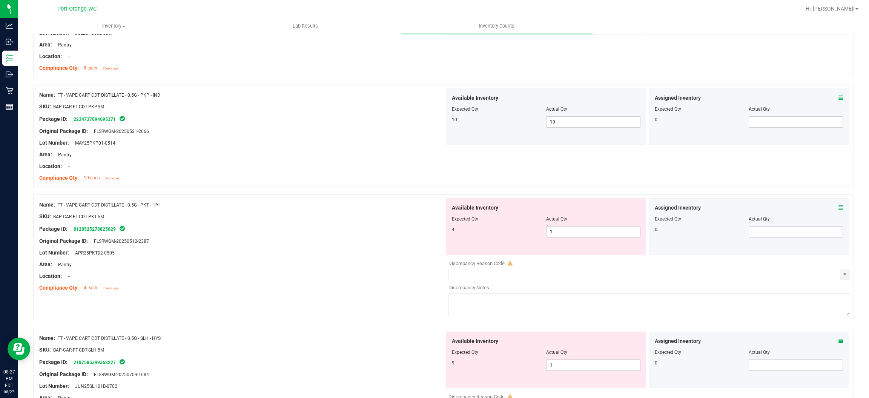
scroll to position [1924, 0]
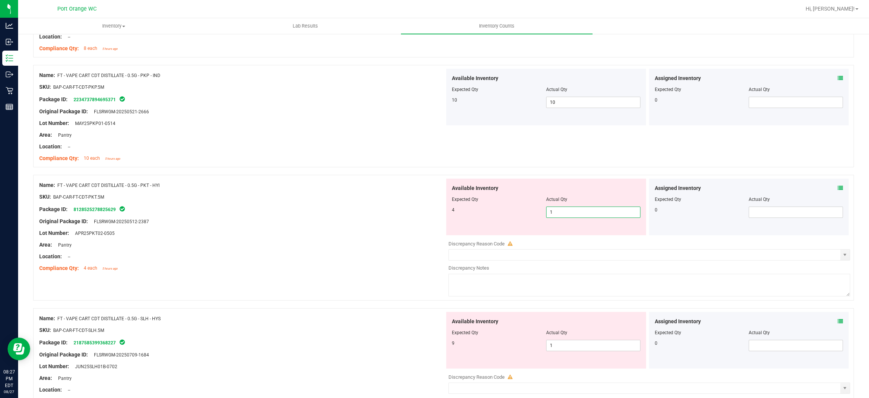
click at [449, 209] on span "1 1" at bounding box center [593, 211] width 94 height 11
click at [449, 209] on input "1" at bounding box center [594, 212] width 94 height 11
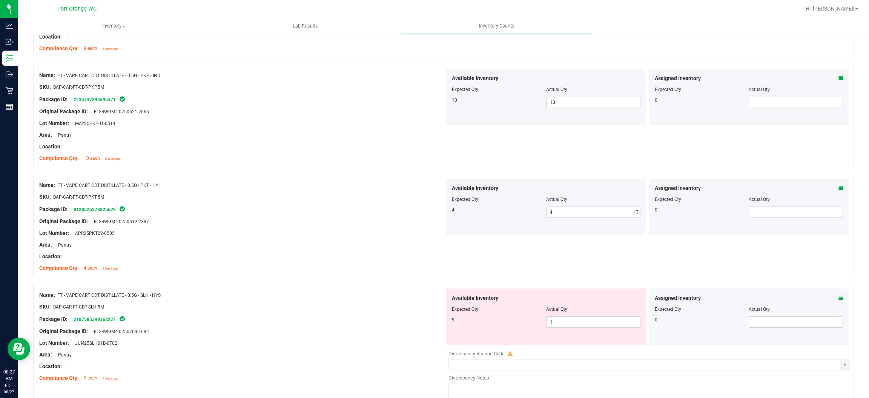
click at [356, 243] on div "Area: Pantry" at bounding box center [242, 245] width 406 height 8
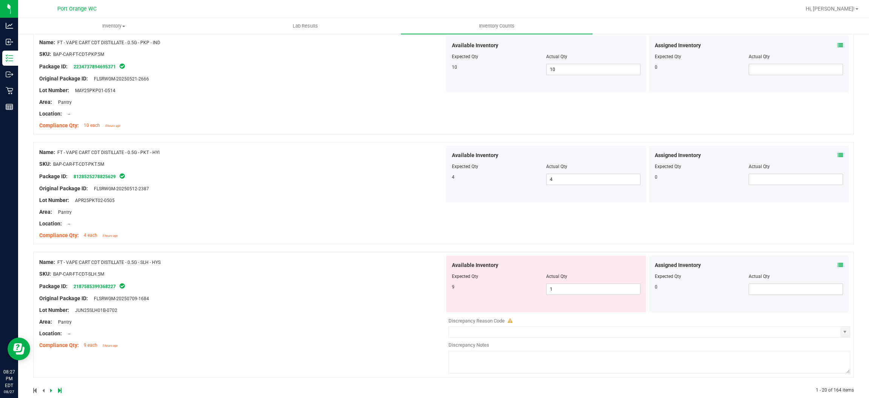
scroll to position [1971, 0]
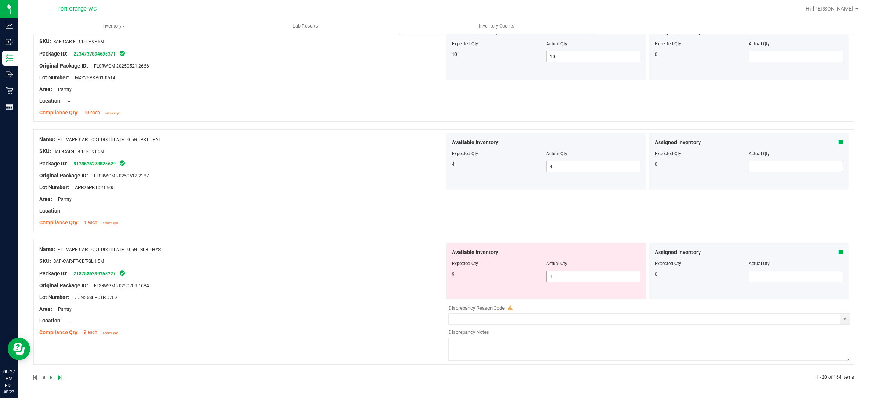
click at [449, 275] on span "1 1" at bounding box center [593, 275] width 94 height 11
click at [449, 275] on input "1" at bounding box center [594, 276] width 94 height 11
drag, startPoint x: 309, startPoint y: 304, endPoint x: 548, endPoint y: 268, distance: 242.6
click at [309, 303] on div "Name: FT - VAPE CART CDT DISTILLATE - 0.5G - SLH - HYS SKU: BAP-CAR-FT-CDT-SLH.…" at bounding box center [242, 291] width 406 height 96
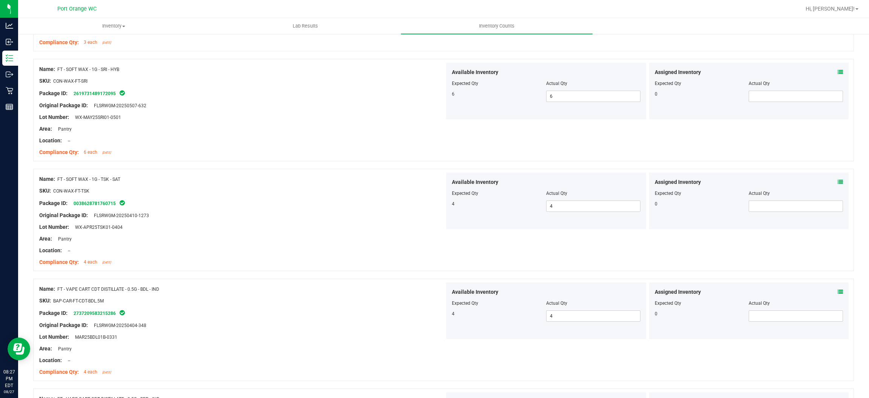
scroll to position [0, 0]
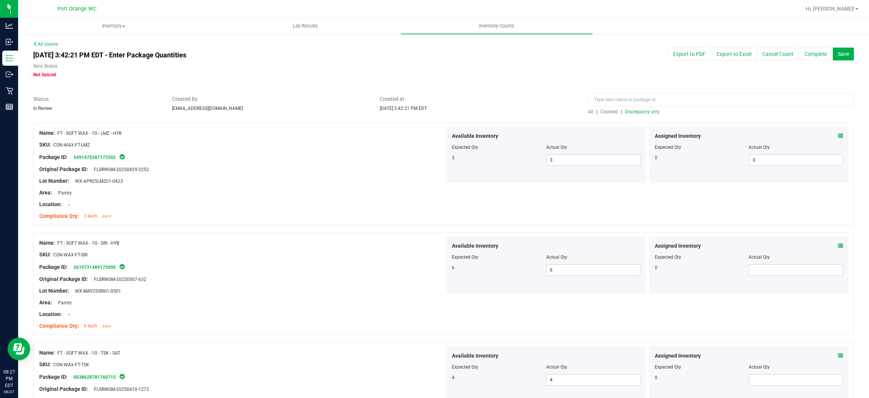
click at [449, 111] on span "Discrepancy only" at bounding box center [642, 111] width 35 height 5
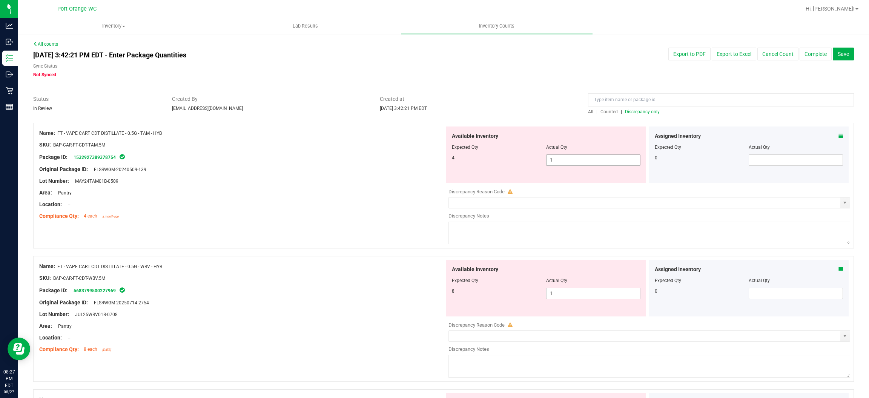
click at [449, 162] on span "1 1" at bounding box center [593, 159] width 94 height 11
click at [449, 162] on input "1" at bounding box center [594, 160] width 94 height 11
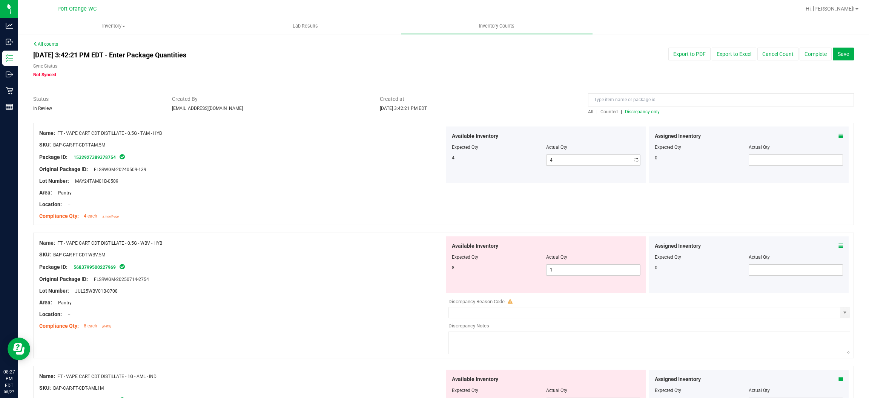
click at [336, 257] on div "Name: FT - VAPE CART CDT DISTILLATE - 0.5G - WBV - HYB SKU: BAP-CAR-FT-CDT-WBV.…" at bounding box center [443, 295] width 821 height 126
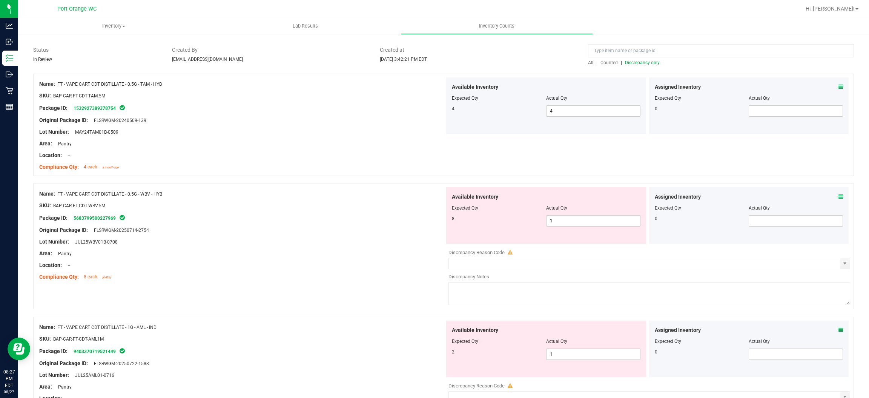
scroll to position [113, 0]
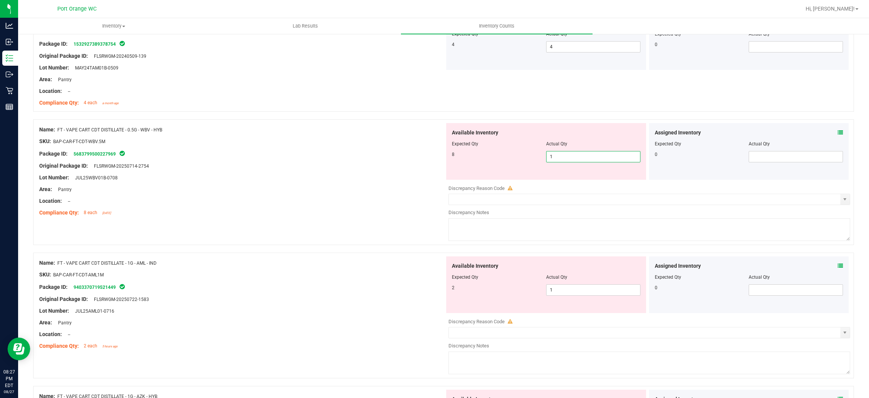
click at [449, 155] on span "1 1" at bounding box center [593, 156] width 94 height 11
click at [449, 154] on input "1" at bounding box center [594, 156] width 94 height 11
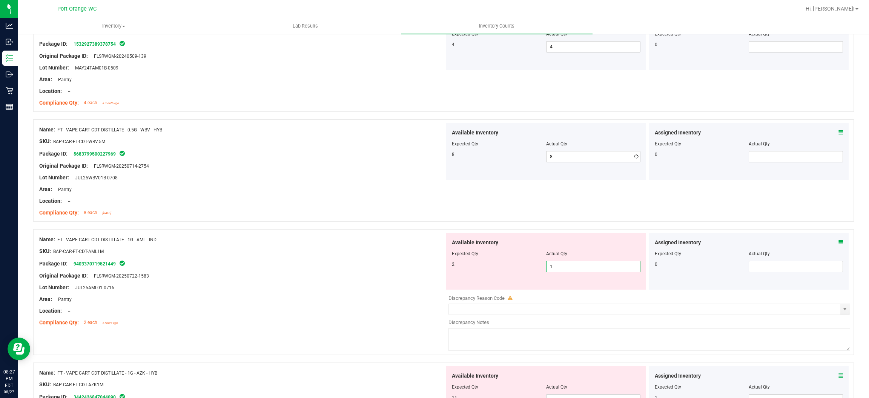
click at [449, 287] on div "Available Inventory Expected Qty Actual Qty 2 1 1" at bounding box center [546, 261] width 200 height 57
click at [449, 265] on span "1 1" at bounding box center [593, 266] width 94 height 11
click at [449, 265] on input "1" at bounding box center [594, 266] width 94 height 11
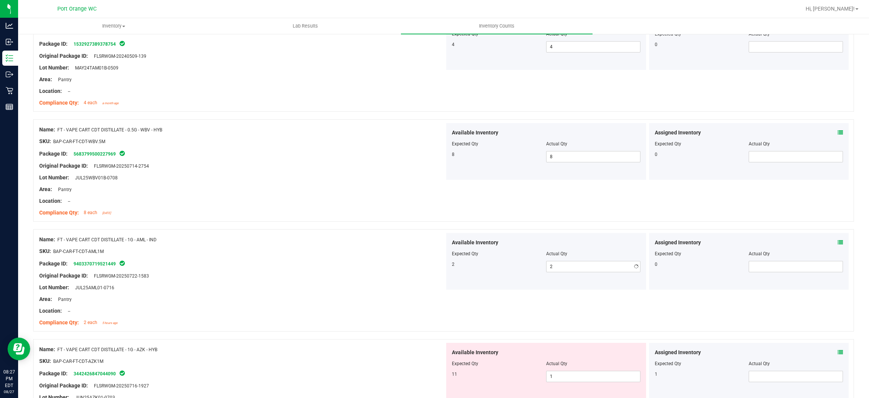
drag, startPoint x: 396, startPoint y: 282, endPoint x: 446, endPoint y: 268, distance: 51.8
click at [396, 283] on div at bounding box center [242, 282] width 406 height 4
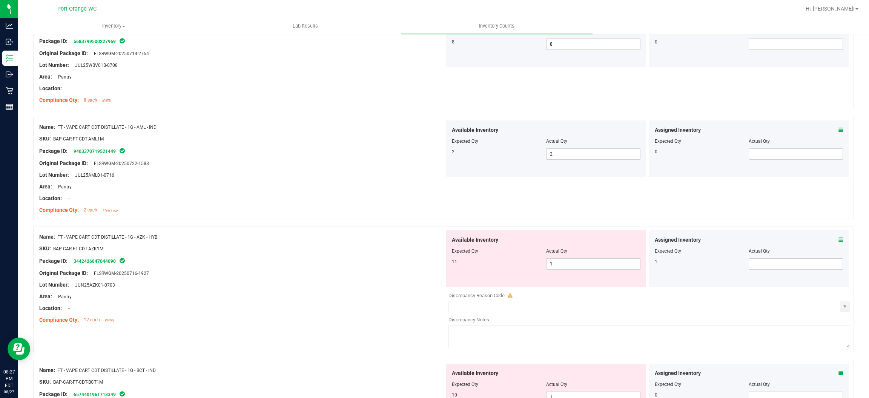
scroll to position [226, 0]
click at [449, 237] on icon at bounding box center [840, 238] width 5 height 5
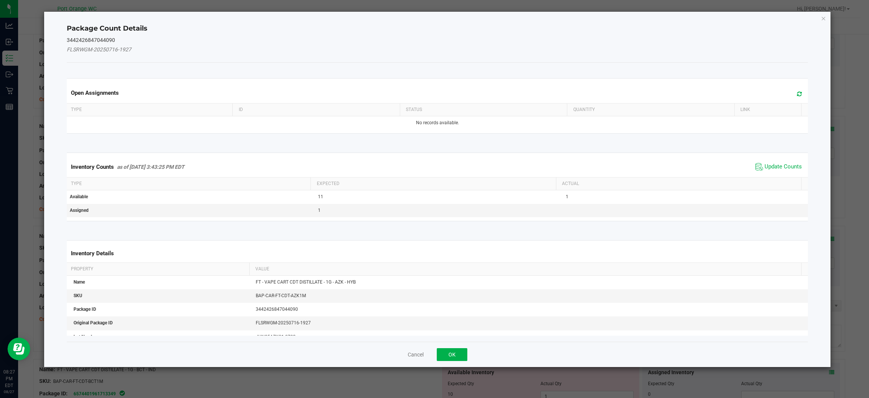
click at [449, 163] on span "Update Counts" at bounding box center [779, 166] width 50 height 11
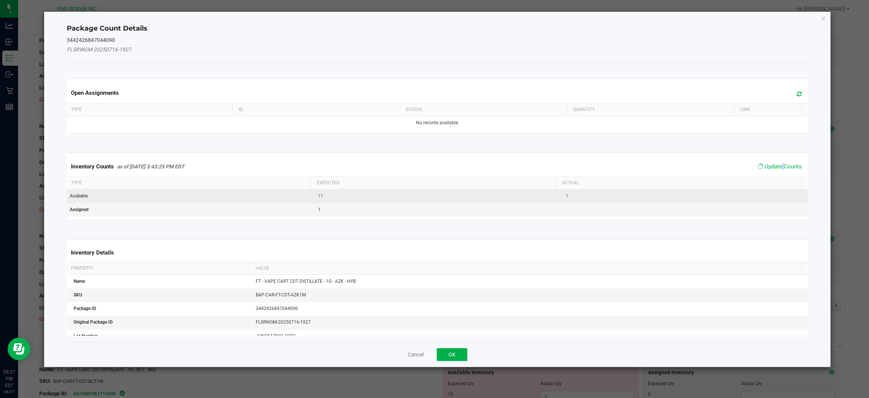
drag, startPoint x: 773, startPoint y: 163, endPoint x: 735, endPoint y: 195, distance: 49.8
click at [449, 163] on span "Update Counts" at bounding box center [780, 166] width 48 height 11
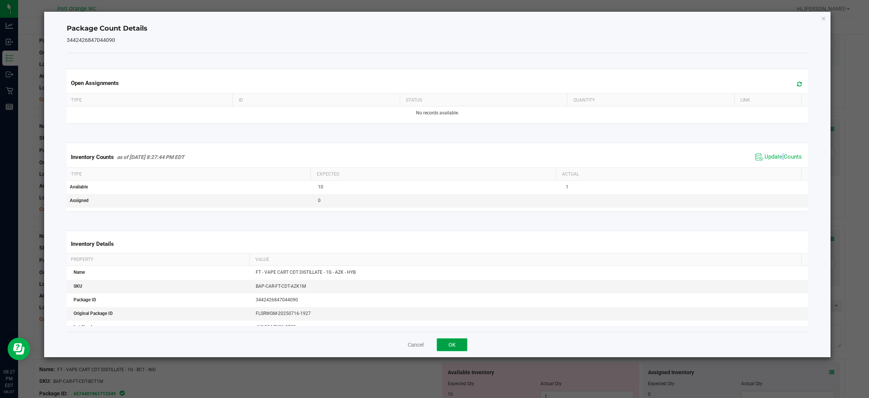
click at [449, 346] on button "OK" at bounding box center [452, 344] width 31 height 13
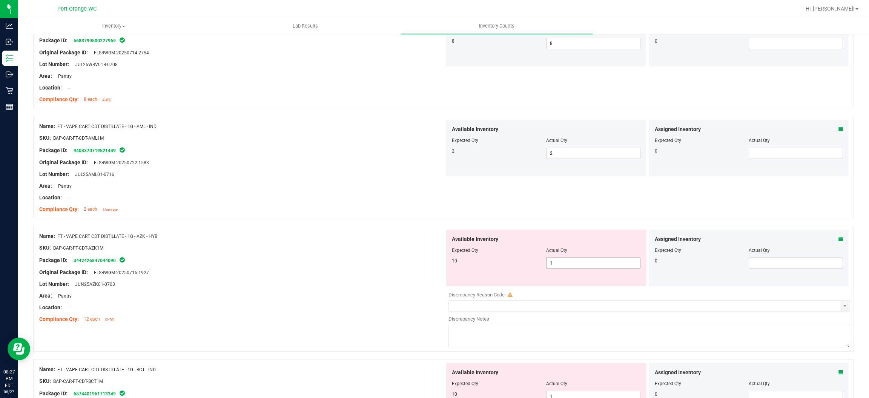
click at [449, 260] on span "1 1" at bounding box center [593, 262] width 94 height 11
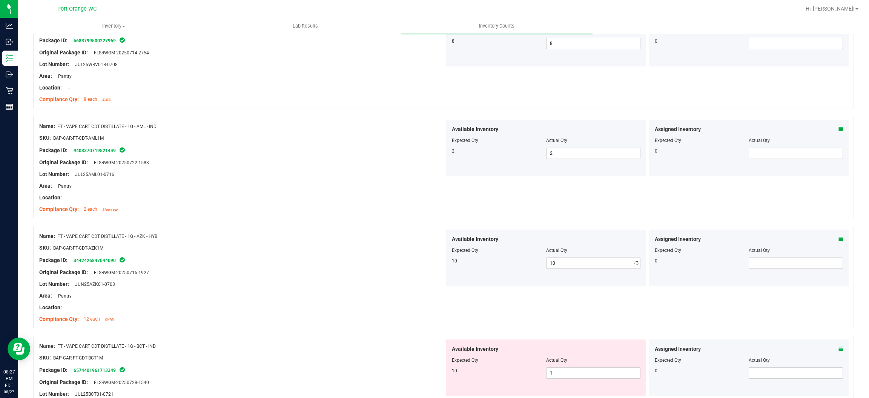
drag, startPoint x: 384, startPoint y: 311, endPoint x: 432, endPoint y: 310, distance: 47.2
click at [388, 310] on div "Name: FT - VAPE CART CDT DISTILLATE - 1G - AZK - HYB SKU: BAP-CAR-FT-CDT-AZK1M …" at bounding box center [242, 277] width 406 height 96
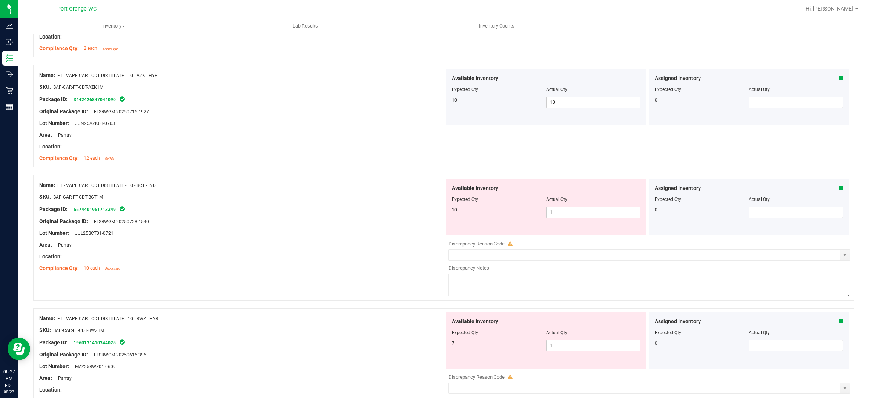
scroll to position [396, 0]
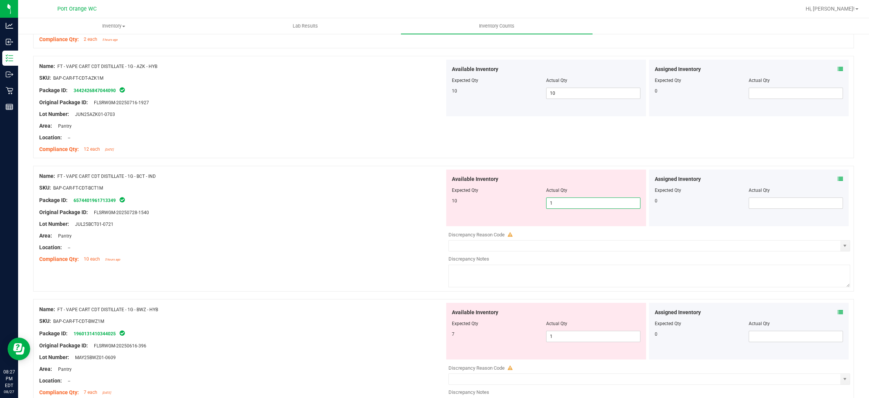
click at [449, 203] on span "1 1" at bounding box center [593, 202] width 94 height 11
drag, startPoint x: 333, startPoint y: 288, endPoint x: 344, endPoint y: 284, distance: 11.2
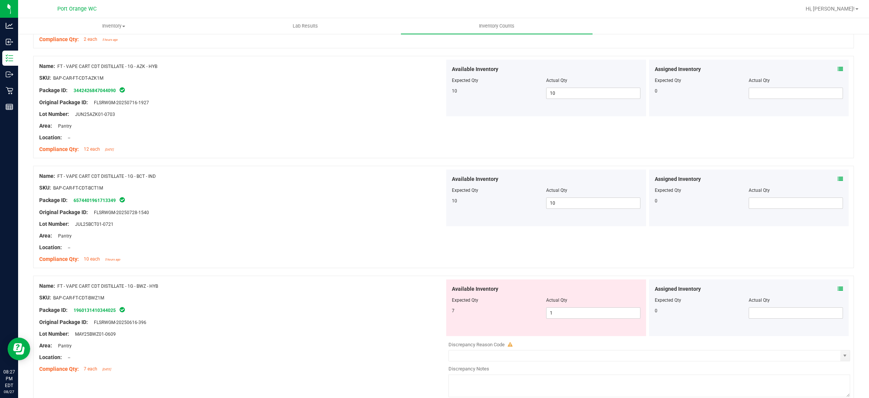
scroll to position [453, 0]
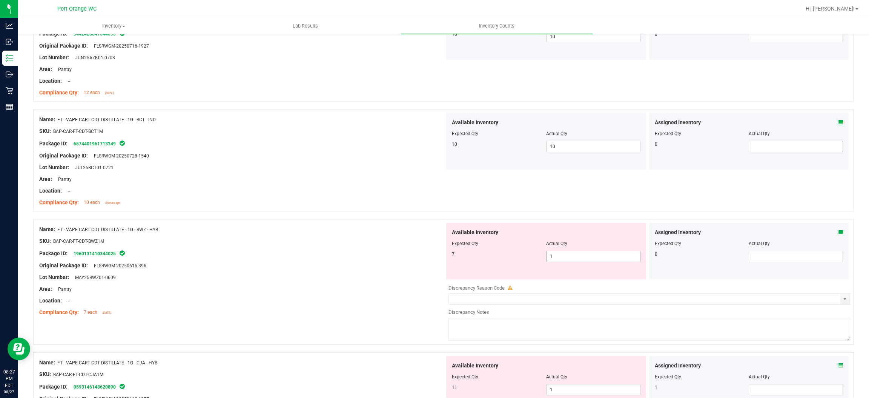
click at [449, 258] on span "1 1" at bounding box center [593, 255] width 94 height 11
click at [449, 258] on input "1" at bounding box center [594, 256] width 94 height 11
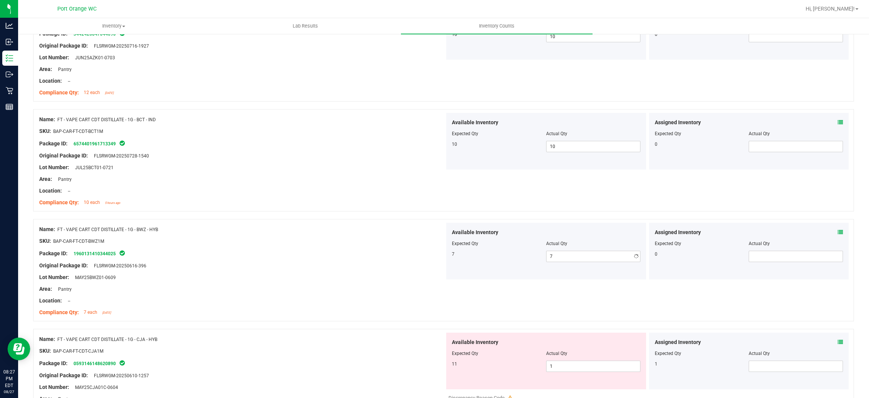
click at [349, 274] on div "Lot Number: MAY25BWZ01-0609" at bounding box center [242, 277] width 406 height 8
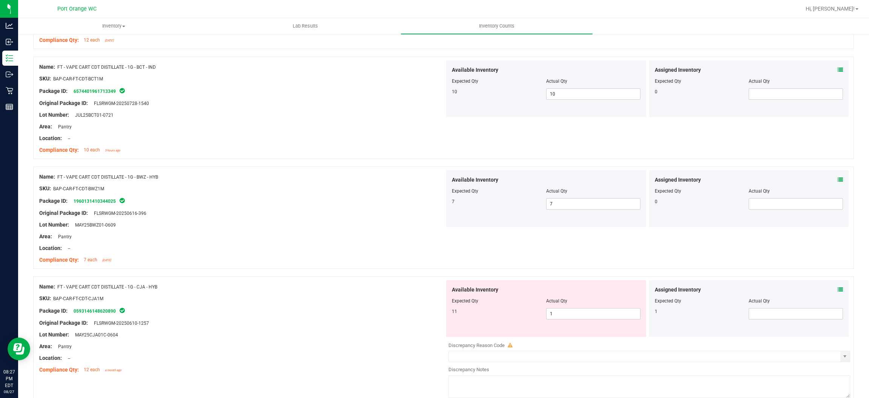
scroll to position [565, 0]
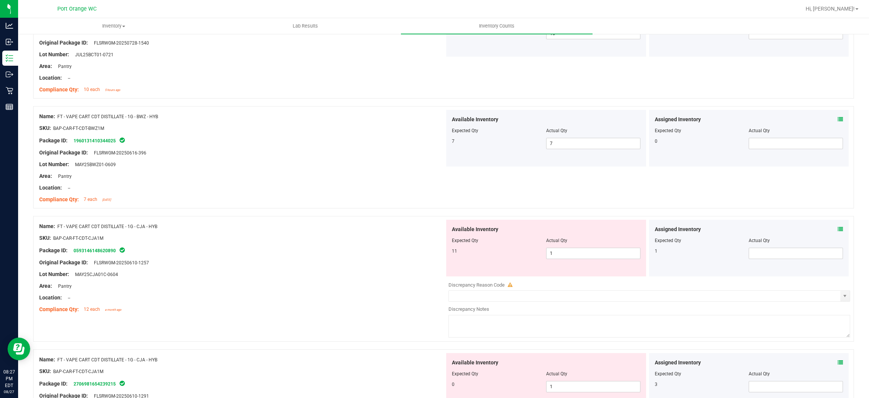
click at [449, 228] on icon at bounding box center [840, 228] width 5 height 5
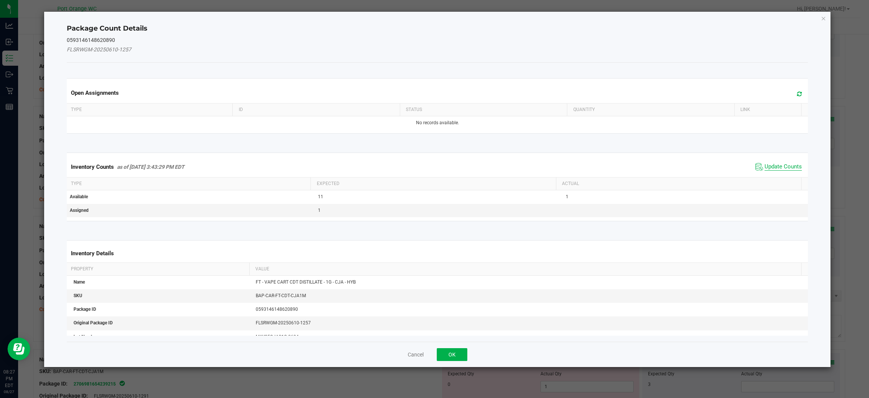
click at [449, 167] on span "Update Counts" at bounding box center [783, 167] width 37 height 8
click at [449, 167] on div "Inventory Counts as of Aug 27, 2025 3:43:29 PM EDT Update Counts" at bounding box center [437, 167] width 744 height 20
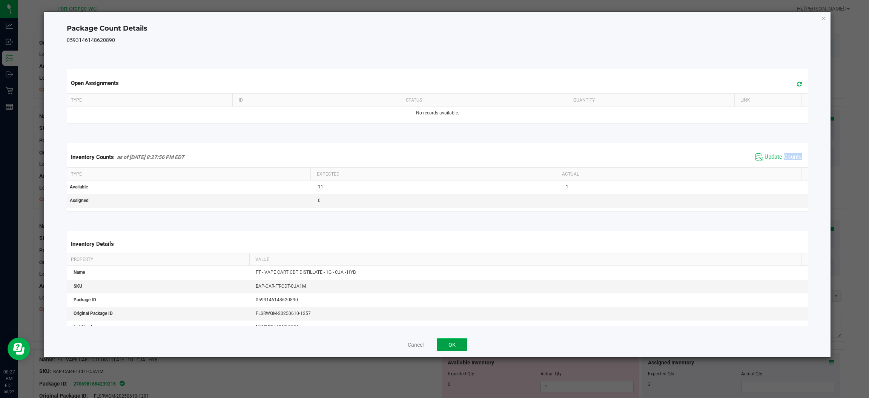
click at [449, 343] on button "OK" at bounding box center [452, 344] width 31 height 13
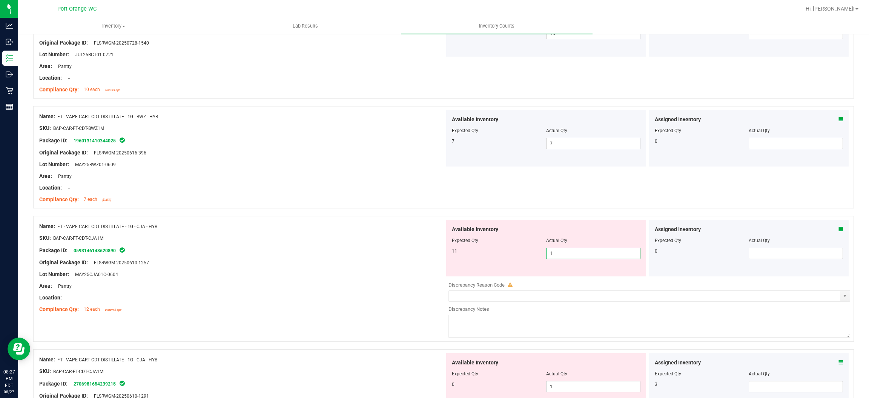
click at [449, 252] on span "1 1" at bounding box center [593, 252] width 94 height 11
click at [361, 313] on div "Name: FT - VAPE CART CDT DISTILLATE - 1G - CJA - HYB SKU: BAP-CAR-FT-CDT-CJA1M …" at bounding box center [242, 268] width 406 height 96
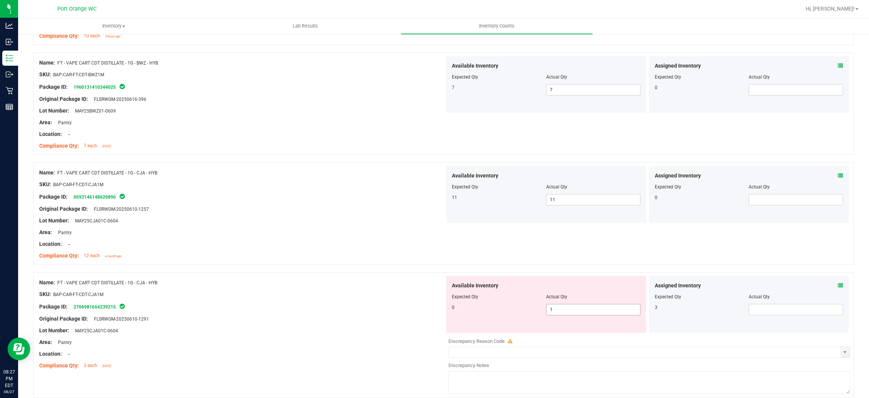
scroll to position [679, 0]
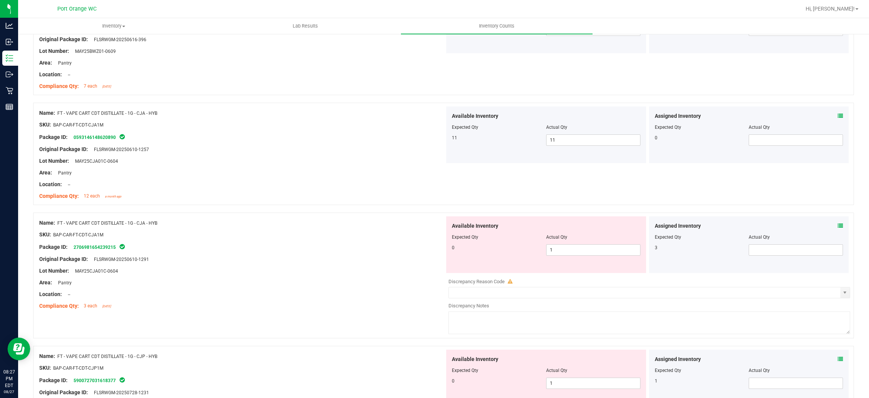
click at [449, 225] on icon at bounding box center [840, 225] width 5 height 5
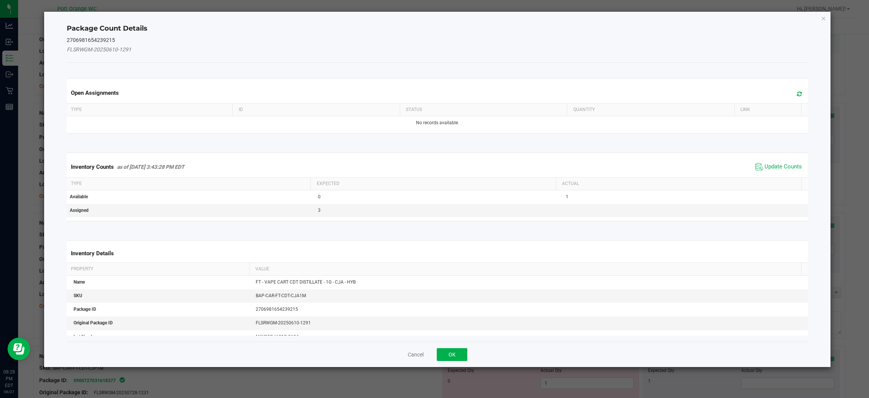
click at [449, 160] on div "Inventory Counts as of Aug 27, 2025 3:43:28 PM EDT Update Counts" at bounding box center [437, 167] width 744 height 20
click at [449, 162] on span "Update Counts" at bounding box center [779, 166] width 50 height 11
drag, startPoint x: 778, startPoint y: 162, endPoint x: 775, endPoint y: 165, distance: 4.0
click at [449, 164] on div "Inventory Counts as of Aug 27, 2025 3:43:28 PM EDT Update Counts" at bounding box center [437, 167] width 744 height 20
click at [449, 165] on div "Inventory Counts as of Aug 27, 2025 3:43:28 PM EDT Update Counts" at bounding box center [437, 167] width 744 height 20
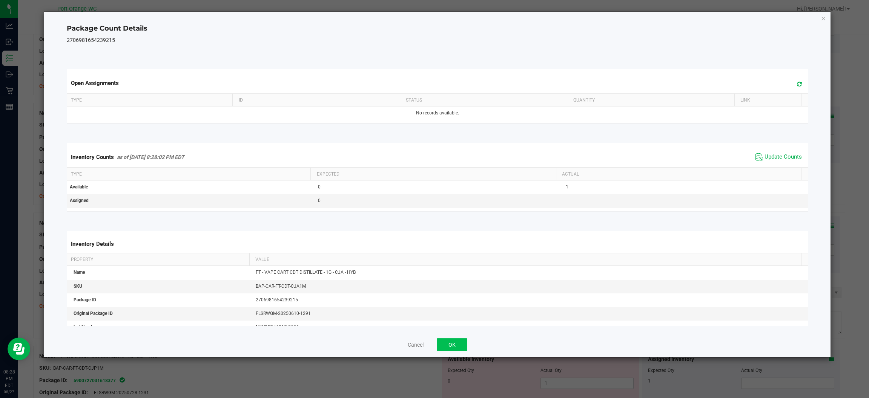
click at [449, 338] on div "Cancel OK" at bounding box center [437, 344] width 741 height 25
click at [449, 340] on button "OK" at bounding box center [452, 344] width 31 height 13
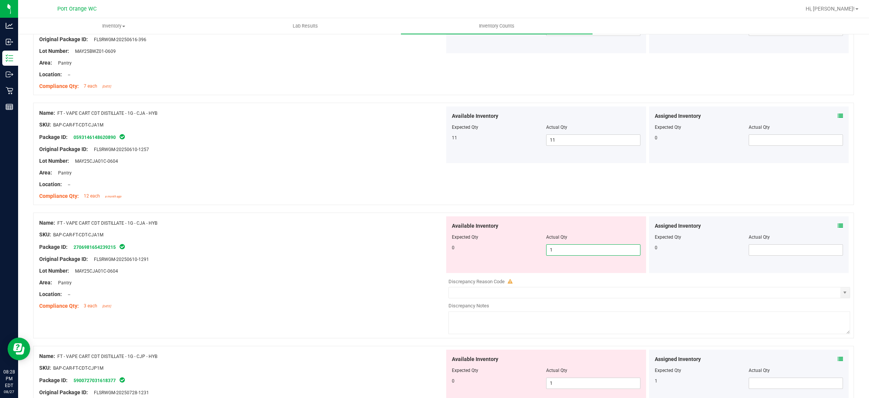
click at [449, 250] on span "1 1" at bounding box center [593, 249] width 94 height 11
click at [449, 250] on input "1" at bounding box center [594, 249] width 94 height 11
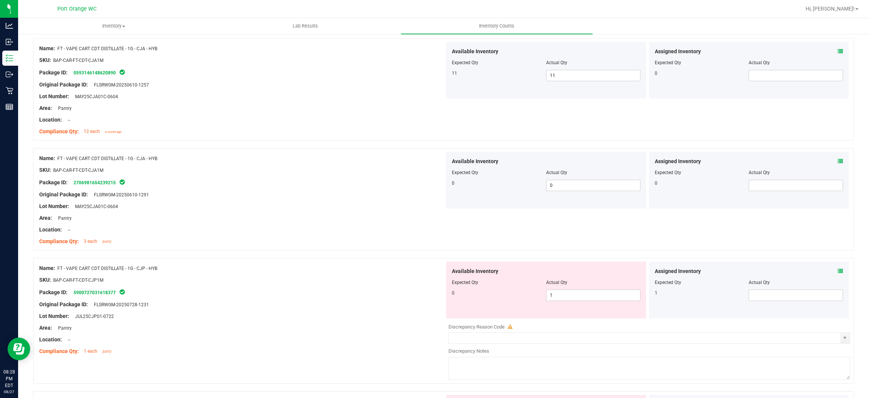
scroll to position [792, 0]
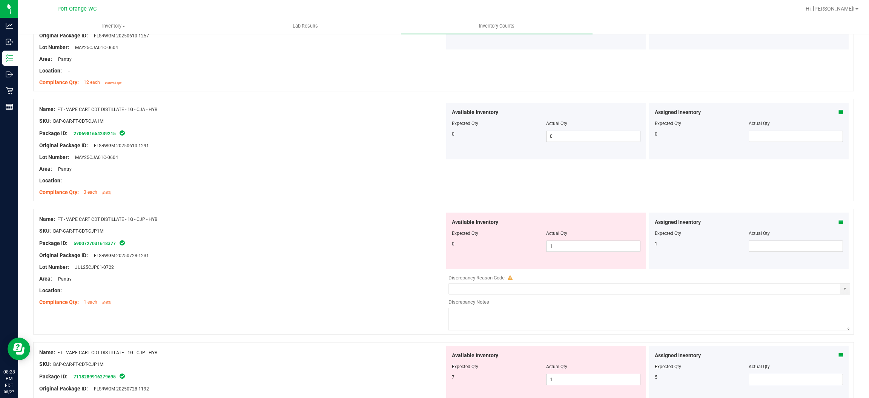
click at [449, 224] on div "Assigned Inventory Expected Qty Actual Qty 1" at bounding box center [749, 240] width 200 height 57
click at [449, 221] on icon at bounding box center [840, 221] width 5 height 5
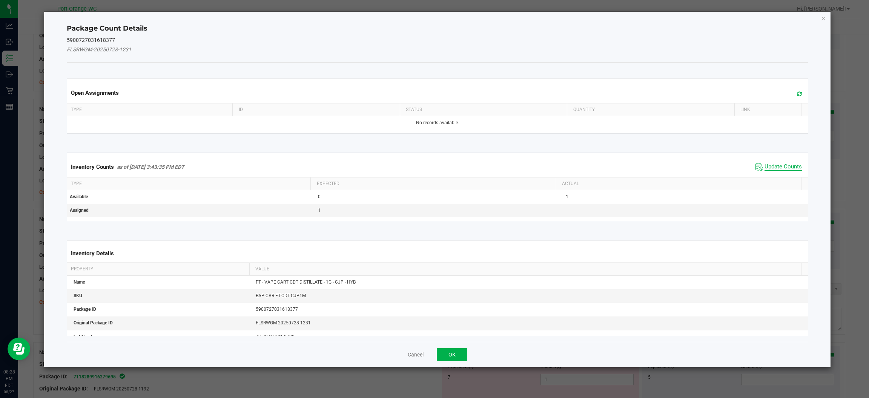
click at [449, 164] on span "Update Counts" at bounding box center [783, 167] width 37 height 8
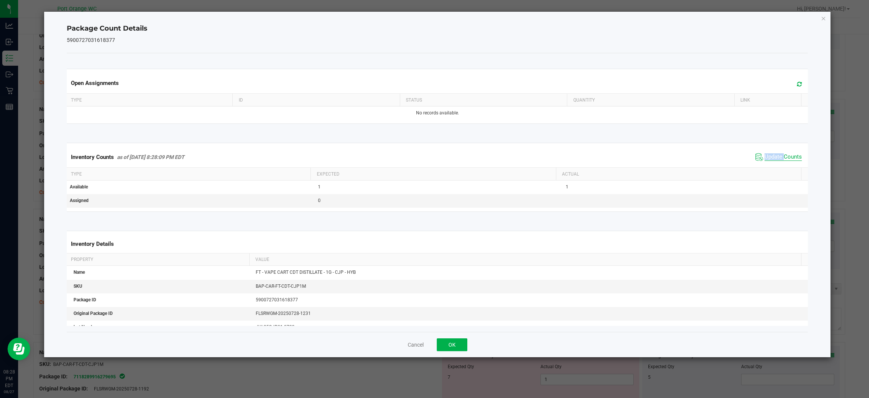
click at [449, 164] on div "Inventory Counts as of Aug 27, 2025 8:28:09 PM EDT Update Counts" at bounding box center [437, 157] width 744 height 20
drag, startPoint x: 770, startPoint y: 164, endPoint x: 763, endPoint y: 169, distance: 8.4
click at [449, 164] on div "Inventory Counts as of Aug 27, 2025 8:28:09 PM EDT Update Counts" at bounding box center [437, 157] width 744 height 20
click at [449, 345] on button "OK" at bounding box center [452, 344] width 31 height 13
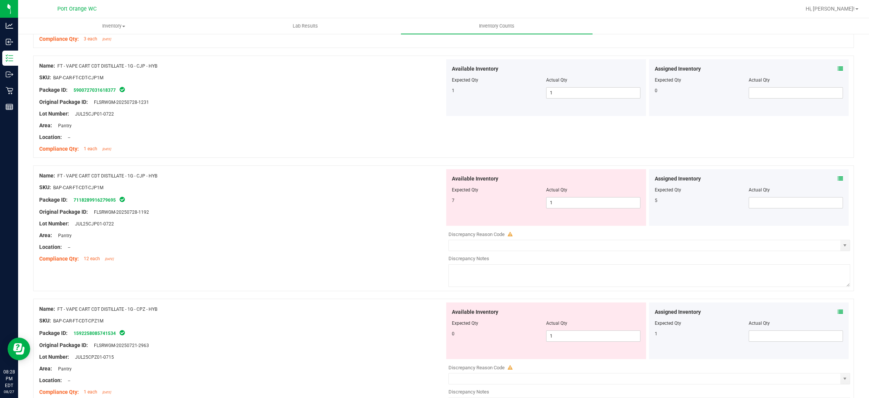
scroll to position [962, 0]
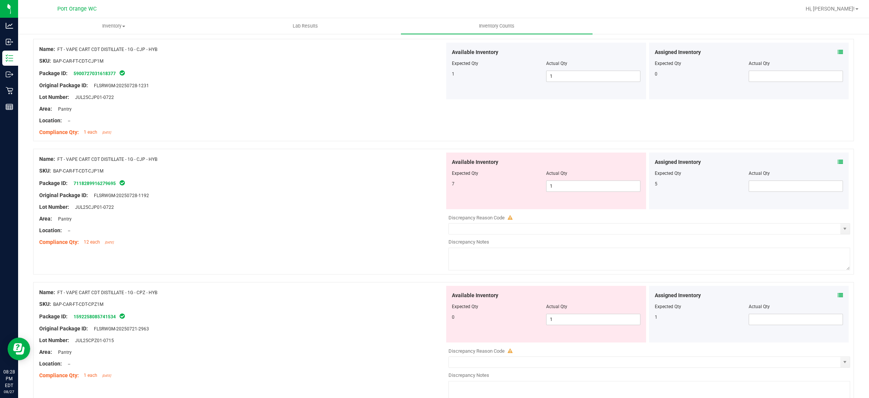
click at [449, 163] on icon at bounding box center [840, 161] width 5 height 5
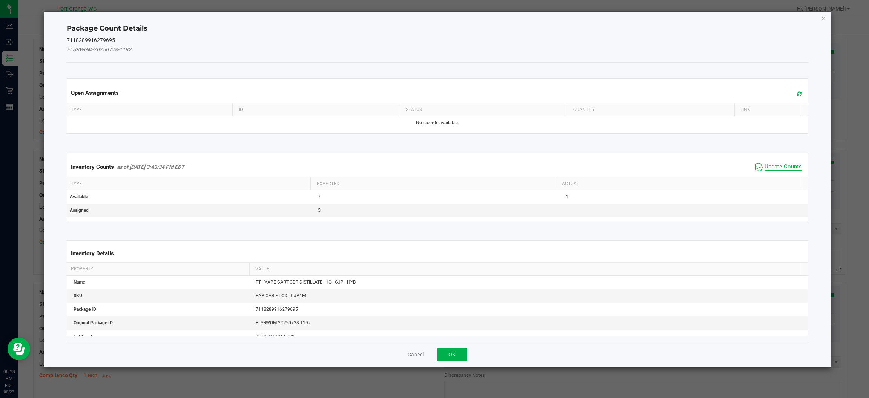
click at [449, 171] on span "Update Counts" at bounding box center [783, 167] width 37 height 8
click at [449, 171] on span "Update Counts" at bounding box center [779, 166] width 50 height 11
click at [449, 171] on kendo-grid "Inventory Counts as of Aug 27, 2025 3:43:34 PM EDT Update Counts Type Expected …" at bounding box center [437, 186] width 753 height 68
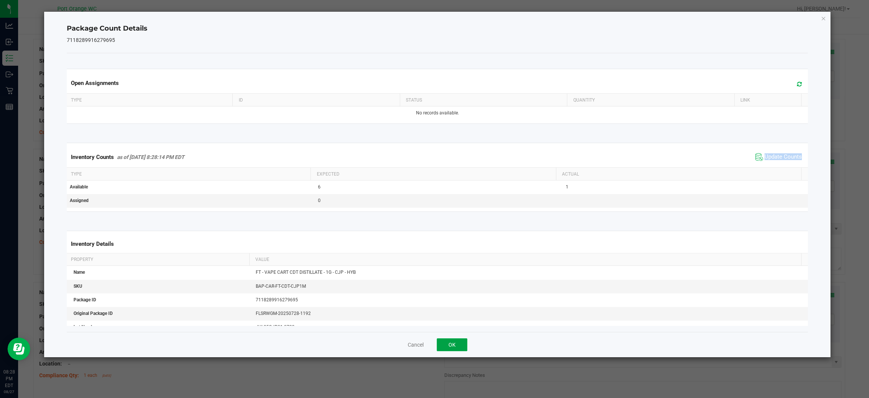
click at [443, 343] on button "OK" at bounding box center [452, 344] width 31 height 13
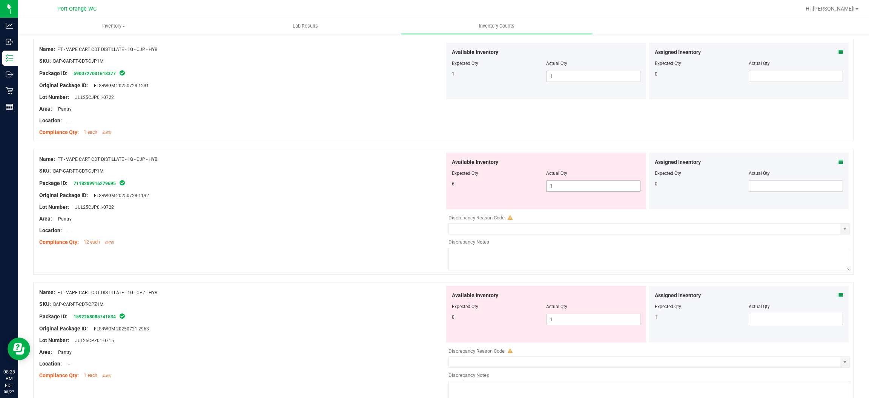
click at [449, 186] on span "1 1" at bounding box center [593, 185] width 94 height 11
click at [449, 186] on input "1" at bounding box center [594, 186] width 94 height 11
click at [335, 266] on div "Name: FT - VAPE CART CDT DISTILLATE - 0.5G - TAM - HYB SKU: BAP-CAR-FT-CDT-TAM.…" at bounding box center [443, 391] width 821 height 2461
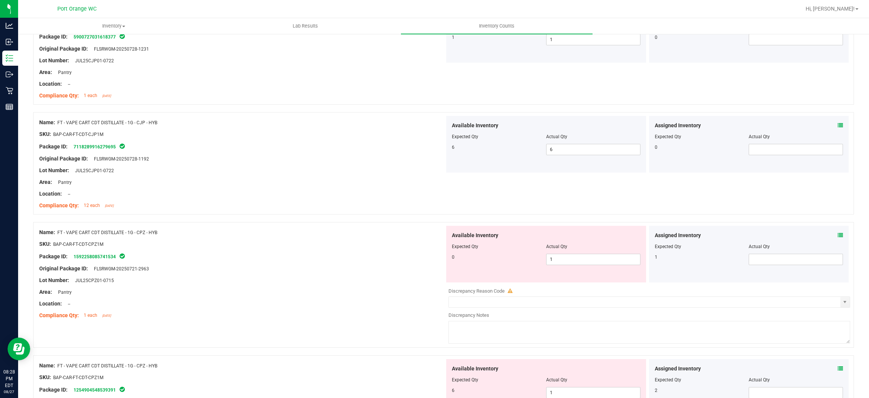
scroll to position [1075, 0]
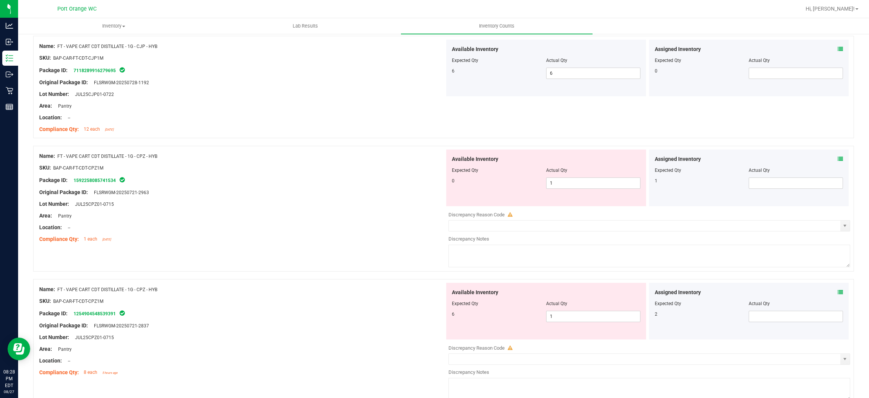
click at [449, 161] on icon at bounding box center [840, 158] width 5 height 5
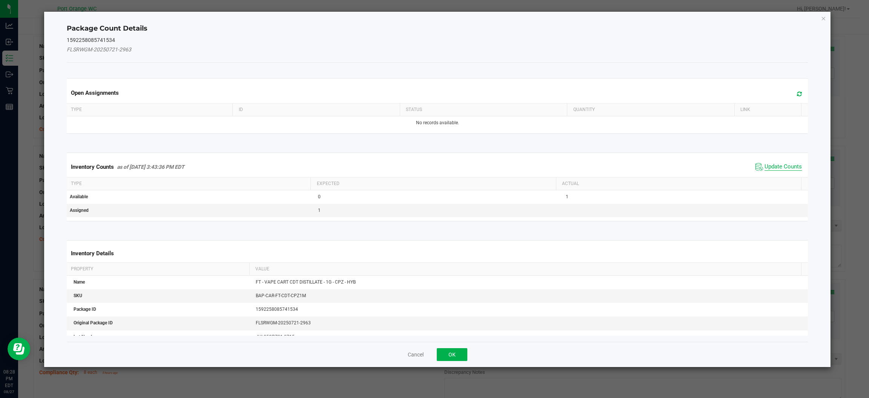
click at [449, 171] on span "Update Counts" at bounding box center [783, 167] width 37 height 8
click at [449, 171] on kendo-grid "Inventory Counts as of Aug 27, 2025 3:43:36 PM EDT Update Counts Type Expected …" at bounding box center [437, 186] width 753 height 68
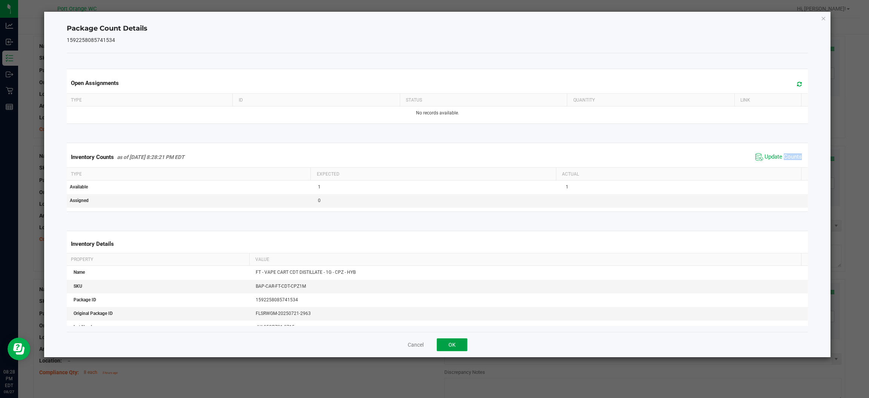
click at [449, 347] on button "OK" at bounding box center [452, 344] width 31 height 13
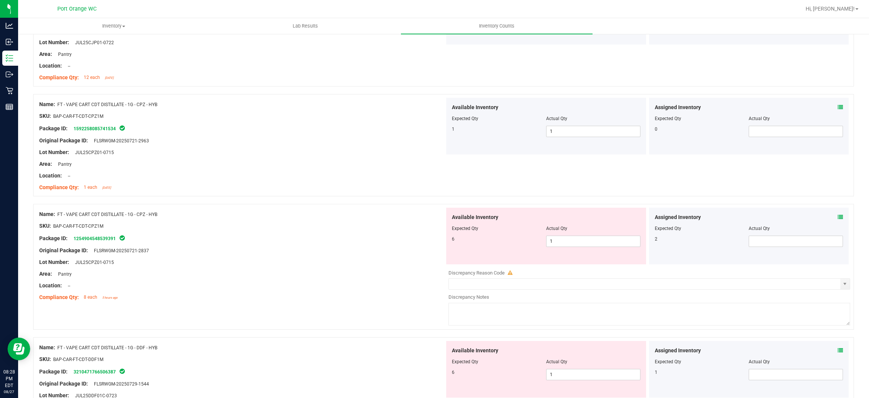
scroll to position [1188, 0]
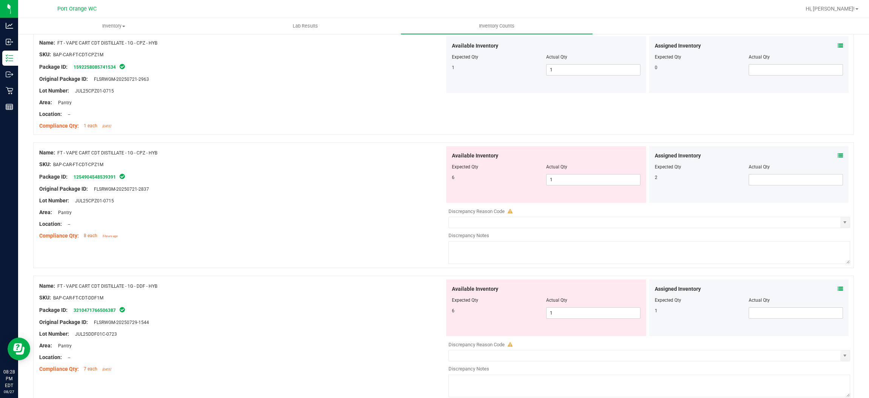
click at [449, 155] on icon at bounding box center [840, 155] width 5 height 5
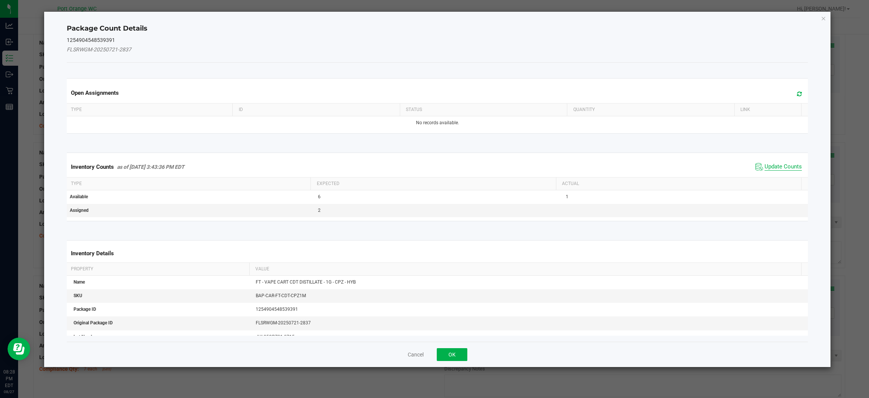
click at [449, 164] on span "Update Counts" at bounding box center [783, 167] width 37 height 8
click at [449, 164] on div "Inventory Counts as of Aug 27, 2025 3:43:36 PM EDT Update Counts" at bounding box center [437, 167] width 744 height 20
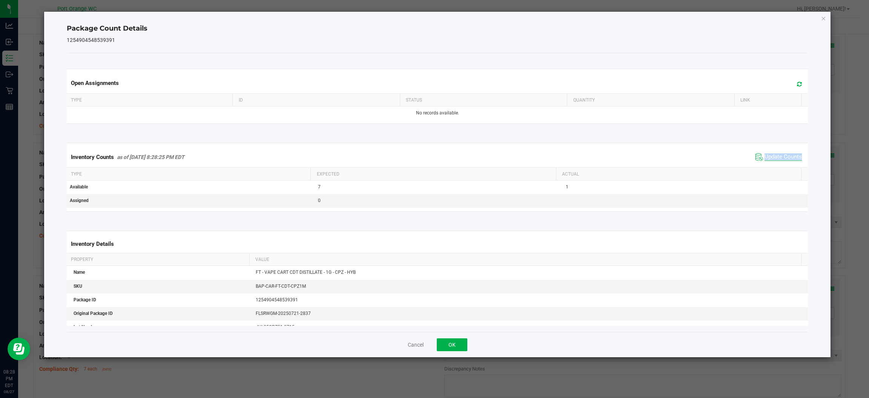
click at [449, 164] on div "Inventory Counts as of Aug 27, 2025 8:28:25 PM EDT Update Counts" at bounding box center [437, 157] width 744 height 20
click at [449, 340] on button "OK" at bounding box center [452, 344] width 31 height 13
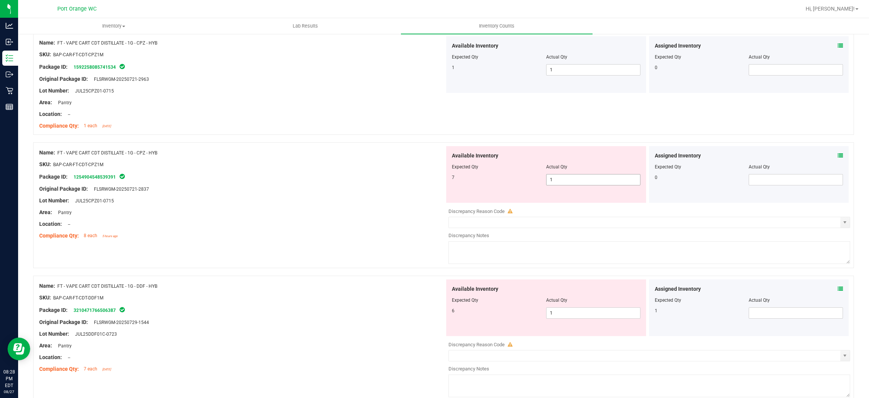
click at [449, 180] on span "1 1" at bounding box center [593, 179] width 94 height 11
click at [449, 180] on input "1" at bounding box center [594, 179] width 94 height 11
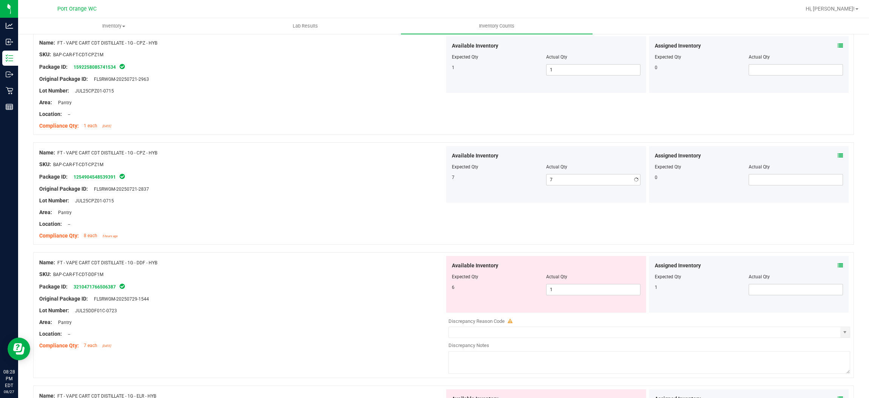
click at [309, 260] on div "Name: FT - VAPE CART CDT DISTILLATE - 0.5G - TAM - HYB SKU: BAP-CAR-FT-CDT-TAM.…" at bounding box center [443, 130] width 821 height 2391
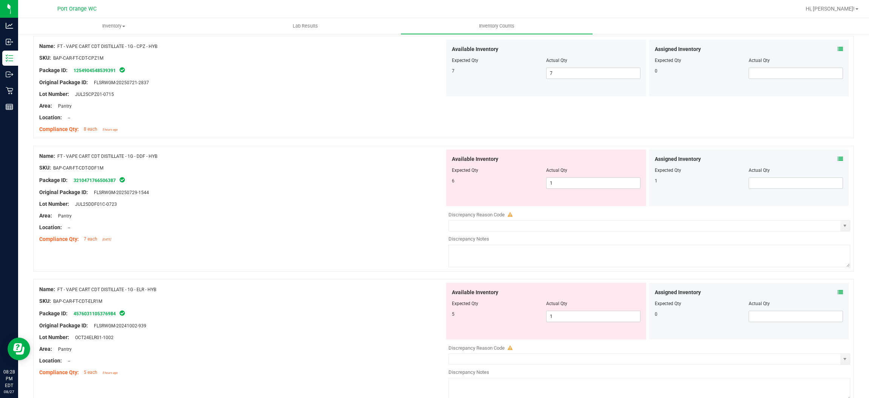
scroll to position [1301, 0]
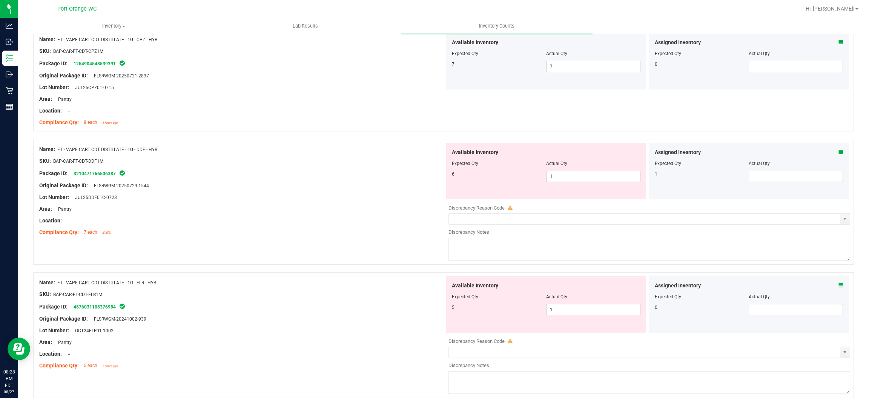
click at [449, 154] on icon at bounding box center [840, 151] width 5 height 5
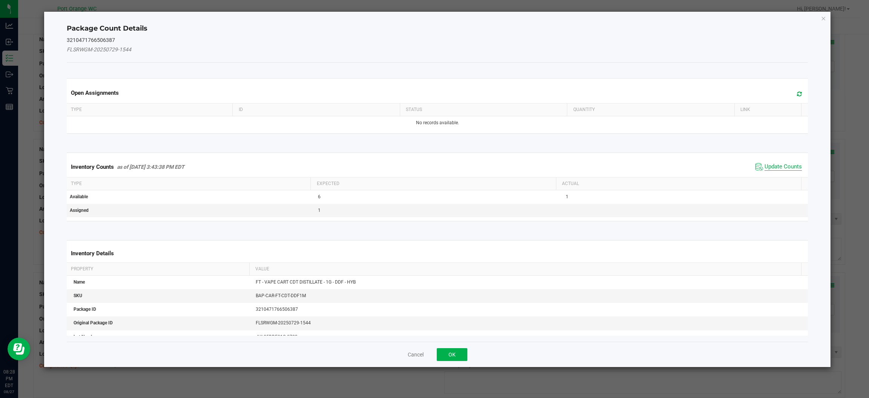
click at [449, 167] on span "Update Counts" at bounding box center [783, 167] width 37 height 8
click at [449, 167] on span "Update Counts" at bounding box center [783, 166] width 37 height 7
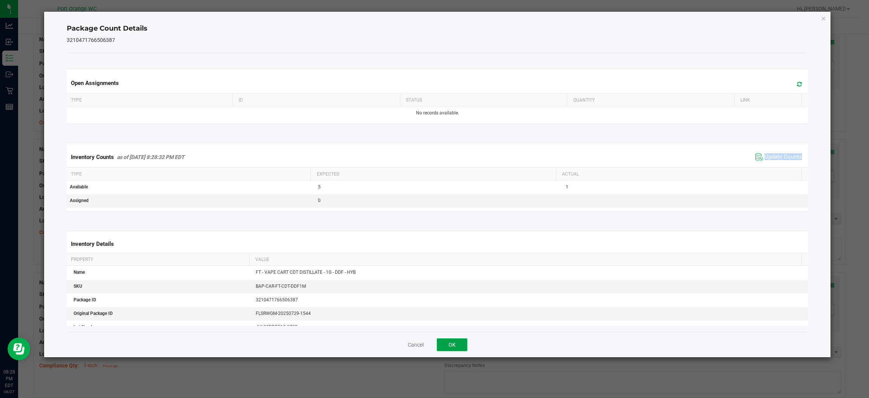
click at [449, 341] on button "OK" at bounding box center [452, 344] width 31 height 13
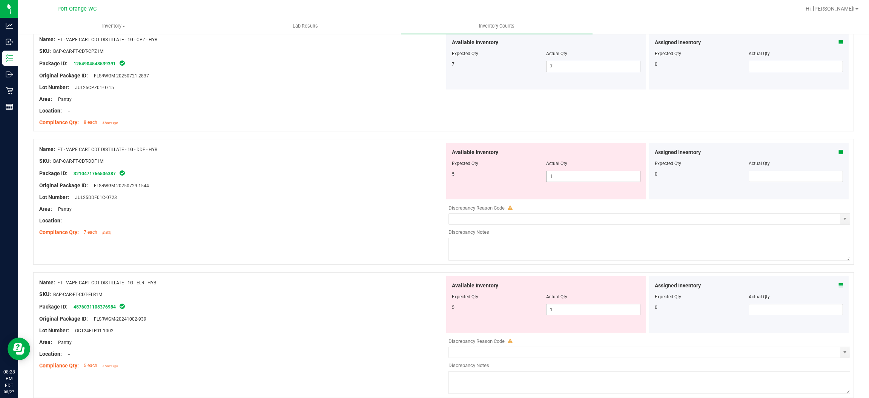
click at [449, 178] on span "1 1" at bounding box center [593, 176] width 94 height 11
click at [449, 179] on input "1" at bounding box center [594, 176] width 94 height 11
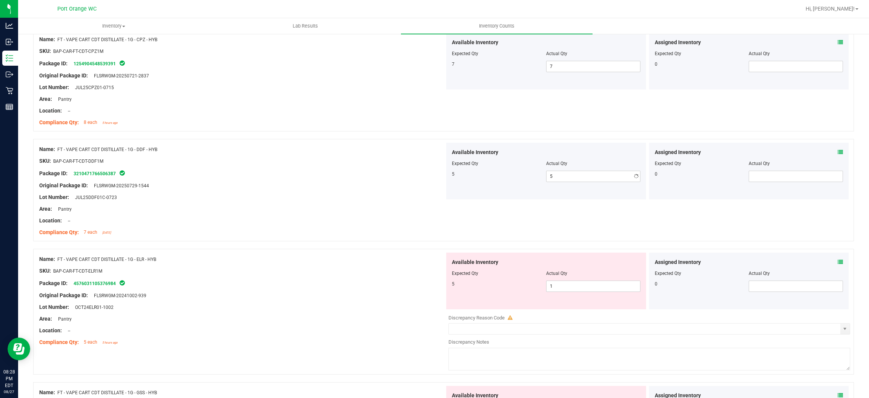
click at [367, 259] on div "Name: FT - VAPE CART CDT DISTILLATE - 0.5G - TAM - HYB SKU: BAP-CAR-FT-CDT-TAM.…" at bounding box center [443, 6] width 821 height 2368
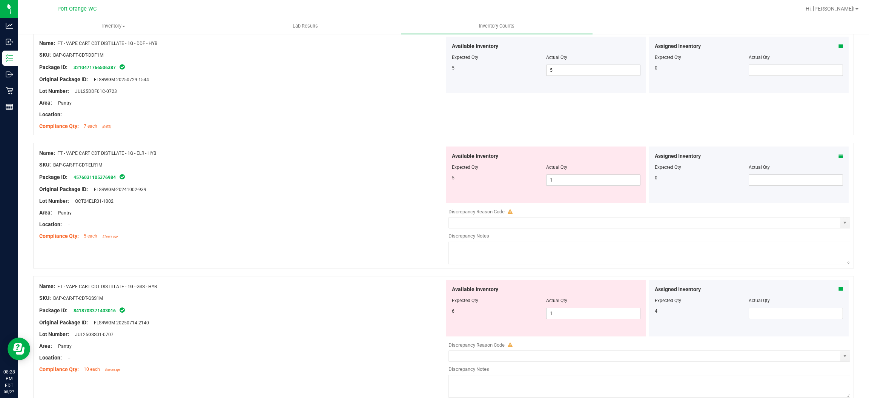
scroll to position [1414, 0]
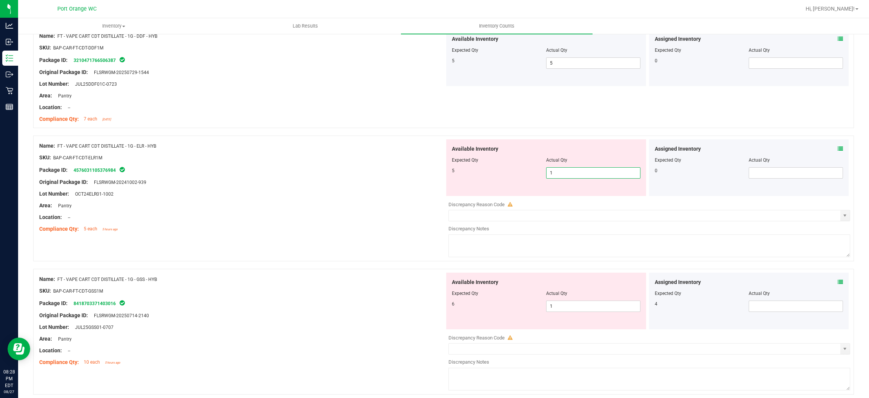
click at [449, 178] on span "1 1" at bounding box center [593, 172] width 94 height 11
click at [449, 177] on input "1" at bounding box center [594, 172] width 94 height 11
drag, startPoint x: 330, startPoint y: 256, endPoint x: 337, endPoint y: 252, distance: 7.9
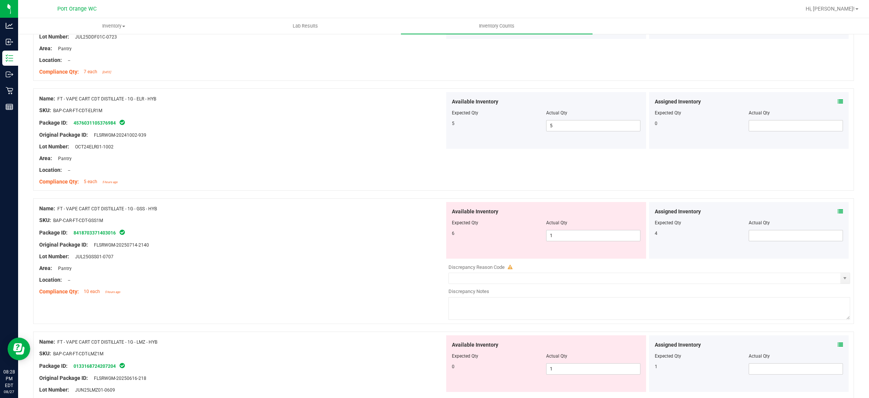
scroll to position [1527, 0]
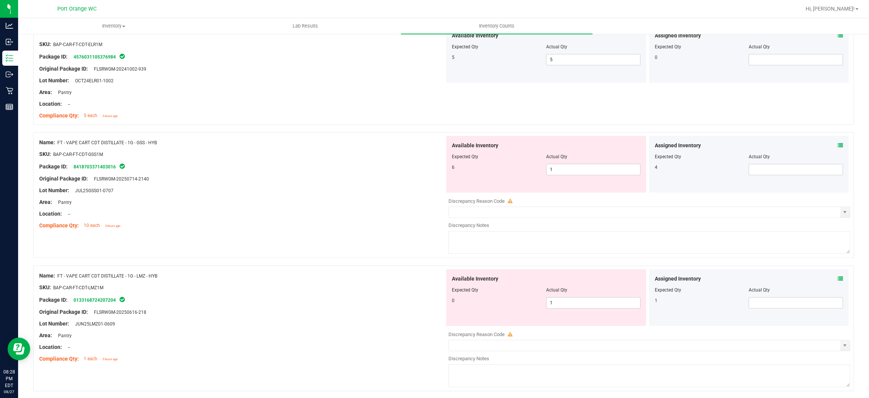
click at [449, 143] on span at bounding box center [840, 145] width 5 height 8
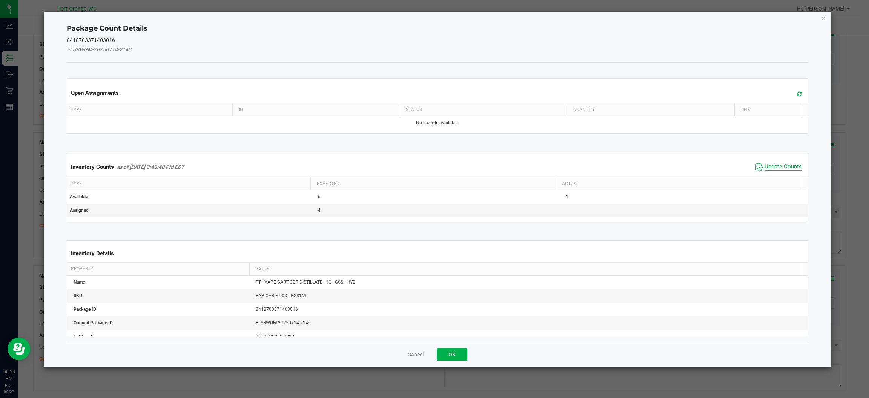
click at [449, 165] on span "Update Counts" at bounding box center [783, 167] width 37 height 8
click at [449, 165] on div "Inventory Counts as of Aug 27, 2025 3:43:40 PM EDT Update Counts" at bounding box center [437, 167] width 744 height 20
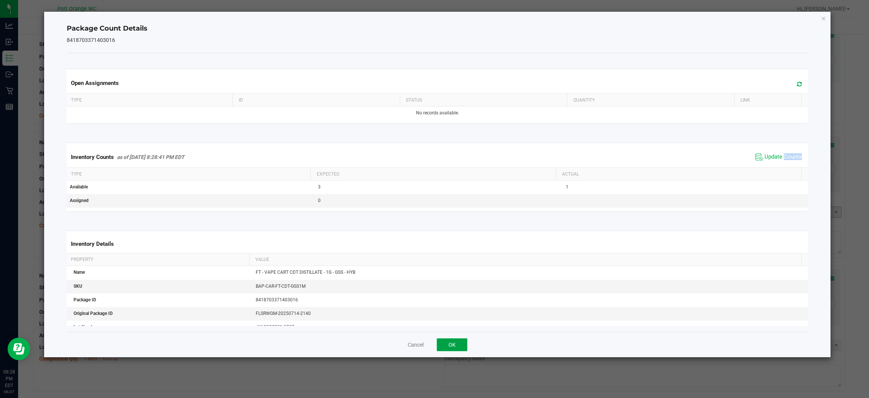
drag, startPoint x: 449, startPoint y: 342, endPoint x: 542, endPoint y: 210, distance: 161.0
click at [449, 341] on button "OK" at bounding box center [452, 344] width 31 height 13
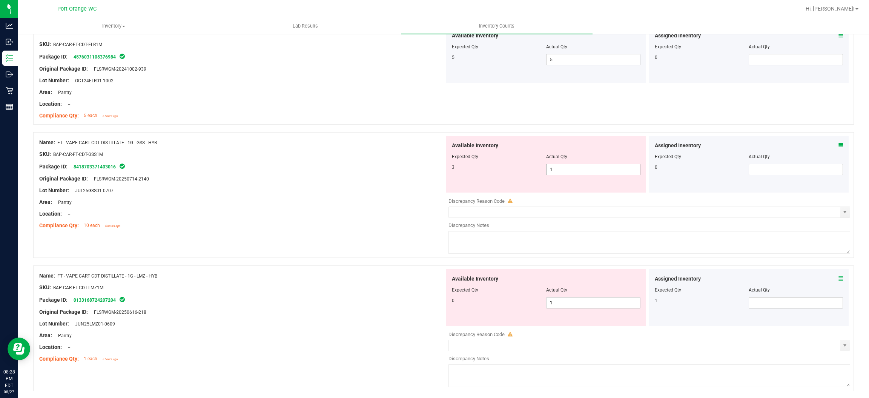
click at [449, 166] on span "1 1" at bounding box center [593, 169] width 94 height 11
click at [449, 166] on input "1" at bounding box center [594, 169] width 94 height 11
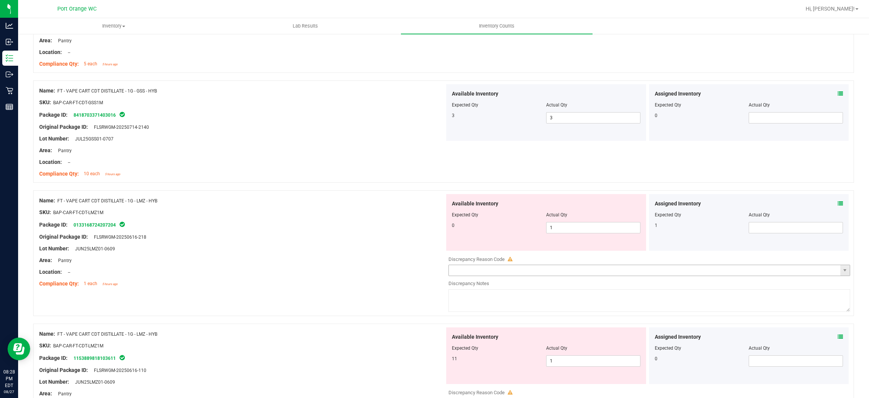
scroll to position [1641, 0]
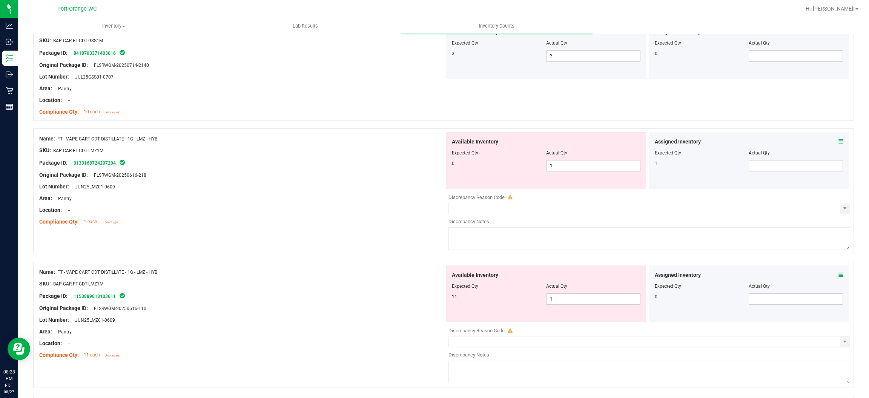
click at [449, 143] on icon at bounding box center [840, 141] width 5 height 5
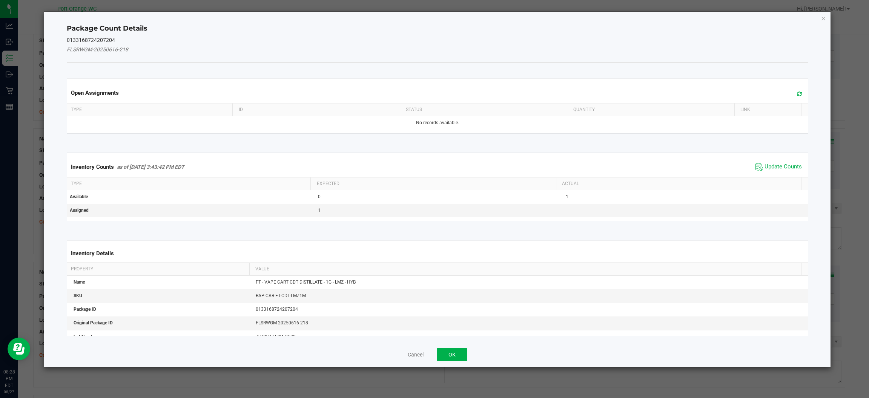
click at [449, 172] on span "Update Counts" at bounding box center [779, 166] width 50 height 11
click at [449, 172] on kendo-grid "Inventory Counts as of Aug 27, 2025 3:43:42 PM EDT Update Counts Type Expected …" at bounding box center [437, 186] width 753 height 69
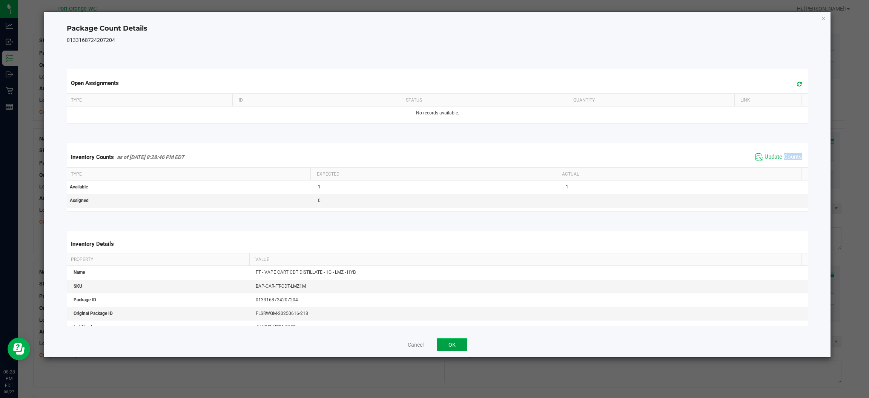
click at [440, 350] on button "OK" at bounding box center [452, 344] width 31 height 13
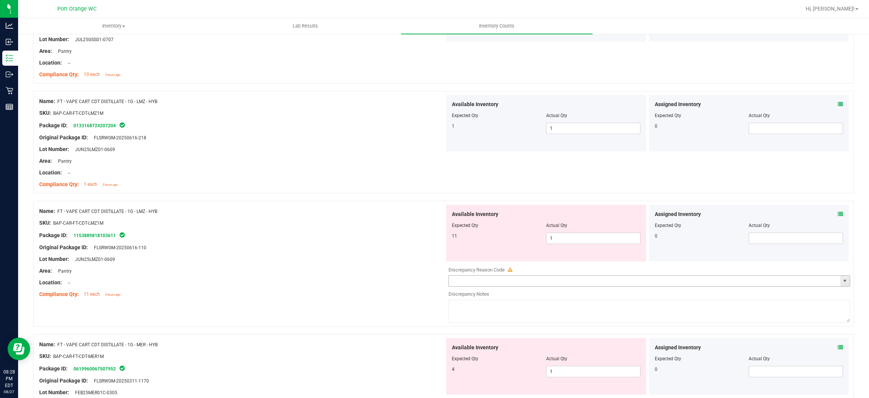
scroll to position [1697, 0]
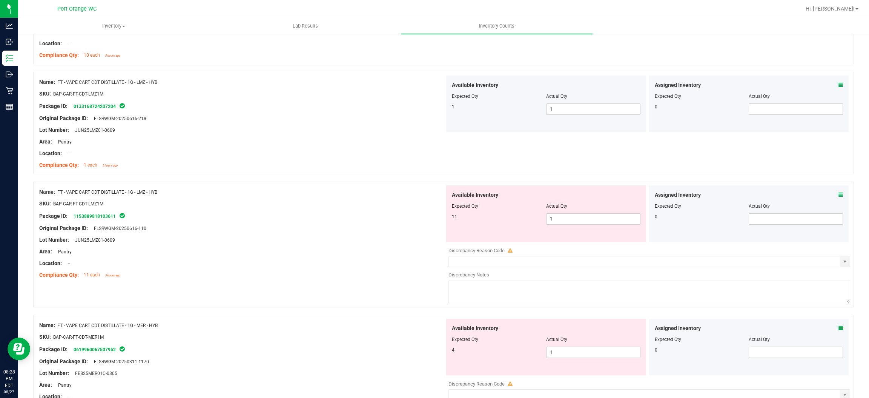
click at [449, 195] on icon at bounding box center [840, 194] width 5 height 5
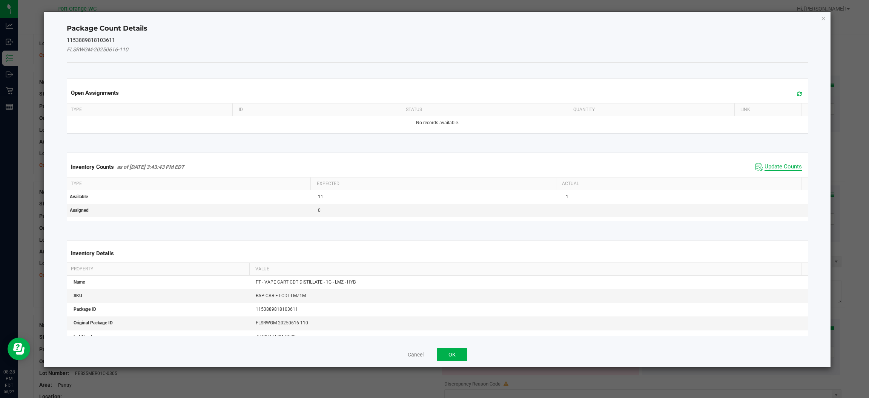
click at [449, 169] on span "Update Counts" at bounding box center [783, 167] width 37 height 8
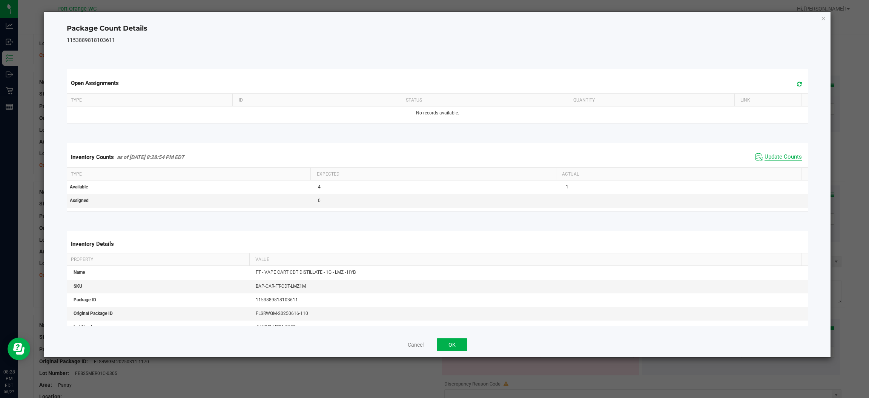
click at [449, 169] on kendo-grid "Inventory Counts as of Aug 27, 2025 8:28:54 PM EDT Update Counts Type Expected …" at bounding box center [437, 177] width 753 height 69
click at [449, 341] on button "OK" at bounding box center [452, 344] width 31 height 13
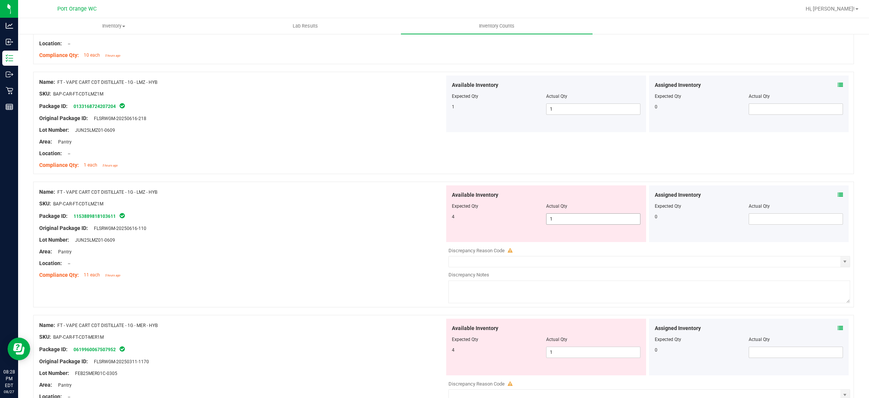
click at [449, 222] on span "1 1" at bounding box center [593, 218] width 94 height 11
click at [449, 223] on input "1" at bounding box center [594, 219] width 94 height 11
click at [404, 272] on div "Compliance Qty: 11 each 5 hours ago" at bounding box center [242, 275] width 406 height 8
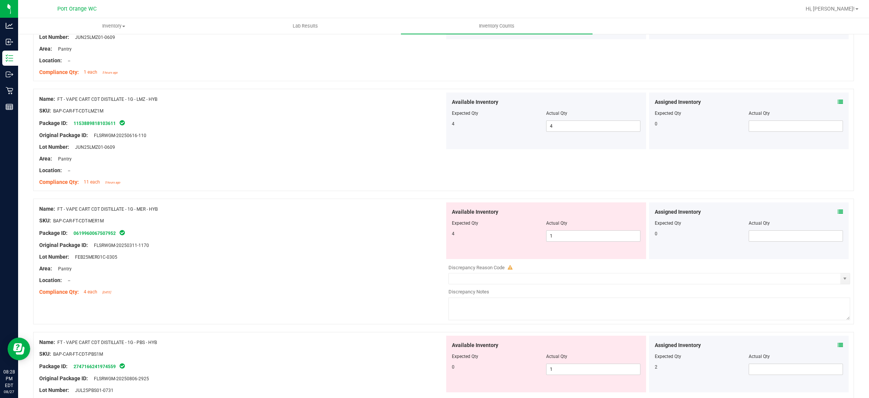
scroll to position [1811, 0]
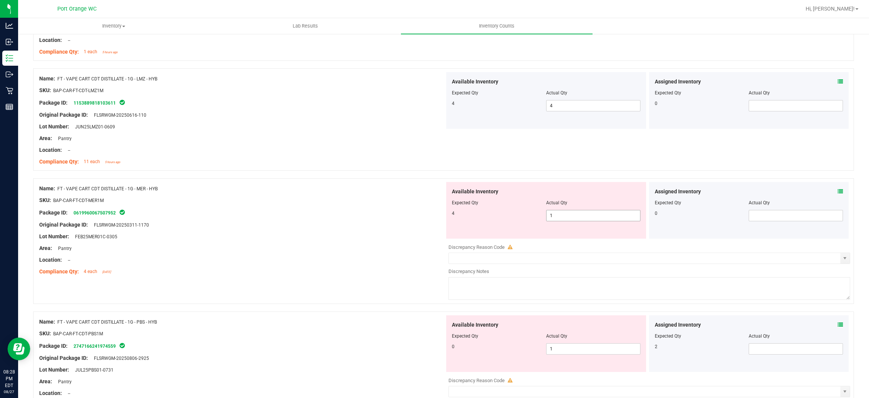
click at [449, 218] on span "1 1" at bounding box center [593, 215] width 94 height 11
click at [449, 218] on input "1" at bounding box center [594, 215] width 94 height 11
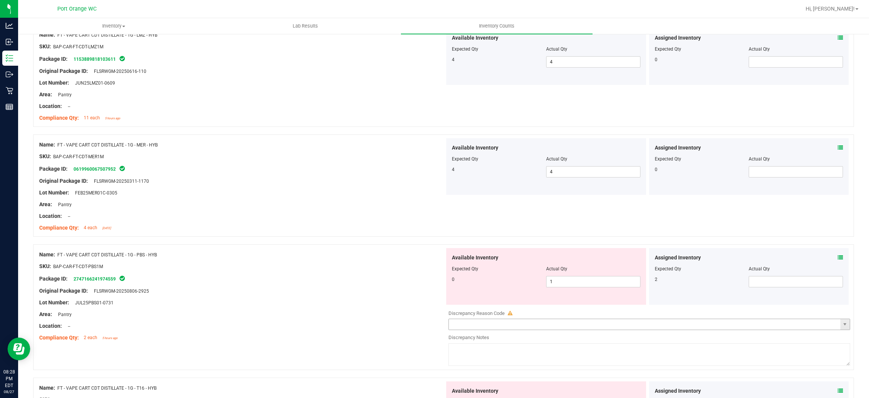
scroll to position [1924, 0]
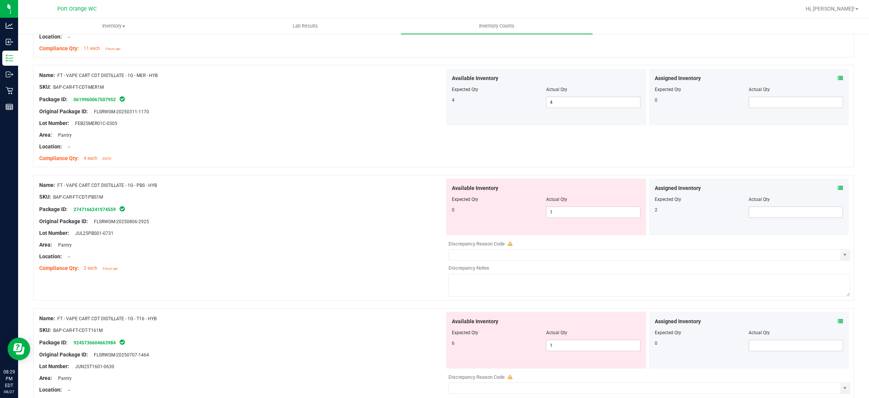
click at [449, 187] on icon at bounding box center [840, 187] width 5 height 5
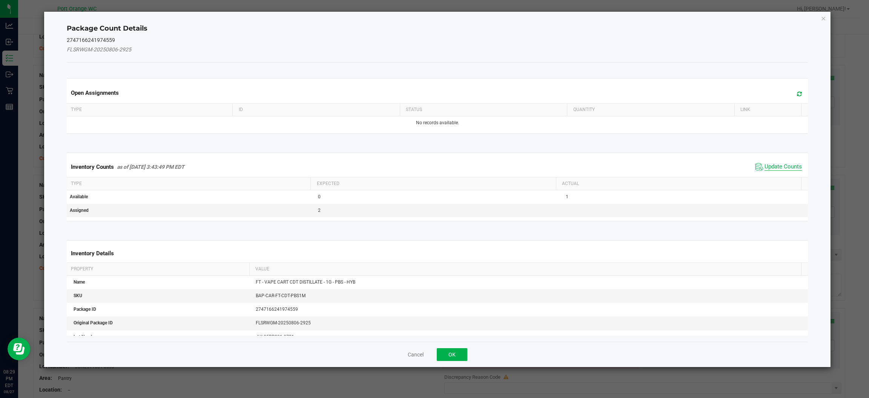
click at [449, 164] on span "Update Counts" at bounding box center [783, 167] width 37 height 8
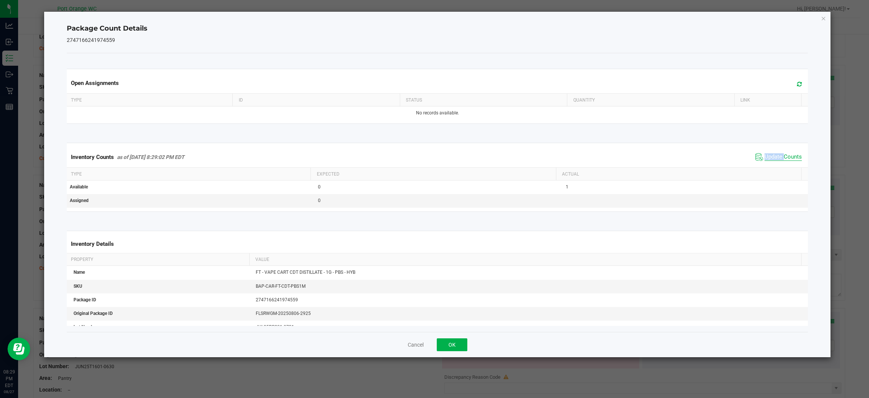
click at [449, 164] on div "Inventory Counts as of Aug 27, 2025 8:29:02 PM EDT Update Counts" at bounding box center [437, 157] width 744 height 20
drag, startPoint x: 452, startPoint y: 346, endPoint x: 578, endPoint y: 220, distance: 177.9
click at [449, 338] on button "OK" at bounding box center [452, 344] width 31 height 13
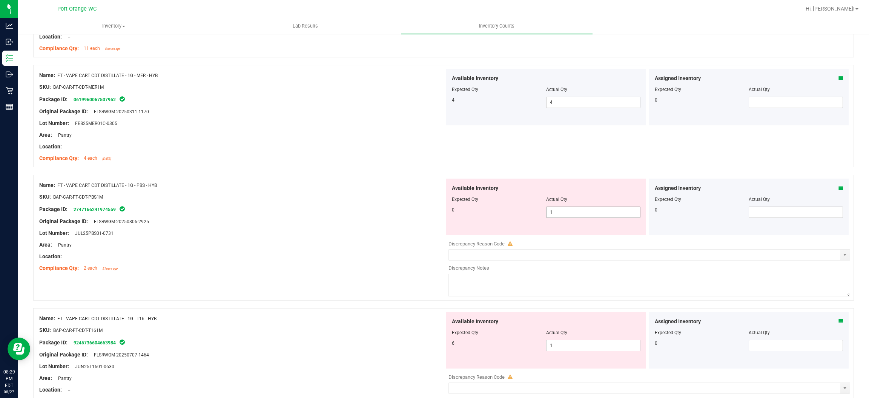
click at [449, 210] on span "1 1" at bounding box center [593, 211] width 94 height 11
click at [449, 210] on input "1" at bounding box center [594, 212] width 94 height 11
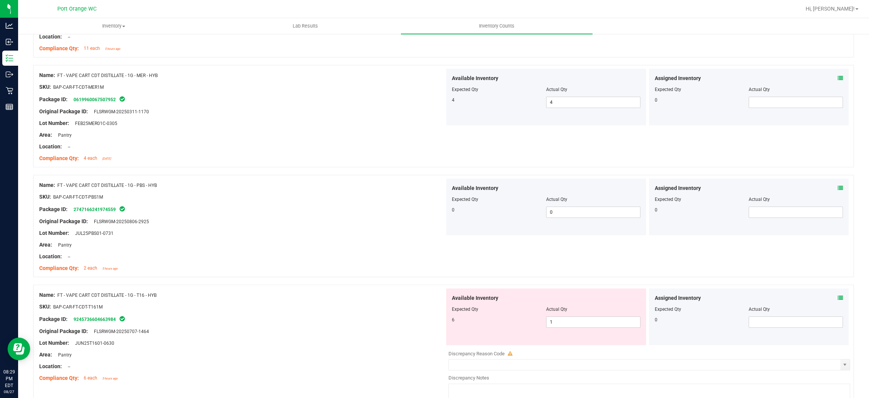
scroll to position [1971, 0]
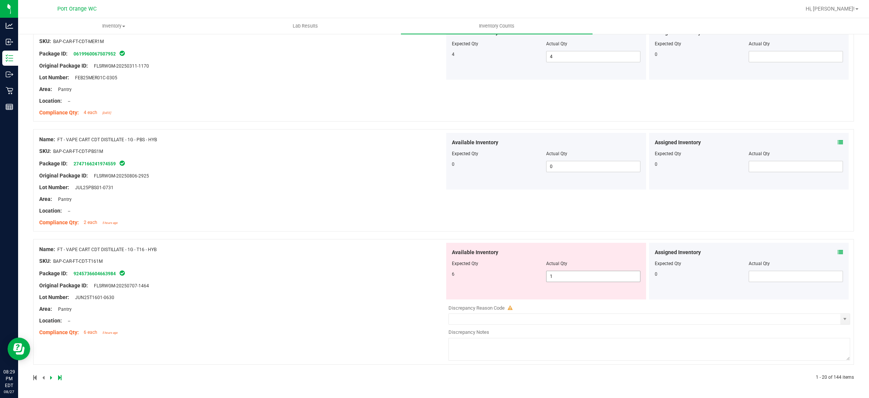
click at [449, 280] on span "1 1" at bounding box center [593, 275] width 94 height 11
click at [449, 280] on input "1" at bounding box center [594, 276] width 94 height 11
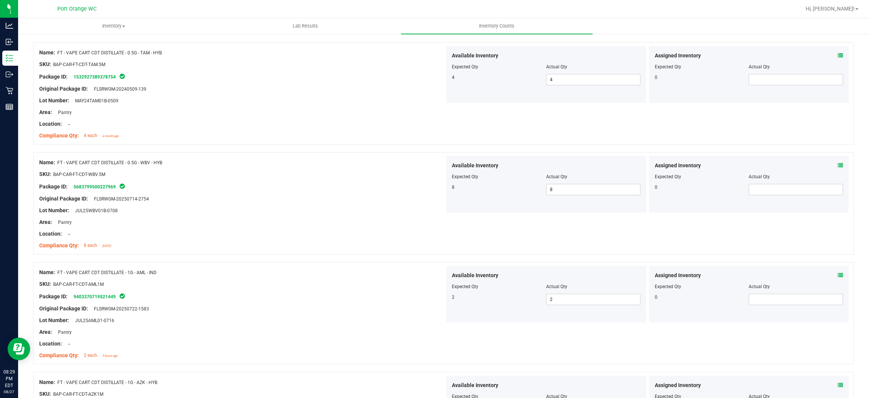
scroll to position [0, 0]
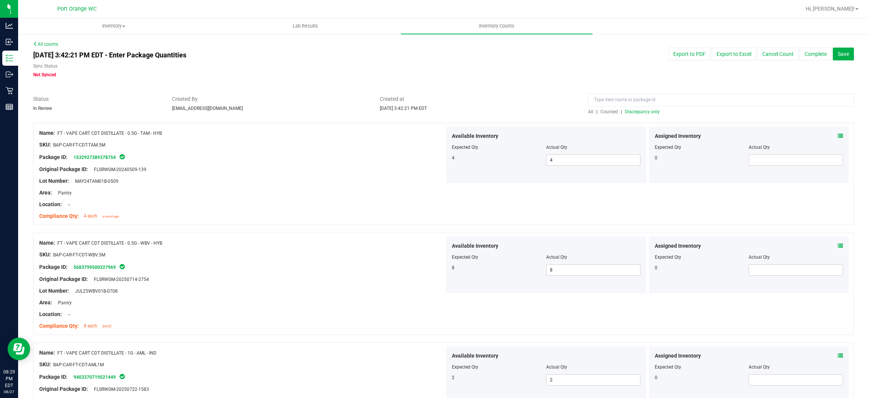
click at [449, 114] on span "Discrepancy only" at bounding box center [642, 111] width 35 height 5
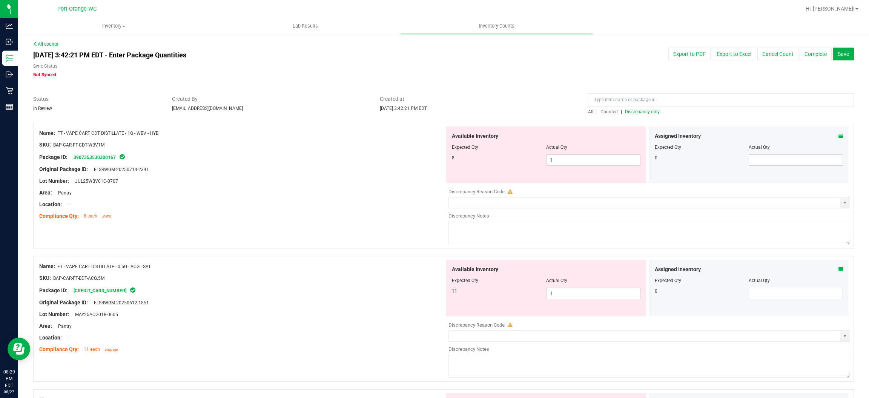
click at [449, 269] on icon at bounding box center [840, 268] width 5 height 5
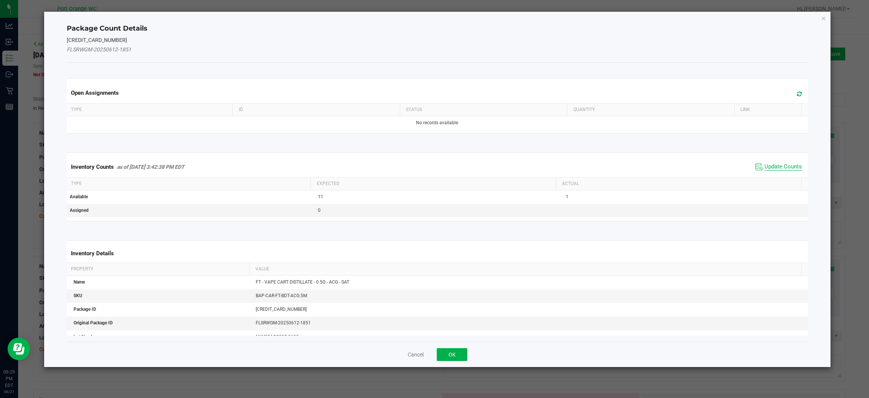
click at [449, 164] on span "Update Counts" at bounding box center [783, 167] width 37 height 8
click at [449, 165] on div "Inventory Counts as of Aug 27, 2025 3:42:38 PM EDT Update Counts" at bounding box center [437, 167] width 744 height 20
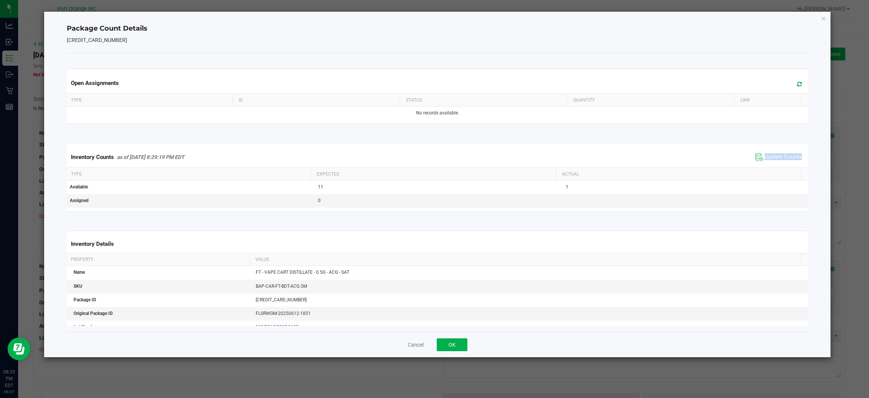
click at [449, 165] on div "Inventory Counts as of Aug 27, 2025 8:29:19 PM EDT Update Counts" at bounding box center [437, 157] width 744 height 20
click at [449, 346] on button "OK" at bounding box center [452, 344] width 31 height 13
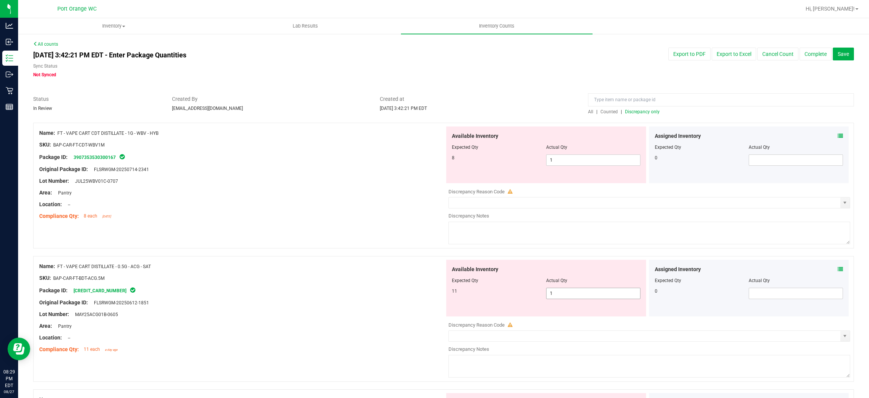
click at [449, 297] on span "1 1" at bounding box center [593, 292] width 94 height 11
click at [449, 161] on span "1 1" at bounding box center [593, 159] width 94 height 11
click at [449, 161] on input "1" at bounding box center [594, 160] width 94 height 11
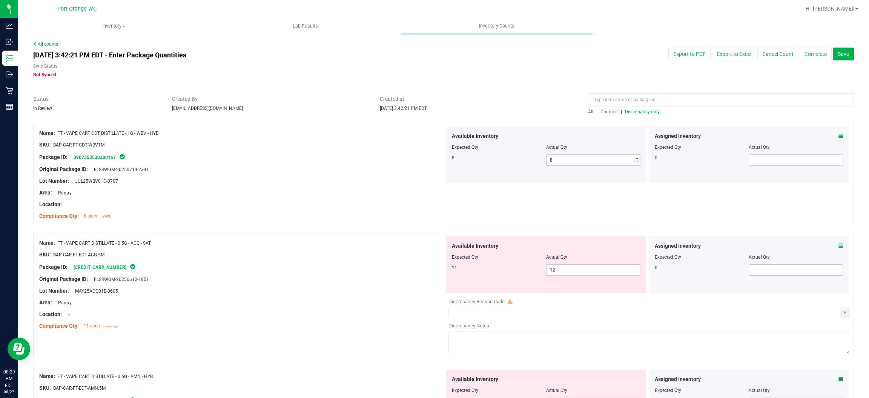
drag, startPoint x: 384, startPoint y: 190, endPoint x: 630, endPoint y: 110, distance: 258.1
click at [386, 191] on div "Area: Pantry" at bounding box center [242, 193] width 406 height 8
click at [449, 108] on div at bounding box center [721, 101] width 266 height 13
click at [449, 110] on span "Discrepancy only" at bounding box center [642, 111] width 35 height 5
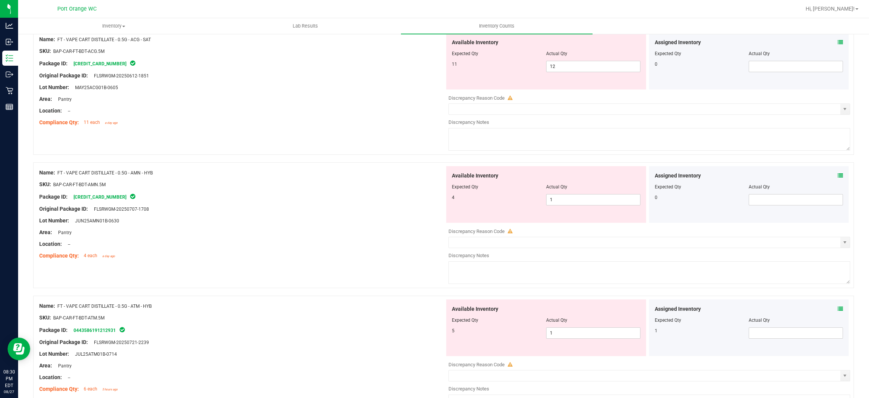
scroll to position [113, 0]
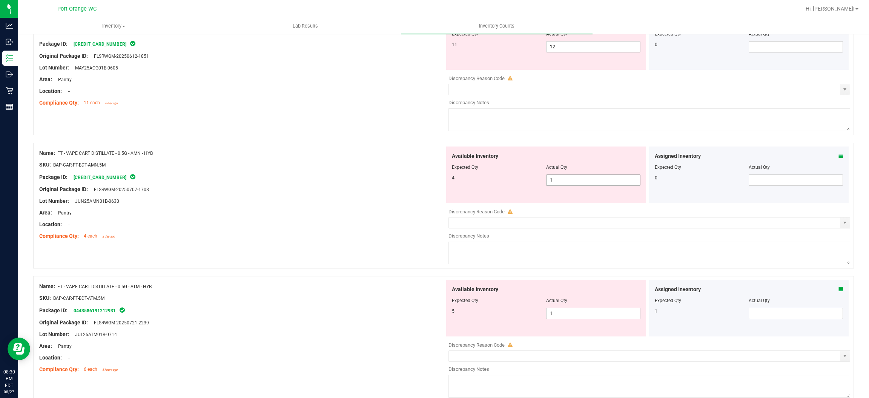
click at [449, 185] on span "1 1" at bounding box center [593, 179] width 94 height 11
click at [449, 183] on span "1 1" at bounding box center [593, 179] width 94 height 11
click at [449, 183] on input "1" at bounding box center [594, 180] width 94 height 11
drag, startPoint x: 390, startPoint y: 224, endPoint x: 396, endPoint y: 225, distance: 6.9
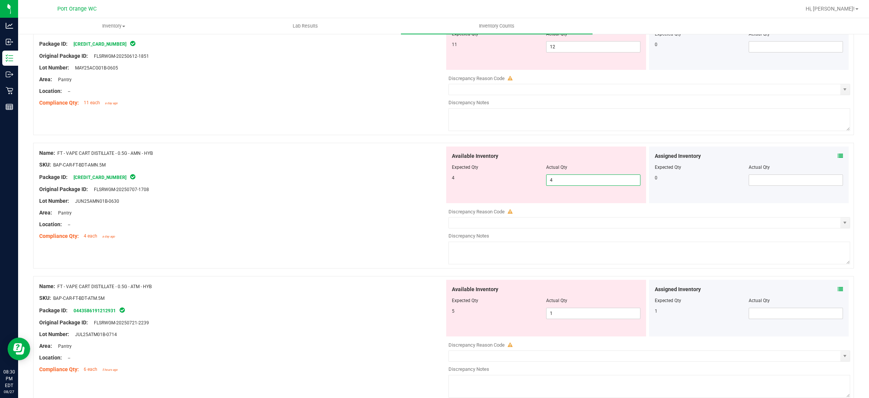
click at [390, 223] on div "Location: --" at bounding box center [242, 224] width 406 height 8
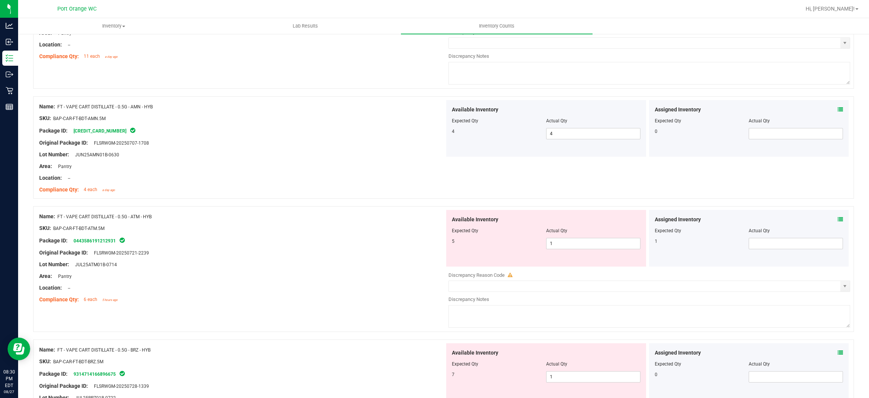
scroll to position [226, 0]
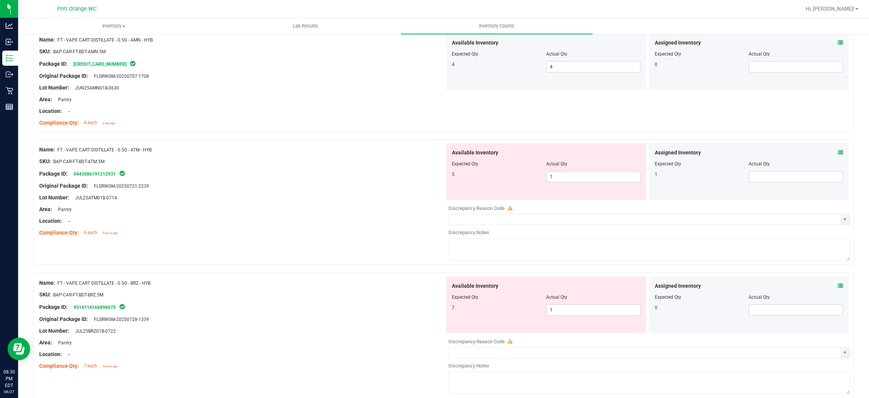
click at [449, 151] on icon at bounding box center [840, 152] width 5 height 5
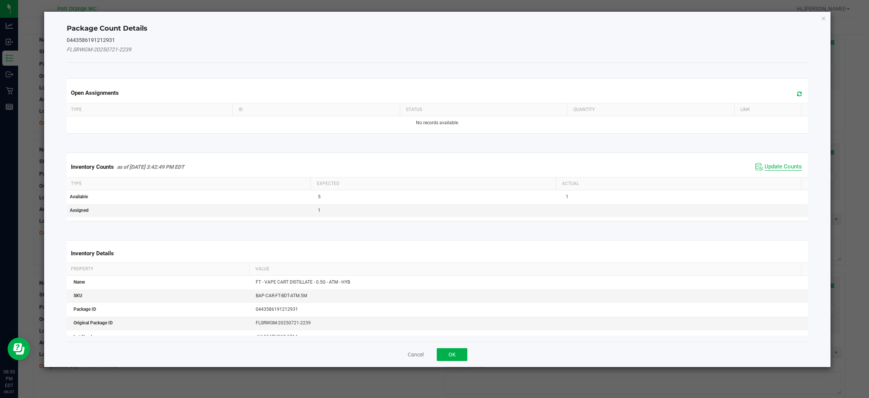
click at [449, 166] on span "Update Counts" at bounding box center [783, 167] width 37 height 8
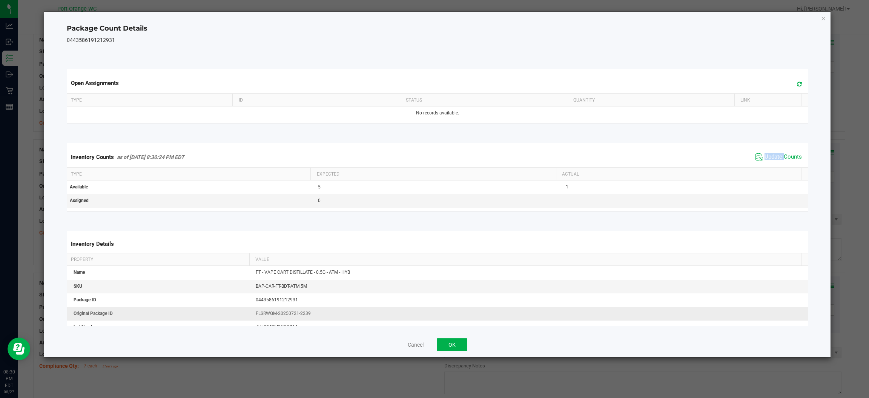
drag, startPoint x: 768, startPoint y: 166, endPoint x: 490, endPoint y: 313, distance: 313.7
click at [449, 168] on kendo-grid "Inventory Counts as of Aug 27, 2025 8:30:24 PM EDT Update Counts Type Expected …" at bounding box center [437, 177] width 753 height 69
click at [449, 346] on button "OK" at bounding box center [452, 344] width 31 height 13
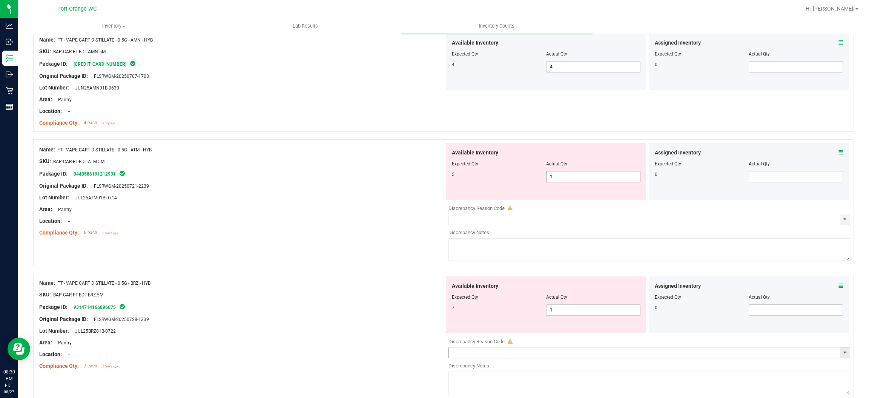
click at [449, 175] on input "1" at bounding box center [594, 176] width 94 height 11
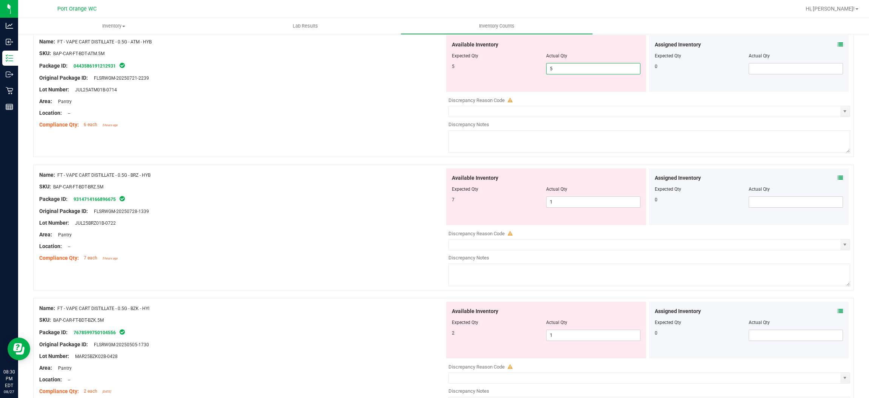
scroll to position [333, 0]
click at [449, 203] on div "Available Inventory Expected Qty Actual Qty 7 1 1" at bounding box center [648, 229] width 406 height 120
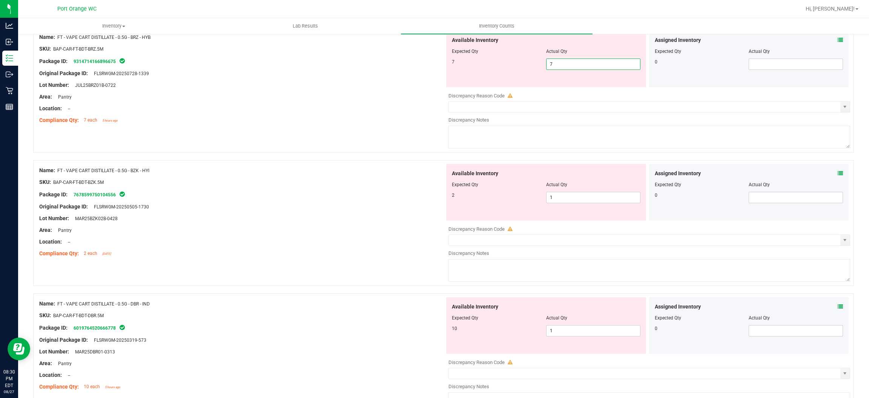
scroll to position [484, 0]
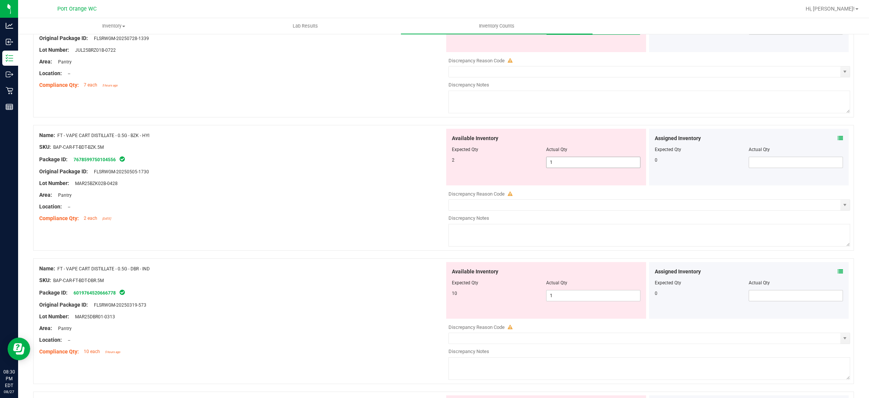
click at [449, 162] on div "Available Inventory Expected Qty Actual Qty 2 1 1" at bounding box center [648, 189] width 406 height 120
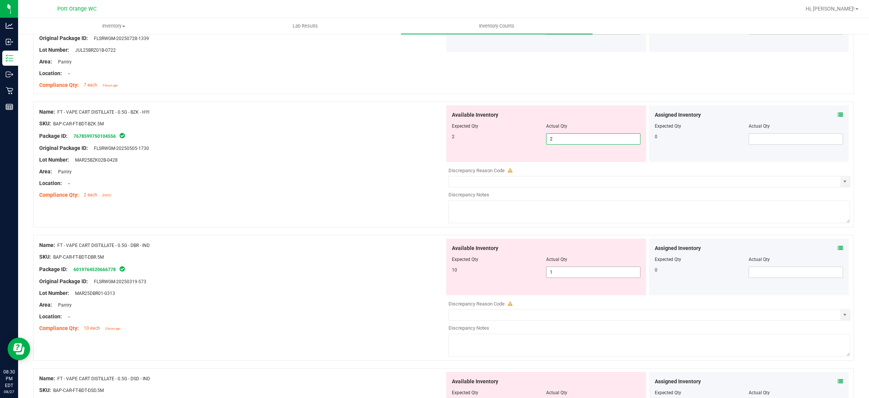
click at [449, 271] on div "Available Inventory Expected Qty Actual Qty 10 1 1" at bounding box center [546, 266] width 200 height 57
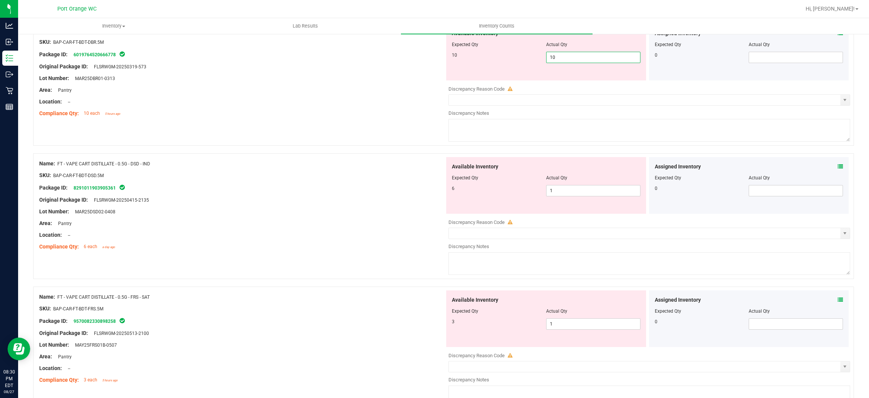
scroll to position [674, 0]
click at [449, 192] on div "Available Inventory Expected Qty Actual Qty 6 1 1" at bounding box center [648, 218] width 406 height 120
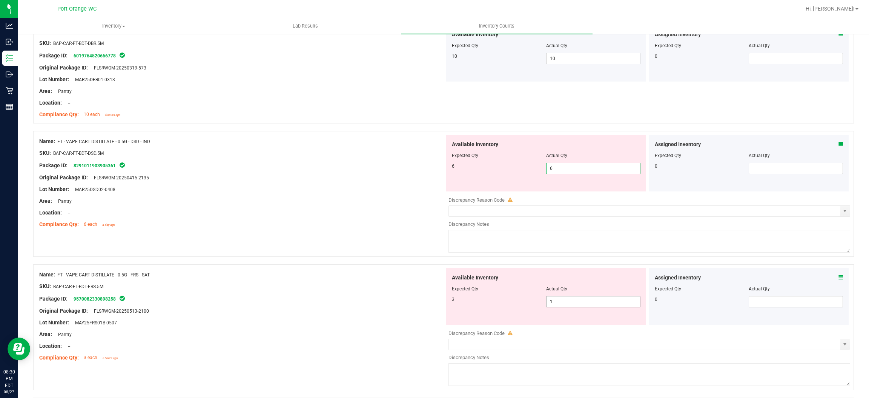
click at [449, 300] on div "Available Inventory Expected Qty Actual Qty 3 1 1" at bounding box center [546, 296] width 200 height 57
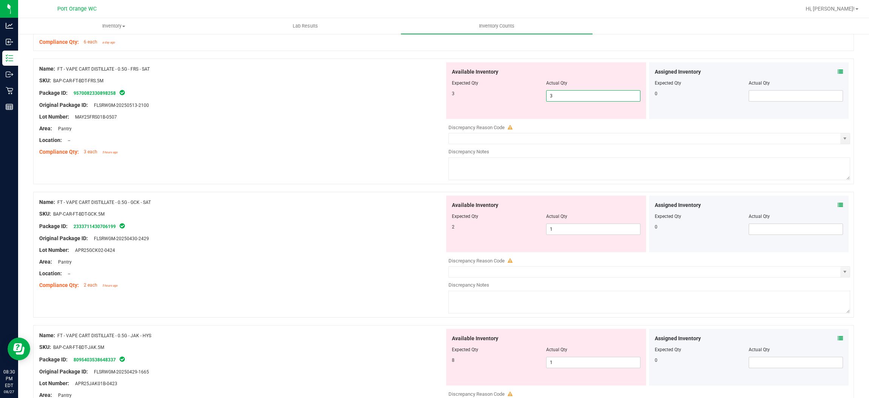
scroll to position [854, 0]
click at [449, 232] on div "Available Inventory Expected Qty Actual Qty 2 1 1" at bounding box center [648, 257] width 406 height 120
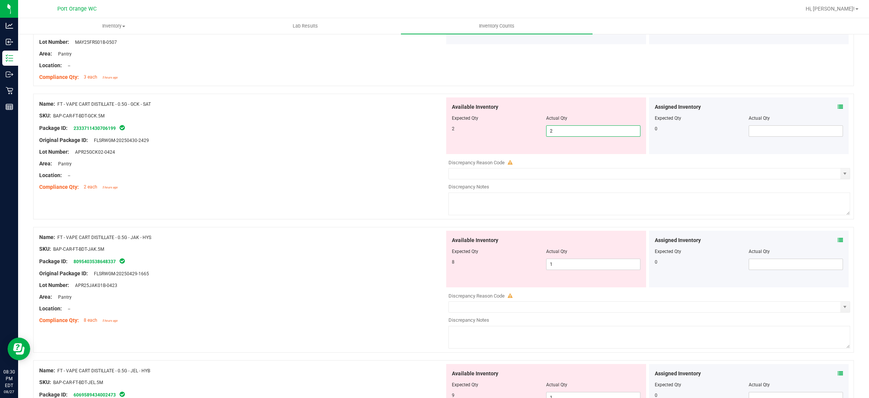
scroll to position [1012, 0]
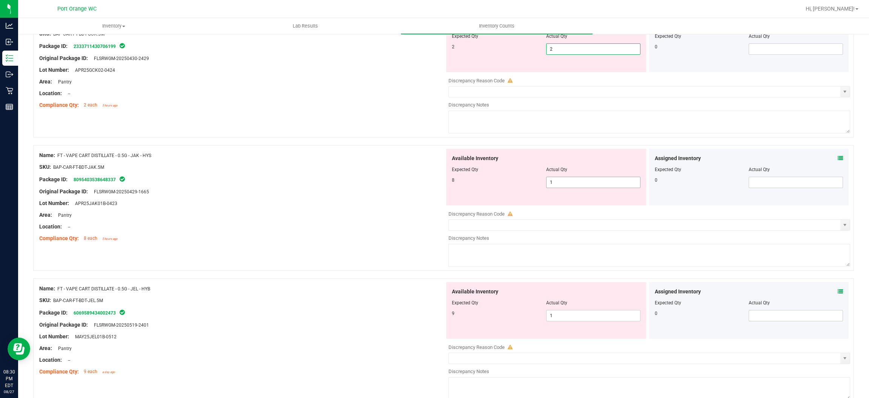
click at [449, 183] on div "Available Inventory Expected Qty Actual Qty 8 1 1" at bounding box center [648, 209] width 406 height 120
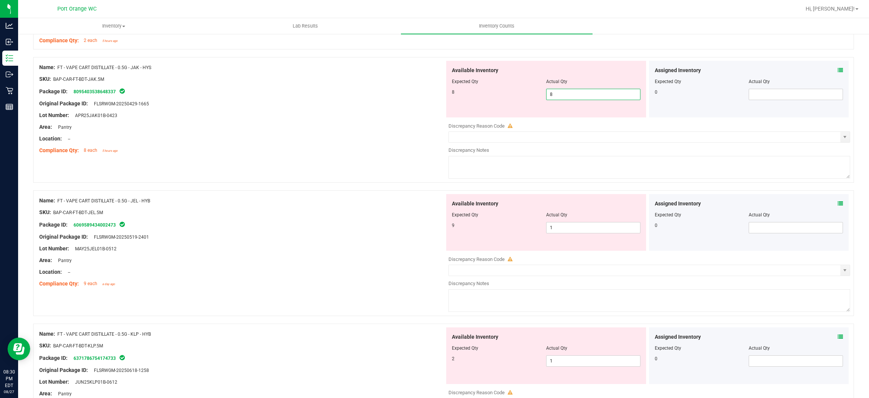
scroll to position [1121, 0]
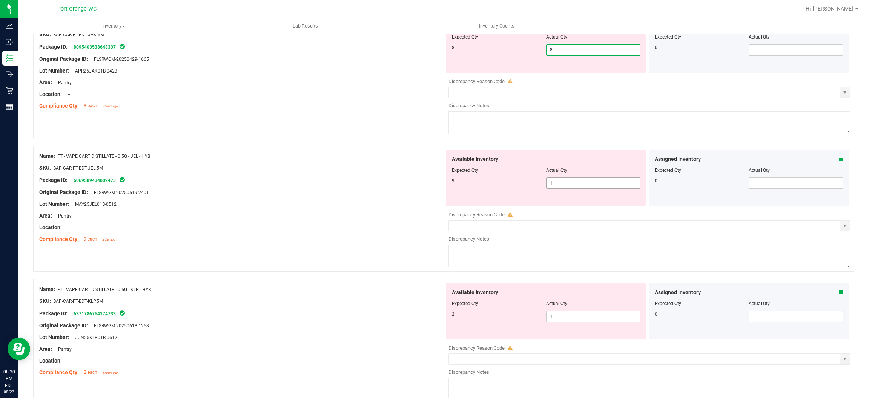
click at [449, 187] on div "Available Inventory Expected Qty Actual Qty 9 1 1" at bounding box center [648, 209] width 406 height 120
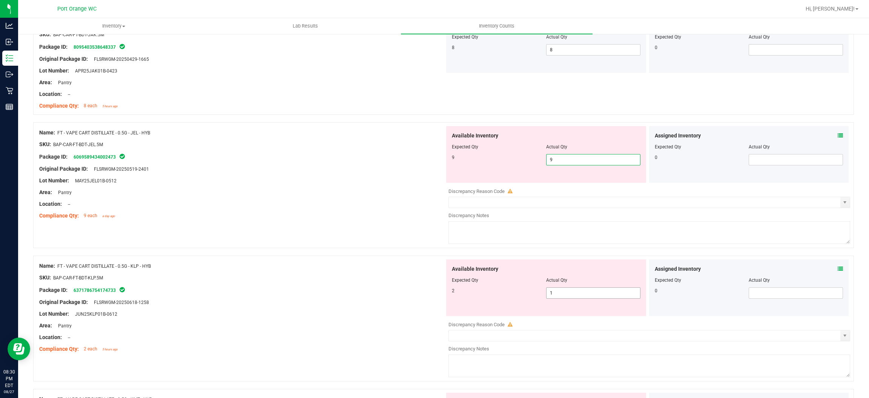
click at [449, 293] on div "Available Inventory Expected Qty Actual Qty 2 1 1" at bounding box center [648, 319] width 406 height 120
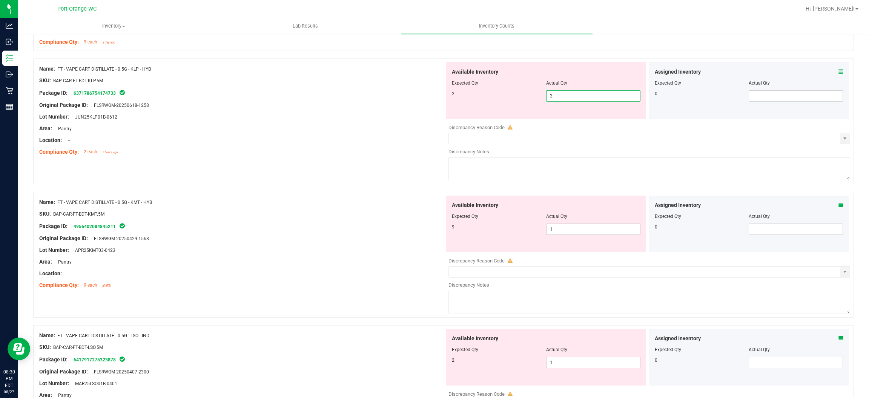
scroll to position [1298, 0]
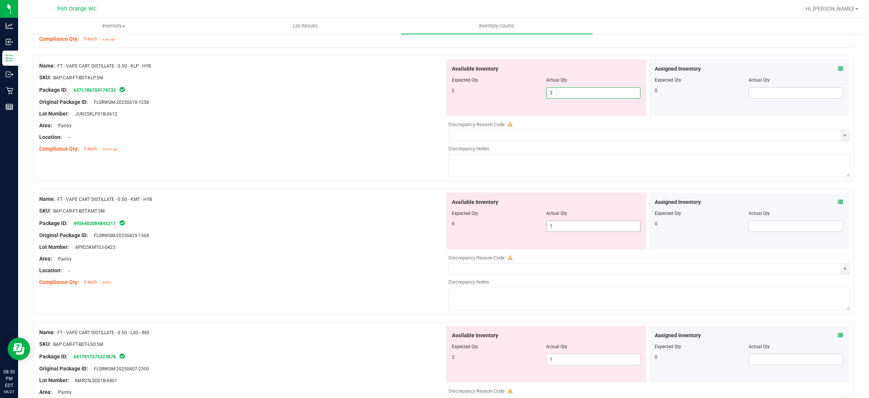
click at [449, 227] on div "Available Inventory Expected Qty Actual Qty 9 1 1" at bounding box center [648, 252] width 406 height 120
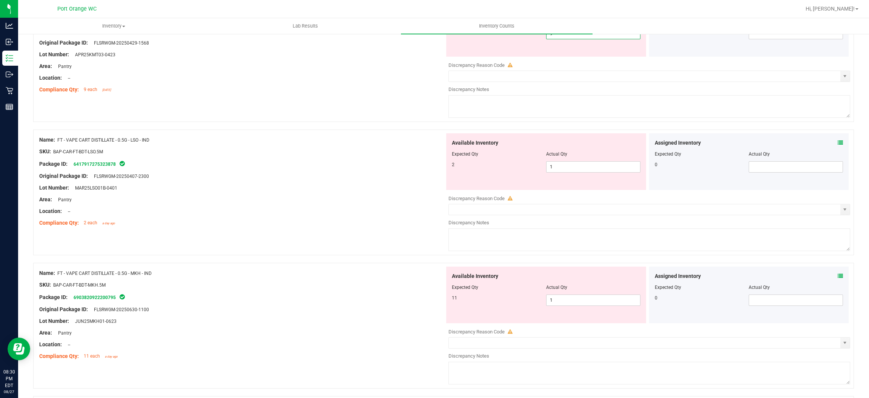
scroll to position [1465, 0]
click at [449, 171] on div "Available Inventory Expected Qty Actual Qty 2 1 1" at bounding box center [648, 195] width 406 height 120
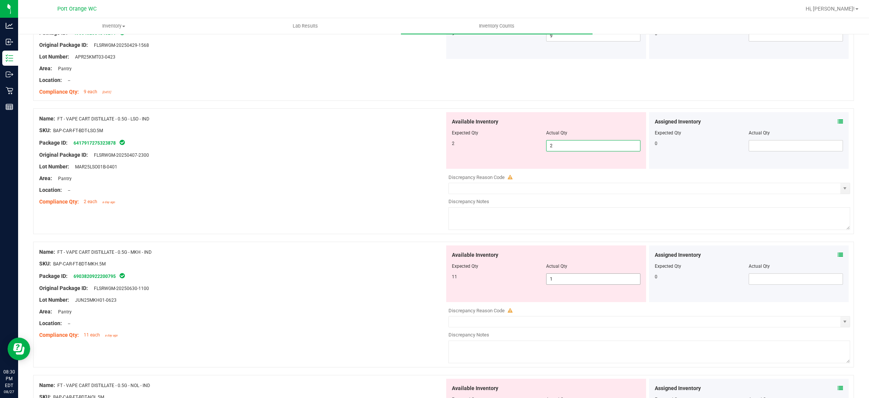
click at [449, 280] on div "Available Inventory Expected Qty Actual Qty 11 1 1" at bounding box center [648, 305] width 406 height 120
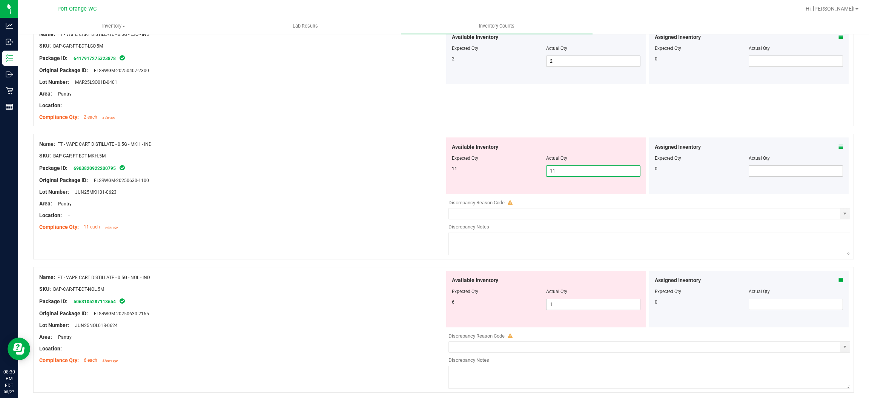
scroll to position [1634, 0]
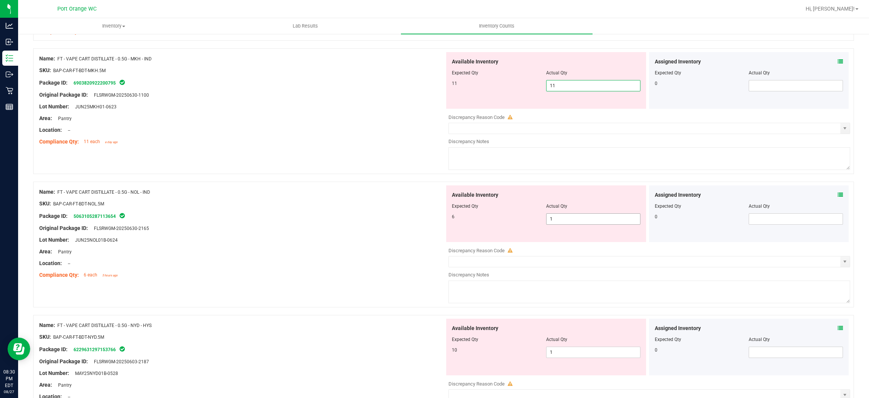
click at [449, 221] on div "Available Inventory Expected Qty Actual Qty 6 1 1" at bounding box center [648, 245] width 406 height 120
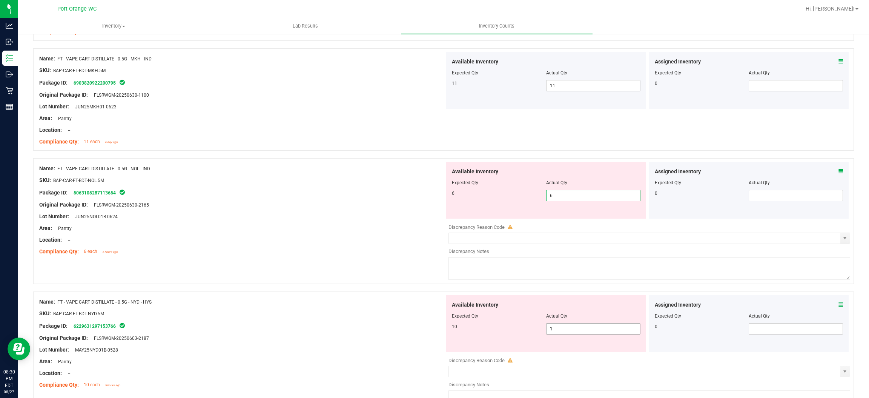
click at [449, 329] on div "Available Inventory Expected Qty Actual Qty 10 1 1" at bounding box center [546, 323] width 200 height 57
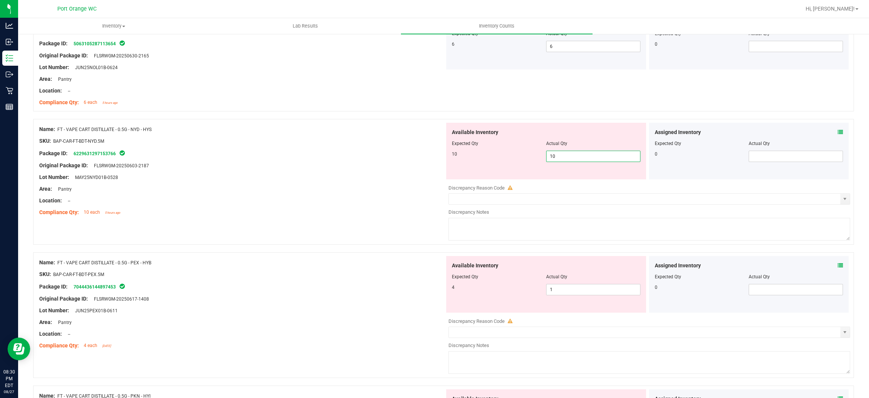
scroll to position [1787, 0]
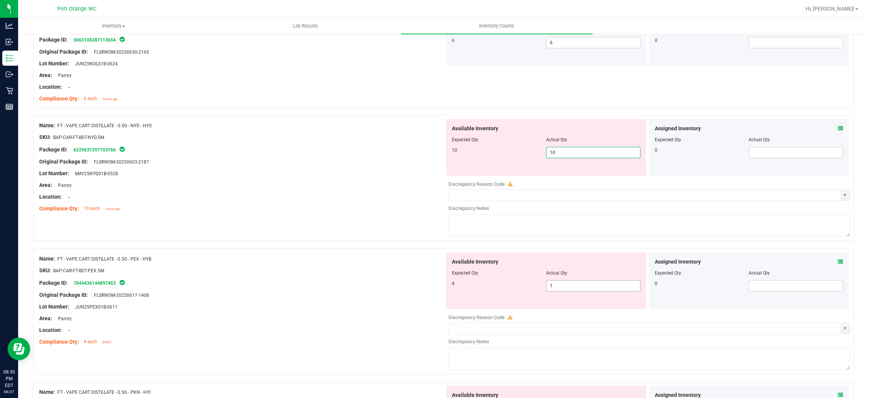
click at [449, 288] on div "Available Inventory Expected Qty Actual Qty 4 1 1" at bounding box center [648, 312] width 406 height 120
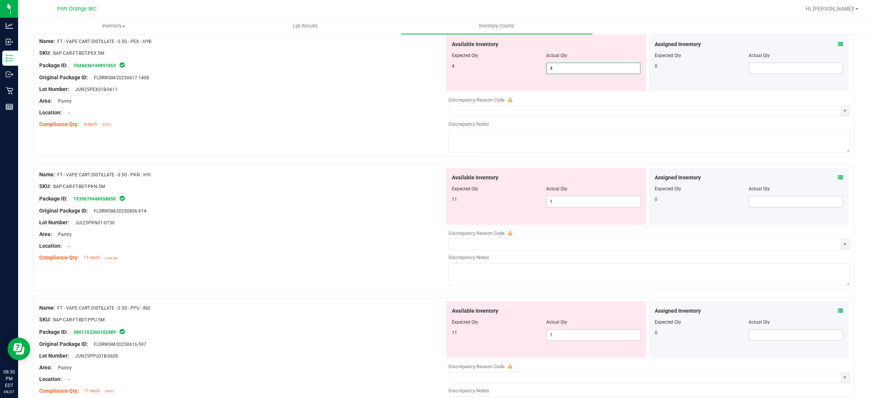
scroll to position [1986, 0]
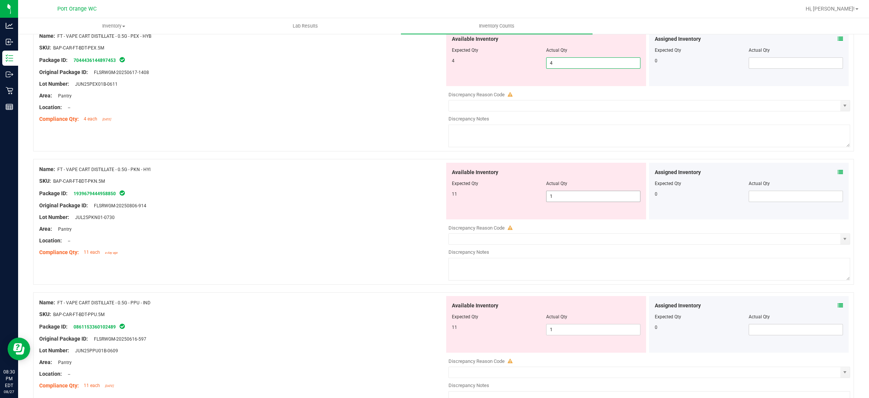
click at [449, 195] on div "Available Inventory Expected Qty Actual Qty 11 1 1" at bounding box center [546, 191] width 200 height 57
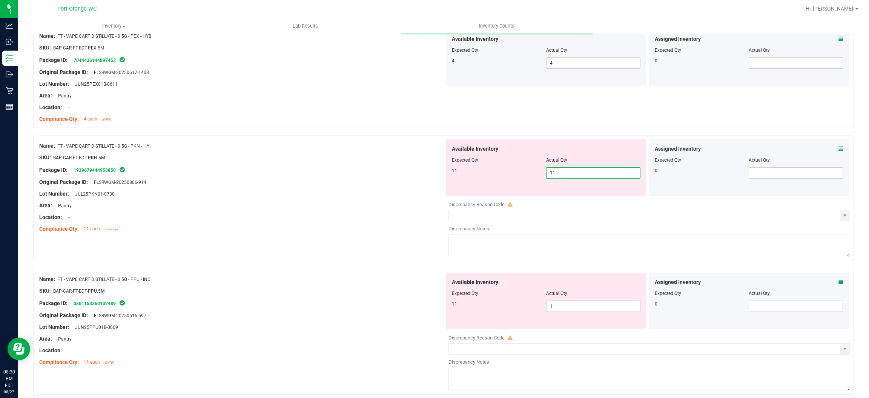
scroll to position [2018, 0]
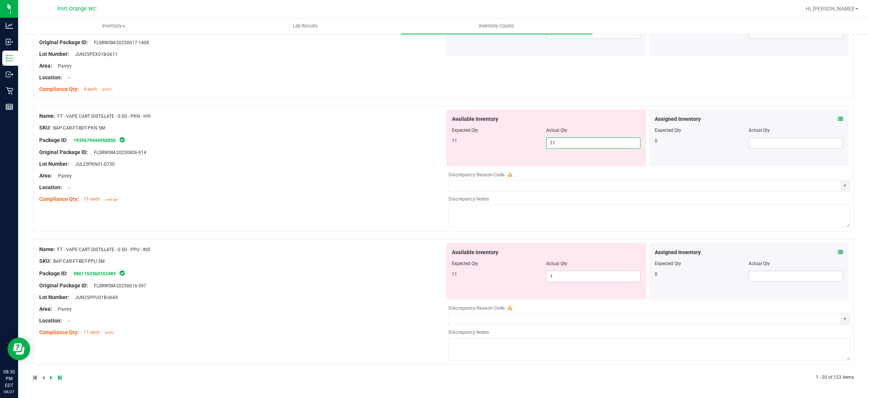
click at [449, 142] on input "11" at bounding box center [594, 143] width 94 height 11
click at [449, 276] on input "1" at bounding box center [594, 276] width 94 height 11
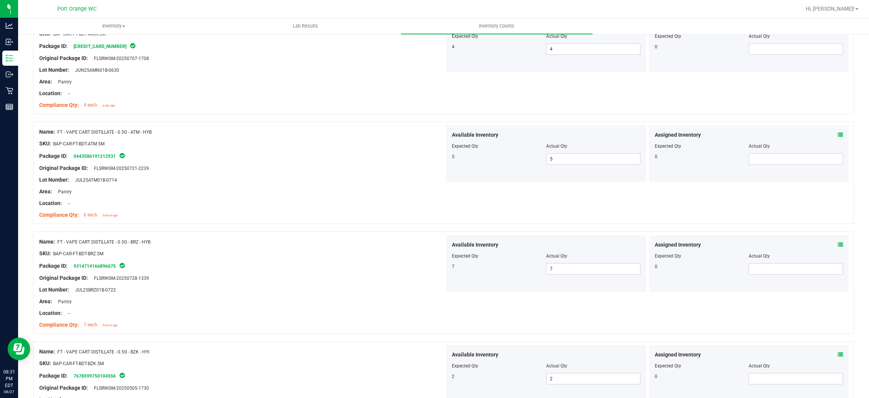
scroll to position [0, 0]
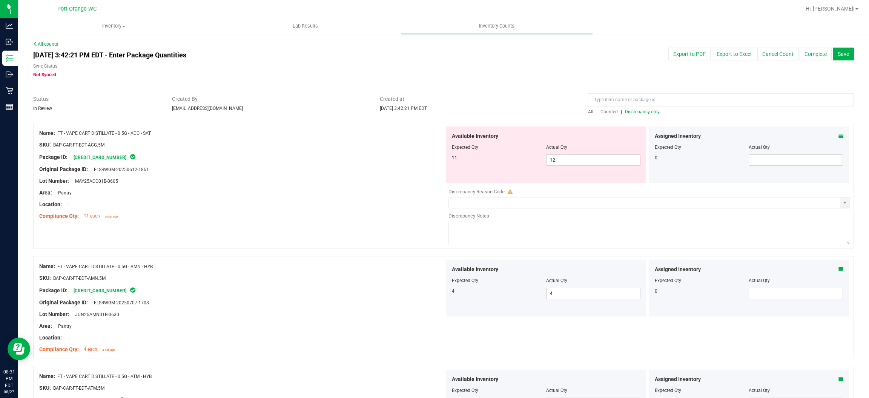
click at [449, 111] on span "Discrepancy only" at bounding box center [642, 111] width 35 height 5
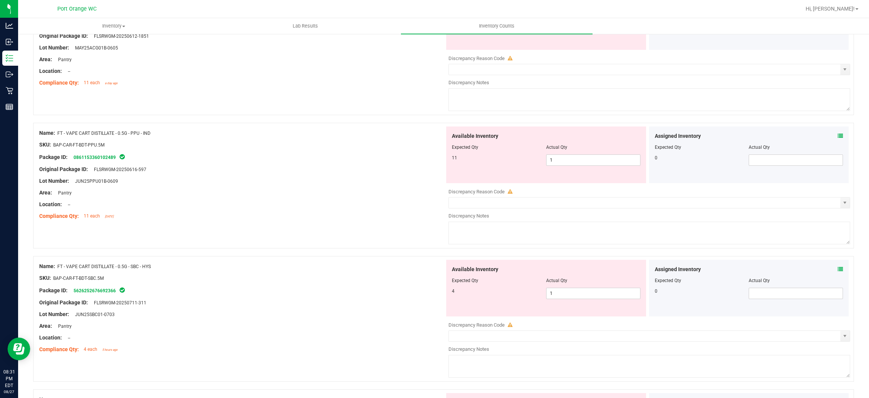
scroll to position [132, 0]
click at [449, 159] on input "1" at bounding box center [594, 161] width 94 height 11
click at [449, 293] on div "Available Inventory Expected Qty Actual Qty 4 1 1" at bounding box center [546, 289] width 200 height 57
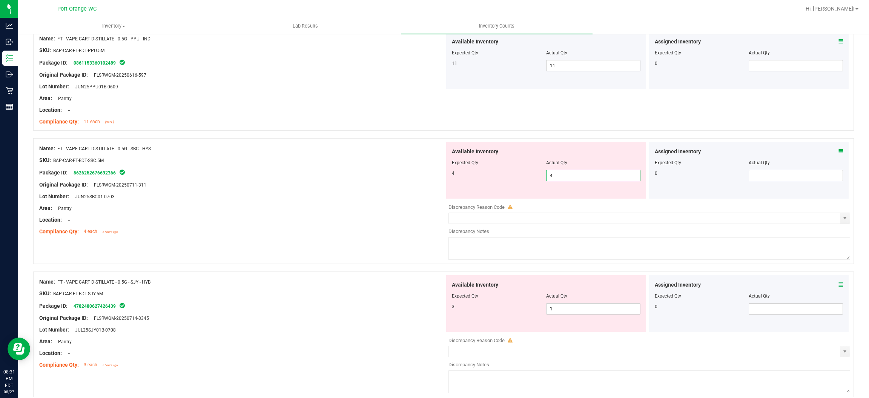
scroll to position [343, 0]
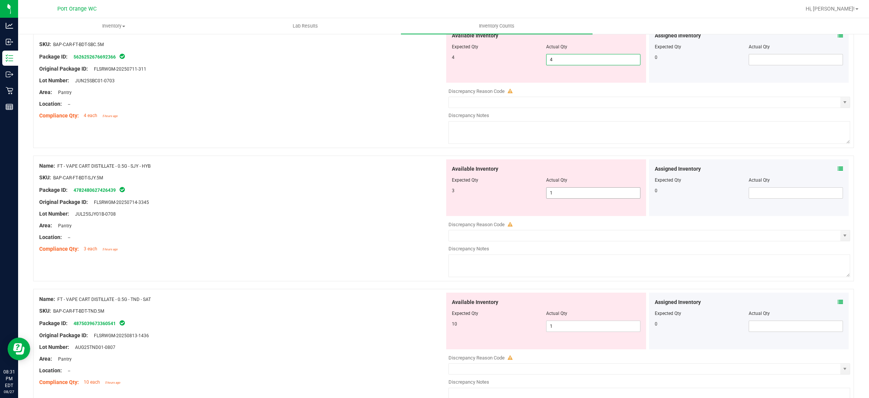
click at [449, 191] on div "Available Inventory Expected Qty Actual Qty 3 1 1" at bounding box center [546, 187] width 200 height 57
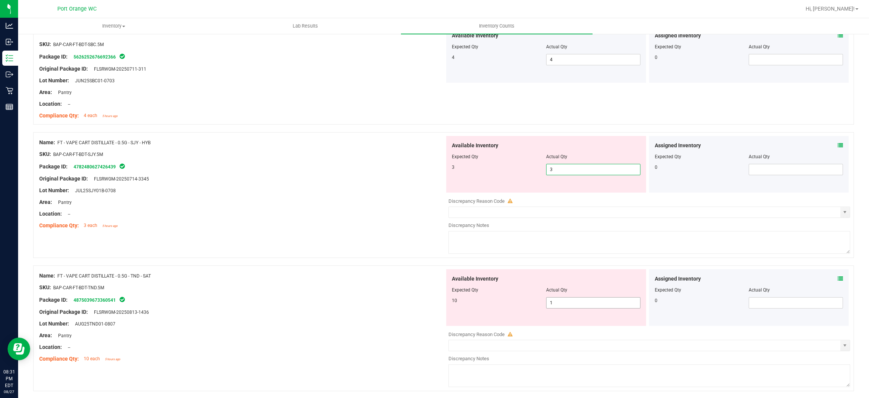
click at [449, 303] on div "Available Inventory Expected Qty Actual Qty 10 1 1" at bounding box center [648, 329] width 406 height 120
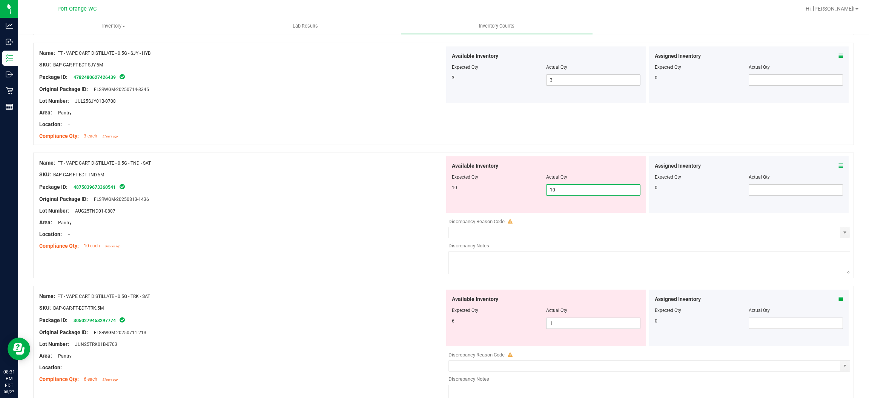
scroll to position [542, 0]
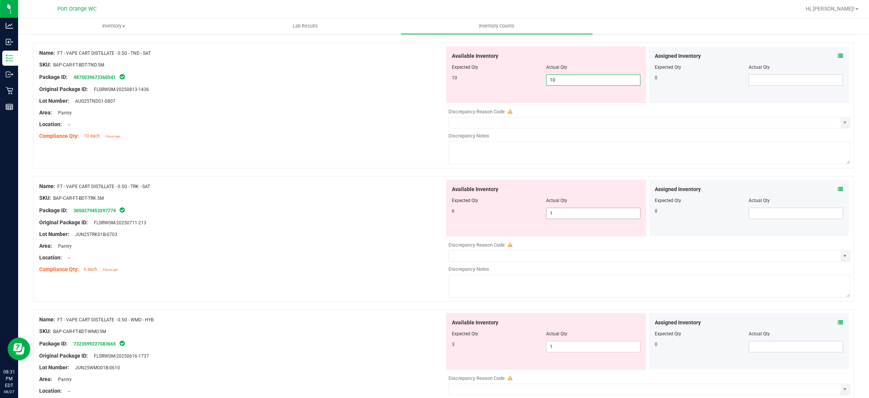
click at [449, 214] on div "Available Inventory Expected Qty Actual Qty 6 1 1" at bounding box center [648, 240] width 406 height 120
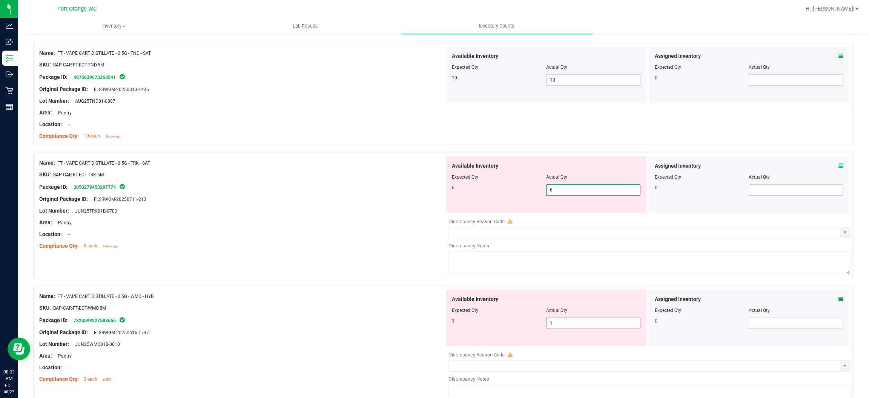
click at [449, 323] on div "Available Inventory Expected Qty Actual Qty 3 1 1" at bounding box center [648, 349] width 406 height 120
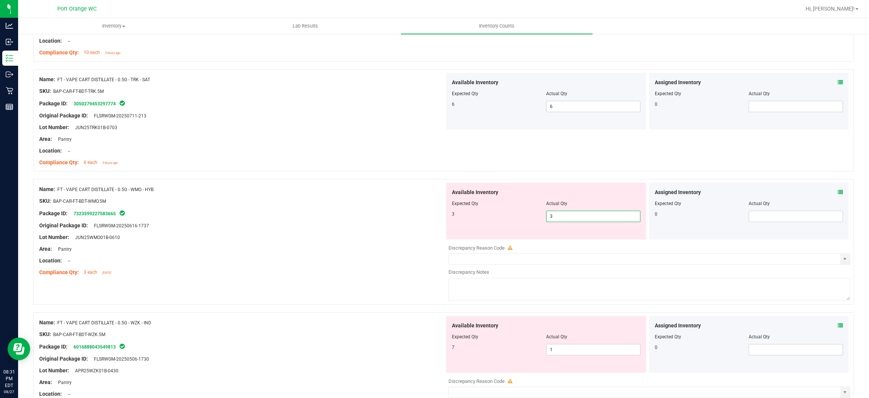
scroll to position [776, 0]
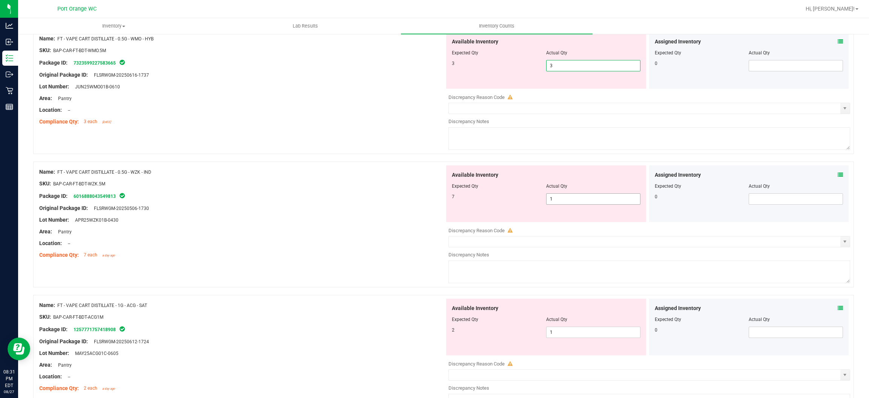
click at [449, 200] on div "Available Inventory Expected Qty Actual Qty 7 1 1" at bounding box center [648, 225] width 406 height 120
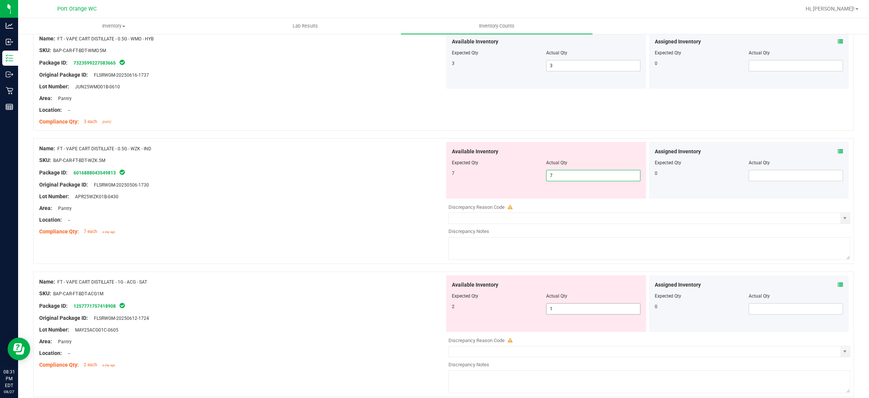
click at [449, 312] on div "Available Inventory Expected Qty Actual Qty 2 1 1" at bounding box center [648, 335] width 406 height 120
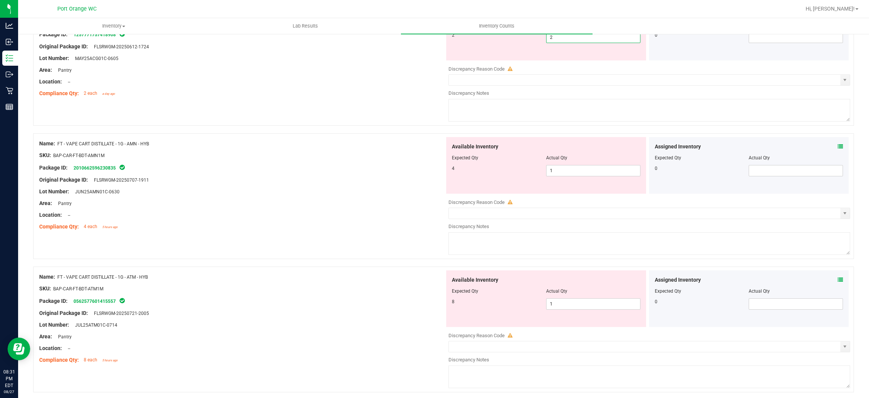
scroll to position [1038, 0]
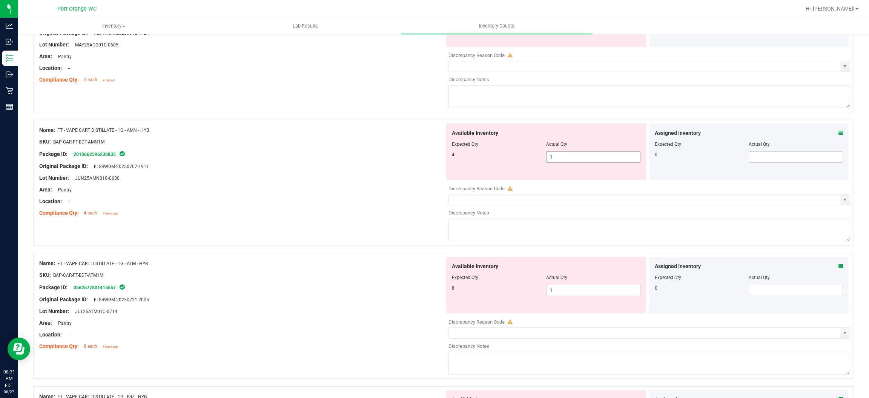
click at [449, 160] on div "Available Inventory Expected Qty Actual Qty 4 1 1" at bounding box center [648, 183] width 406 height 120
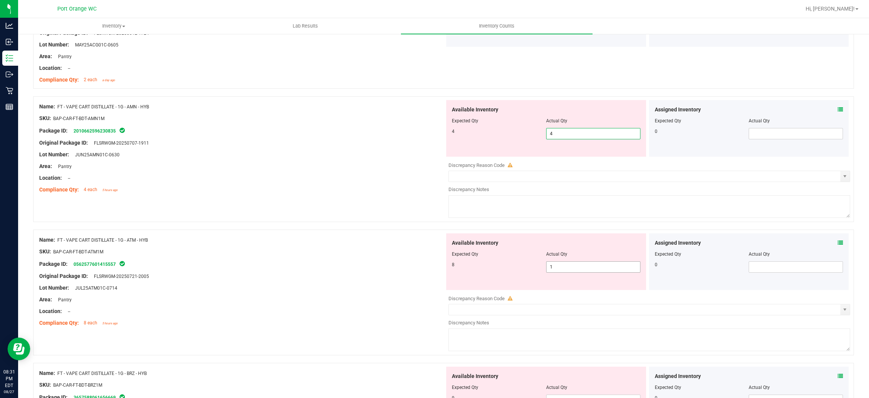
click at [449, 268] on div "Available Inventory Expected Qty Actual Qty 8 1 1" at bounding box center [648, 293] width 406 height 120
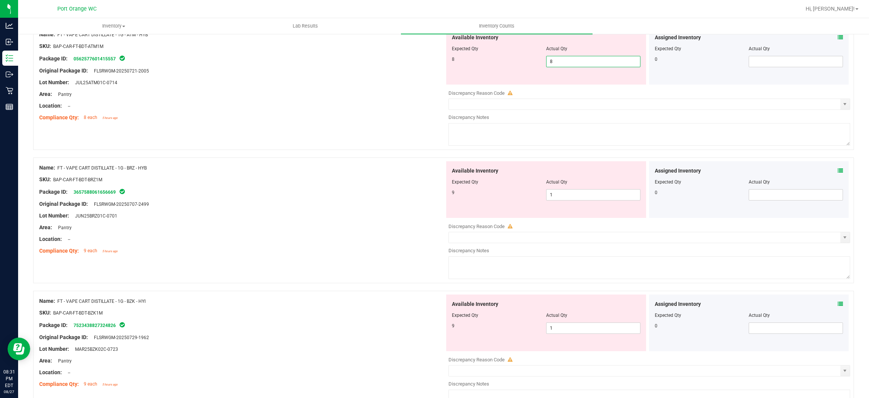
scroll to position [1237, 0]
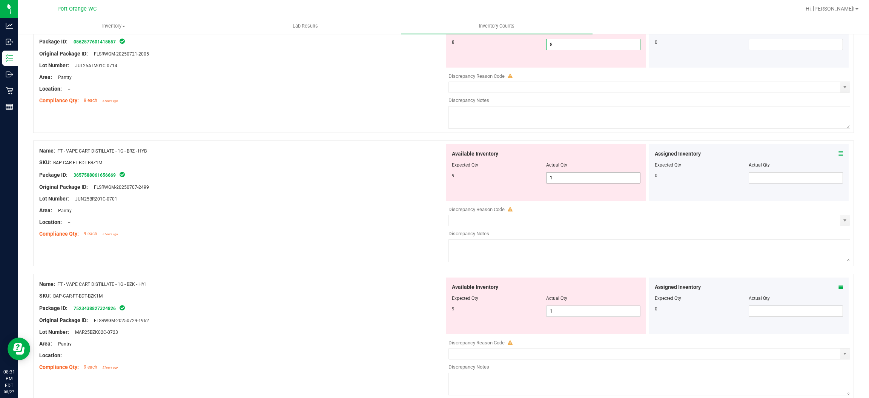
click at [449, 177] on div "Available Inventory Expected Qty Actual Qty 9 1 1" at bounding box center [546, 172] width 200 height 57
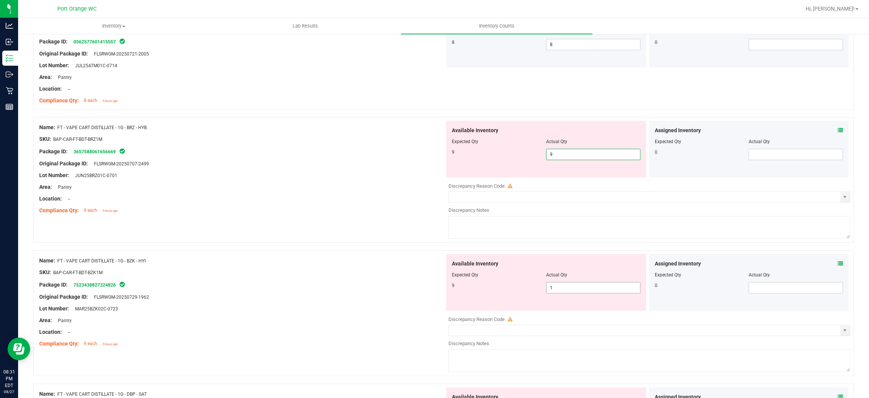
click at [449, 289] on div "Available Inventory Expected Qty Actual Qty 9 1 1" at bounding box center [648, 314] width 406 height 120
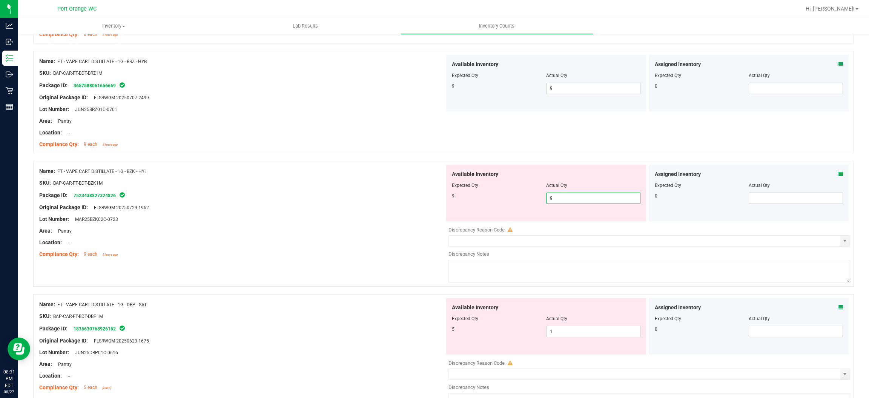
scroll to position [1459, 0]
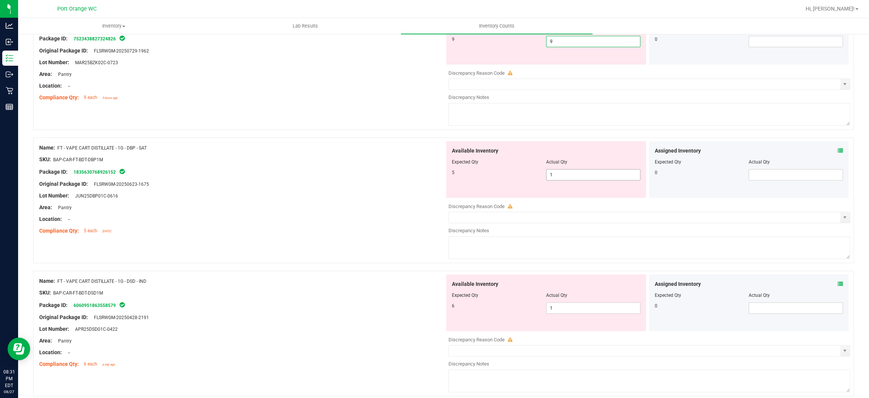
click at [449, 175] on div "Available Inventory Expected Qty Actual Qty 5 1 1" at bounding box center [546, 169] width 200 height 57
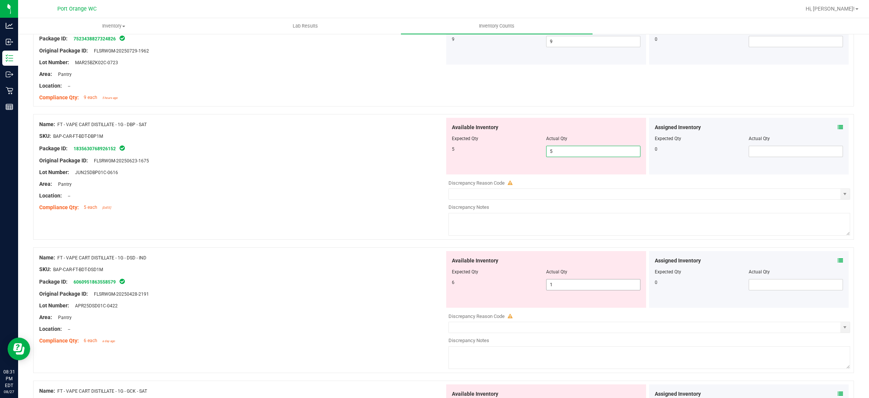
click at [449, 283] on div "Available Inventory Expected Qty Actual Qty 6 1 1" at bounding box center [546, 279] width 200 height 57
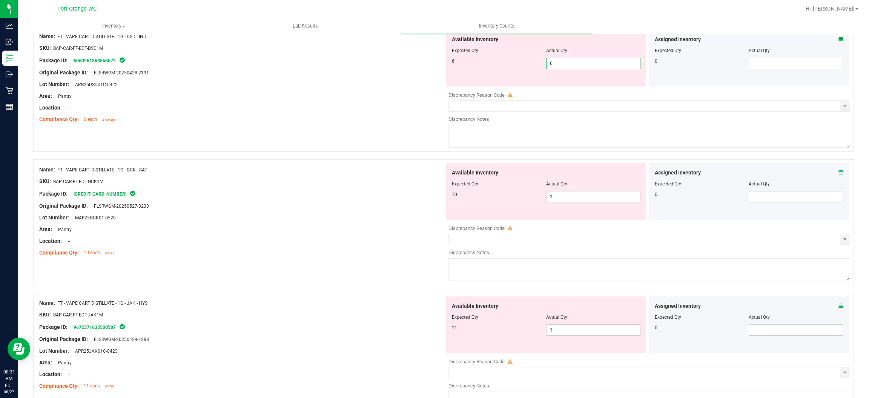
scroll to position [1684, 0]
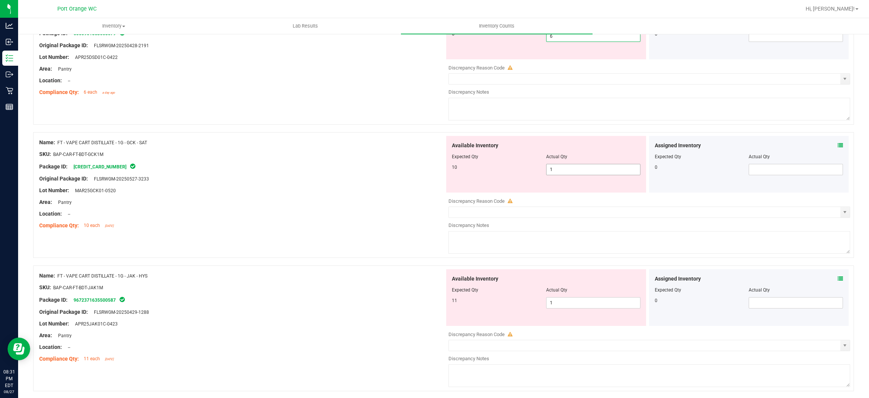
click at [449, 173] on div "Available Inventory Expected Qty Actual Qty 10 1 1" at bounding box center [648, 196] width 406 height 120
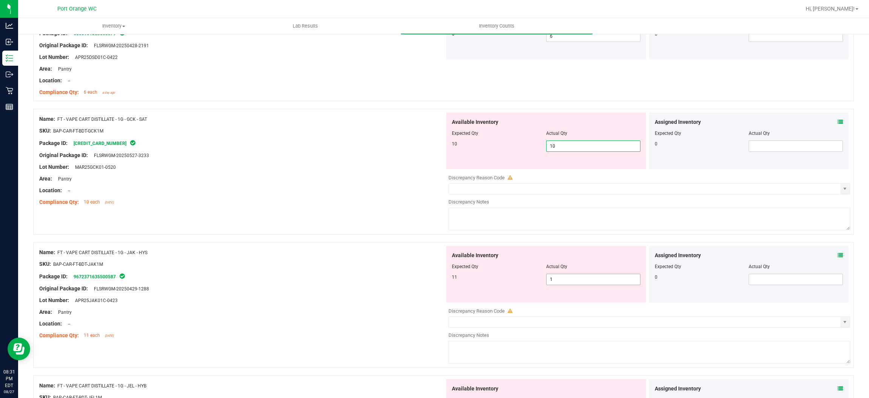
click at [449, 282] on div "Available Inventory Expected Qty Actual Qty 11 1 1" at bounding box center [648, 306] width 406 height 120
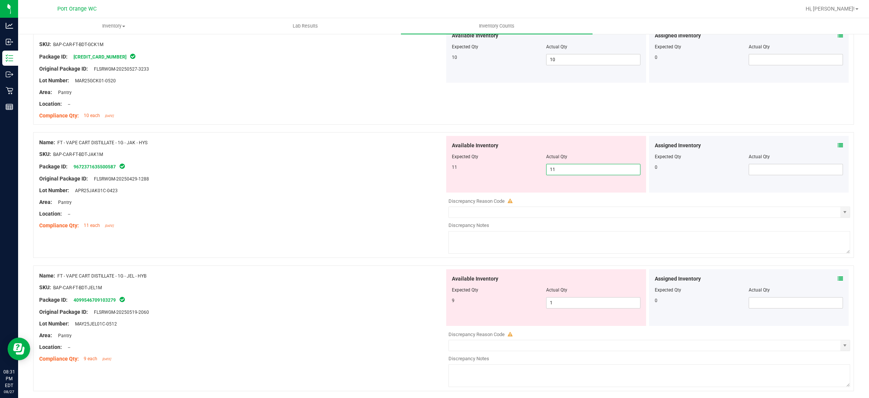
scroll to position [1907, 0]
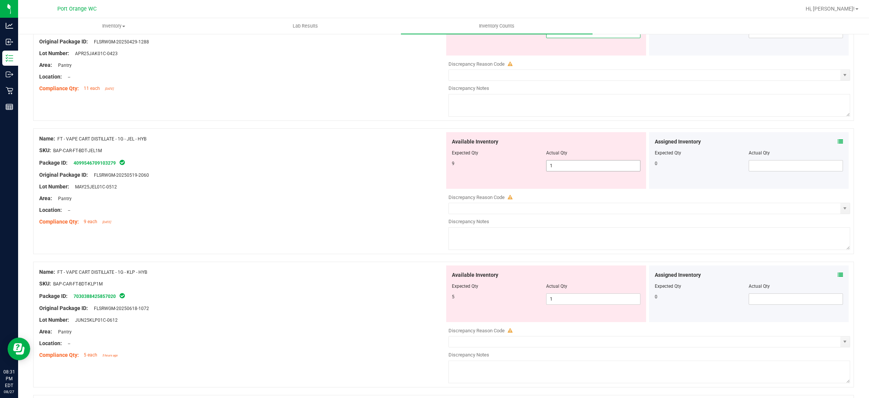
click at [449, 167] on div "Available Inventory Expected Qty Actual Qty 9 1 1" at bounding box center [648, 192] width 406 height 120
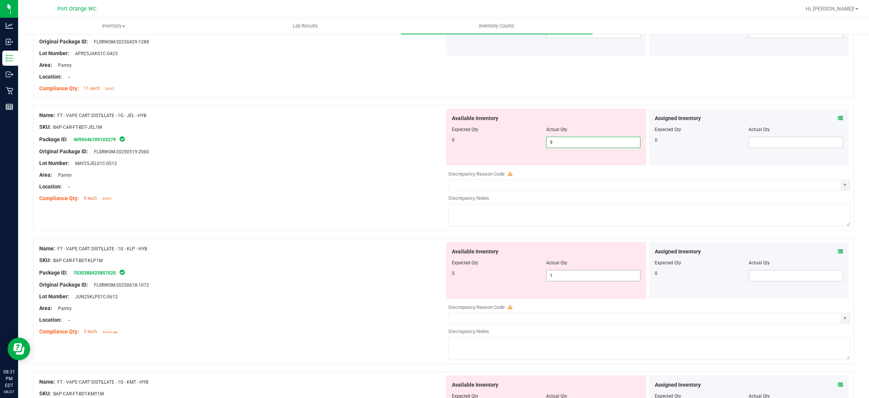
click at [449, 272] on div "Available Inventory Expected Qty Actual Qty 5 1 1" at bounding box center [546, 270] width 200 height 57
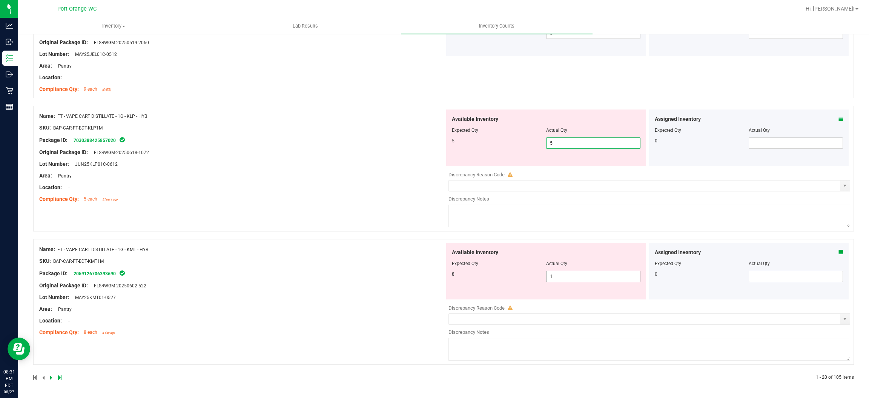
click at [449, 278] on input "1" at bounding box center [594, 276] width 94 height 11
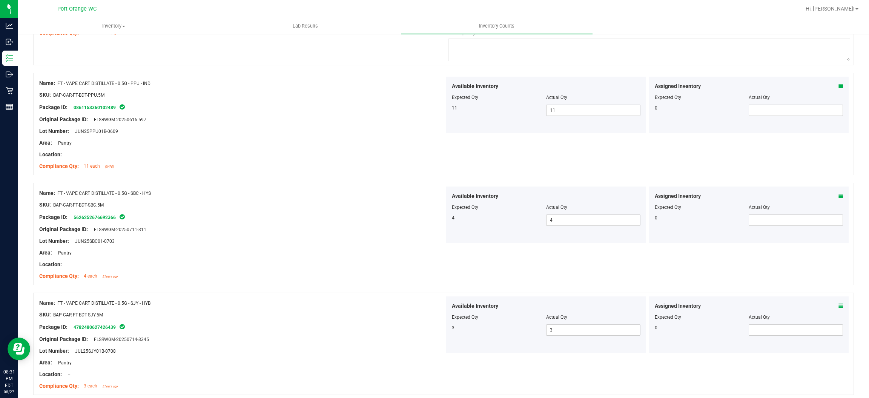
scroll to position [0, 0]
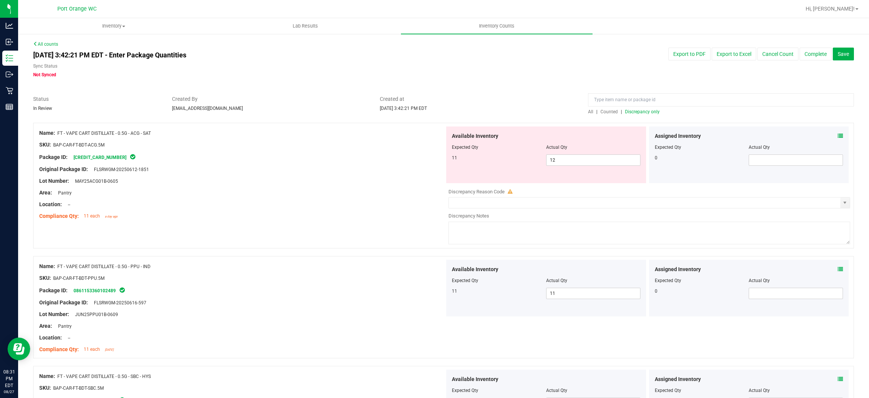
click at [449, 111] on span "Discrepancy only" at bounding box center [642, 111] width 35 height 5
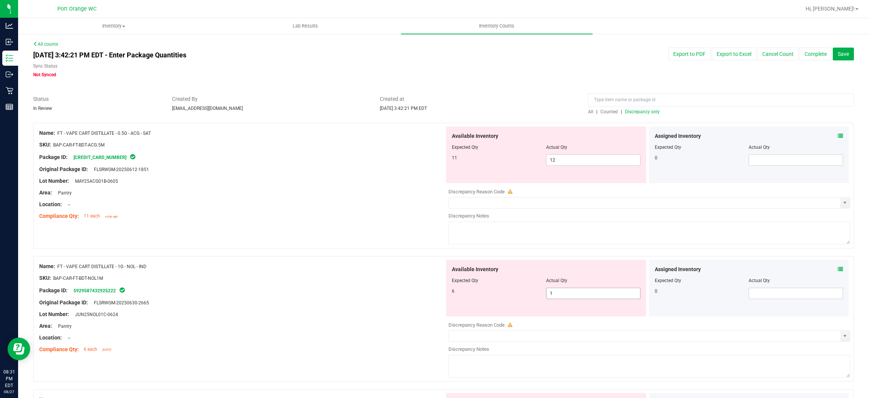
click at [449, 290] on input "1" at bounding box center [594, 293] width 94 height 11
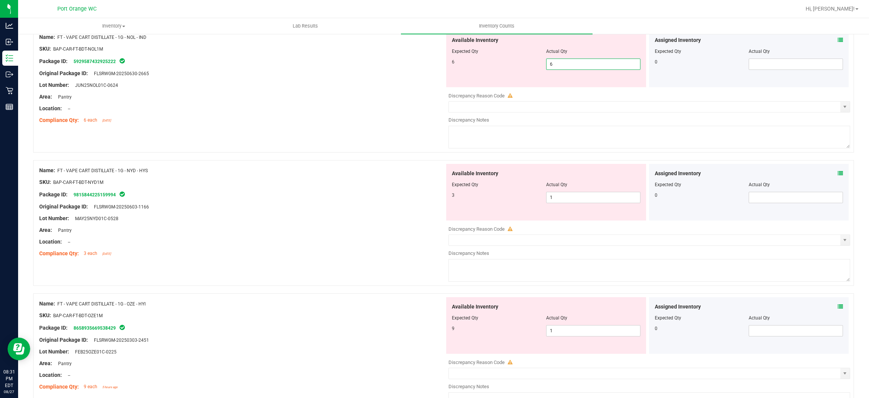
scroll to position [229, 0]
click at [449, 196] on div "Available Inventory Expected Qty Actual Qty 3 1 1" at bounding box center [546, 192] width 200 height 57
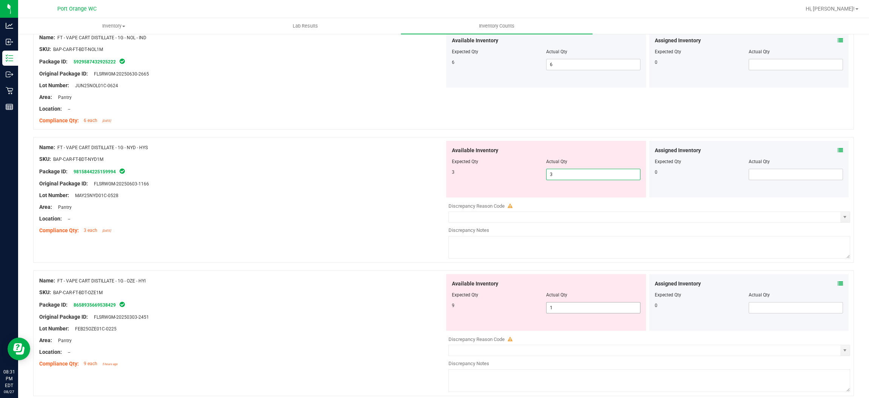
click at [449, 307] on div "Available Inventory Expected Qty Actual Qty 9 1 1" at bounding box center [648, 334] width 406 height 120
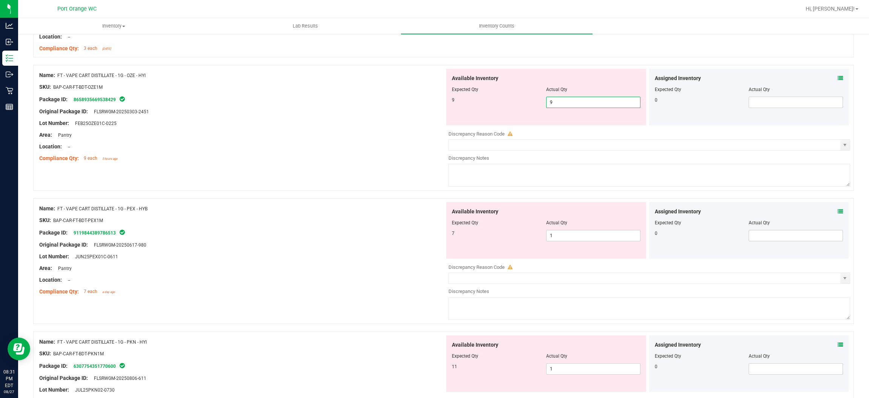
scroll to position [408, 0]
click at [449, 237] on div "Available Inventory Expected Qty Actual Qty 7 1 1" at bounding box center [546, 232] width 200 height 57
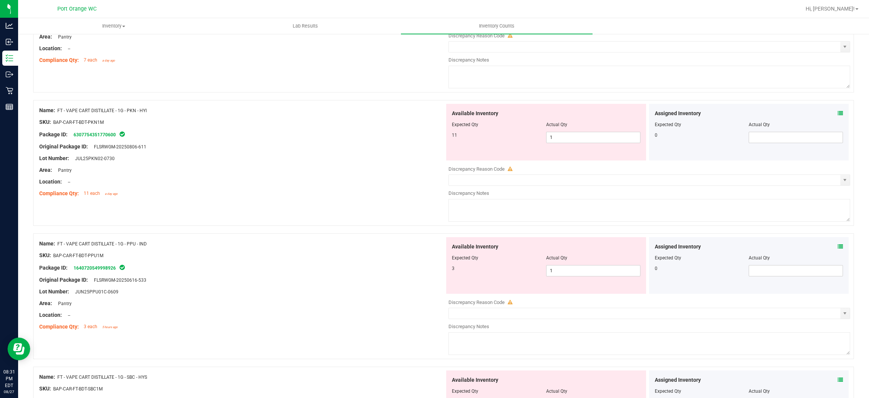
scroll to position [630, 0]
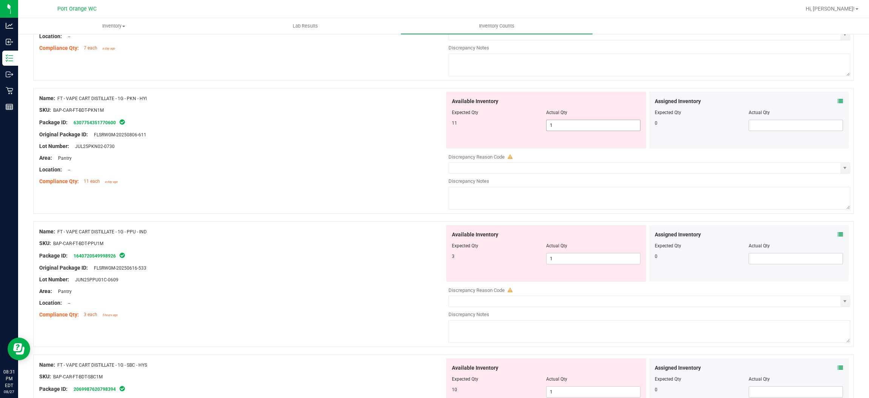
click at [449, 126] on div "Available Inventory Expected Qty Actual Qty 11 1 1" at bounding box center [648, 152] width 406 height 120
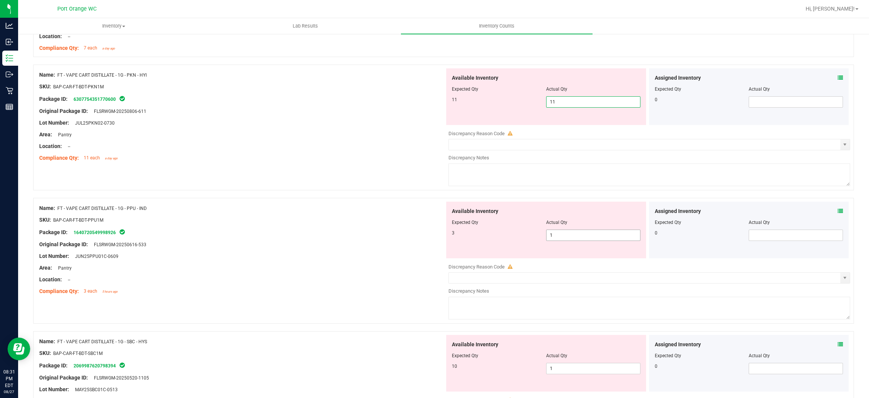
click at [449, 234] on div "Available Inventory Expected Qty Actual Qty 3 1 1" at bounding box center [546, 229] width 200 height 57
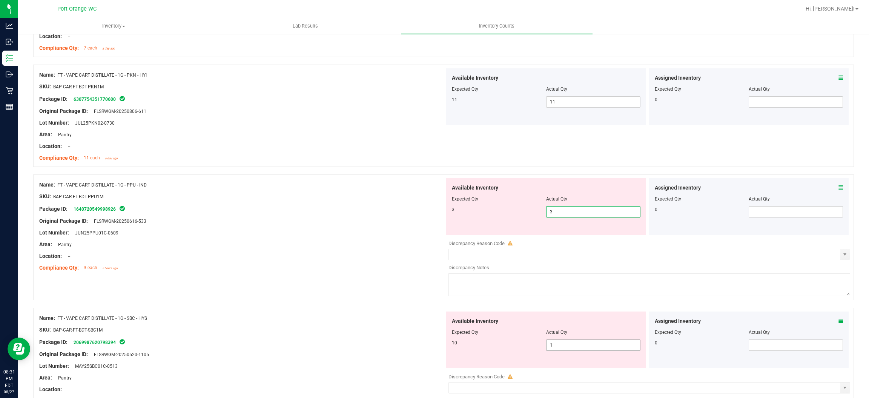
click at [449, 345] on div "Available Inventory Expected Qty Actual Qty 10 1 1" at bounding box center [648, 371] width 406 height 120
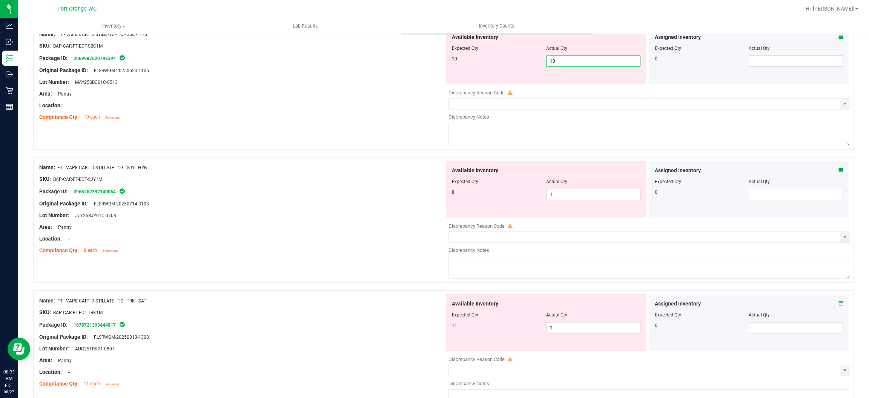
scroll to position [890, 0]
click at [449, 195] on div "Available Inventory Expected Qty Actual Qty 8 1 1" at bounding box center [648, 221] width 406 height 120
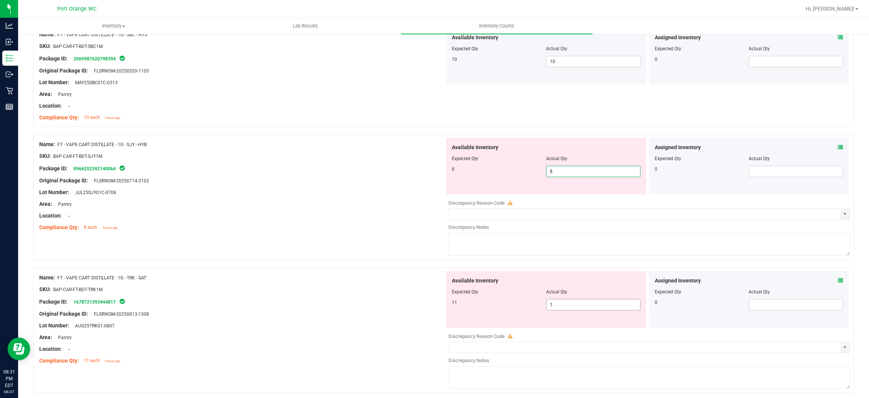
click at [449, 304] on div "Available Inventory Expected Qty Actual Qty 11 1 1" at bounding box center [546, 299] width 200 height 57
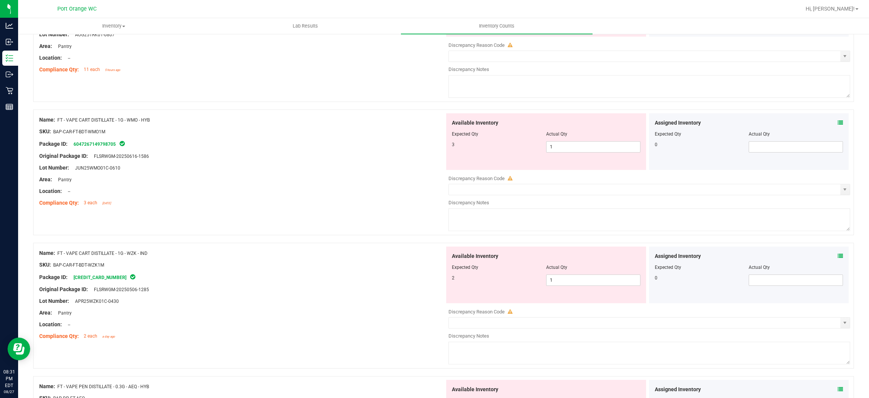
scroll to position [1154, 0]
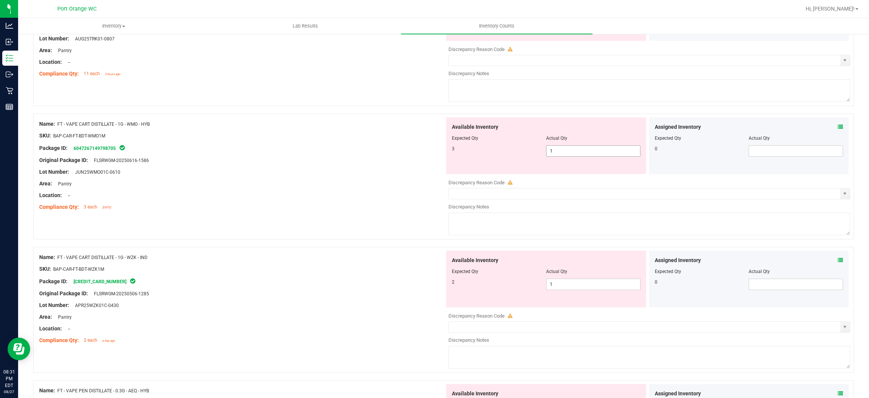
click at [449, 153] on div "Available Inventory Expected Qty Actual Qty 3 1 1" at bounding box center [648, 177] width 406 height 120
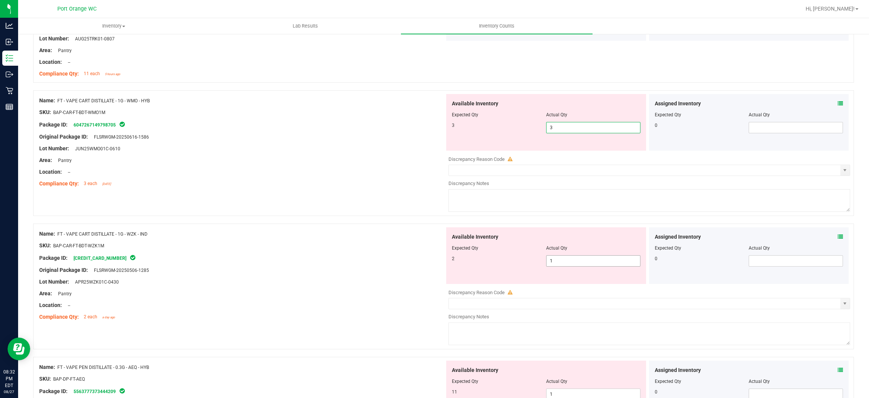
click at [449, 260] on div "Available Inventory Expected Qty Actual Qty 2 1 1" at bounding box center [546, 255] width 200 height 57
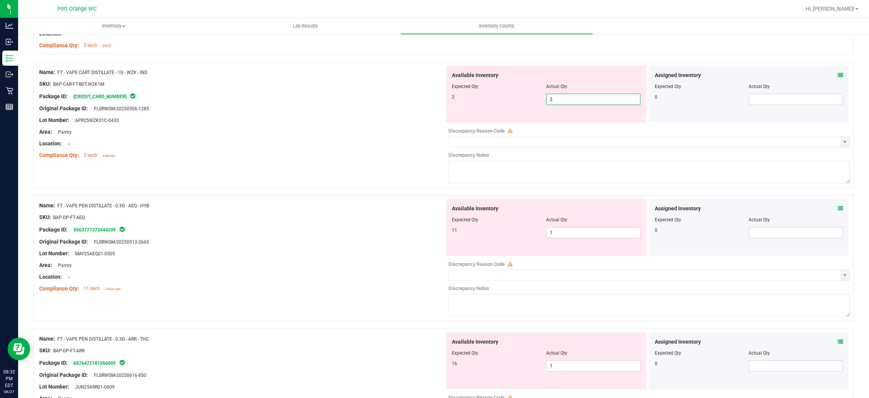
scroll to position [1389, 0]
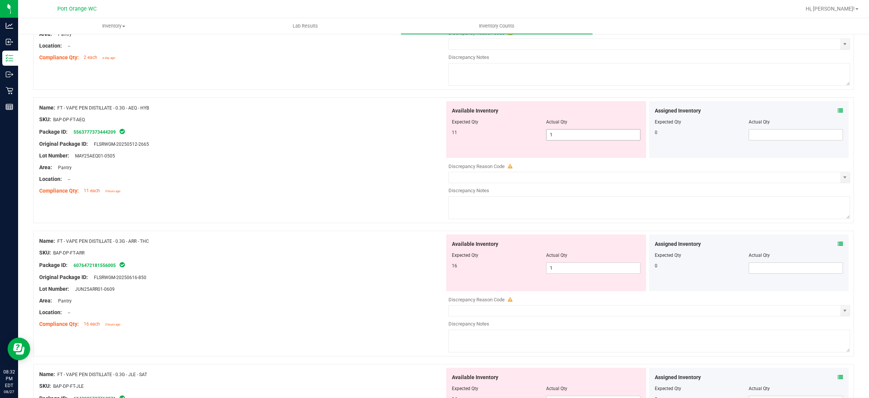
click at [449, 135] on div "Available Inventory Expected Qty Actual Qty 11 1 1" at bounding box center [648, 161] width 406 height 120
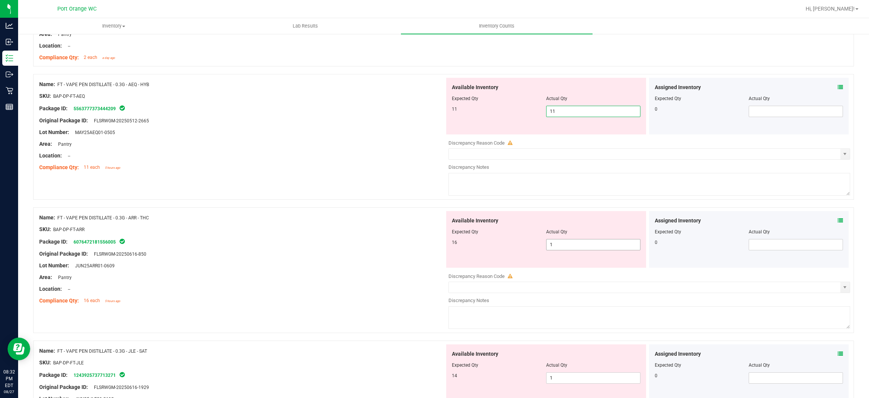
click at [449, 244] on div "Available Inventory Expected Qty Actual Qty 16 1 1" at bounding box center [546, 239] width 200 height 57
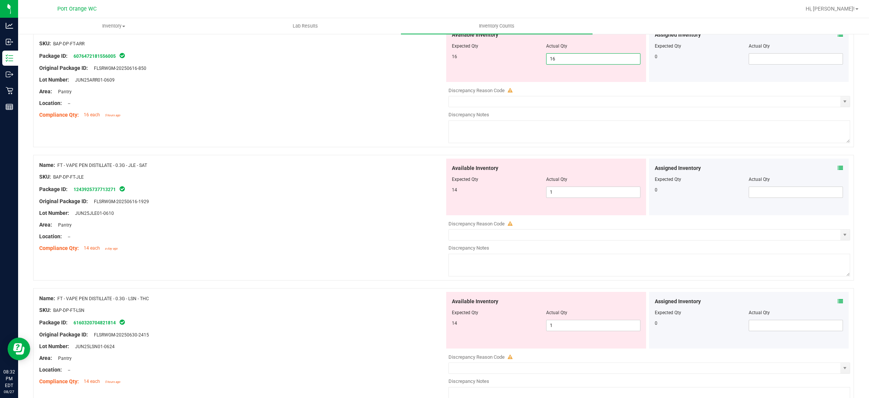
scroll to position [1554, 0]
click at [449, 189] on div "Available Inventory Expected Qty Actual Qty 14 1 1" at bounding box center [546, 184] width 200 height 57
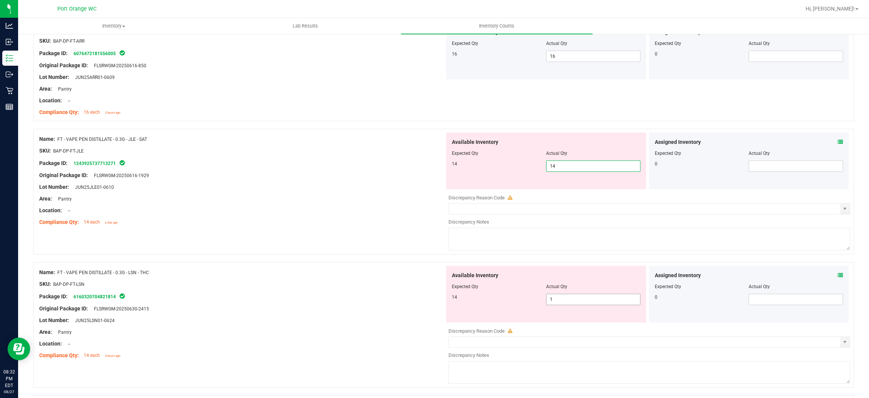
click at [449, 300] on div "Available Inventory Expected Qty Actual Qty 14 1 1" at bounding box center [648, 326] width 406 height 120
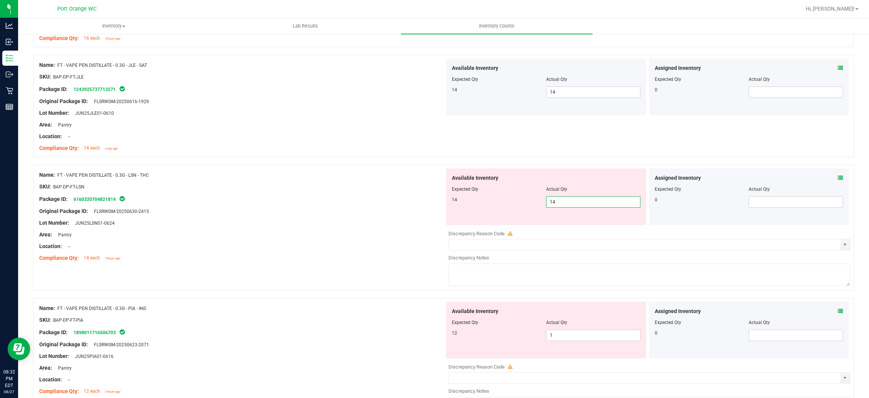
scroll to position [1740, 0]
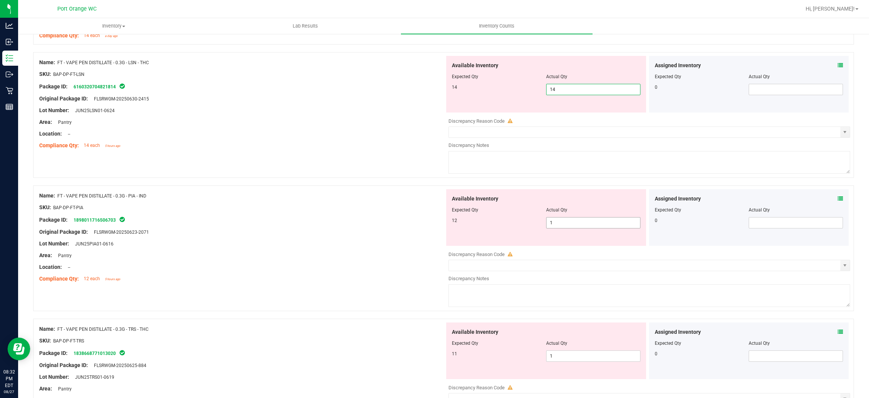
click at [449, 227] on div "Available Inventory Expected Qty Actual Qty 12 1 1" at bounding box center [648, 249] width 406 height 120
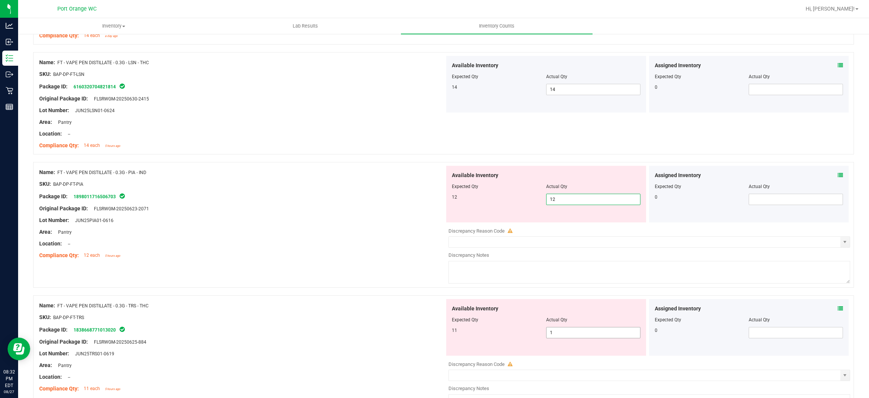
click at [449, 334] on div "Available Inventory Expected Qty Actual Qty 11 1 1" at bounding box center [648, 359] width 406 height 120
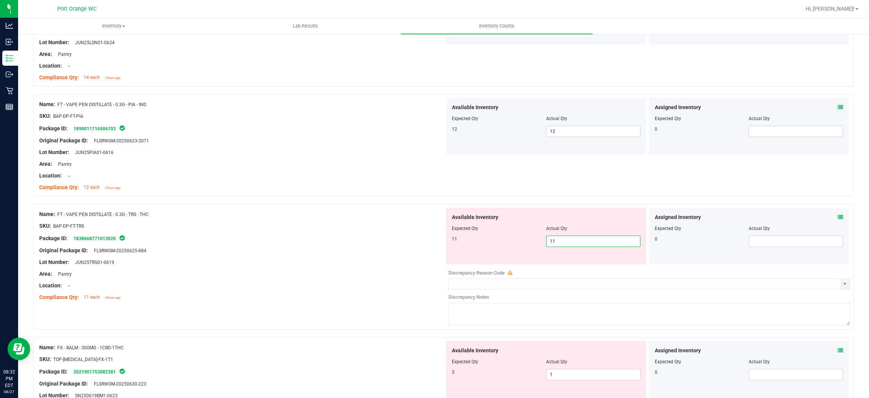
scroll to position [1949, 0]
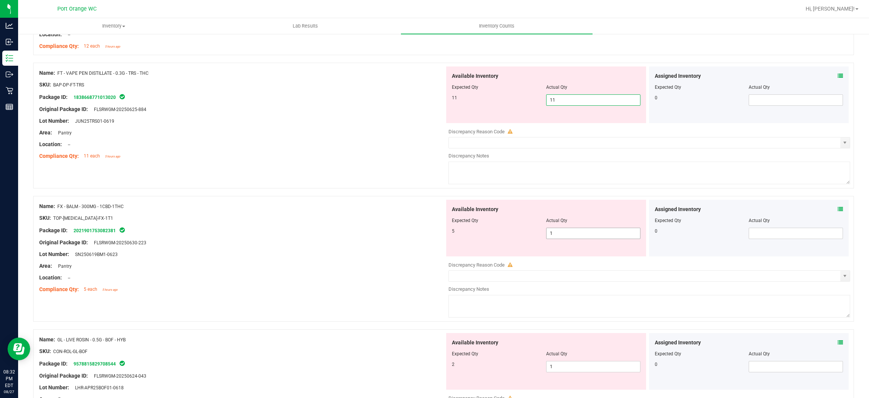
click at [449, 235] on div "Available Inventory Expected Qty Actual Qty 5 1 1" at bounding box center [648, 260] width 406 height 120
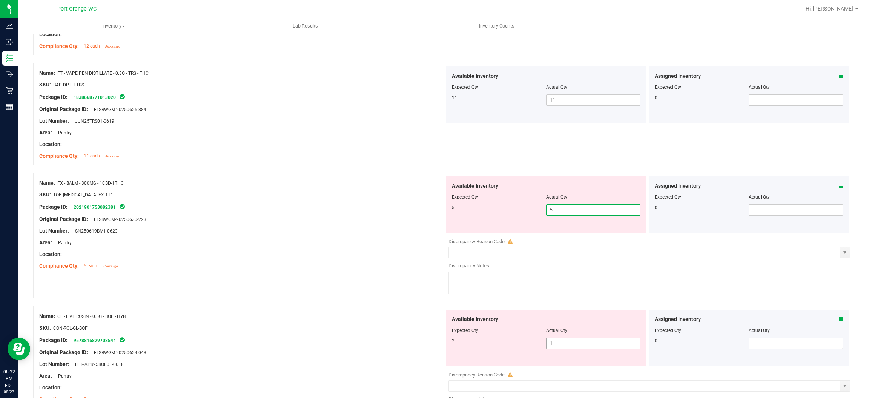
click at [449, 345] on div "Available Inventory Expected Qty Actual Qty 2 1 1" at bounding box center [648, 369] width 406 height 120
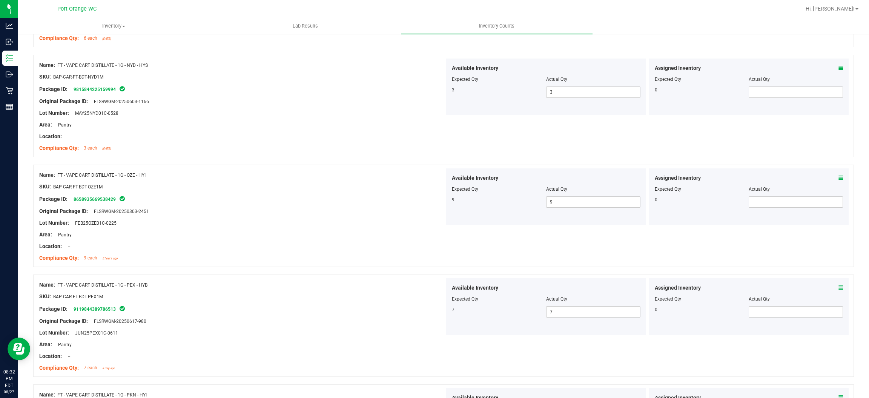
scroll to position [0, 0]
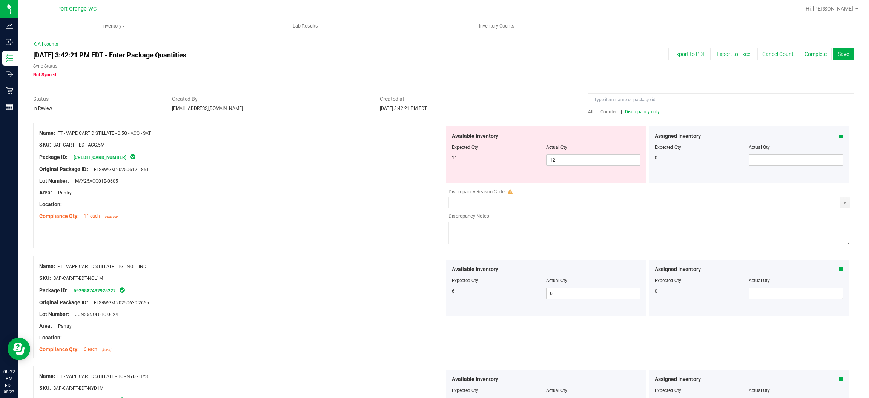
click at [449, 112] on span "Discrepancy only" at bounding box center [642, 111] width 35 height 5
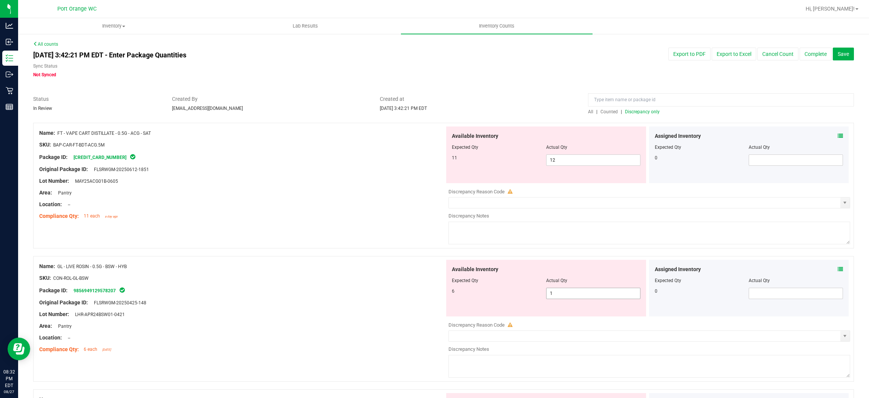
click at [449, 292] on input "1" at bounding box center [594, 293] width 94 height 11
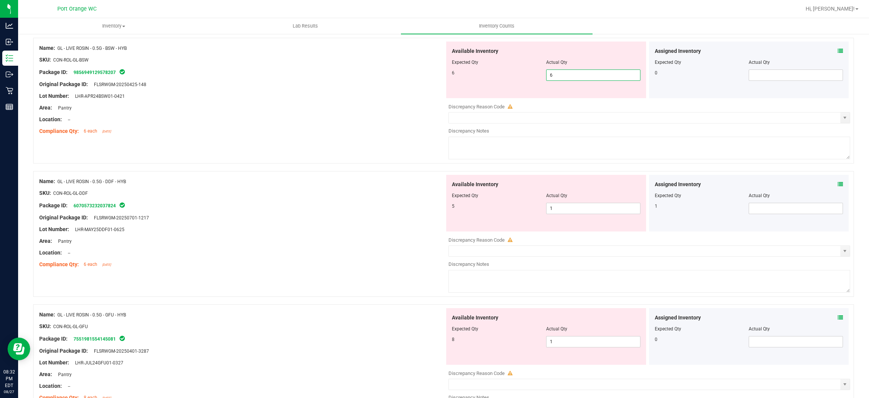
scroll to position [218, 0]
click at [449, 184] on div "Assigned Inventory Expected Qty Actual Qty 1" at bounding box center [749, 203] width 200 height 57
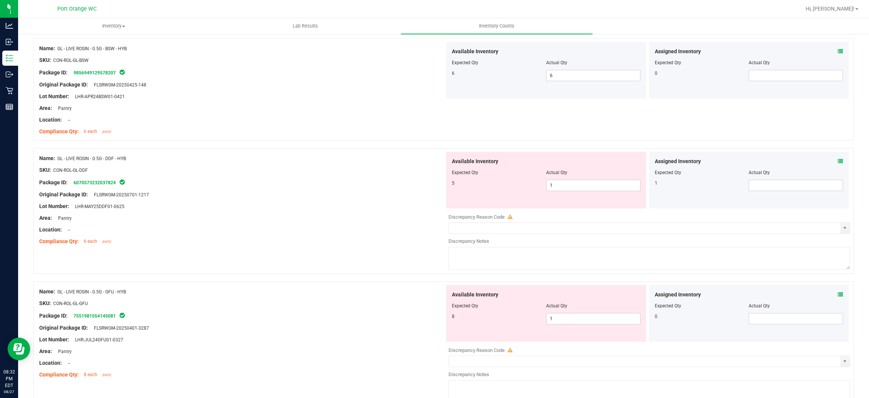
click at [449, 162] on icon at bounding box center [840, 160] width 5 height 5
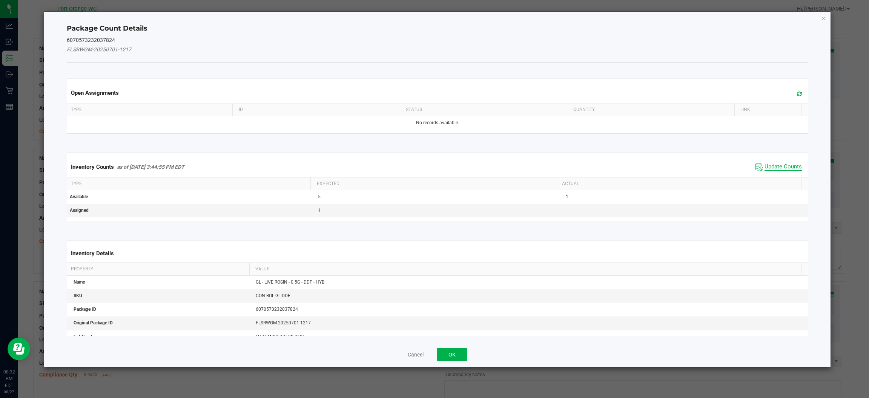
click at [449, 167] on span "Update Counts" at bounding box center [783, 167] width 37 height 8
click at [449, 177] on th "Actual" at bounding box center [678, 183] width 245 height 13
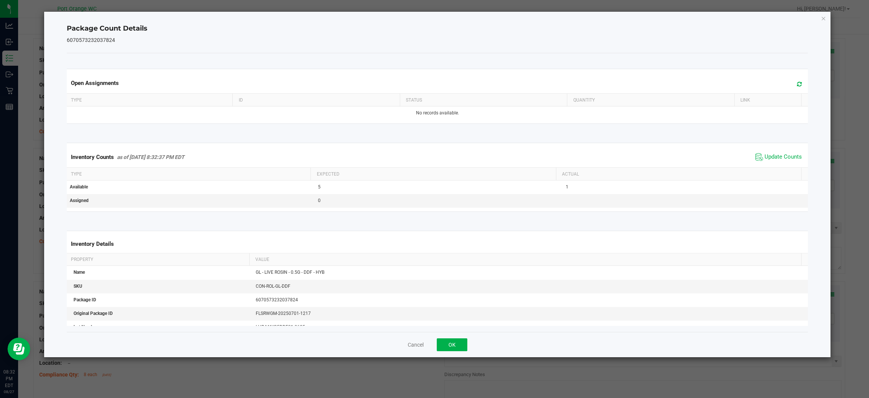
click at [449, 170] on th "Actual" at bounding box center [678, 173] width 245 height 13
click at [449, 157] on span "Update Counts" at bounding box center [783, 157] width 37 height 8
click at [449, 345] on button "OK" at bounding box center [452, 344] width 31 height 13
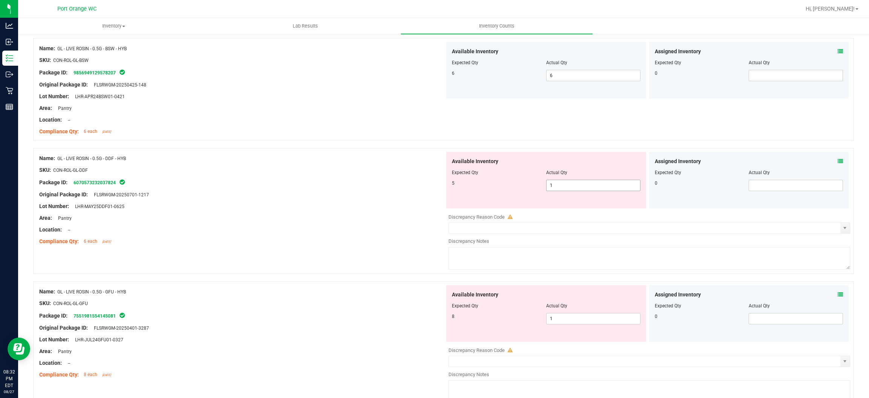
click at [449, 184] on input "1" at bounding box center [594, 185] width 94 height 11
click at [449, 318] on div "Available Inventory Expected Qty Actual Qty 8 1 1" at bounding box center [648, 345] width 406 height 120
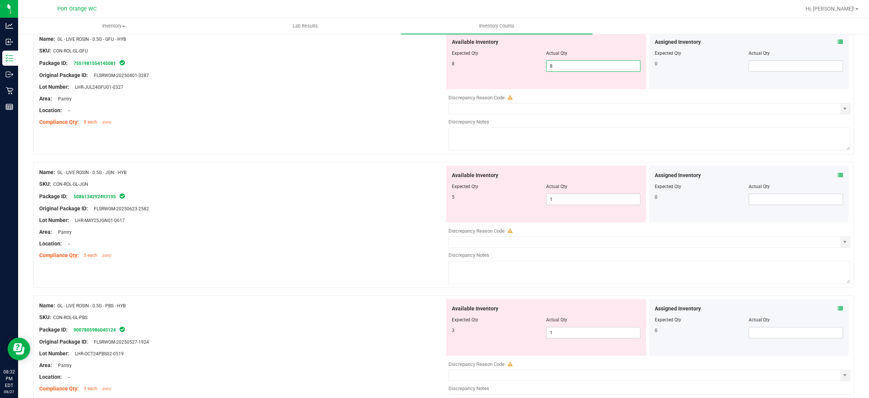
scroll to position [458, 0]
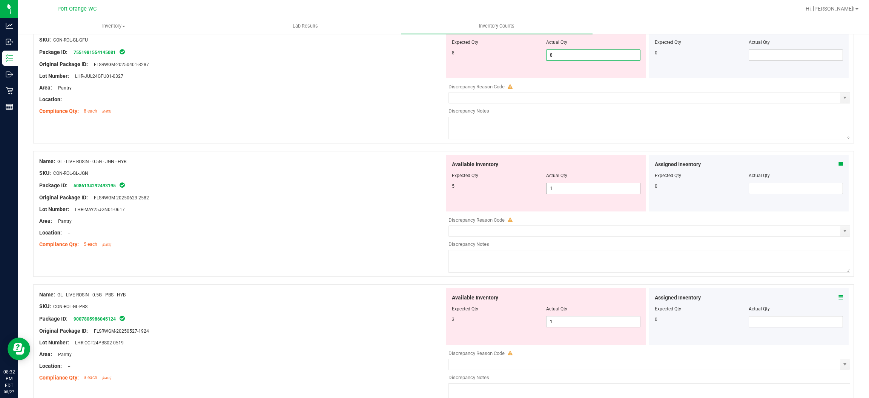
click at [449, 189] on div "Available Inventory Expected Qty Actual Qty 5 1 1" at bounding box center [648, 215] width 406 height 120
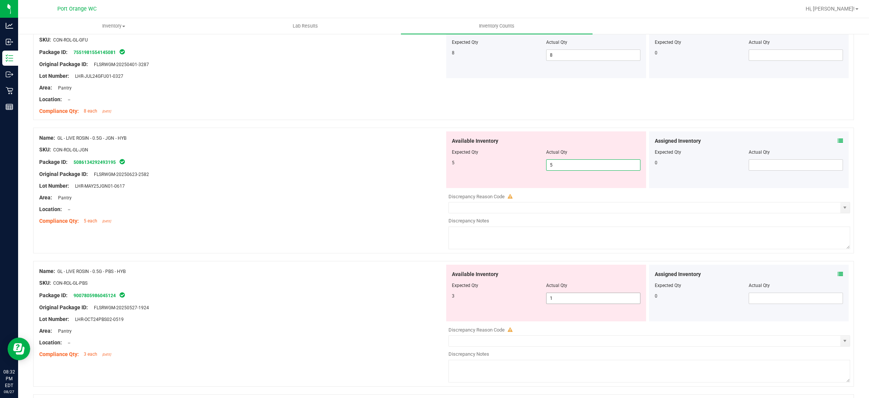
click at [449, 298] on div "Available Inventory Expected Qty Actual Qty 3 1 1" at bounding box center [648, 324] width 406 height 120
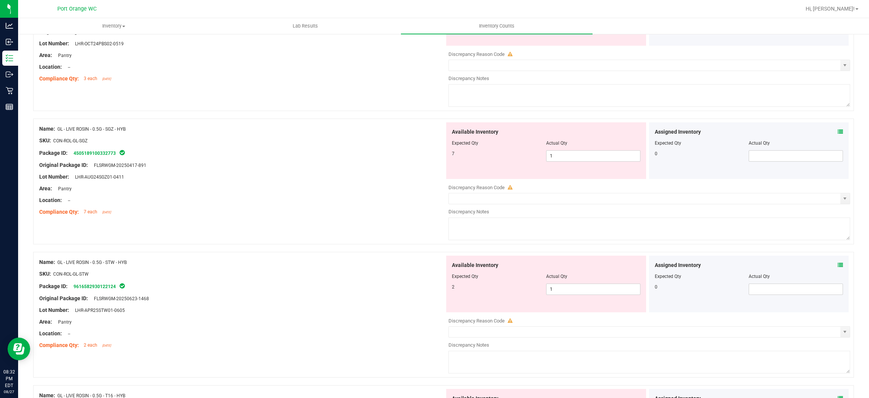
scroll to position [709, 0]
click at [449, 157] on div "Available Inventory Expected Qty Actual Qty 7 1 1" at bounding box center [648, 183] width 406 height 120
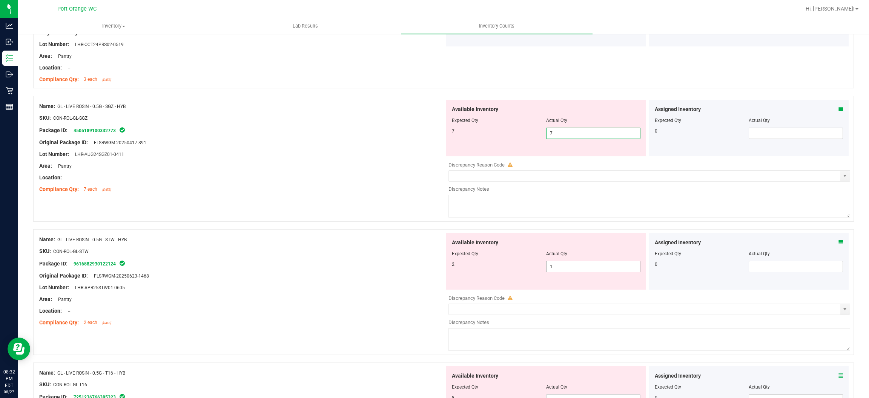
click at [449, 267] on div "Available Inventory Expected Qty Actual Qty 2 1 1" at bounding box center [648, 293] width 406 height 120
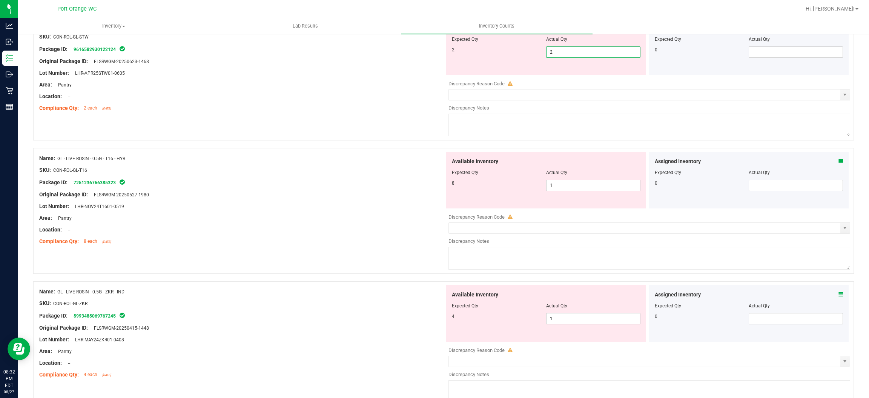
scroll to position [922, 0]
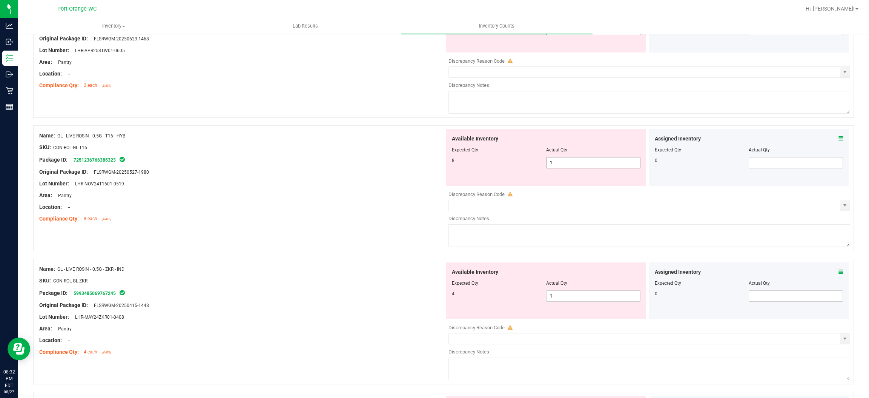
click at [449, 164] on div "Available Inventory Expected Qty Actual Qty 8 1 1" at bounding box center [648, 189] width 406 height 120
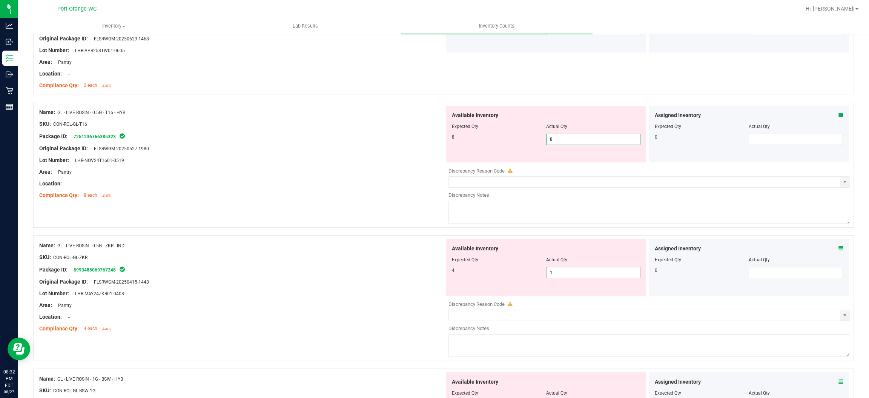
click at [449, 273] on div "Available Inventory Expected Qty Actual Qty 4 1 1" at bounding box center [648, 299] width 406 height 120
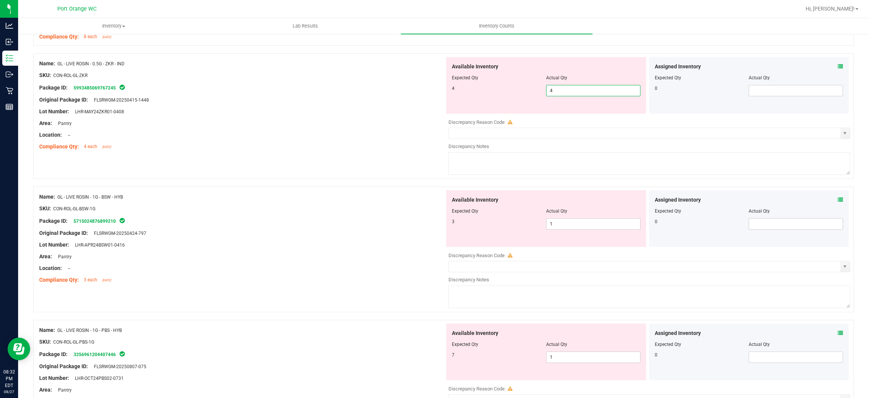
scroll to position [1085, 0]
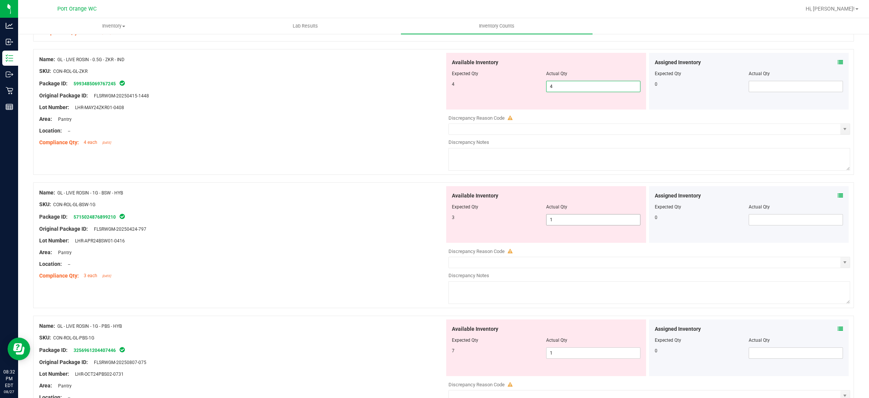
click at [449, 221] on div "Available Inventory Expected Qty Actual Qty 3 1 1" at bounding box center [648, 246] width 406 height 120
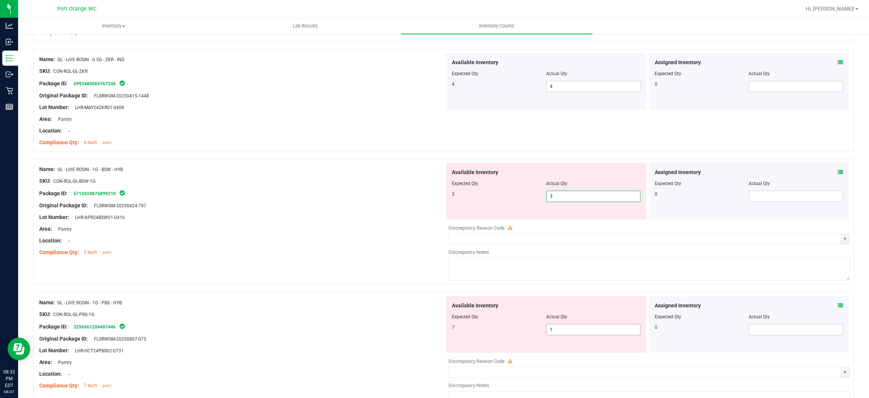
click at [449, 330] on div "Available Inventory Expected Qty Actual Qty 7 1 1" at bounding box center [648, 356] width 406 height 120
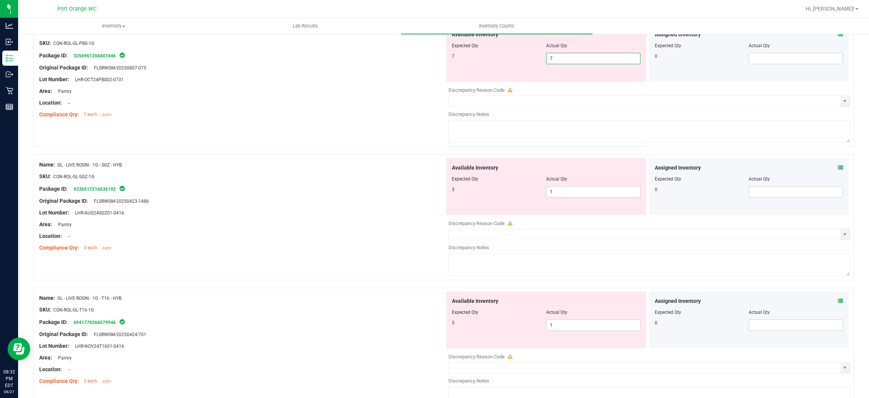
scroll to position [1332, 0]
click at [449, 194] on div "Available Inventory Expected Qty Actual Qty 3 1 1" at bounding box center [648, 218] width 406 height 120
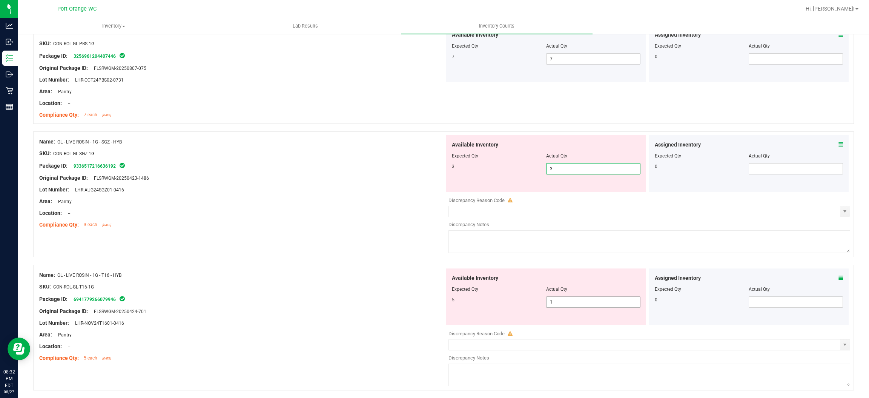
click at [449, 303] on div "Available Inventory Expected Qty Actual Qty 5 1 1" at bounding box center [648, 328] width 406 height 120
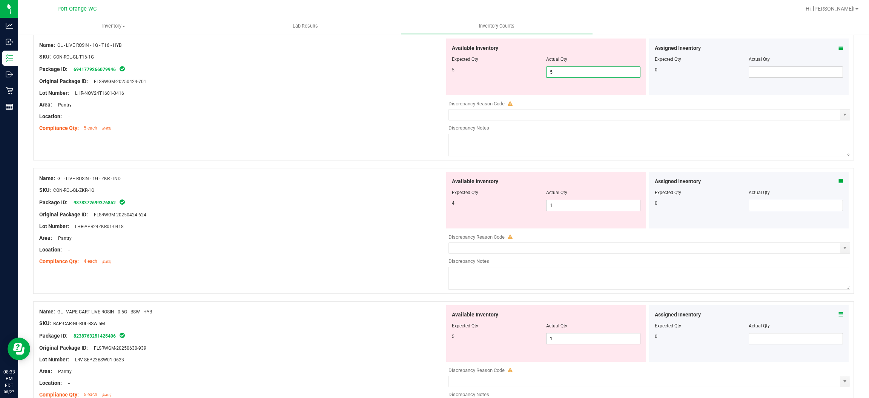
scroll to position [1539, 0]
click at [449, 206] on div "Available Inventory Expected Qty Actual Qty 4 1 1" at bounding box center [648, 231] width 406 height 120
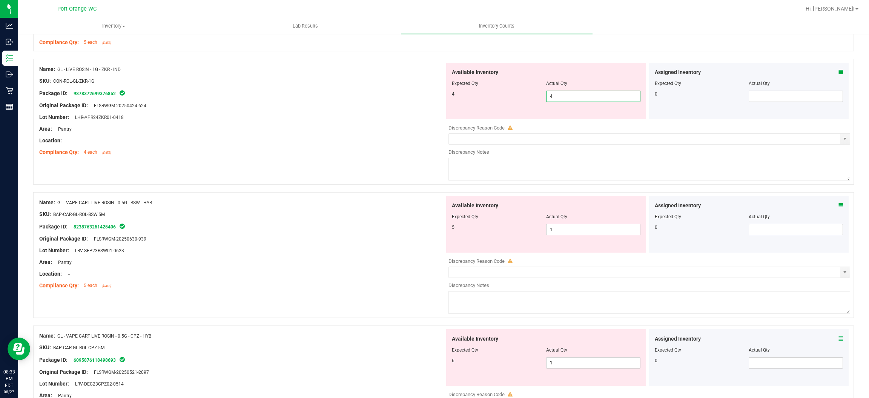
scroll to position [1748, 0]
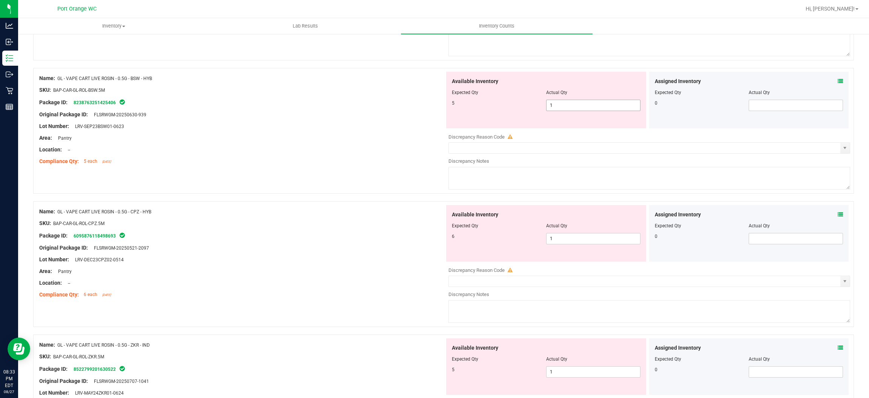
click at [449, 104] on div "Available Inventory Expected Qty Actual Qty 5 1 1" at bounding box center [546, 100] width 200 height 57
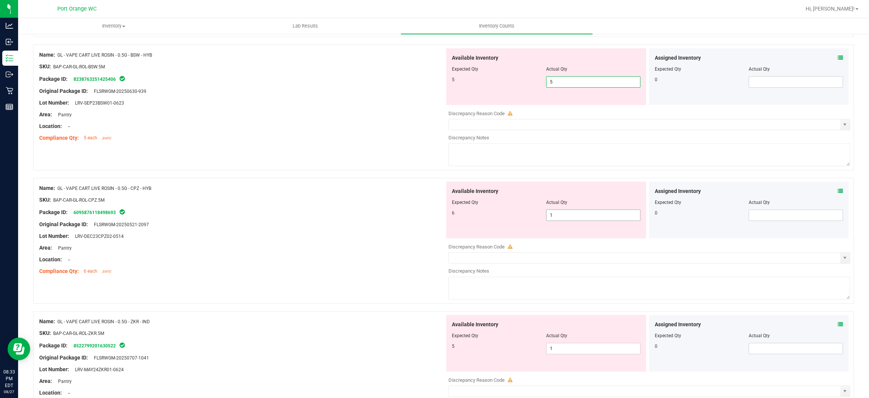
click at [449, 216] on div "Available Inventory Expected Qty Actual Qty 6 1 1" at bounding box center [546, 209] width 200 height 57
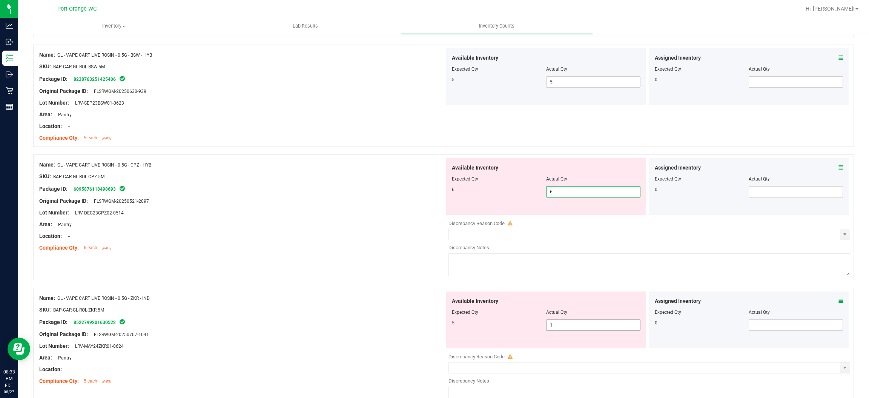
click at [449, 327] on div "Available Inventory Expected Qty Actual Qty 5 1 1" at bounding box center [648, 351] width 406 height 120
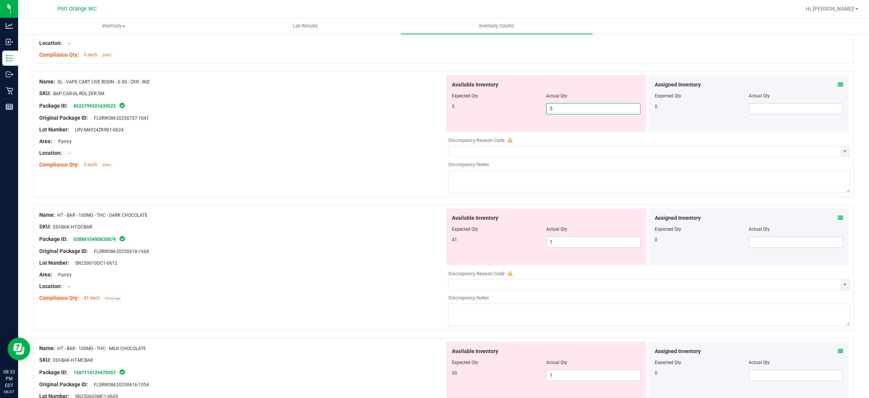
scroll to position [1943, 0]
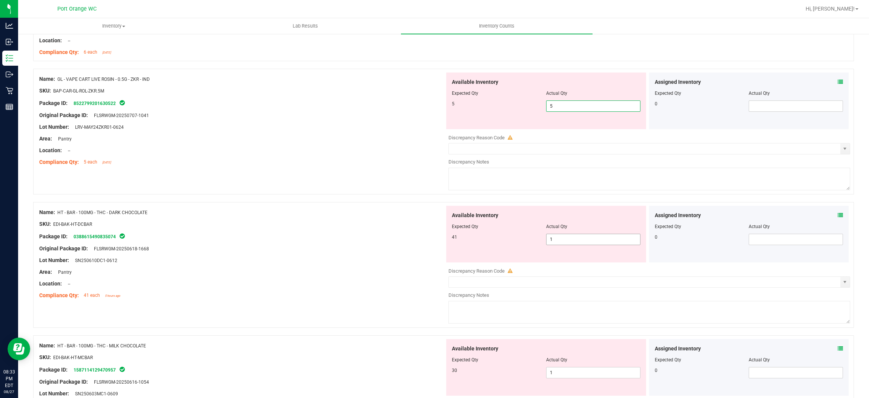
click at [449, 241] on div "Available Inventory Expected Qty Actual Qty 41 1 1" at bounding box center [648, 266] width 406 height 120
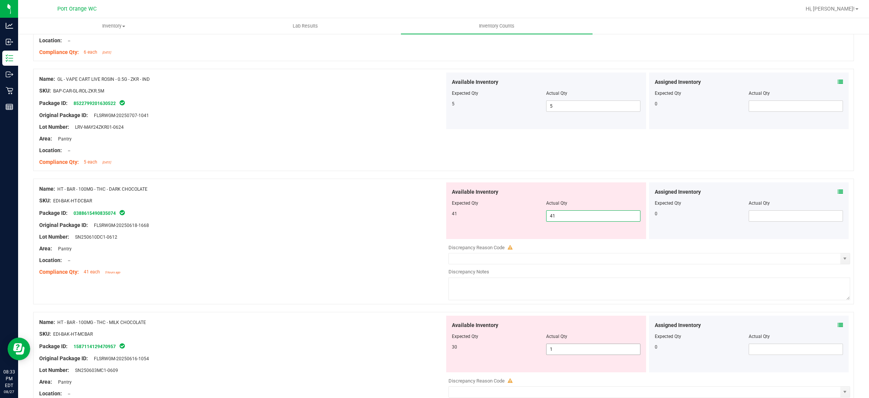
click at [449, 353] on div "Available Inventory Expected Qty Actual Qty 30 1 1" at bounding box center [648, 375] width 406 height 120
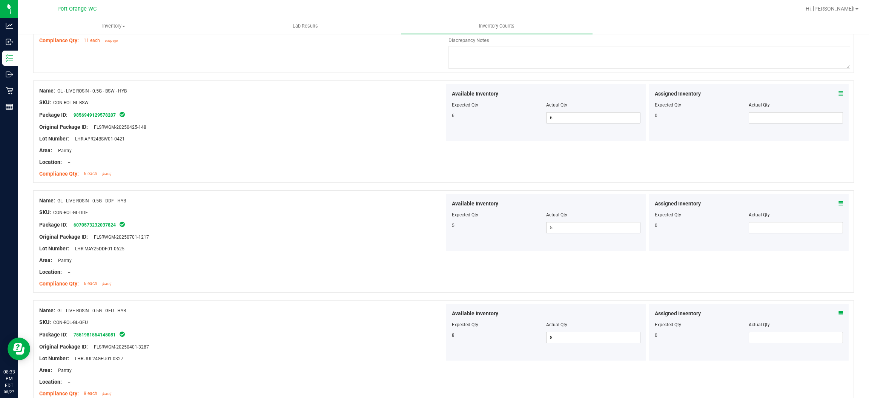
scroll to position [0, 0]
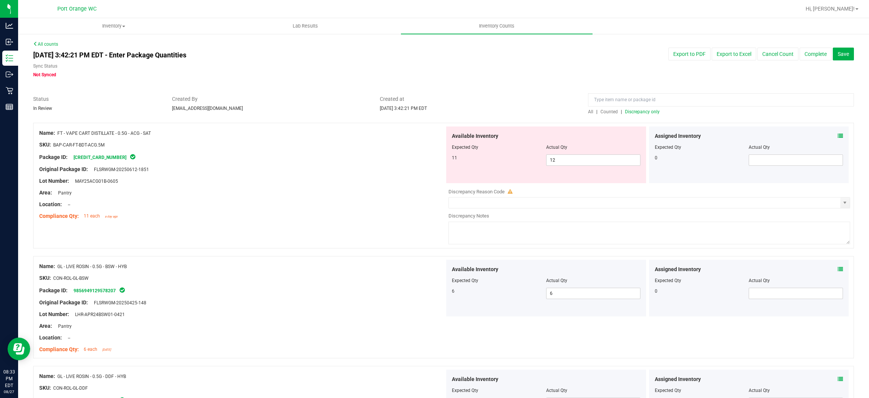
click at [449, 111] on span "Discrepancy only" at bounding box center [642, 111] width 35 height 5
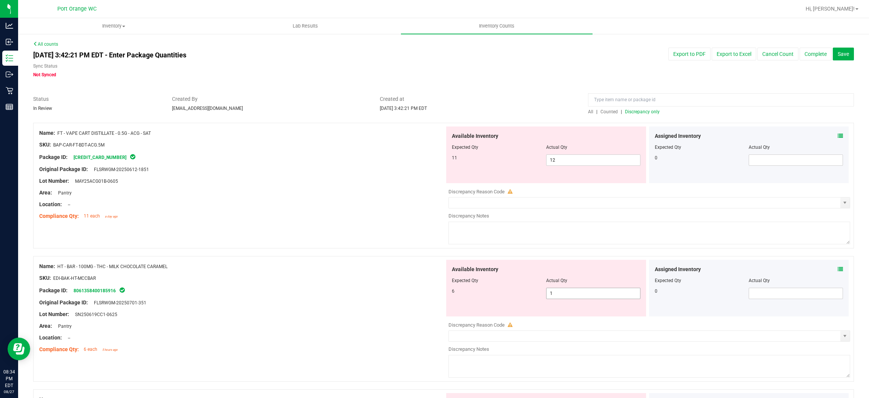
click at [449, 292] on input "1" at bounding box center [594, 293] width 94 height 11
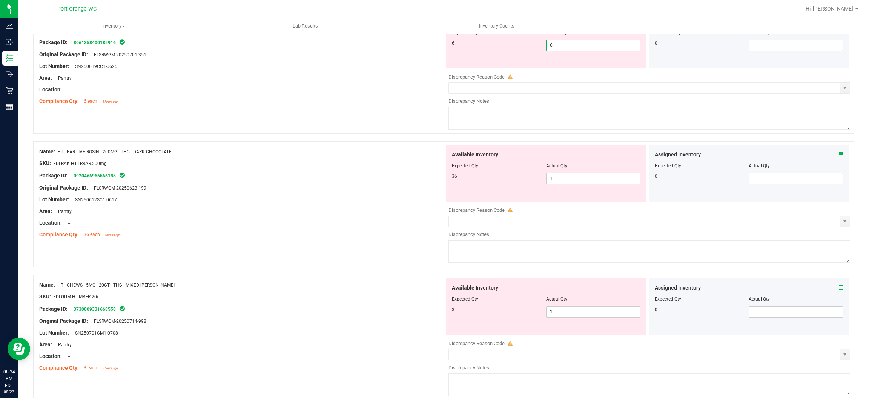
scroll to position [246, 0]
click at [449, 178] on div "Available Inventory Expected Qty Actual Qty 36 1 1" at bounding box center [546, 174] width 200 height 57
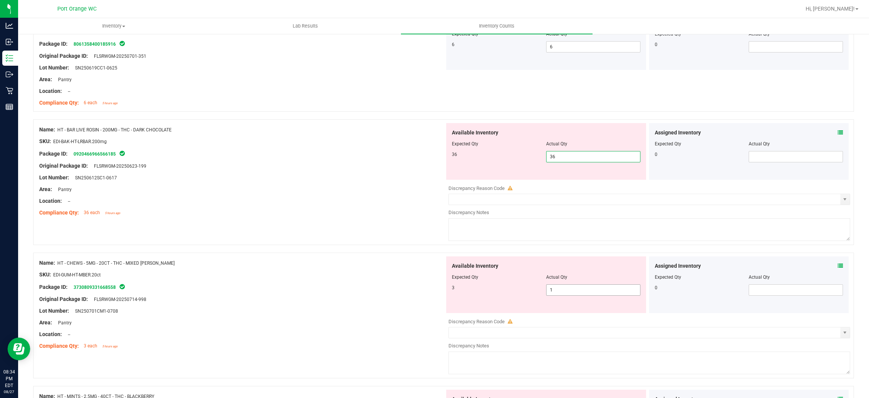
click at [449, 286] on div "Available Inventory Expected Qty Actual Qty 3 1 1" at bounding box center [546, 284] width 200 height 57
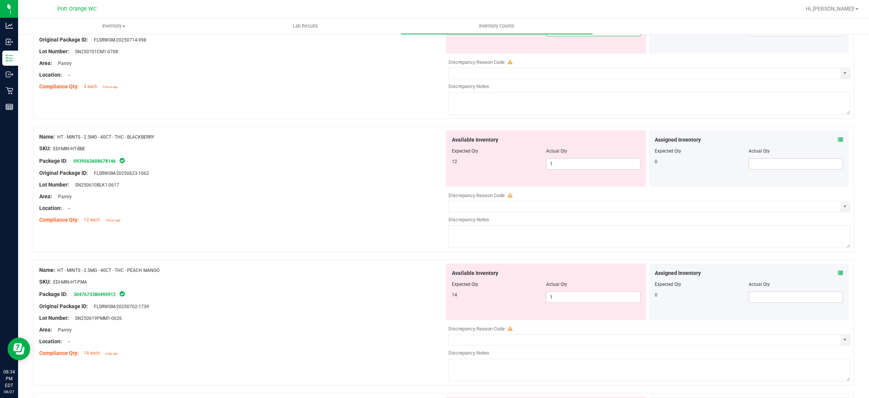
scroll to position [482, 0]
click at [449, 164] on div "Available Inventory Expected Qty Actual Qty 12 1 1" at bounding box center [648, 190] width 406 height 120
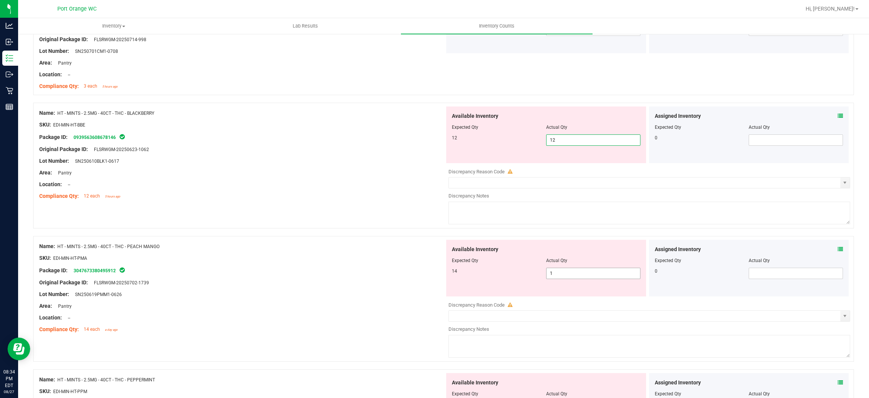
click at [449, 272] on div "Available Inventory Expected Qty Actual Qty 14 1 1" at bounding box center [546, 268] width 200 height 57
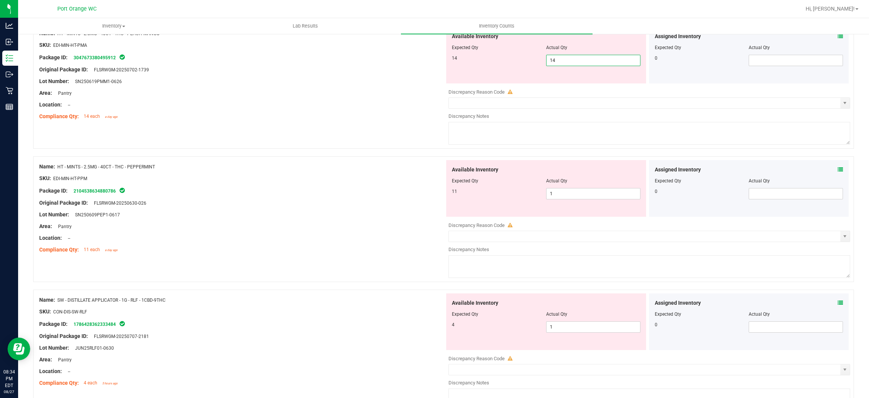
scroll to position [698, 0]
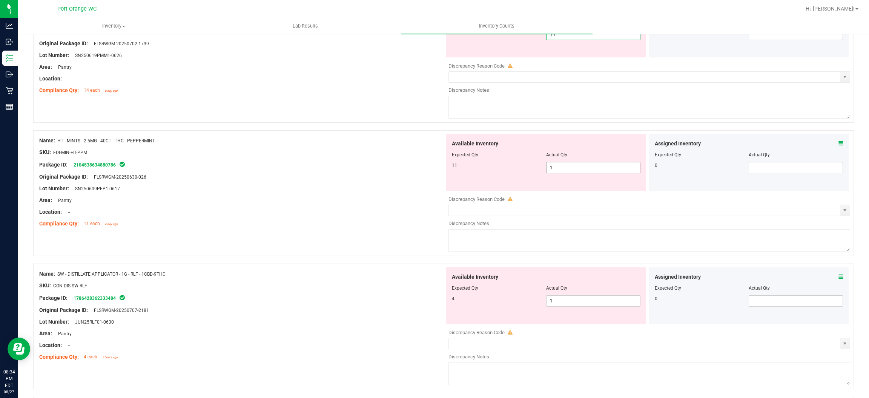
click at [449, 168] on div "Available Inventory Expected Qty Actual Qty 11 1 1" at bounding box center [648, 194] width 406 height 120
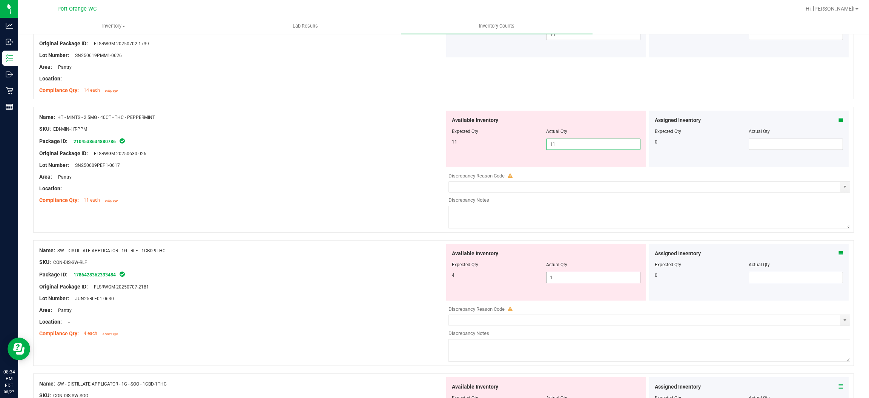
click at [449, 279] on div "Available Inventory Expected Qty Actual Qty 4 1 1" at bounding box center [648, 304] width 406 height 120
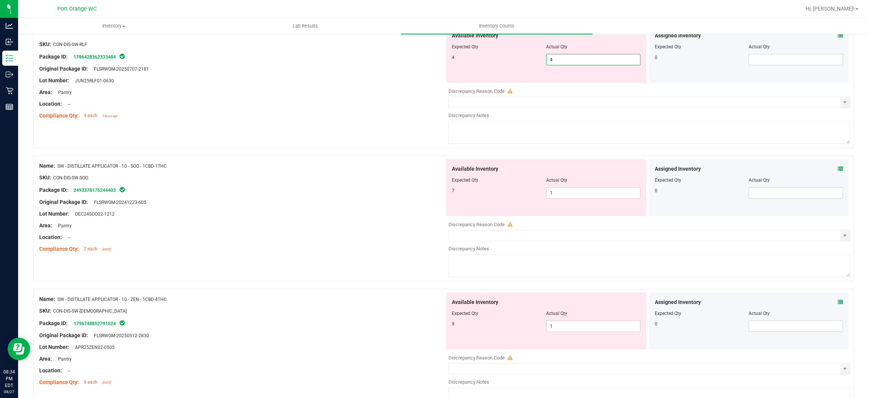
scroll to position [887, 0]
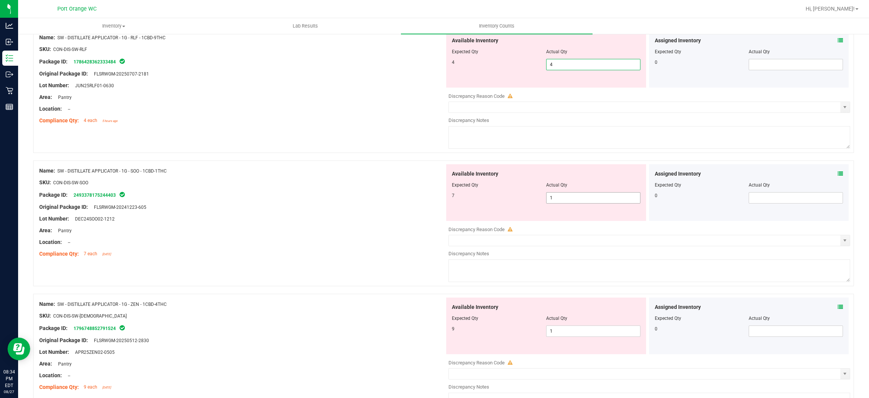
click at [449, 198] on div "Available Inventory Expected Qty Actual Qty 7 1 1" at bounding box center [648, 224] width 406 height 120
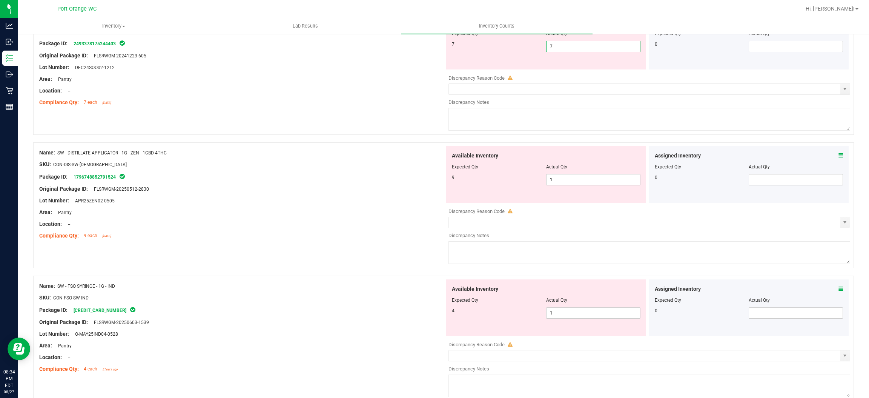
scroll to position [1014, 0]
click at [449, 182] on div "Available Inventory Expected Qty Actual Qty 9 1 1" at bounding box center [648, 207] width 406 height 120
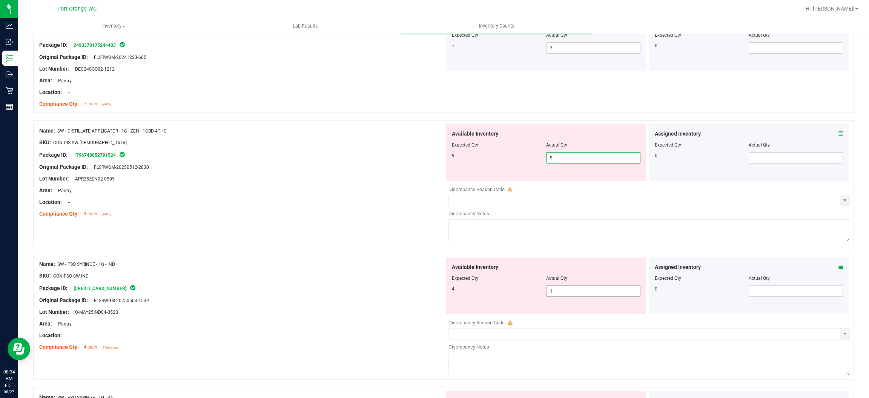
click at [449, 291] on div "Available Inventory Expected Qty Actual Qty 4 1 1" at bounding box center [648, 317] width 406 height 120
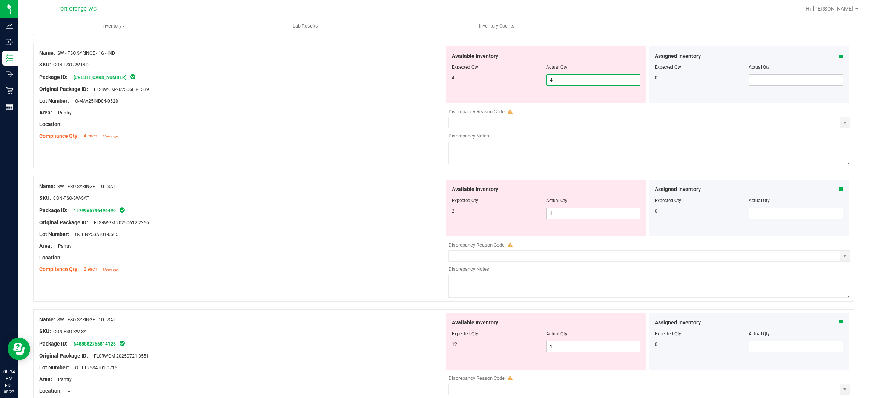
scroll to position [1218, 0]
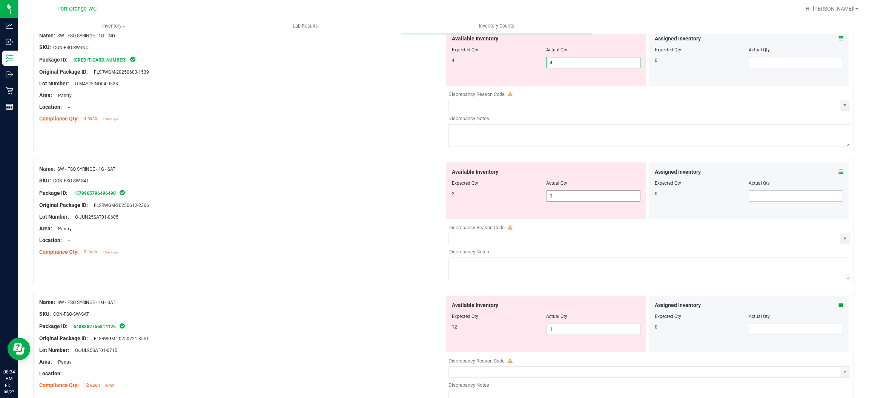
click at [449, 196] on div "Available Inventory Expected Qty Actual Qty 2 1 1" at bounding box center [546, 190] width 200 height 57
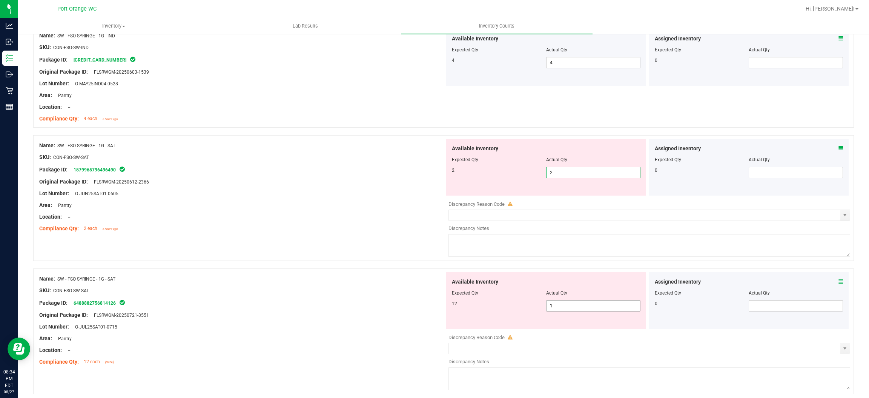
click at [449, 305] on div "Available Inventory Expected Qty Actual Qty 12 1 1" at bounding box center [546, 300] width 200 height 57
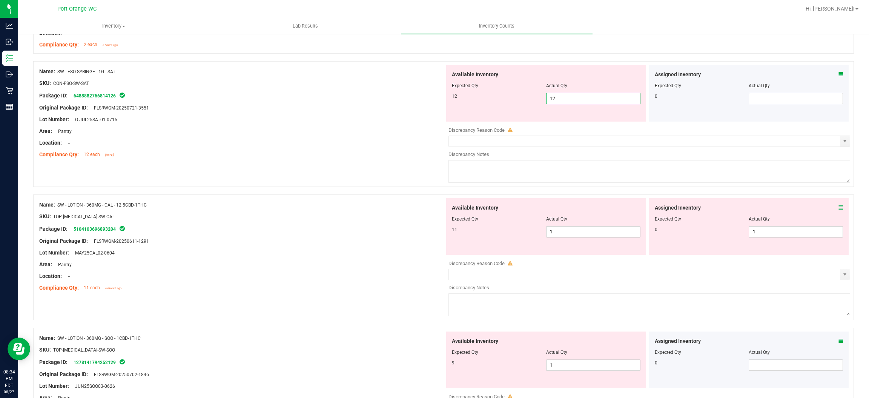
scroll to position [1390, 0]
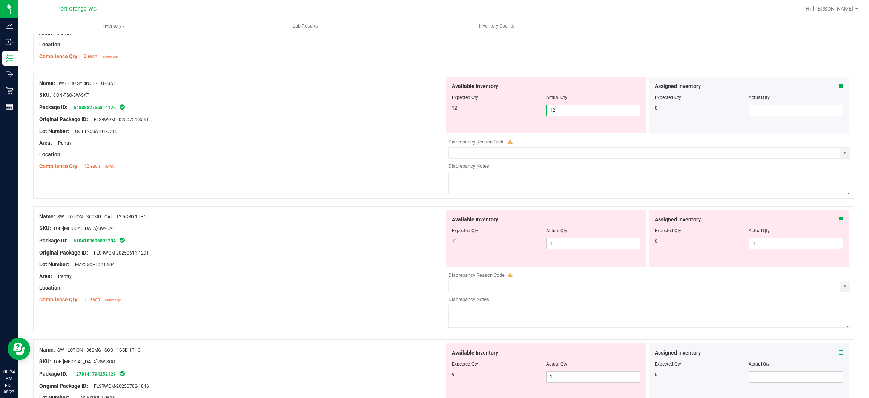
click at [449, 246] on div "Available Inventory Expected Qty Actual Qty 11 1 1" at bounding box center [648, 270] width 406 height 120
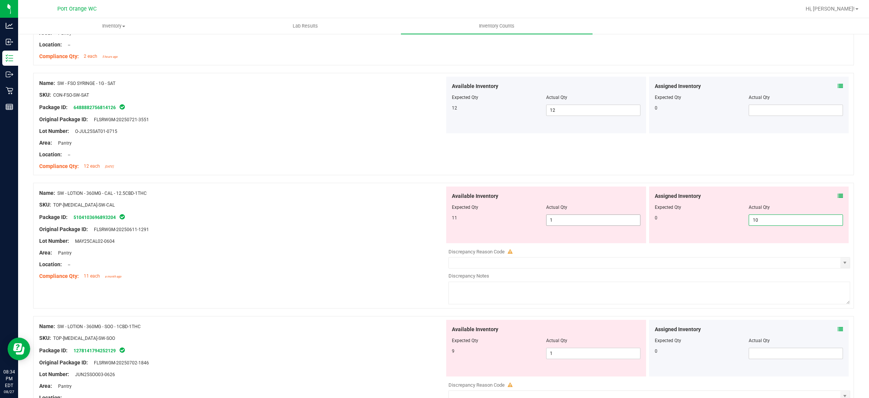
click at [449, 219] on input "1" at bounding box center [594, 220] width 94 height 11
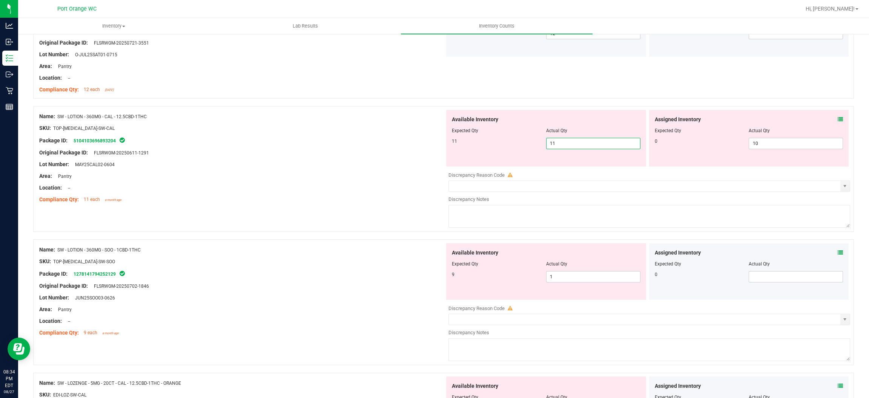
scroll to position [1622, 0]
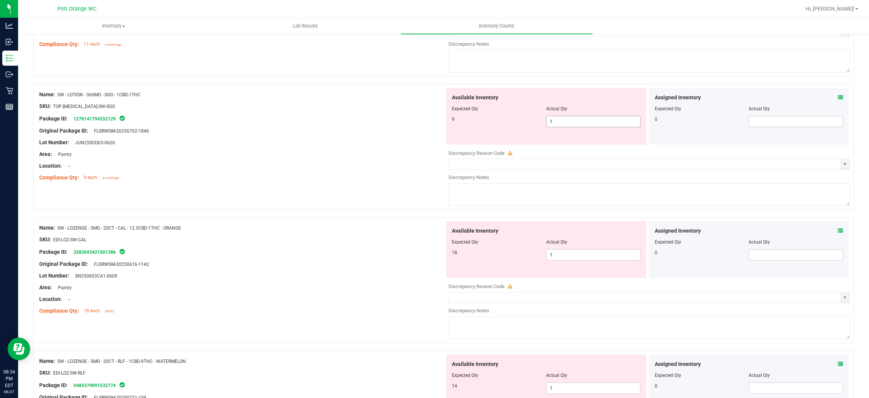
click at [449, 123] on input "1" at bounding box center [594, 121] width 94 height 11
click at [449, 255] on div "Available Inventory Expected Qty Actual Qty 18 1 1" at bounding box center [546, 249] width 200 height 57
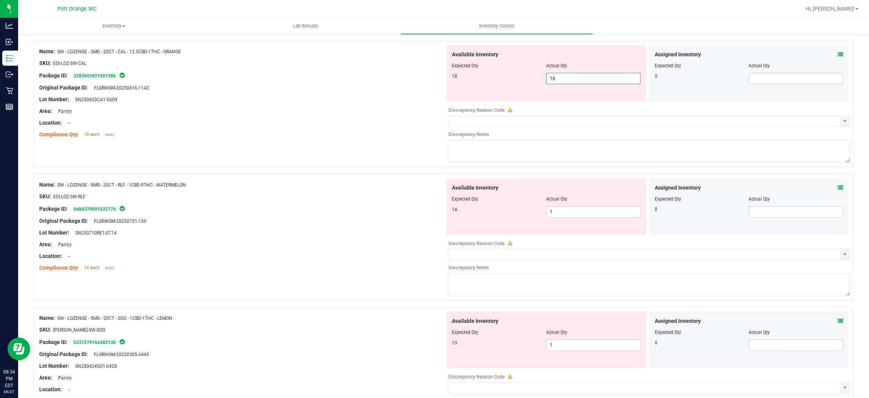
scroll to position [1769, 0]
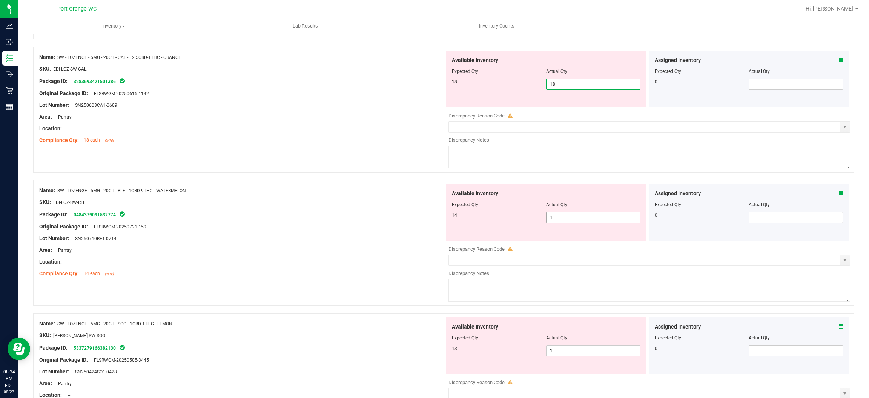
click at [449, 219] on div "Available Inventory Expected Qty Actual Qty 14 1 1" at bounding box center [648, 244] width 406 height 120
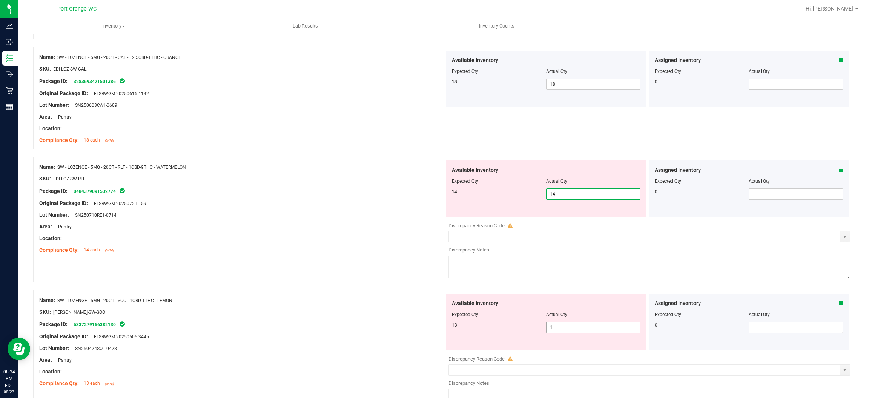
click at [449, 331] on div "Available Inventory Expected Qty Actual Qty 13 1 1" at bounding box center [648, 353] width 406 height 120
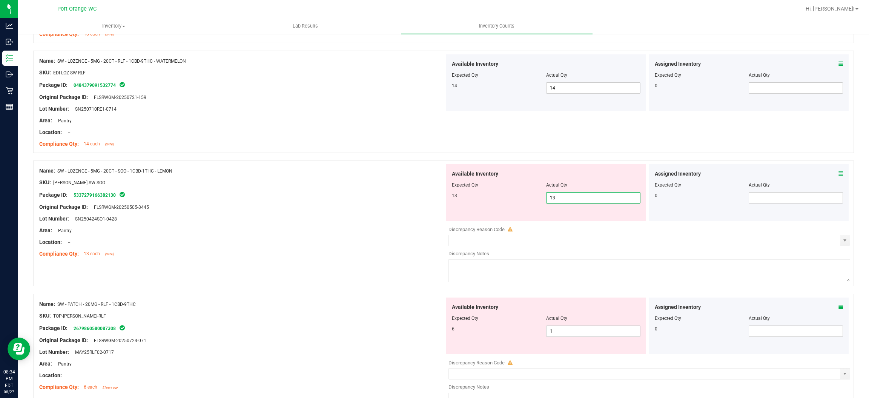
scroll to position [1960, 0]
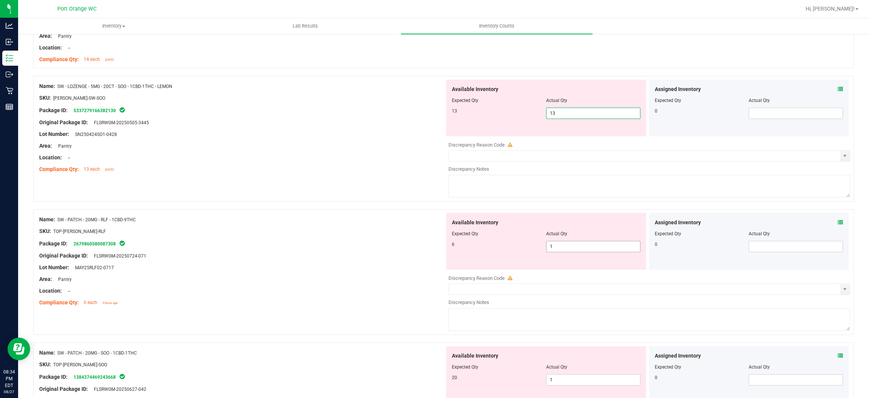
click at [449, 245] on div "Available Inventory Expected Qty Actual Qty 6 1 1" at bounding box center [546, 241] width 200 height 57
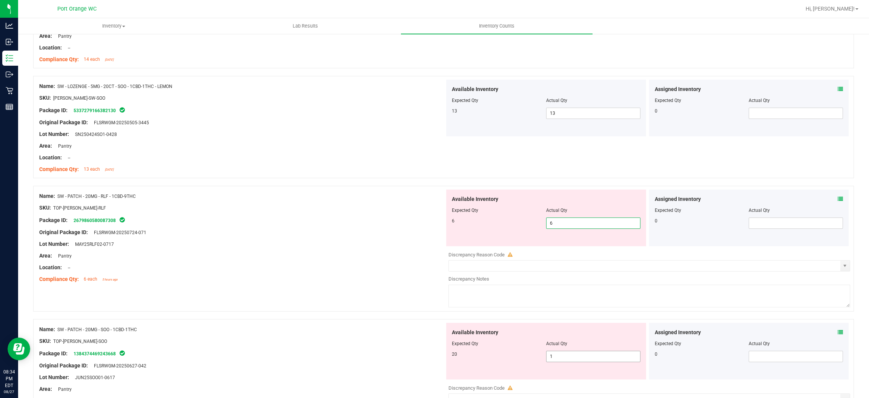
click at [449, 358] on div "Available Inventory Expected Qty Actual Qty 20 1 1" at bounding box center [648, 383] width 406 height 120
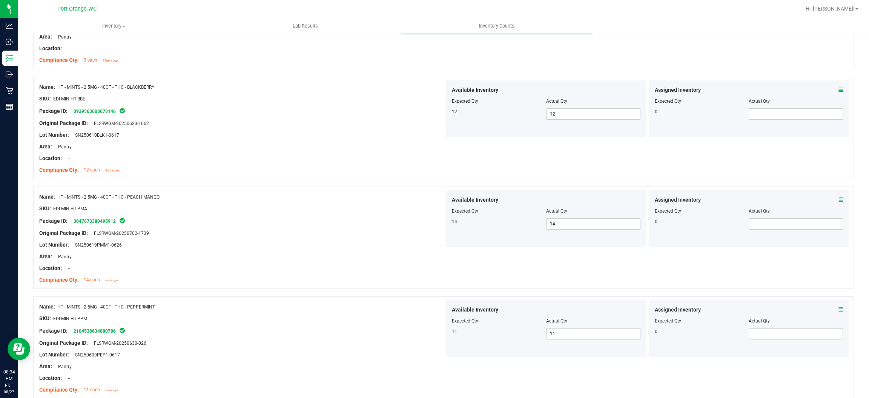
scroll to position [0, 0]
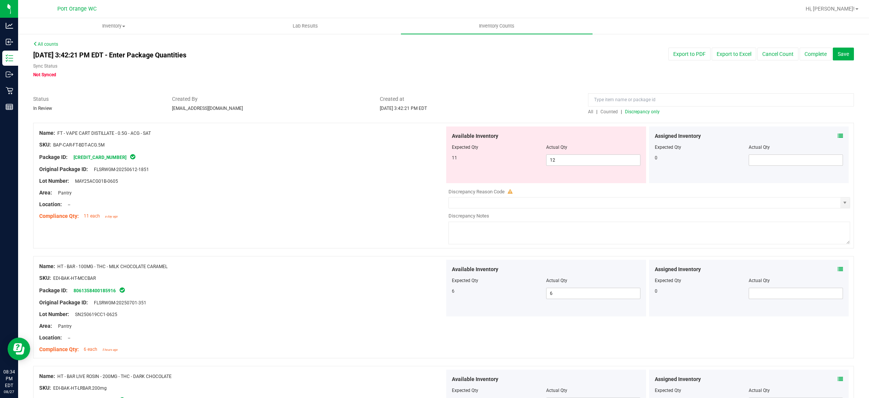
click at [449, 111] on span "Discrepancy only" at bounding box center [642, 111] width 35 height 5
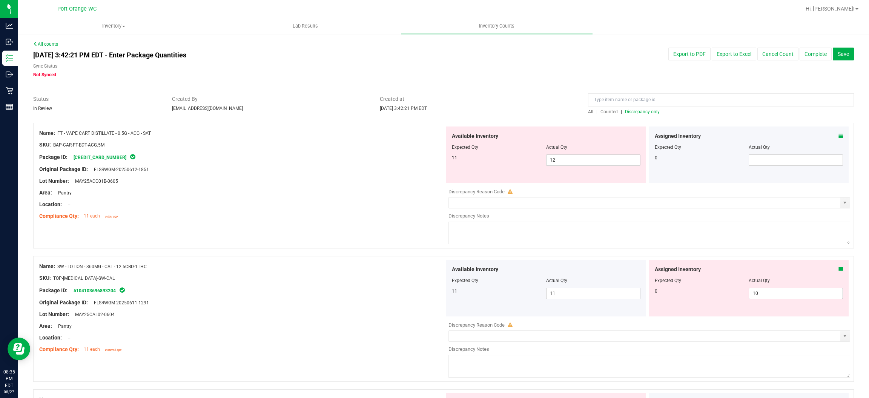
click at [449, 293] on input "10" at bounding box center [796, 293] width 94 height 11
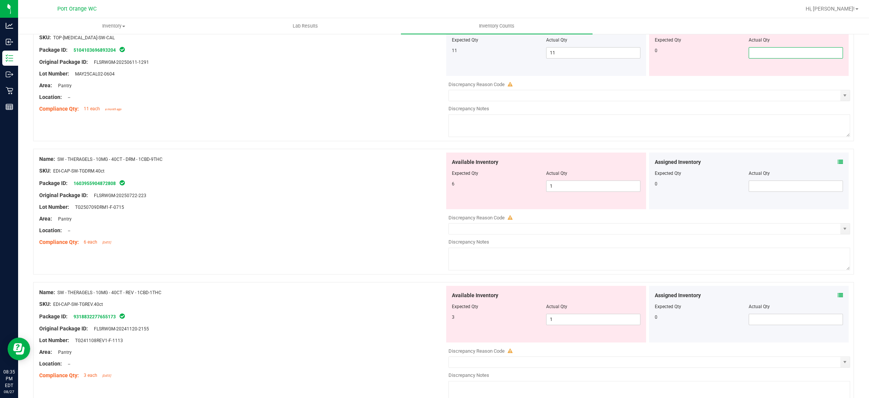
scroll to position [238, 0]
click at [449, 189] on div "Available Inventory Expected Qty Actual Qty 6 1 1" at bounding box center [648, 214] width 406 height 120
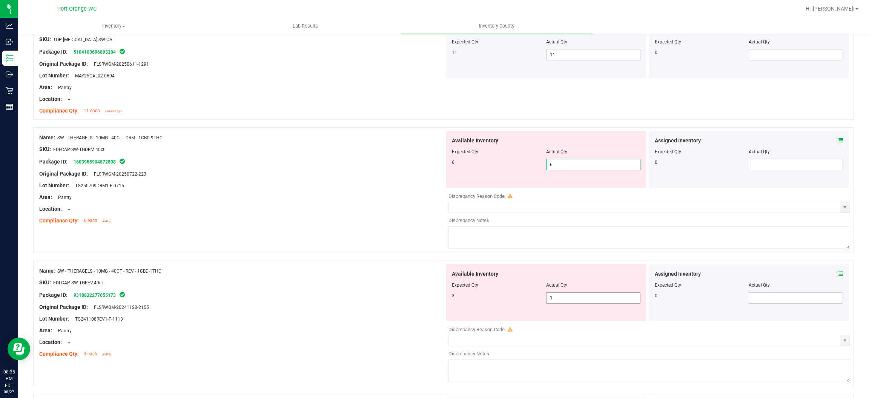
click at [449, 295] on div "Available Inventory Expected Qty Actual Qty 3 1 1" at bounding box center [546, 292] width 200 height 57
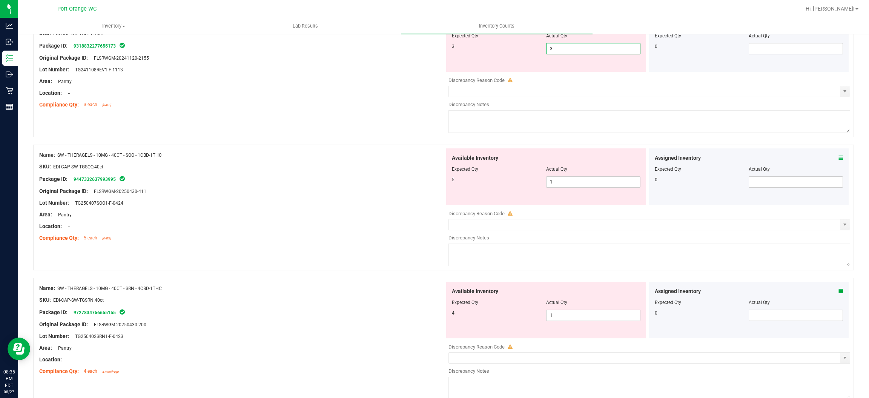
scroll to position [463, 0]
click at [449, 183] on div "Available Inventory Expected Qty Actual Qty 5 1 1" at bounding box center [648, 209] width 406 height 120
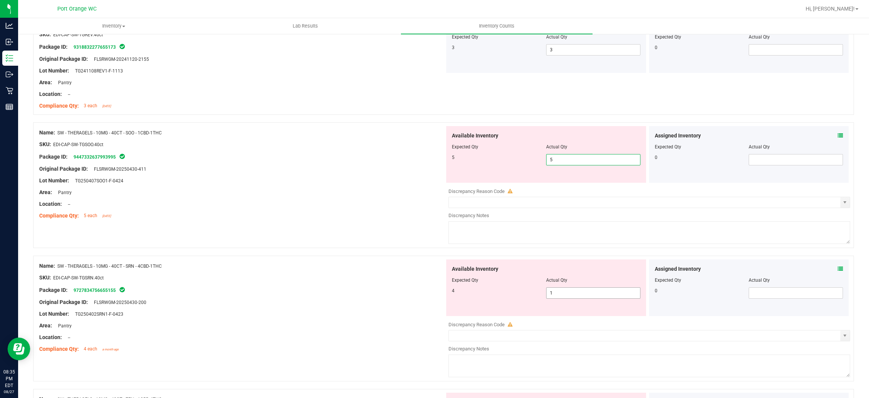
click at [449, 295] on div "Available Inventory Expected Qty Actual Qty 4 1 1" at bounding box center [648, 319] width 406 height 120
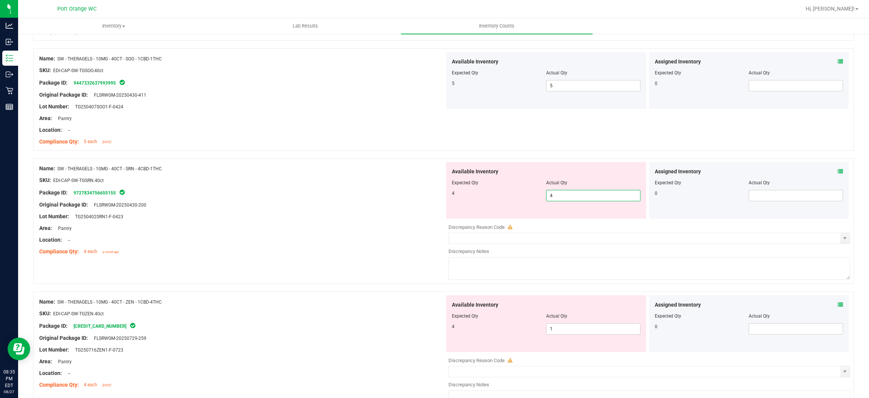
scroll to position [630, 0]
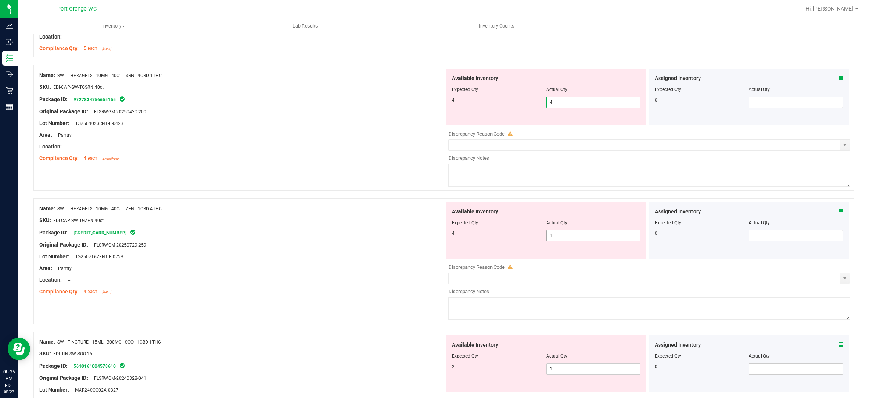
click at [449, 233] on div "Available Inventory Expected Qty Actual Qty 4 1 1" at bounding box center [546, 230] width 200 height 57
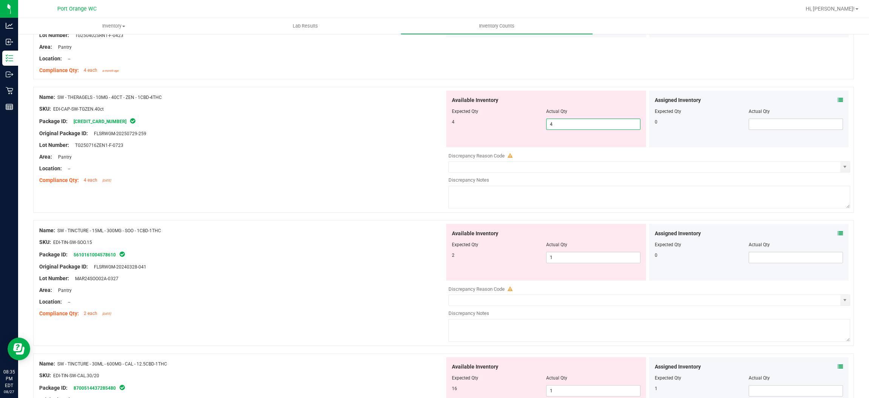
scroll to position [825, 0]
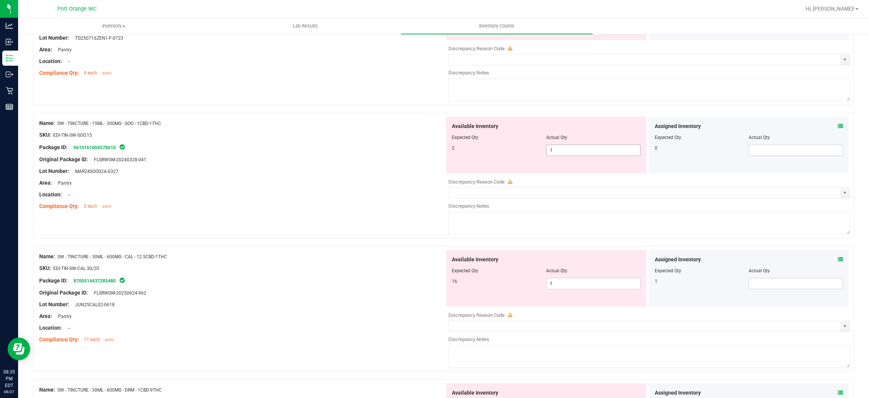
click at [449, 151] on div "Available Inventory Expected Qty Actual Qty 2 1 1" at bounding box center [648, 177] width 406 height 120
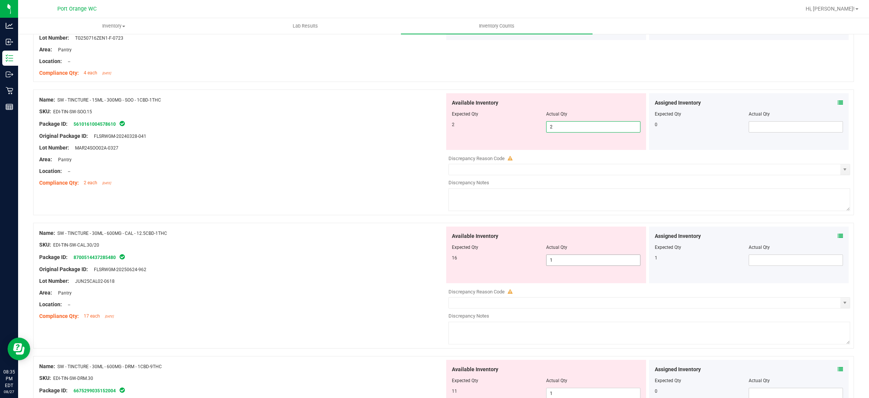
click at [449, 260] on div "Available Inventory Expected Qty Actual Qty 16 1 1" at bounding box center [648, 286] width 406 height 120
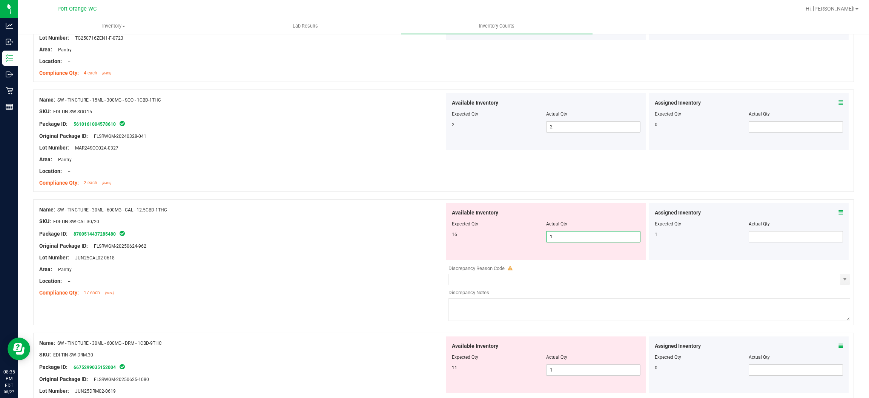
click at [449, 212] on icon at bounding box center [840, 212] width 5 height 5
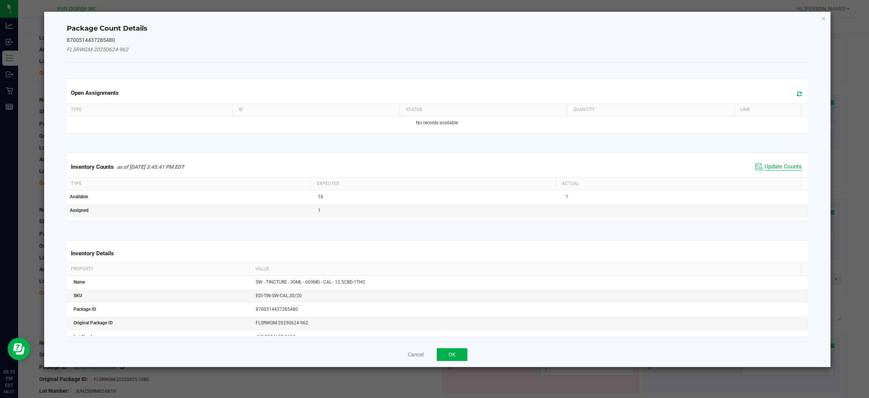
click at [449, 167] on span "Update Counts" at bounding box center [783, 167] width 37 height 8
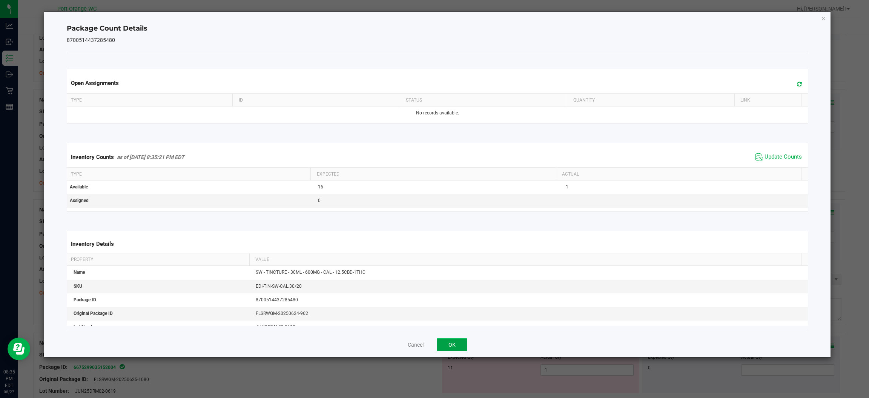
click at [449, 344] on button "OK" at bounding box center [452, 344] width 31 height 13
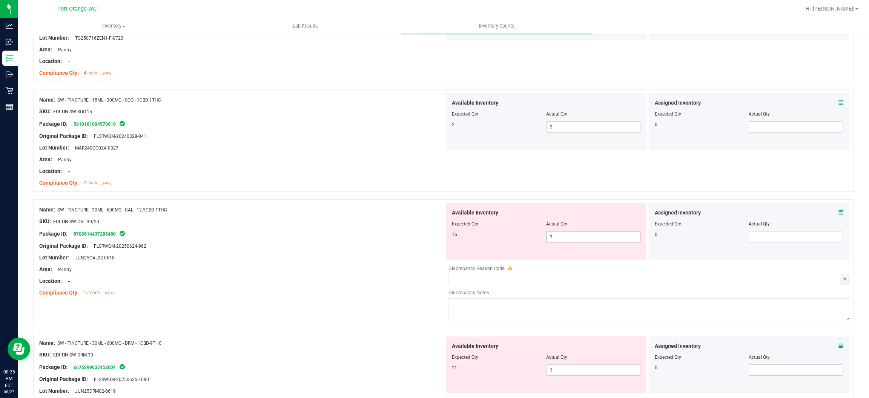
click at [449, 237] on input "1" at bounding box center [594, 236] width 94 height 11
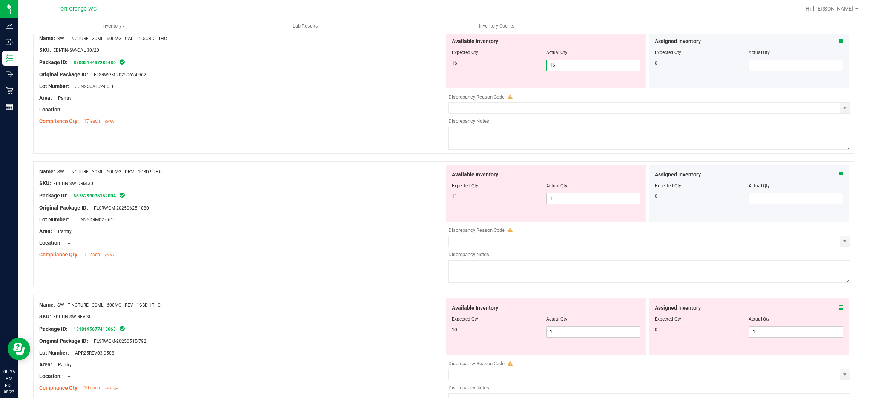
scroll to position [991, 0]
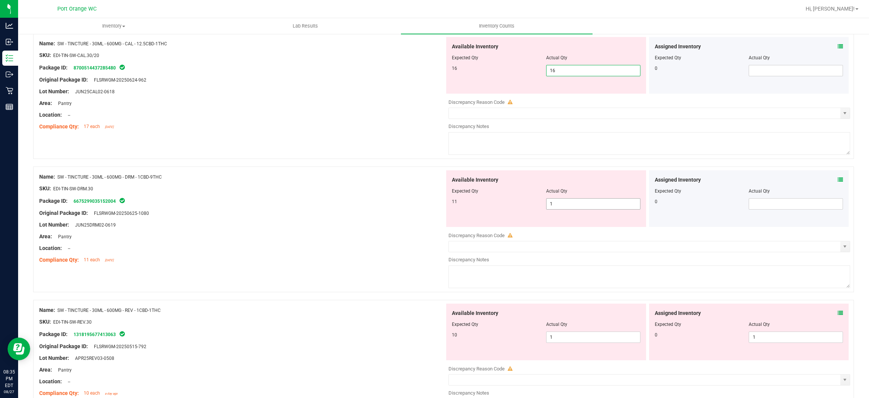
click at [449, 207] on div "Available Inventory Expected Qty Actual Qty 11 1 1" at bounding box center [648, 230] width 406 height 120
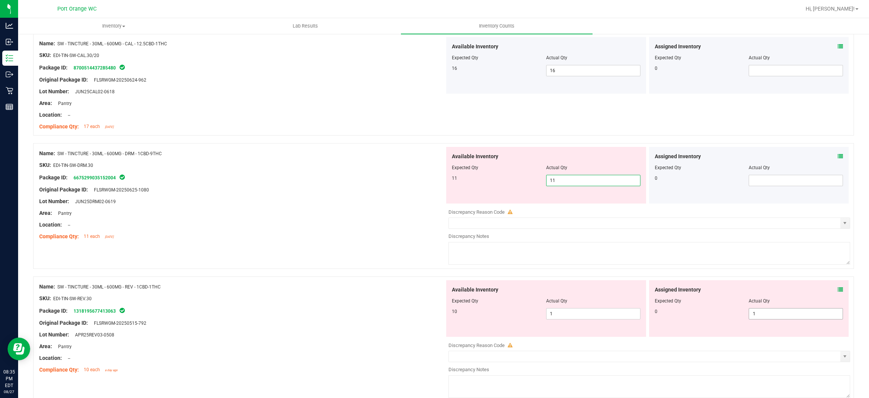
click at [449, 314] on div "Available Inventory Expected Qty Actual Qty 10 1 1" at bounding box center [648, 340] width 406 height 120
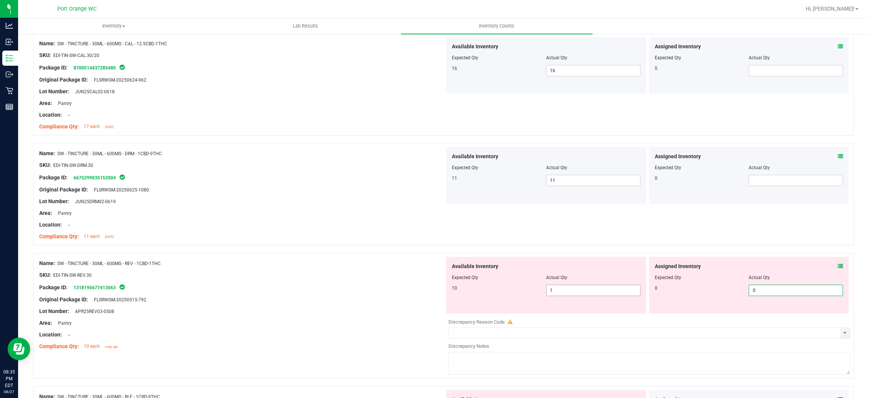
click at [449, 293] on input "1" at bounding box center [594, 290] width 94 height 11
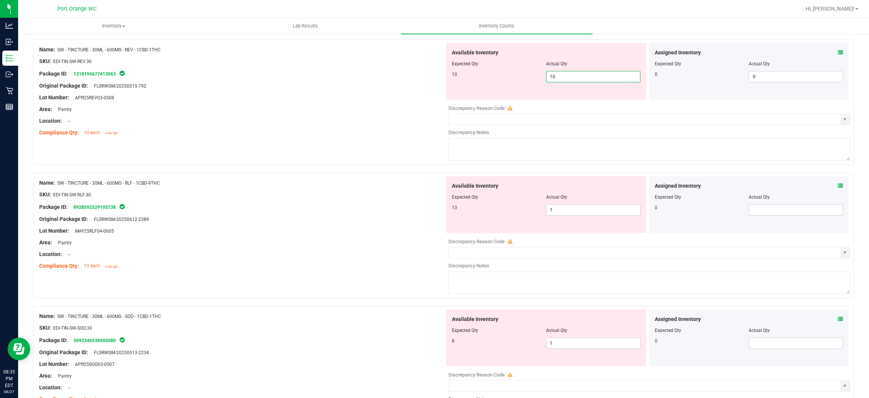
scroll to position [1207, 0]
click at [449, 208] on div "Available Inventory Expected Qty Actual Qty 13 1 1" at bounding box center [648, 234] width 406 height 120
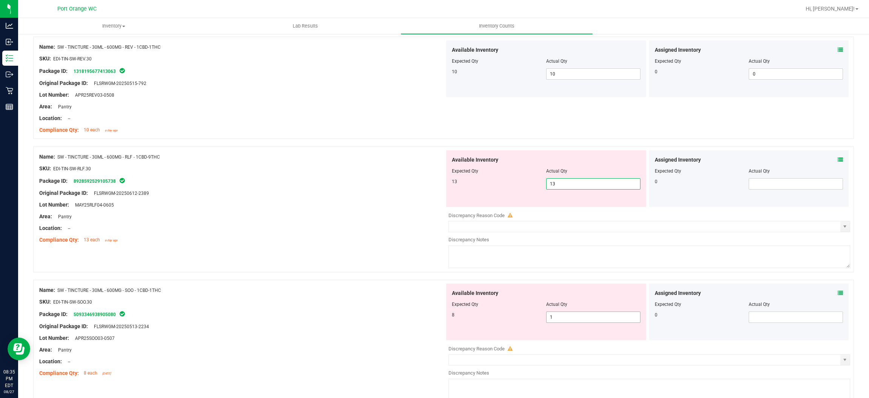
click at [449, 318] on div "Available Inventory Expected Qty Actual Qty 8 1 1" at bounding box center [648, 343] width 406 height 120
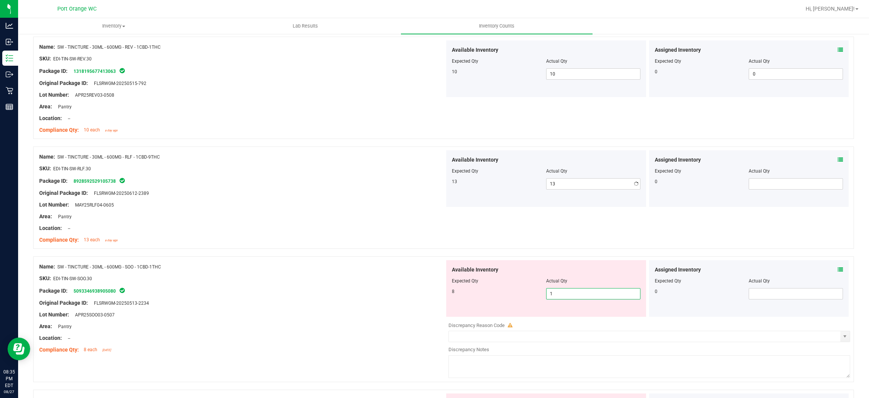
click at [449, 325] on div "Discrepancy Reason Code" at bounding box center [650, 325] width 402 height 8
click at [449, 293] on input "1" at bounding box center [594, 293] width 94 height 11
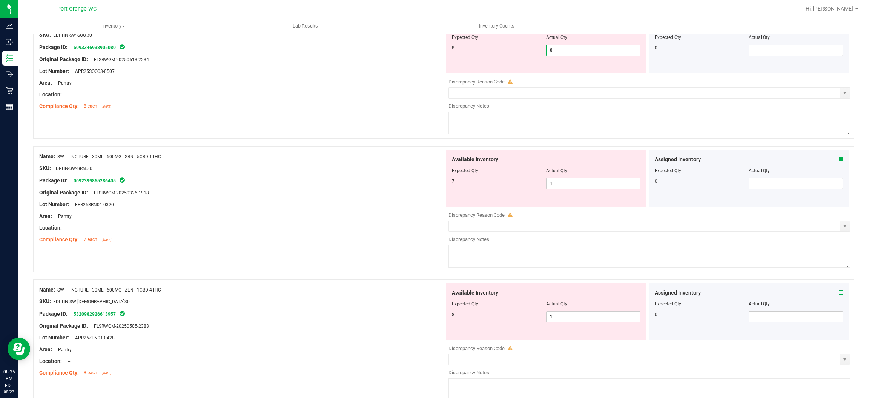
scroll to position [1451, 0]
click at [449, 184] on div "Available Inventory Expected Qty Actual Qty 7 1 1" at bounding box center [648, 209] width 406 height 120
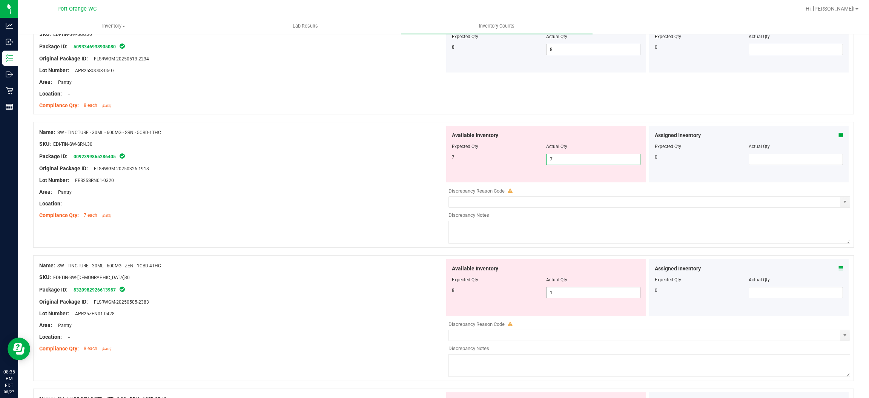
click at [449, 295] on div "Available Inventory Expected Qty Actual Qty 8 1 1" at bounding box center [648, 319] width 406 height 120
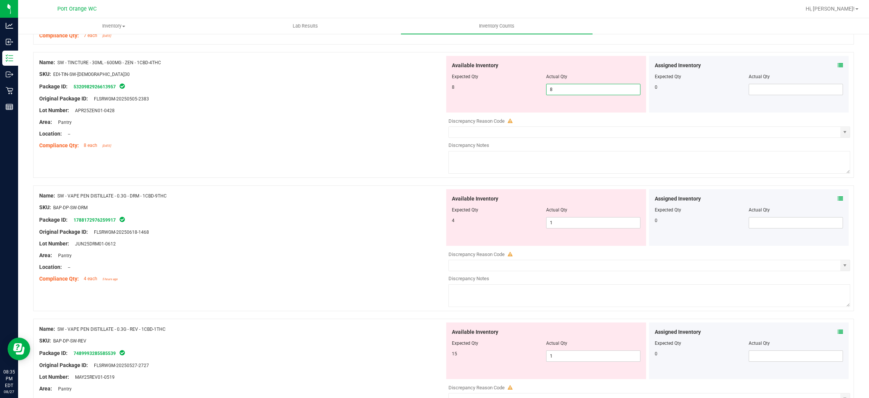
scroll to position [1634, 0]
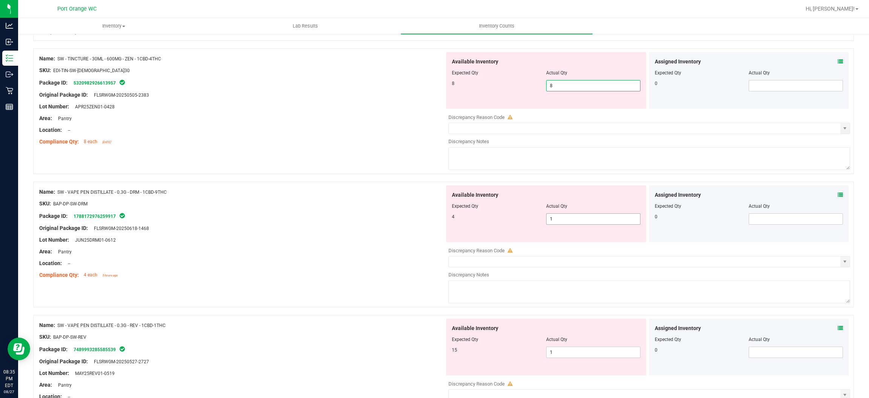
click
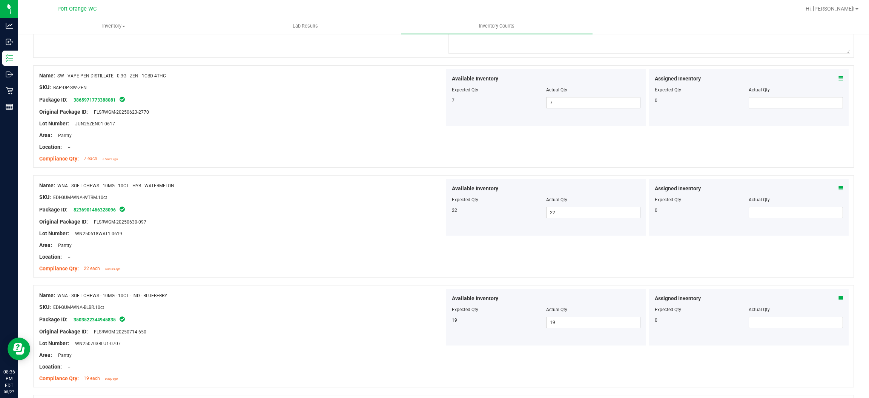
scroll to position [0, 0]
